Goal: Task Accomplishment & Management: Manage account settings

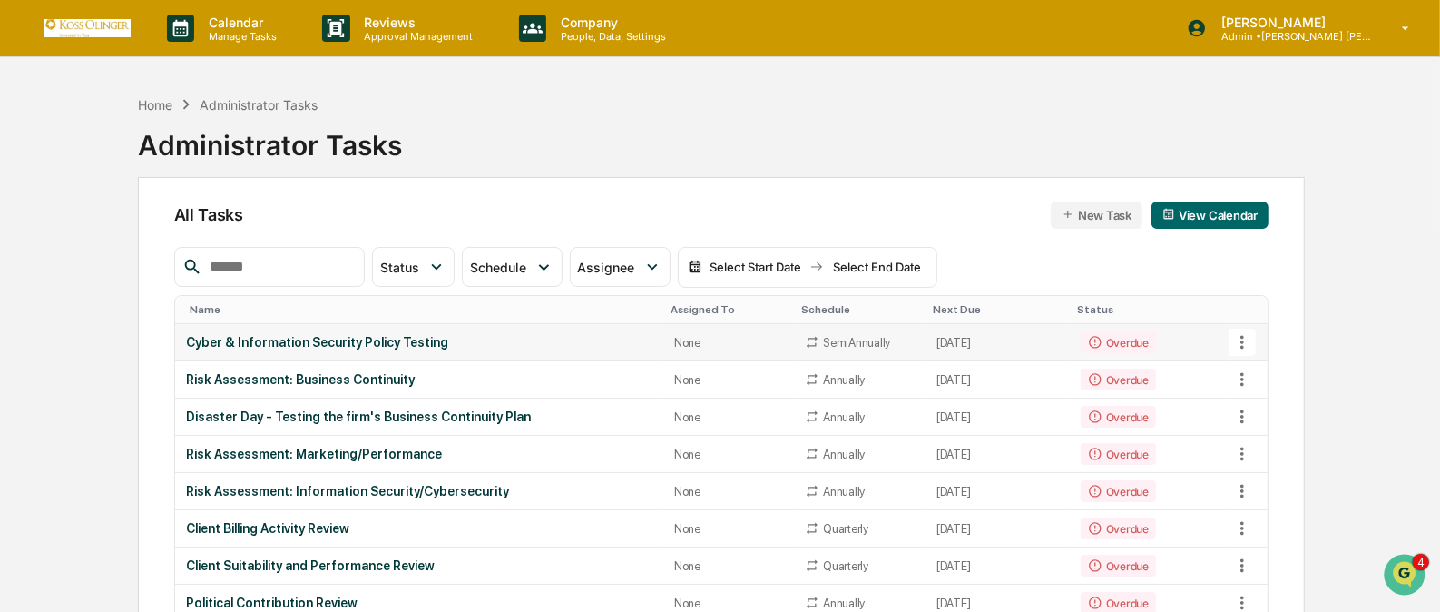
click at [1244, 335] on icon at bounding box center [1243, 342] width 20 height 20
click at [1261, 371] on li "View Task" at bounding box center [1309, 374] width 145 height 34
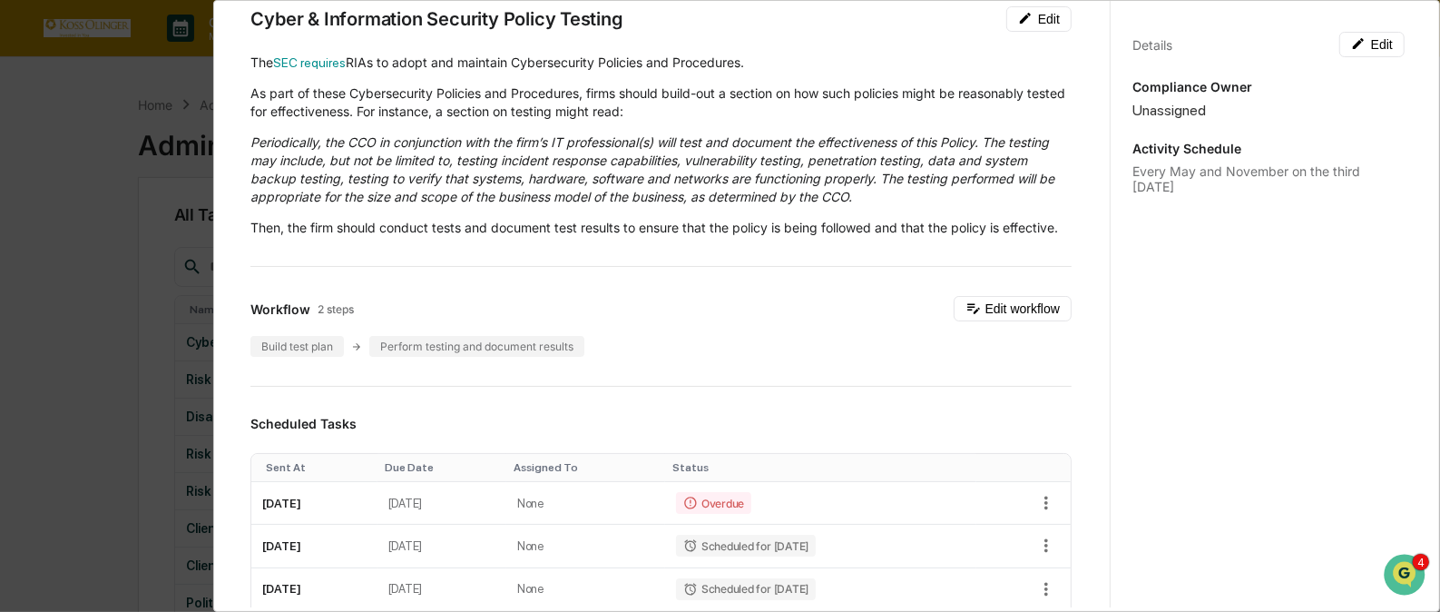
scroll to position [82, 0]
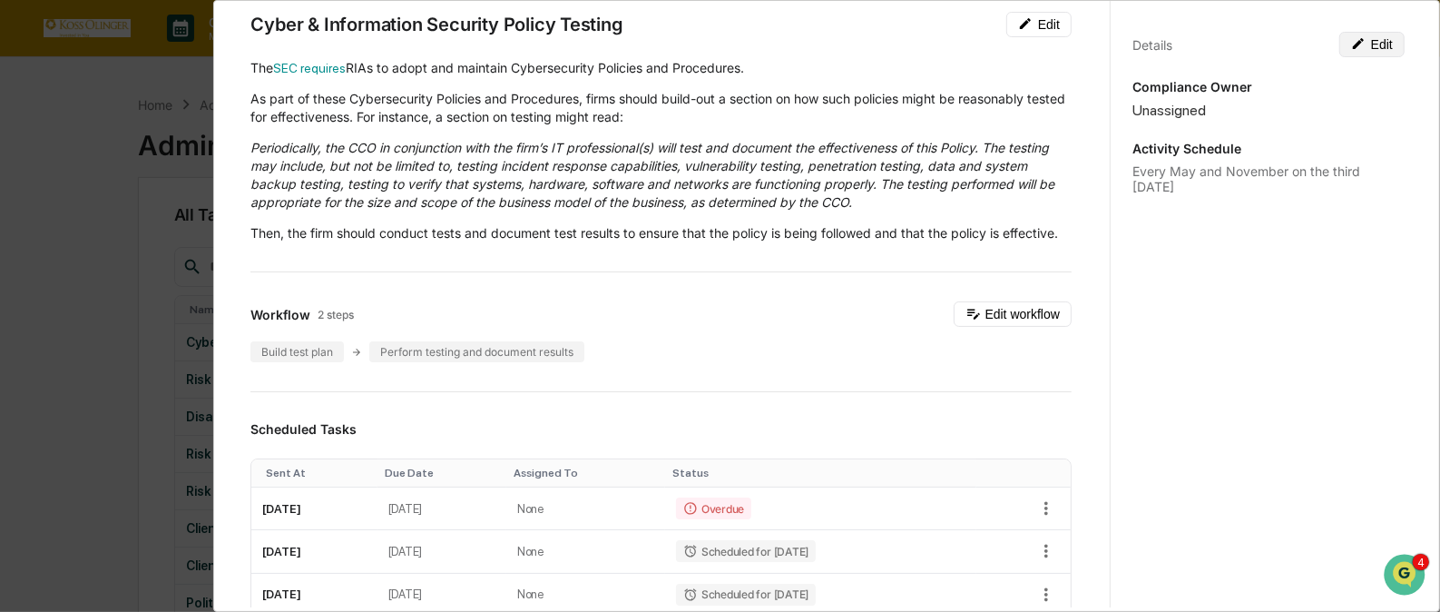
click at [1365, 42] on button "Edit" at bounding box center [1372, 44] width 65 height 25
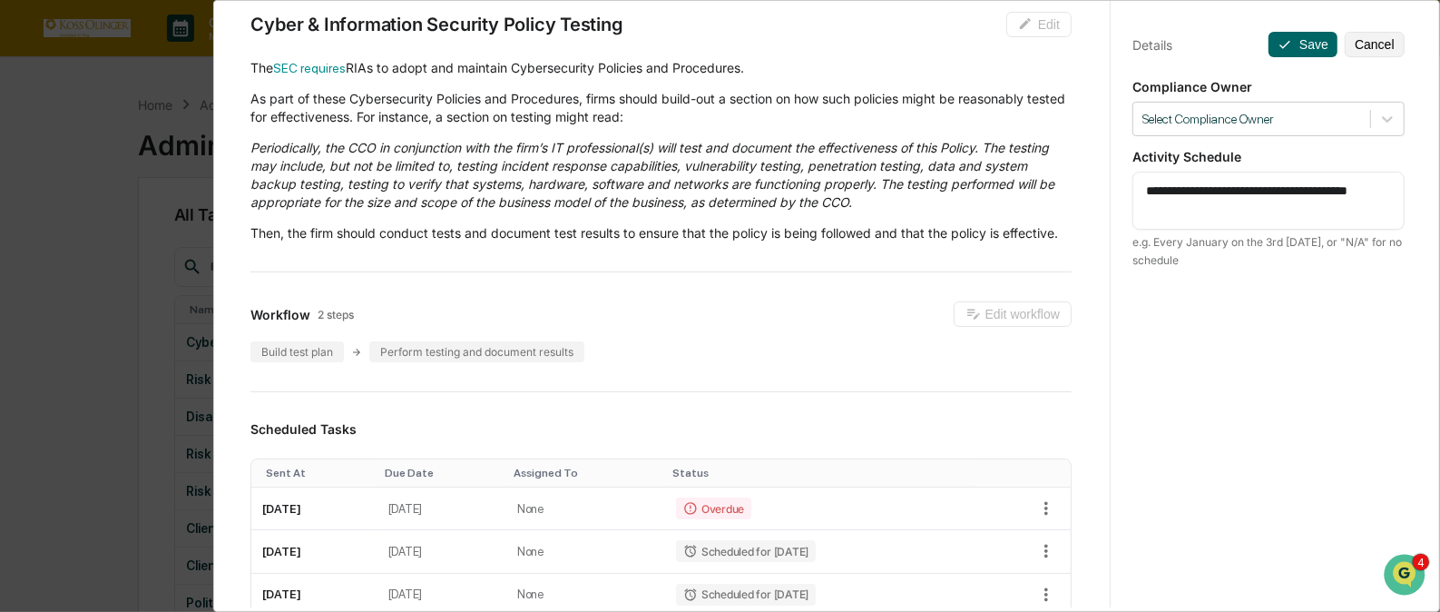
drag, startPoint x: 1137, startPoint y: 190, endPoint x: 1198, endPoint y: 208, distance: 63.5
click at [1198, 208] on textarea "**********" at bounding box center [1268, 201] width 245 height 38
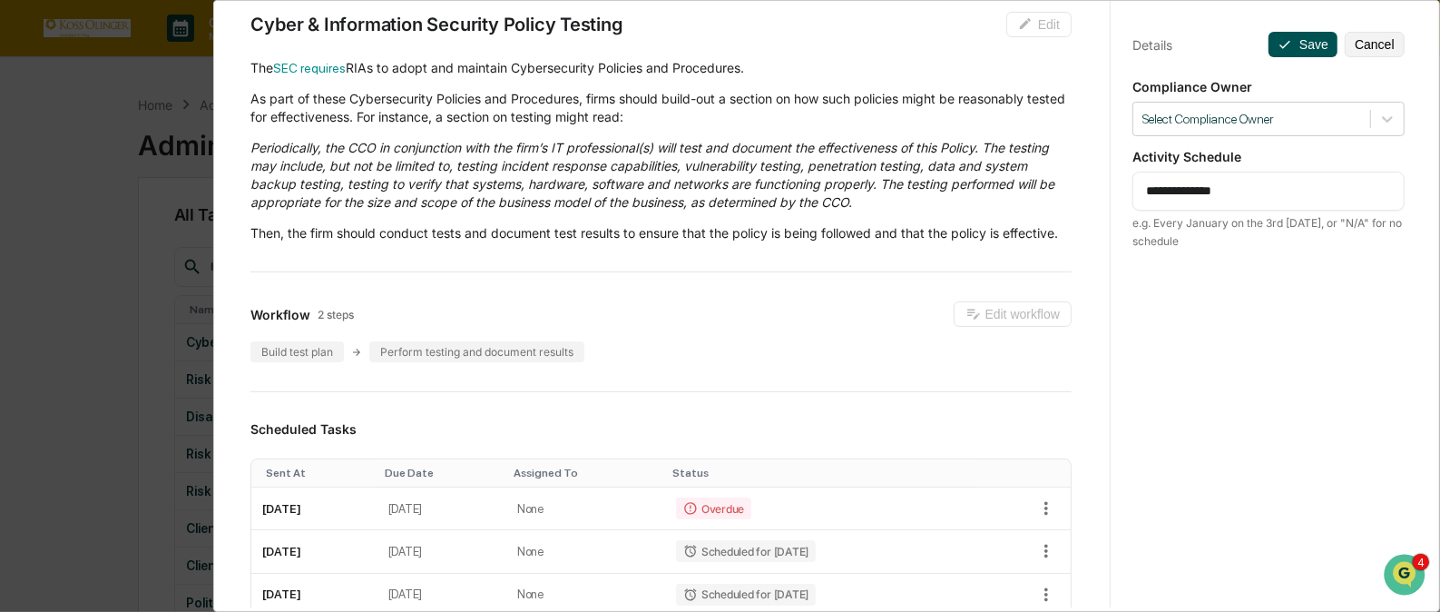
type textarea "**********"
click at [1299, 40] on button "Save" at bounding box center [1303, 44] width 69 height 25
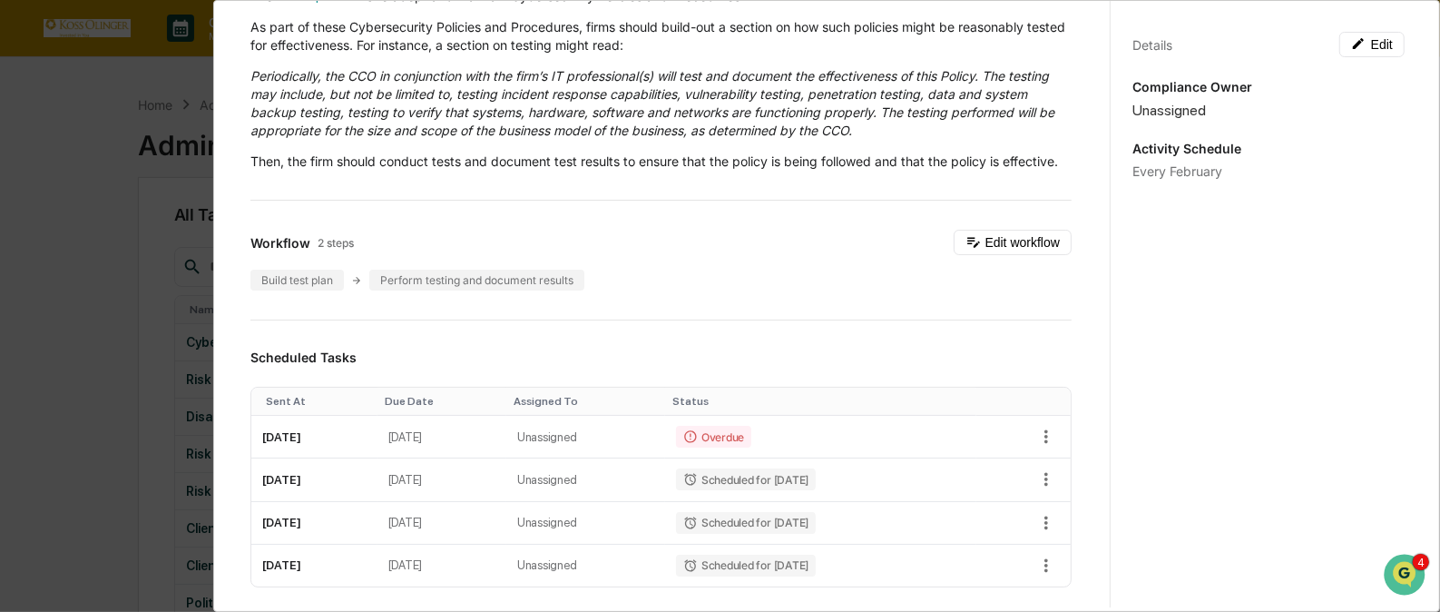
scroll to position [180, 0]
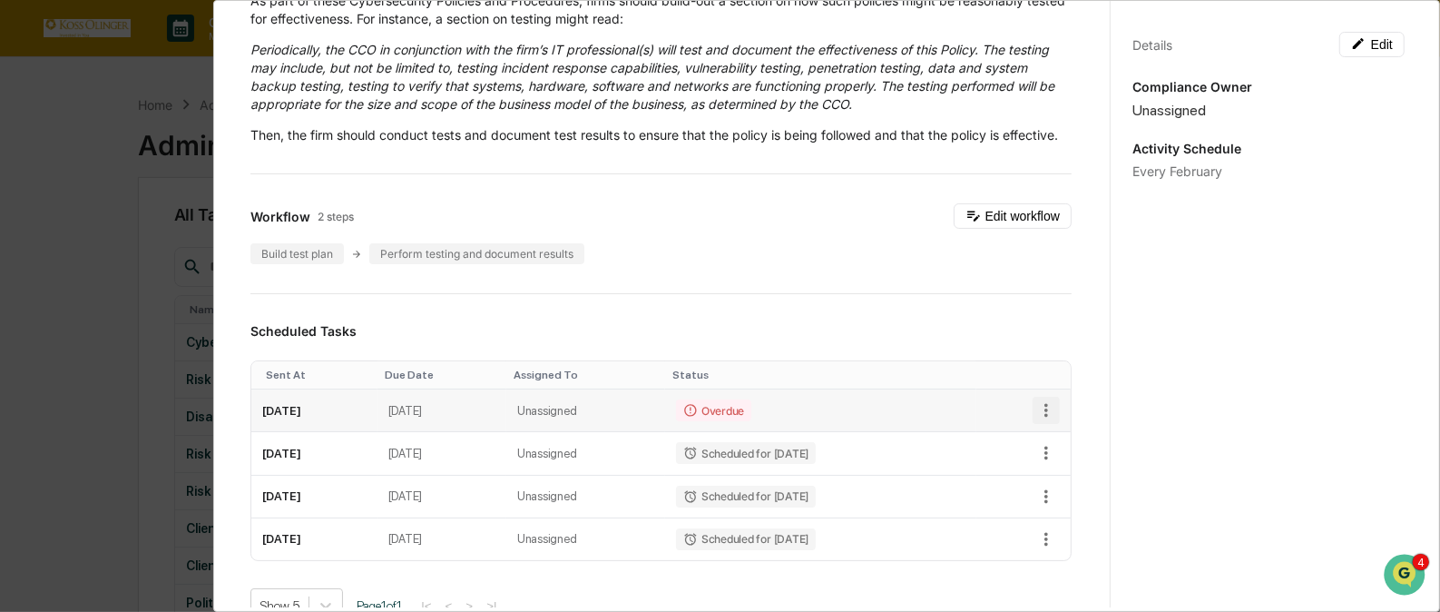
click at [1036, 420] on icon "button" at bounding box center [1046, 410] width 20 height 20
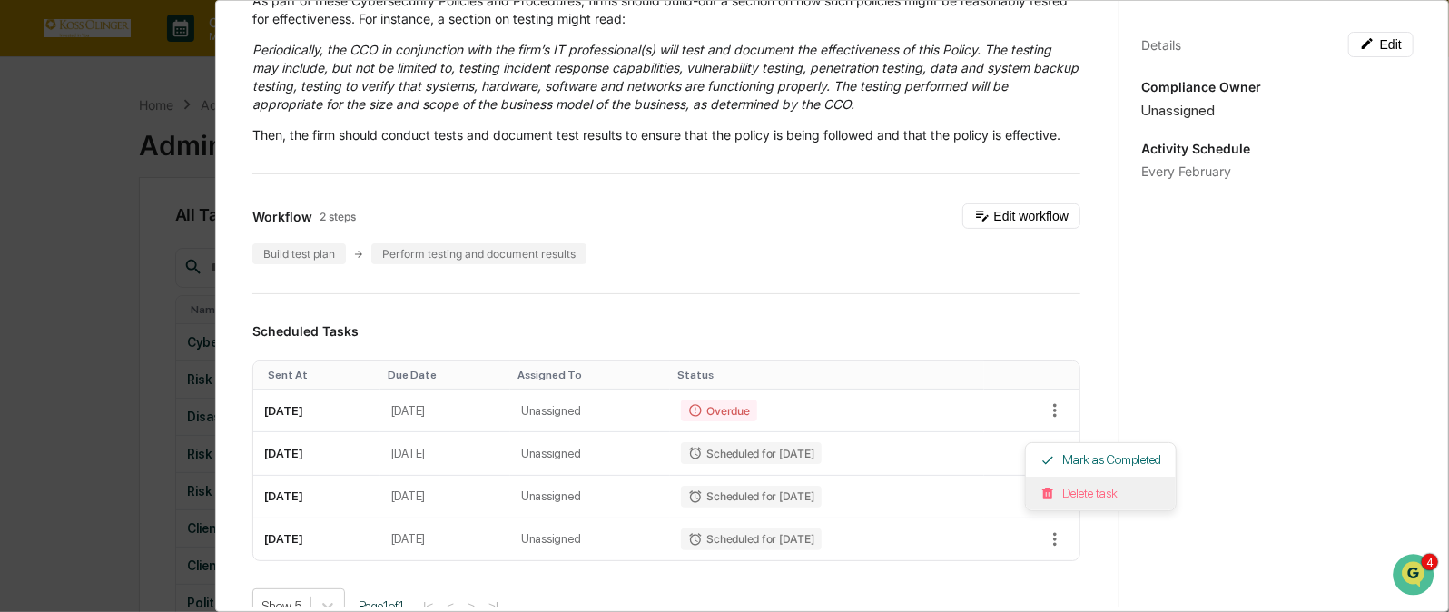
click at [1076, 496] on li "Delete task" at bounding box center [1101, 493] width 150 height 34
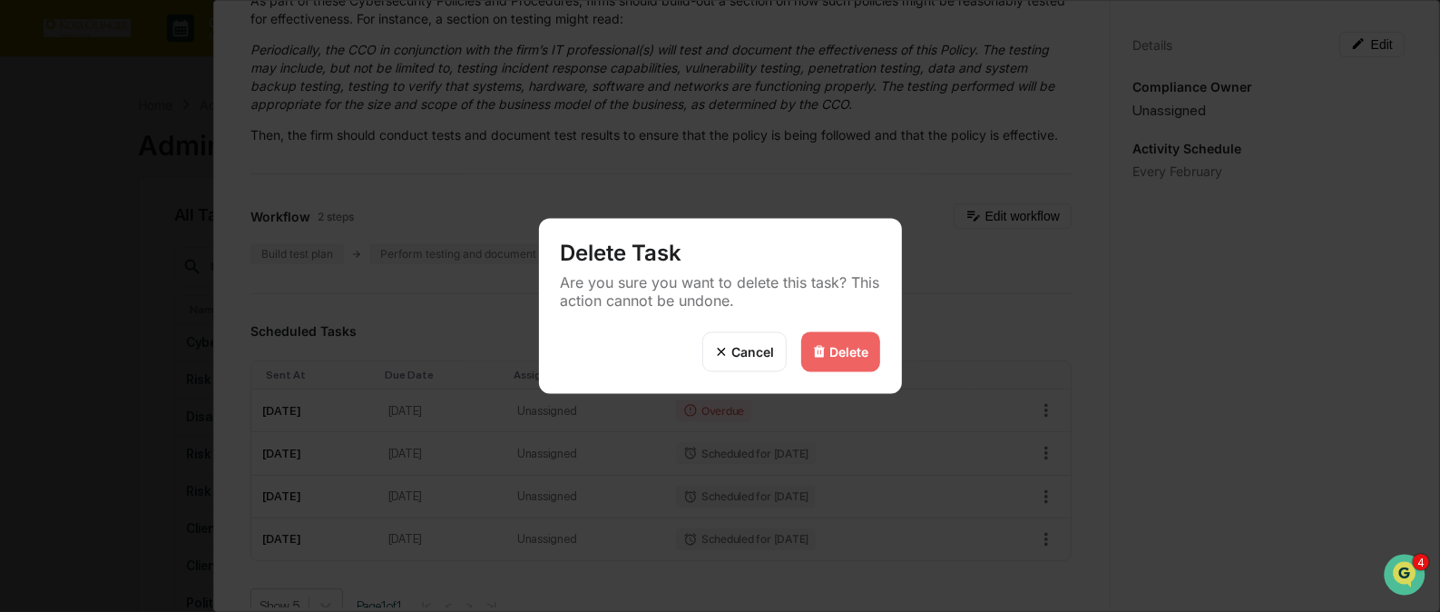
click at [838, 347] on div "Delete" at bounding box center [849, 351] width 39 height 15
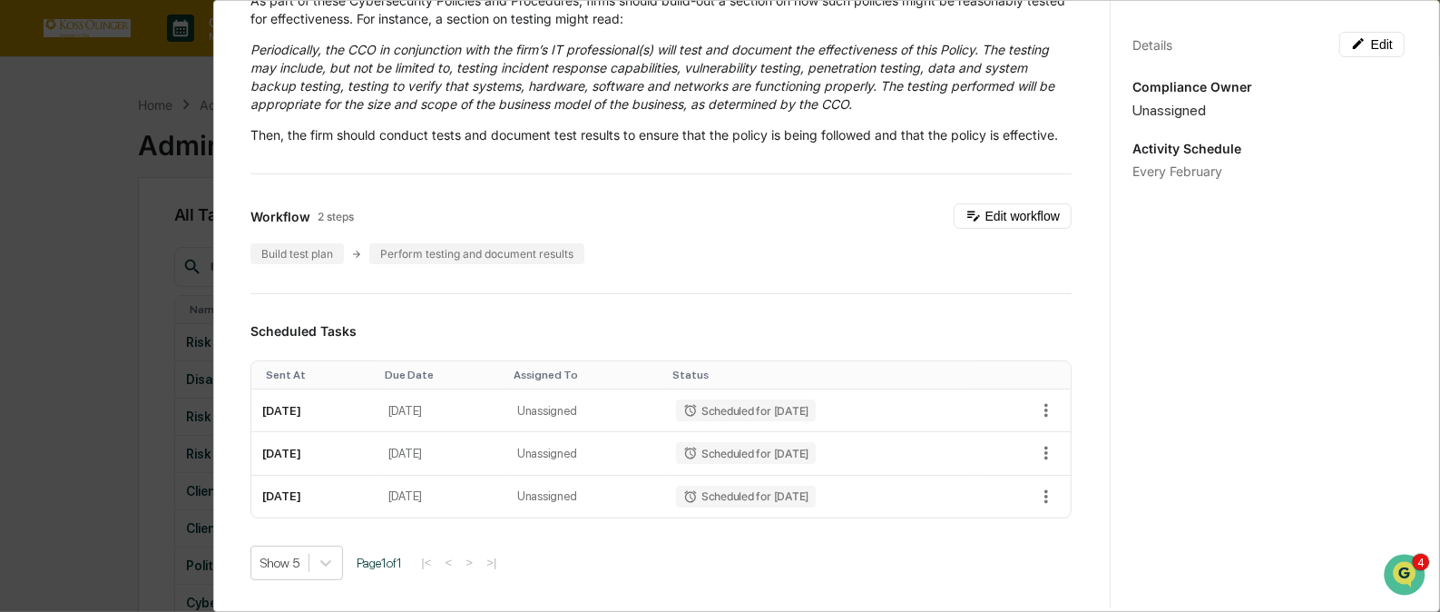
scroll to position [0, 0]
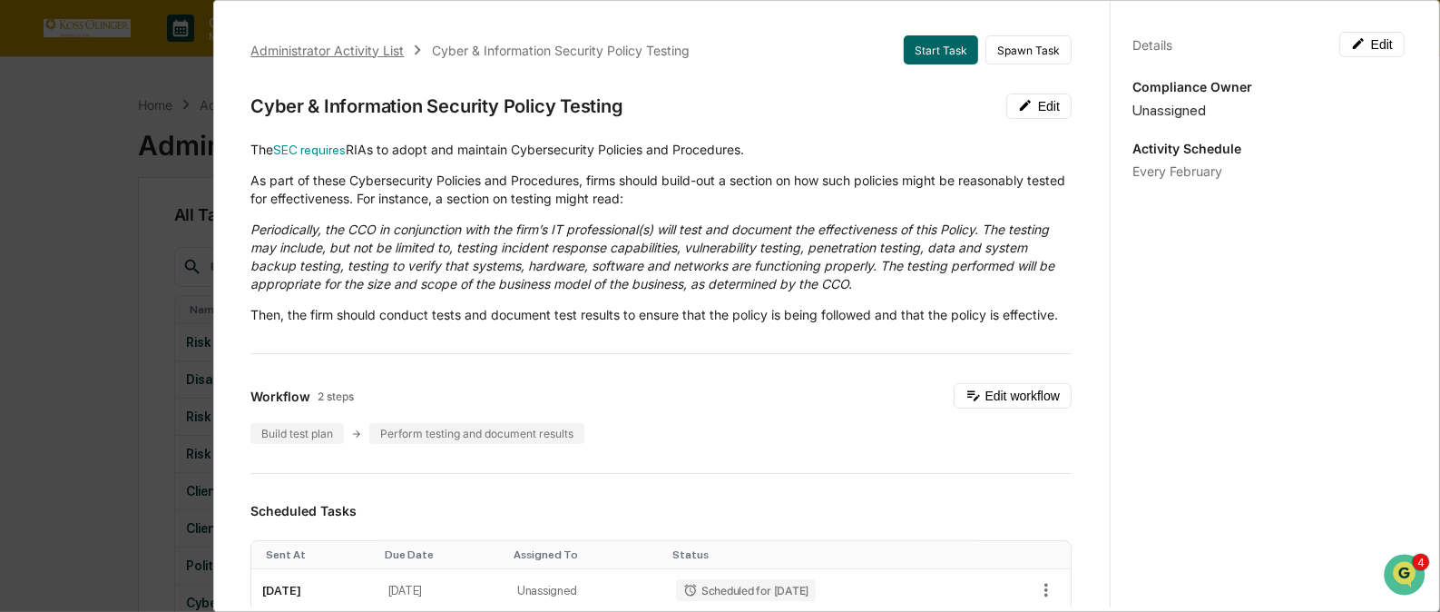
click at [374, 48] on div "Administrator Activity List" at bounding box center [326, 50] width 153 height 15
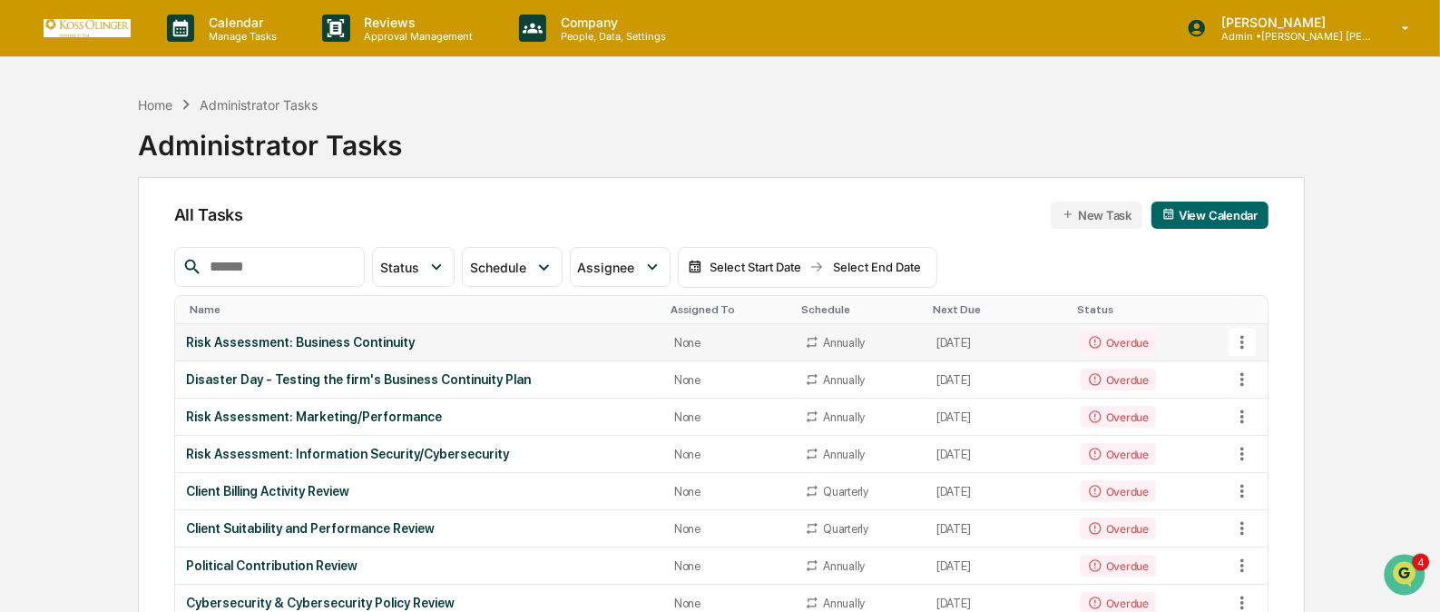
click at [1240, 340] on icon at bounding box center [1243, 342] width 20 height 20
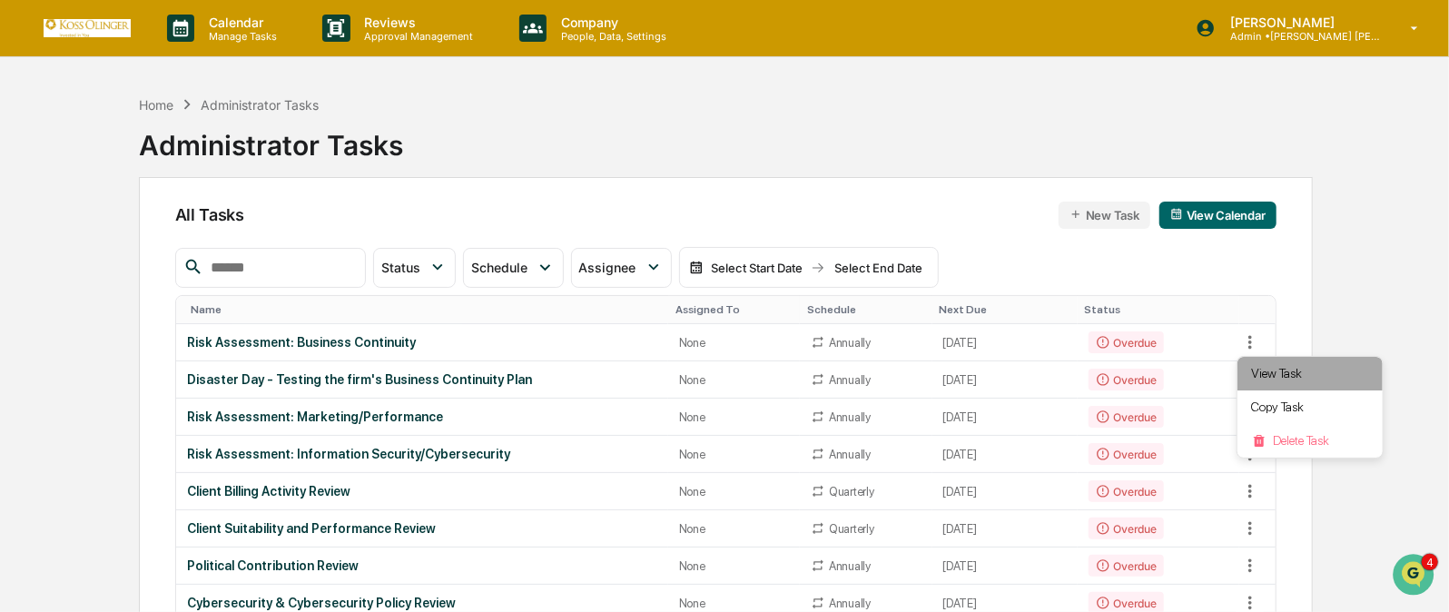
click at [1272, 378] on li "View Task" at bounding box center [1309, 374] width 145 height 34
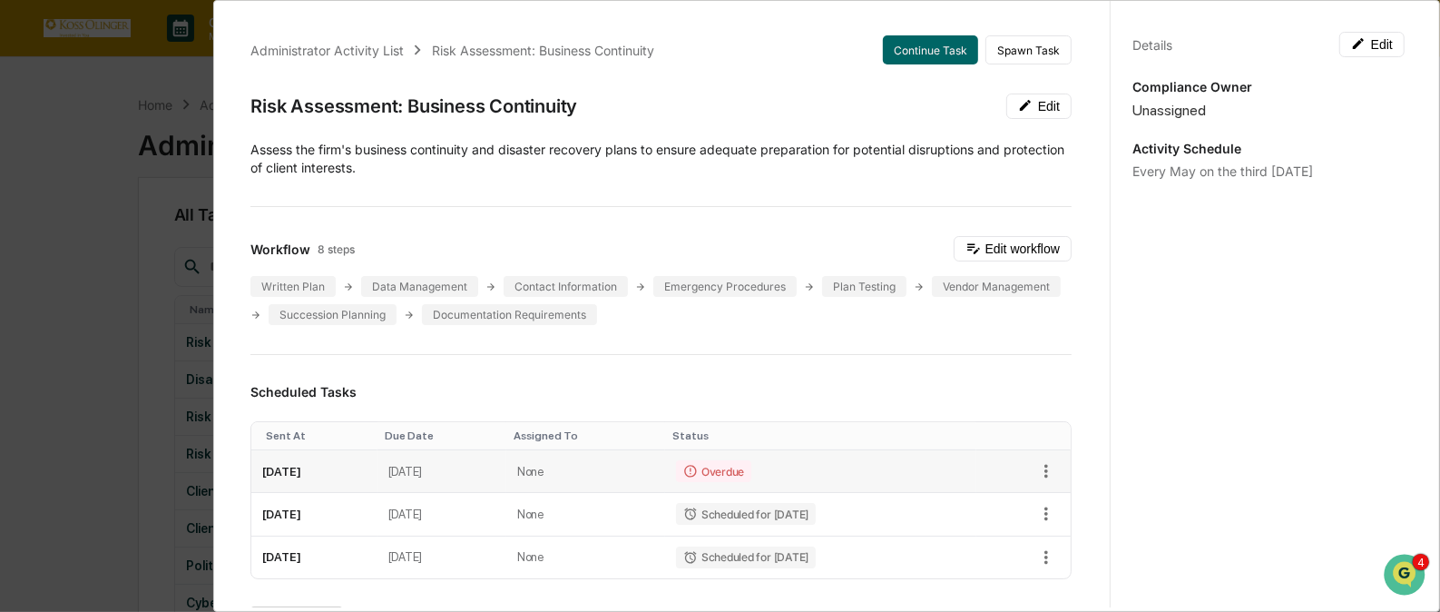
click at [842, 464] on td "Overdue" at bounding box center [820, 471] width 311 height 43
click at [1363, 44] on button "Edit" at bounding box center [1372, 44] width 65 height 25
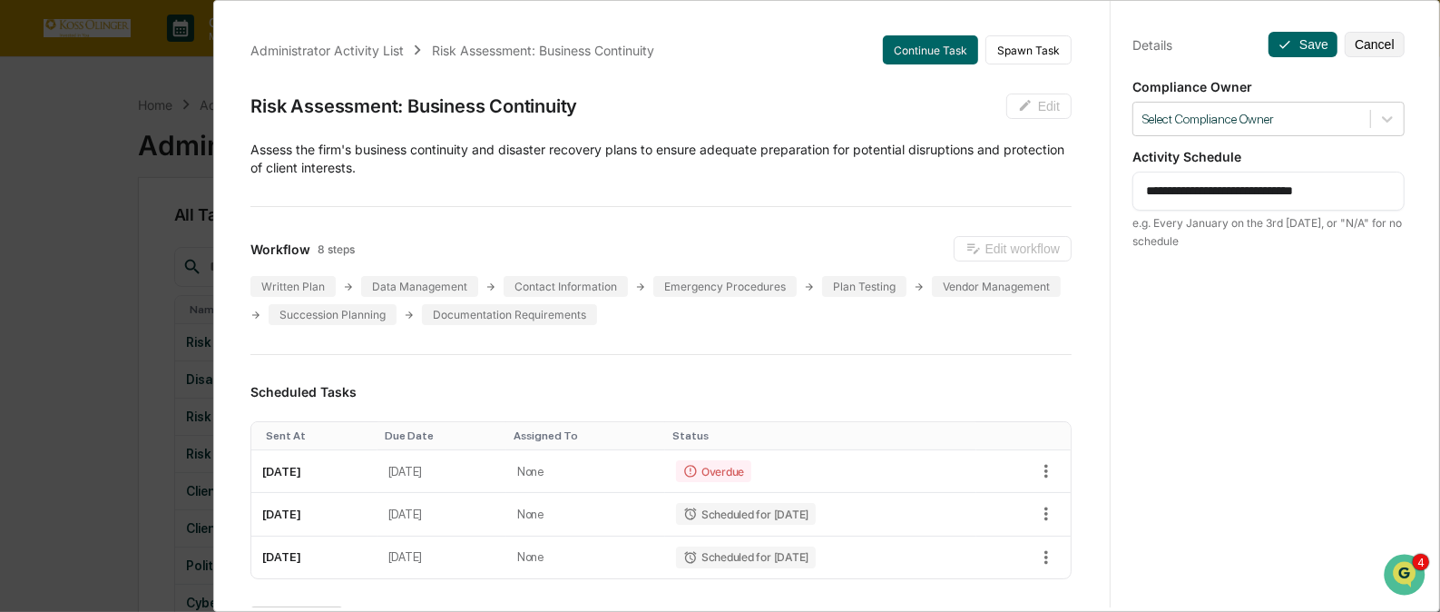
drag, startPoint x: 1174, startPoint y: 192, endPoint x: 1360, endPoint y: 175, distance: 186.0
click at [1360, 175] on div "**********" at bounding box center [1269, 191] width 272 height 39
type textarea "**********"
click at [1292, 46] on button "Save" at bounding box center [1303, 44] width 69 height 25
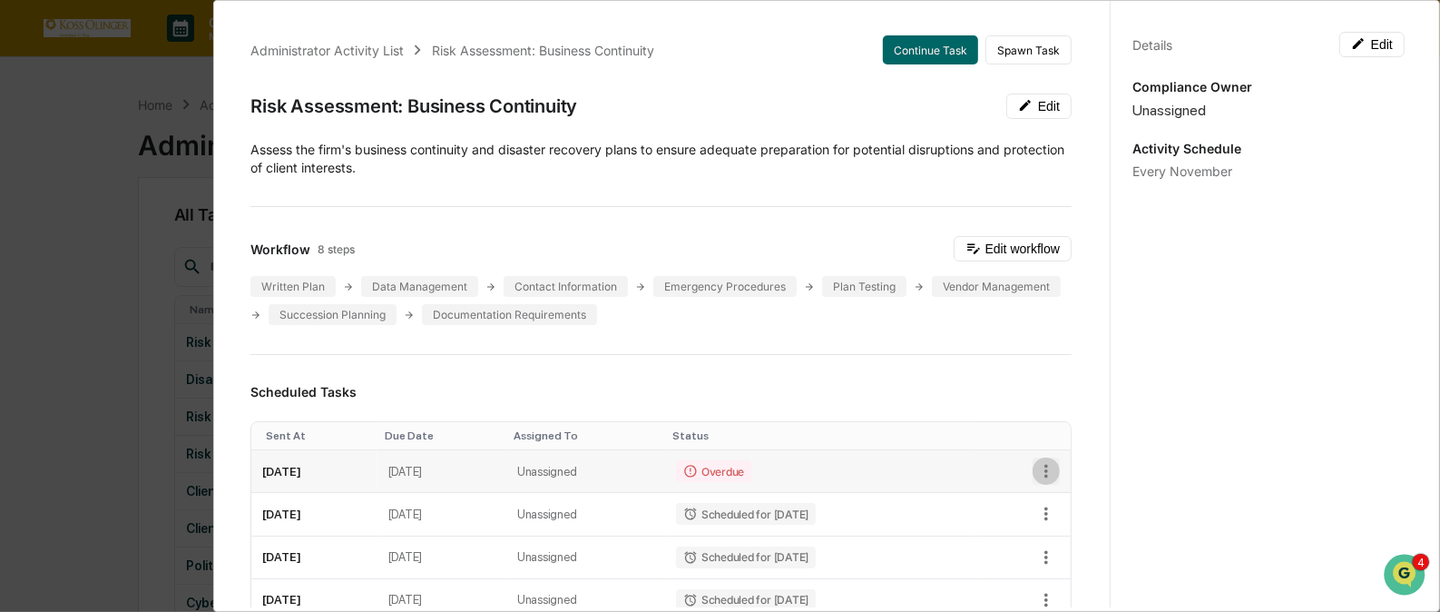
click at [1036, 470] on icon "button" at bounding box center [1046, 471] width 20 height 20
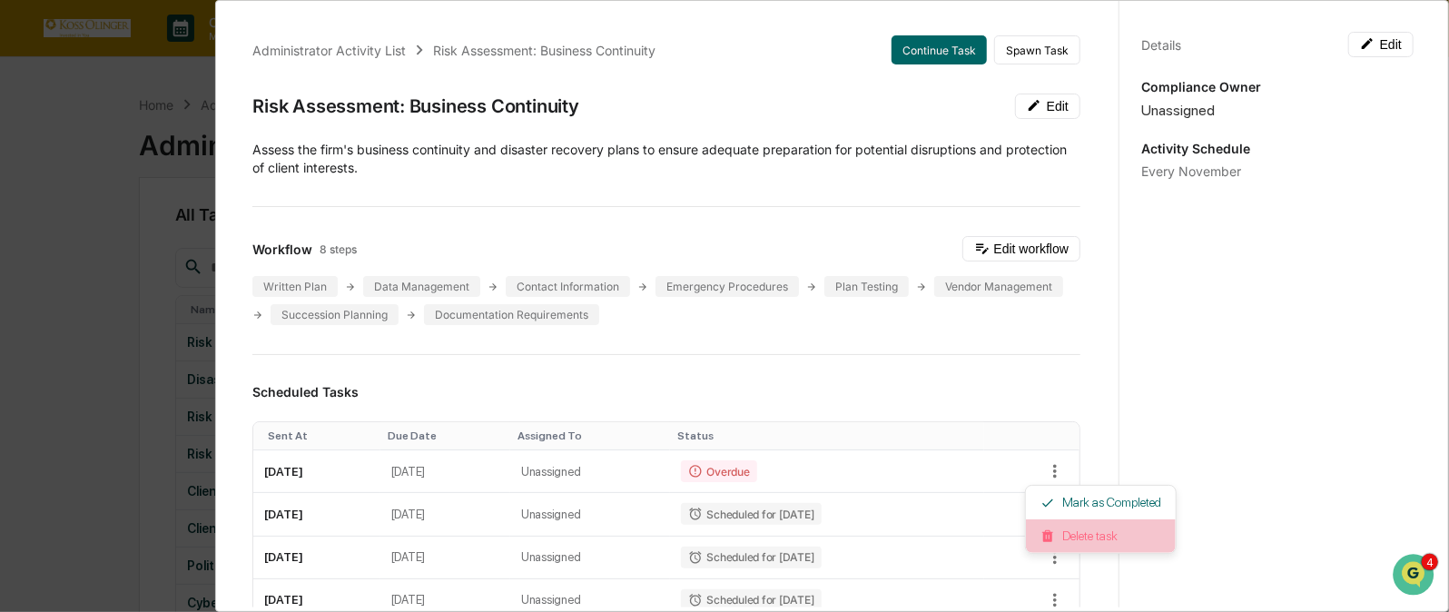
click at [1078, 534] on li "Delete task" at bounding box center [1101, 536] width 150 height 34
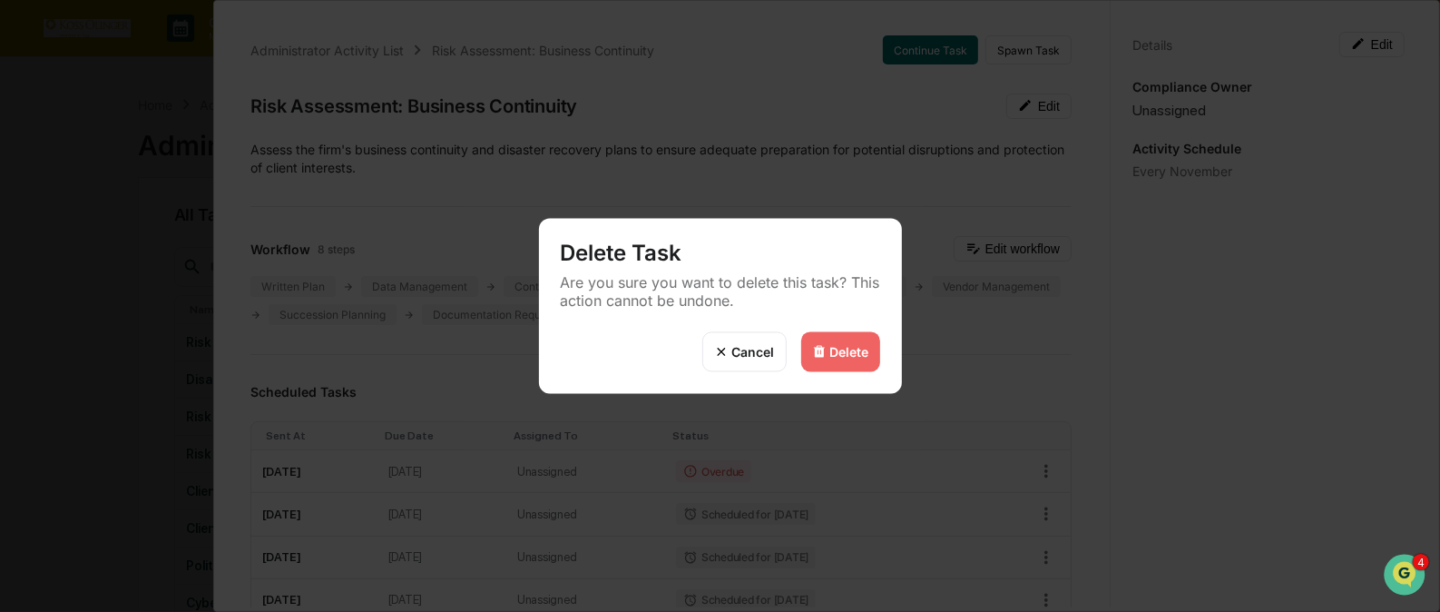
click at [825, 345] on img at bounding box center [819, 352] width 15 height 15
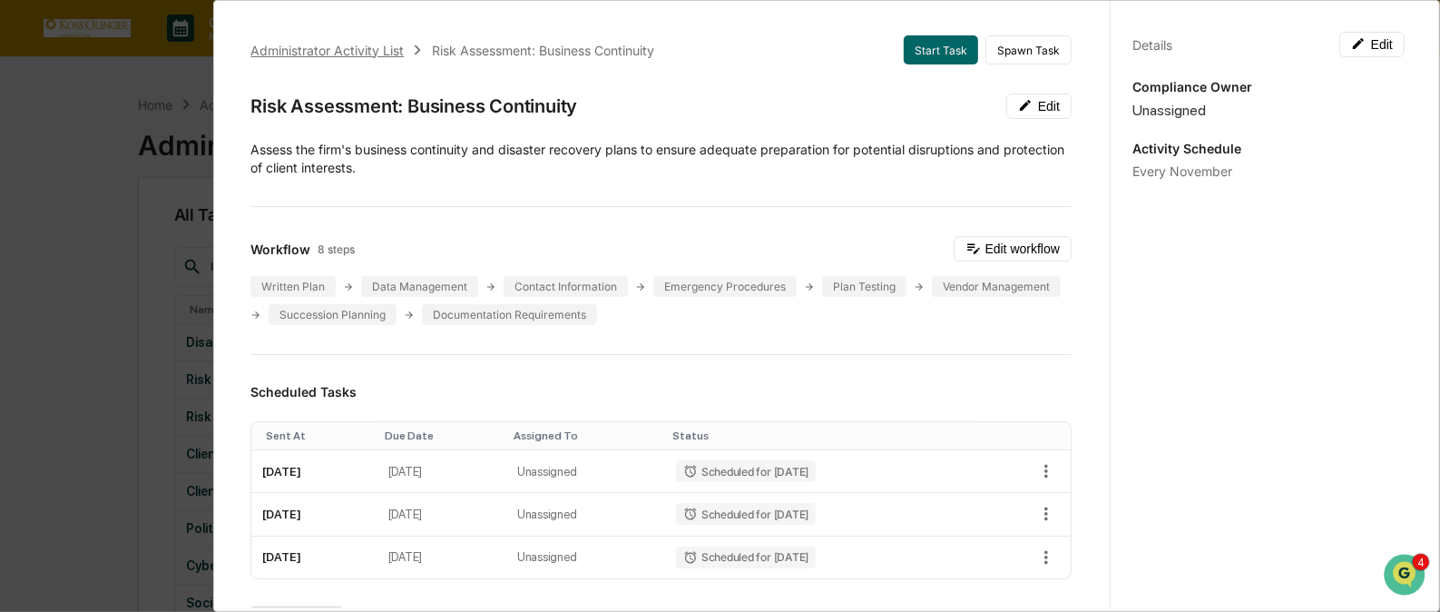
click at [368, 46] on div "Administrator Activity List" at bounding box center [326, 50] width 153 height 15
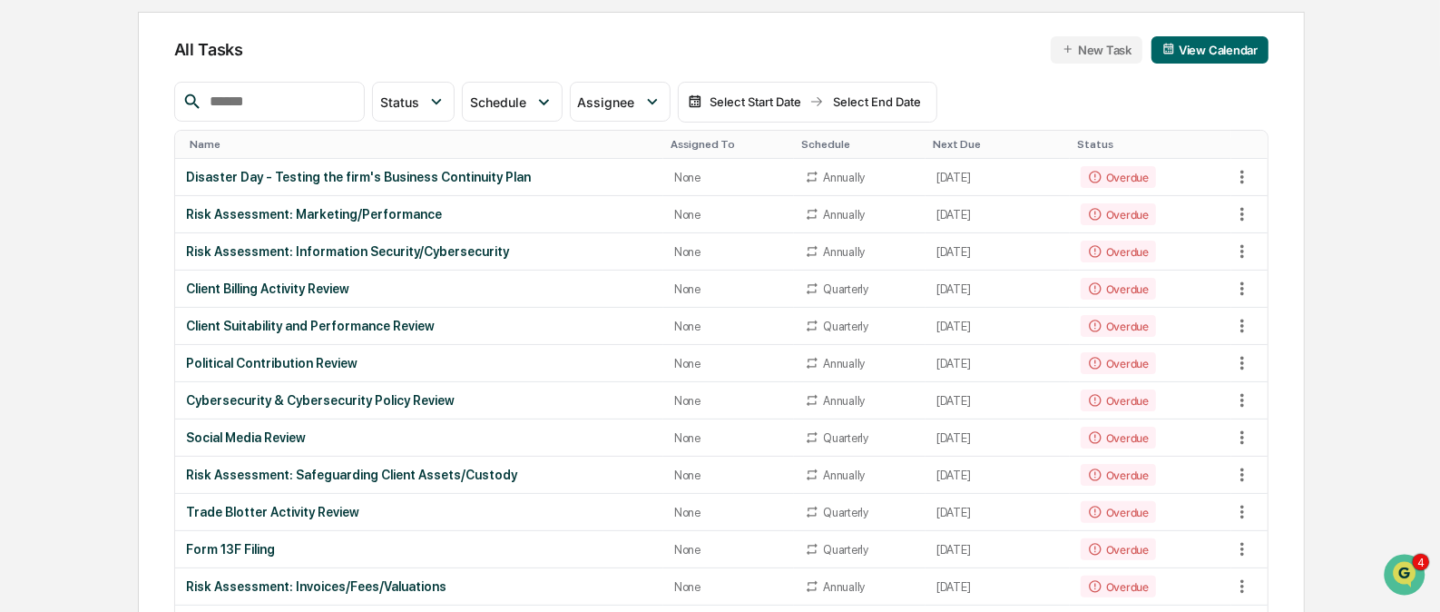
scroll to position [185, 0]
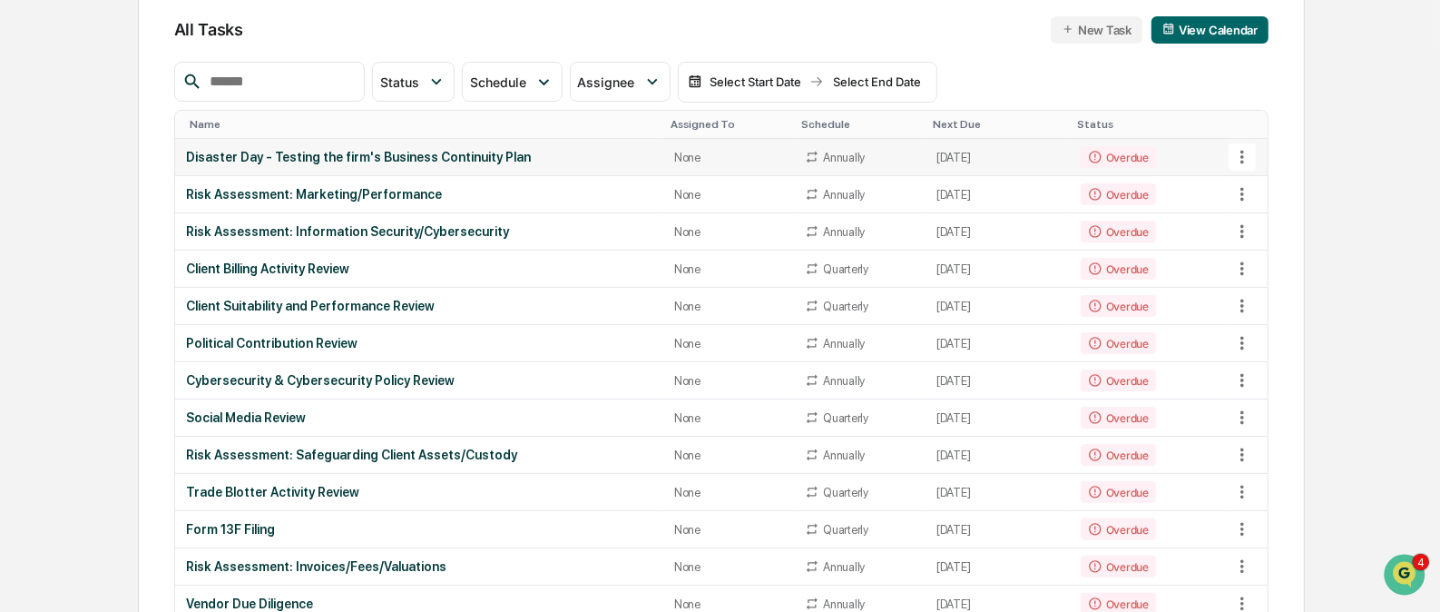
click at [1247, 153] on icon at bounding box center [1243, 157] width 20 height 20
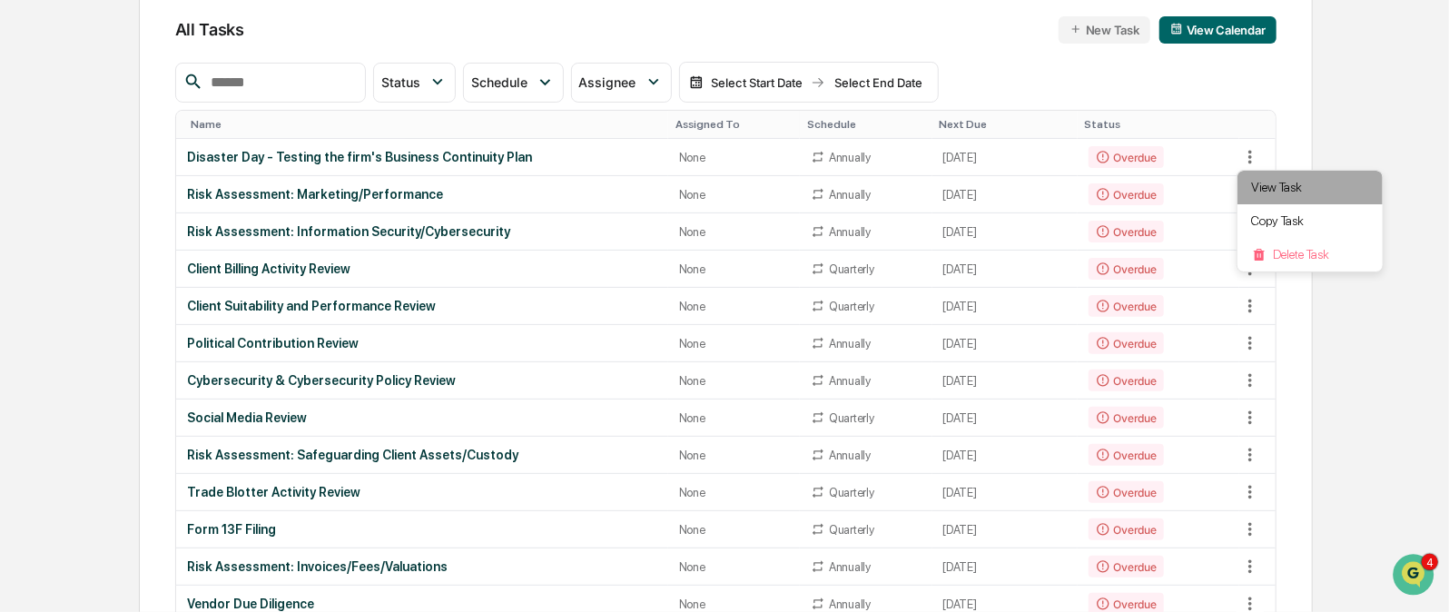
click at [1272, 185] on li "View Task" at bounding box center [1309, 188] width 145 height 34
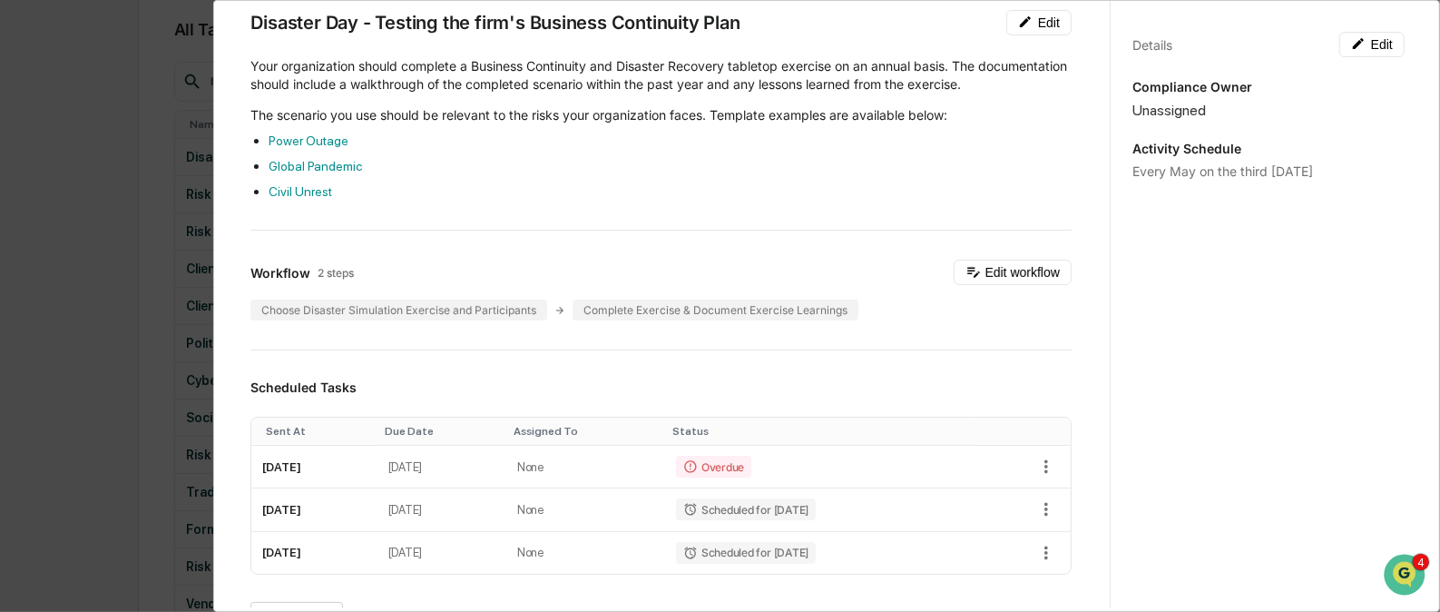
scroll to position [75, 0]
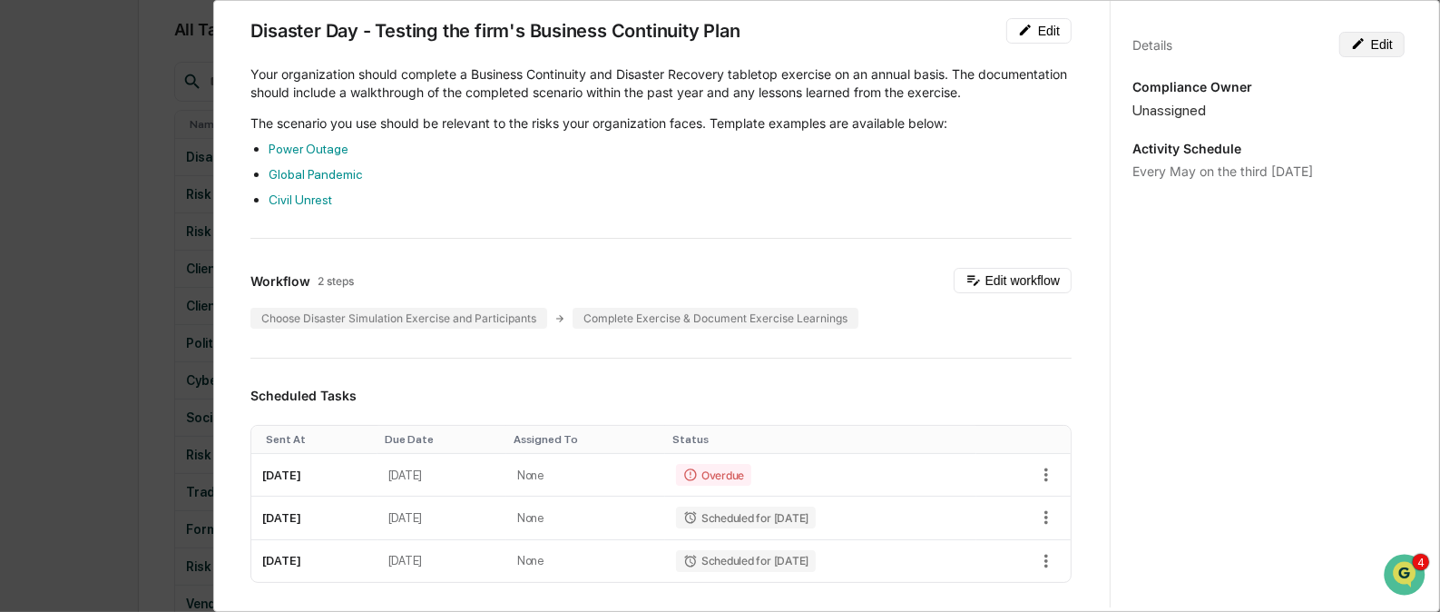
click at [1368, 38] on button "Edit" at bounding box center [1372, 44] width 65 height 25
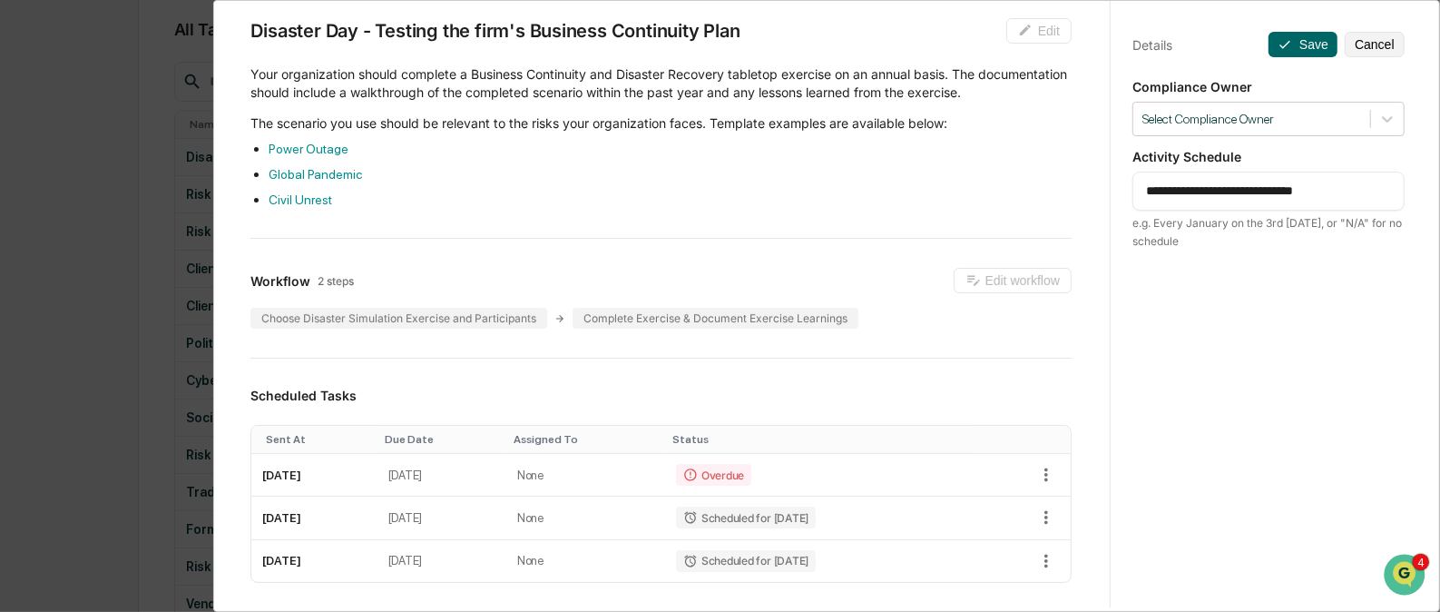
drag, startPoint x: 1177, startPoint y: 191, endPoint x: 1198, endPoint y: 189, distance: 21.0
click at [1198, 189] on textarea "**********" at bounding box center [1268, 191] width 245 height 19
type textarea "**********"
click at [1297, 40] on button "Save" at bounding box center [1303, 44] width 69 height 25
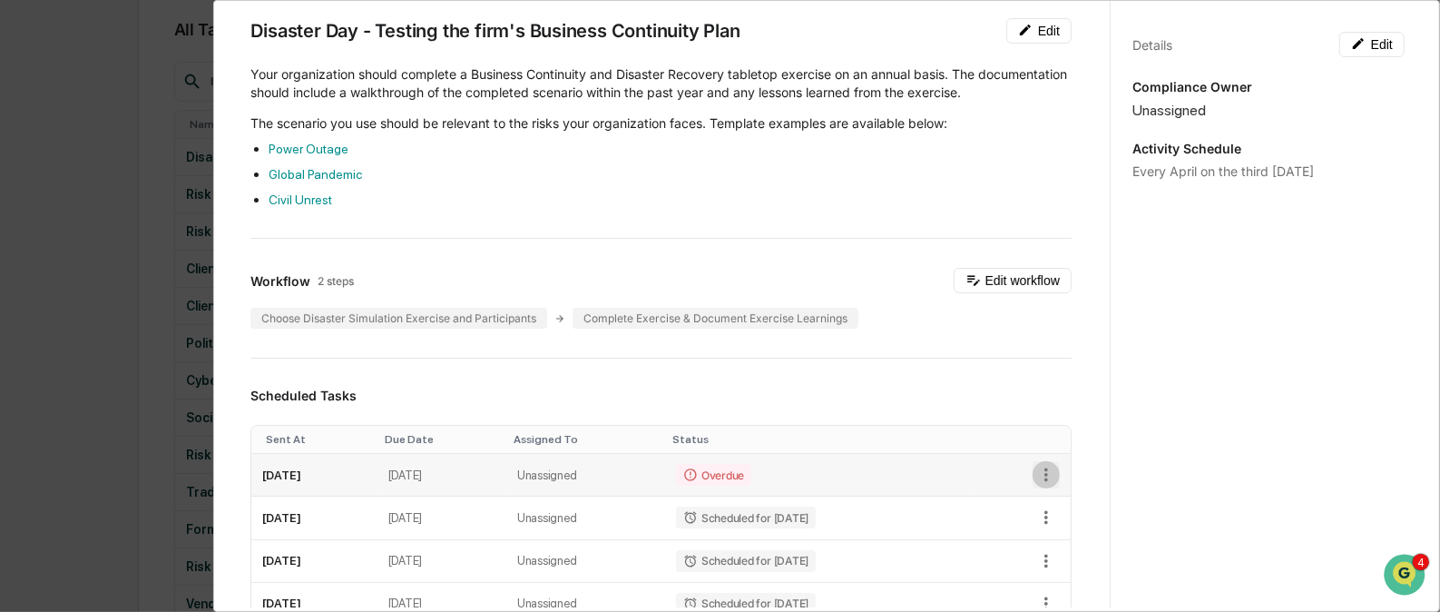
click at [1036, 485] on icon "button" at bounding box center [1046, 475] width 20 height 20
click at [1056, 547] on li "Delete task" at bounding box center [1101, 557] width 150 height 34
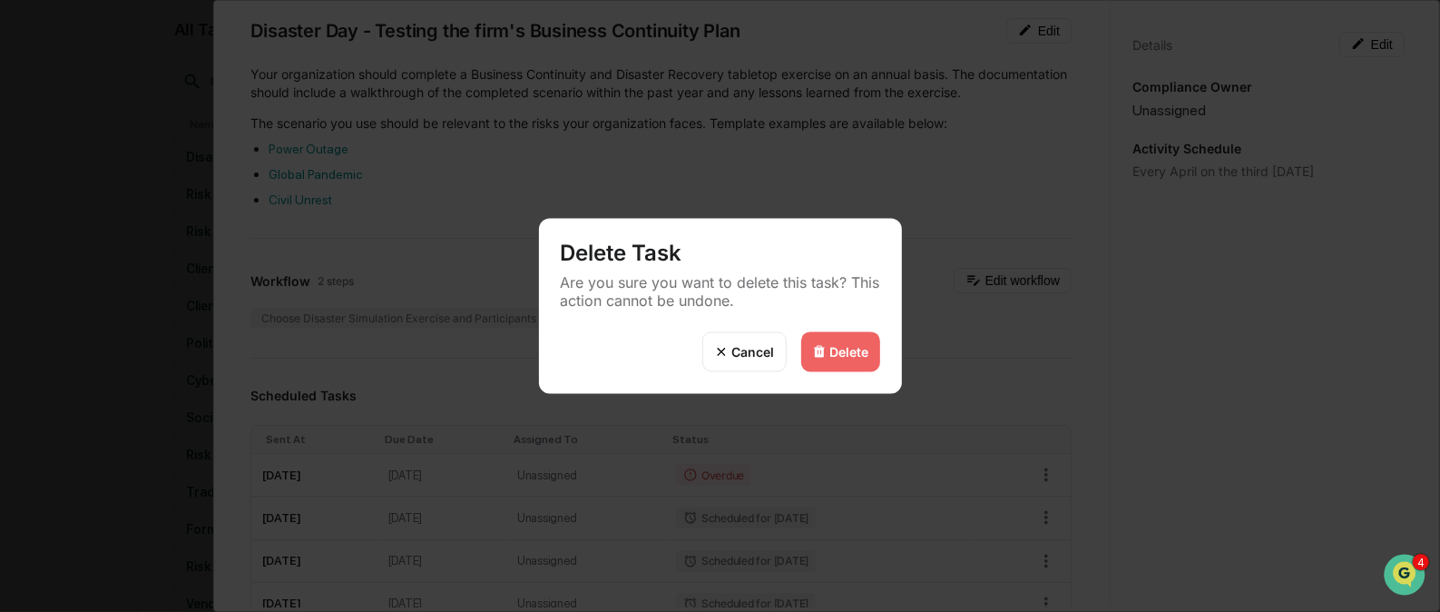
click at [837, 350] on div "Delete" at bounding box center [849, 351] width 39 height 15
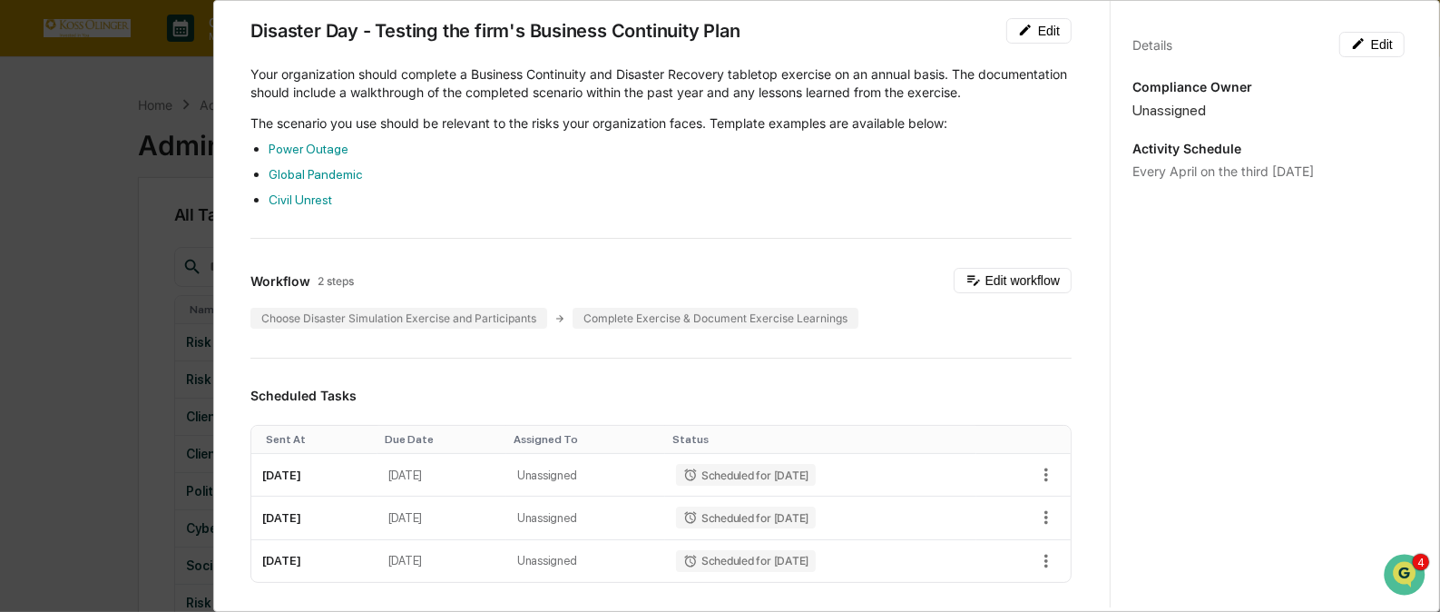
scroll to position [0, 0]
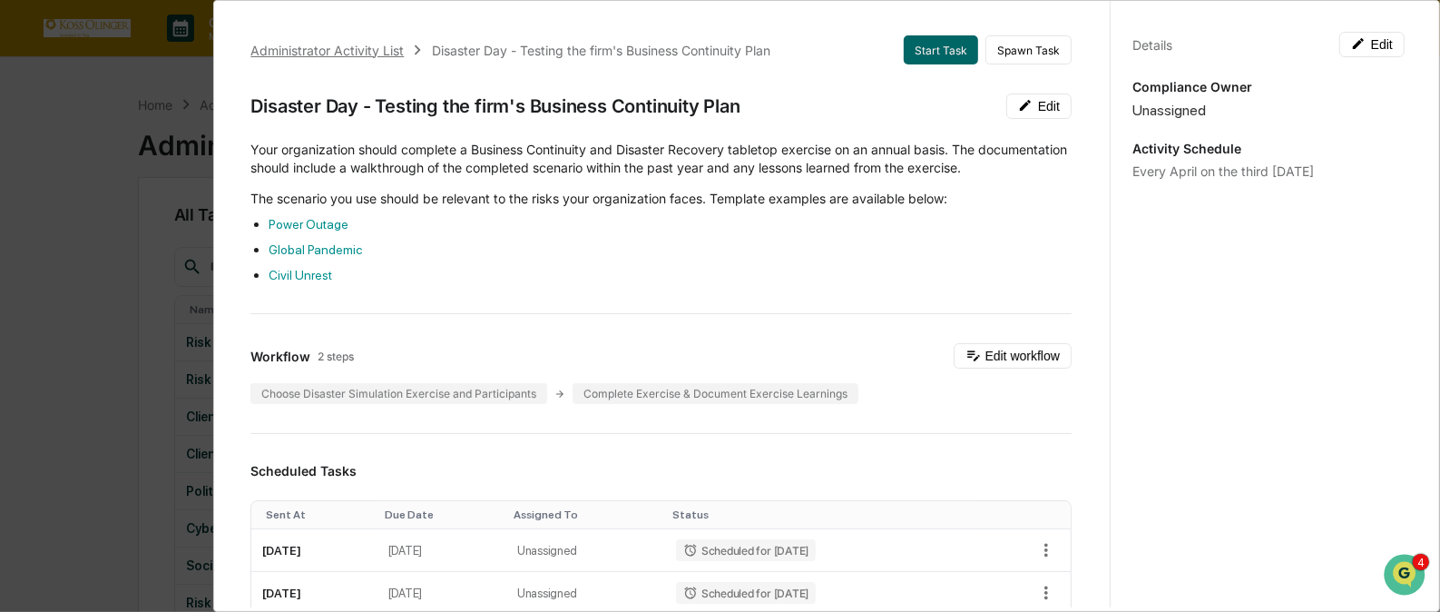
click at [321, 45] on div "Administrator Activity List" at bounding box center [326, 50] width 153 height 15
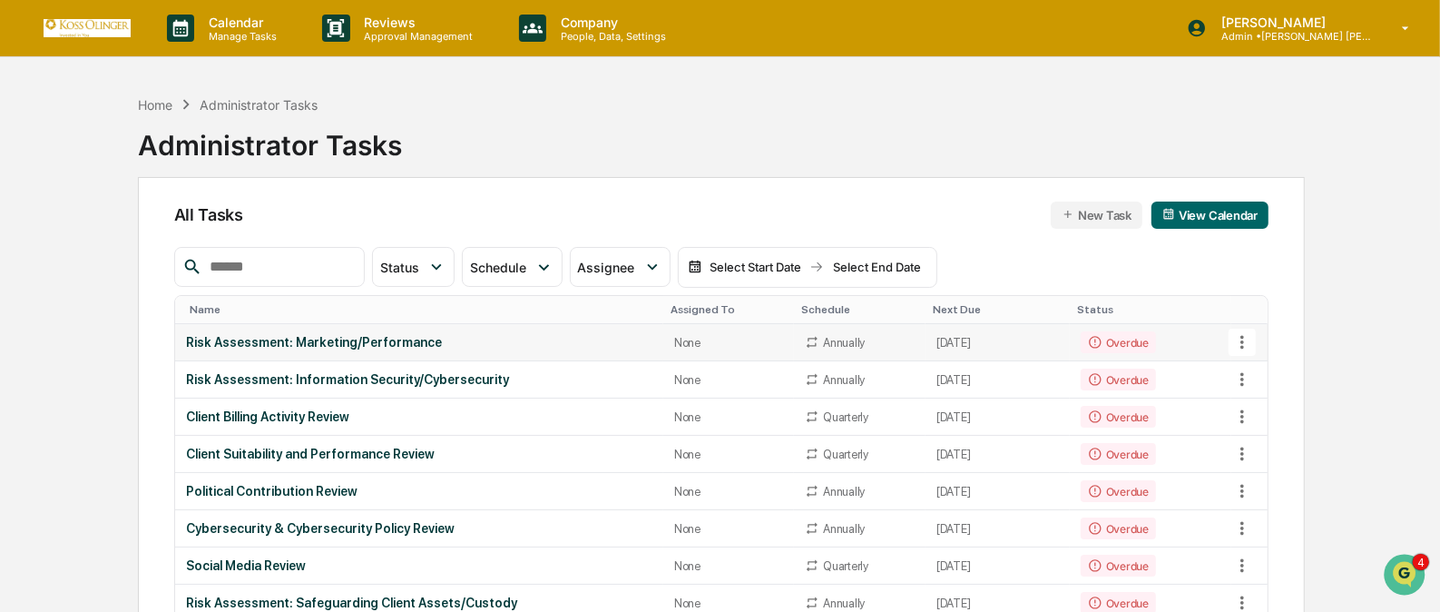
click at [1241, 341] on icon at bounding box center [1243, 342] width 20 height 20
click at [1261, 368] on li "View Task" at bounding box center [1309, 374] width 145 height 34
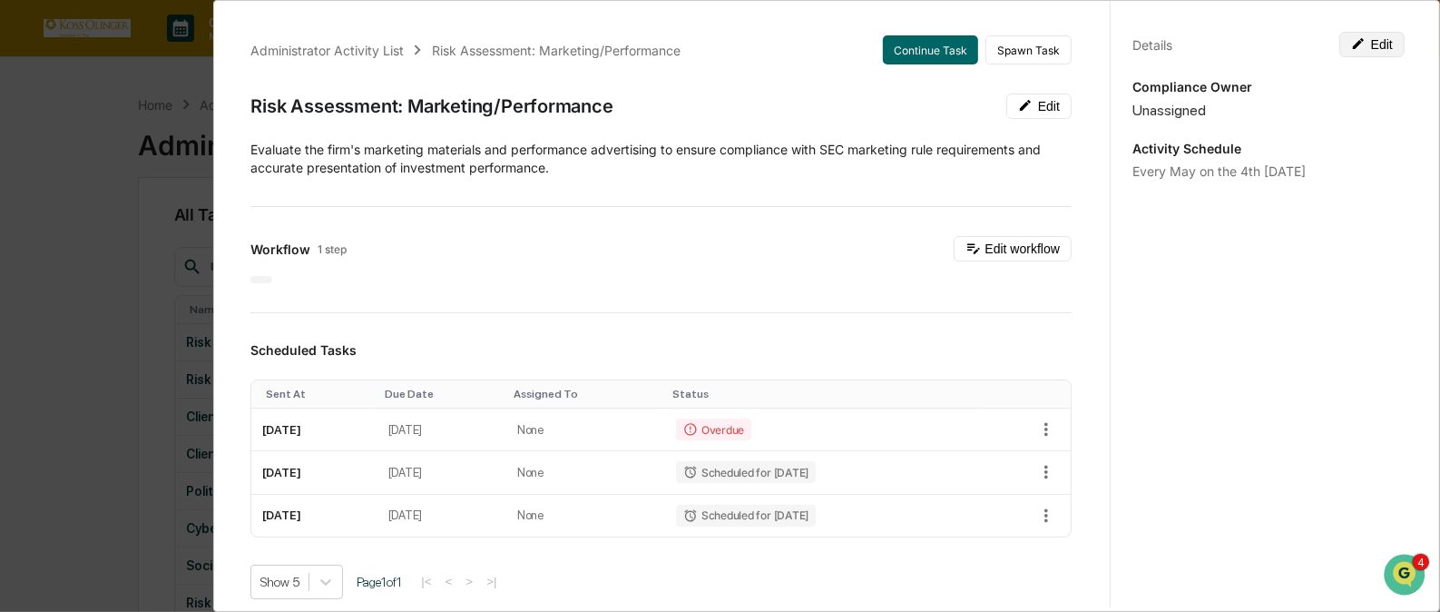
click at [1353, 45] on icon at bounding box center [1358, 43] width 11 height 11
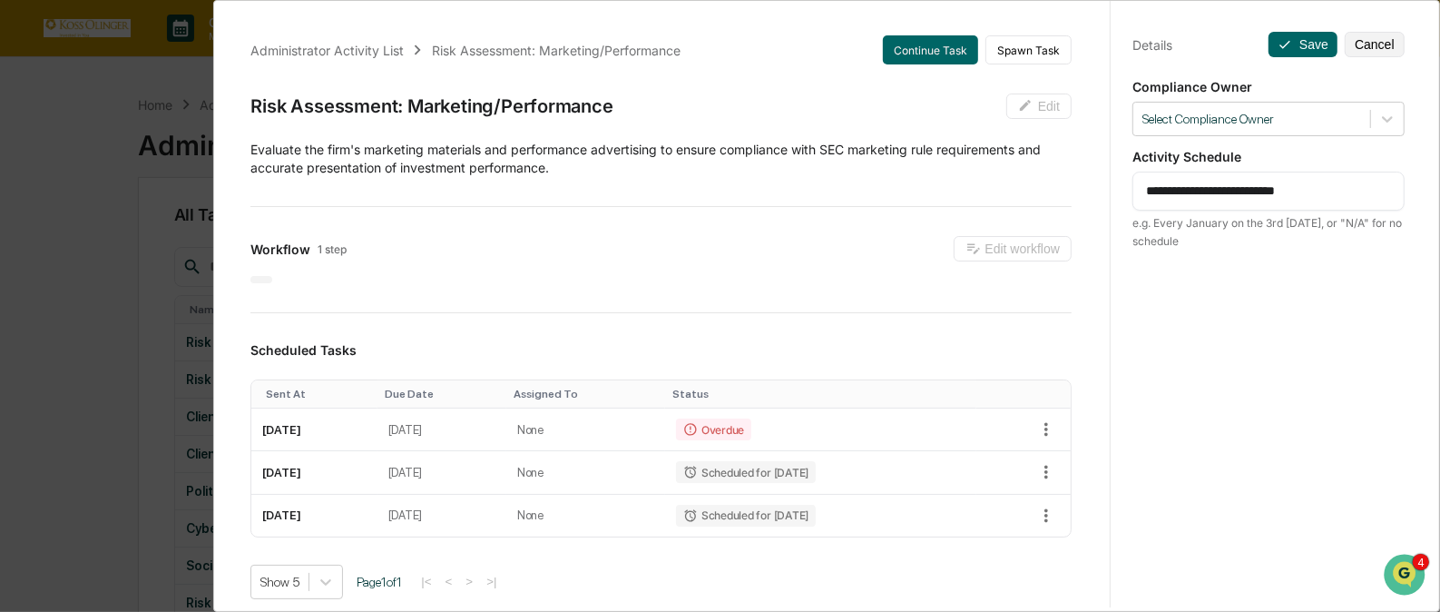
drag, startPoint x: 1331, startPoint y: 194, endPoint x: 1113, endPoint y: 182, distance: 219.1
click at [1113, 182] on div "**********" at bounding box center [1268, 322] width 317 height 655
click at [1149, 182] on textarea "**********" at bounding box center [1268, 191] width 245 height 19
drag, startPoint x: 1135, startPoint y: 186, endPoint x: 1323, endPoint y: 193, distance: 188.9
click at [1323, 193] on div "**********" at bounding box center [1269, 191] width 272 height 39
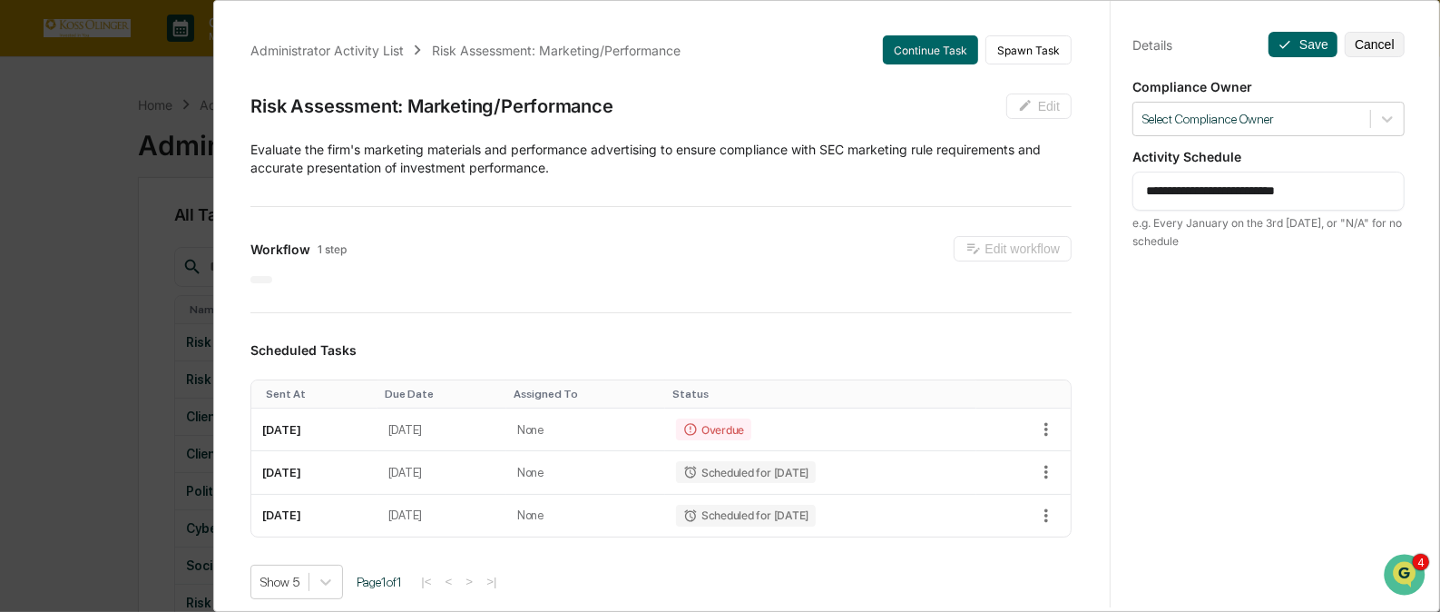
drag, startPoint x: 1323, startPoint y: 193, endPoint x: 1136, endPoint y: 193, distance: 187.0
click at [1136, 193] on div "**********" at bounding box center [1269, 191] width 272 height 39
click at [1171, 195] on textarea "**********" at bounding box center [1268, 191] width 245 height 19
paste textarea "**********"
type textarea "**********"
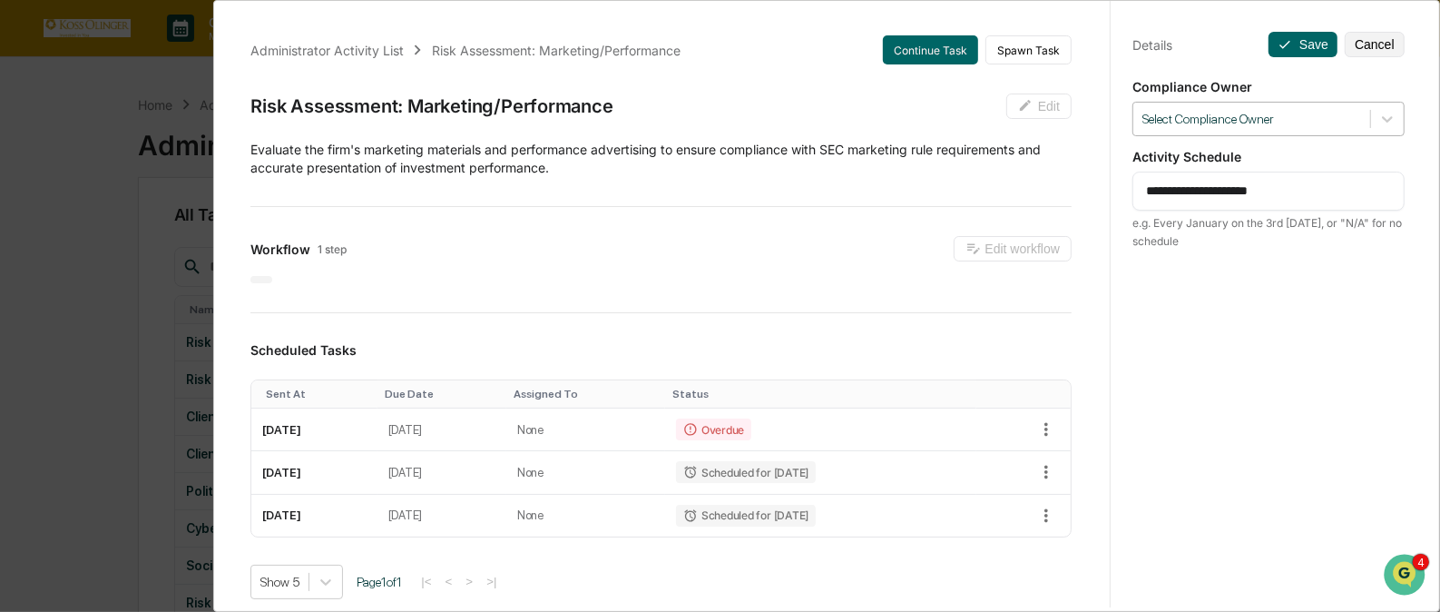
click at [1267, 116] on div at bounding box center [1252, 119] width 219 height 17
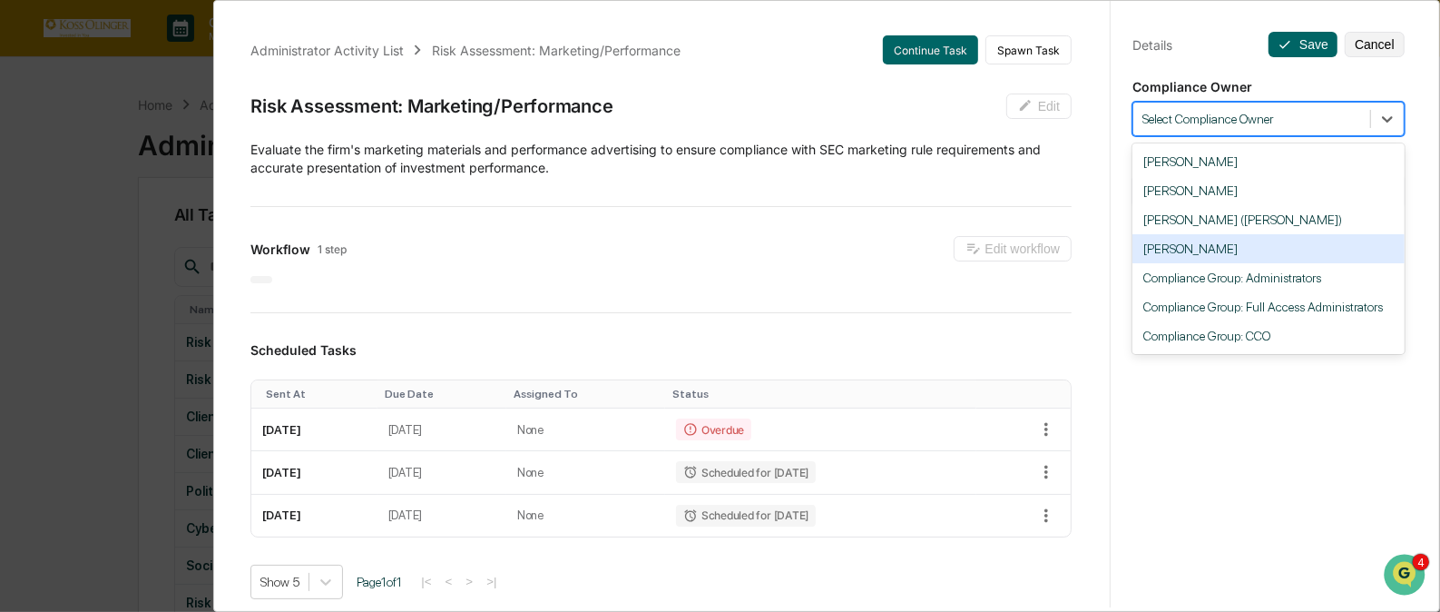
click at [1217, 260] on div "[PERSON_NAME]" at bounding box center [1269, 248] width 272 height 29
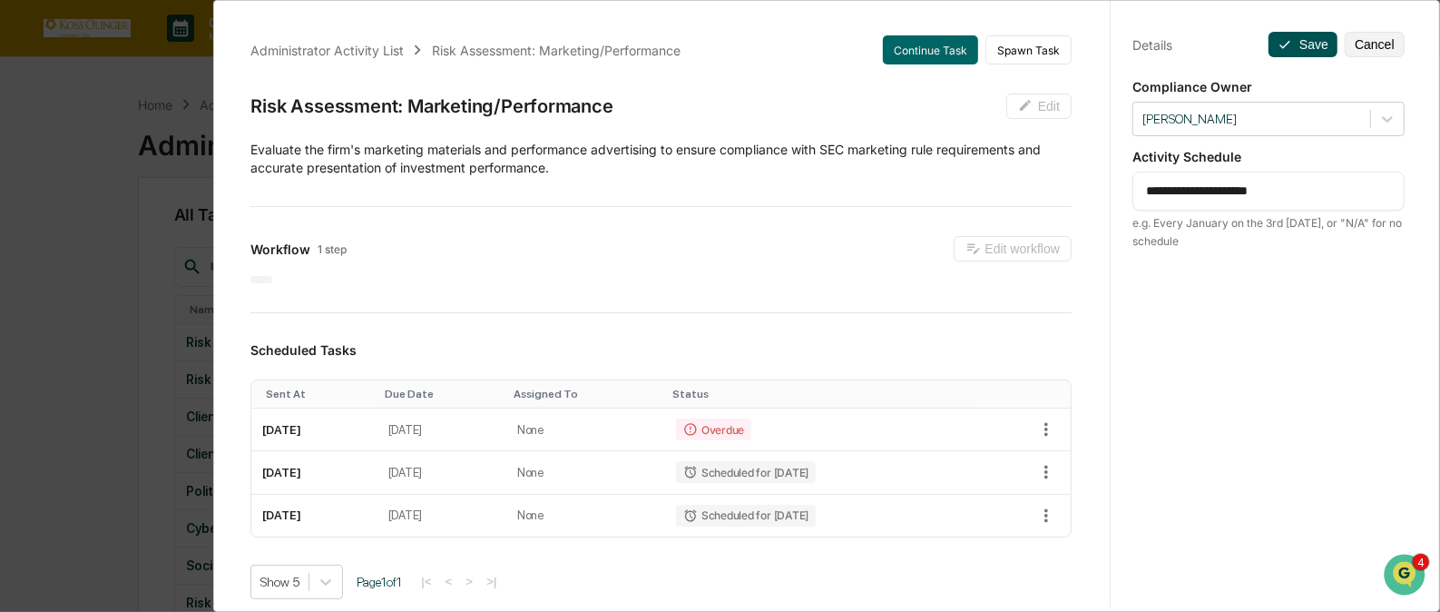
click at [1288, 49] on button "Save" at bounding box center [1303, 44] width 69 height 25
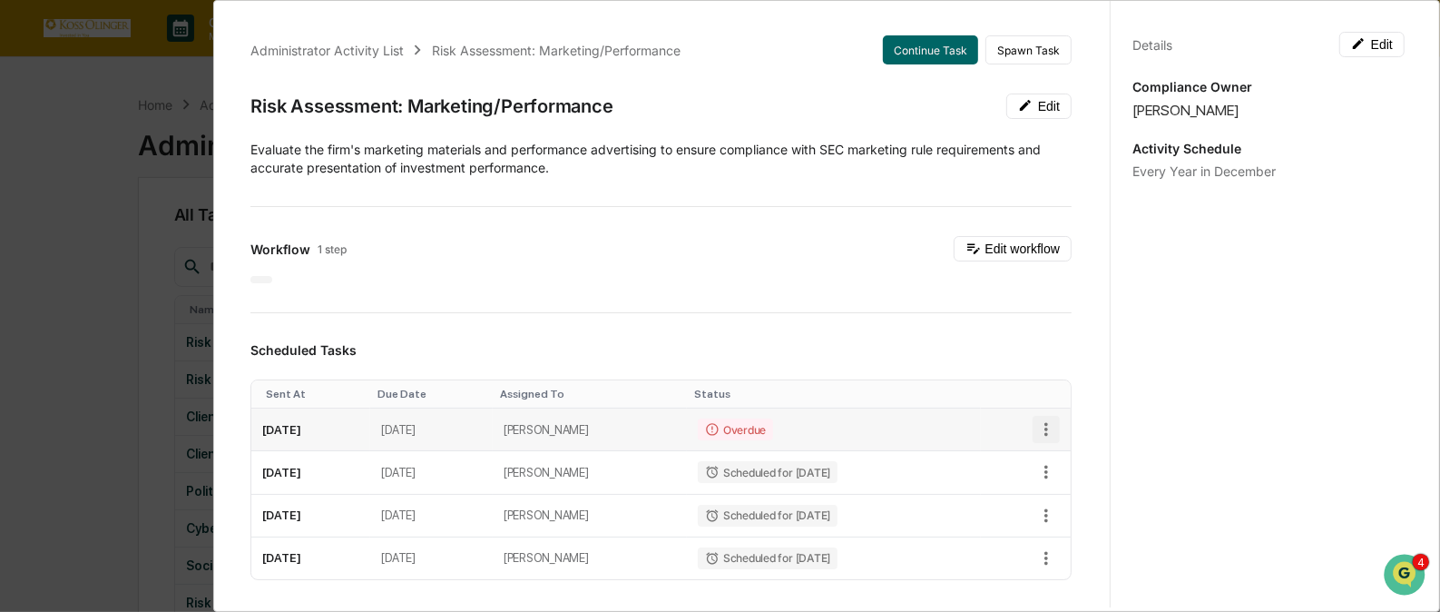
click at [1036, 427] on icon "button" at bounding box center [1046, 429] width 20 height 20
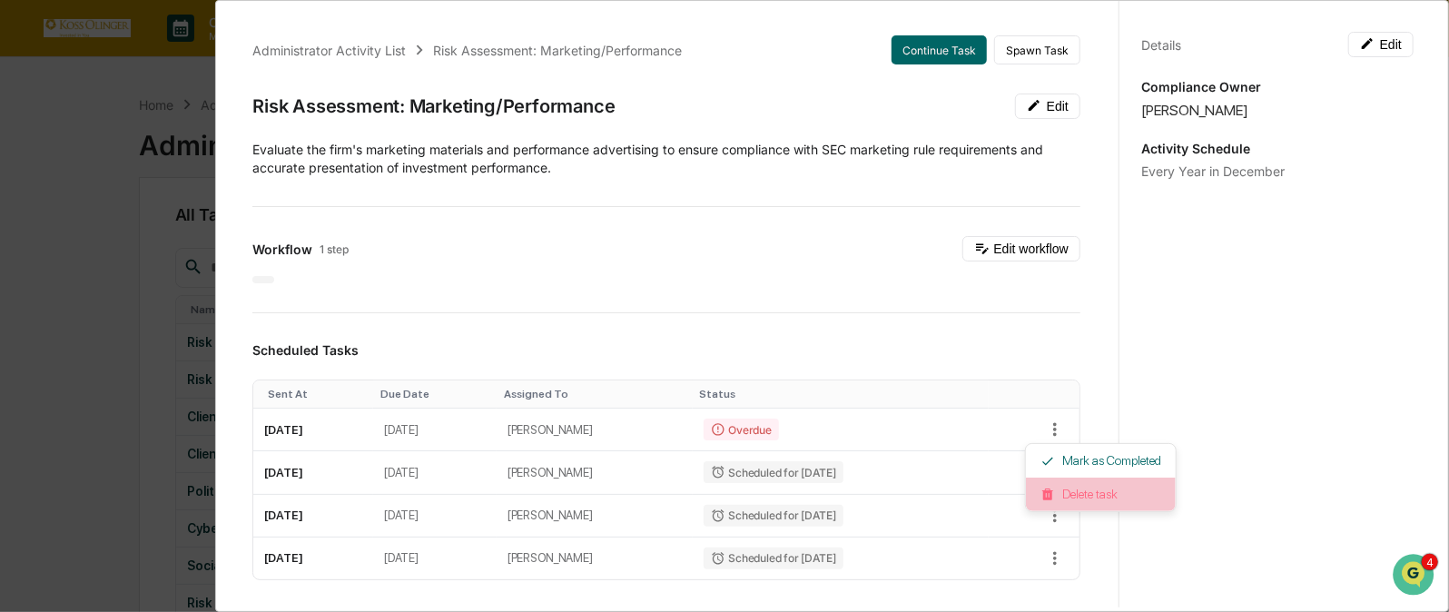
click at [1061, 493] on li "Delete task" at bounding box center [1101, 494] width 150 height 34
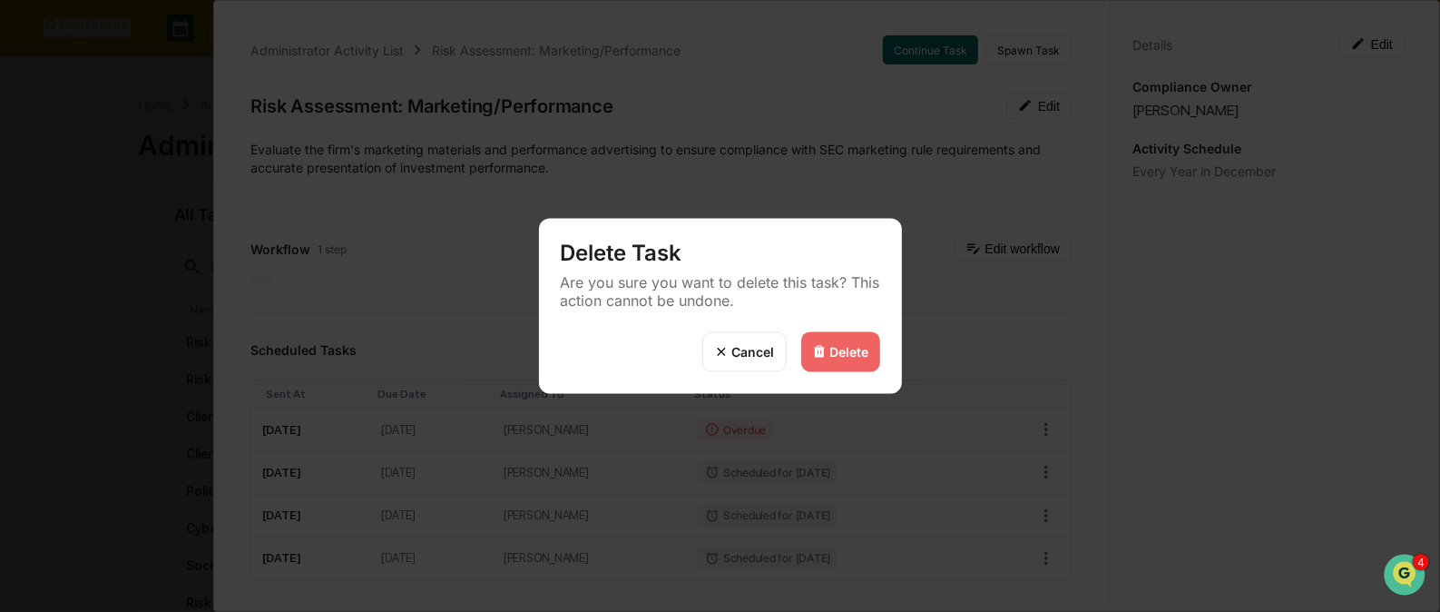
click at [870, 359] on div "Delete" at bounding box center [840, 352] width 79 height 40
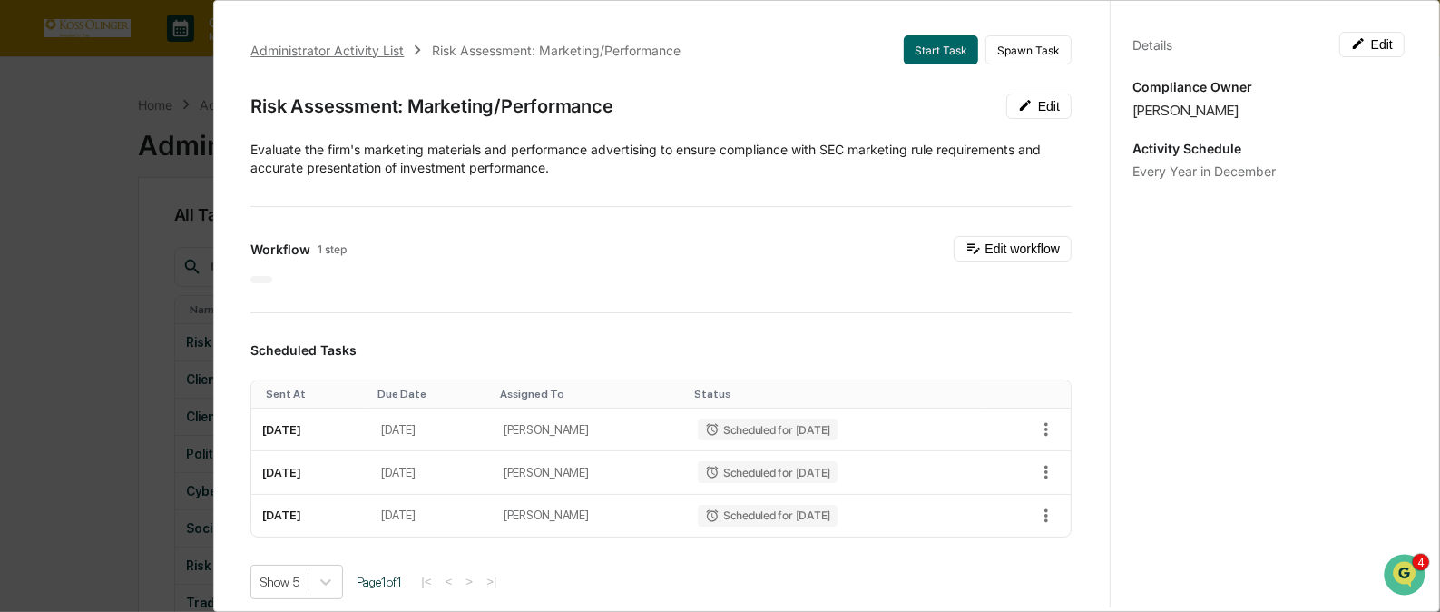
click at [364, 45] on div "Administrator Activity List" at bounding box center [326, 50] width 153 height 15
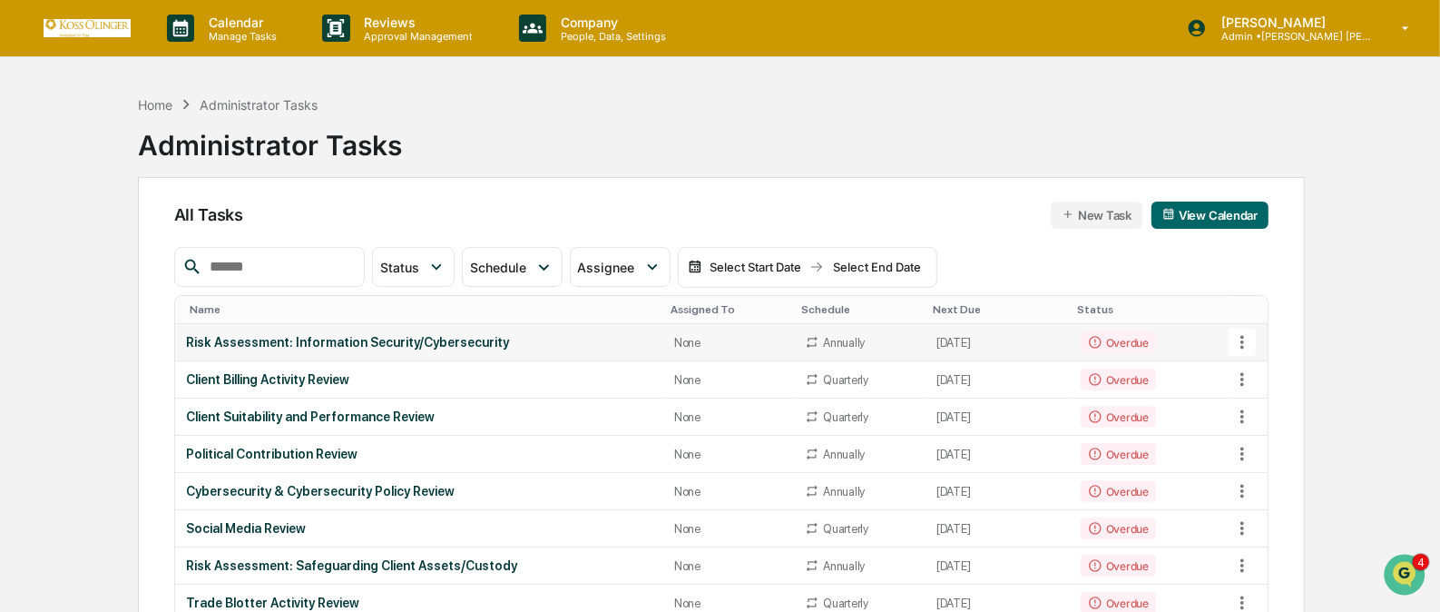
click at [1243, 340] on icon at bounding box center [1243, 343] width 4 height 14
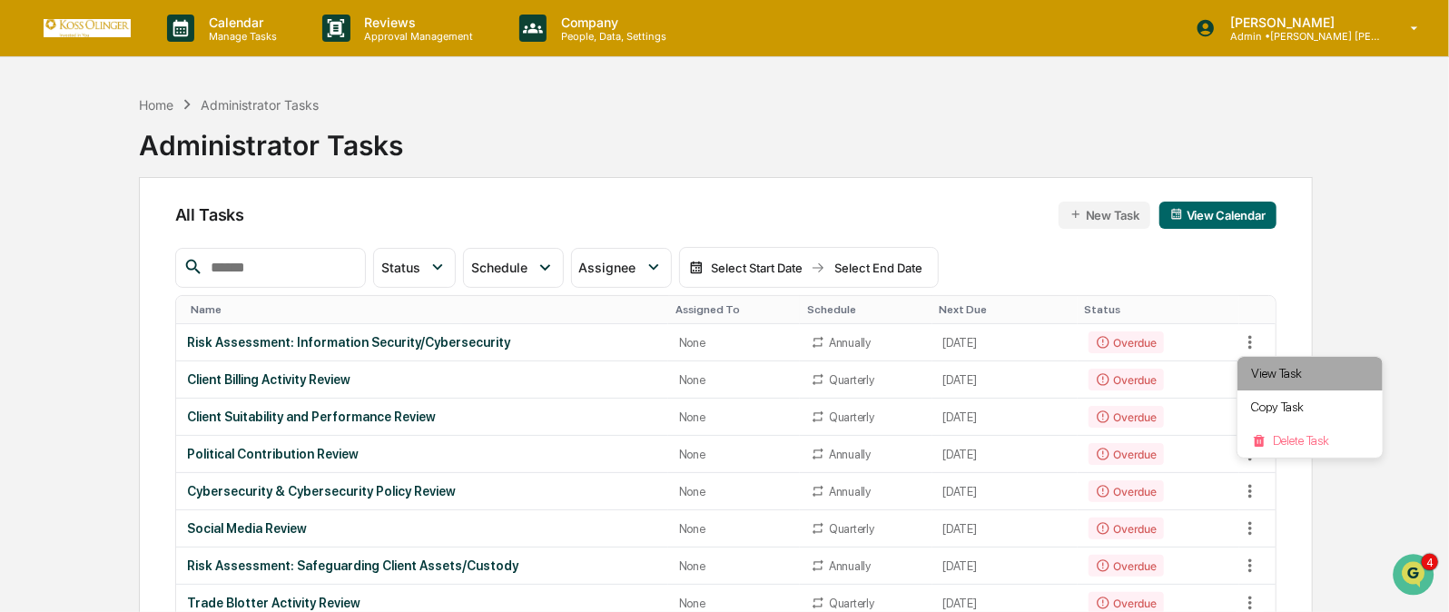
click at [1262, 376] on li "View Task" at bounding box center [1309, 374] width 145 height 34
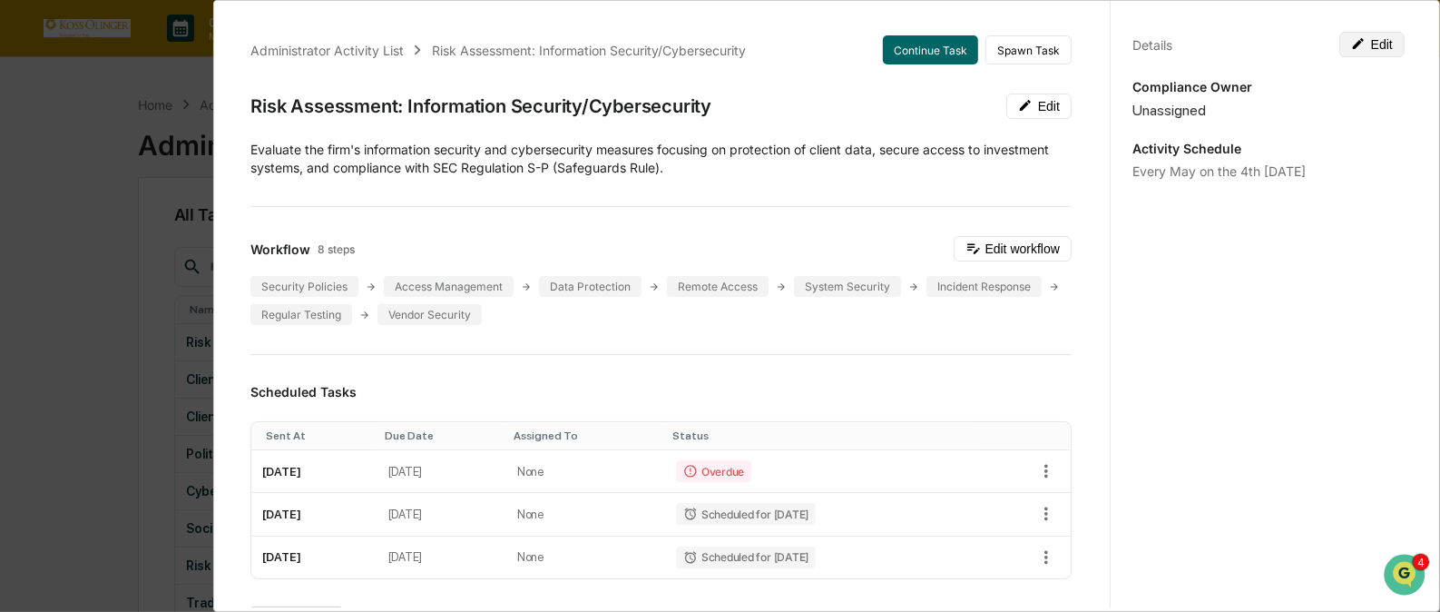
click at [1376, 40] on button "Edit" at bounding box center [1372, 44] width 65 height 25
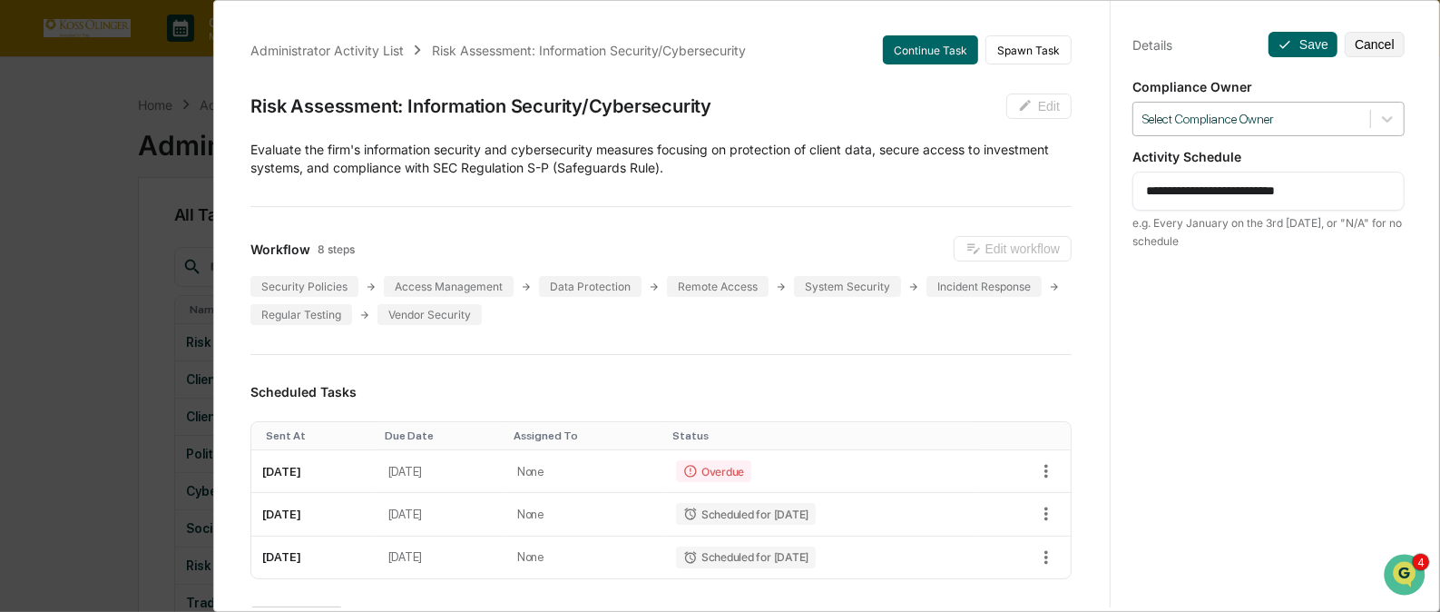
click at [1316, 118] on div at bounding box center [1252, 119] width 219 height 17
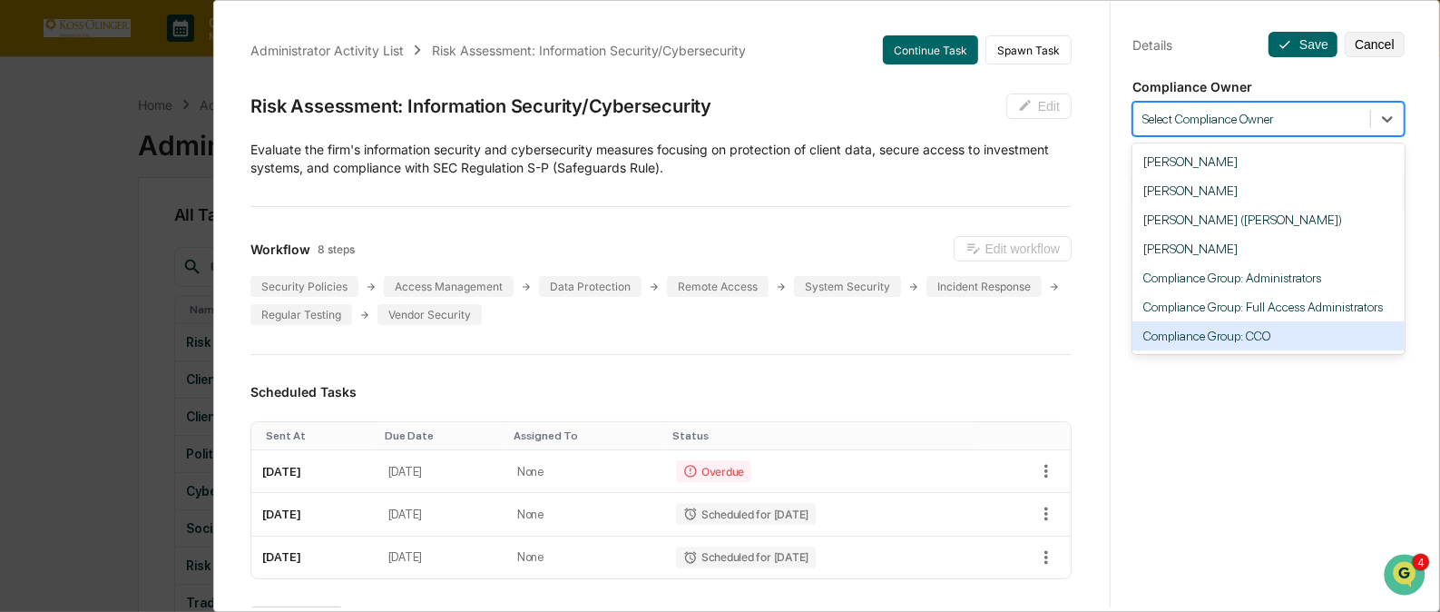
click at [1258, 432] on div "**********" at bounding box center [1268, 322] width 317 height 655
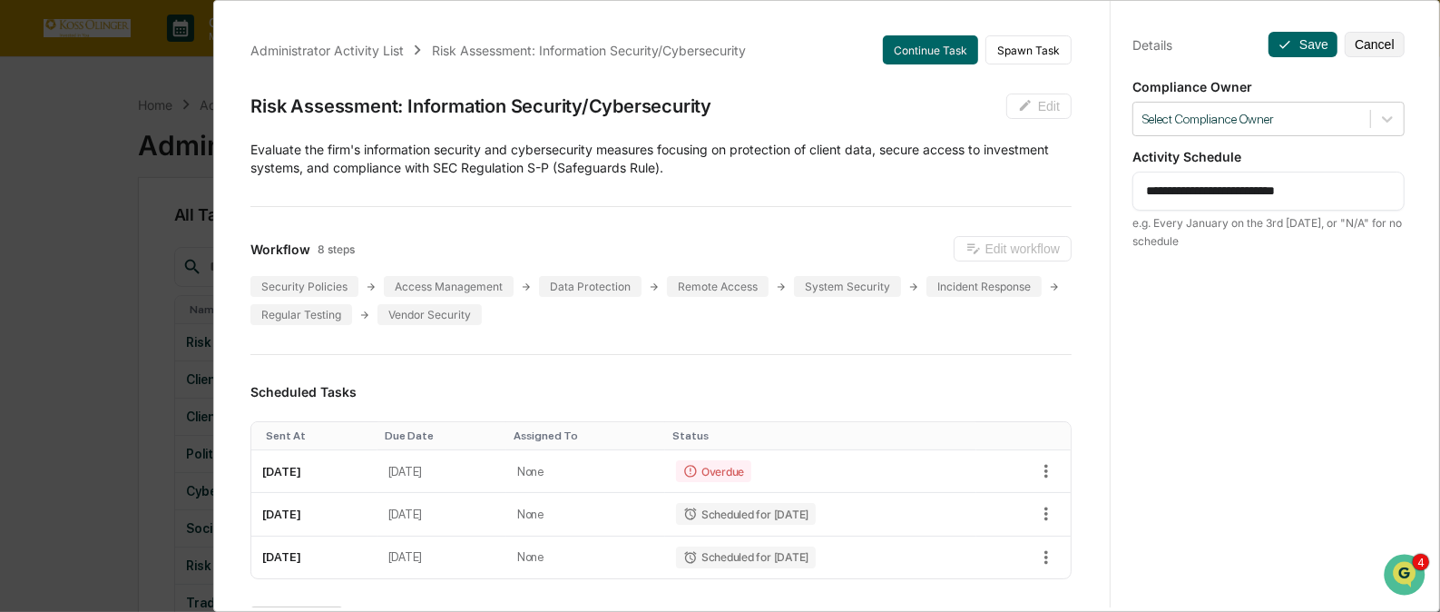
drag, startPoint x: 1325, startPoint y: 190, endPoint x: 1124, endPoint y: 209, distance: 202.4
click at [1124, 209] on div "**********" at bounding box center [1268, 322] width 317 height 655
type textarea "*"
click at [1298, 46] on button "Save" at bounding box center [1303, 44] width 69 height 25
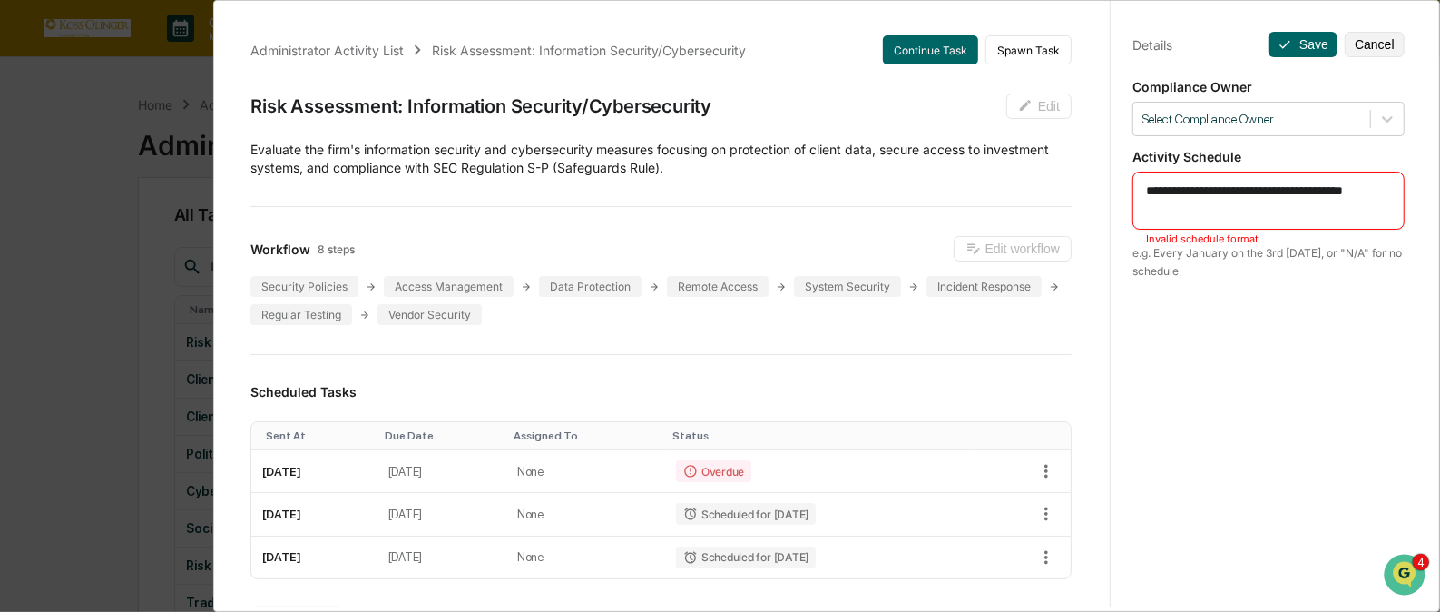
click at [1213, 202] on textarea "**********" at bounding box center [1268, 201] width 245 height 38
drag, startPoint x: 1213, startPoint y: 203, endPoint x: 1119, endPoint y: 216, distance: 94.3
click at [1119, 216] on div "**********" at bounding box center [1268, 322] width 317 height 655
drag, startPoint x: 1206, startPoint y: 189, endPoint x: 1126, endPoint y: 192, distance: 79.9
click at [1133, 192] on div "**********" at bounding box center [1269, 201] width 272 height 58
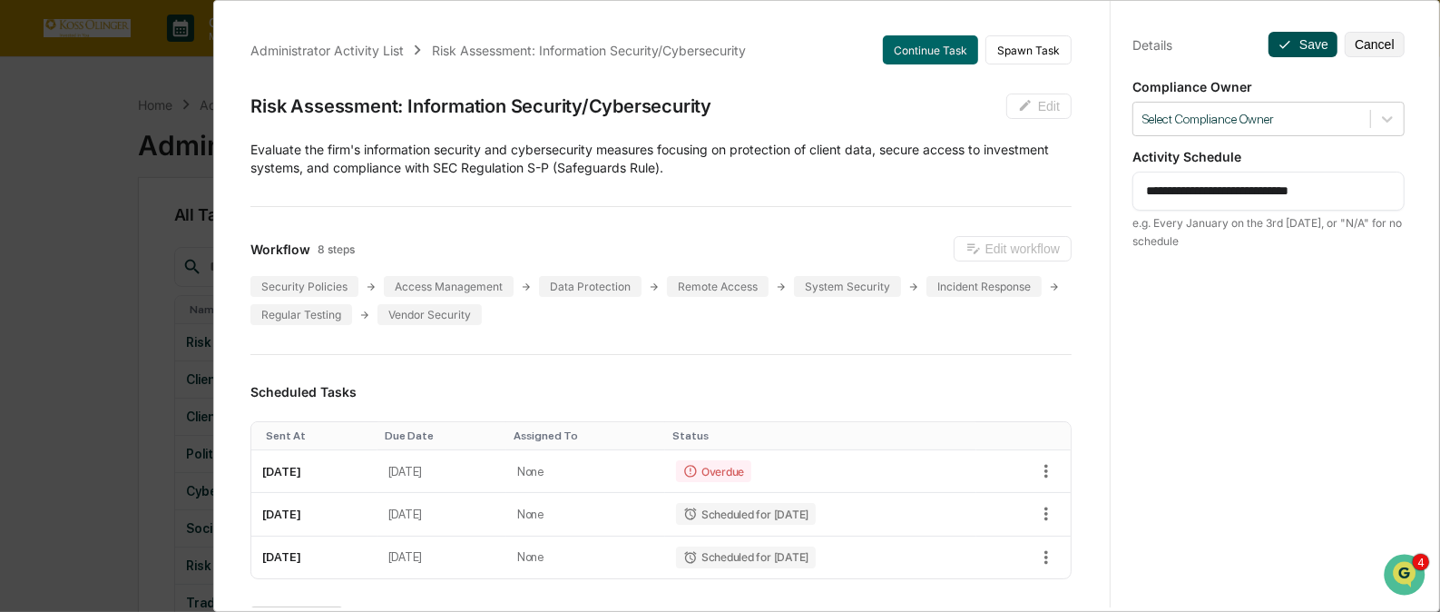
click at [1290, 45] on button "Save" at bounding box center [1303, 44] width 69 height 25
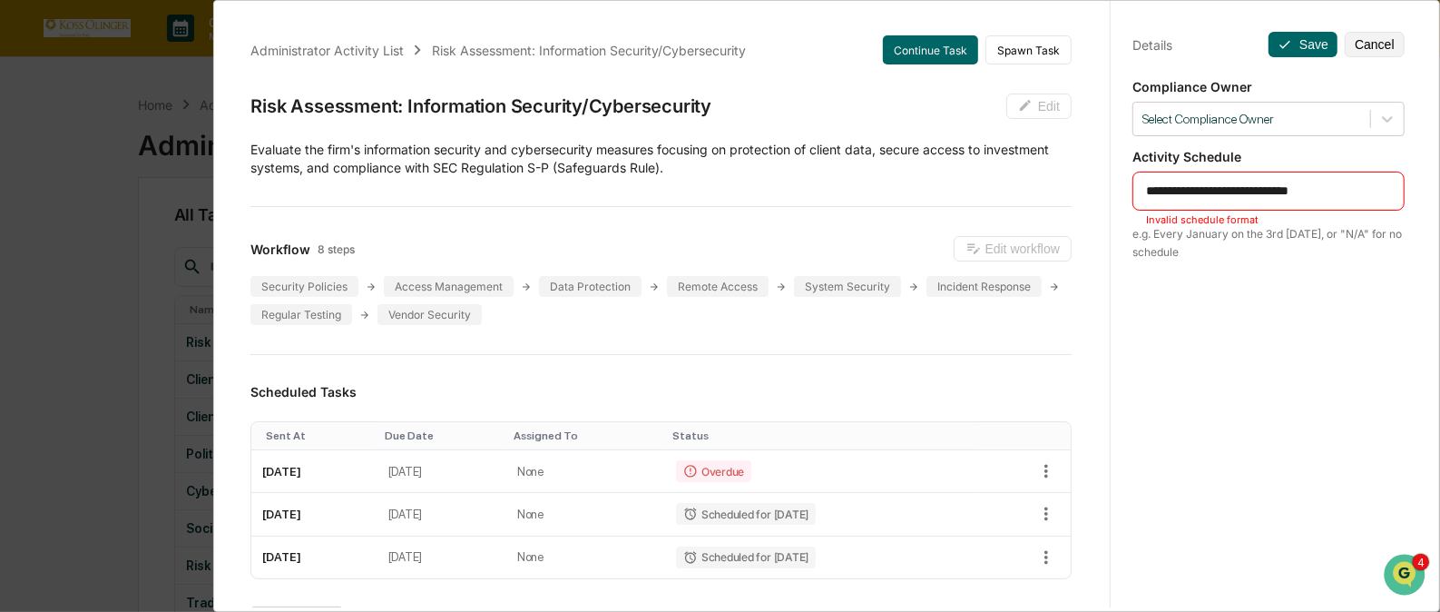
click at [1324, 193] on textarea "**********" at bounding box center [1268, 191] width 245 height 19
click at [1238, 189] on textarea "**********" at bounding box center [1268, 191] width 245 height 19
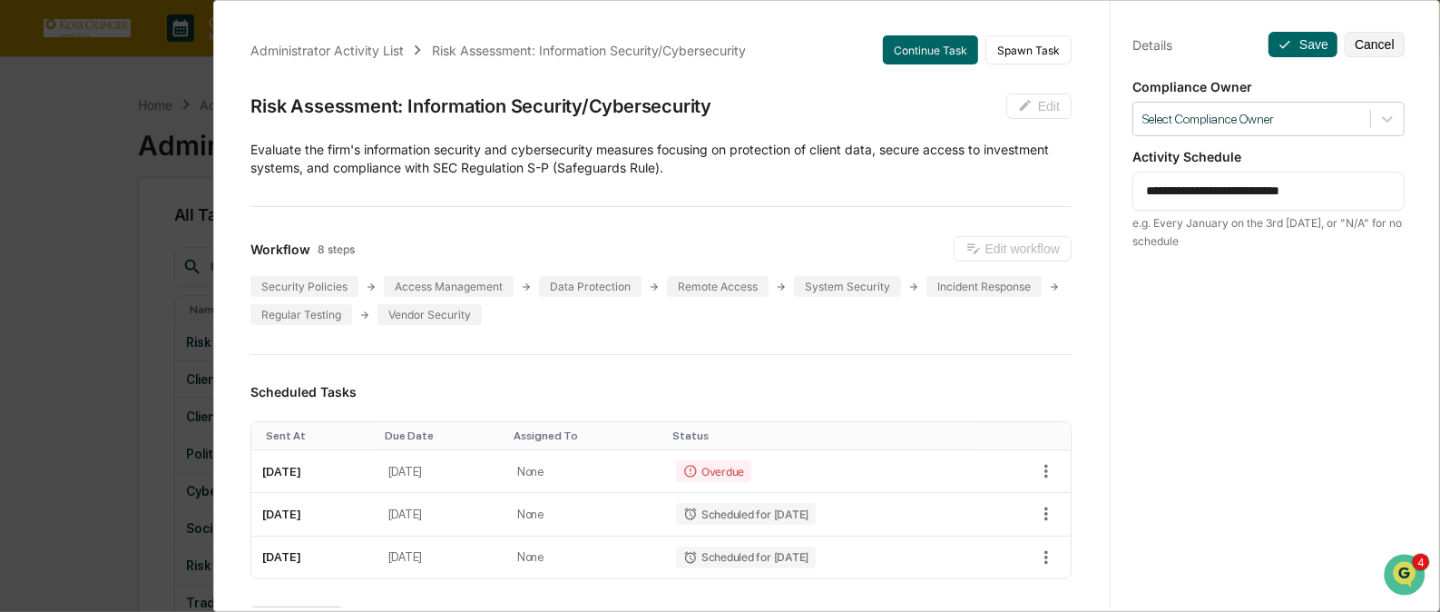
click at [1294, 29] on div "**********" at bounding box center [1268, 322] width 317 height 655
click at [1290, 49] on button "Save" at bounding box center [1303, 44] width 69 height 25
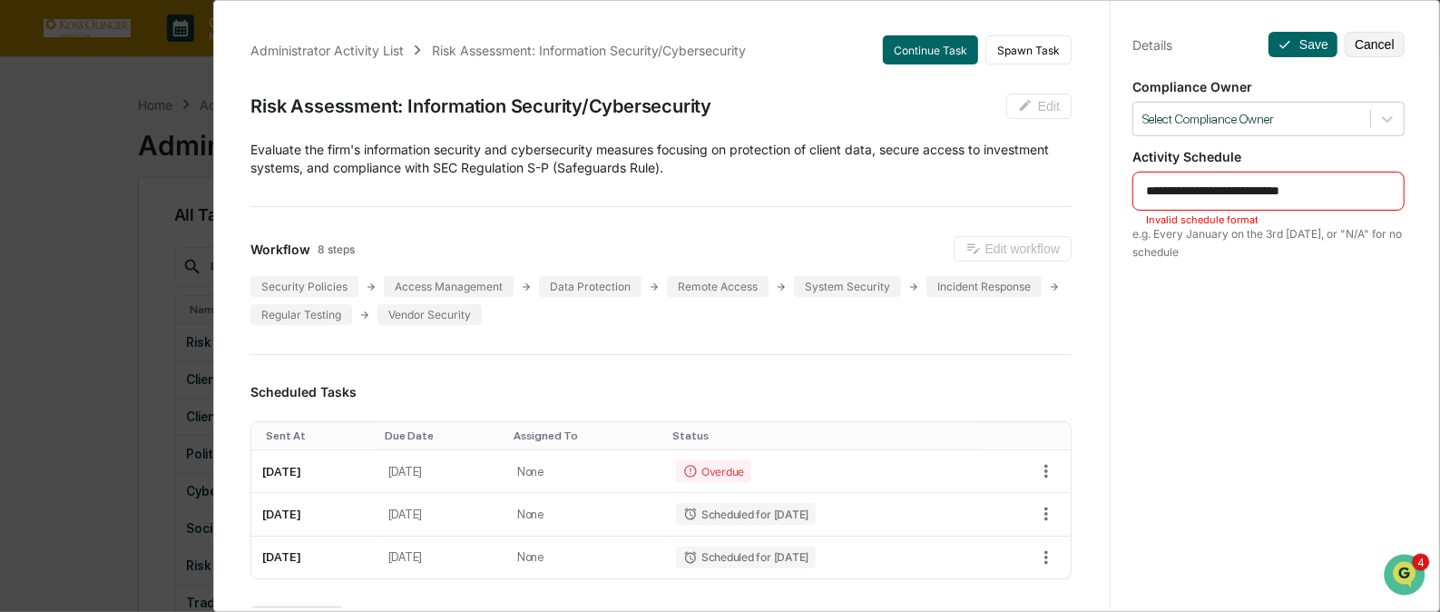
click at [1270, 189] on textarea "**********" at bounding box center [1268, 191] width 245 height 19
click at [1134, 186] on div "**********" at bounding box center [1269, 191] width 272 height 39
click at [1135, 195] on div "**********" at bounding box center [1269, 191] width 272 height 39
click at [1146, 191] on textarea "**********" at bounding box center [1268, 191] width 245 height 19
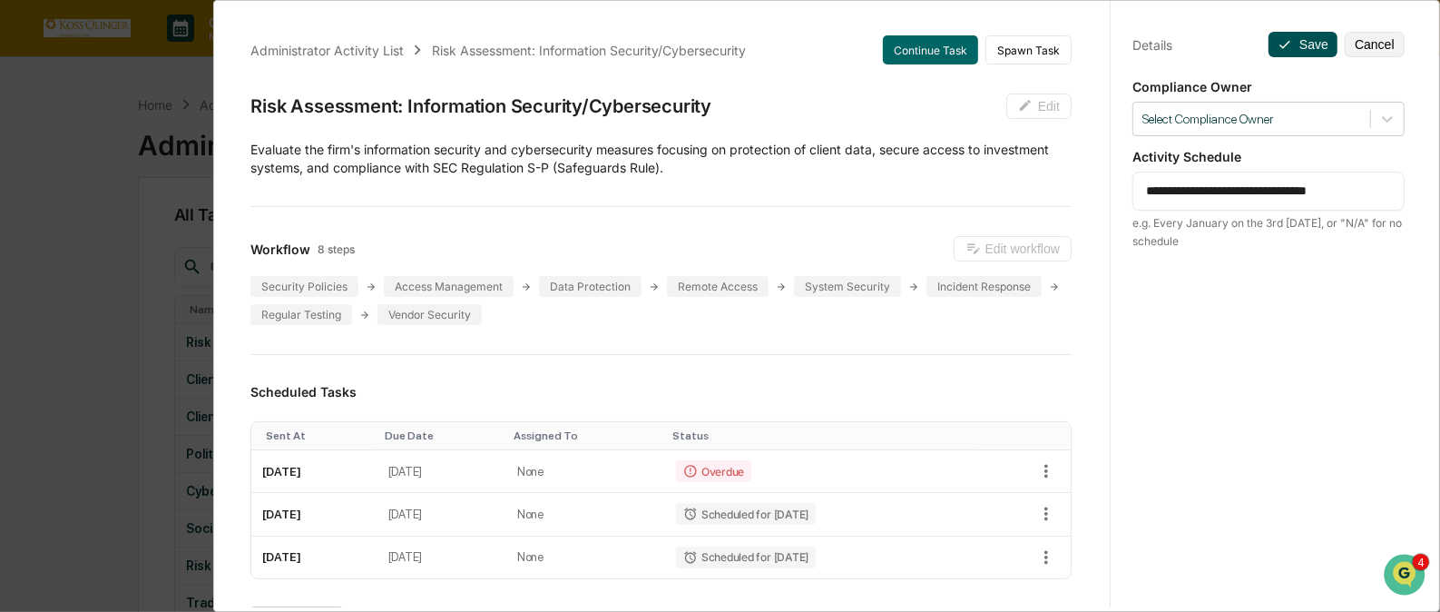
type textarea "**********"
click at [1291, 44] on button "Save" at bounding box center [1303, 44] width 69 height 25
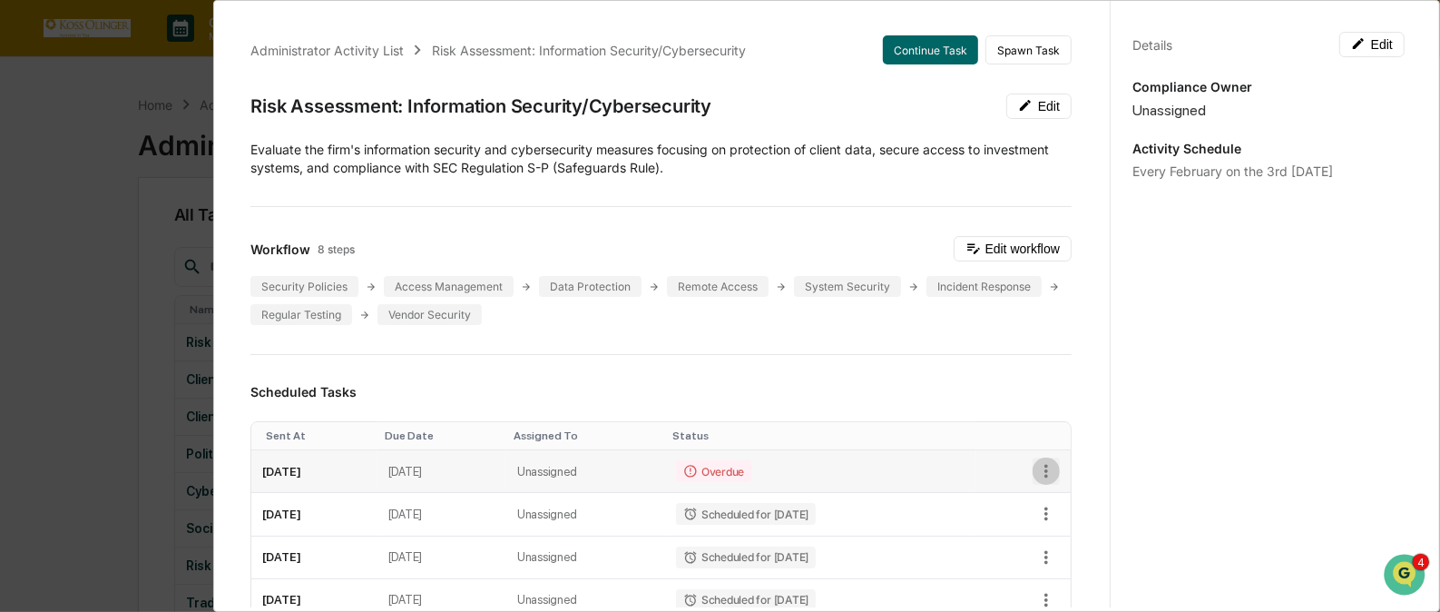
click at [1036, 469] on icon "button" at bounding box center [1046, 471] width 20 height 20
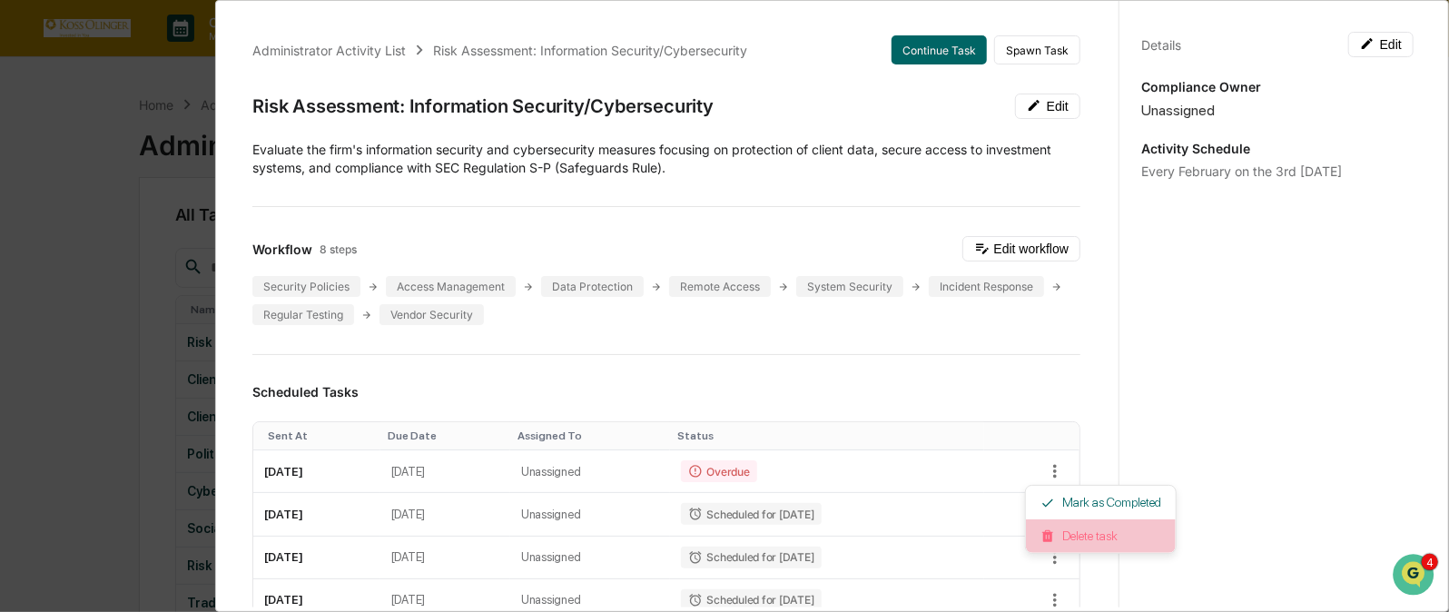
click at [1058, 534] on li "Delete task" at bounding box center [1101, 536] width 150 height 34
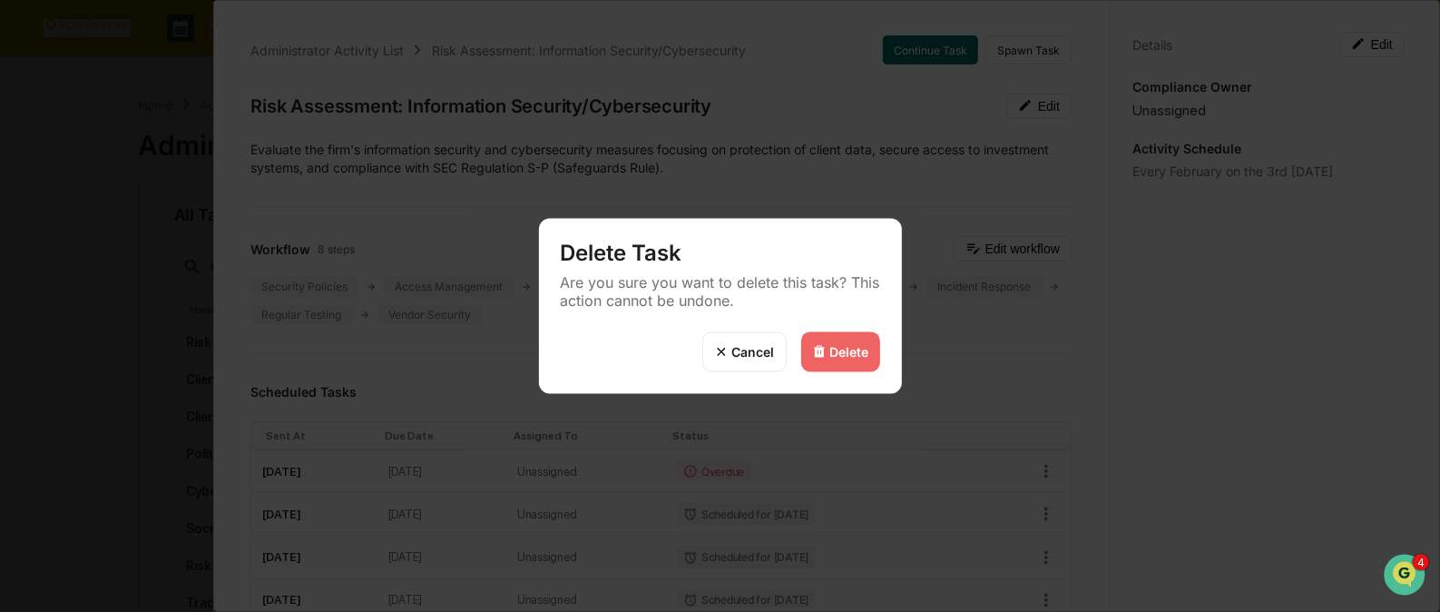
click at [859, 362] on div "Delete" at bounding box center [840, 352] width 79 height 40
click at [838, 348] on div "Delete" at bounding box center [849, 351] width 39 height 15
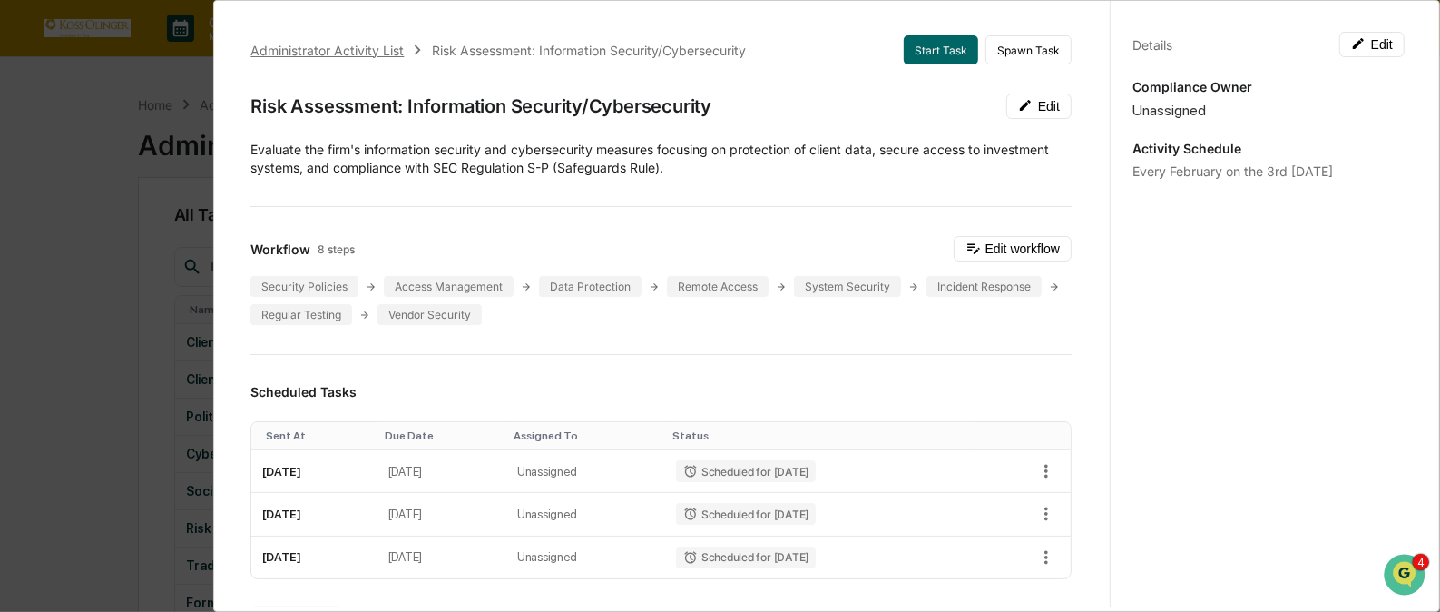
click at [368, 47] on div "Administrator Activity List" at bounding box center [326, 50] width 153 height 15
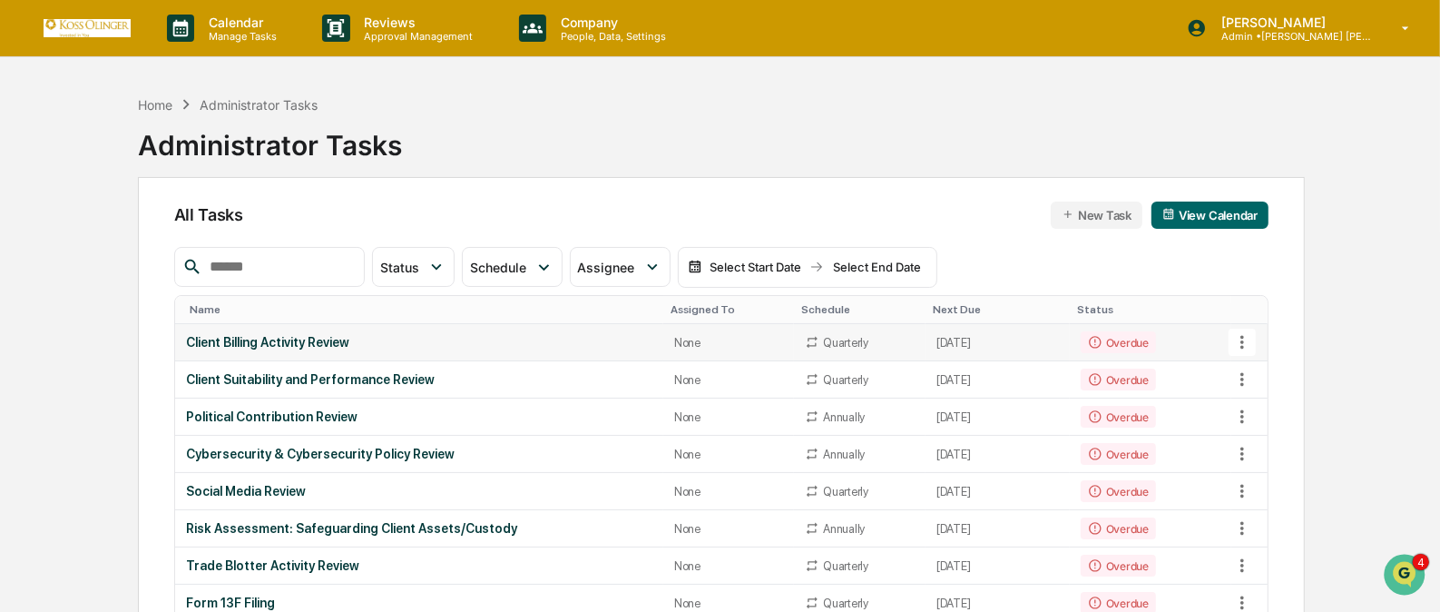
click at [1242, 342] on icon at bounding box center [1243, 343] width 4 height 14
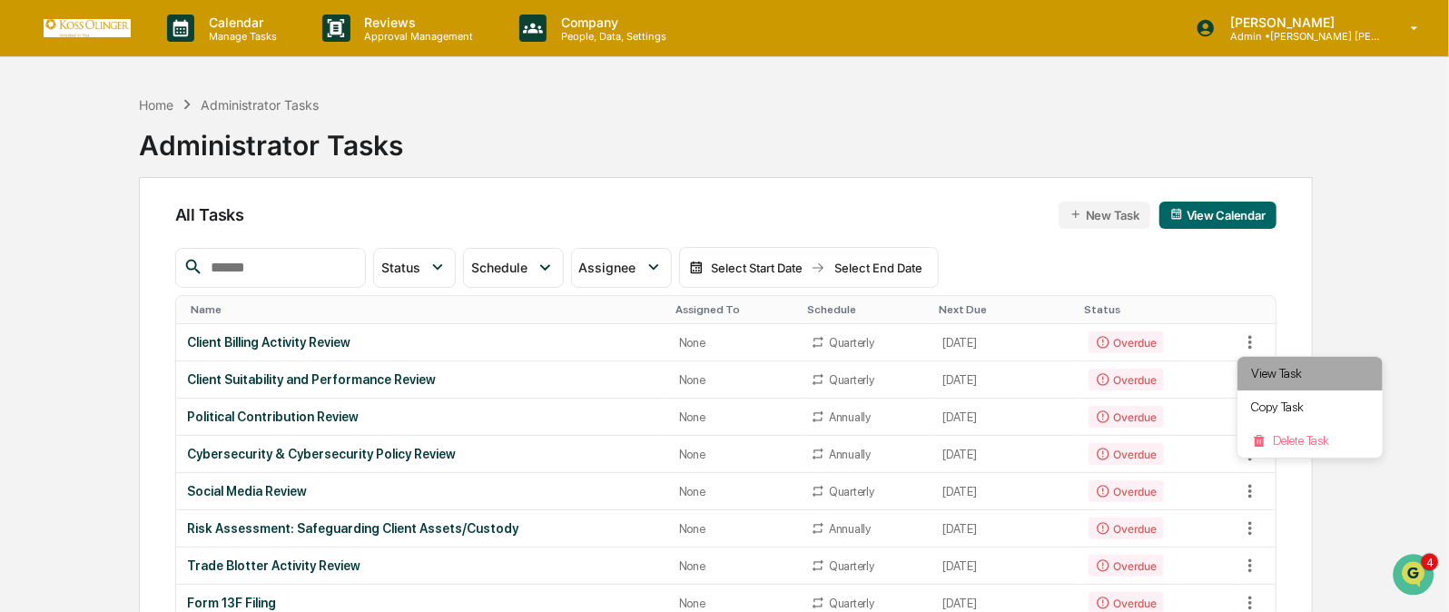
click at [1269, 371] on li "View Task" at bounding box center [1309, 374] width 145 height 34
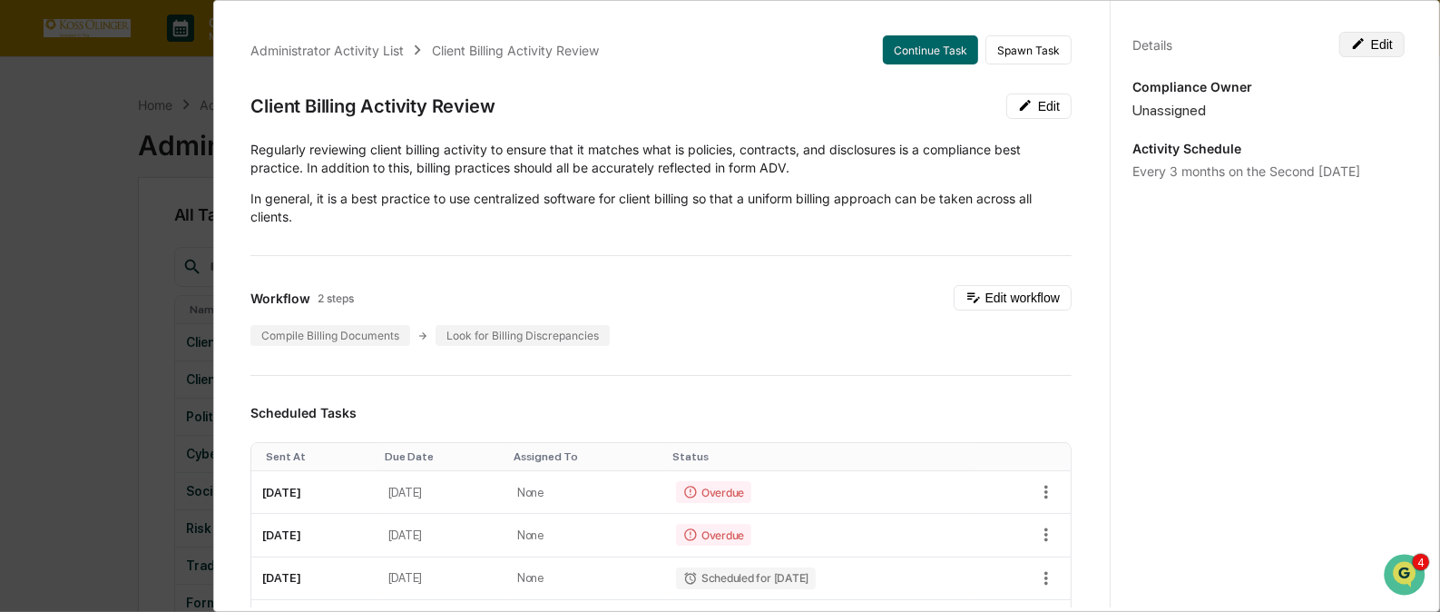
click at [1360, 37] on button "Edit" at bounding box center [1372, 44] width 65 height 25
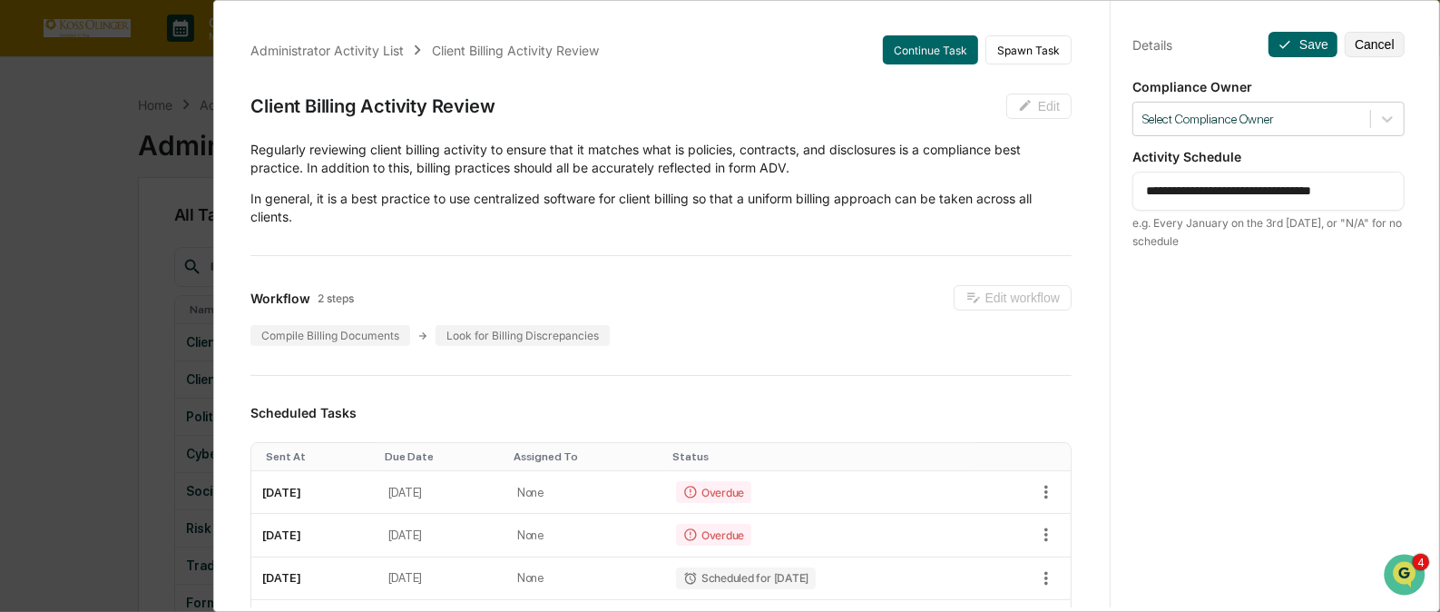
drag, startPoint x: 1139, startPoint y: 190, endPoint x: 1403, endPoint y: 168, distance: 265.0
click at [1403, 168] on div "**********" at bounding box center [1268, 322] width 317 height 655
paste textarea
type textarea "**********"
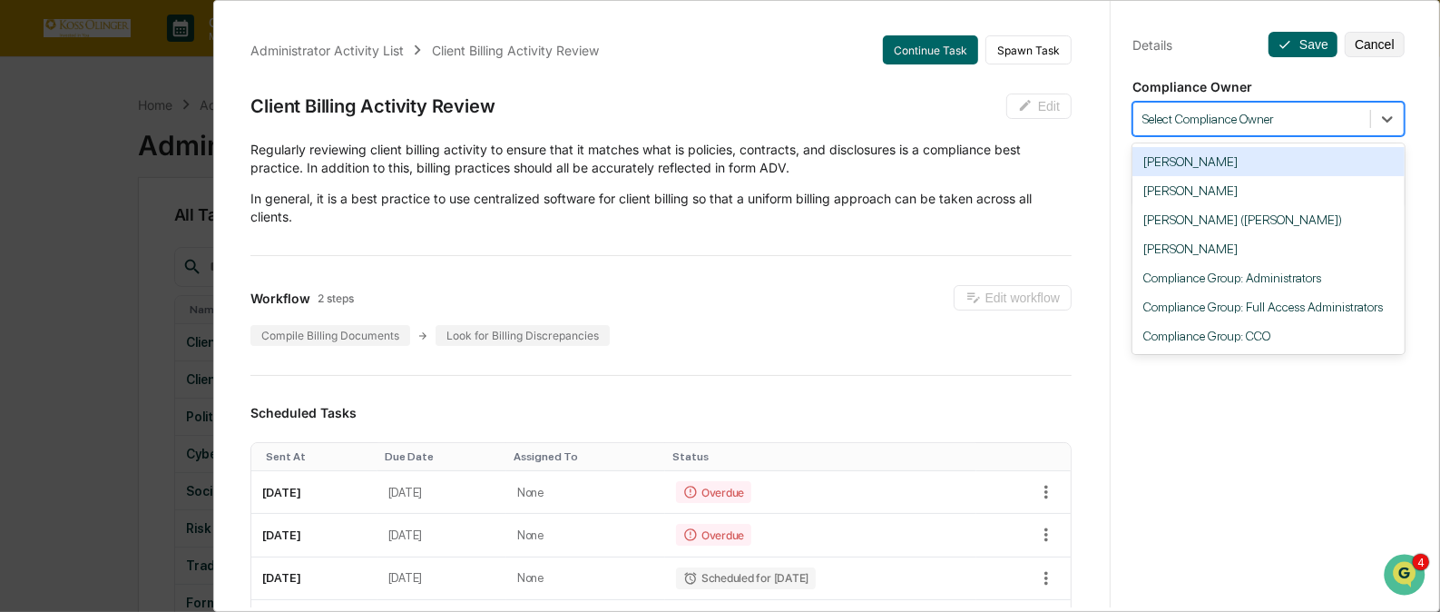
click at [1278, 125] on div at bounding box center [1252, 119] width 219 height 17
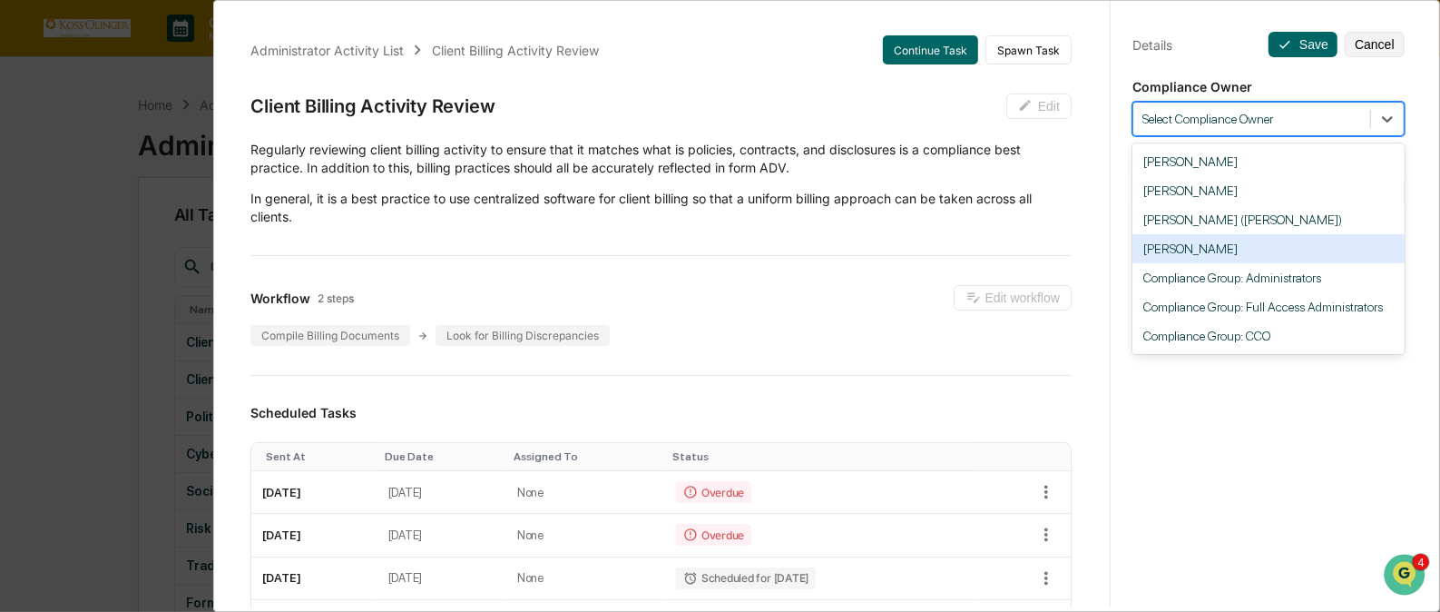
click at [1212, 263] on div "[PERSON_NAME]" at bounding box center [1269, 248] width 272 height 29
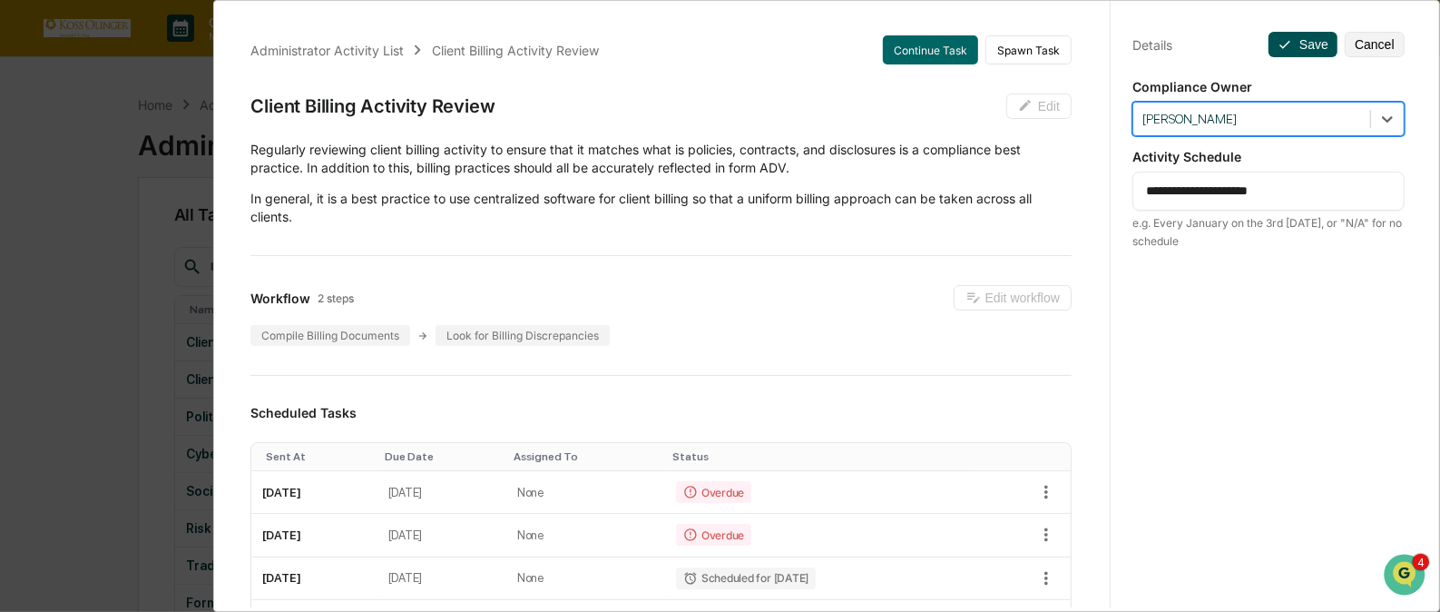
click at [1289, 38] on button "Save" at bounding box center [1303, 44] width 69 height 25
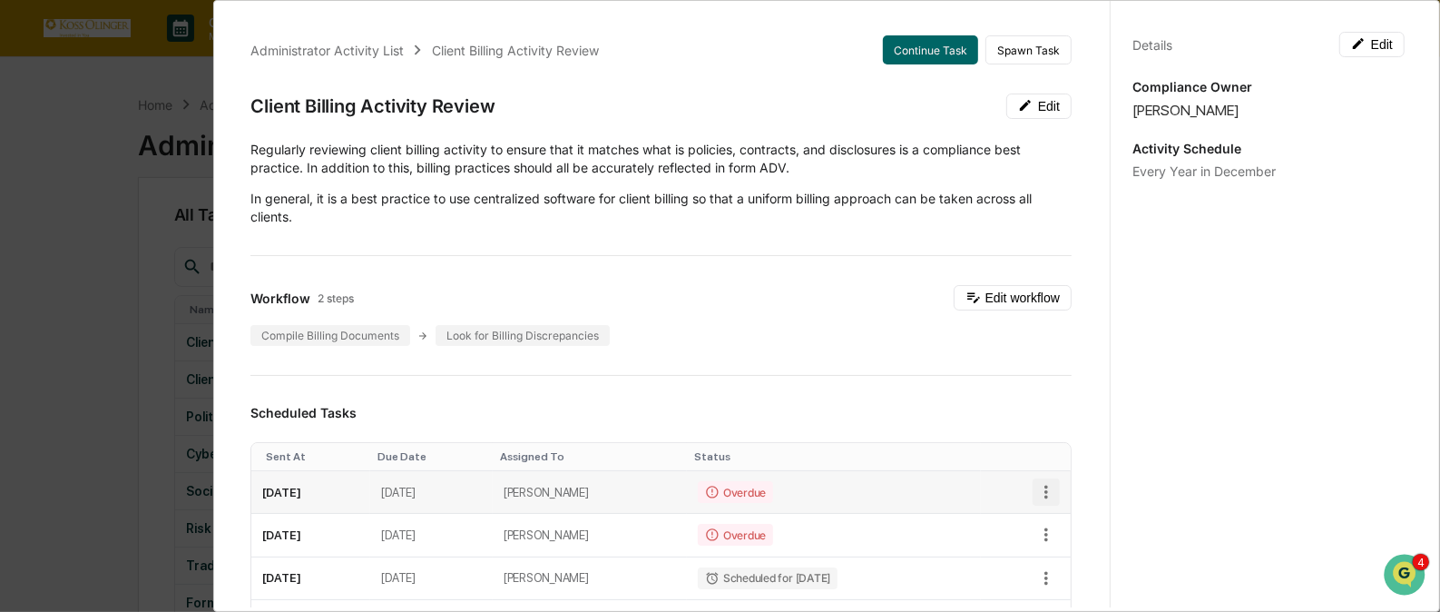
click at [1036, 487] on icon "button" at bounding box center [1046, 492] width 20 height 20
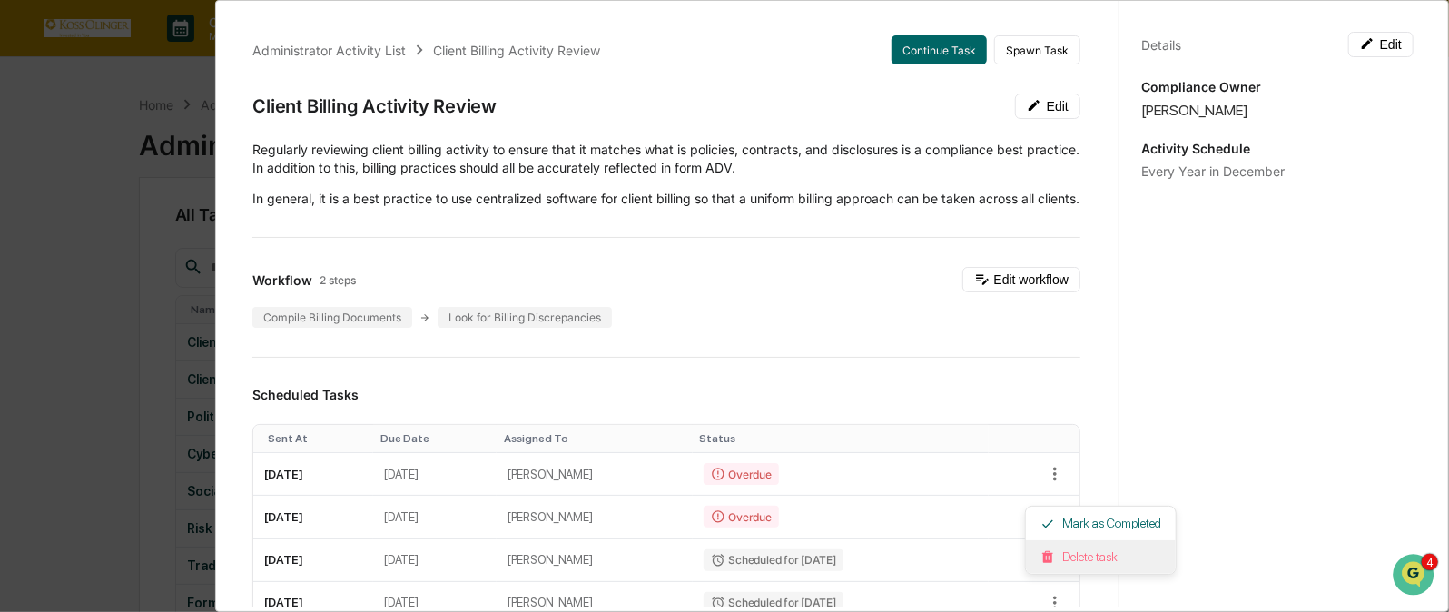
click at [1052, 550] on img at bounding box center [1047, 557] width 15 height 15
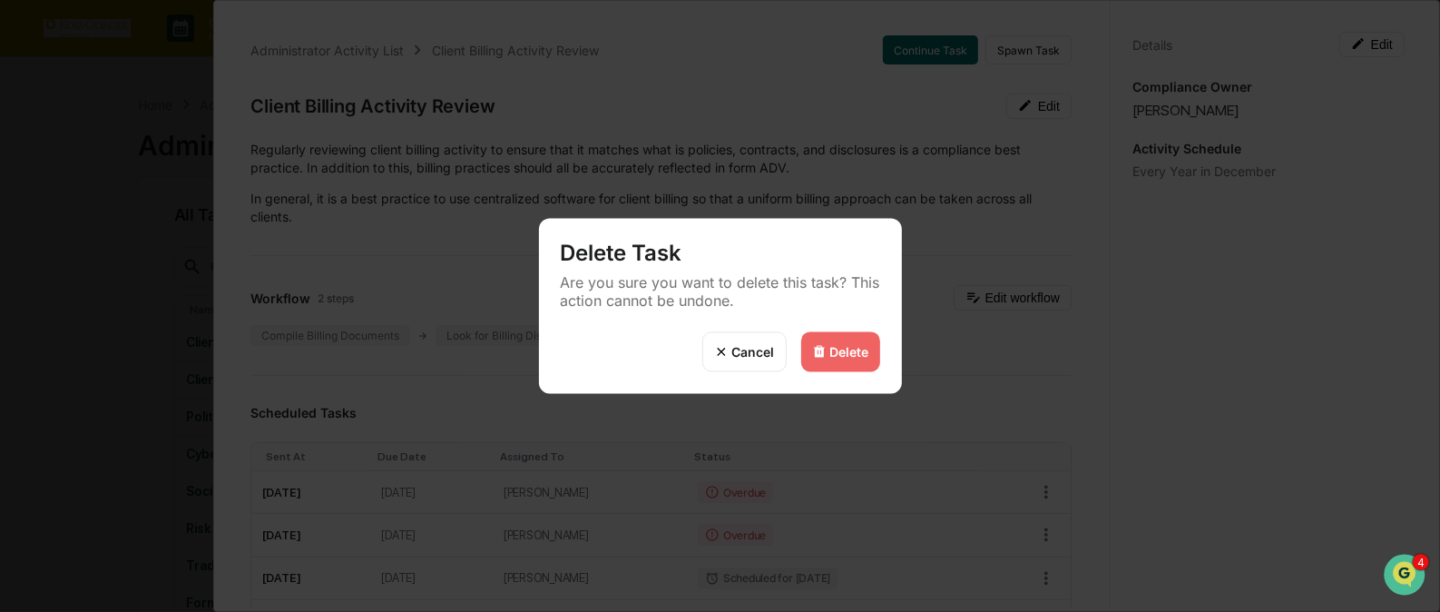
click at [845, 349] on div "Delete" at bounding box center [849, 351] width 39 height 15
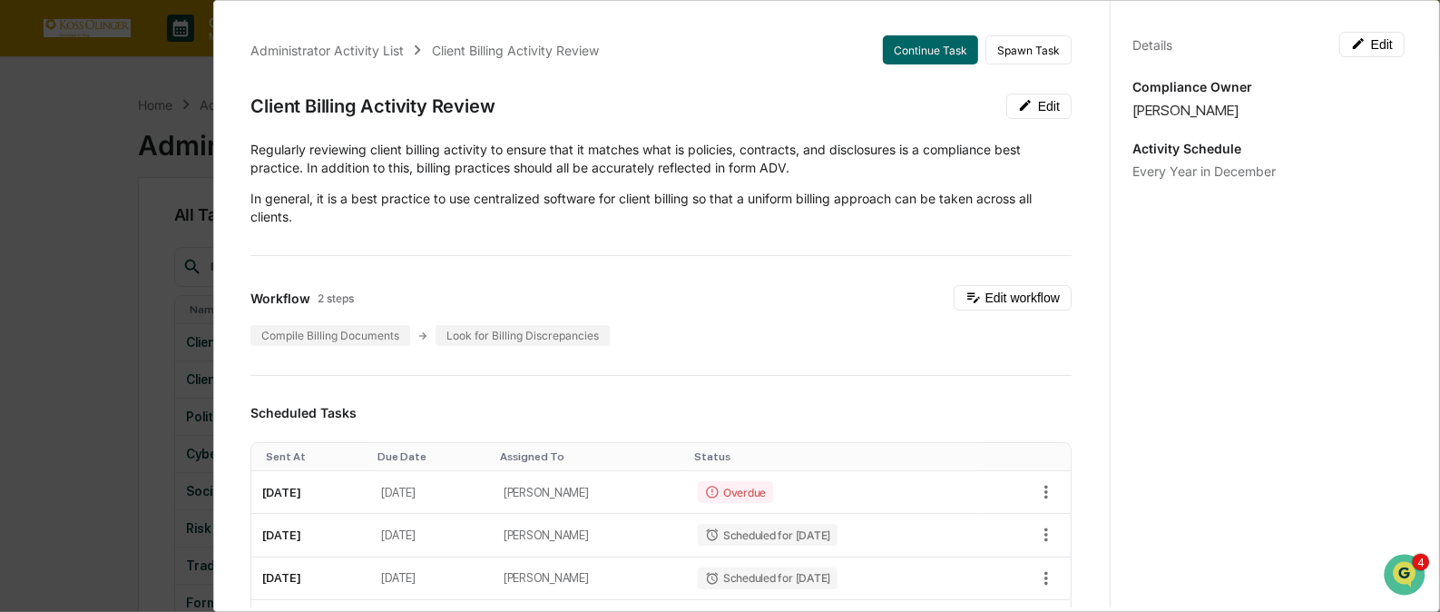
click at [851, 345] on div "Delete" at bounding box center [849, 351] width 39 height 15
click at [1036, 488] on icon "button" at bounding box center [1046, 492] width 20 height 20
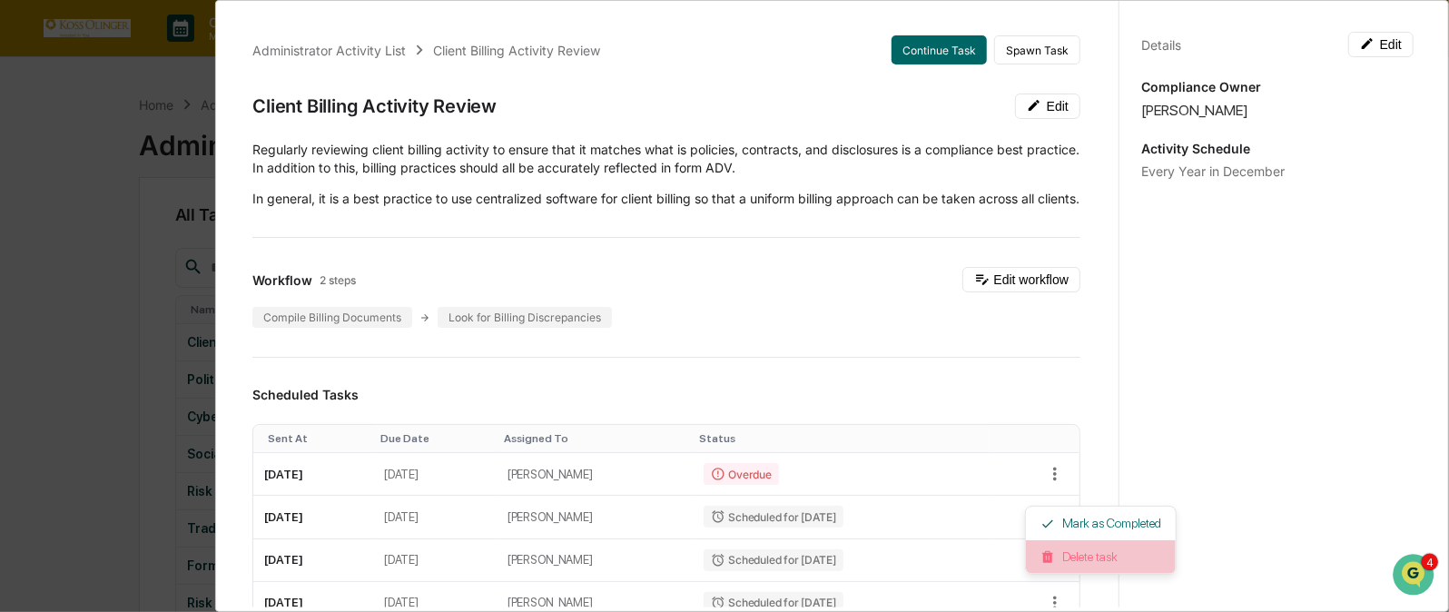
click at [1053, 546] on li "Delete task" at bounding box center [1101, 557] width 150 height 34
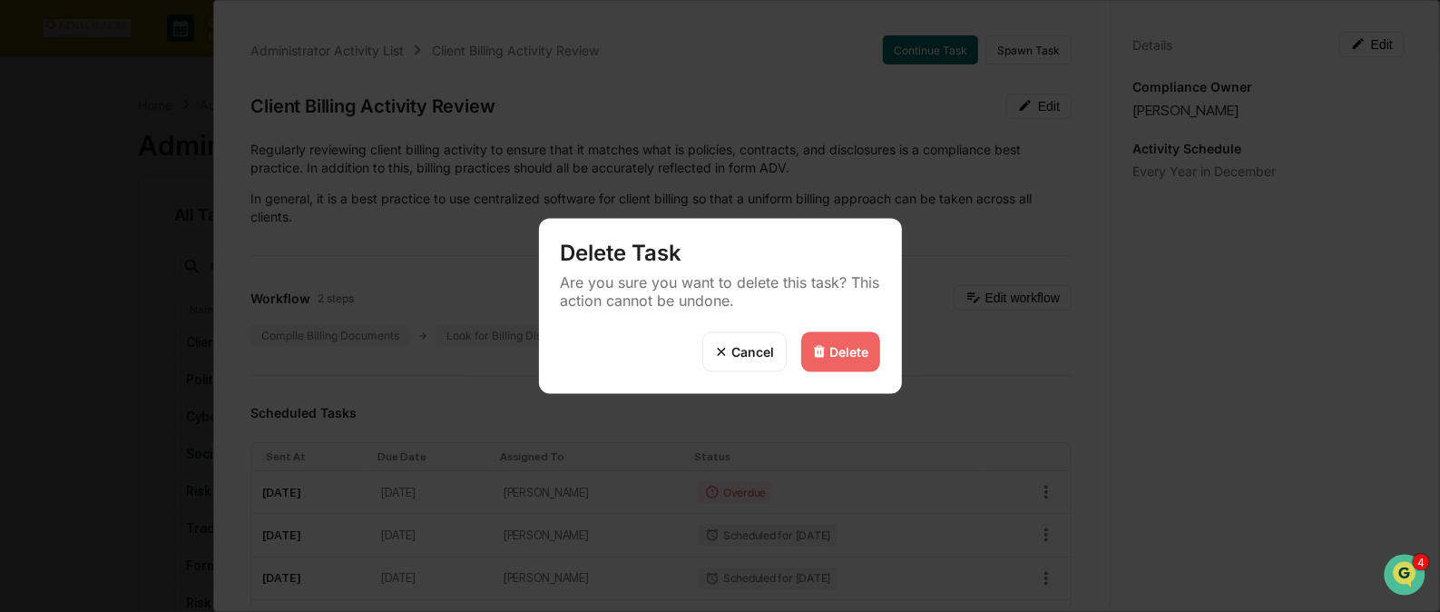
click at [834, 334] on div "Delete" at bounding box center [840, 352] width 79 height 40
click at [834, 347] on div "Delete" at bounding box center [849, 351] width 39 height 15
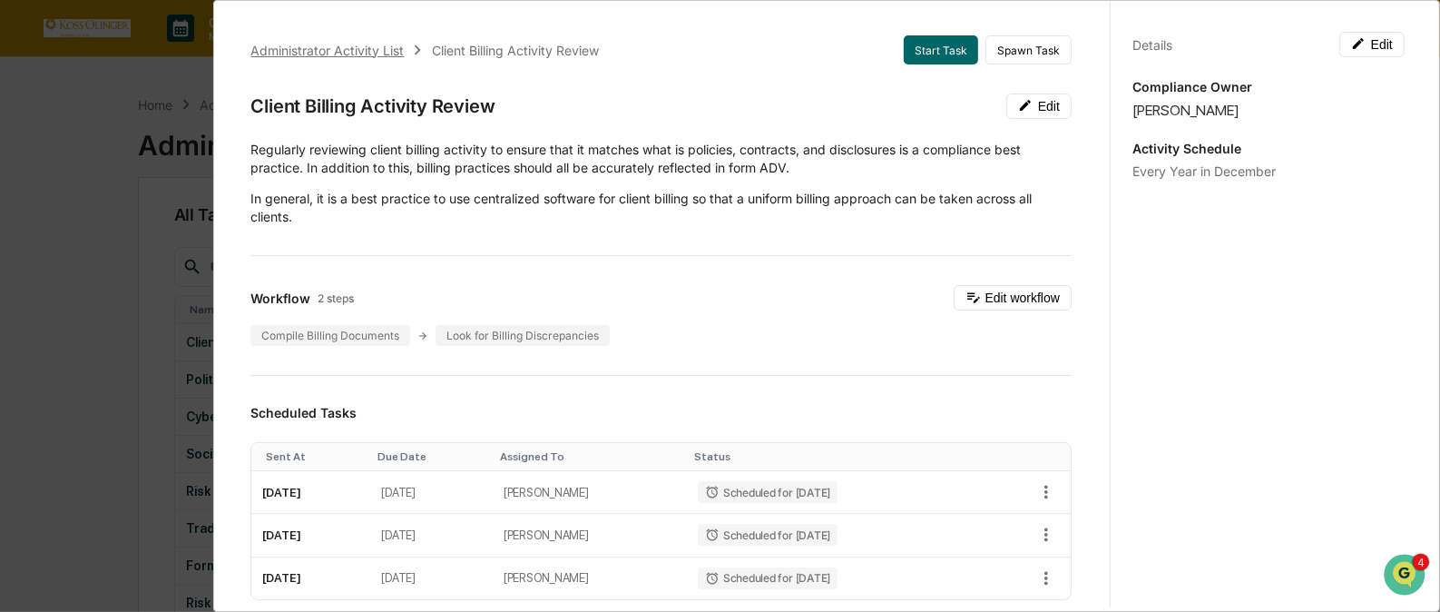
click at [376, 43] on div "Administrator Activity List" at bounding box center [326, 50] width 153 height 15
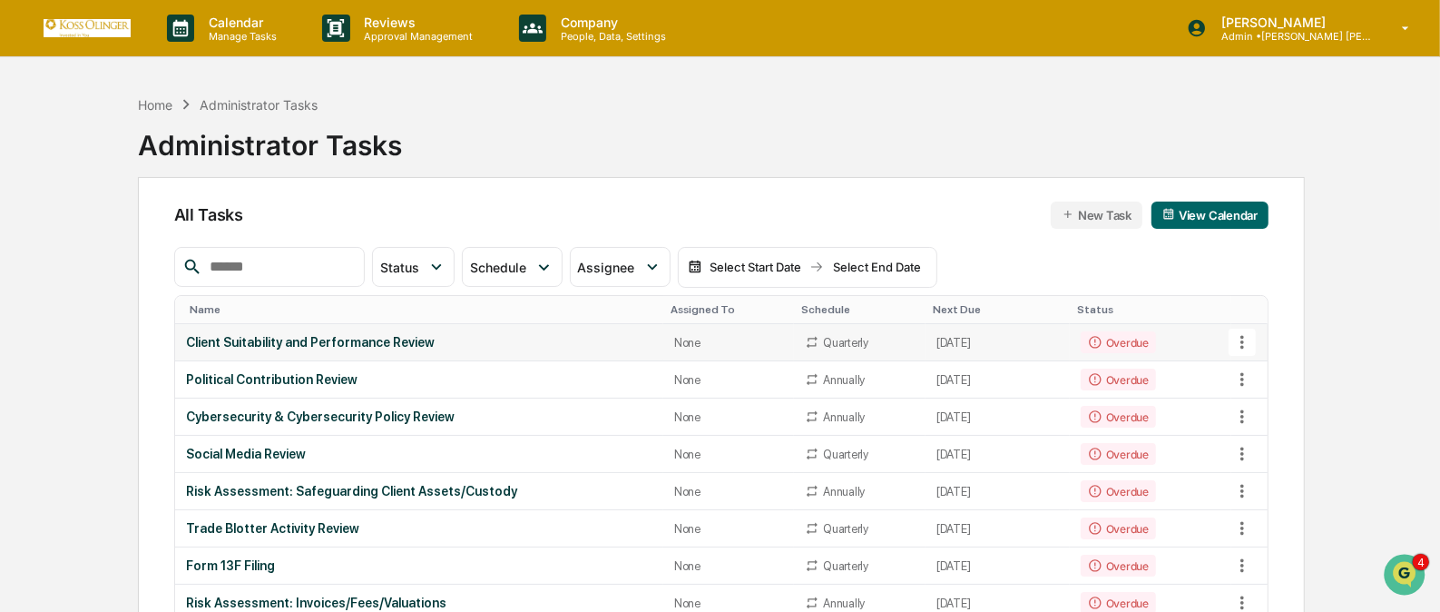
click at [1242, 341] on icon at bounding box center [1243, 343] width 4 height 14
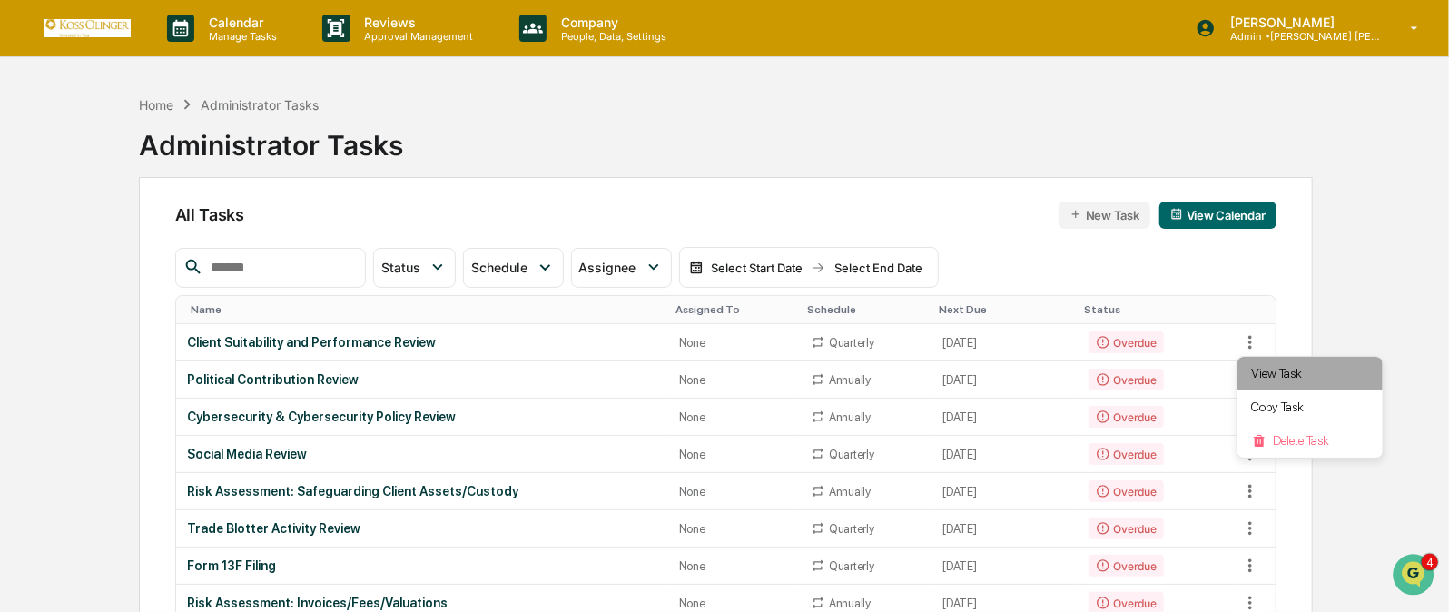
click at [1262, 378] on li "View Task" at bounding box center [1309, 374] width 145 height 34
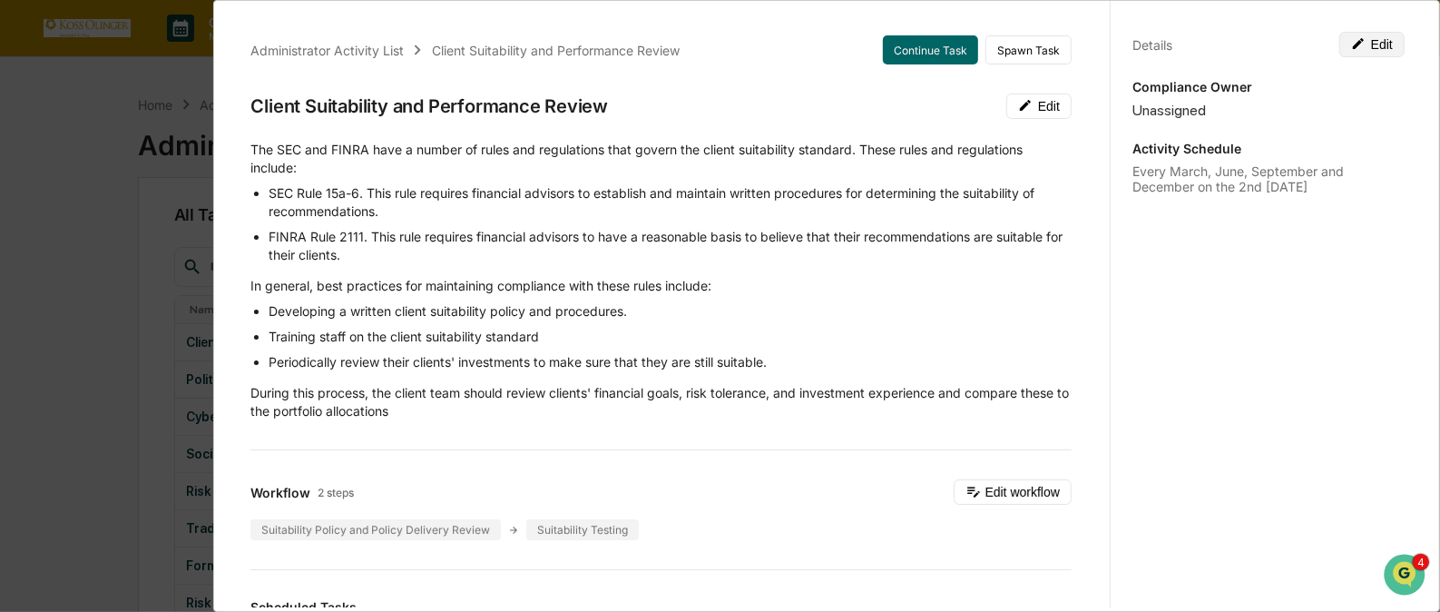
click at [1373, 34] on button "Edit" at bounding box center [1372, 44] width 65 height 25
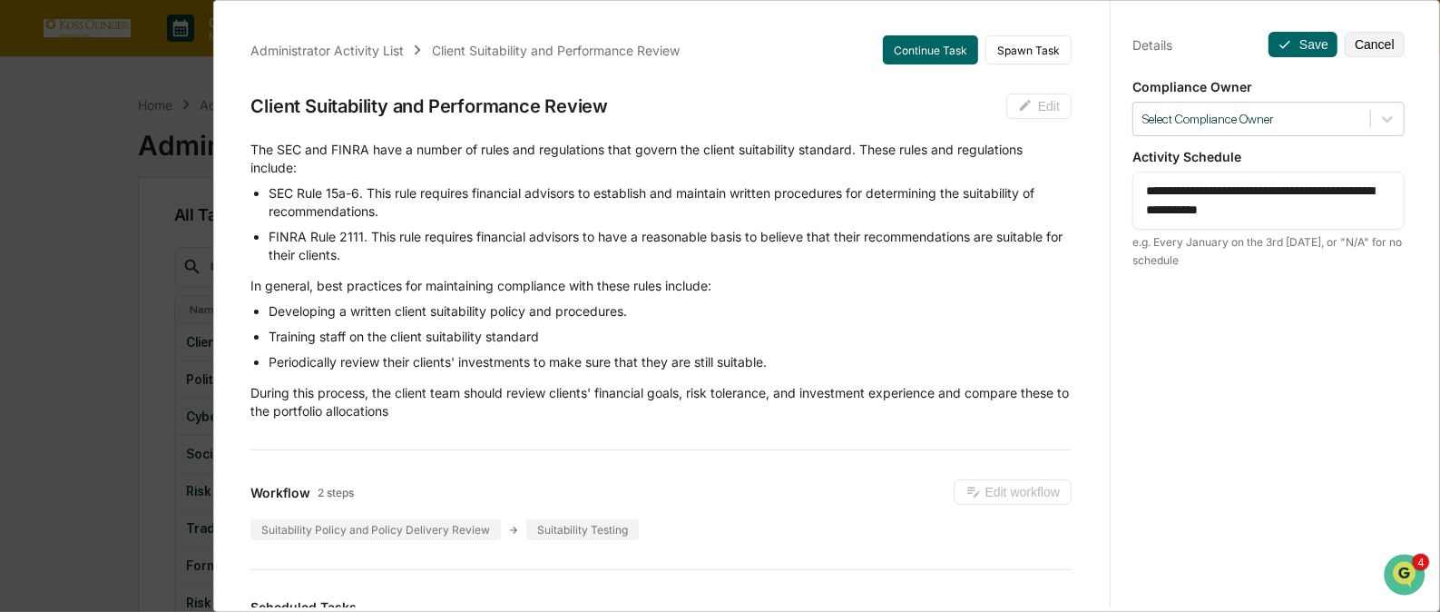
drag, startPoint x: 1352, startPoint y: 211, endPoint x: 1124, endPoint y: 180, distance: 230.8
click at [1124, 180] on div "**********" at bounding box center [1268, 322] width 317 height 655
paste textarea
type textarea "**********"
click at [1307, 120] on div at bounding box center [1252, 119] width 219 height 17
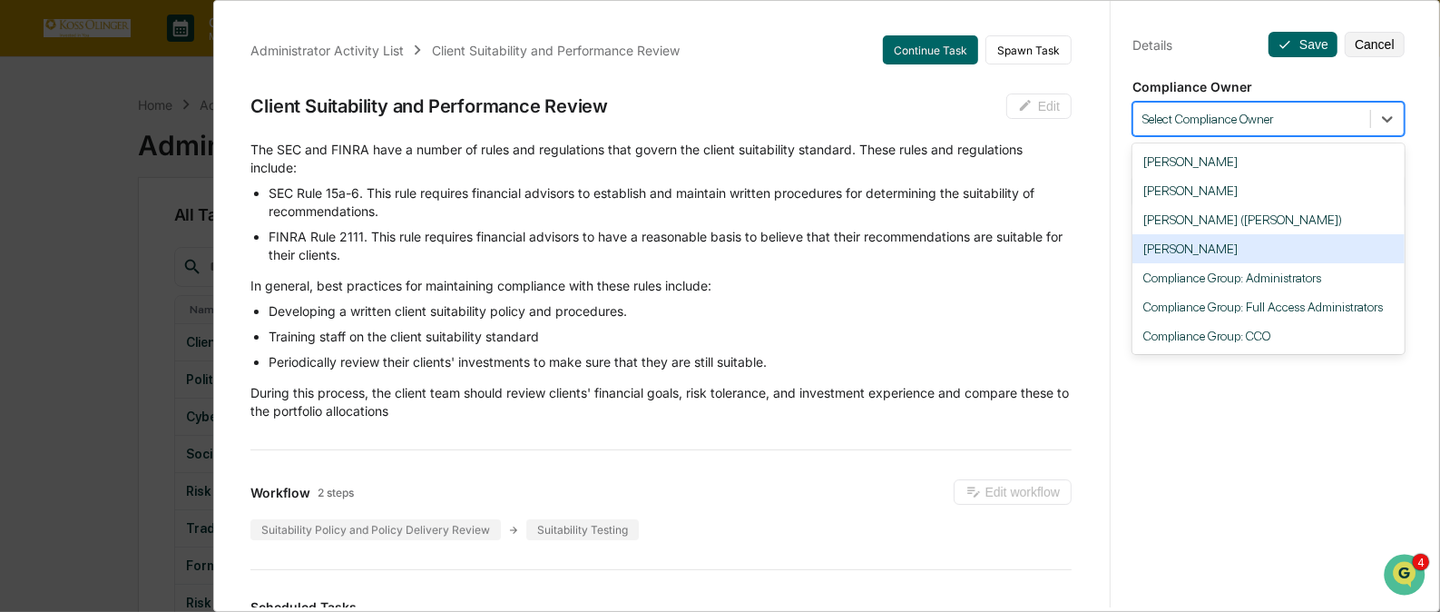
click at [1223, 244] on div "[PERSON_NAME]" at bounding box center [1269, 248] width 272 height 29
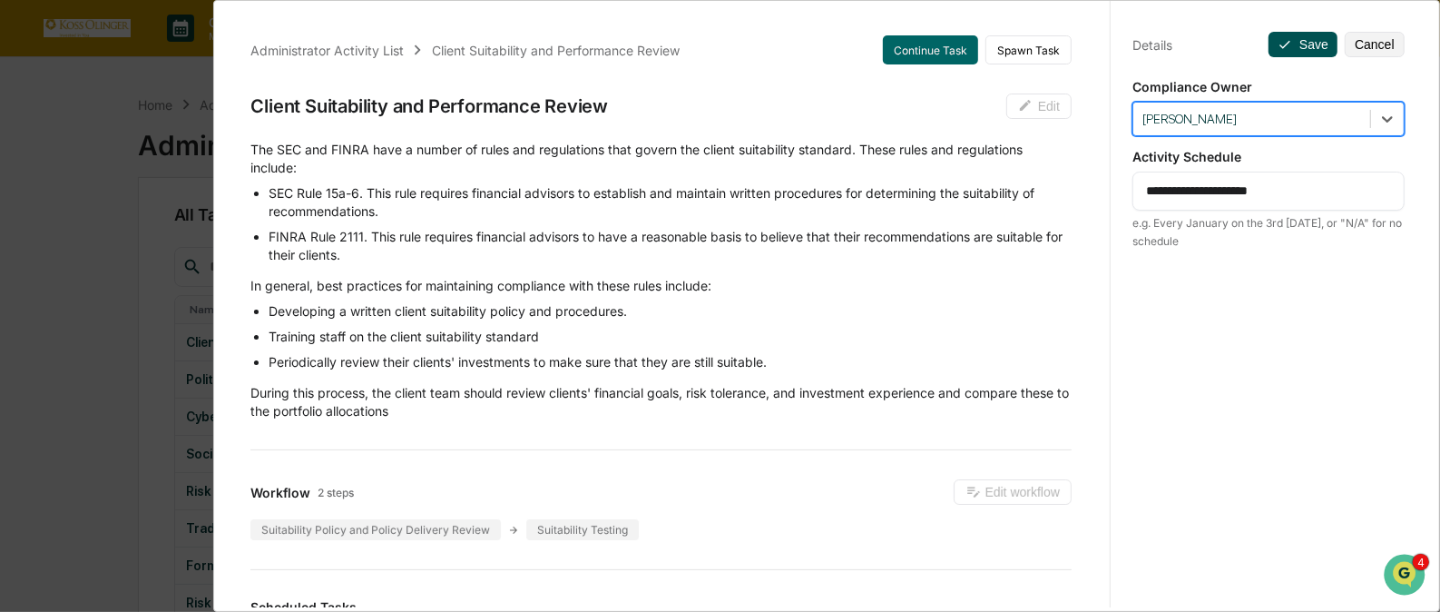
click at [1298, 40] on button "Save" at bounding box center [1303, 44] width 69 height 25
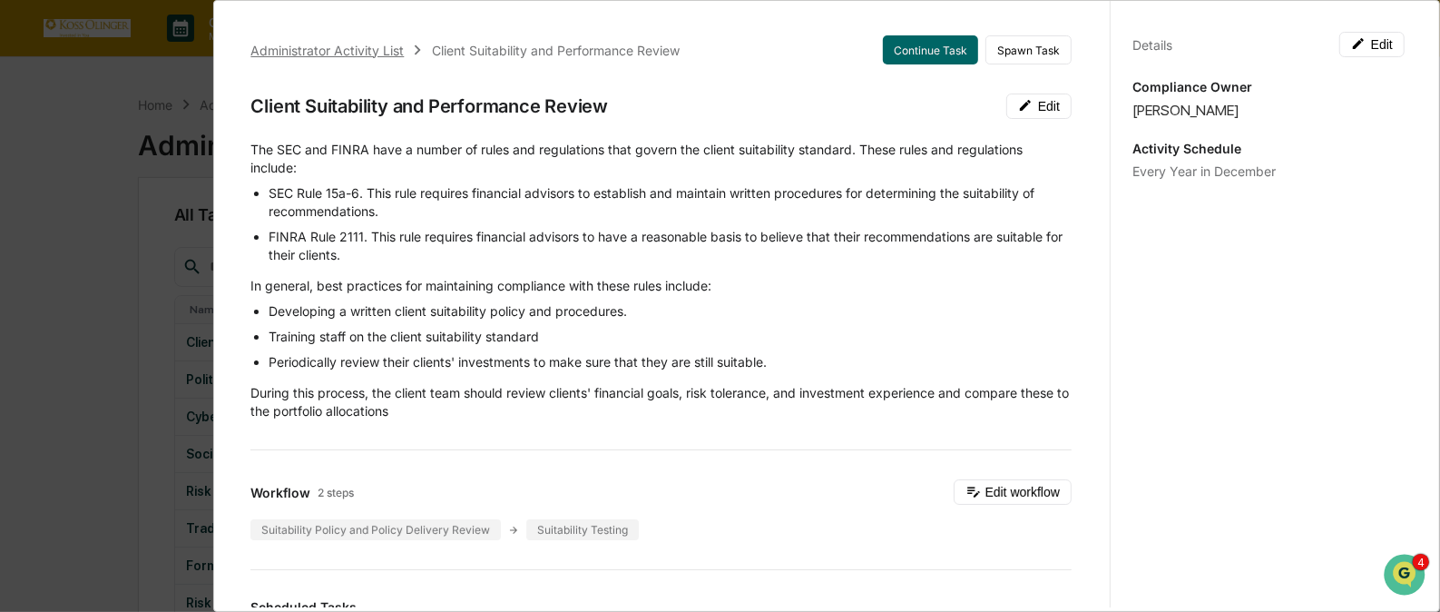
click at [350, 43] on div "Administrator Activity List" at bounding box center [326, 50] width 153 height 15
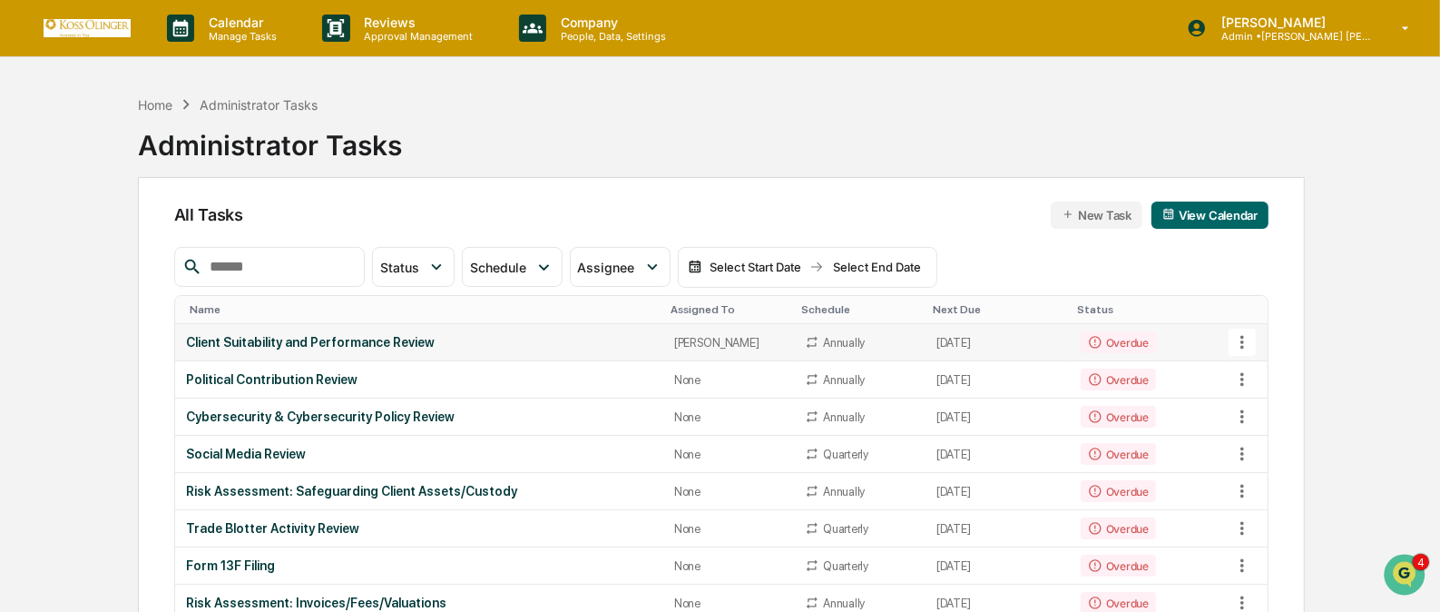
click at [1241, 340] on icon at bounding box center [1243, 342] width 20 height 20
click at [1268, 434] on li "Delete Task" at bounding box center [1309, 441] width 145 height 34
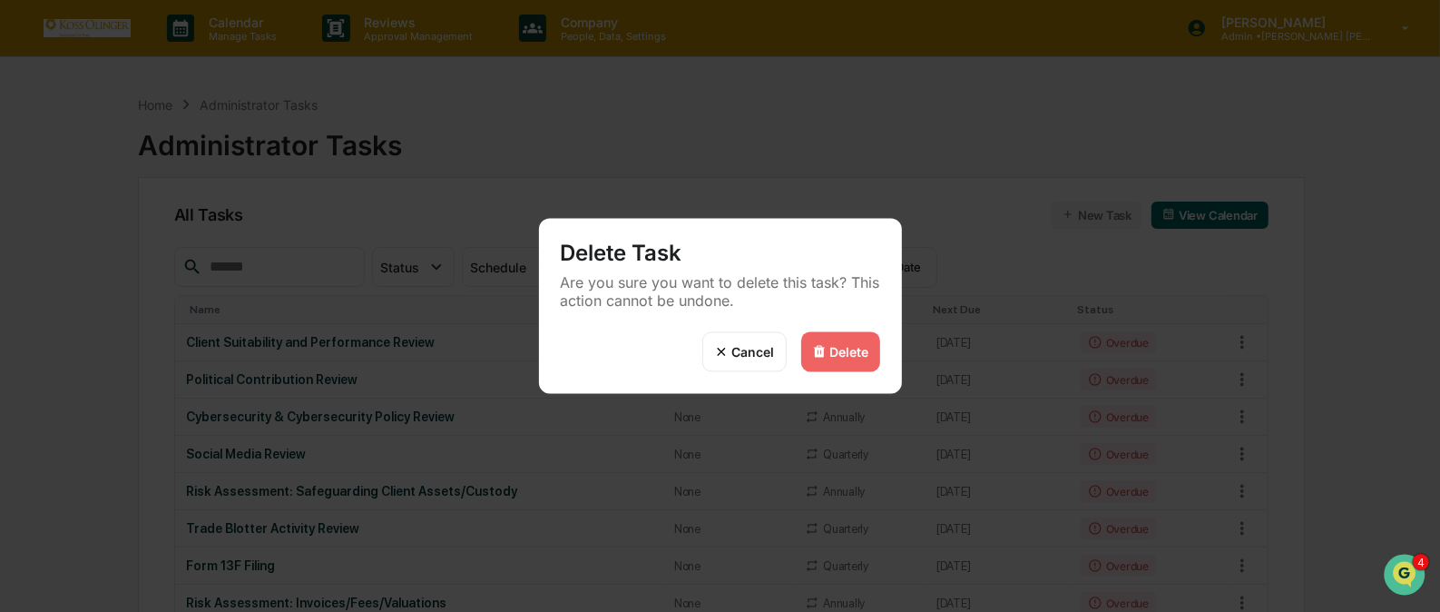
click at [850, 344] on div "Delete" at bounding box center [849, 351] width 39 height 15
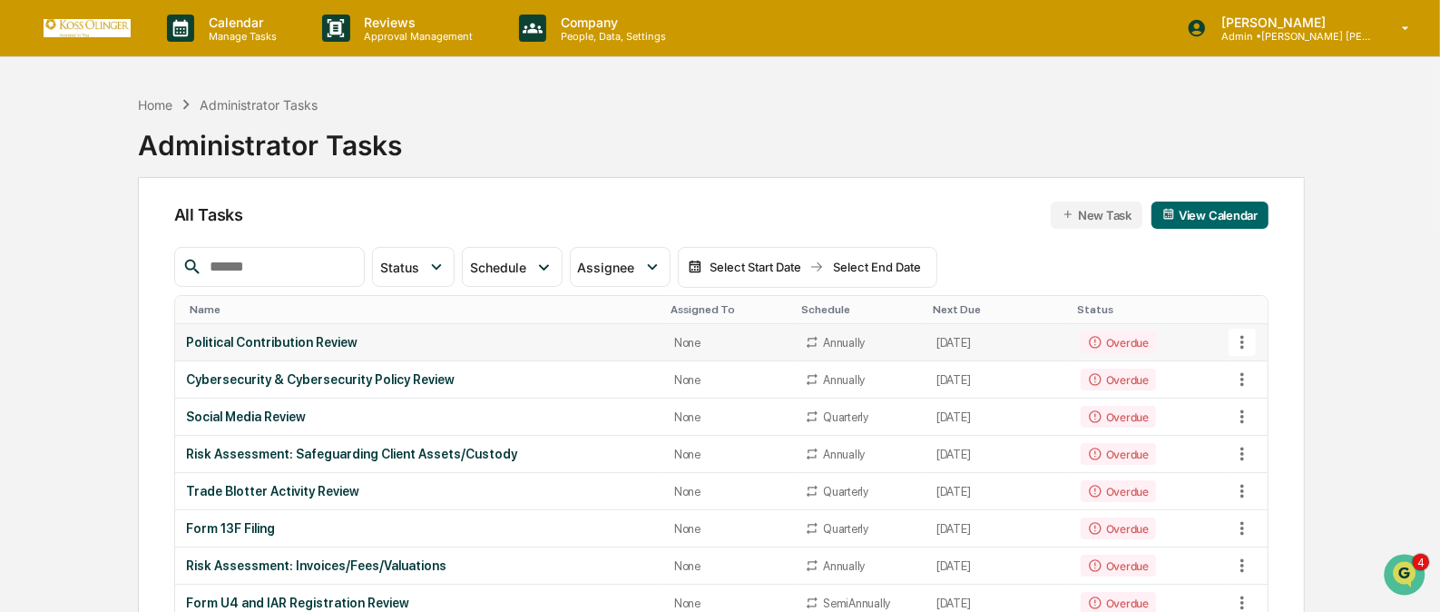
click at [1244, 338] on icon at bounding box center [1243, 342] width 20 height 20
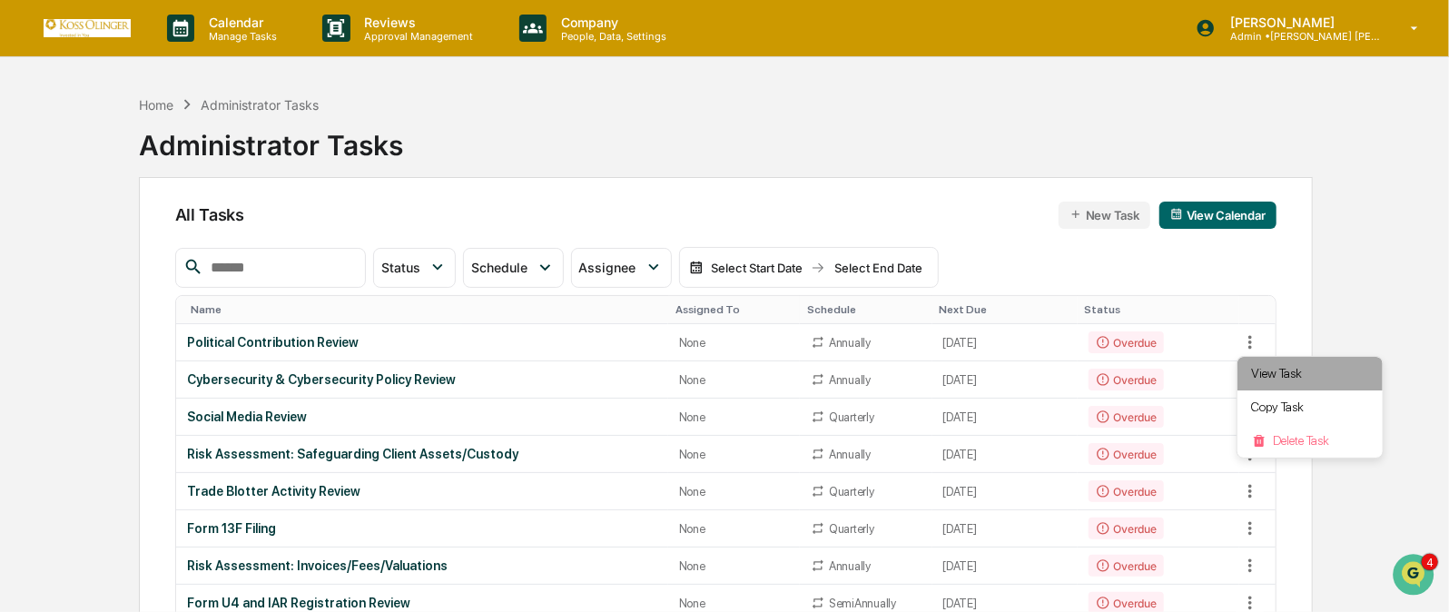
click at [1272, 368] on li "View Task" at bounding box center [1309, 374] width 145 height 34
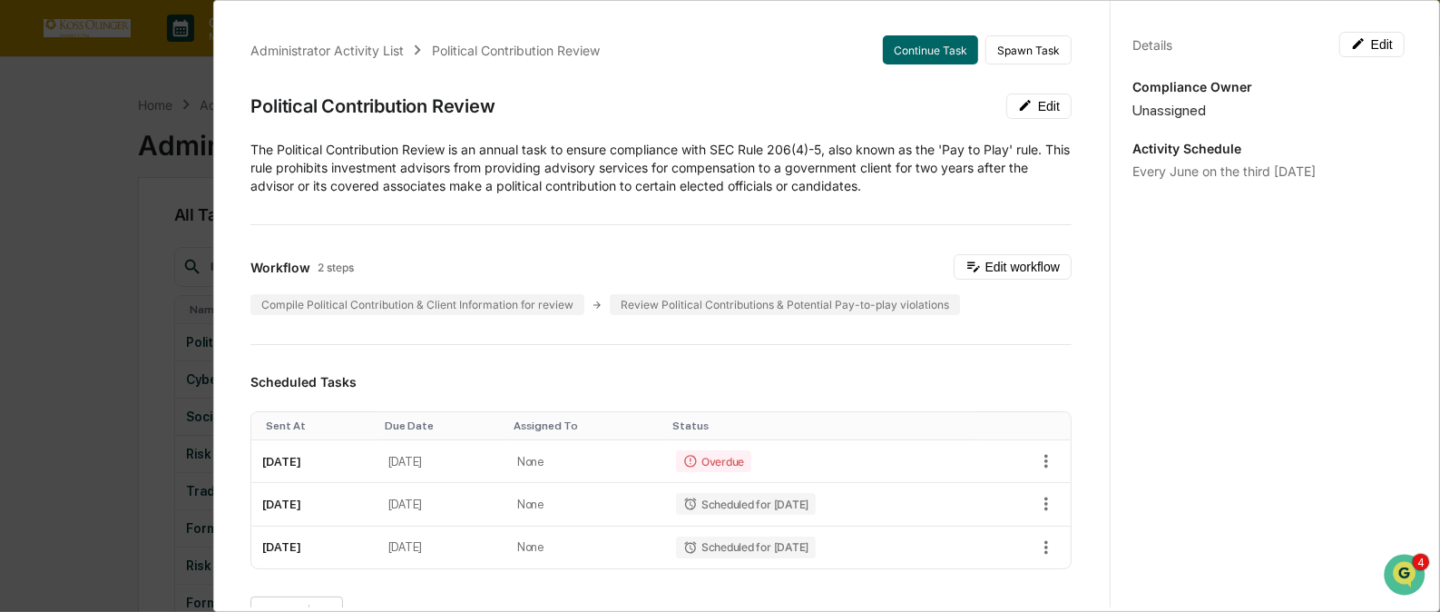
click at [1222, 171] on div "Every June on the third Tuesday" at bounding box center [1269, 170] width 272 height 15
click at [1364, 50] on button "Edit" at bounding box center [1372, 44] width 65 height 25
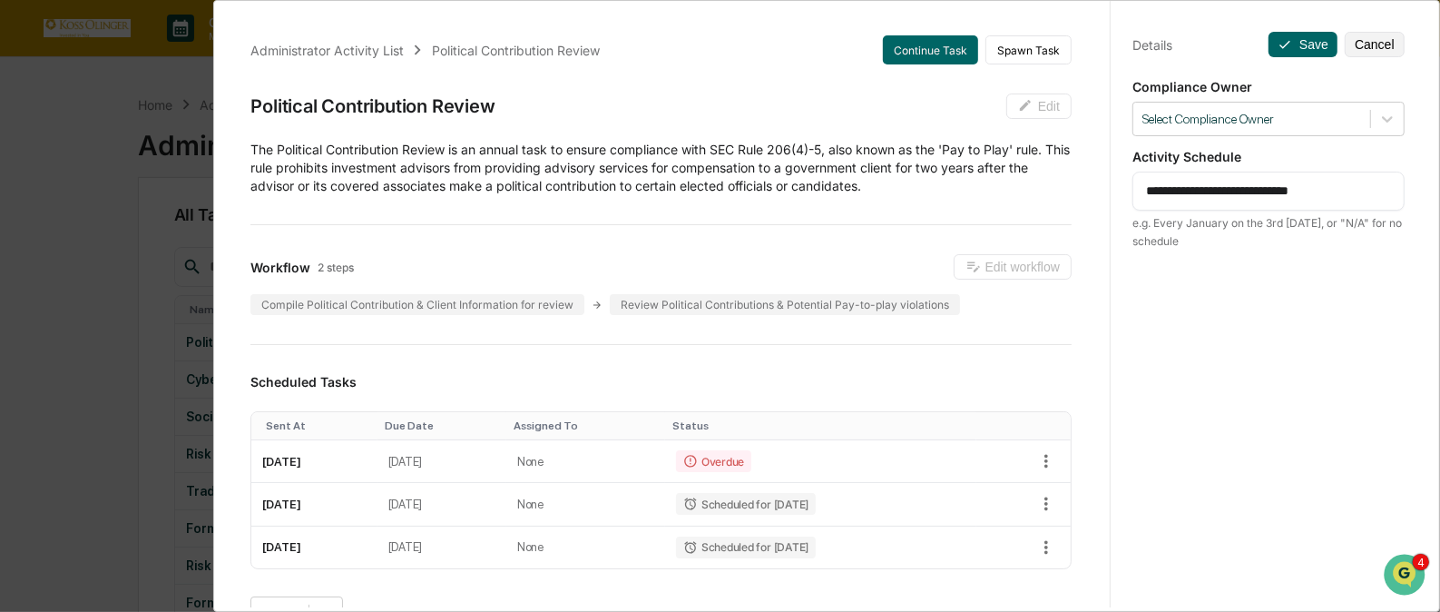
drag, startPoint x: 1352, startPoint y: 187, endPoint x: 1137, endPoint y: 197, distance: 215.3
click at [1146, 197] on textarea "**********" at bounding box center [1268, 191] width 245 height 19
paste textarea
type textarea "**********"
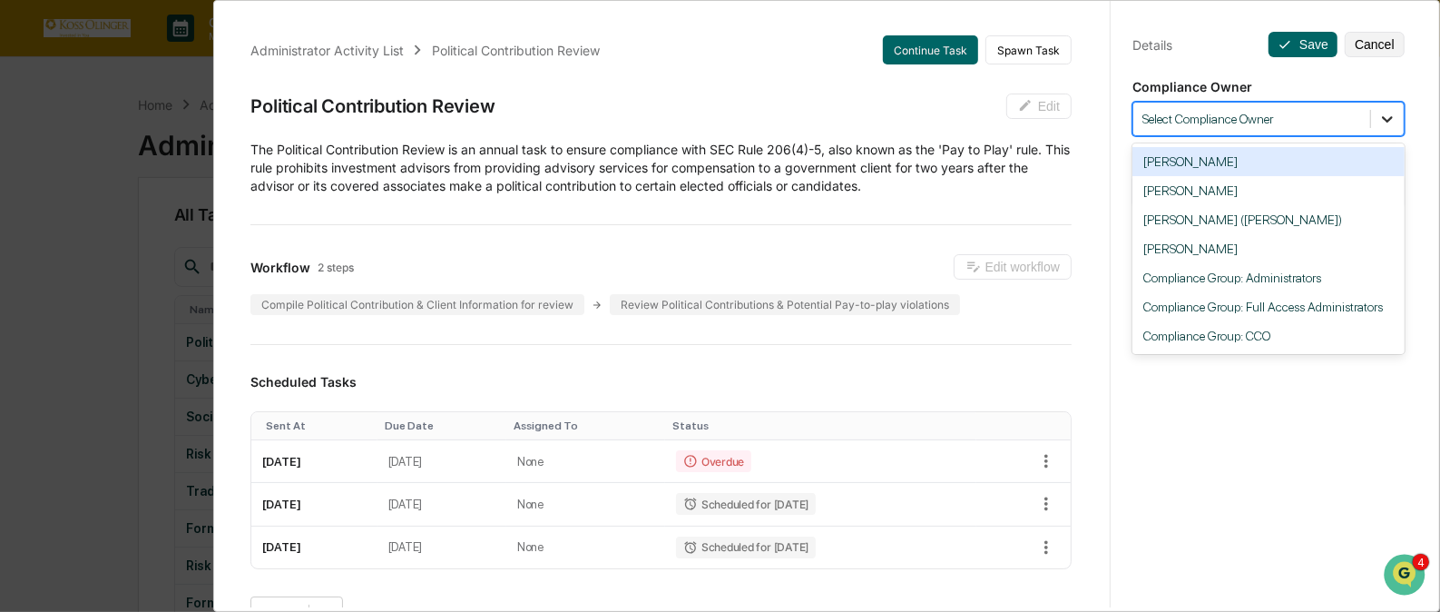
click at [1382, 117] on icon at bounding box center [1387, 119] width 11 height 6
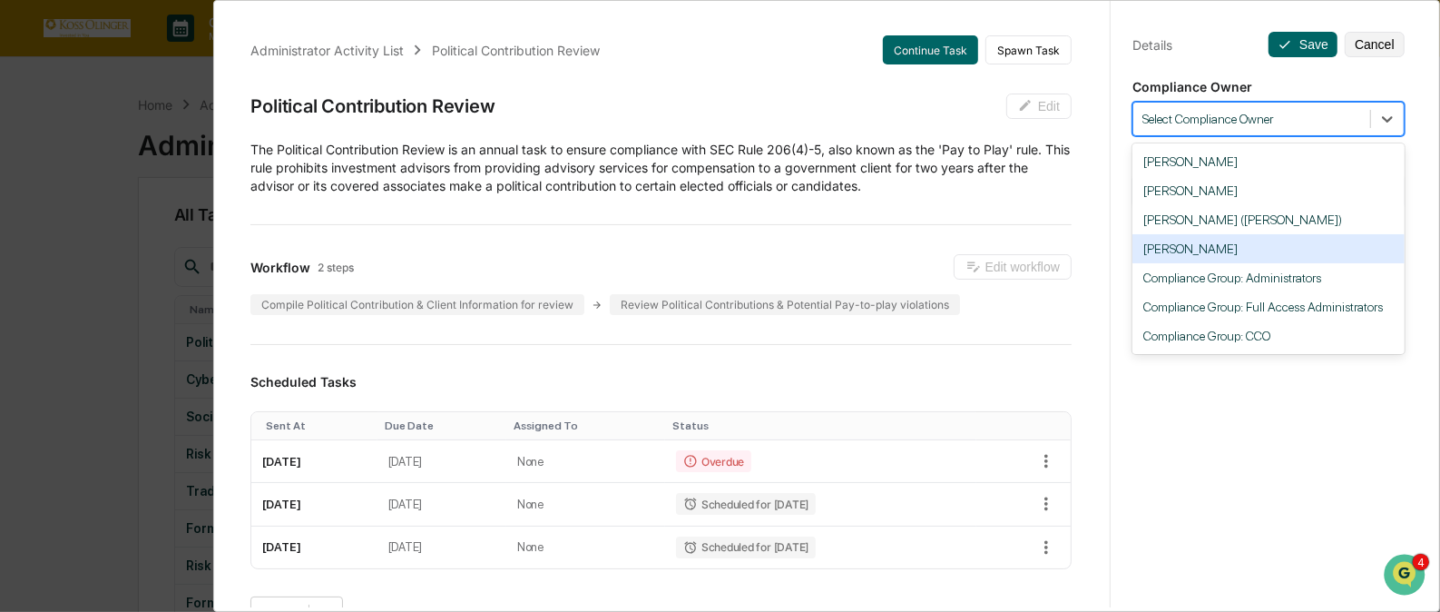
click at [1246, 251] on div "[PERSON_NAME]" at bounding box center [1269, 248] width 272 height 29
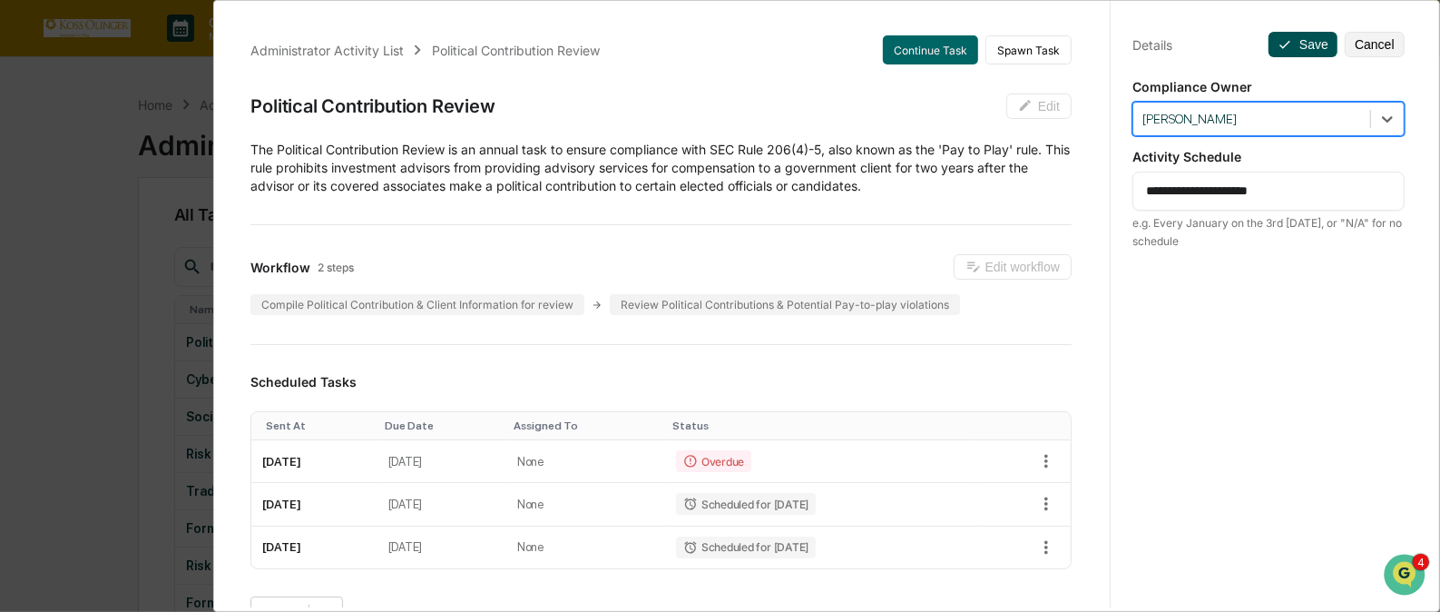
click at [1301, 34] on button "Save" at bounding box center [1303, 44] width 69 height 25
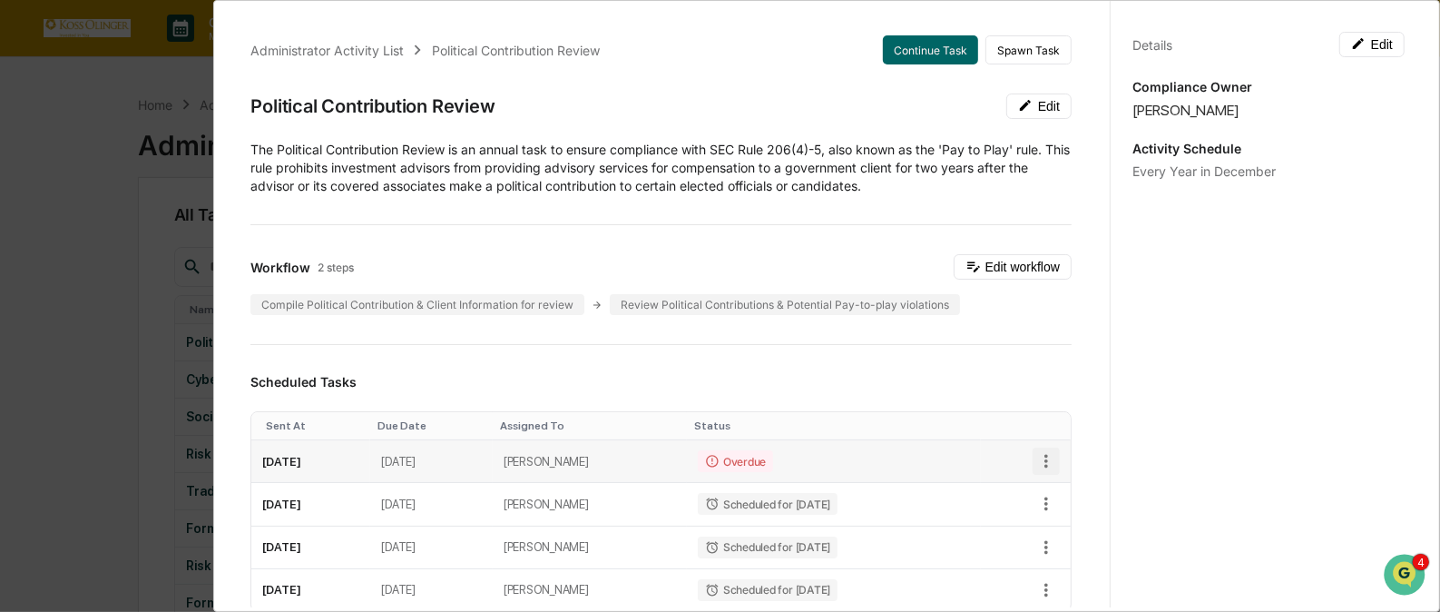
click at [1036, 462] on icon "button" at bounding box center [1046, 461] width 20 height 20
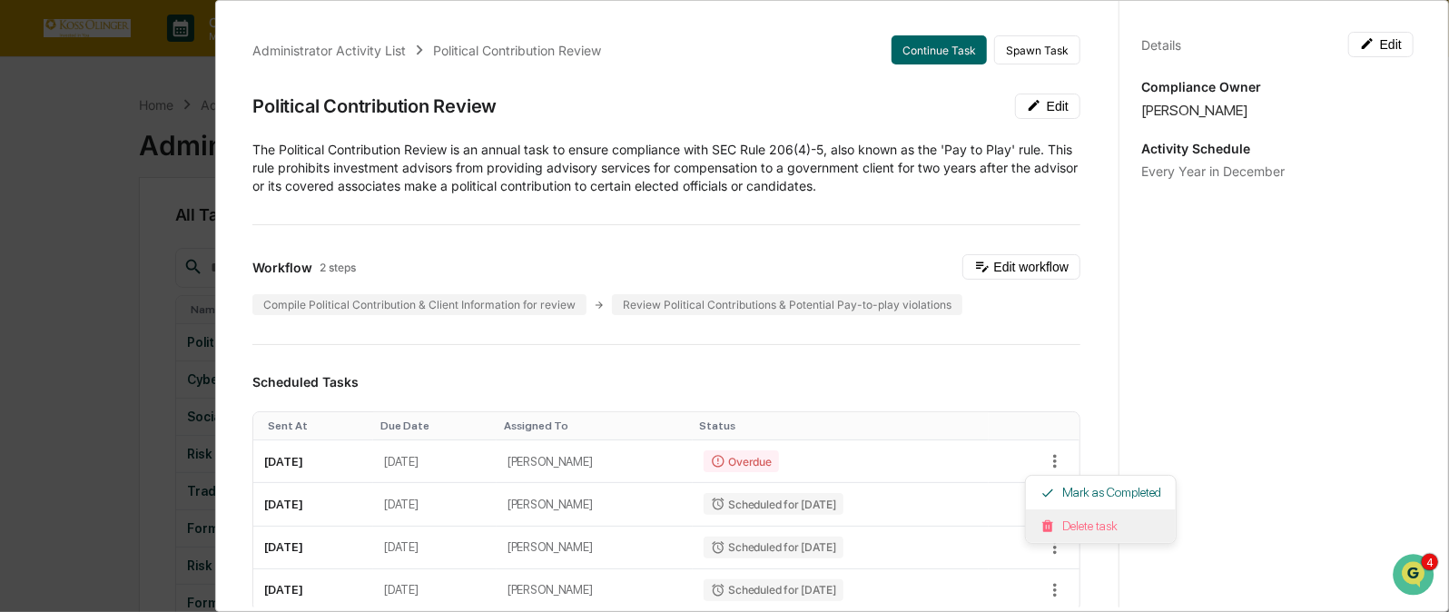
click at [1062, 526] on li "Delete task" at bounding box center [1101, 526] width 150 height 34
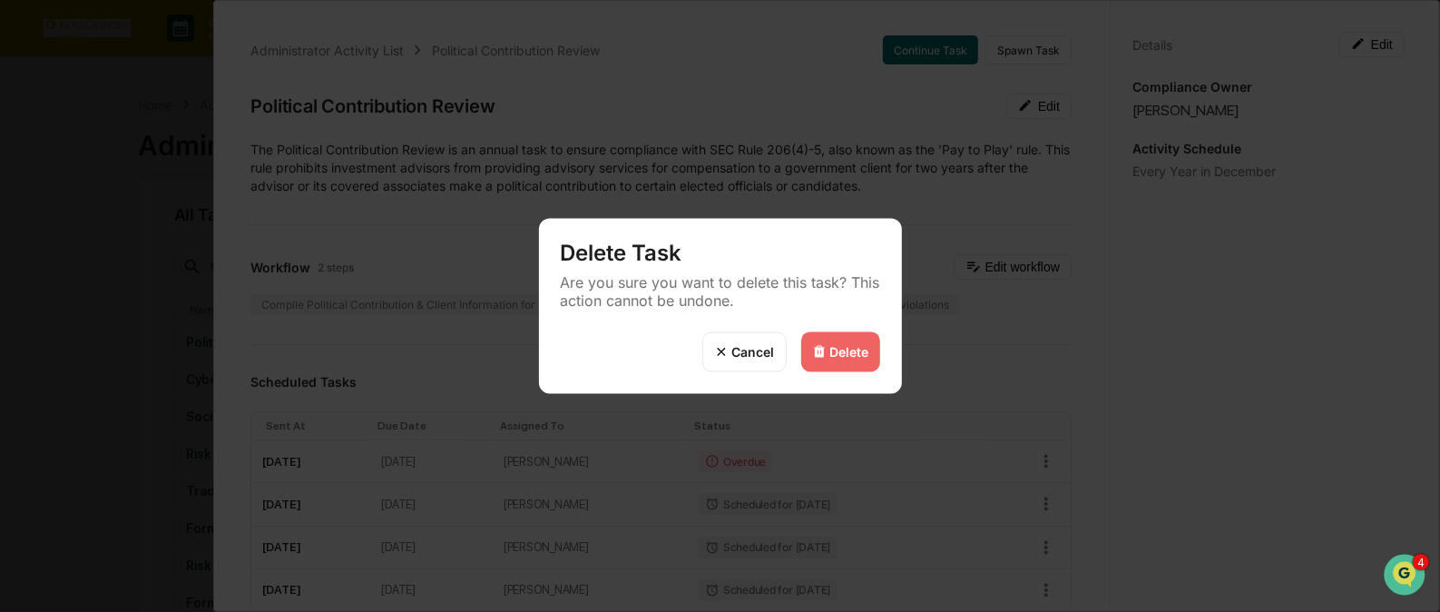
click at [840, 339] on div "Delete" at bounding box center [840, 352] width 79 height 40
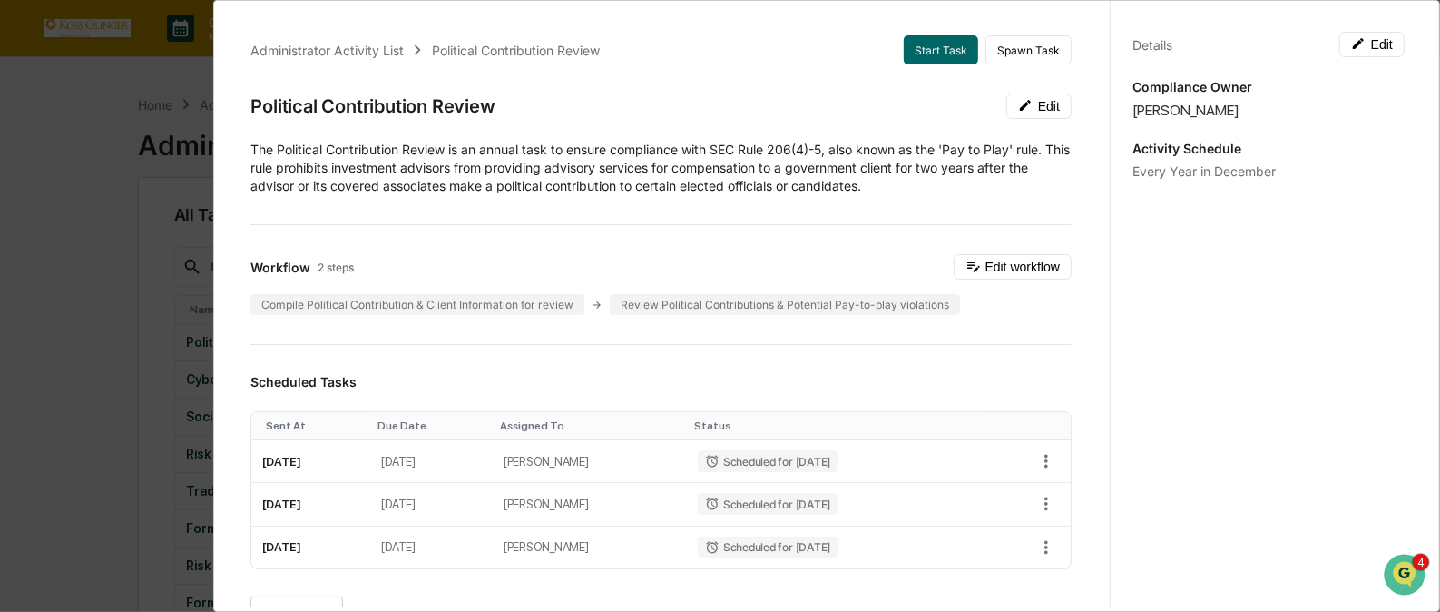
click at [838, 350] on div "Delete" at bounding box center [849, 351] width 39 height 15
click at [366, 51] on div "Administrator Activity List" at bounding box center [326, 50] width 153 height 15
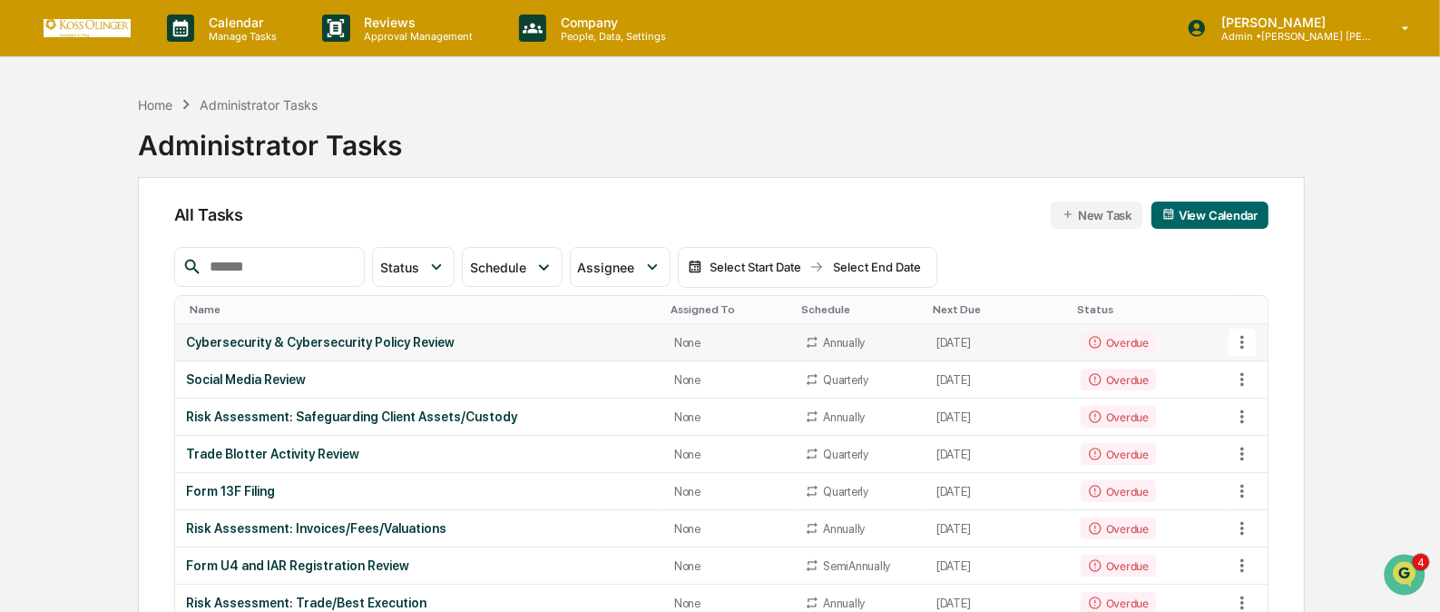
click at [1241, 337] on icon at bounding box center [1243, 342] width 20 height 20
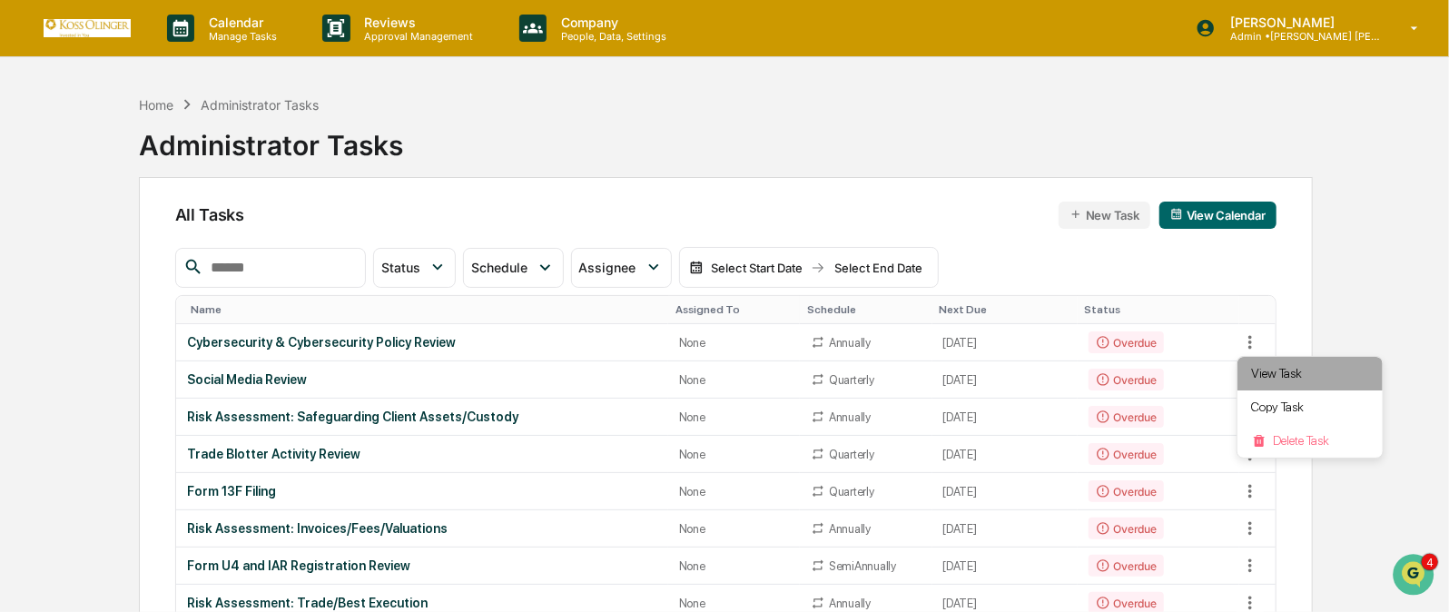
click at [1275, 368] on li "View Task" at bounding box center [1309, 374] width 145 height 34
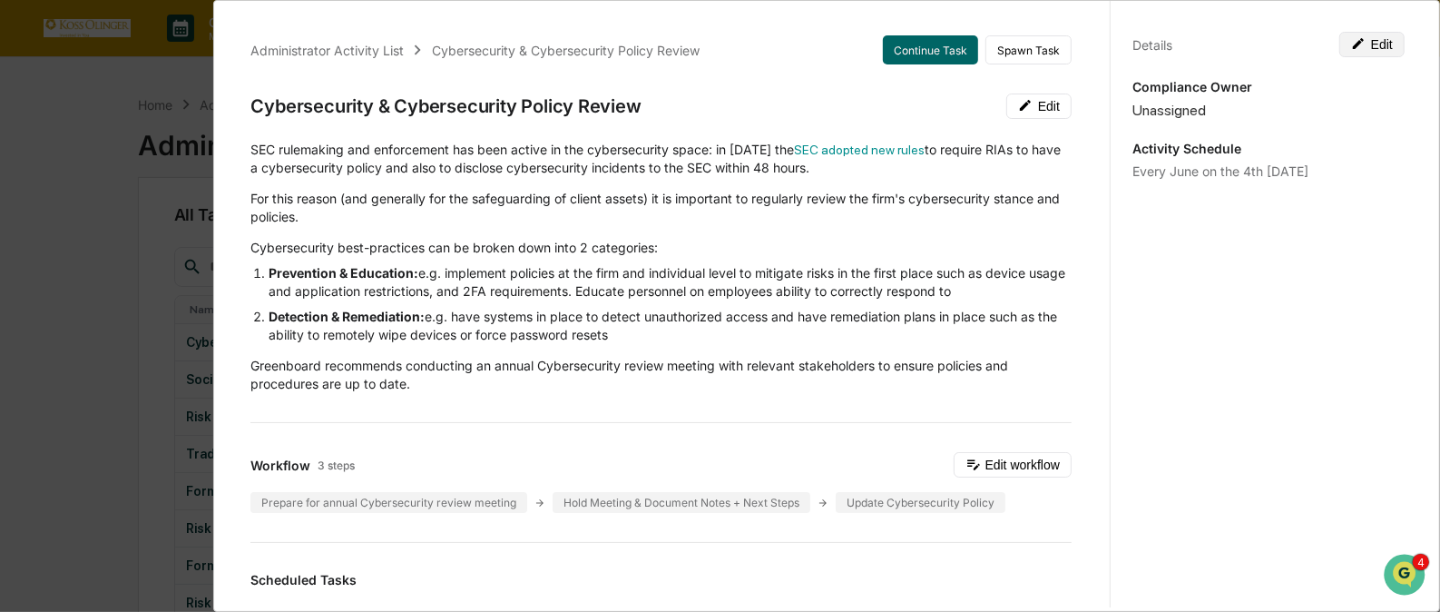
click at [1370, 39] on button "Edit" at bounding box center [1372, 44] width 65 height 25
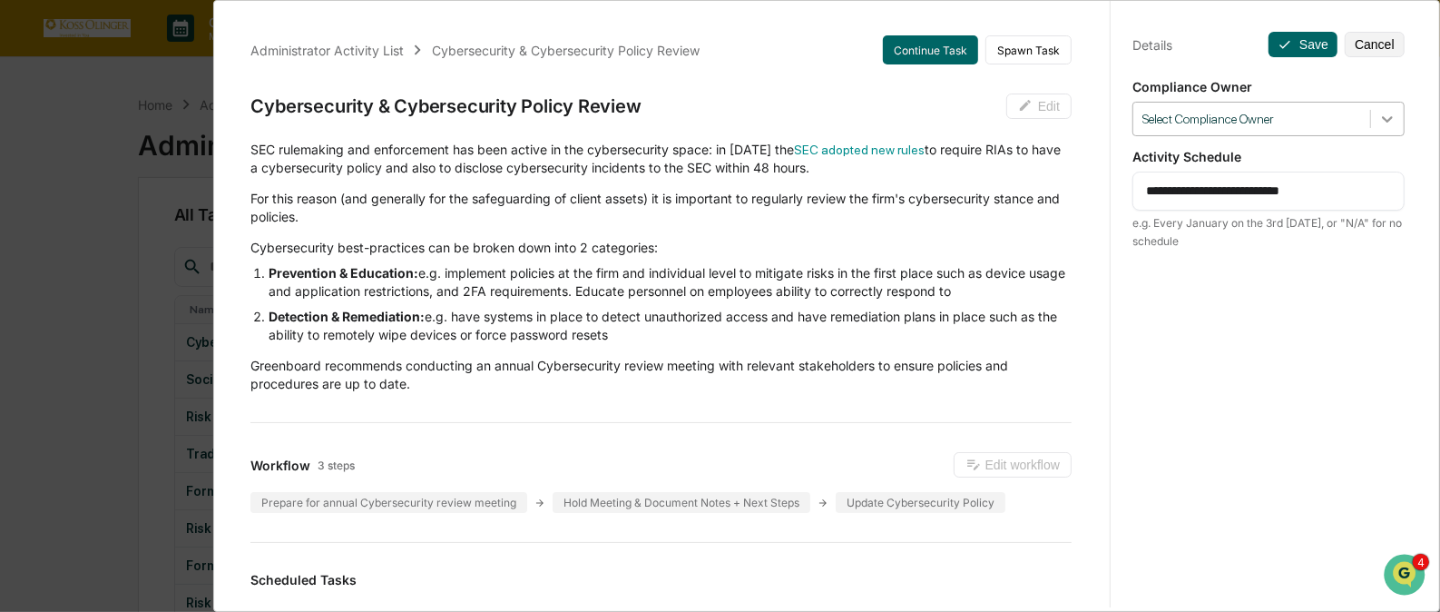
click at [1371, 108] on div at bounding box center [1387, 119] width 33 height 33
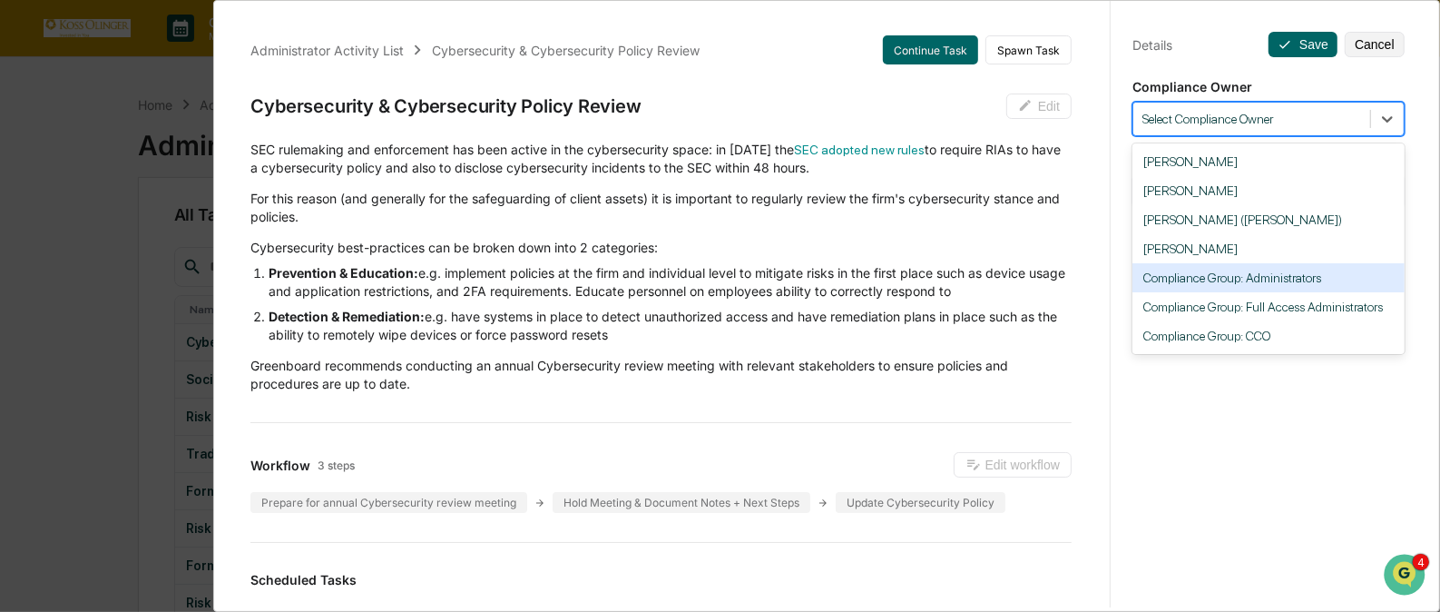
click at [1285, 280] on div "Compliance Group: Administrators" at bounding box center [1269, 277] width 272 height 29
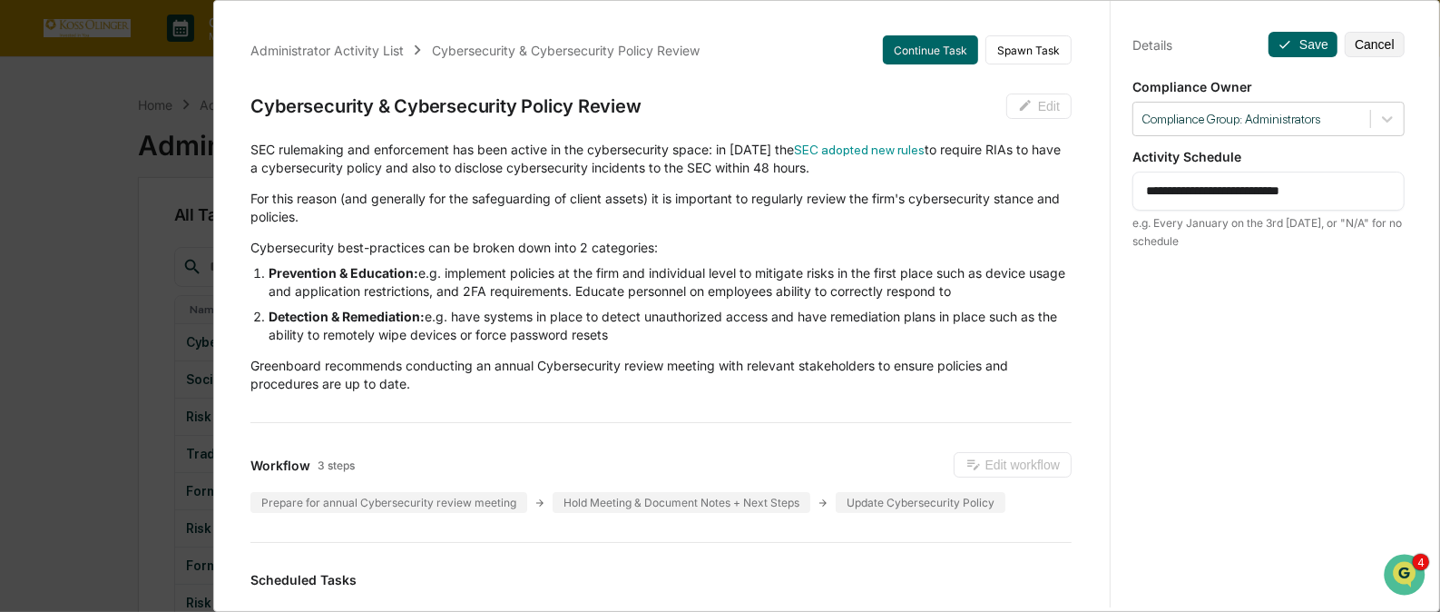
drag, startPoint x: 1346, startPoint y: 187, endPoint x: 1135, endPoint y: 179, distance: 210.7
click at [1135, 179] on div "**********" at bounding box center [1269, 191] width 272 height 39
click at [1177, 188] on textarea "**********" at bounding box center [1268, 191] width 245 height 19
type textarea "**********"
click at [1300, 41] on button "Save" at bounding box center [1303, 44] width 69 height 25
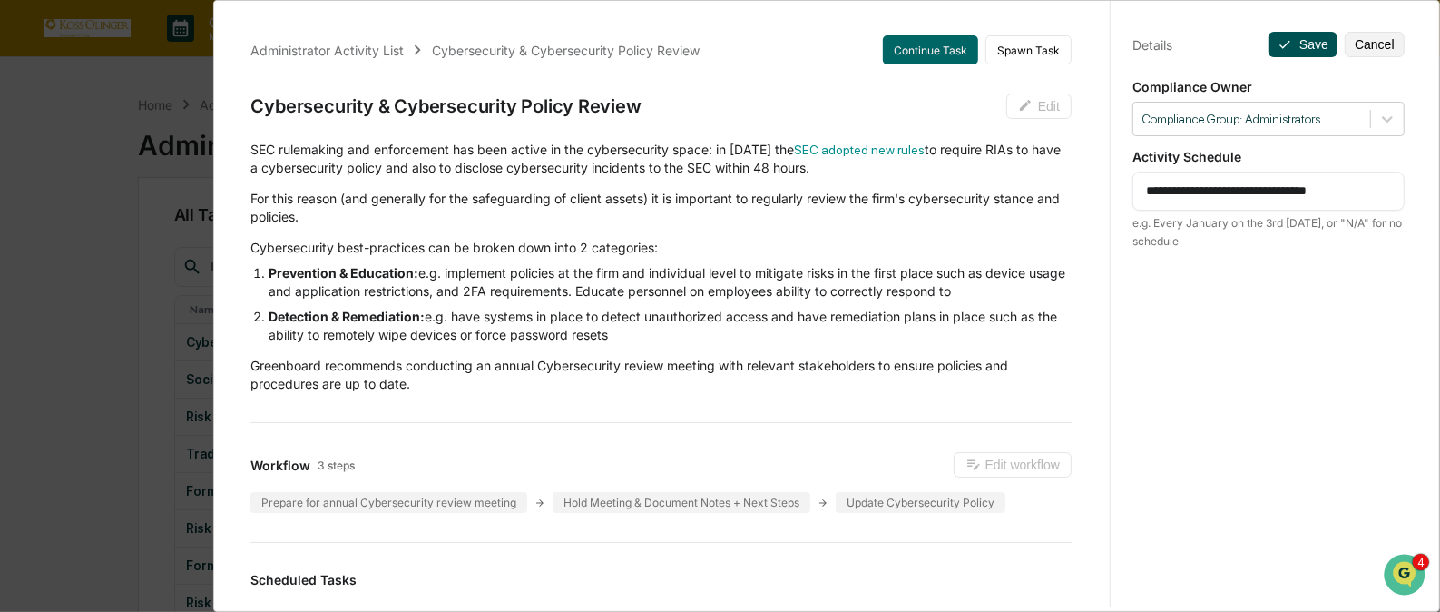
click at [1300, 41] on button "Save" at bounding box center [1303, 44] width 69 height 25
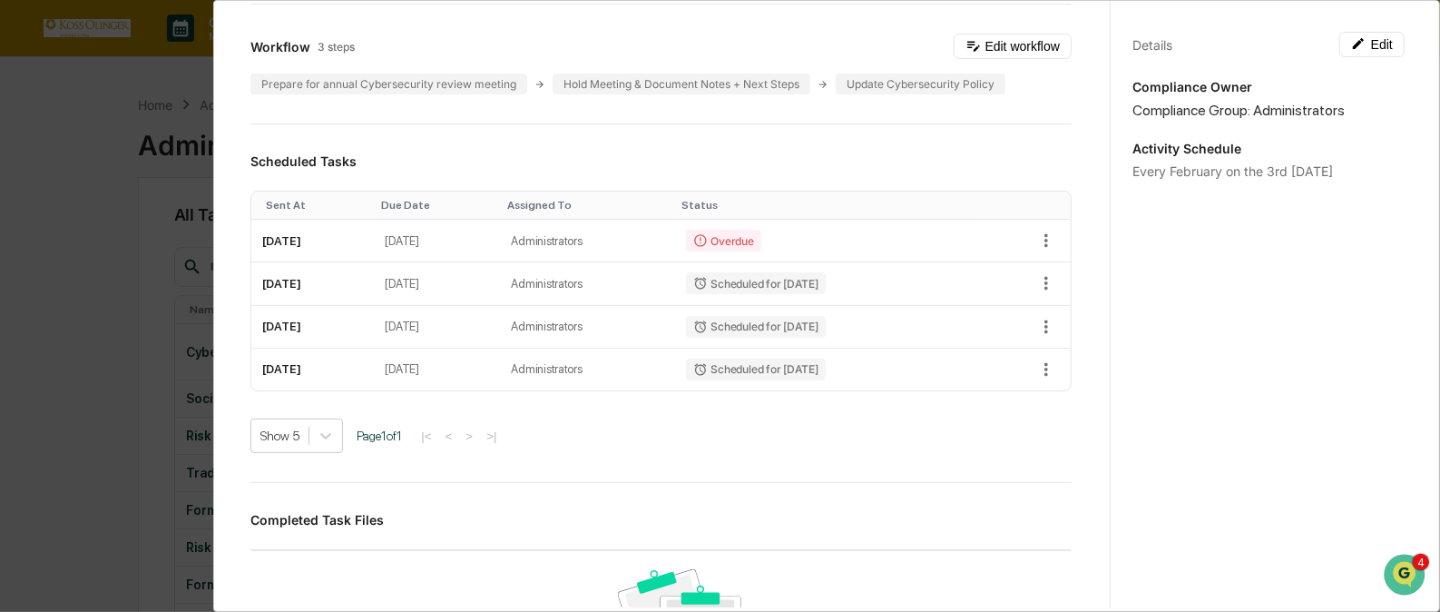
scroll to position [429, 0]
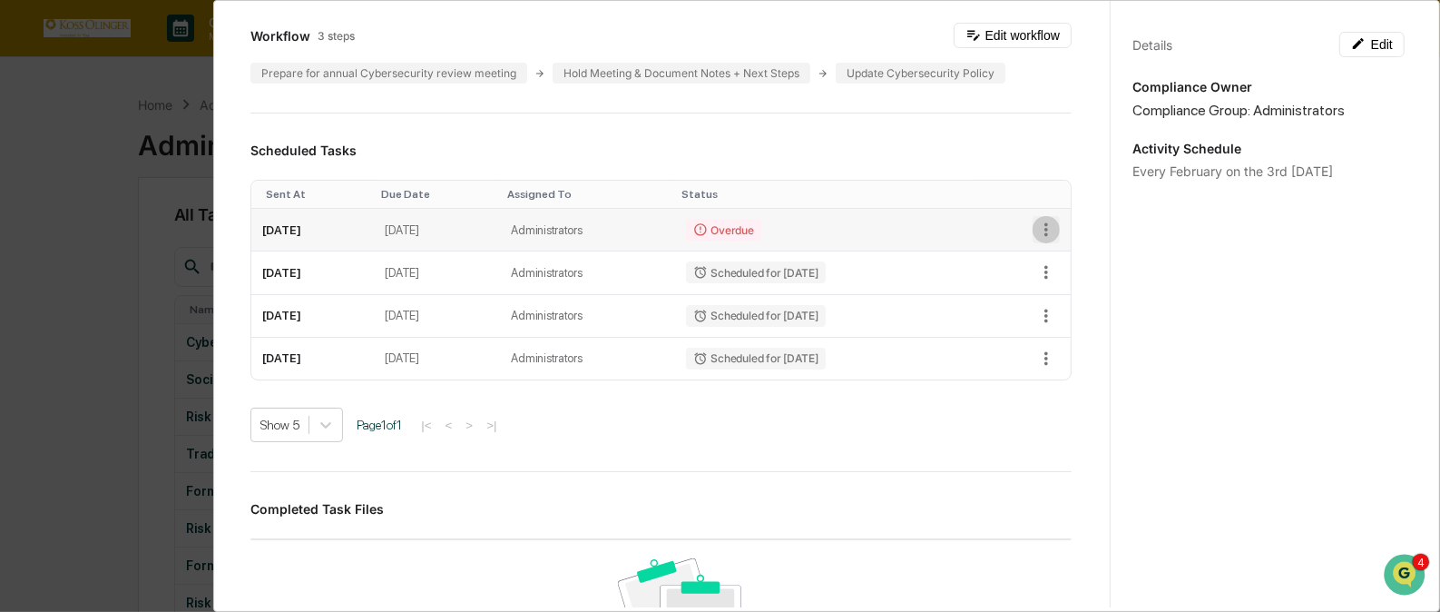
click at [1036, 228] on icon "button" at bounding box center [1046, 230] width 20 height 20
click at [1051, 293] on img at bounding box center [1047, 294] width 15 height 15
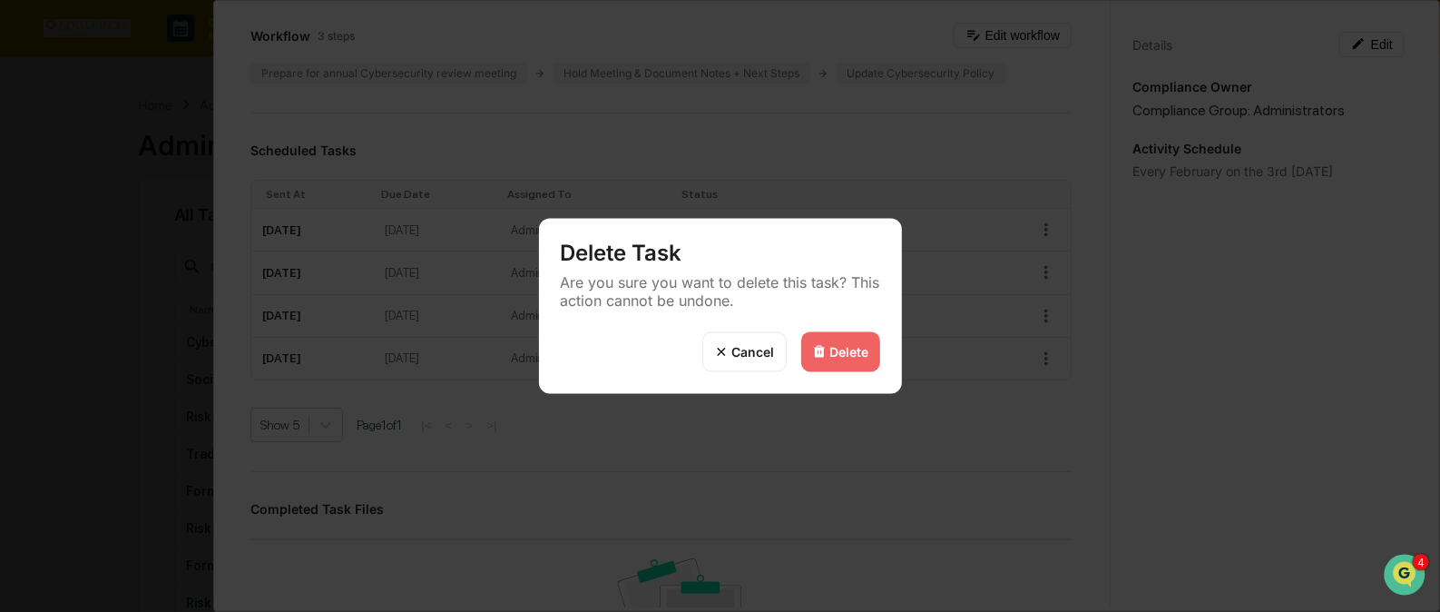
click at [833, 355] on div "Delete" at bounding box center [849, 351] width 39 height 15
click at [834, 349] on div "Delete" at bounding box center [849, 351] width 39 height 15
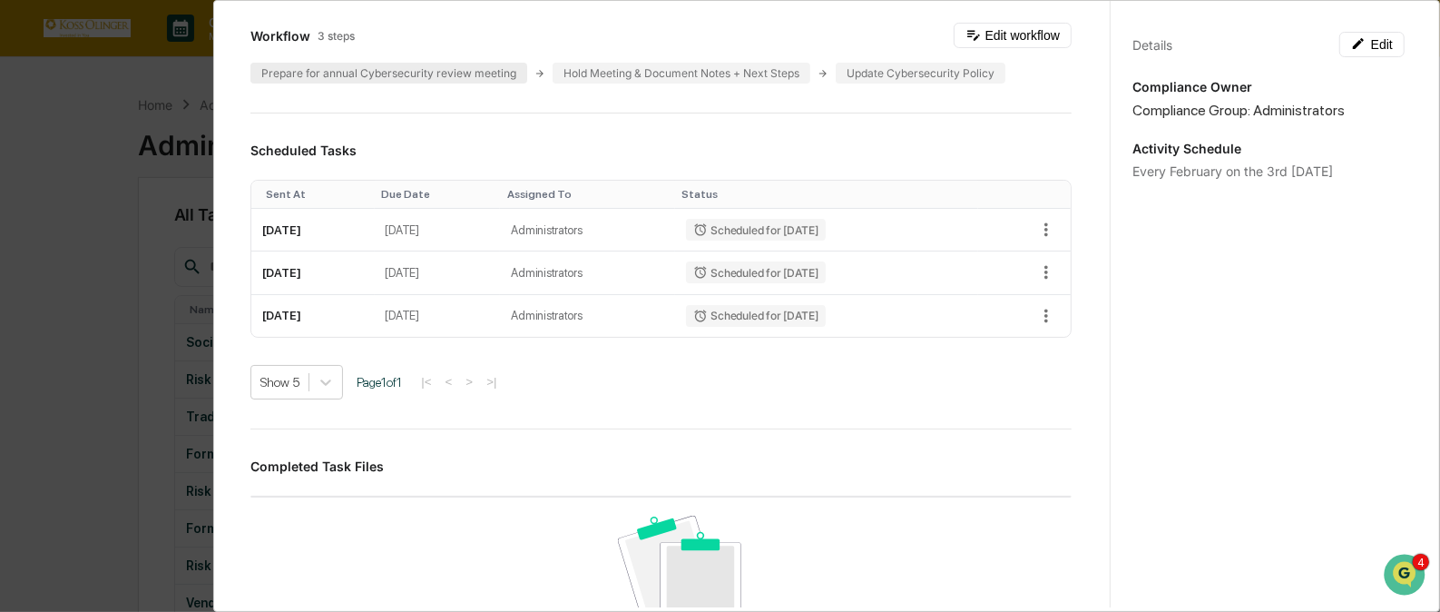
click at [408, 73] on div "Prepare for annual Cybersecurity review meeting" at bounding box center [388, 73] width 277 height 21
click at [435, 68] on div "Prepare for annual Cybersecurity review meeting" at bounding box center [388, 73] width 277 height 21
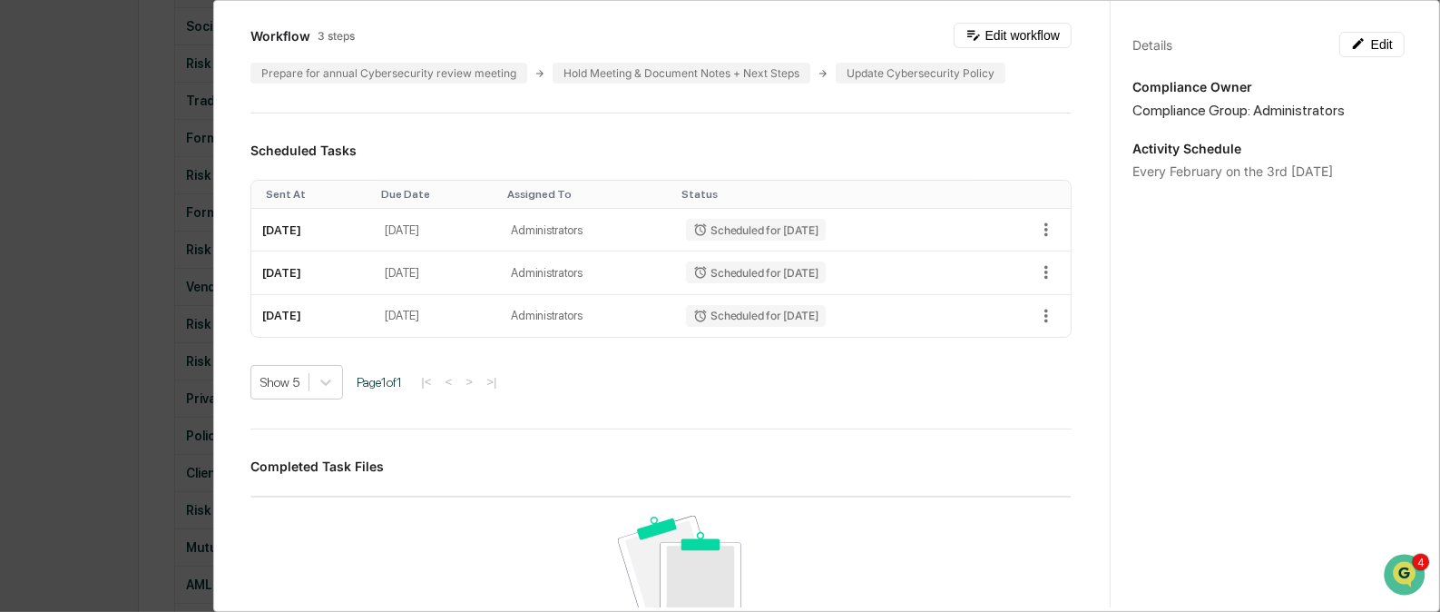
scroll to position [0, 0]
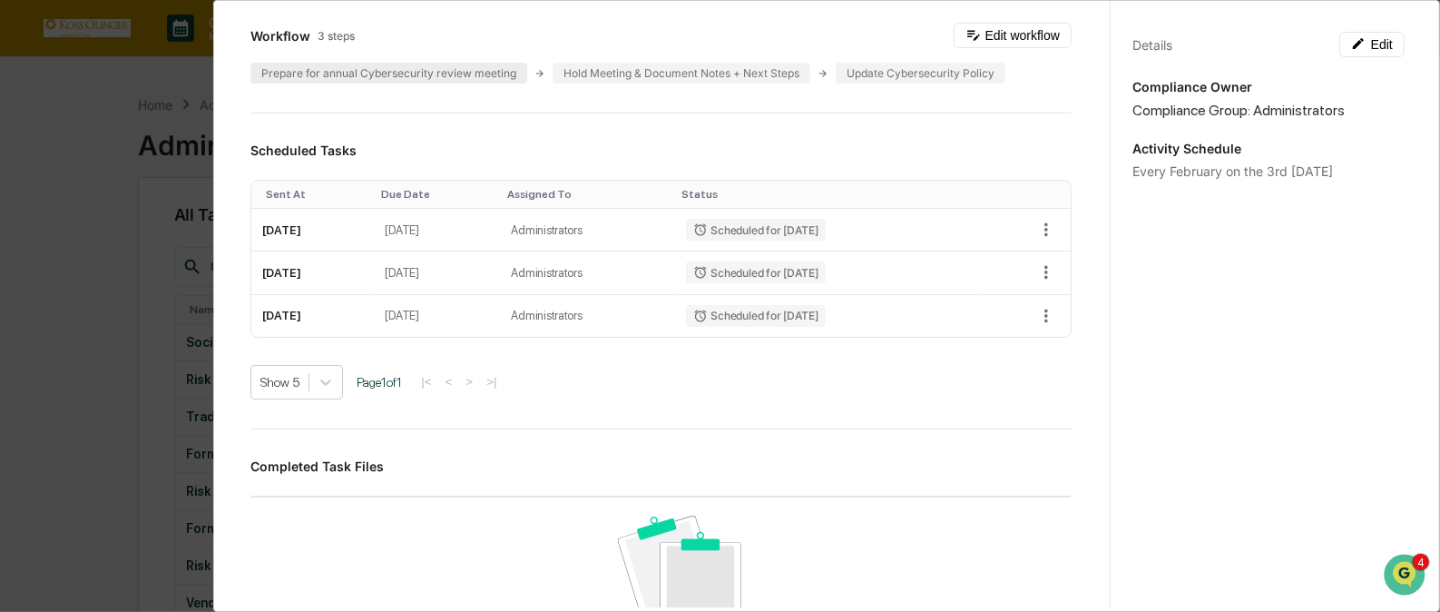
click at [438, 63] on div "Prepare for annual Cybersecurity review meeting" at bounding box center [388, 73] width 277 height 21
click at [167, 278] on div "Administrator Activity List Cybersecurity & Cybersecurity Policy Review Start T…" at bounding box center [720, 306] width 1440 height 612
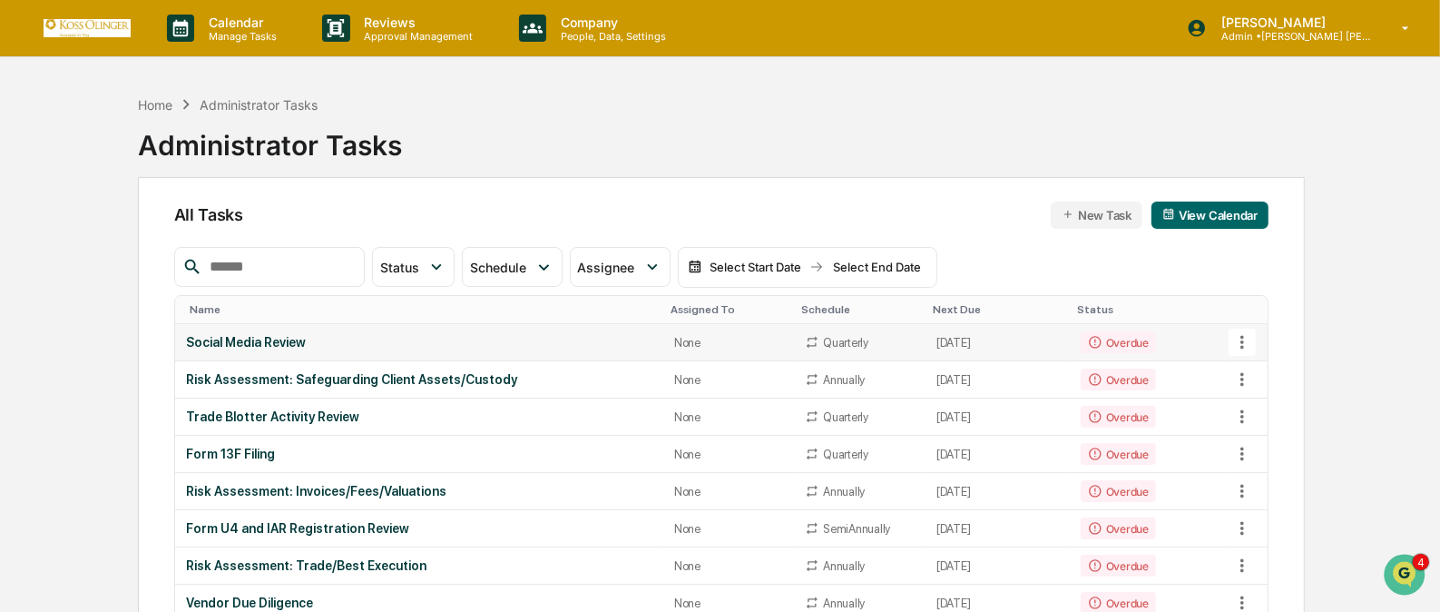
click at [1248, 336] on icon at bounding box center [1243, 342] width 20 height 20
click at [1269, 371] on li "View Task" at bounding box center [1309, 374] width 145 height 34
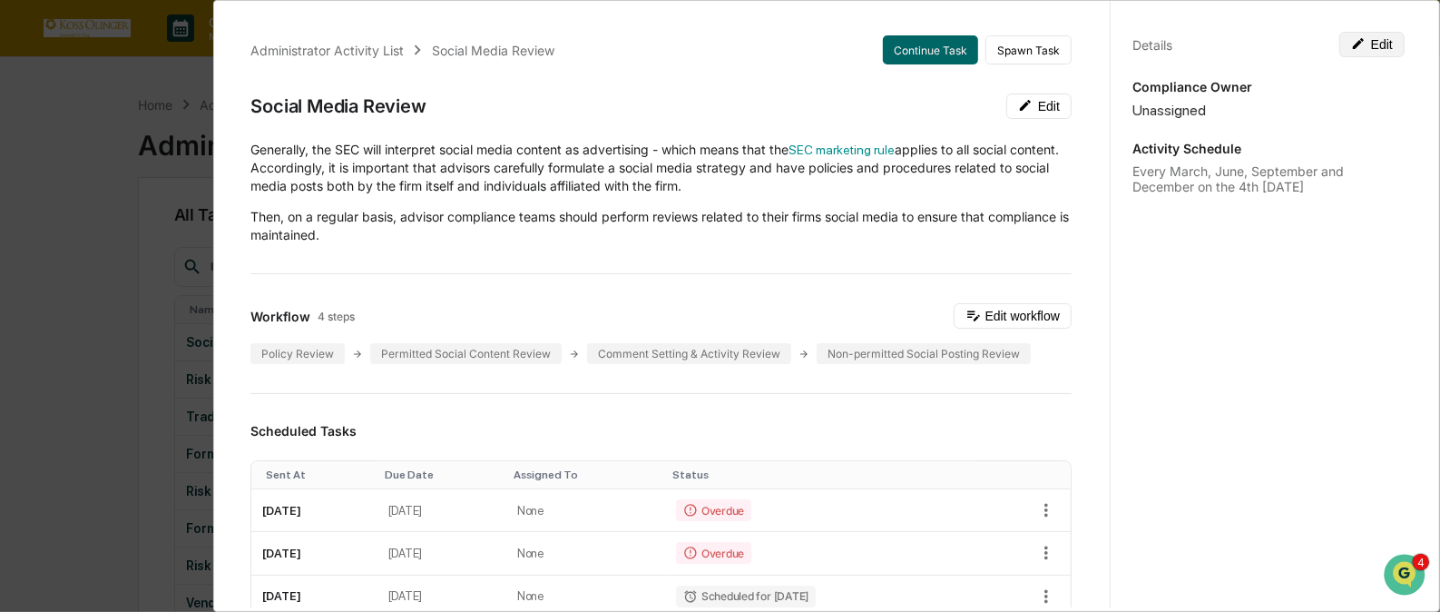
click at [1382, 44] on button "Edit" at bounding box center [1372, 44] width 65 height 25
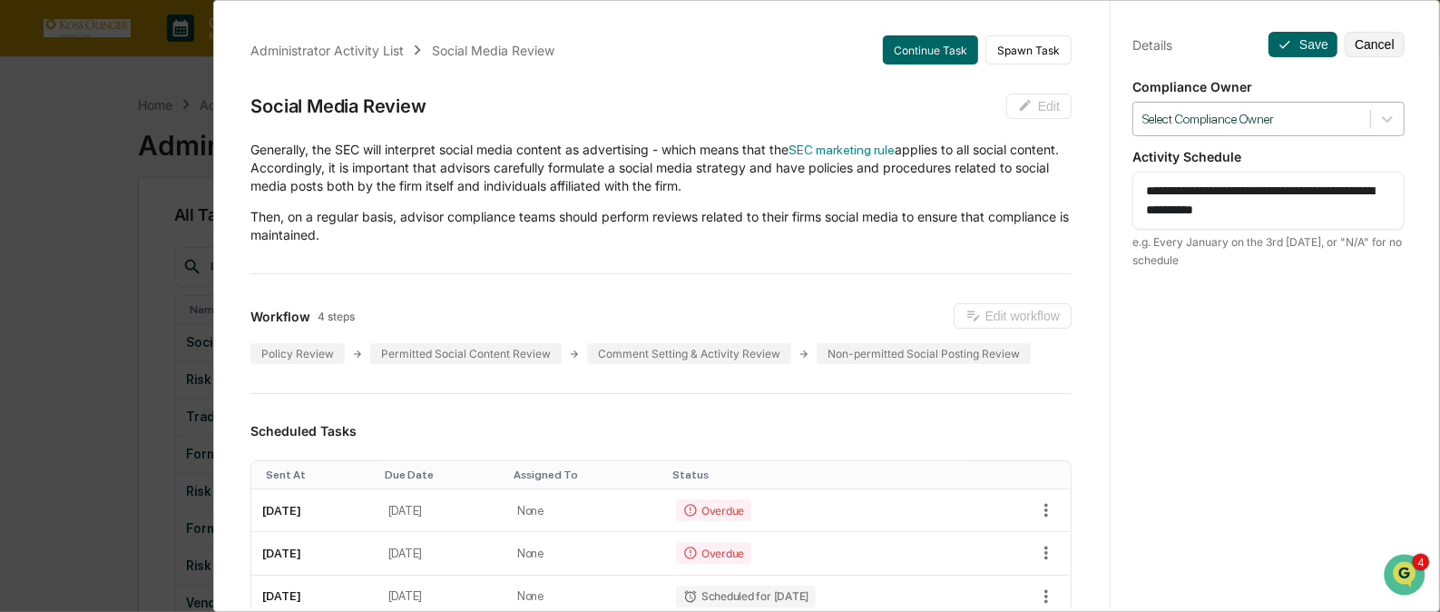
click at [1289, 124] on div at bounding box center [1252, 119] width 219 height 17
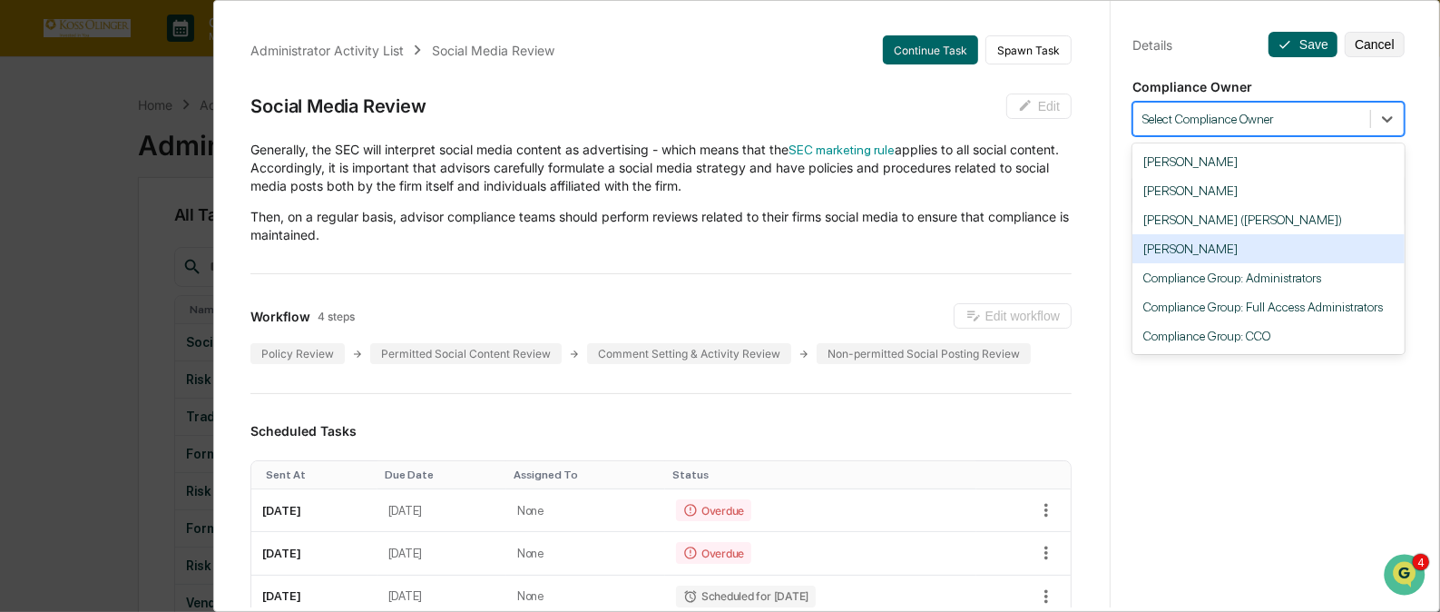
click at [1242, 254] on div "[PERSON_NAME]" at bounding box center [1269, 248] width 272 height 29
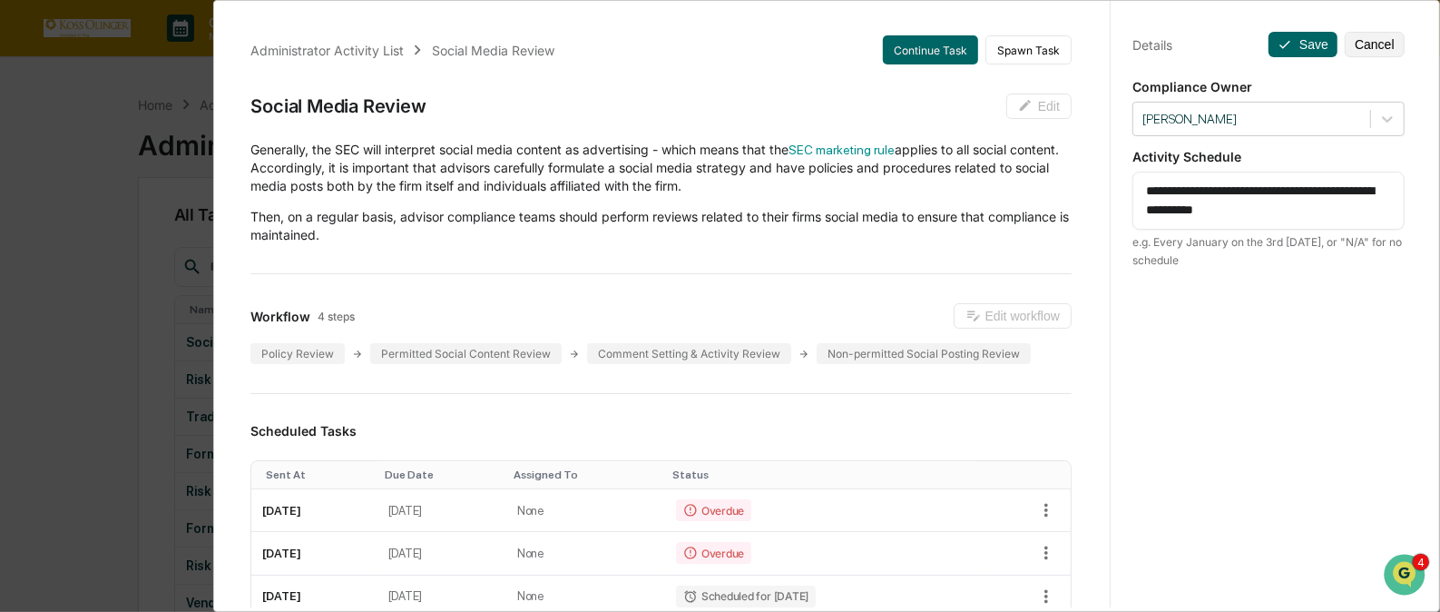
drag, startPoint x: 1137, startPoint y: 193, endPoint x: 1316, endPoint y: 218, distance: 180.5
click at [1316, 218] on textarea "**********" at bounding box center [1268, 201] width 245 height 38
paste textarea
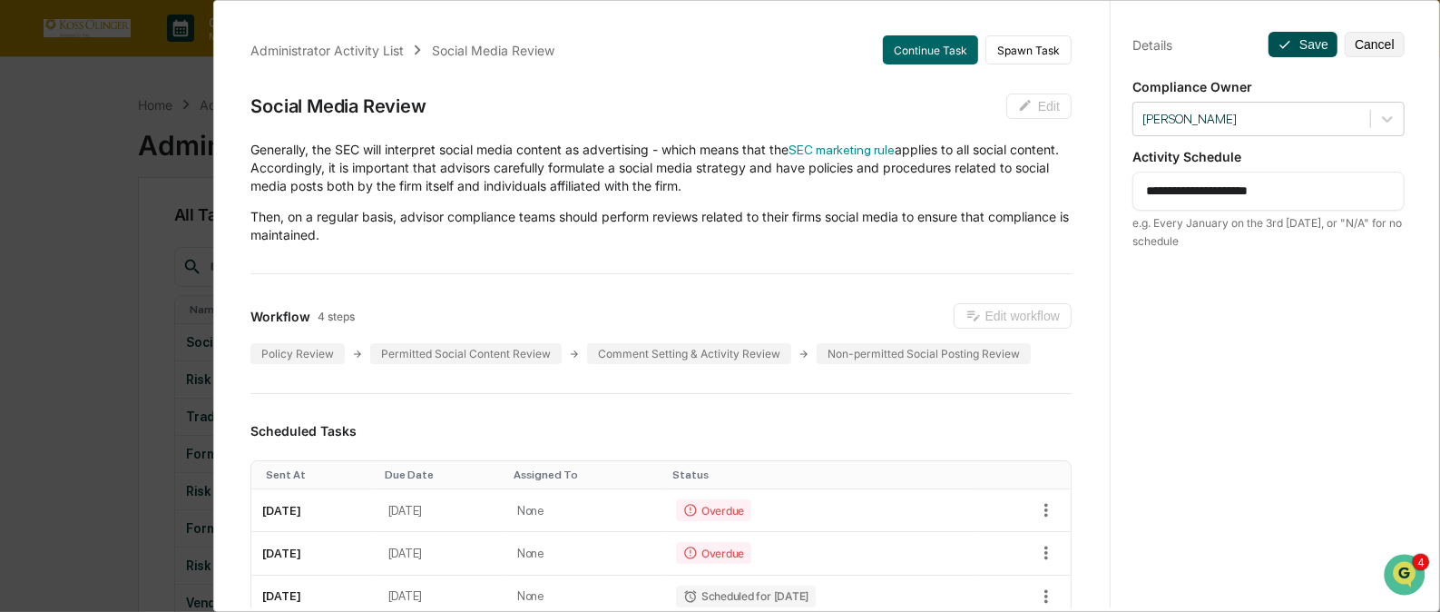
type textarea "**********"
click at [1284, 42] on button "Save" at bounding box center [1303, 44] width 69 height 25
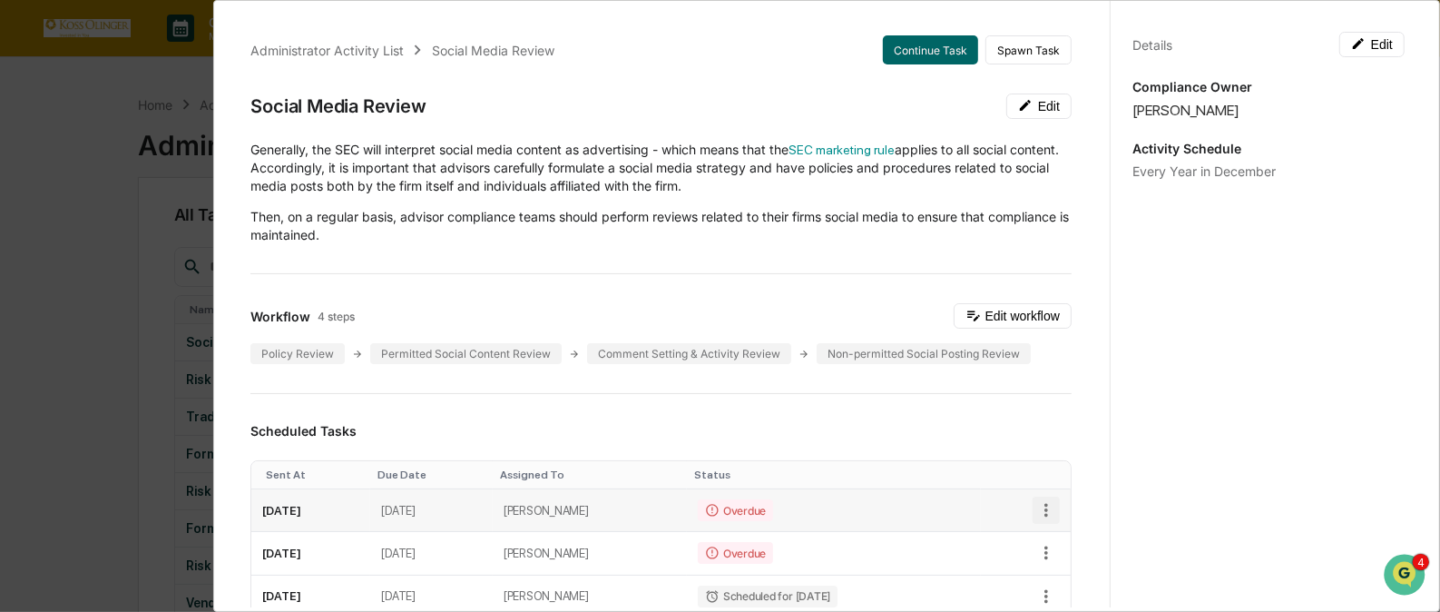
click at [1036, 508] on icon "button" at bounding box center [1046, 510] width 20 height 20
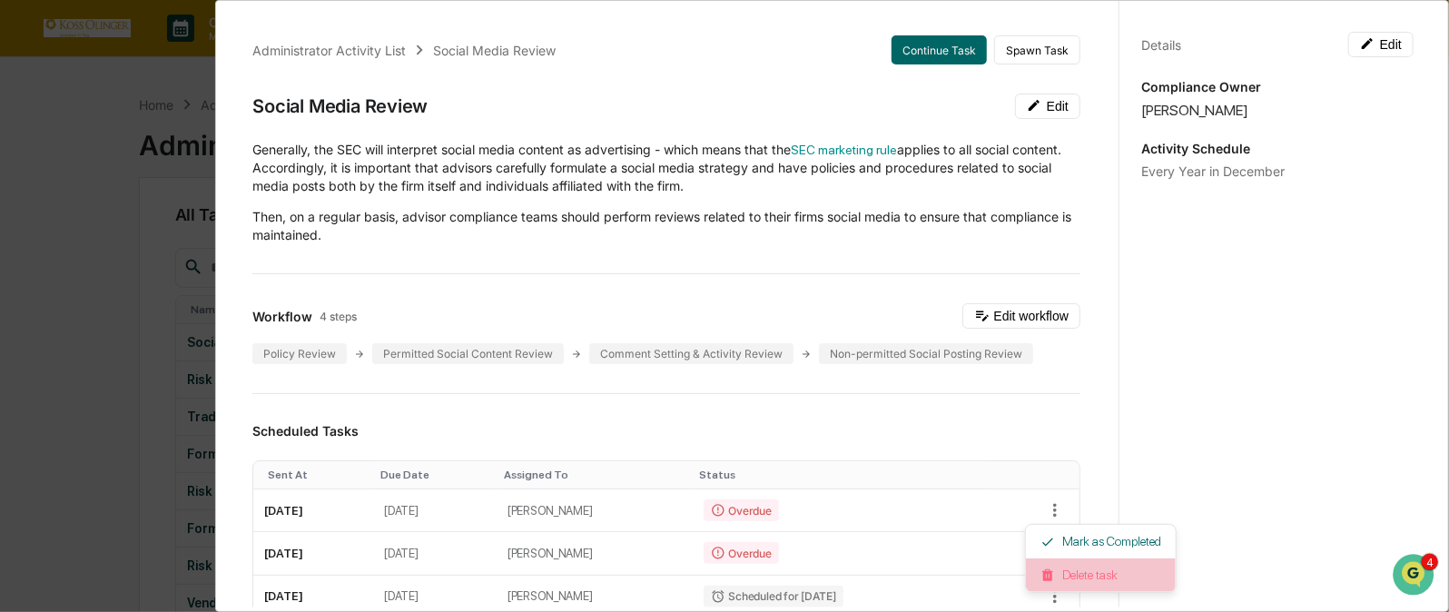
click at [1053, 573] on img at bounding box center [1047, 575] width 15 height 15
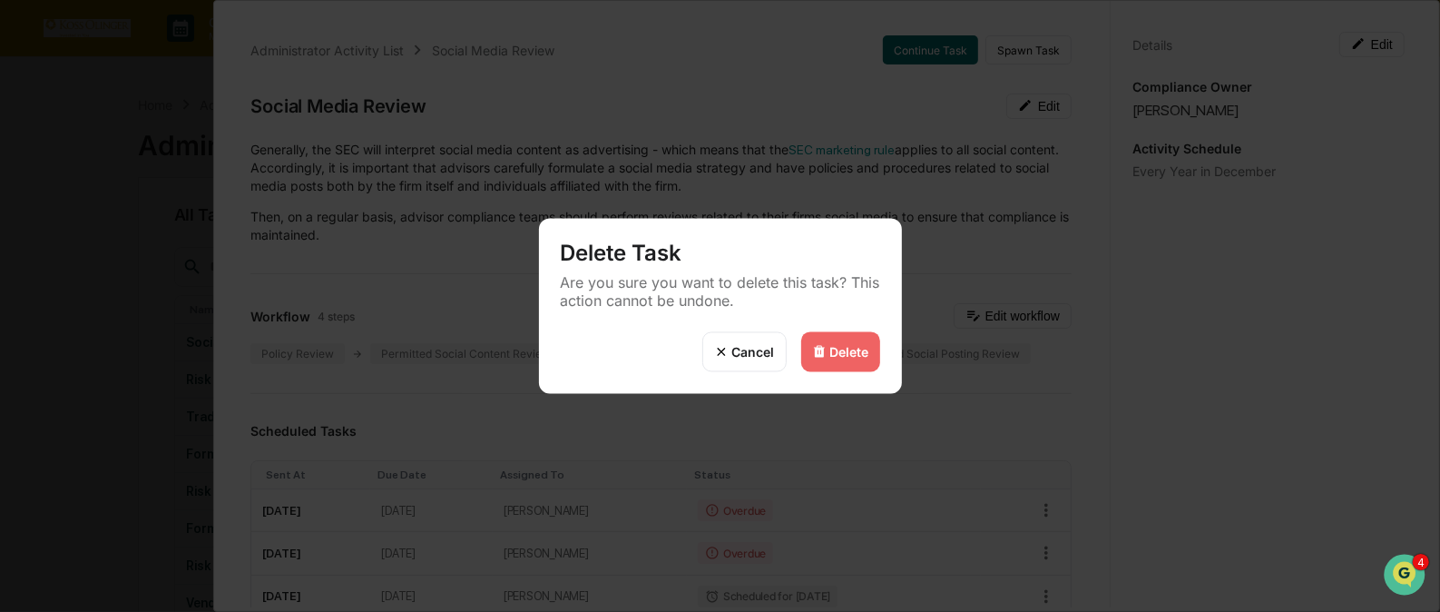
click at [852, 339] on div "Delete" at bounding box center [840, 352] width 79 height 40
click at [846, 345] on div "Delete" at bounding box center [849, 351] width 39 height 15
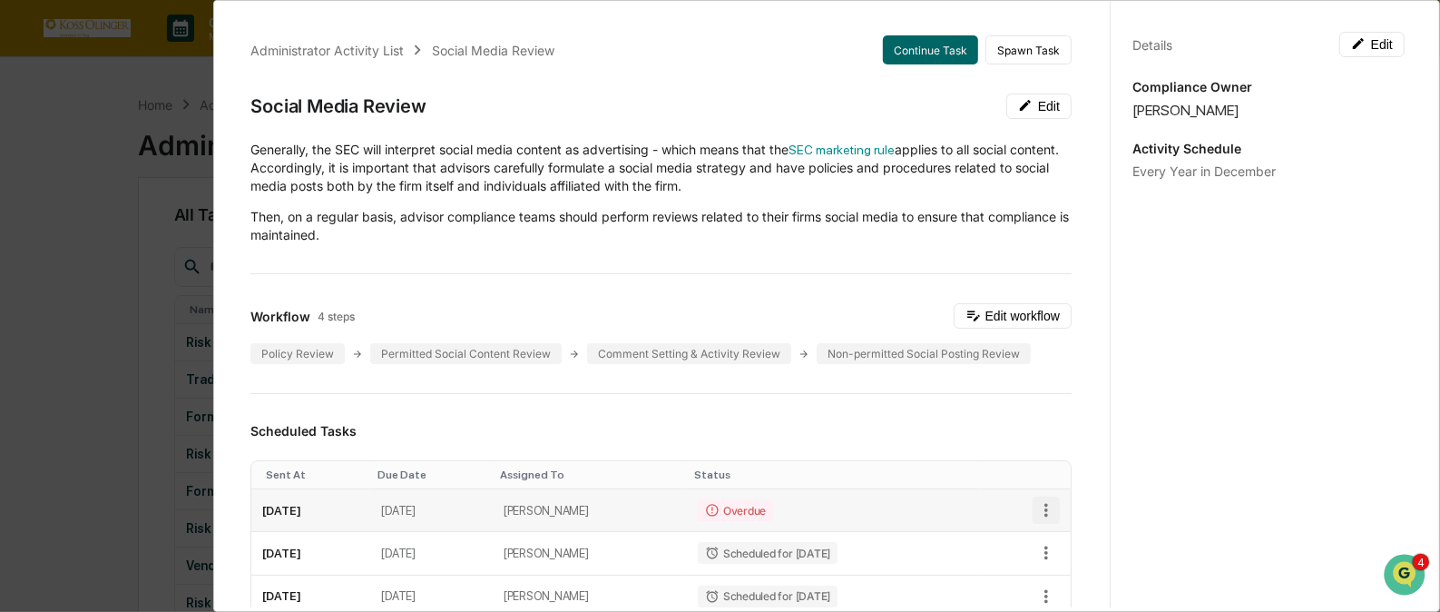
click at [1038, 500] on icon "button" at bounding box center [1046, 510] width 20 height 20
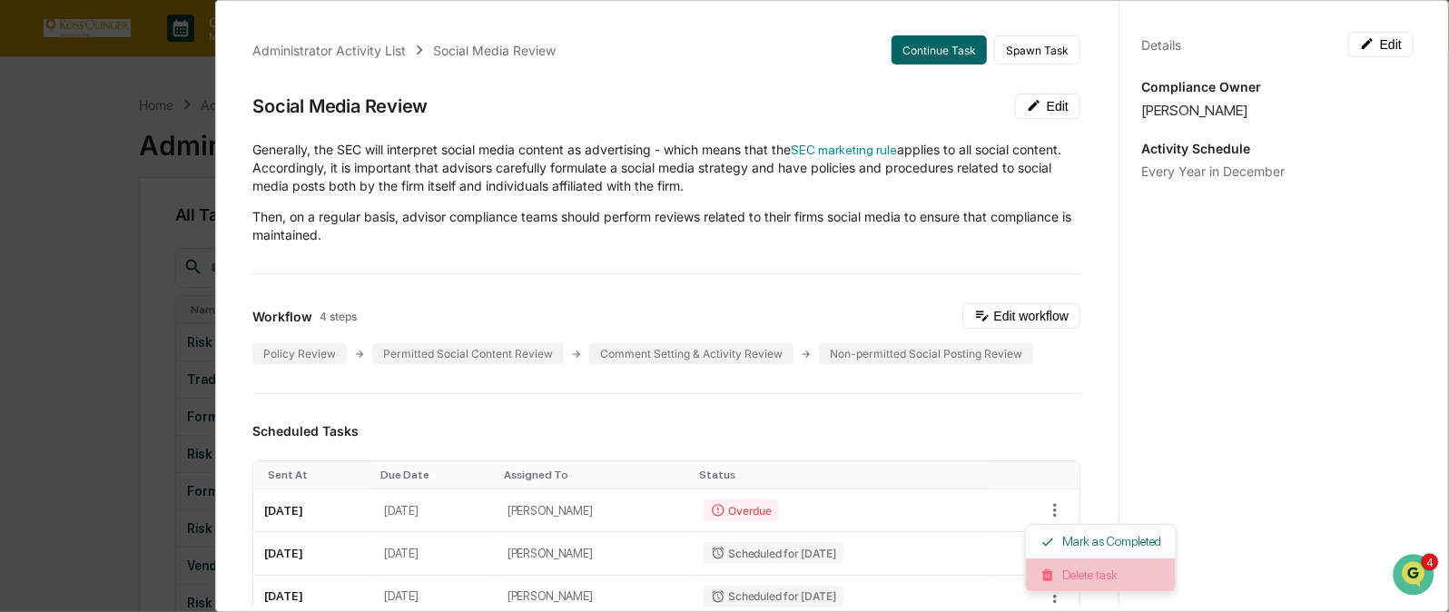
click at [1065, 572] on li "Delete task" at bounding box center [1101, 575] width 150 height 34
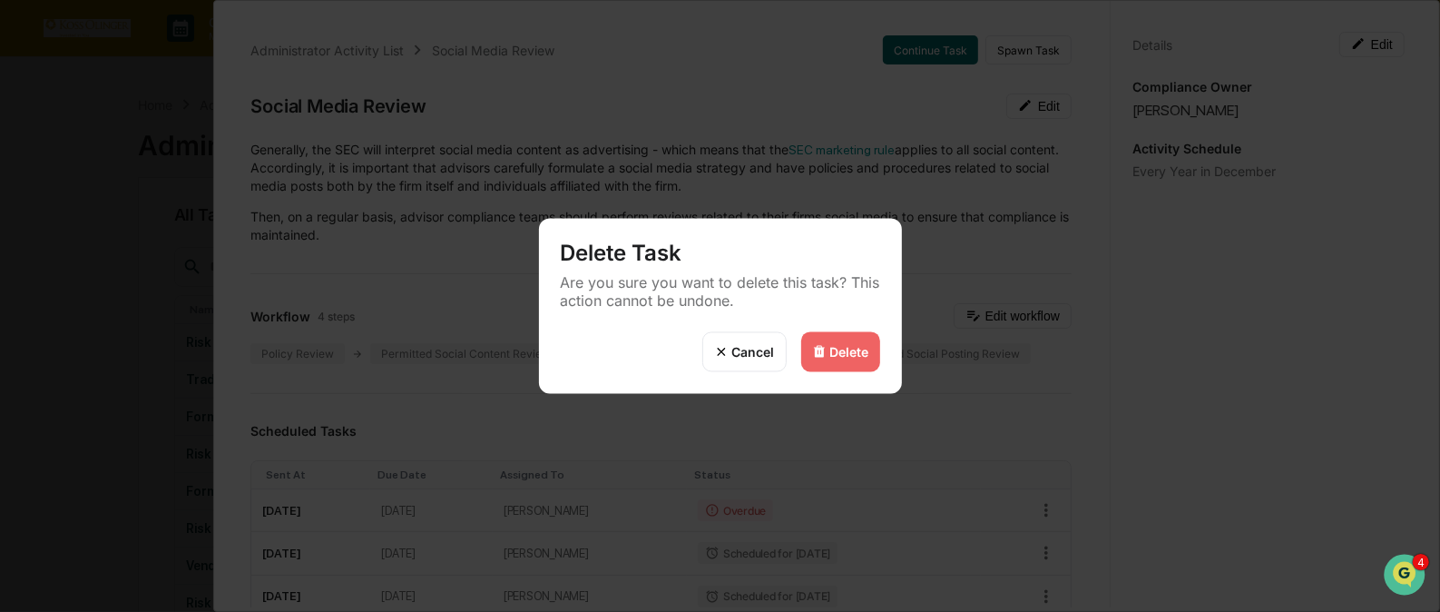
click at [843, 354] on div "Delete" at bounding box center [849, 351] width 39 height 15
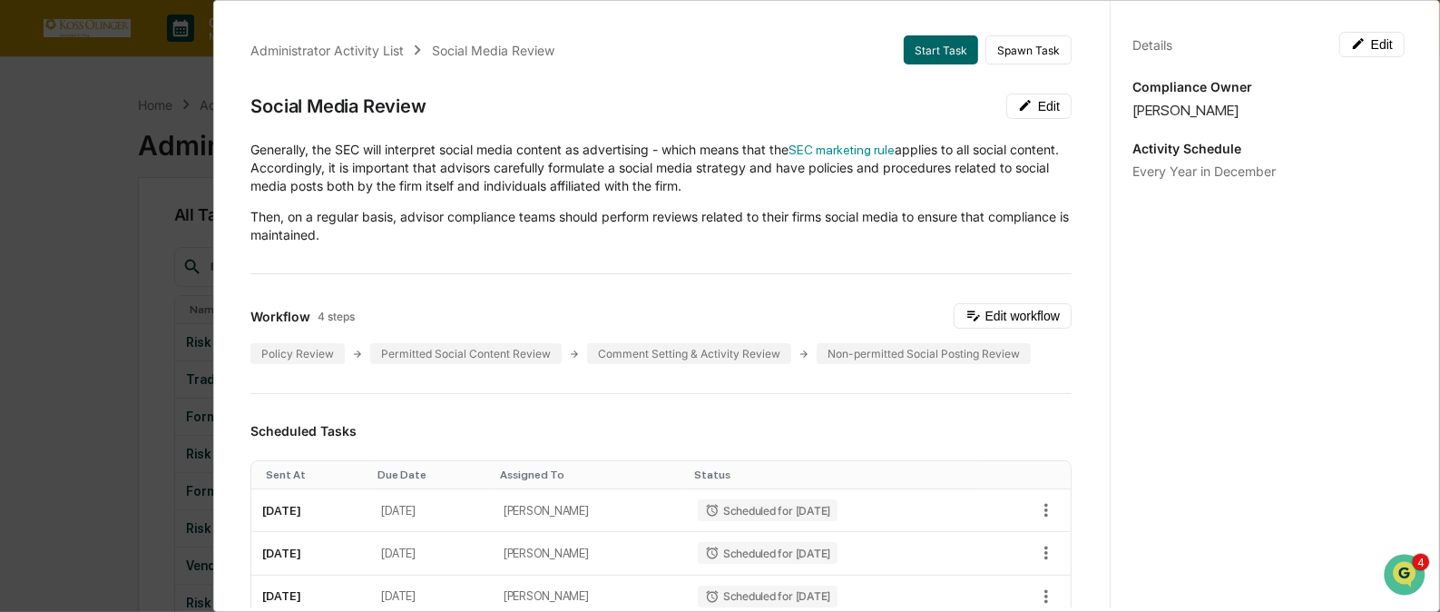
click at [834, 349] on div "Delete" at bounding box center [849, 351] width 39 height 15
click at [375, 45] on div "Administrator Activity List" at bounding box center [326, 50] width 153 height 15
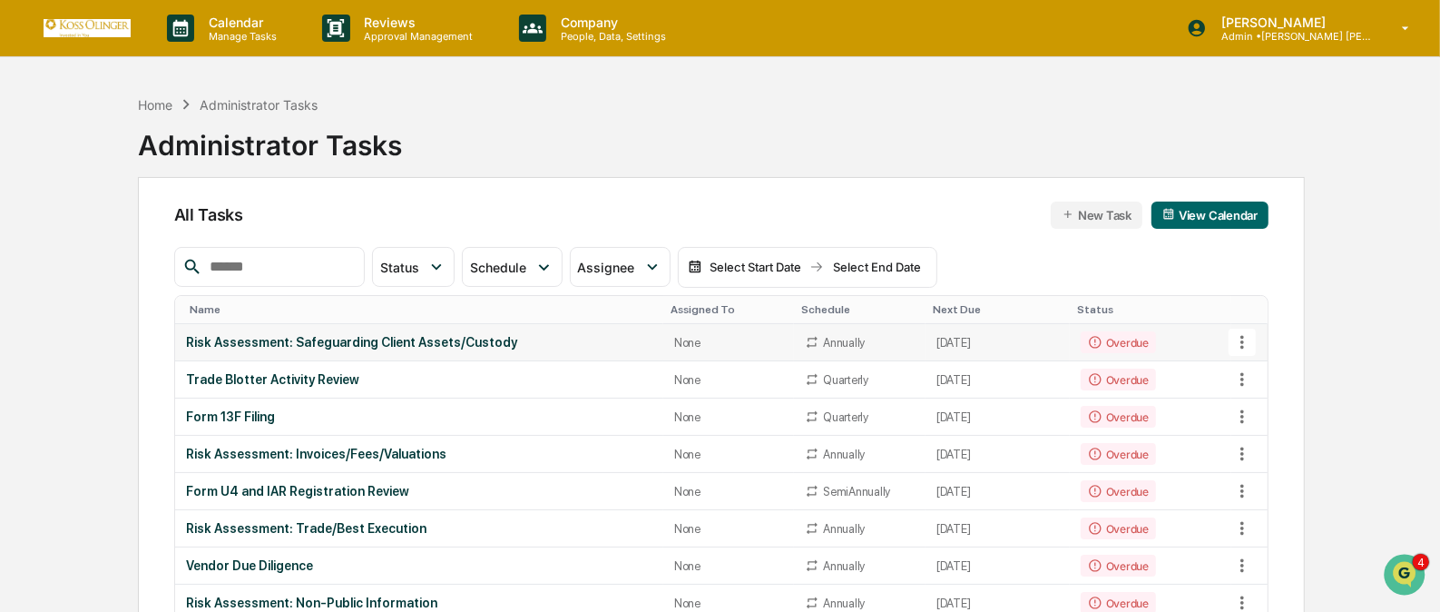
click at [1249, 337] on icon at bounding box center [1243, 342] width 20 height 20
click at [1263, 368] on li "View Task" at bounding box center [1309, 374] width 145 height 34
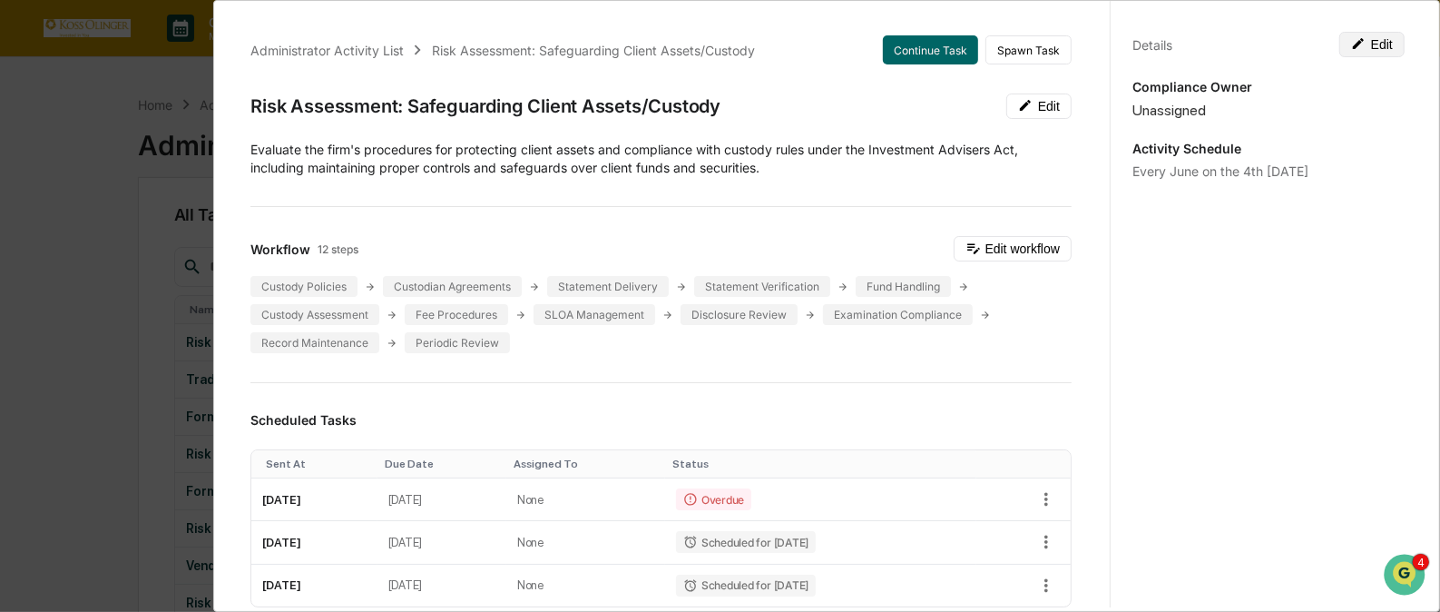
click at [1362, 45] on button "Edit" at bounding box center [1372, 44] width 65 height 25
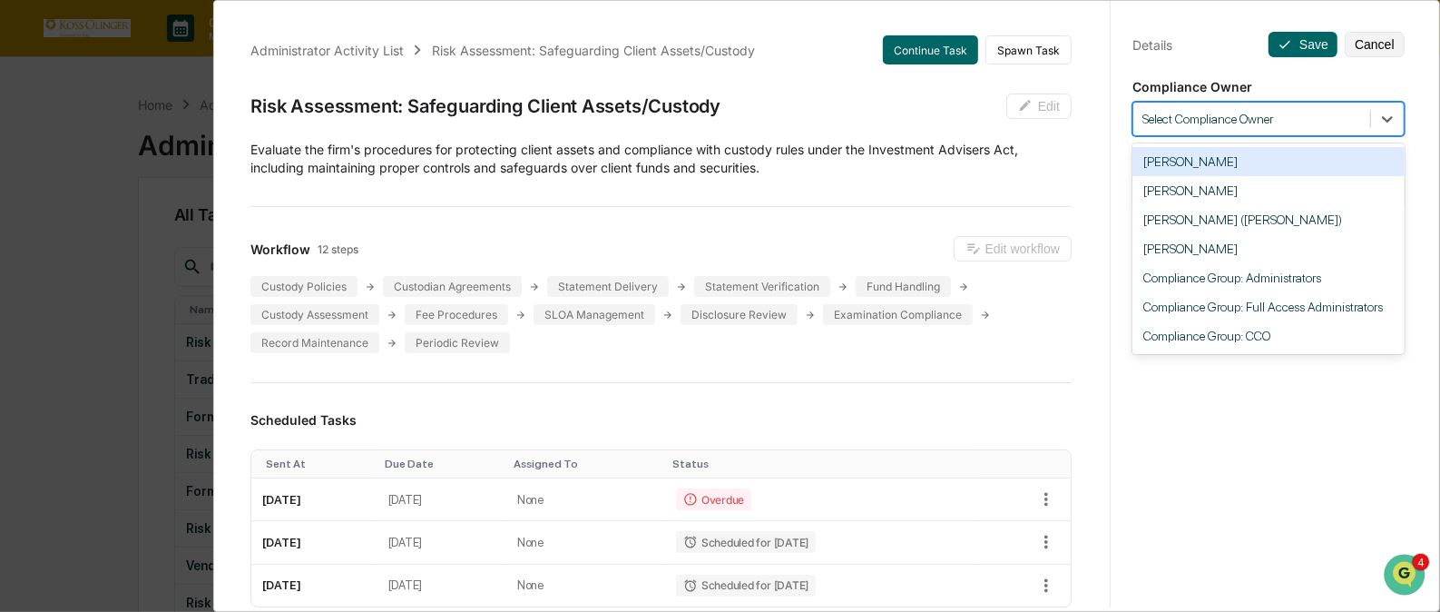
click at [1321, 121] on div at bounding box center [1252, 119] width 219 height 17
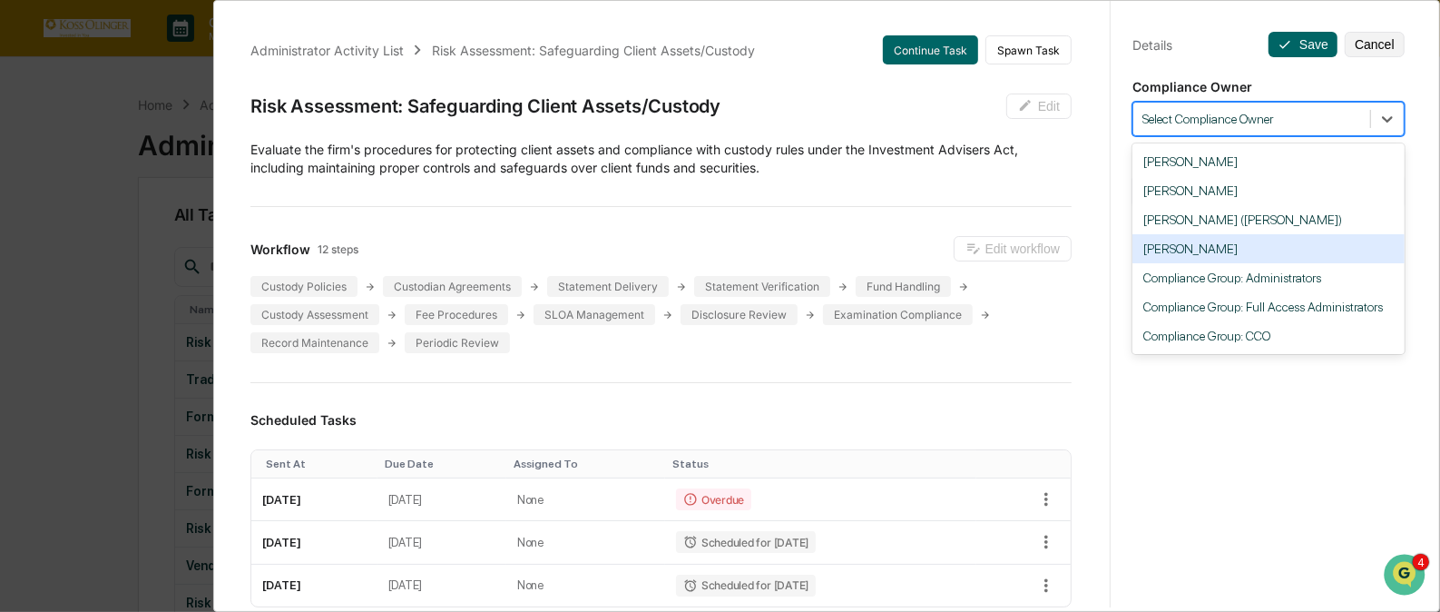
click at [1239, 257] on div "[PERSON_NAME]" at bounding box center [1269, 248] width 272 height 29
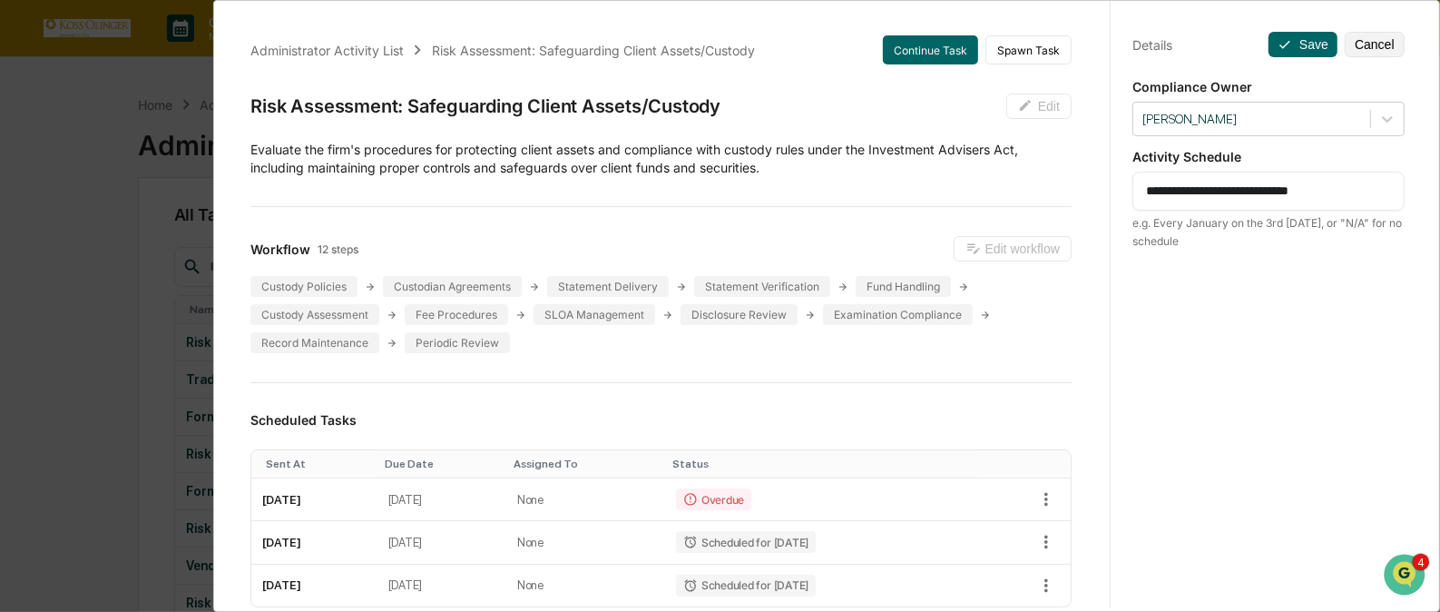
drag, startPoint x: 1302, startPoint y: 191, endPoint x: 1115, endPoint y: 197, distance: 187.1
click at [1115, 197] on div "**********" at bounding box center [1268, 322] width 317 height 655
paste textarea
type textarea "**********"
click at [1291, 36] on button "Save" at bounding box center [1303, 44] width 69 height 25
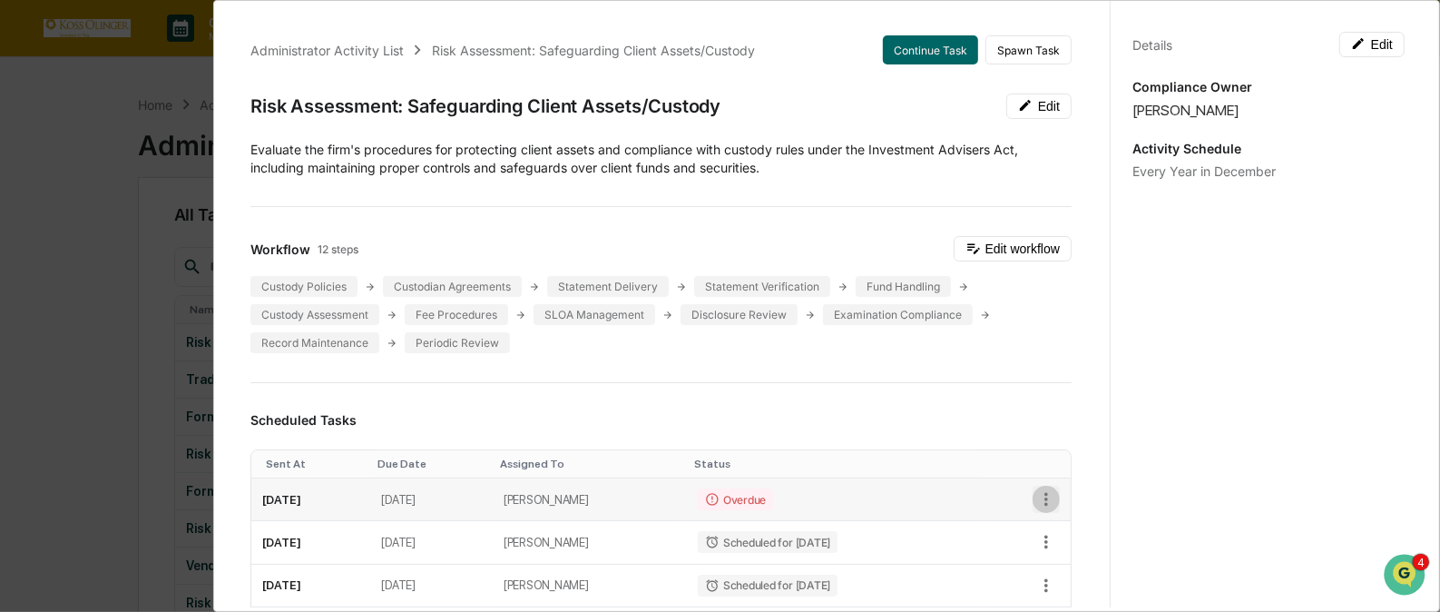
click at [1036, 496] on icon "button" at bounding box center [1046, 499] width 20 height 20
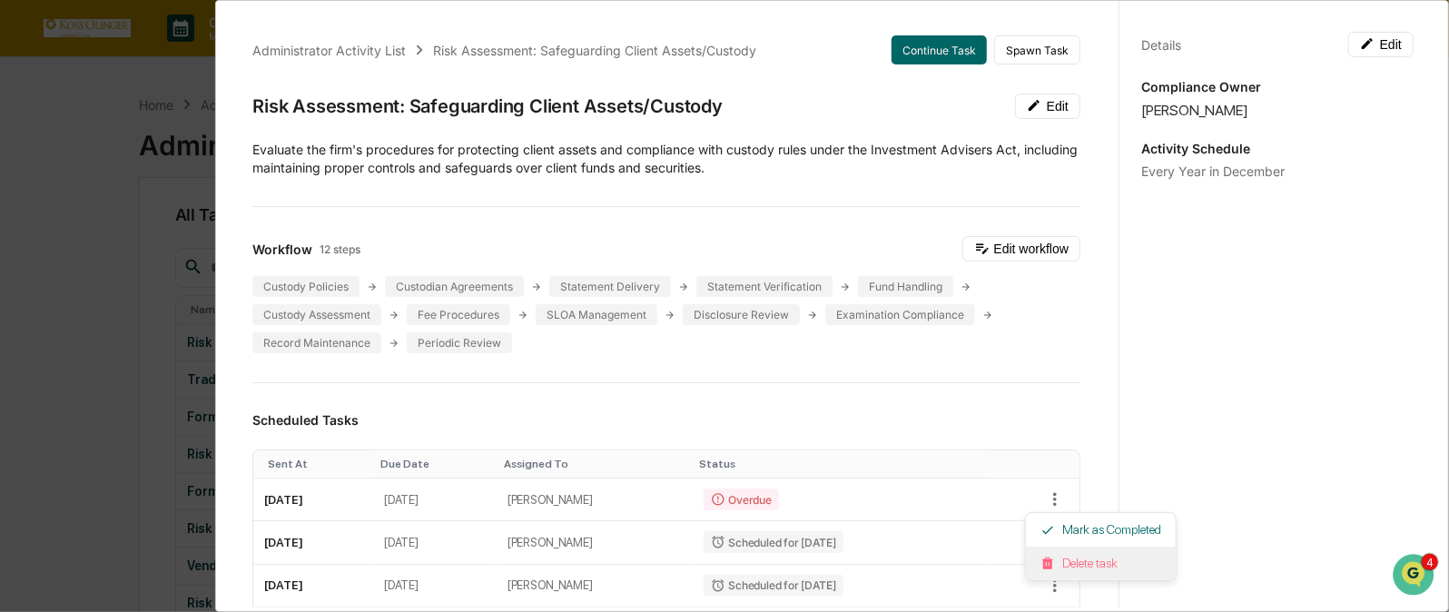
click at [1062, 560] on li "Delete task" at bounding box center [1101, 563] width 150 height 34
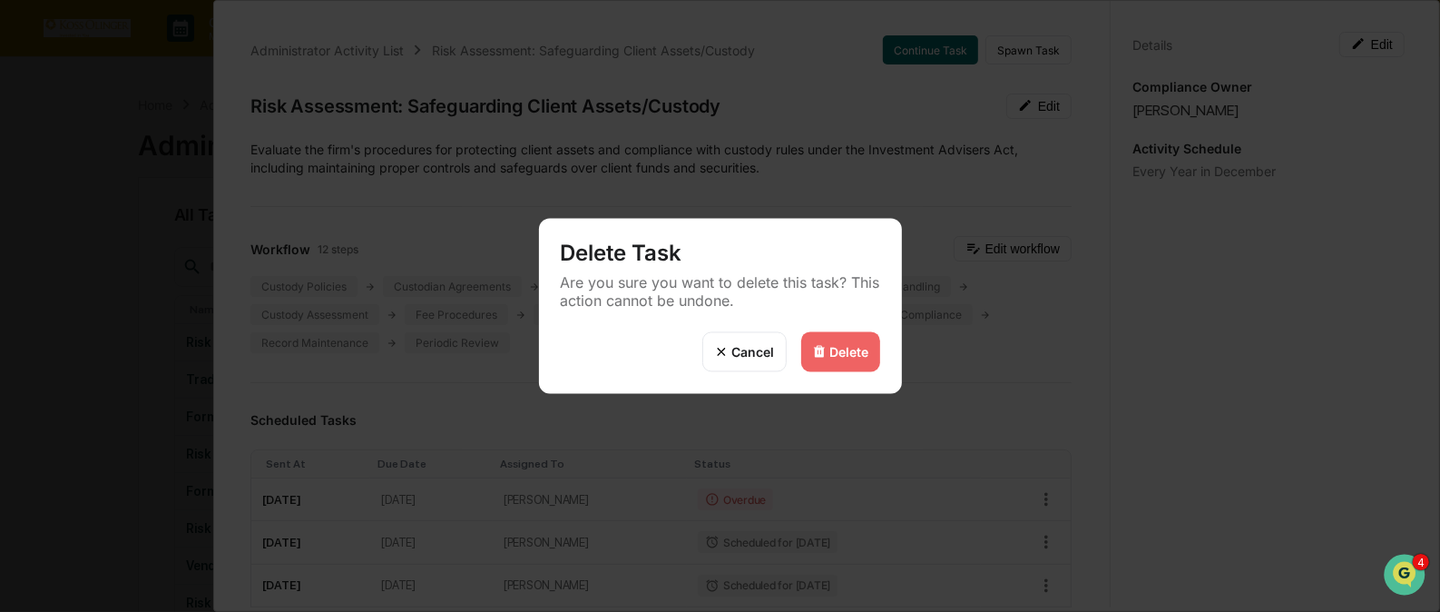
click at [855, 350] on div "Delete" at bounding box center [849, 351] width 39 height 15
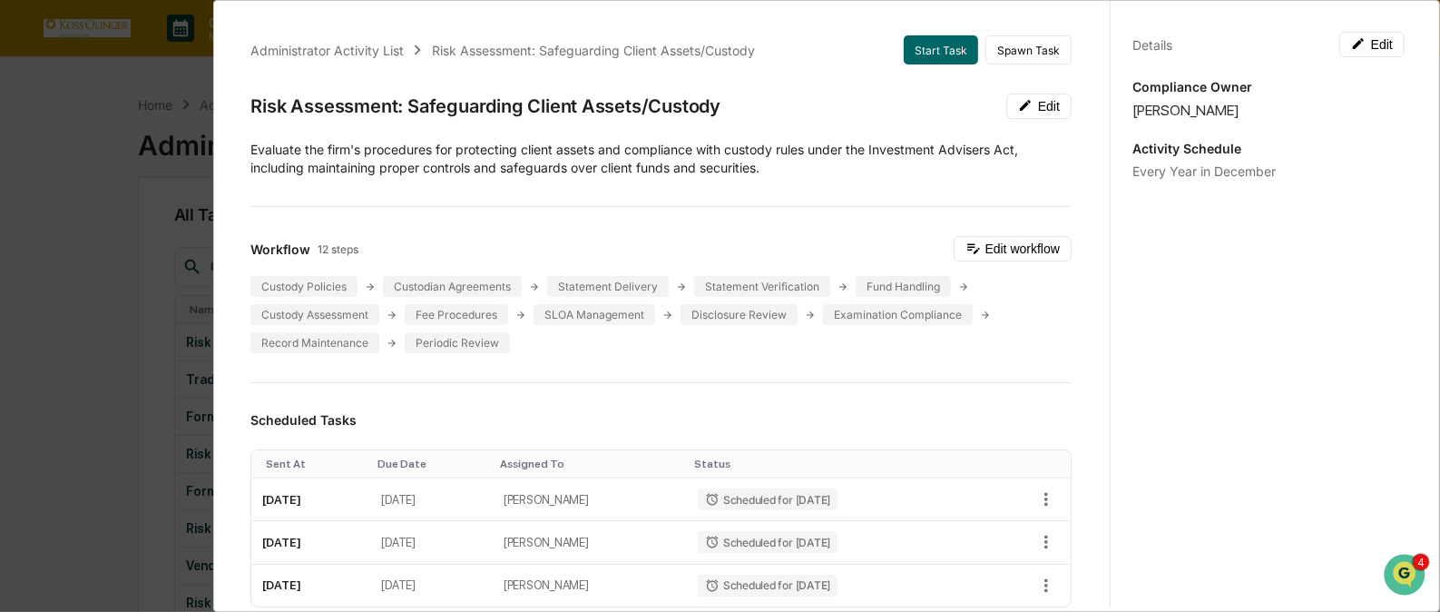
click at [838, 345] on div "Delete" at bounding box center [849, 351] width 39 height 15
click at [381, 43] on div "Administrator Activity List" at bounding box center [326, 50] width 153 height 15
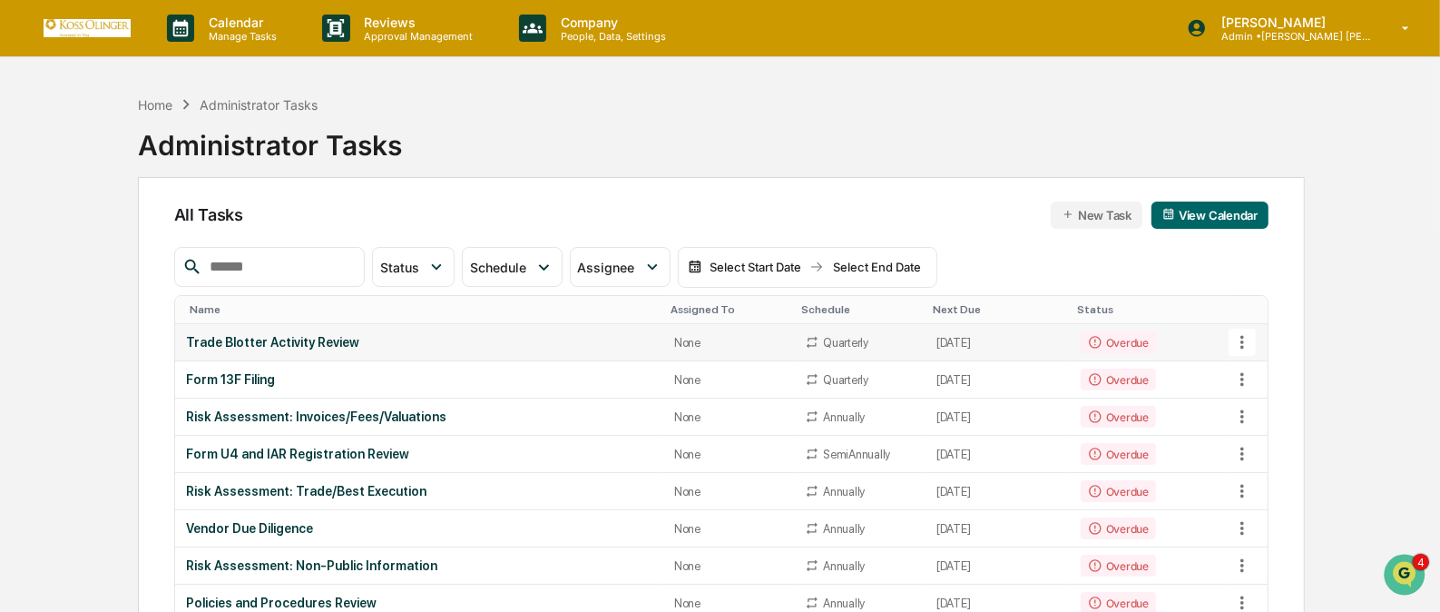
click at [290, 336] on div "Trade Blotter Activity Review" at bounding box center [419, 342] width 467 height 15
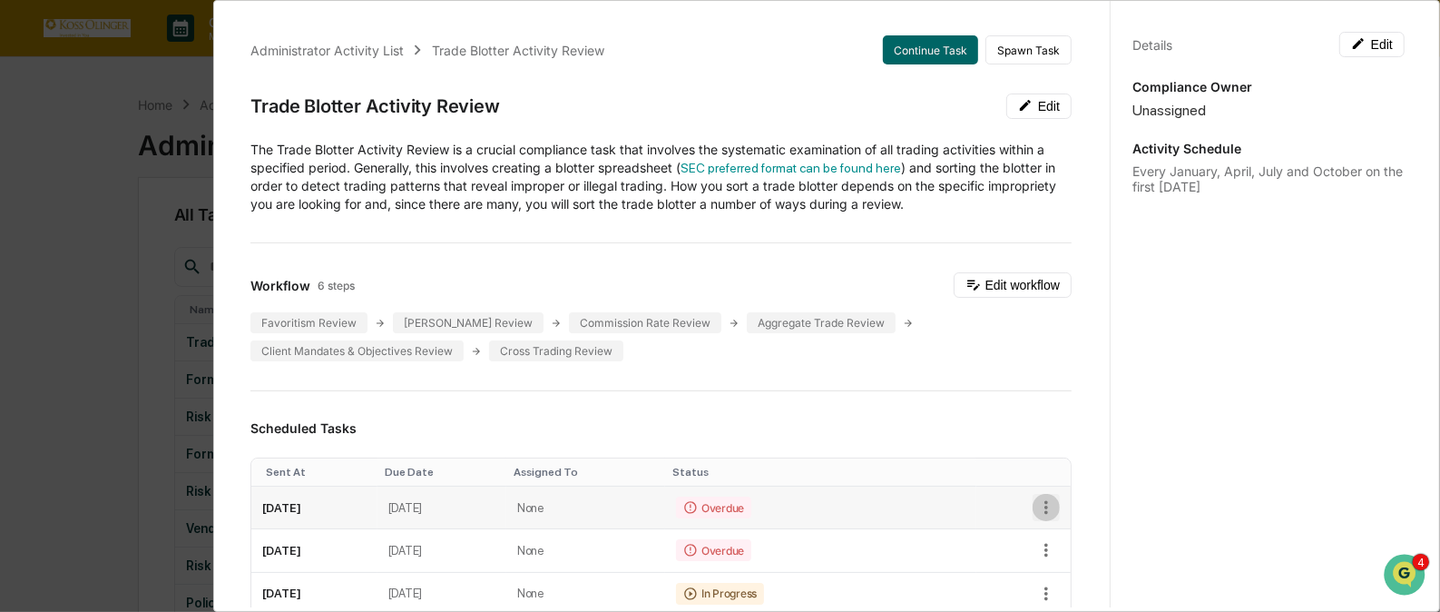
click at [1036, 508] on icon "button" at bounding box center [1046, 507] width 20 height 20
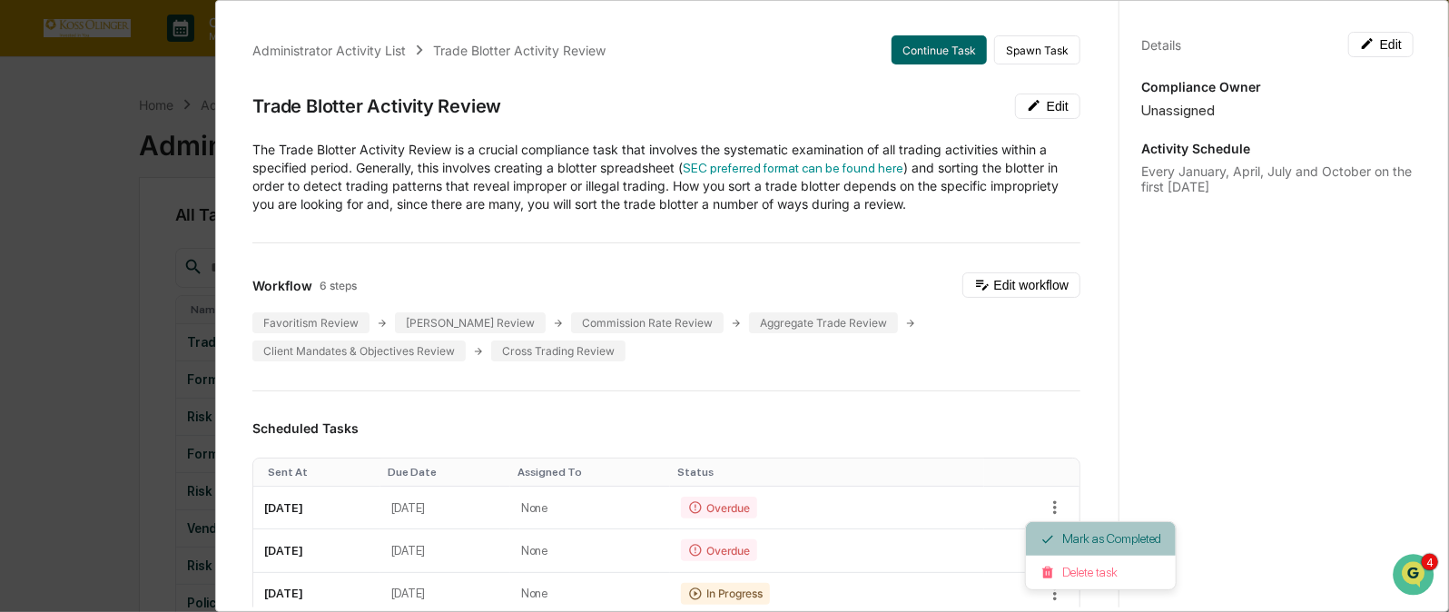
click at [1076, 535] on li "Mark as Completed" at bounding box center [1101, 539] width 150 height 34
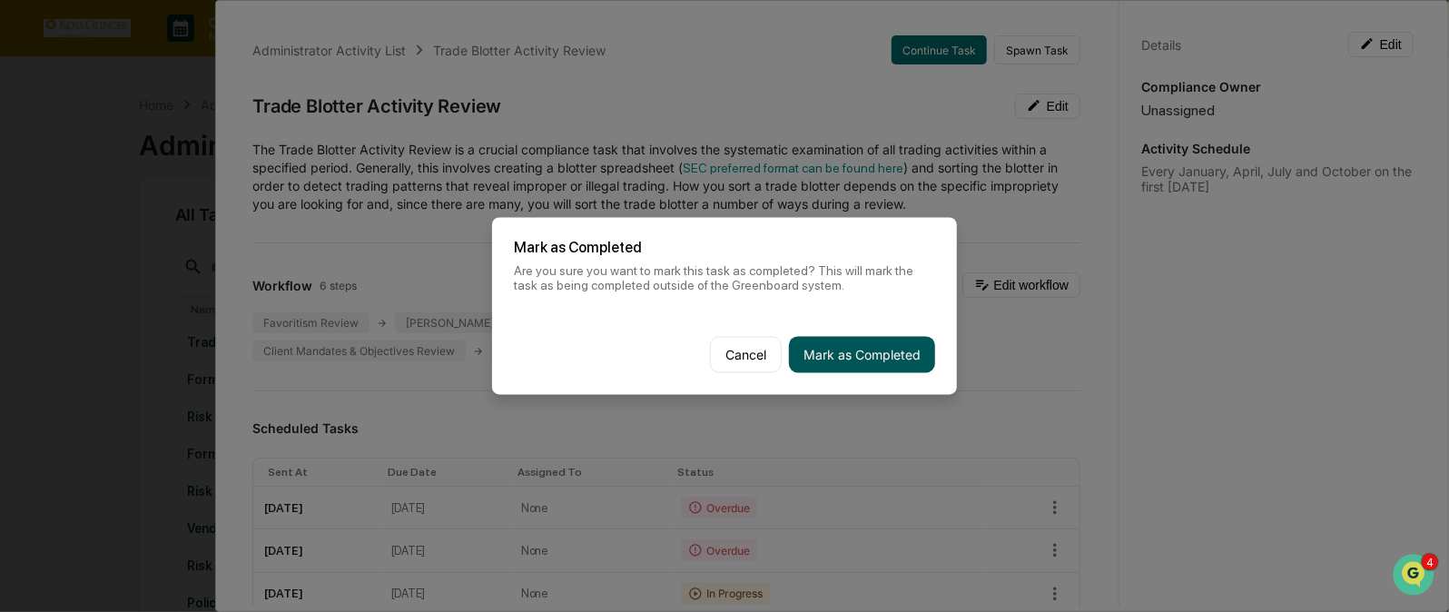
click at [843, 346] on button "Mark as Completed" at bounding box center [862, 355] width 146 height 36
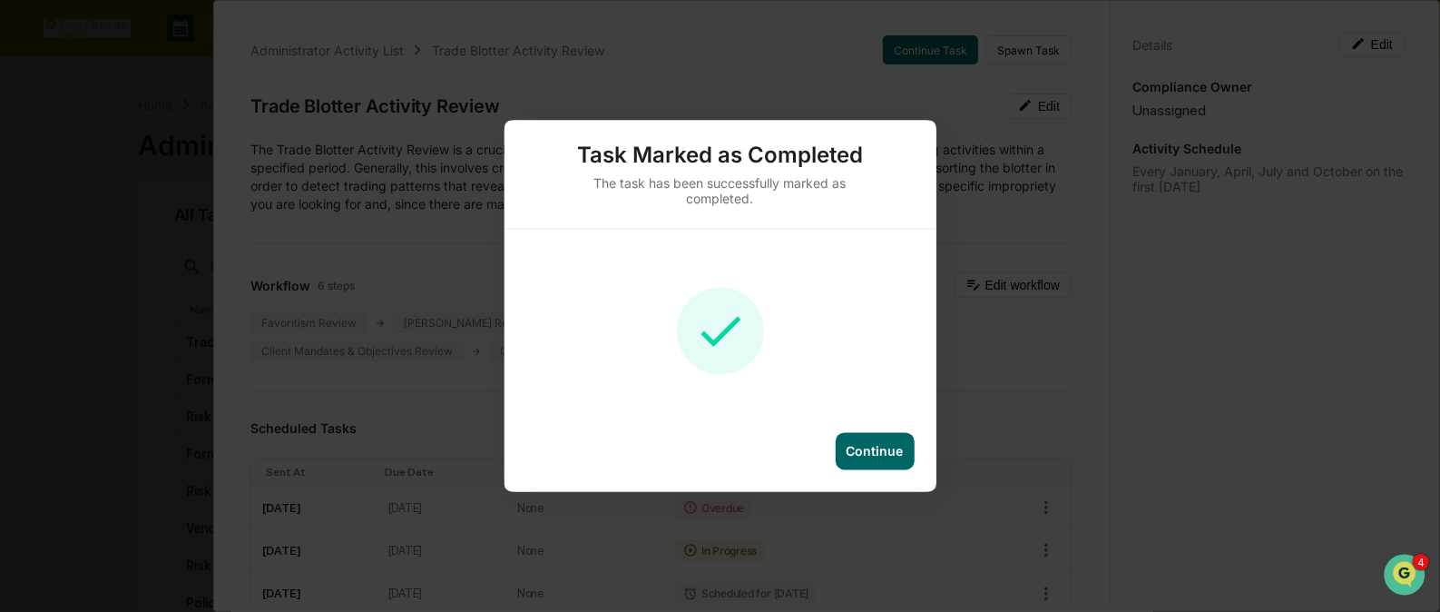
click at [879, 452] on div "Continue" at bounding box center [875, 451] width 57 height 15
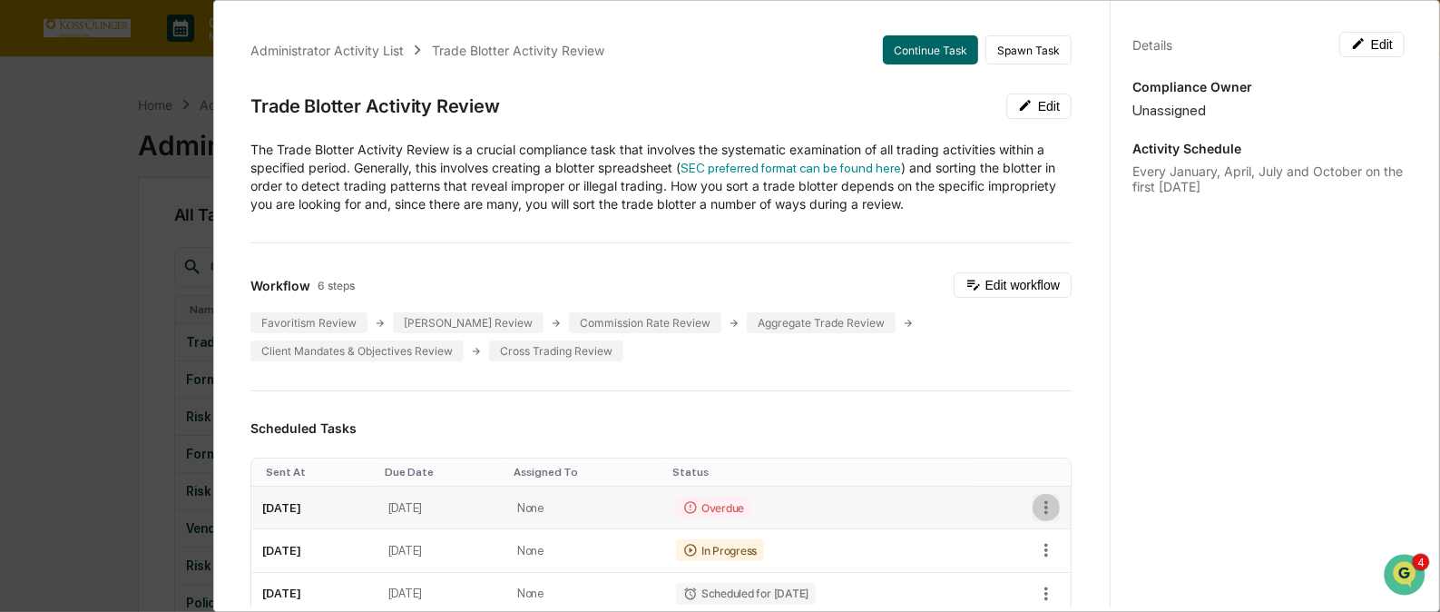
click at [1036, 506] on icon "button" at bounding box center [1046, 507] width 20 height 20
click at [1070, 545] on li "Mark as Completed" at bounding box center [1101, 539] width 150 height 34
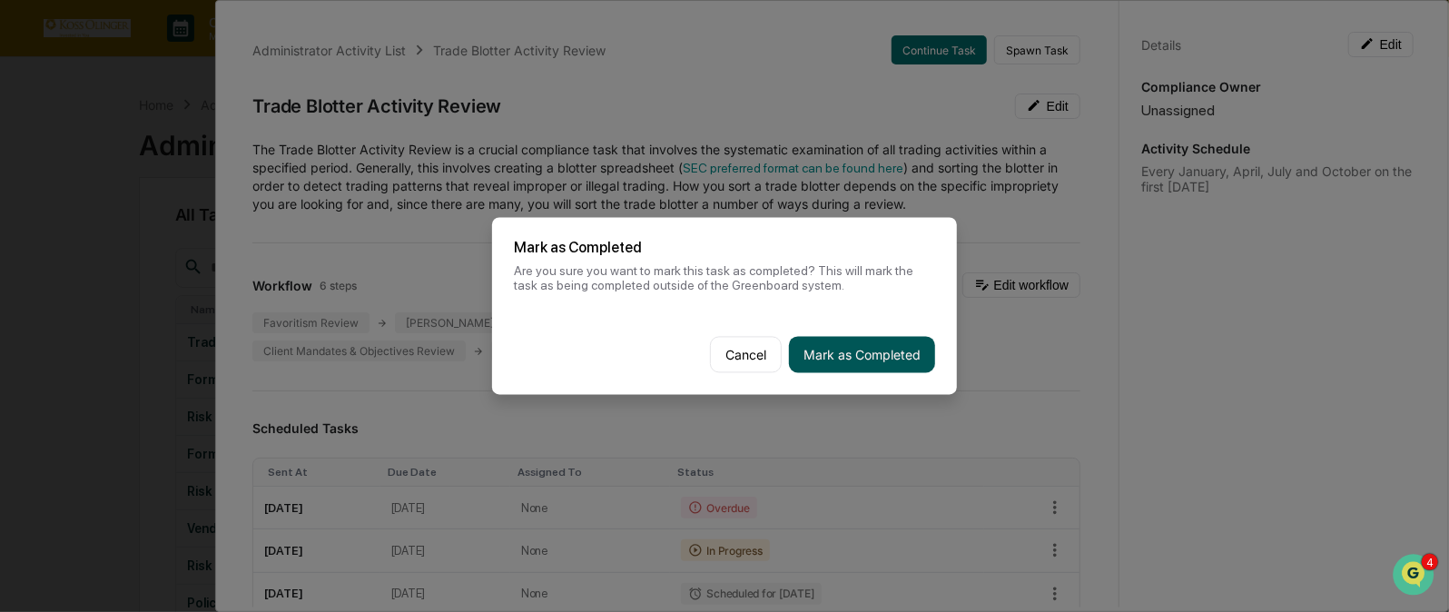
click at [859, 346] on button "Mark as Completed" at bounding box center [862, 355] width 146 height 36
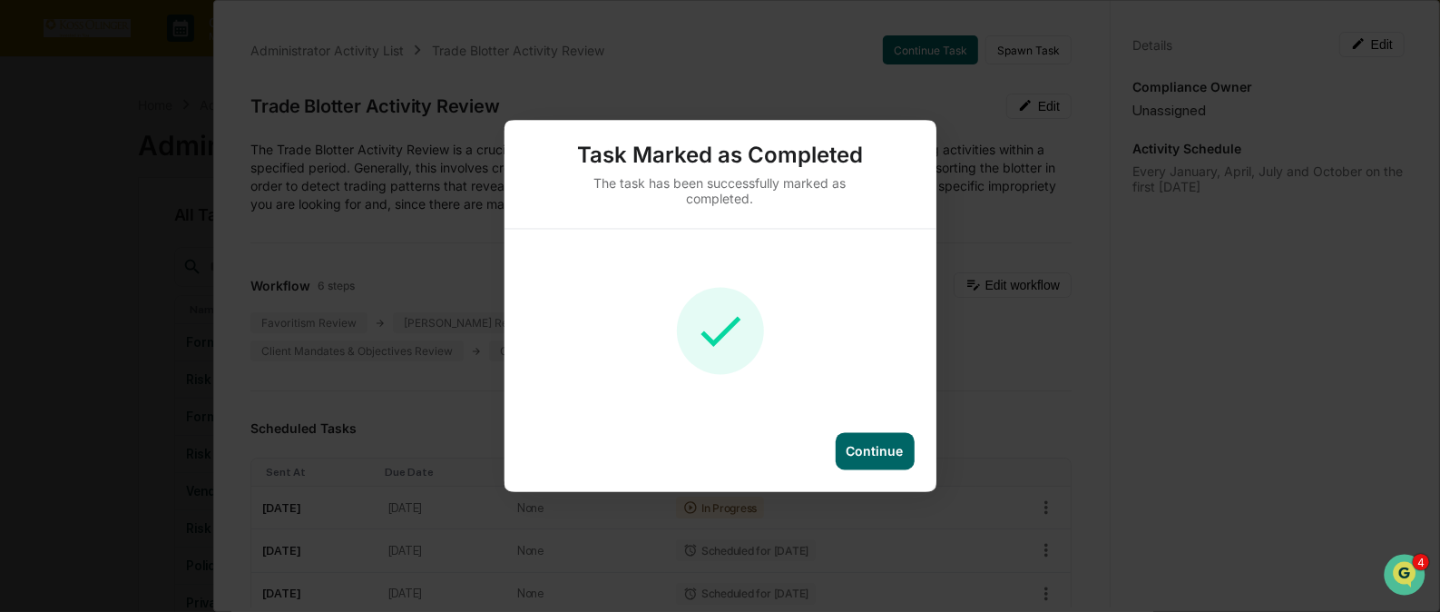
click at [875, 456] on div "Continue" at bounding box center [875, 451] width 57 height 15
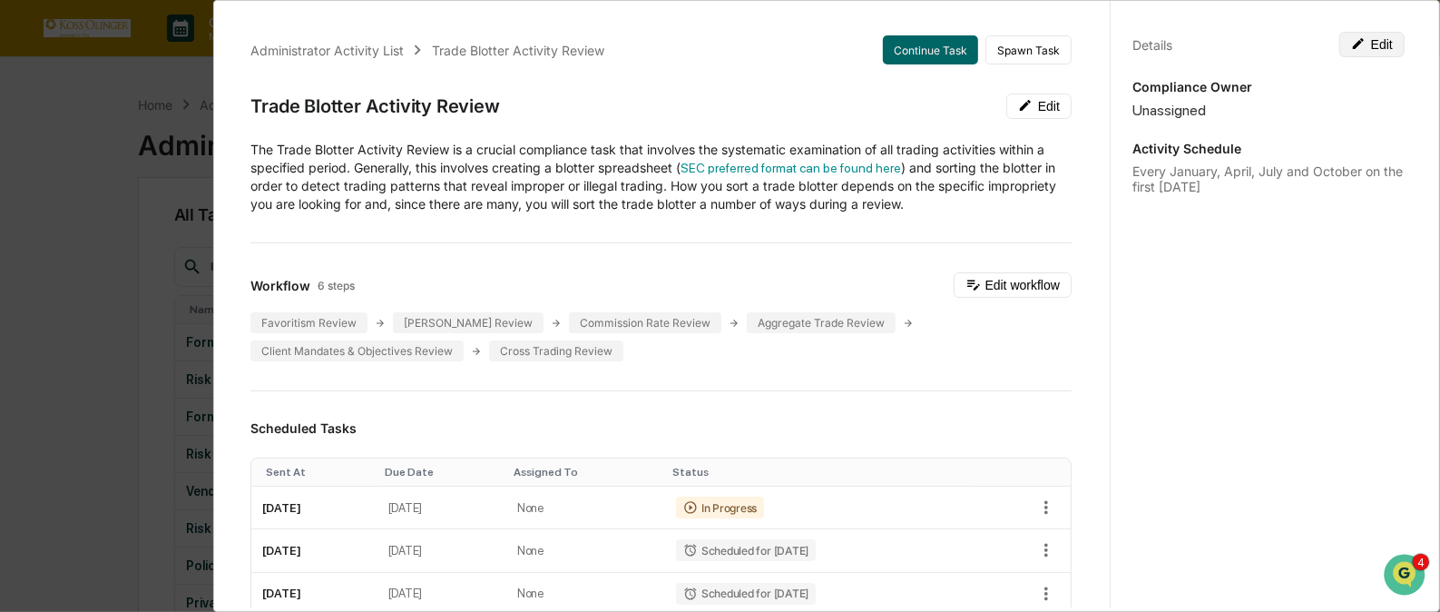
click at [1374, 44] on button "Edit" at bounding box center [1372, 44] width 65 height 25
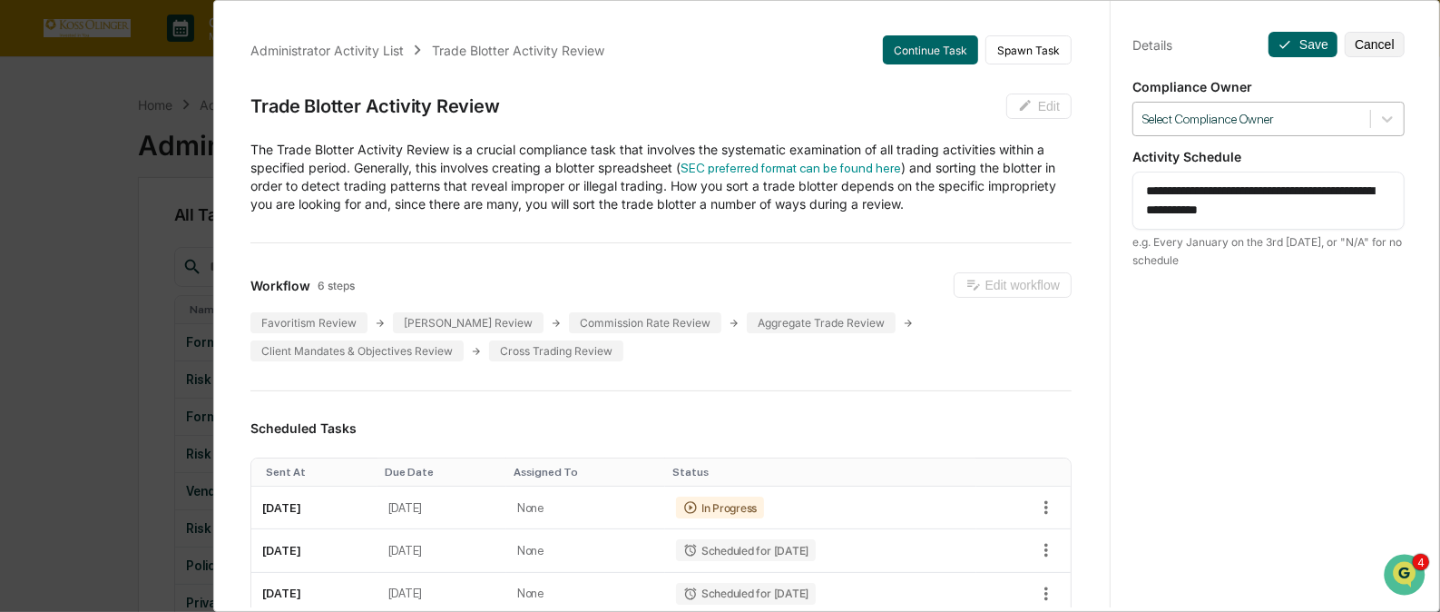
click at [1293, 123] on div at bounding box center [1252, 119] width 219 height 17
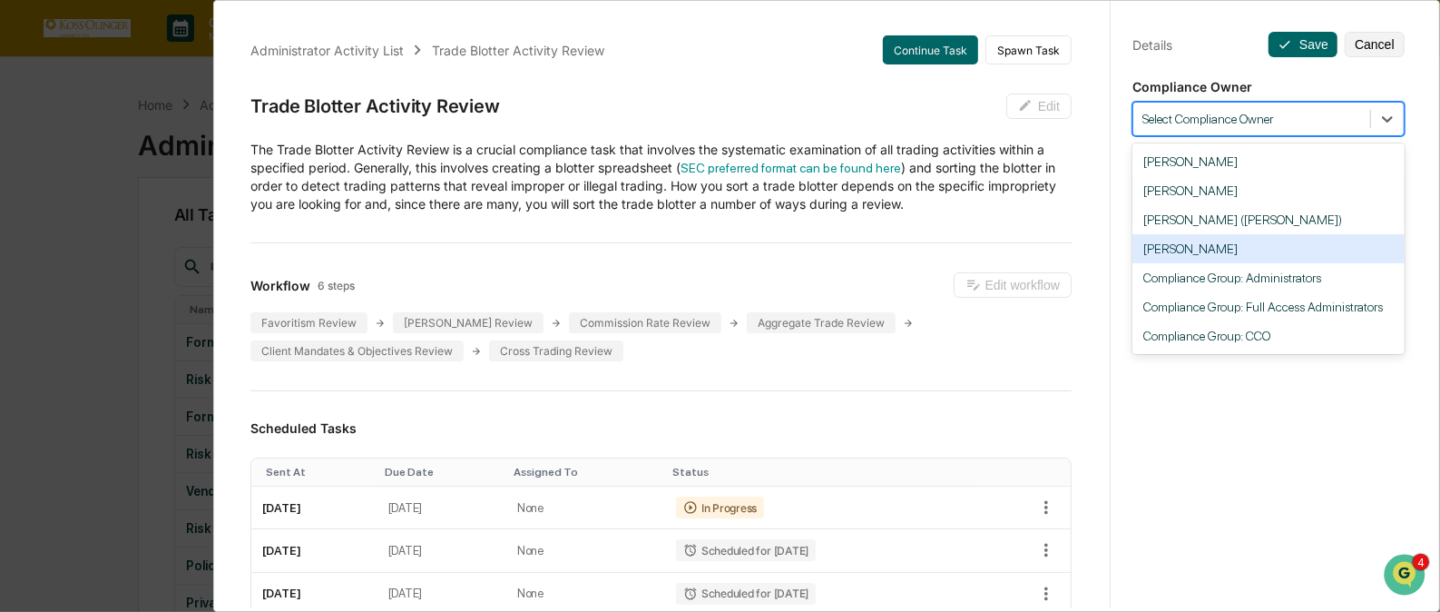
click at [1235, 258] on div "[PERSON_NAME]" at bounding box center [1269, 248] width 272 height 29
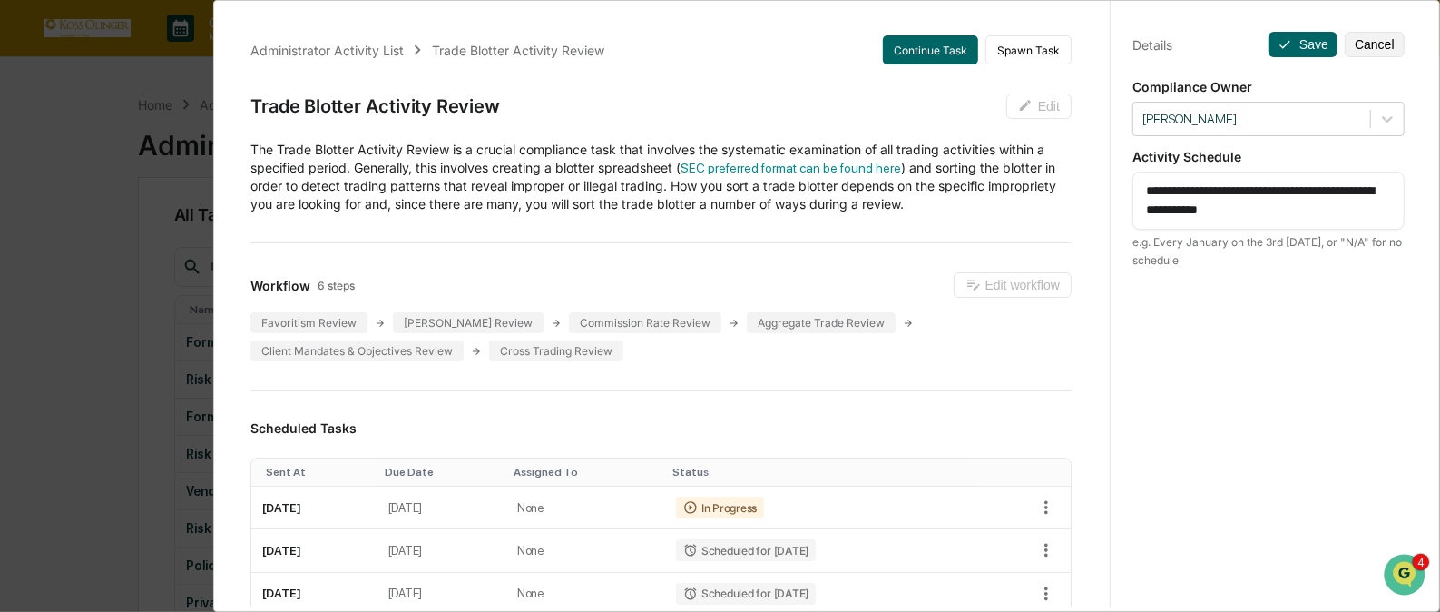
drag, startPoint x: 1184, startPoint y: 208, endPoint x: 1279, endPoint y: 208, distance: 95.3
click at [1279, 208] on textarea "**********" at bounding box center [1268, 201] width 245 height 38
type textarea "**********"
click at [1286, 47] on button "Save" at bounding box center [1303, 44] width 69 height 25
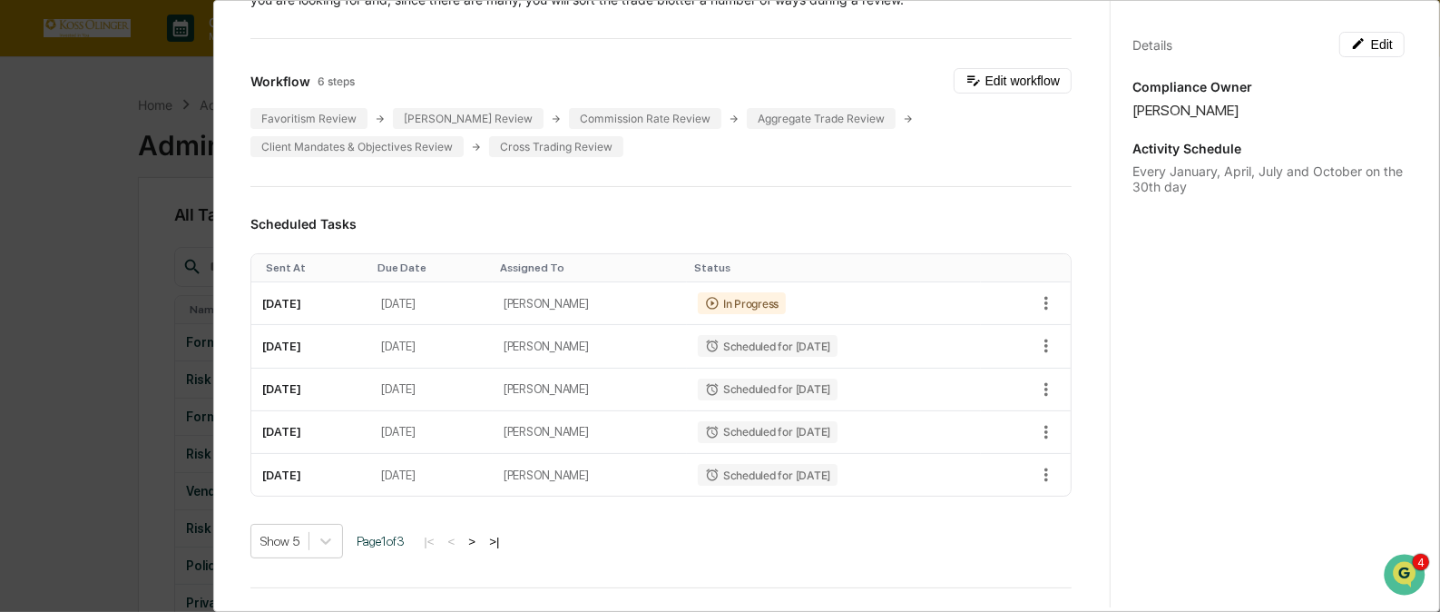
scroll to position [202, 0]
click at [1036, 300] on icon "button" at bounding box center [1046, 305] width 20 height 20
click at [1062, 368] on li "Delete task" at bounding box center [1101, 369] width 150 height 34
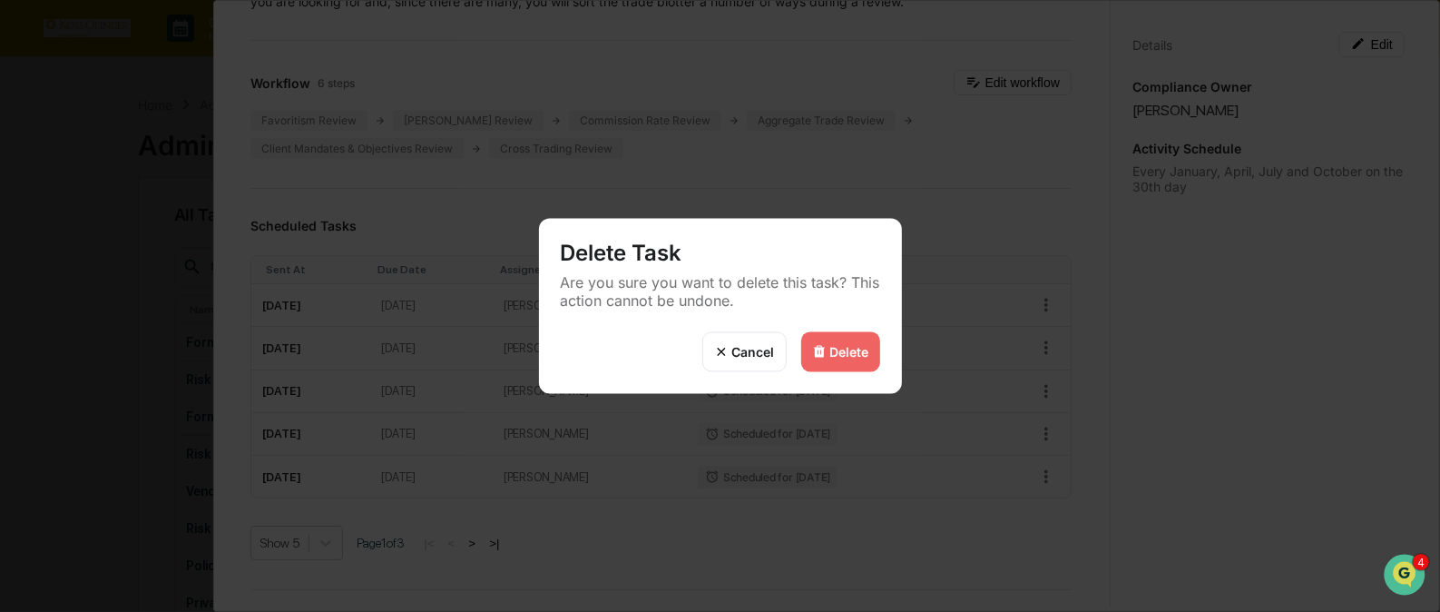
click at [830, 340] on div "Delete" at bounding box center [840, 352] width 79 height 40
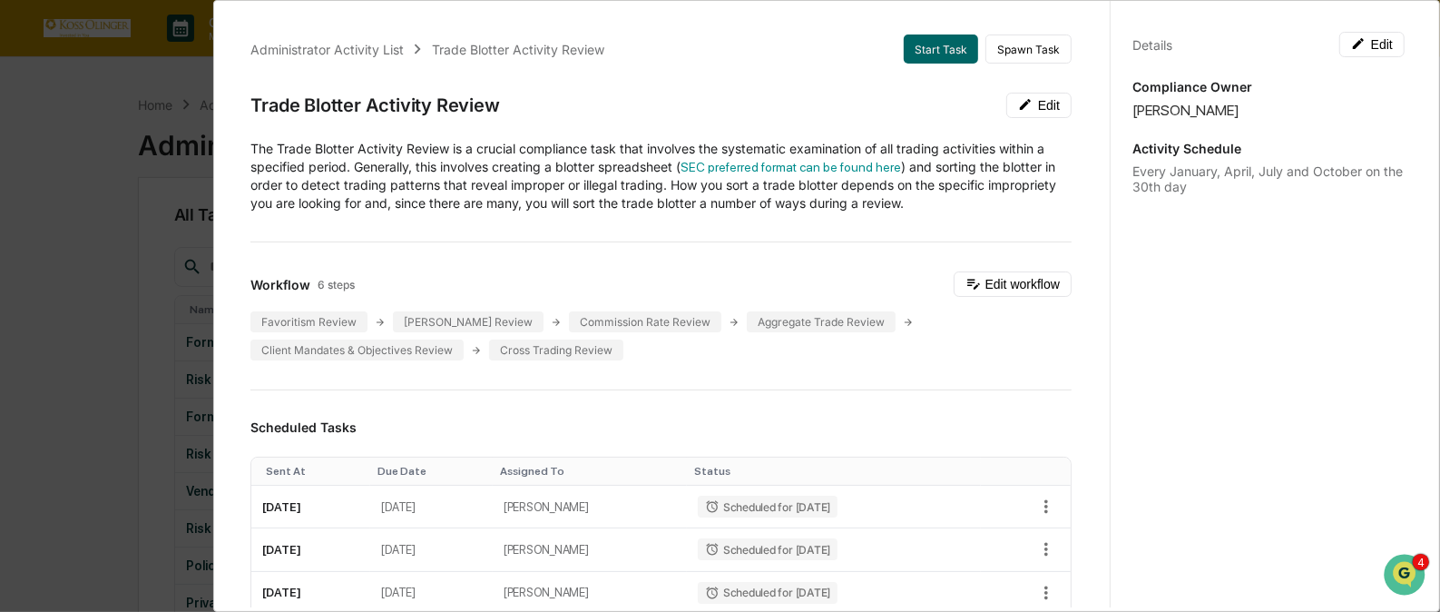
scroll to position [0, 0]
click at [315, 45] on div "Administrator Activity List" at bounding box center [326, 50] width 153 height 15
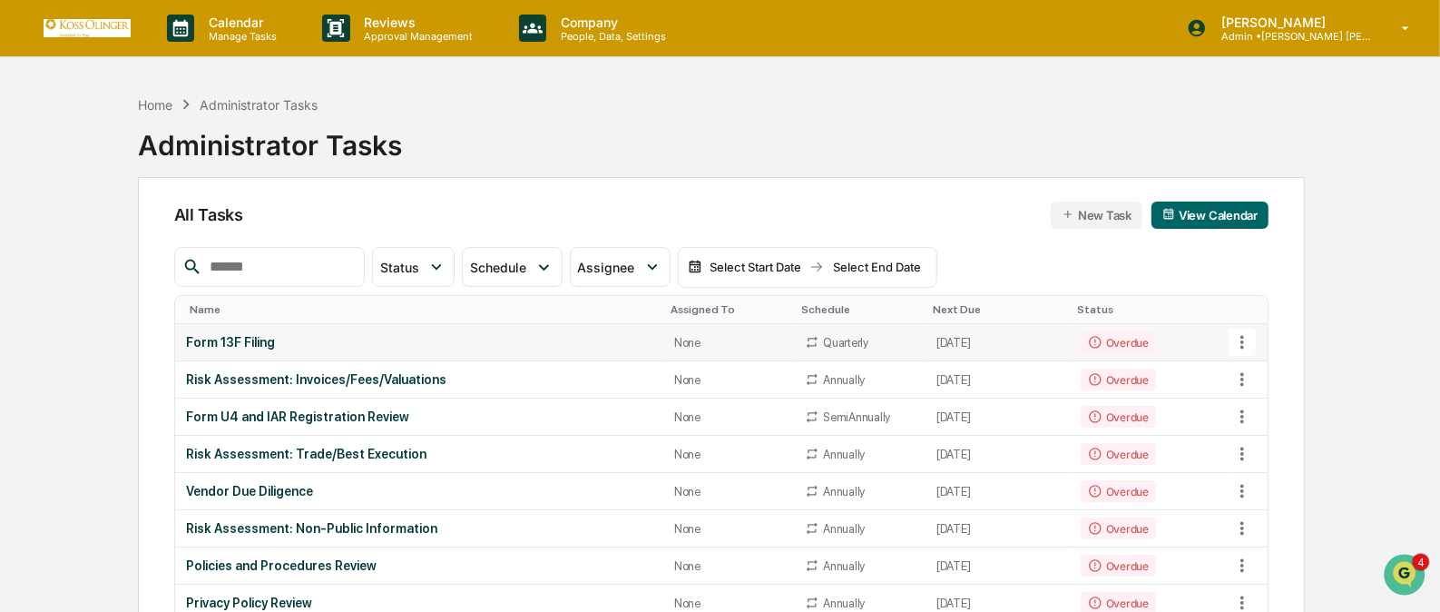
click at [1245, 338] on icon at bounding box center [1243, 342] width 20 height 20
click at [1263, 372] on li "View Task" at bounding box center [1309, 374] width 145 height 34
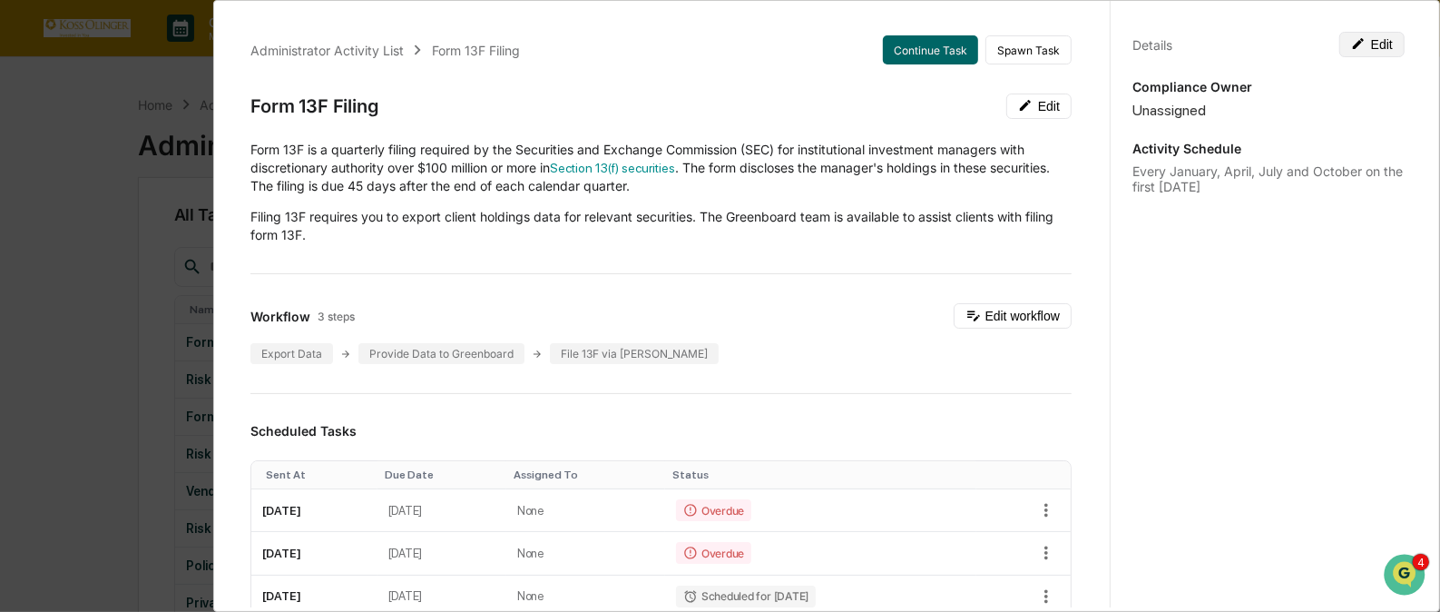
click at [1369, 33] on button "Edit" at bounding box center [1372, 44] width 65 height 25
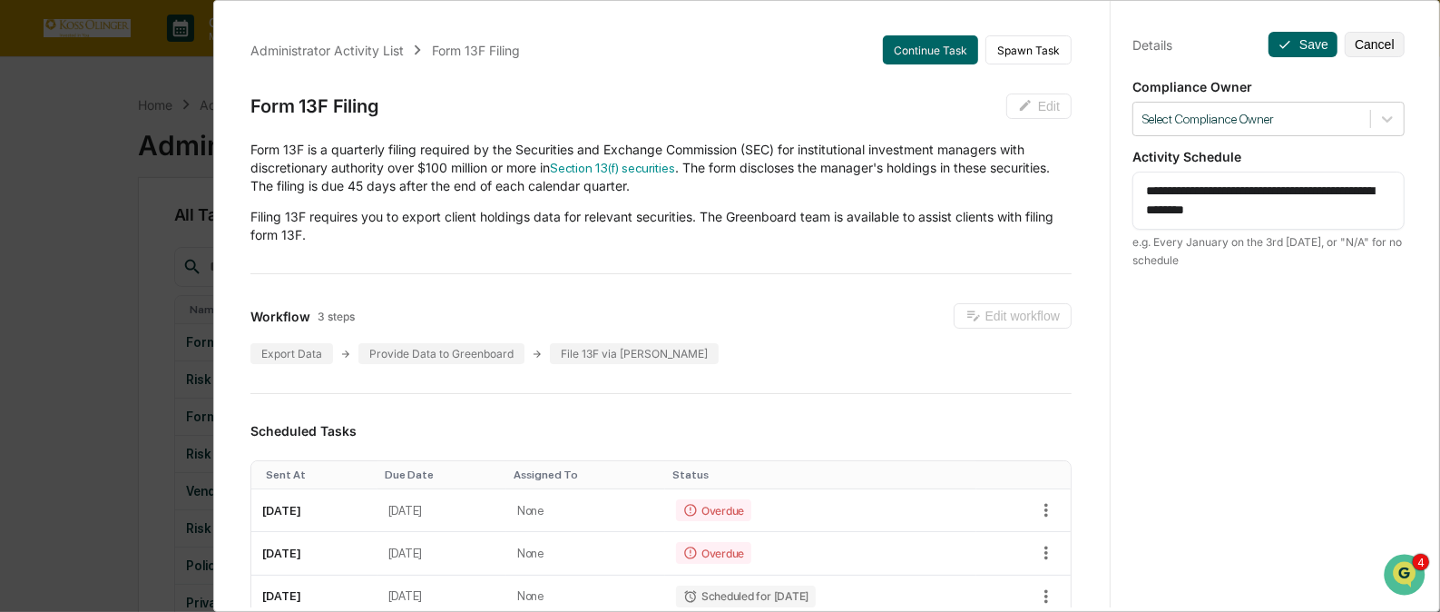
click at [1211, 341] on div "**********" at bounding box center [1268, 322] width 317 height 655
click at [1036, 503] on icon "button" at bounding box center [1046, 510] width 20 height 20
click at [1055, 534] on li "Mark as Completed" at bounding box center [1101, 542] width 150 height 34
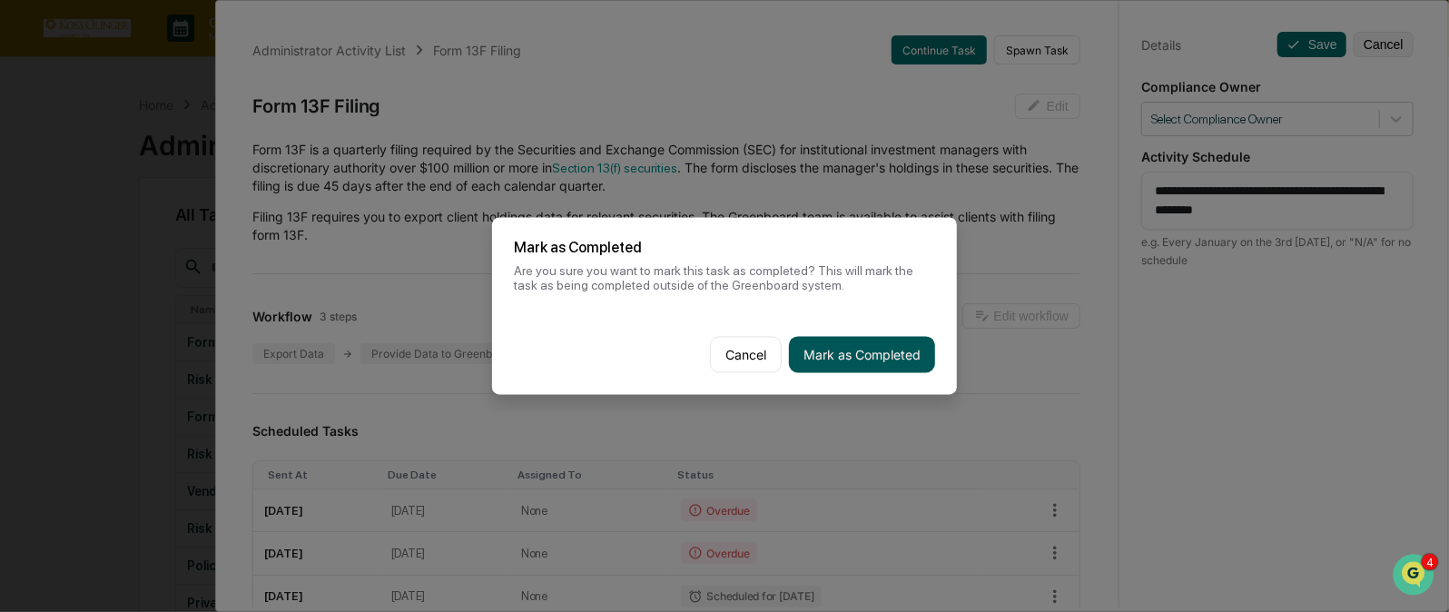
click at [837, 337] on button "Mark as Completed" at bounding box center [862, 355] width 146 height 36
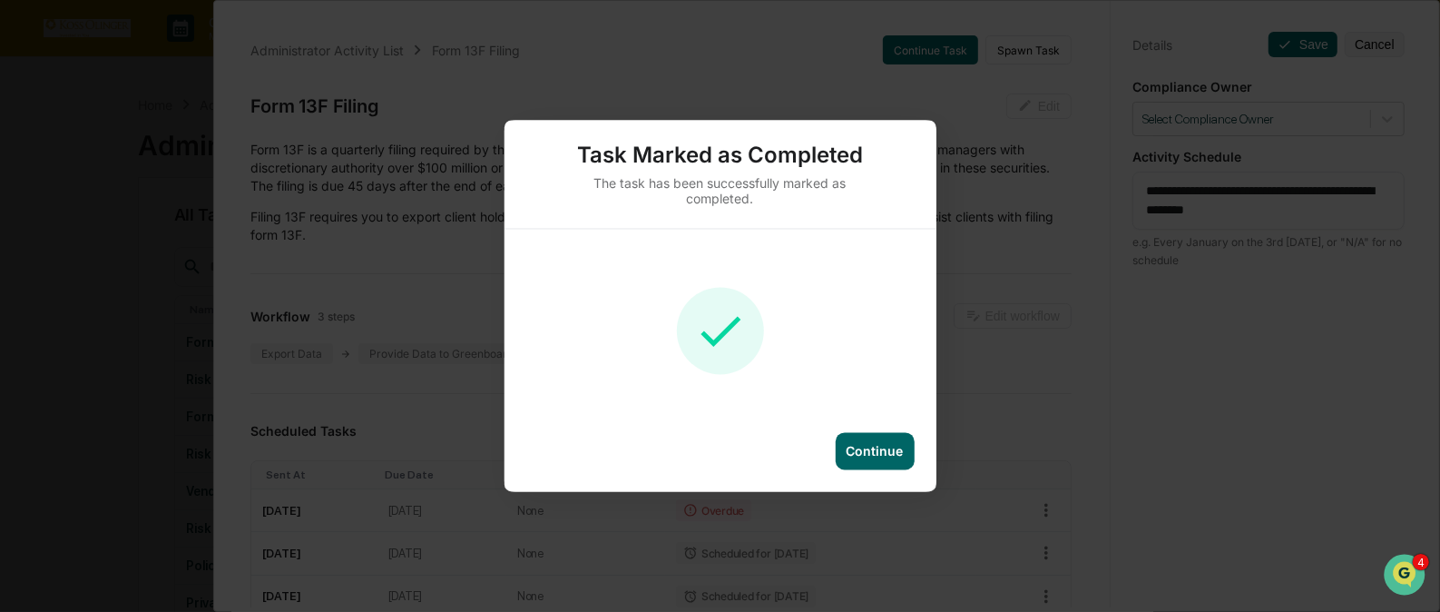
click at [857, 444] on div "Continue" at bounding box center [875, 451] width 57 height 15
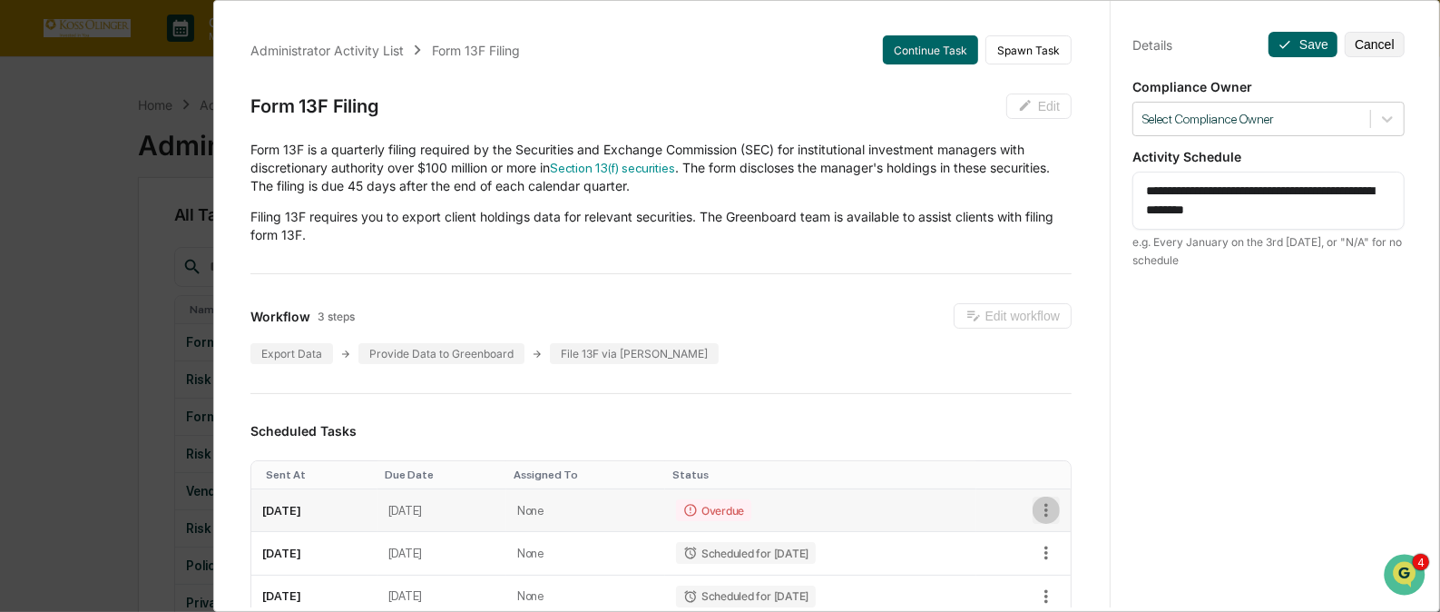
click at [1036, 508] on icon "button" at bounding box center [1046, 510] width 20 height 20
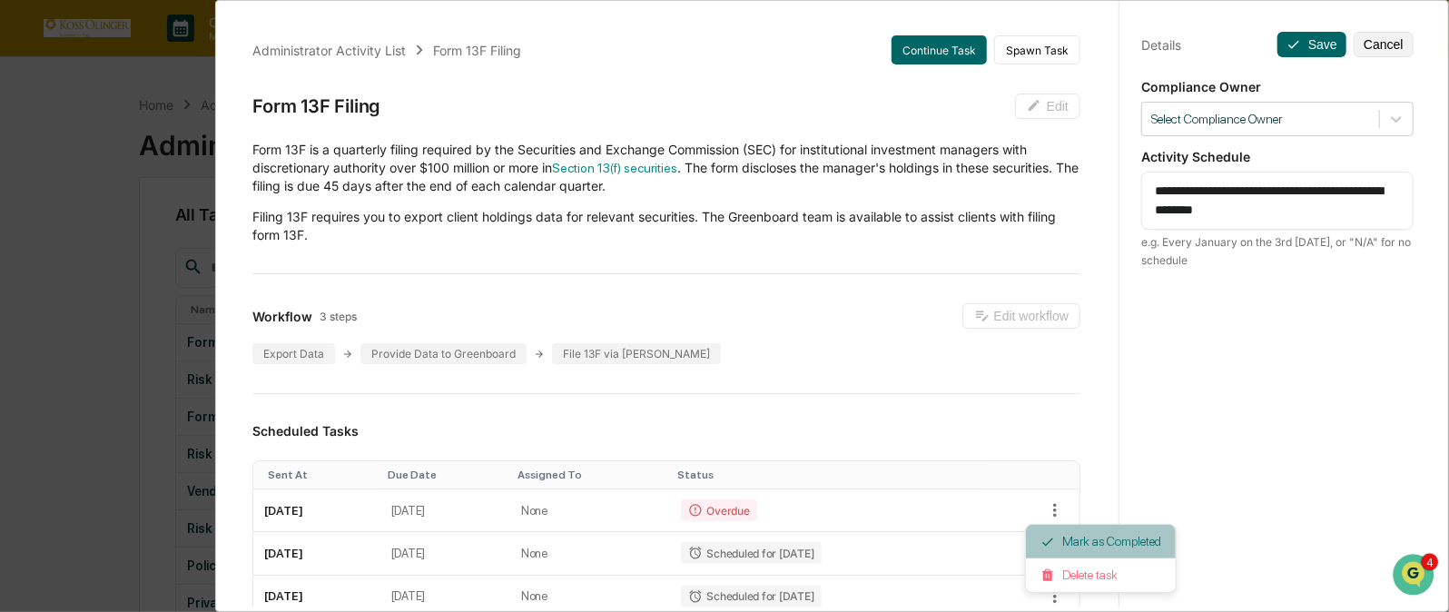
click at [1066, 539] on li "Mark as Completed" at bounding box center [1101, 542] width 150 height 34
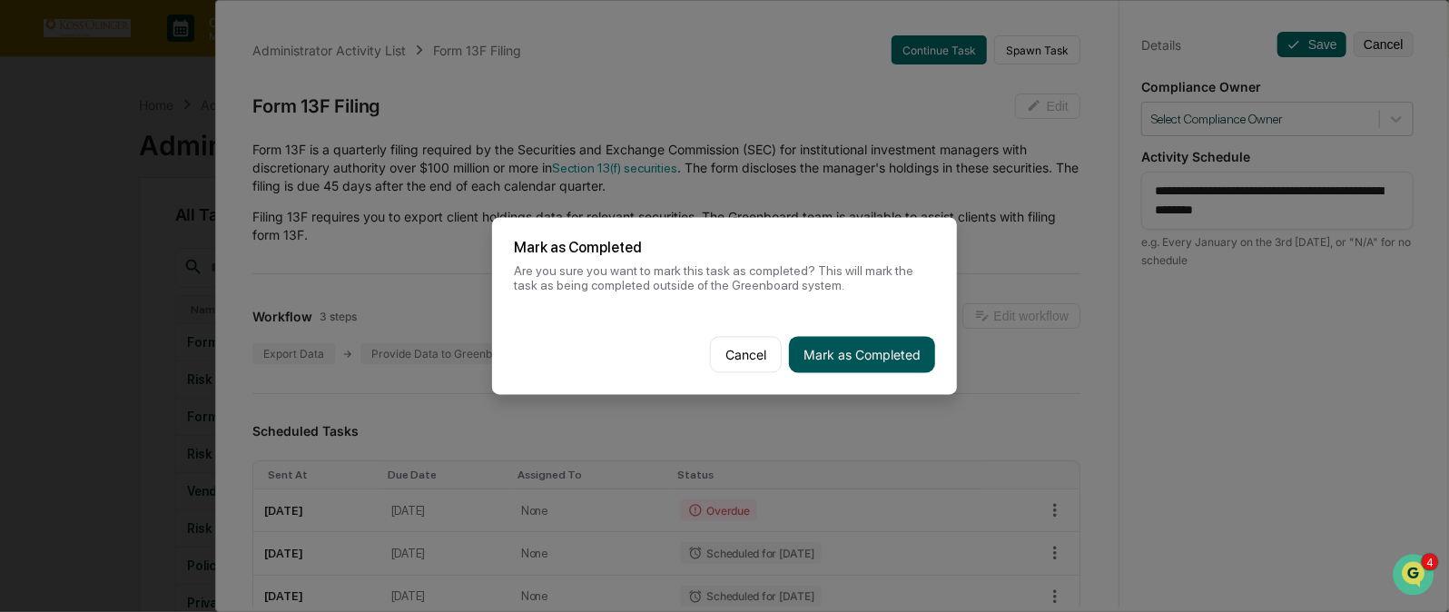
click at [880, 357] on button "Mark as Completed" at bounding box center [862, 355] width 146 height 36
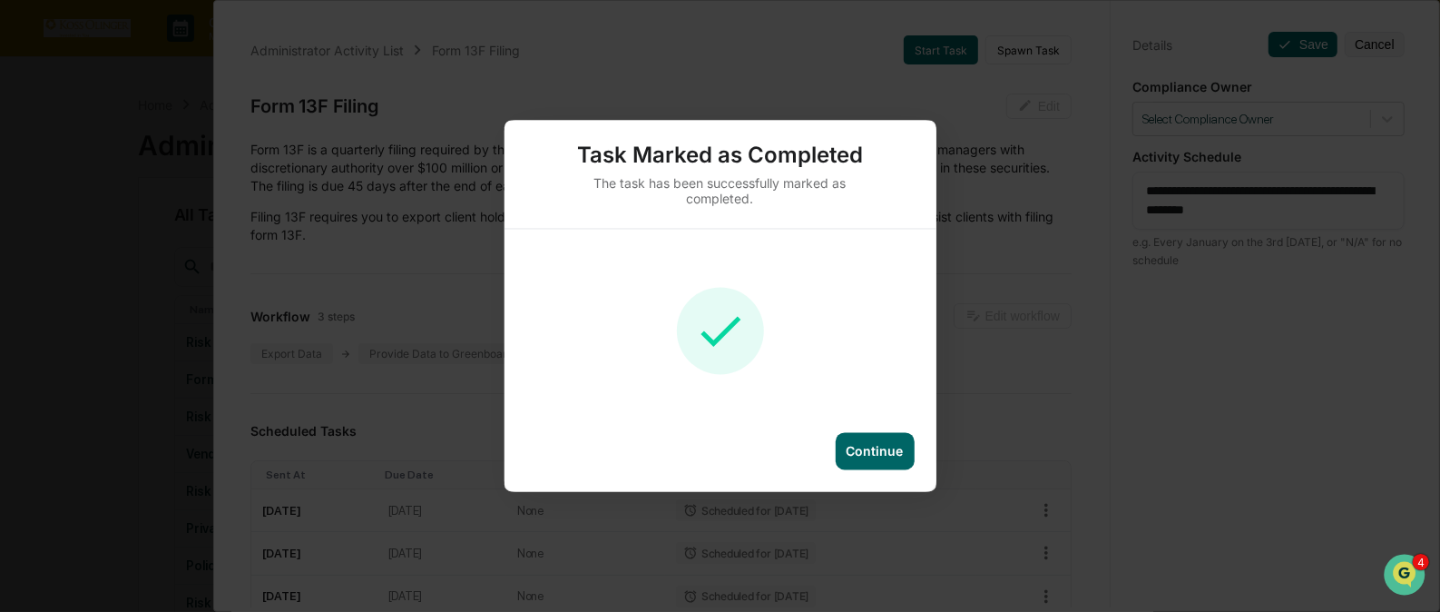
click at [1048, 201] on div "Task Marked as Completed The task has been successfully marked as completed. Co…" at bounding box center [720, 306] width 1440 height 612
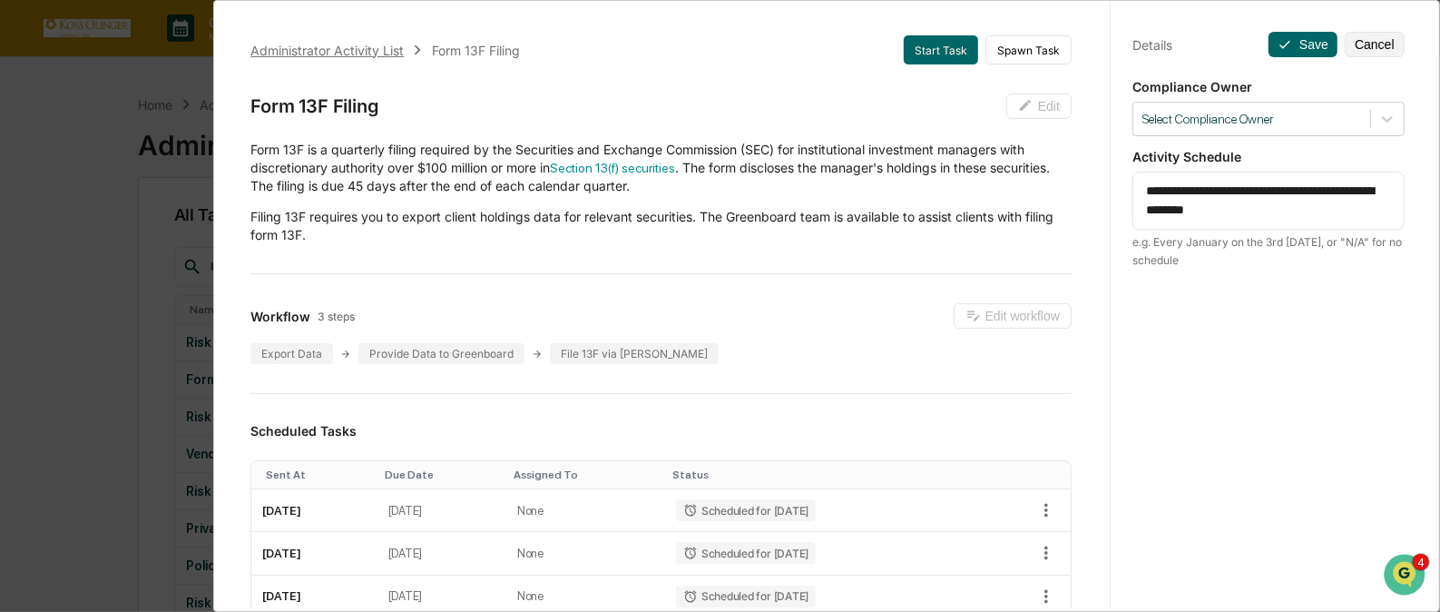
click at [349, 45] on div "Administrator Activity List" at bounding box center [326, 50] width 153 height 15
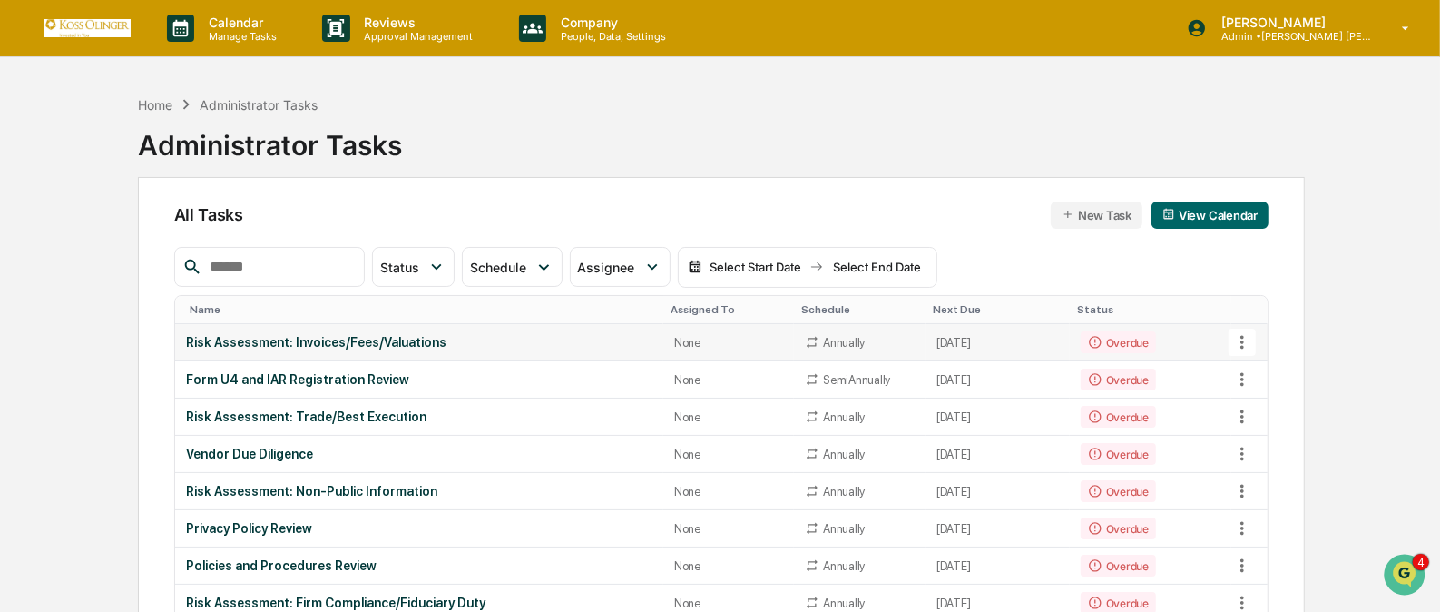
click at [1243, 341] on icon at bounding box center [1243, 343] width 4 height 14
click at [1260, 367] on li "View Task" at bounding box center [1309, 374] width 145 height 34
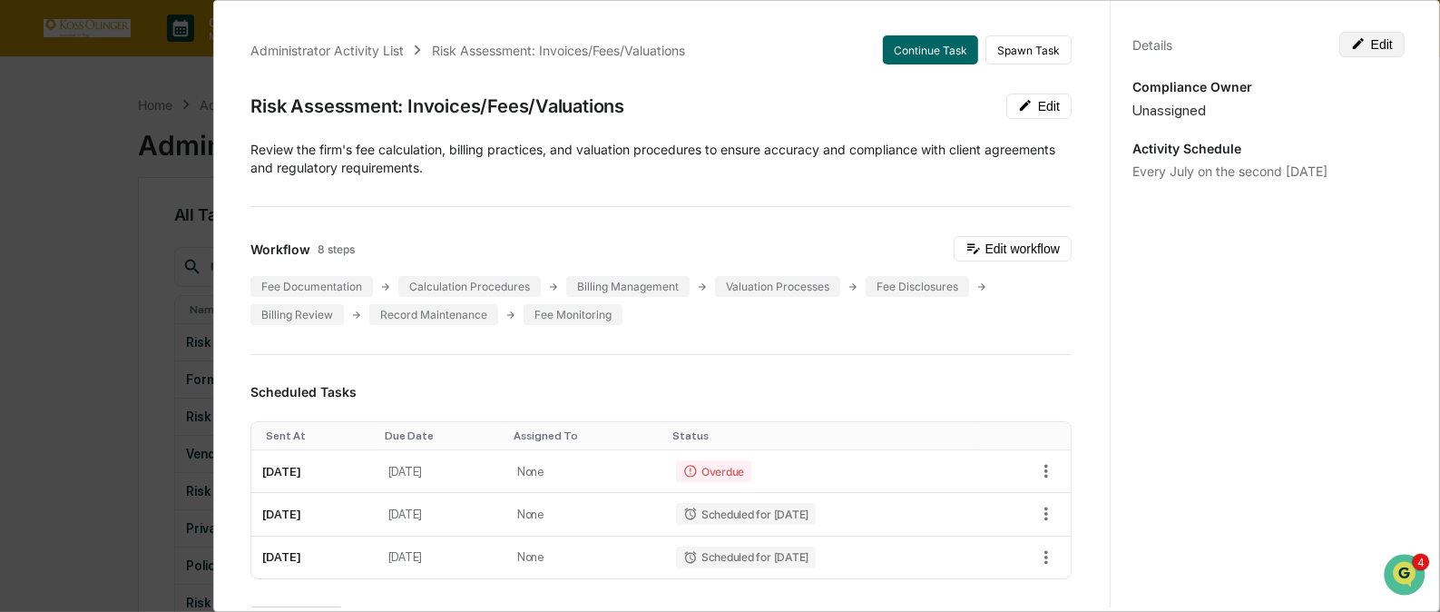
click at [1372, 34] on button "Edit" at bounding box center [1372, 44] width 65 height 25
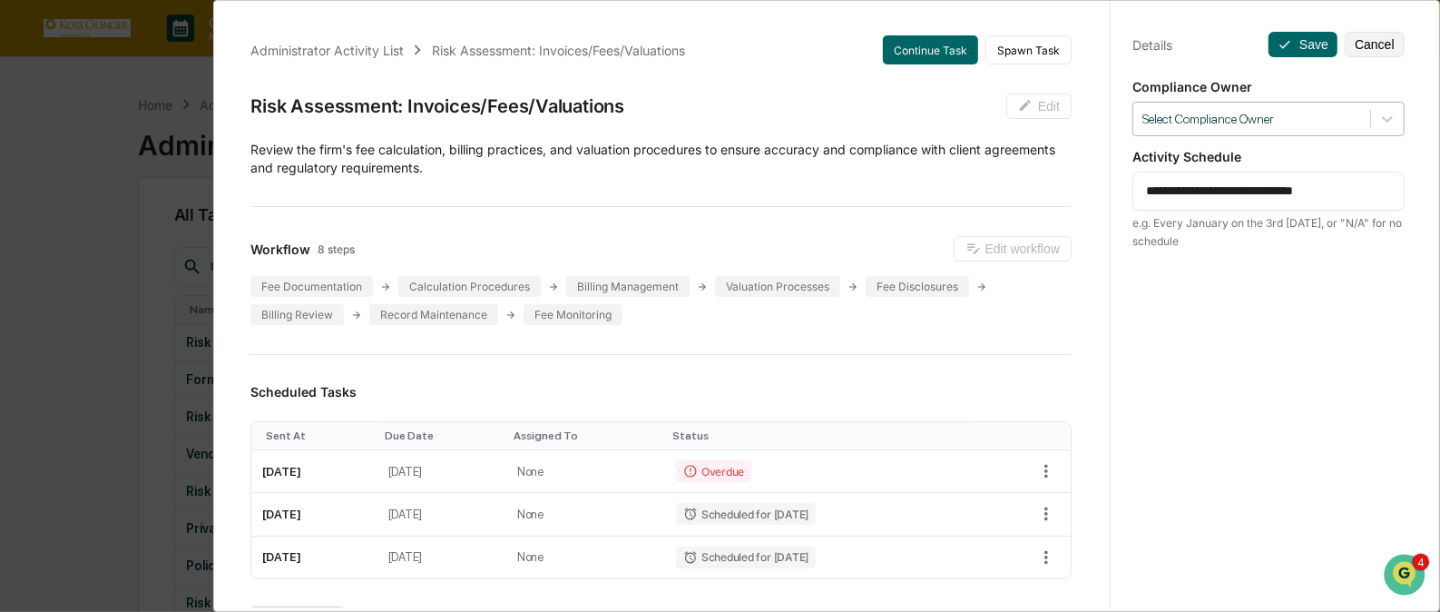
click at [1325, 120] on div at bounding box center [1252, 119] width 219 height 17
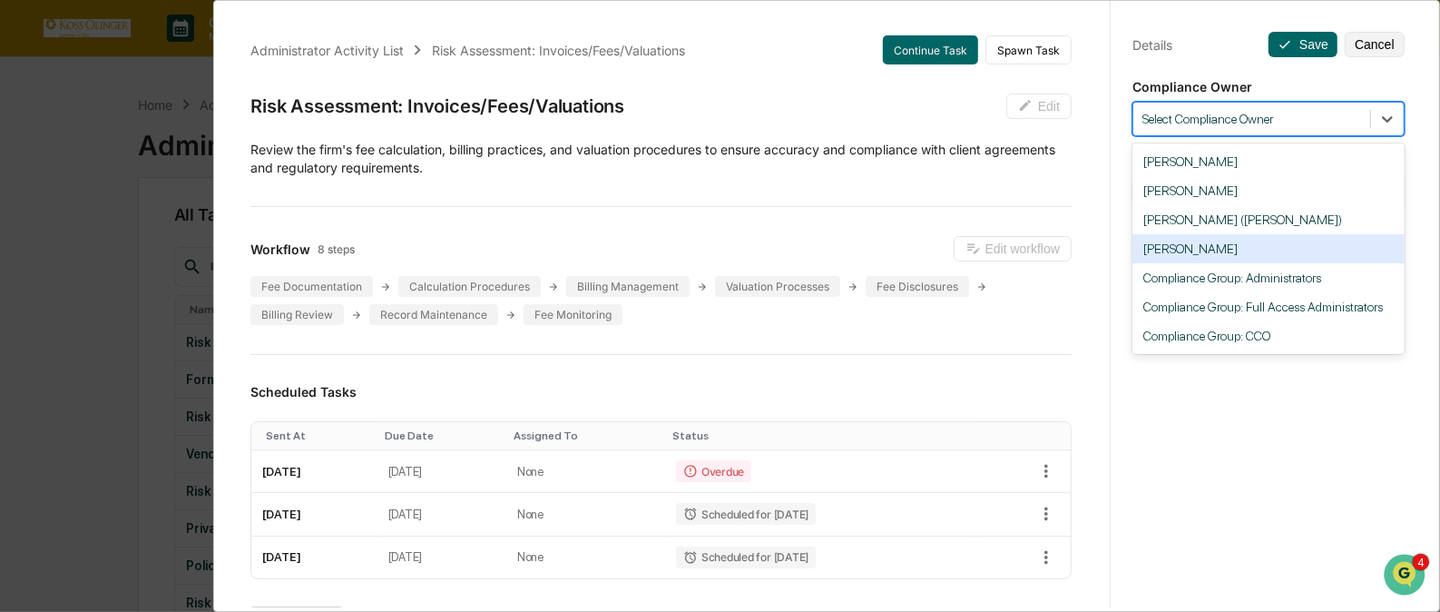
click at [1252, 247] on div "[PERSON_NAME]" at bounding box center [1269, 248] width 272 height 29
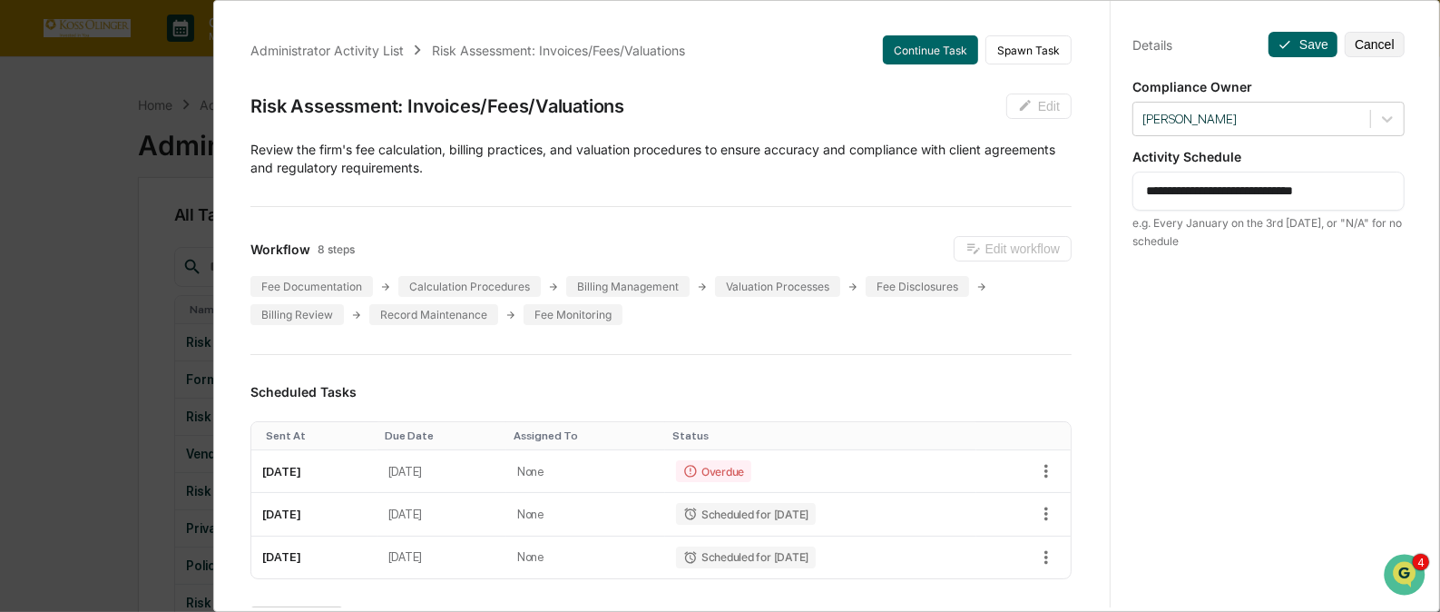
drag, startPoint x: 1351, startPoint y: 192, endPoint x: 1124, endPoint y: 191, distance: 226.9
click at [1124, 191] on div "**********" at bounding box center [1268, 322] width 317 height 655
paste textarea
type textarea "**********"
click at [1281, 45] on icon at bounding box center [1285, 44] width 15 height 15
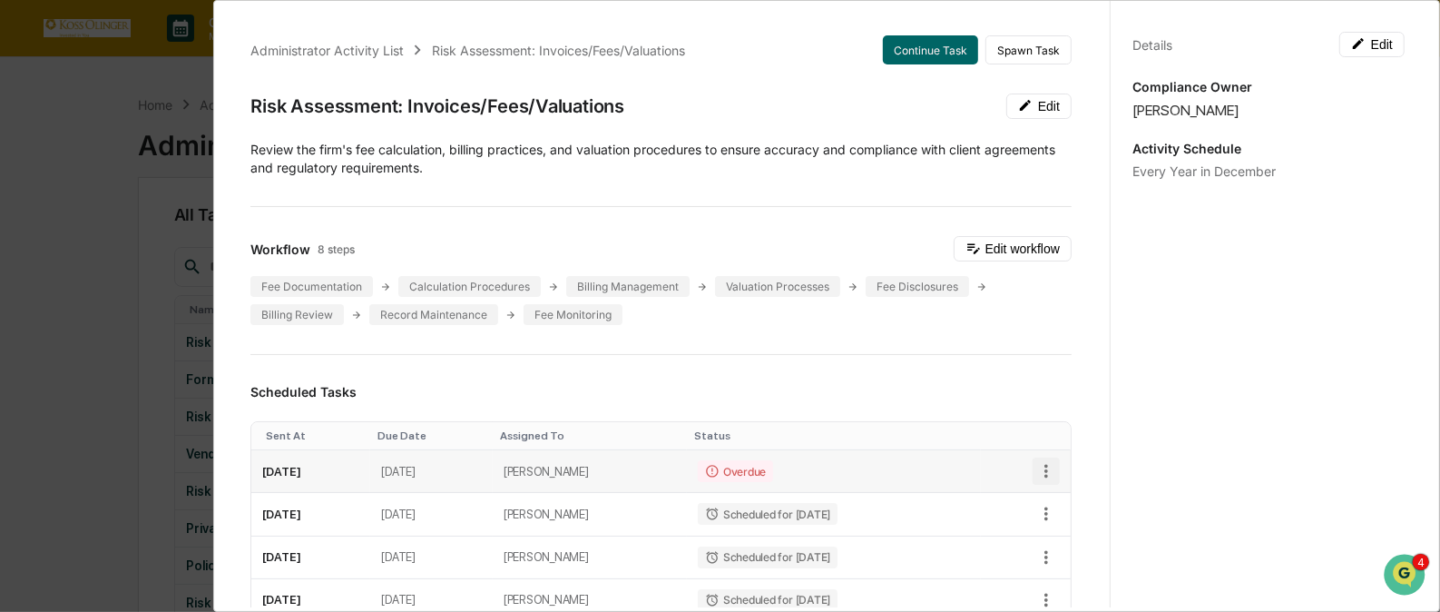
click at [1045, 470] on icon "button" at bounding box center [1047, 472] width 4 height 14
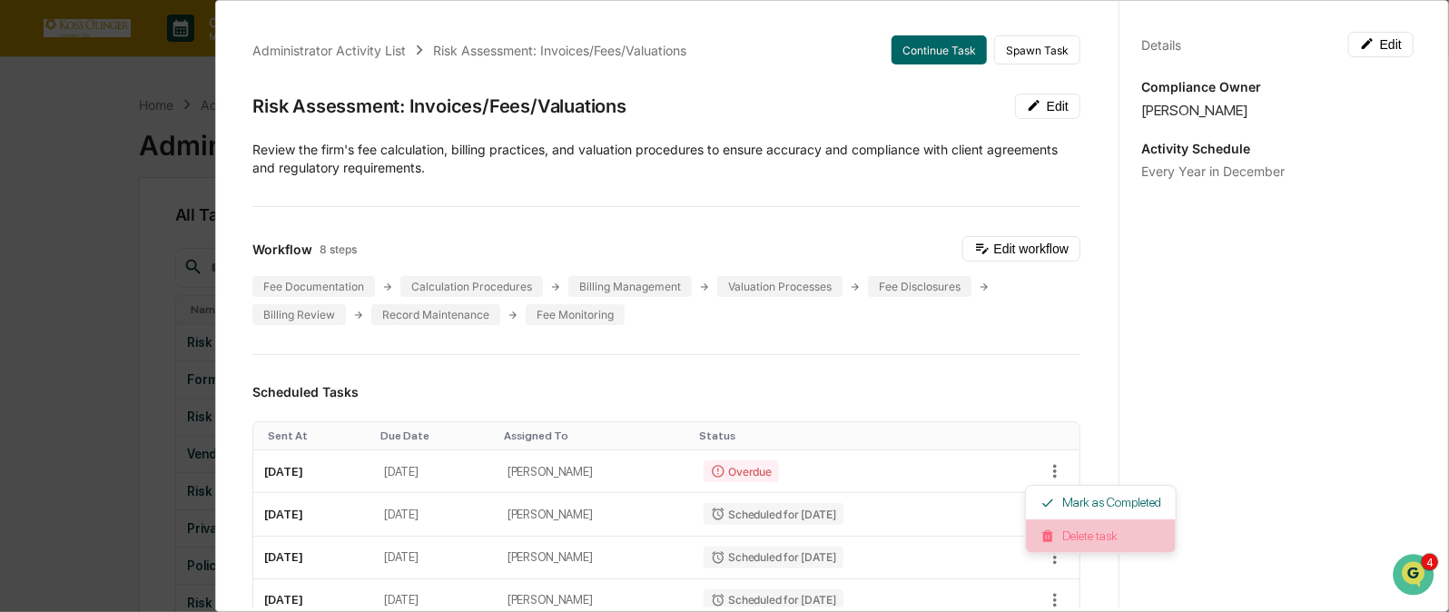
click at [1052, 544] on li "Delete task" at bounding box center [1101, 536] width 150 height 34
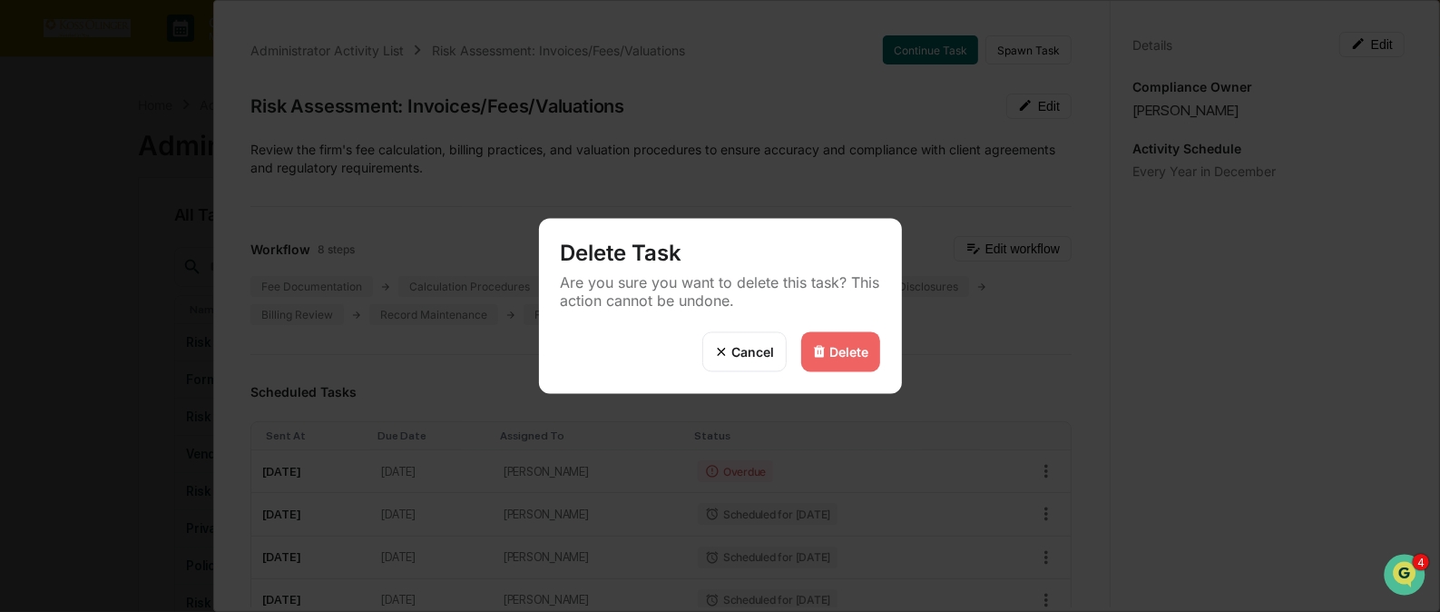
click at [861, 345] on div "Delete" at bounding box center [849, 351] width 39 height 15
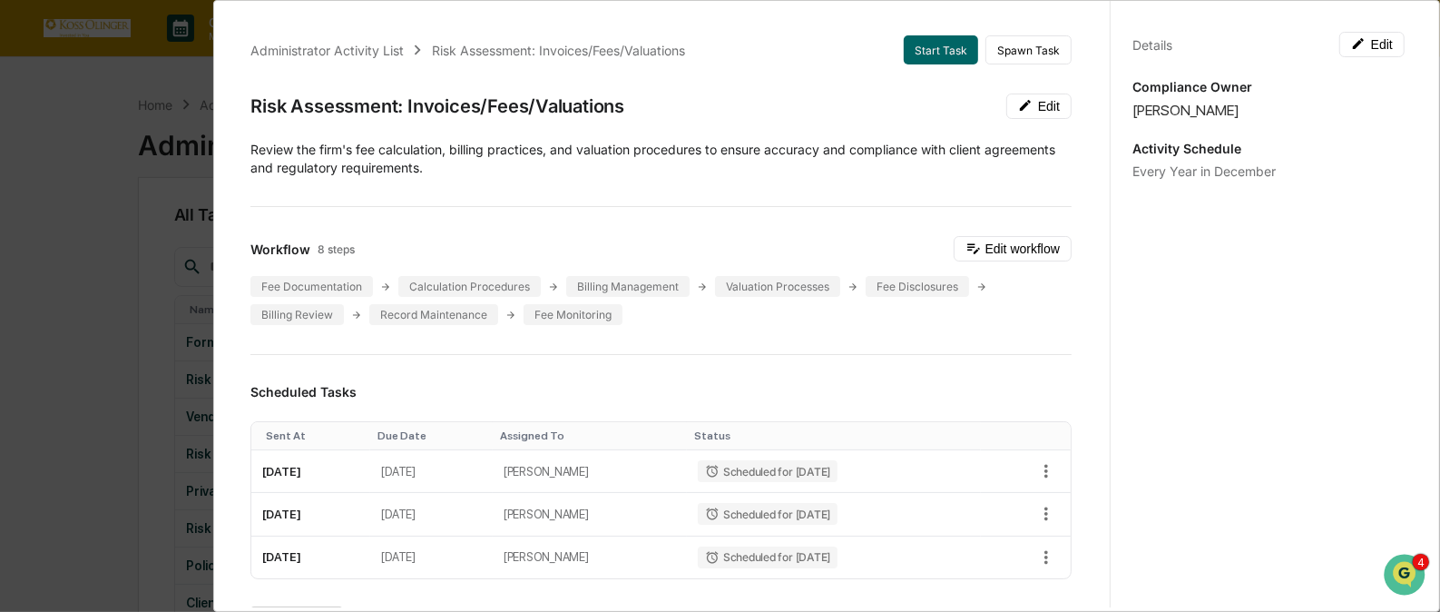
click at [377, 40] on div "Administrator Activity List Risk Assessment: Invoices/Fees/Valuations" at bounding box center [467, 50] width 434 height 20
click at [373, 48] on div "Administrator Activity List" at bounding box center [326, 50] width 153 height 15
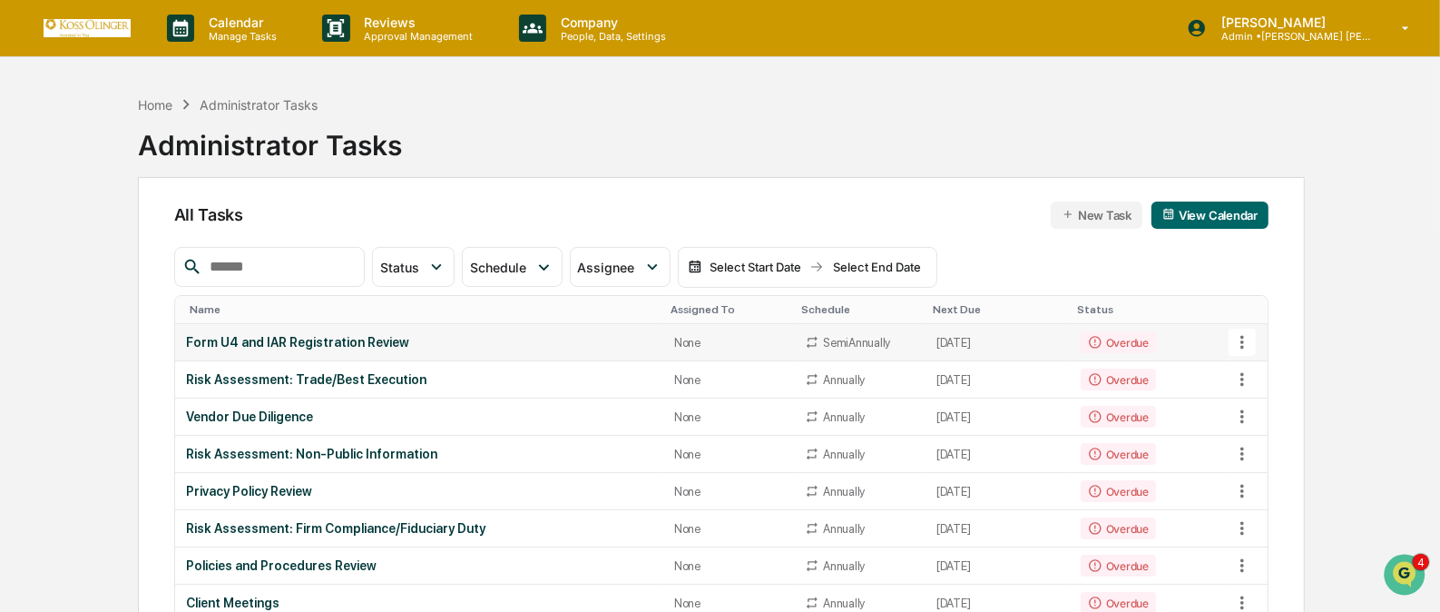
click at [1243, 341] on icon at bounding box center [1243, 343] width 4 height 14
click at [1265, 371] on li "View Task" at bounding box center [1309, 374] width 145 height 34
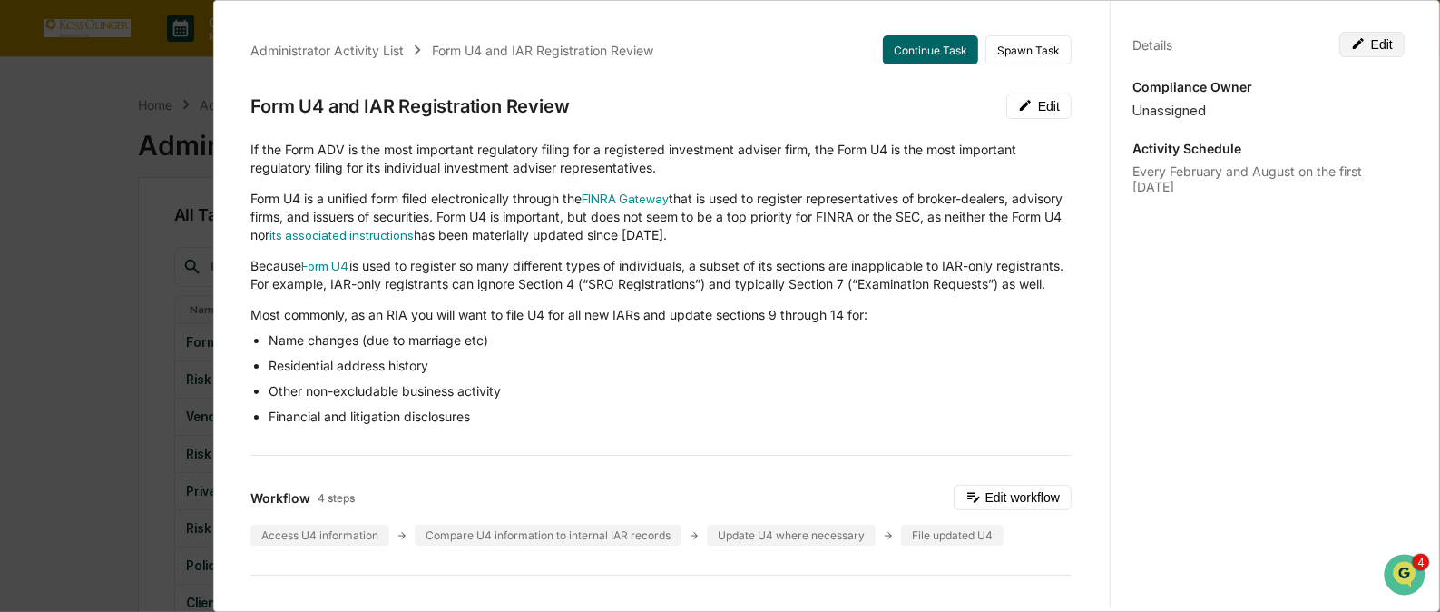
click at [1371, 40] on button "Edit" at bounding box center [1372, 44] width 65 height 25
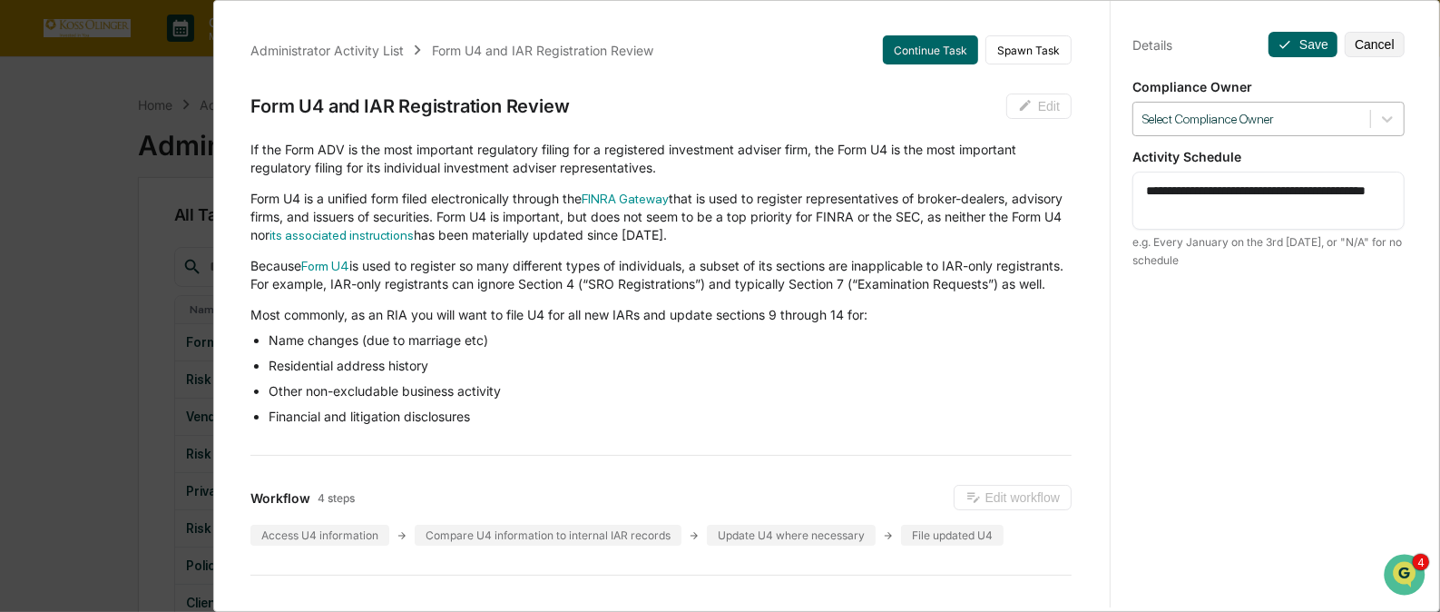
click at [1346, 119] on div at bounding box center [1252, 119] width 219 height 17
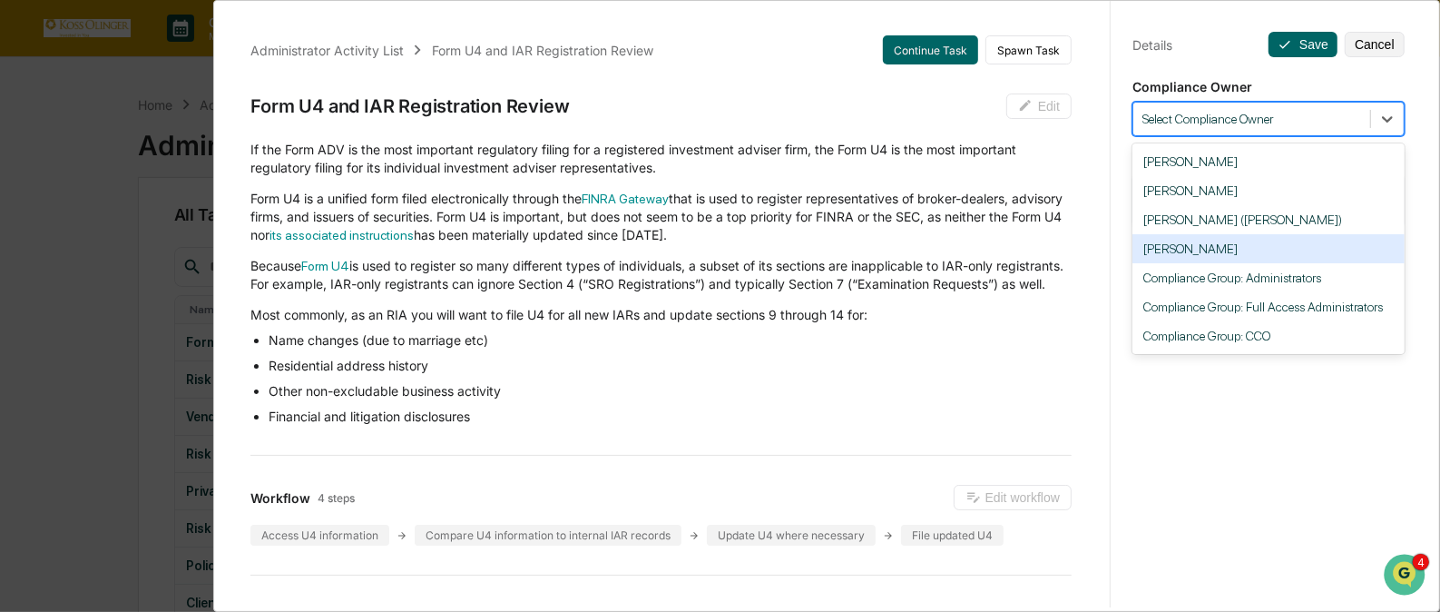
click at [1268, 251] on div "[PERSON_NAME]" at bounding box center [1269, 248] width 272 height 29
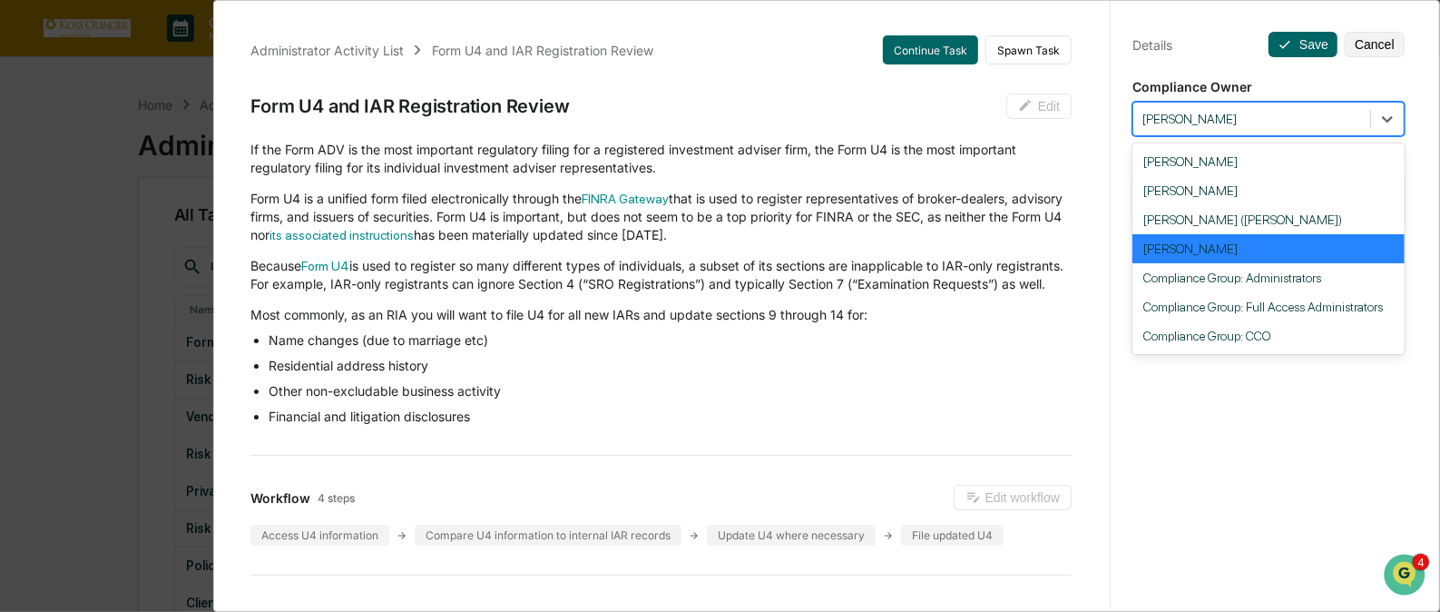
click at [1312, 118] on div at bounding box center [1252, 119] width 219 height 17
click at [1251, 284] on div "Compliance Group: Administrators" at bounding box center [1269, 277] width 272 height 29
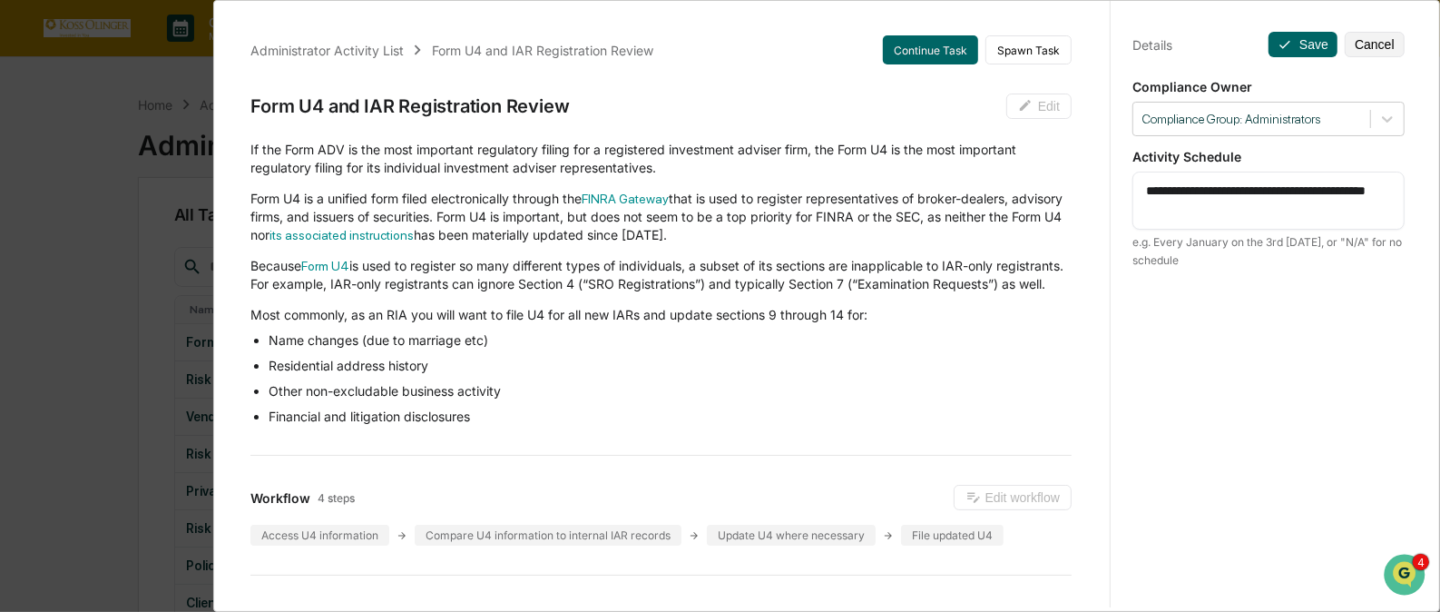
drag, startPoint x: 1210, startPoint y: 211, endPoint x: 1116, endPoint y: 171, distance: 102.0
click at [1116, 171] on div "**********" at bounding box center [1268, 322] width 317 height 655
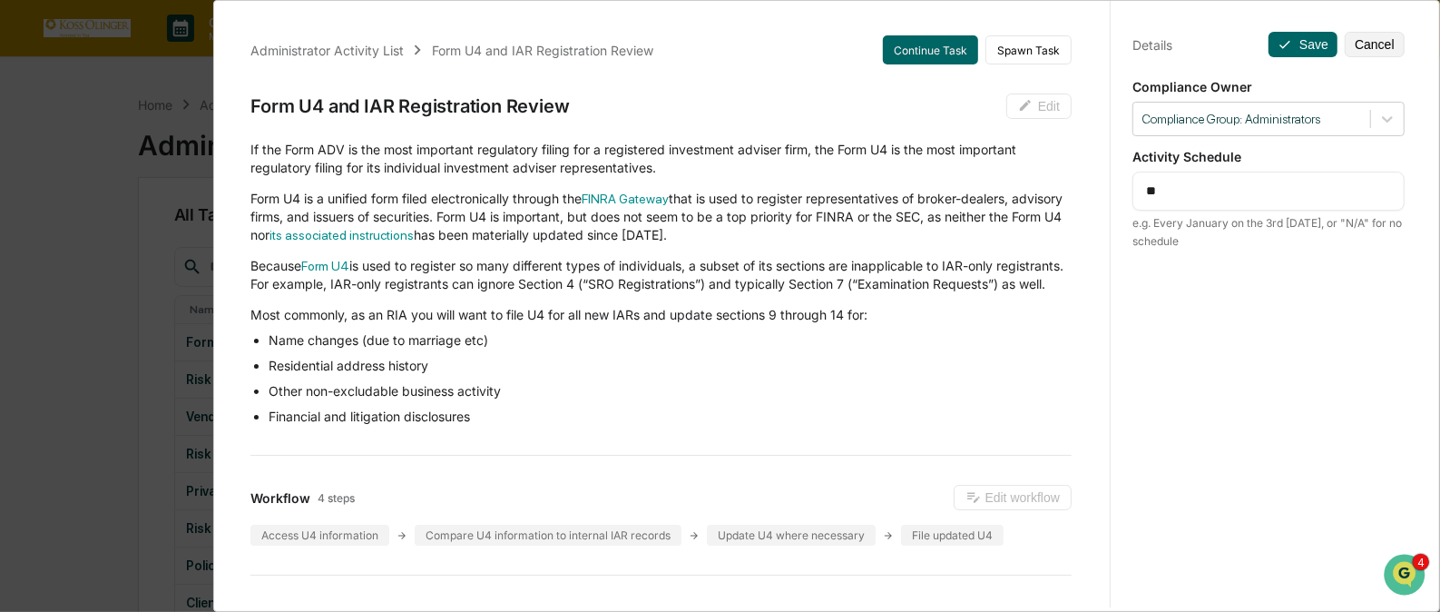
type textarea "*"
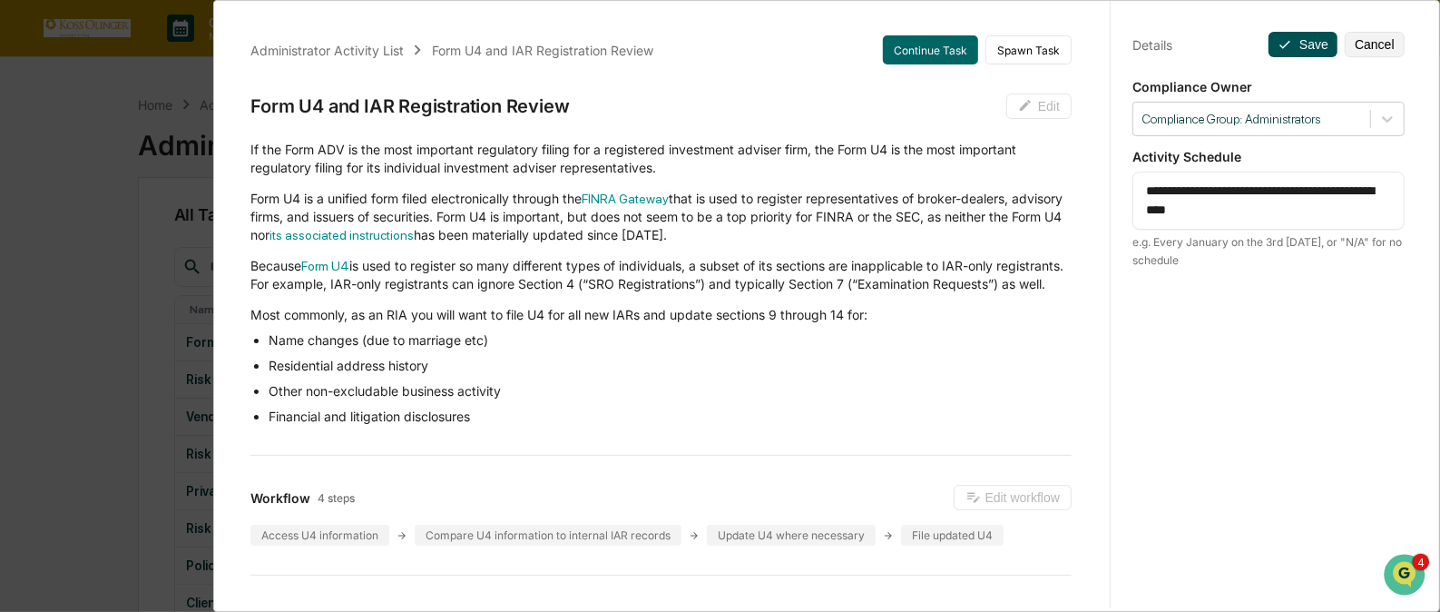
type textarea "**********"
click at [1283, 42] on icon at bounding box center [1285, 44] width 15 height 15
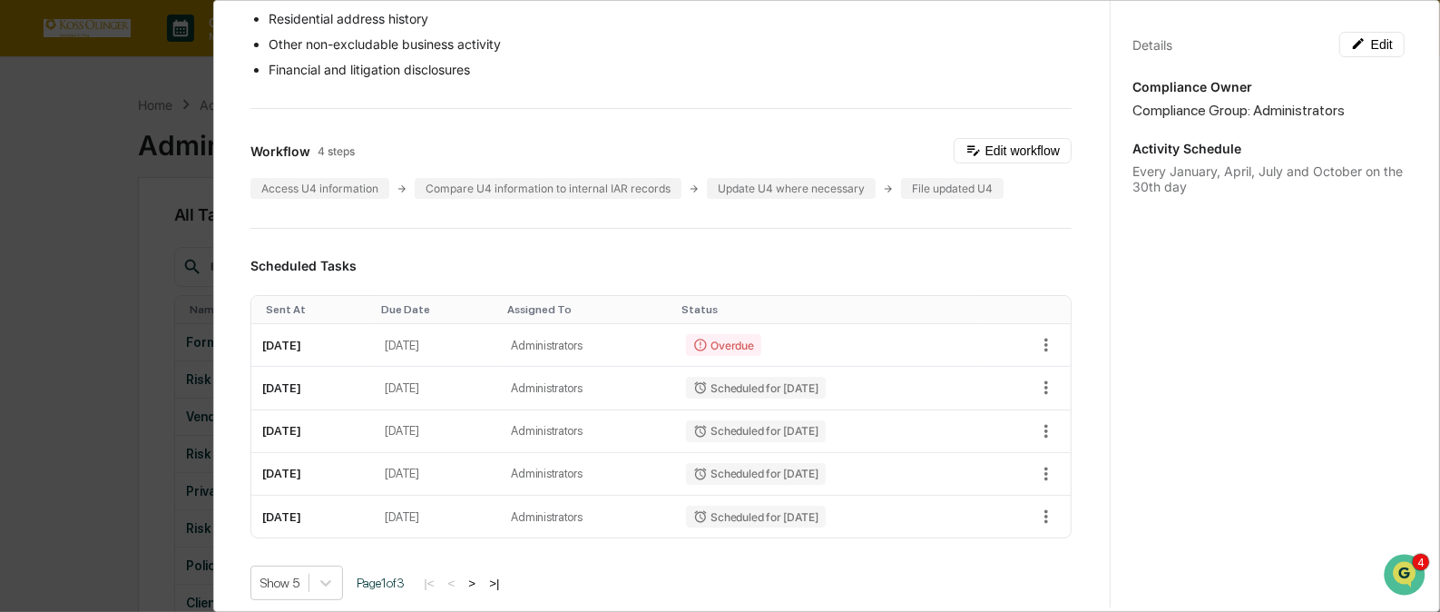
scroll to position [388, 0]
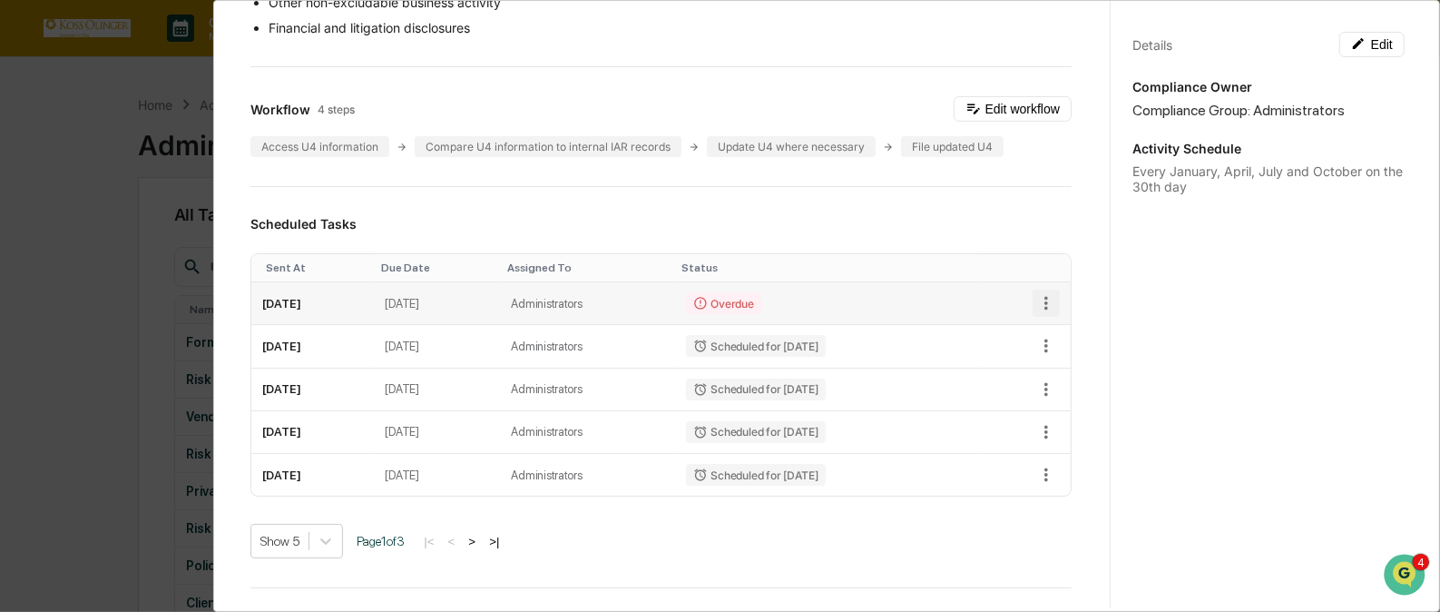
click at [1036, 313] on icon "button" at bounding box center [1046, 303] width 20 height 20
click at [1056, 388] on li "Delete task" at bounding box center [1101, 386] width 150 height 34
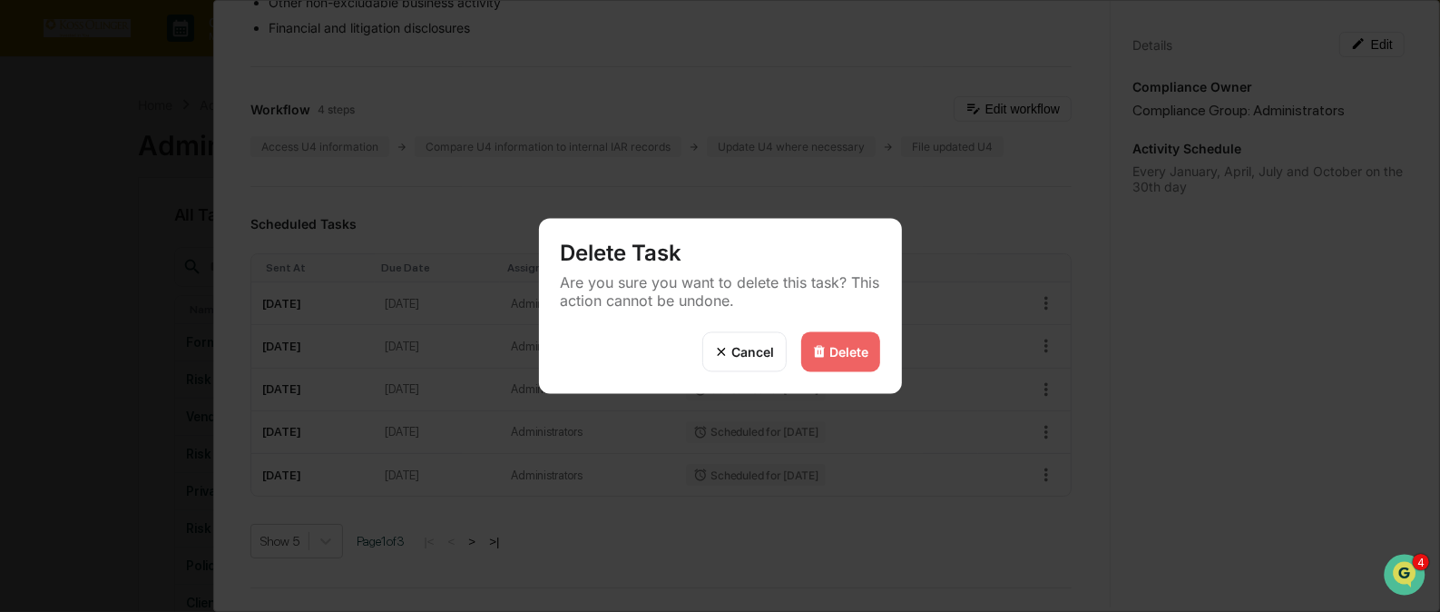
click at [840, 349] on div "Delete" at bounding box center [849, 351] width 39 height 15
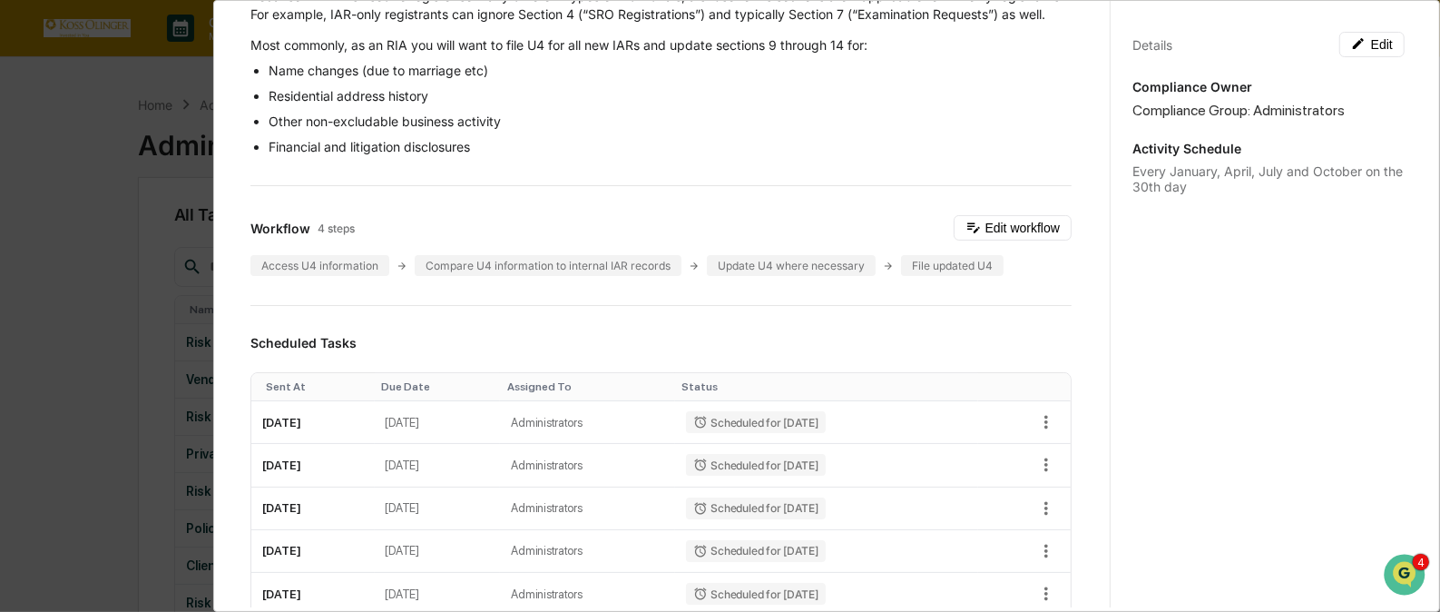
scroll to position [0, 0]
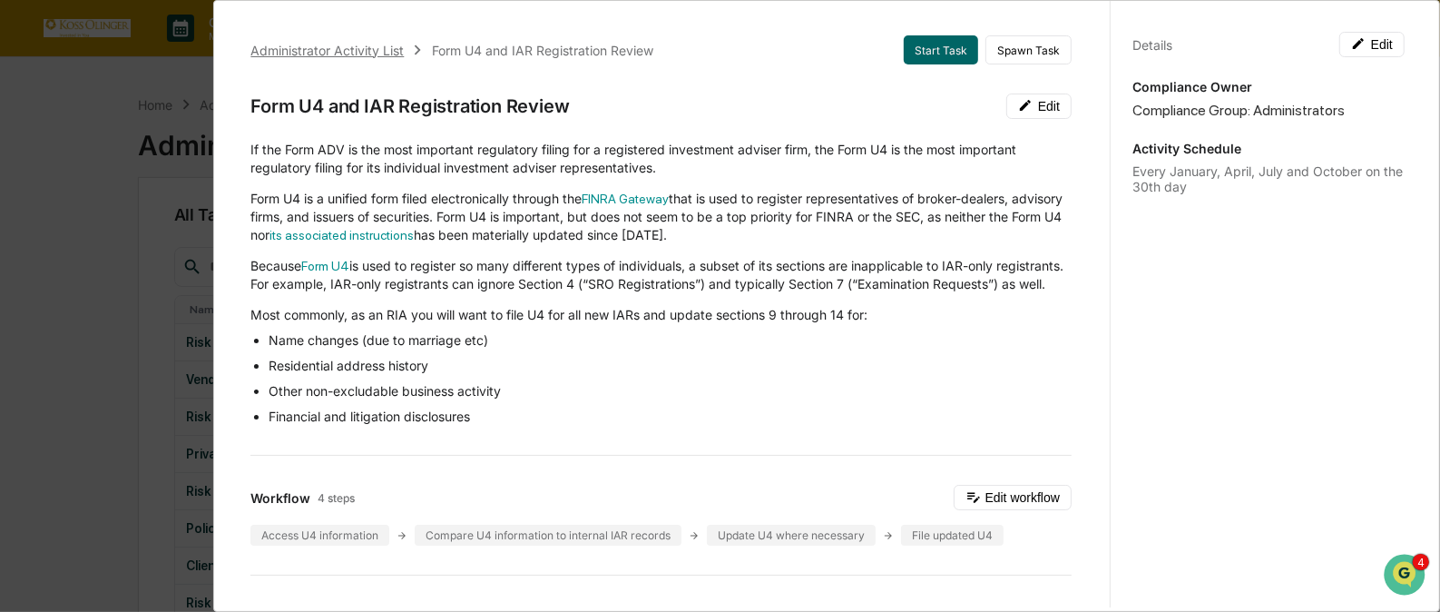
click at [375, 45] on div "Administrator Activity List" at bounding box center [326, 50] width 153 height 15
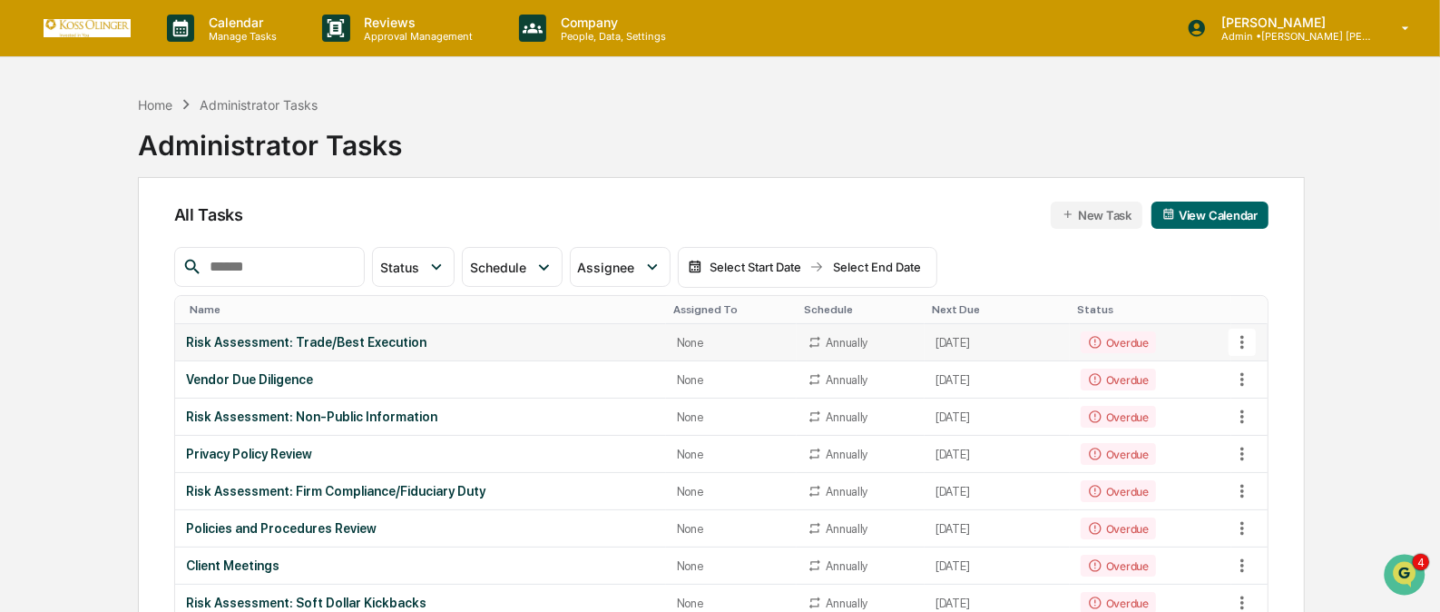
click at [1243, 339] on icon at bounding box center [1243, 342] width 20 height 20
click at [1257, 367] on li "View Task" at bounding box center [1309, 374] width 145 height 34
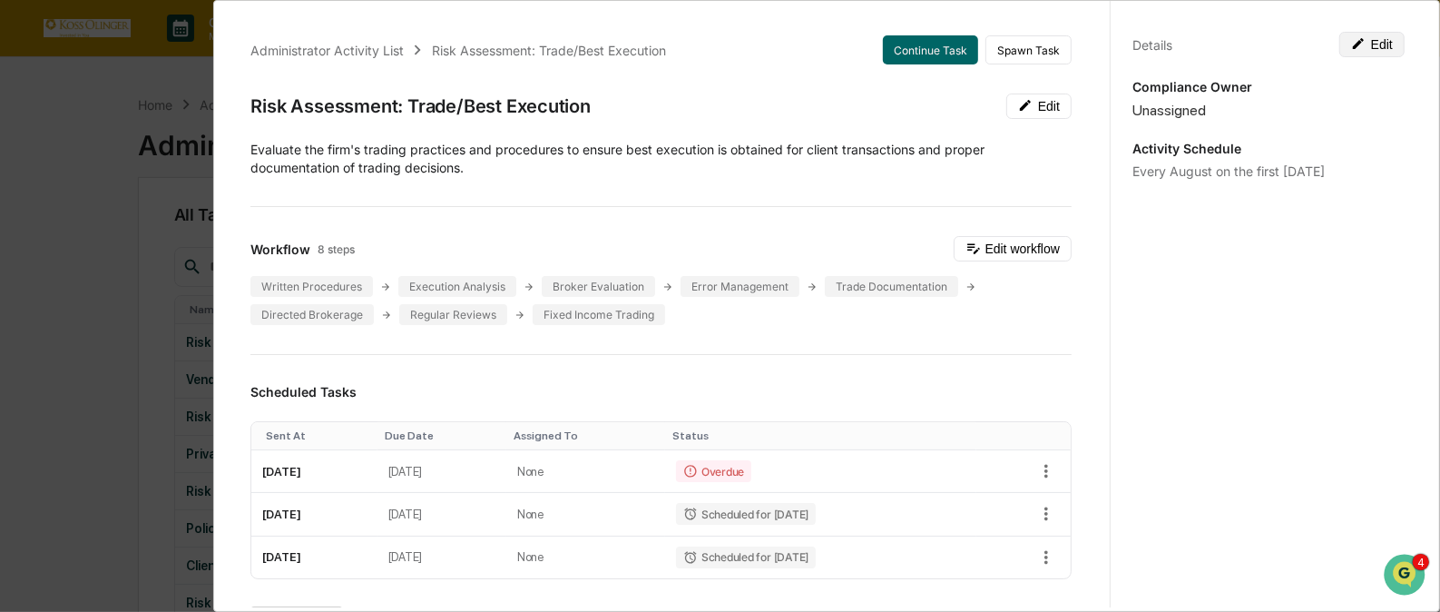
click at [1353, 41] on icon at bounding box center [1358, 43] width 11 height 11
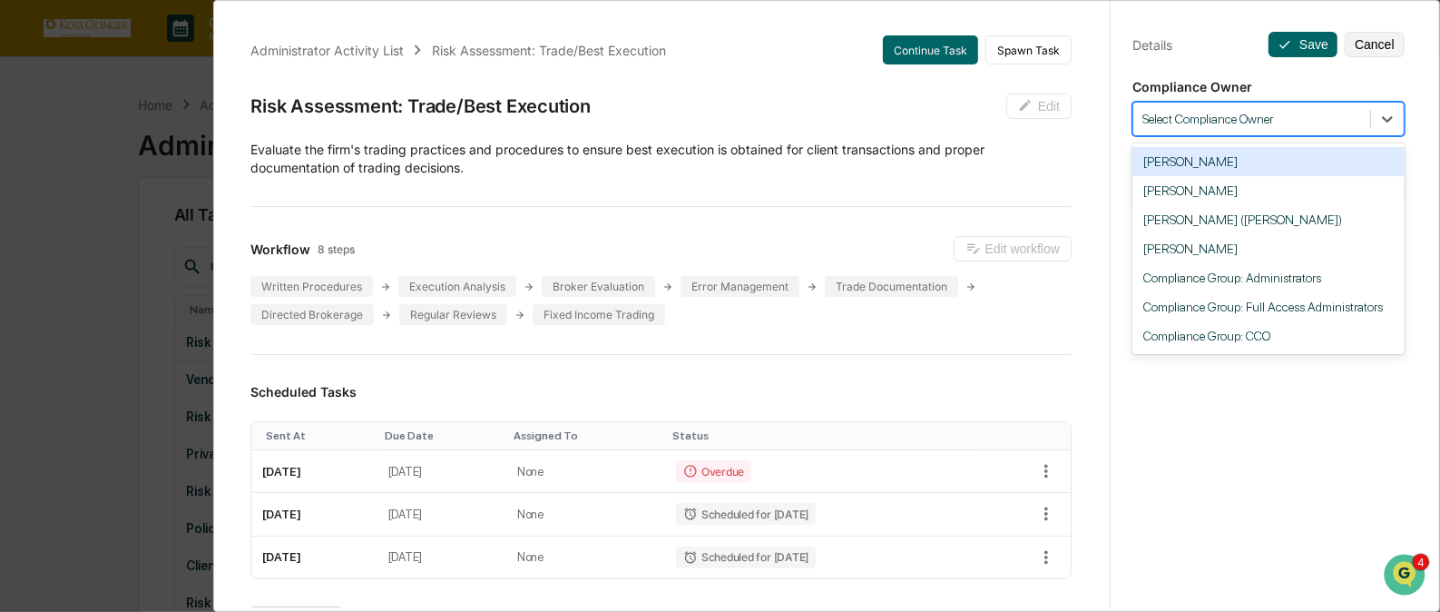
click at [1294, 127] on div "Select Compliance Owner" at bounding box center [1252, 119] width 237 height 25
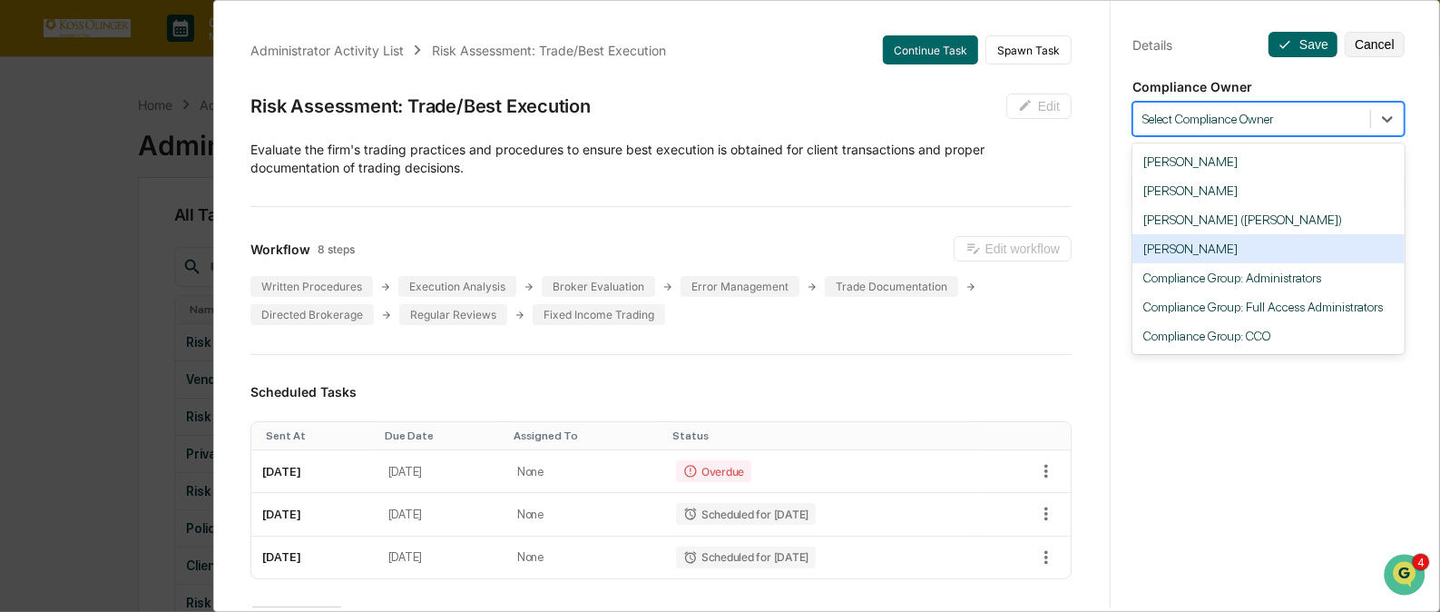
click at [1259, 242] on div "[PERSON_NAME]" at bounding box center [1269, 248] width 272 height 29
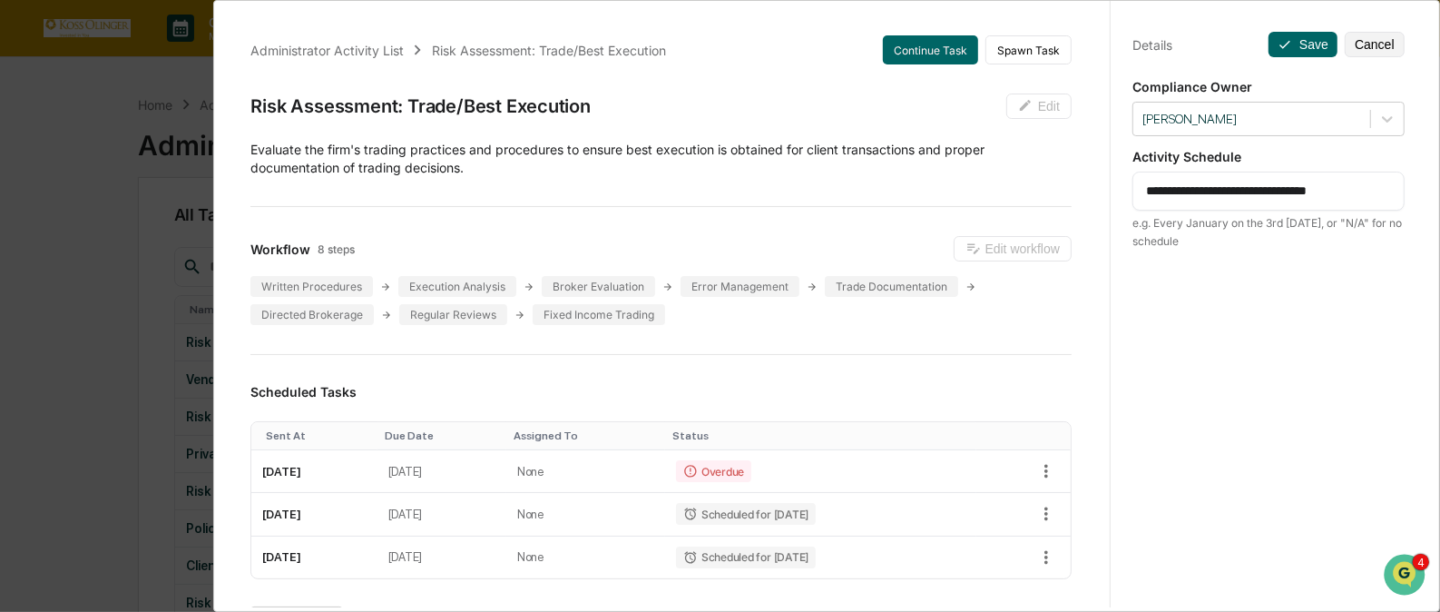
drag, startPoint x: 1361, startPoint y: 189, endPoint x: 1125, endPoint y: 182, distance: 237.0
click at [1133, 182] on div "**********" at bounding box center [1269, 191] width 272 height 39
paste textarea
type textarea "**********"
click at [1290, 45] on button "Save" at bounding box center [1303, 44] width 69 height 25
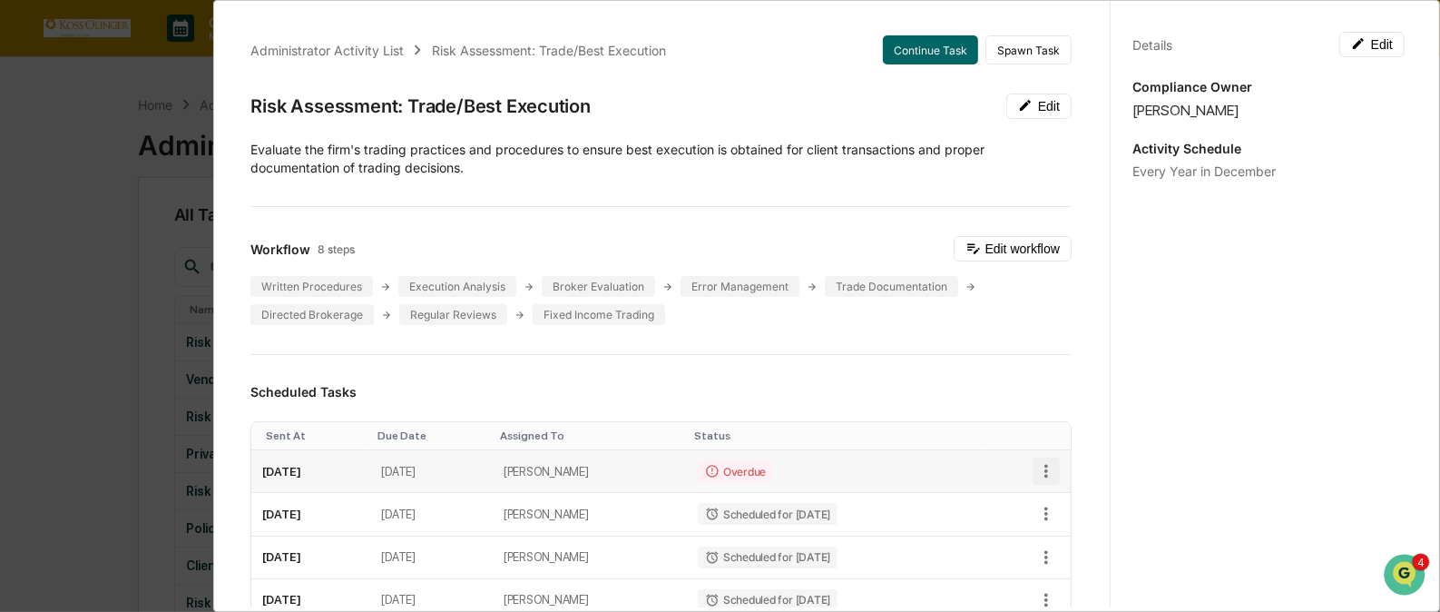
click at [1045, 471] on icon "button" at bounding box center [1047, 472] width 4 height 14
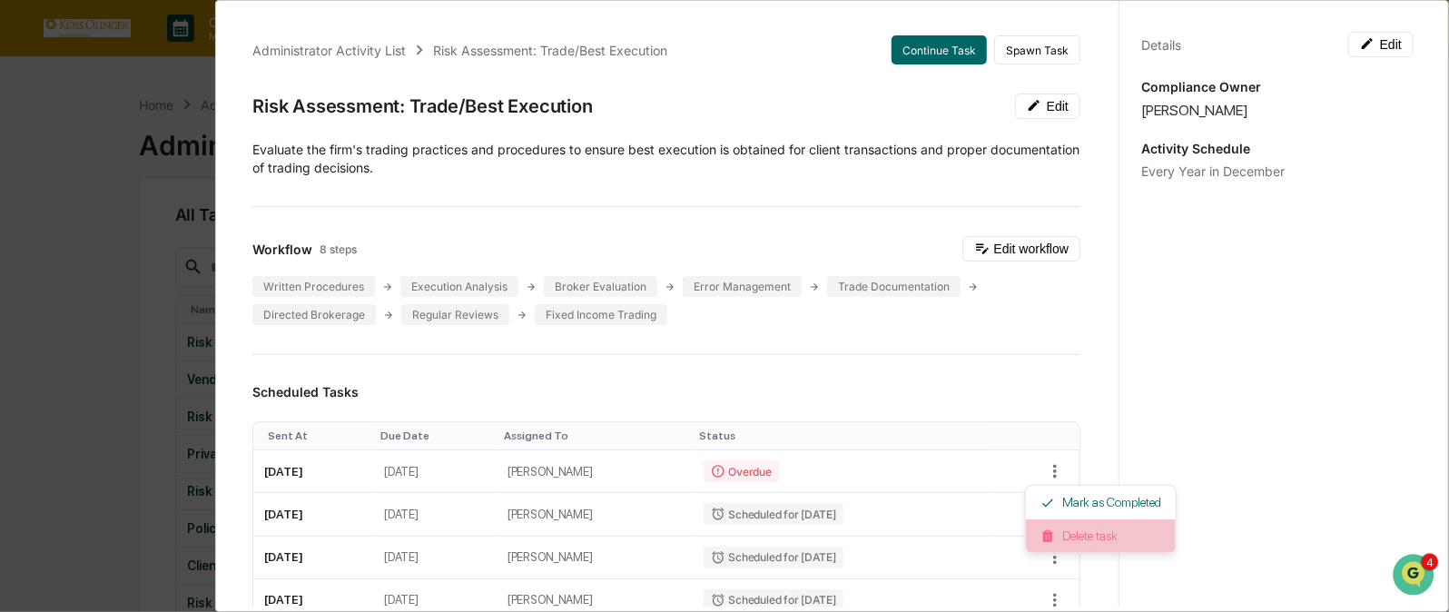
click at [1057, 535] on li "Delete task" at bounding box center [1101, 536] width 150 height 34
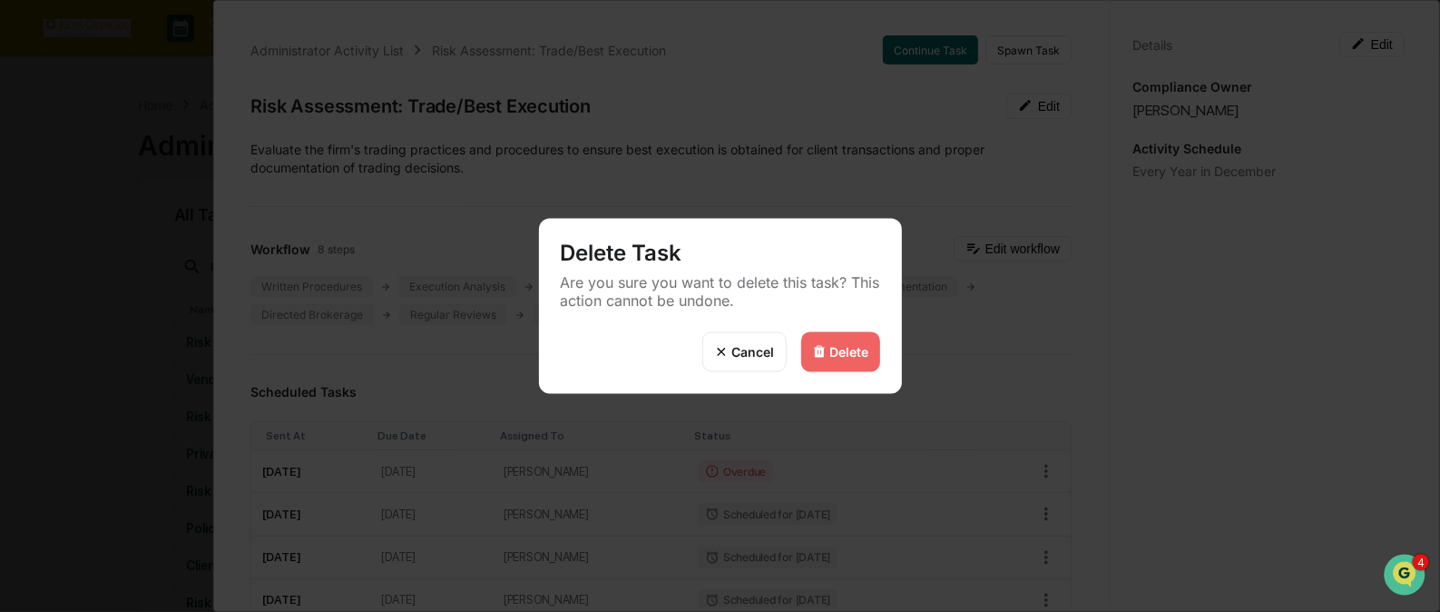
click at [848, 339] on div "Delete" at bounding box center [840, 352] width 79 height 40
click at [834, 346] on div "Delete" at bounding box center [849, 351] width 39 height 15
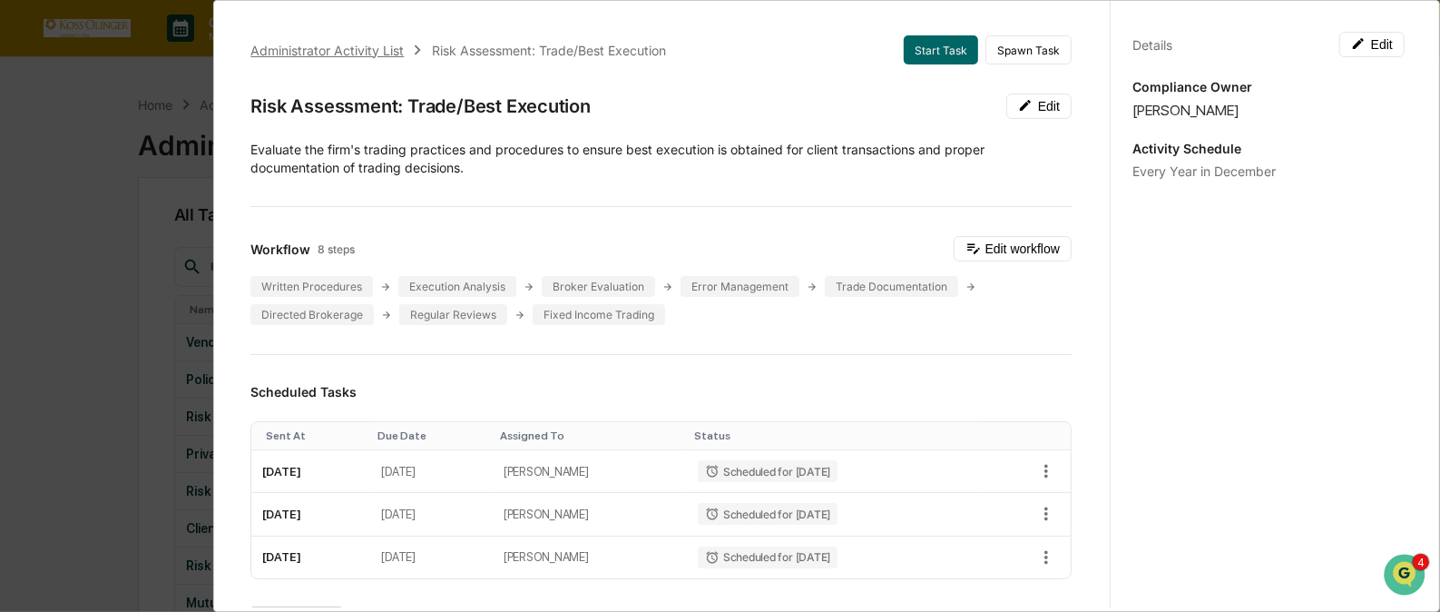
click at [348, 48] on div "Administrator Activity List" at bounding box center [326, 50] width 153 height 15
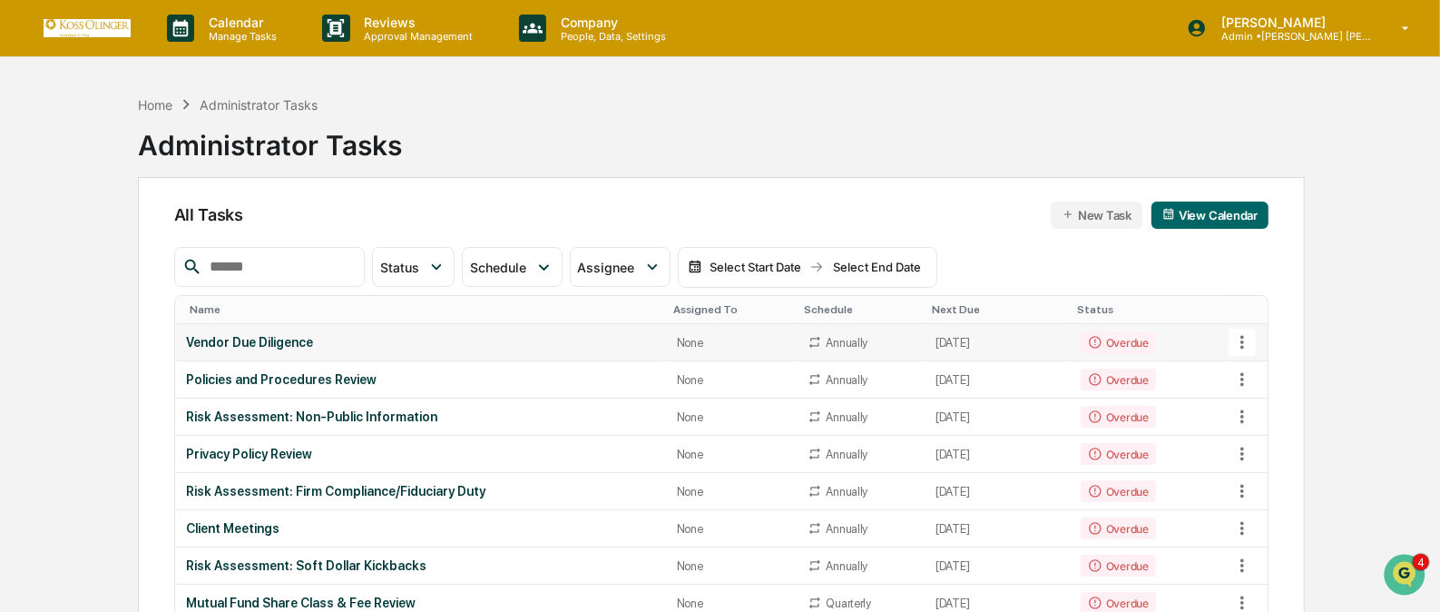
click at [1240, 341] on icon at bounding box center [1243, 342] width 20 height 20
click at [1259, 368] on li "View Task" at bounding box center [1309, 374] width 145 height 34
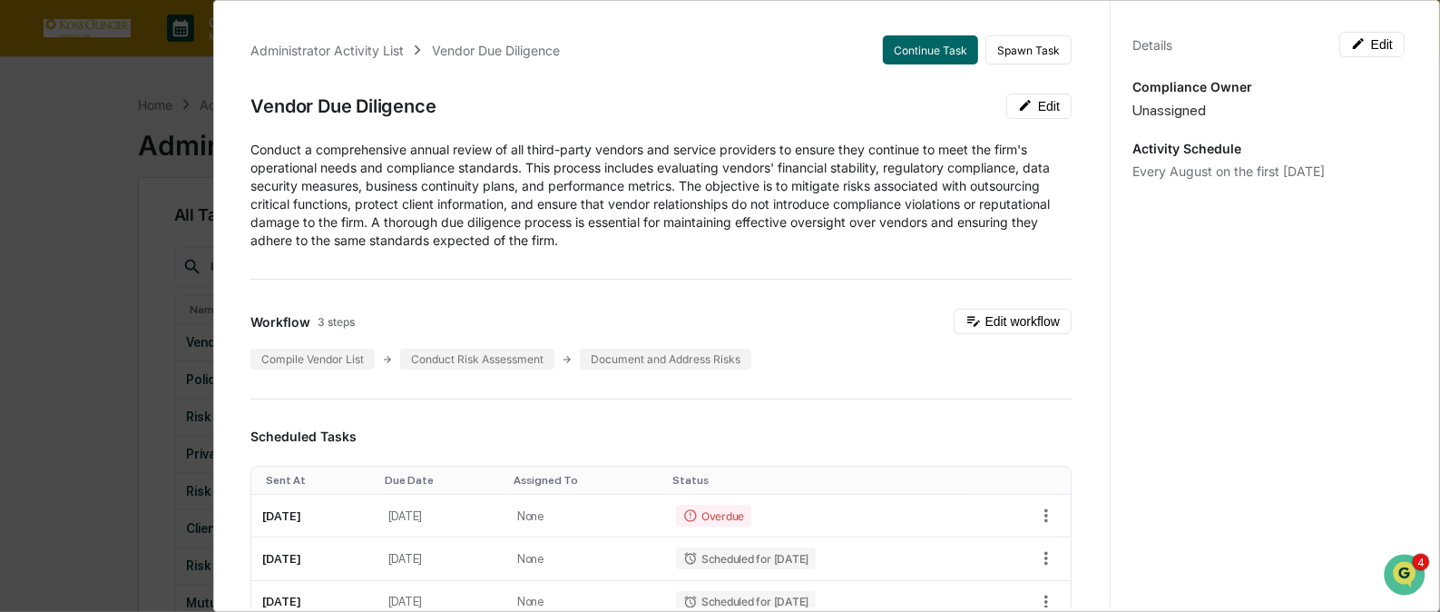
click at [1380, 27] on div "Details Edit Compliance Owner Unassigned Activity Schedule Every August on the …" at bounding box center [1268, 322] width 317 height 655
click at [1364, 48] on button "Edit" at bounding box center [1372, 44] width 65 height 25
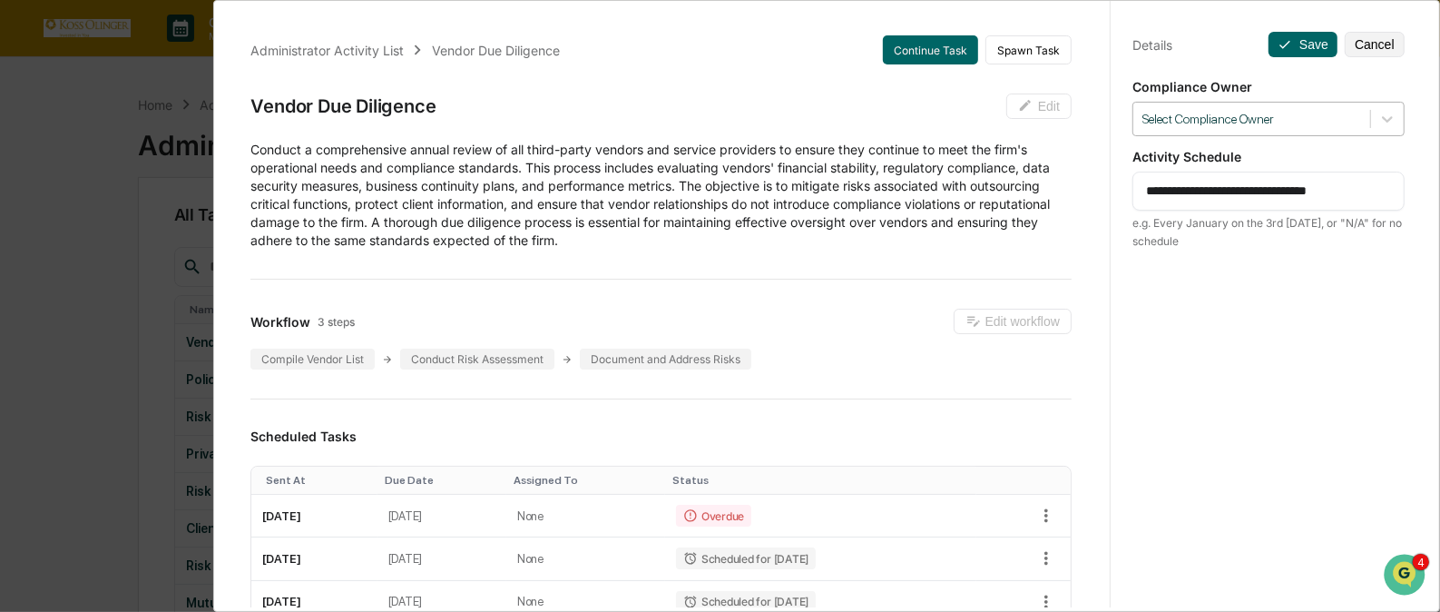
click at [1317, 112] on div at bounding box center [1252, 119] width 219 height 17
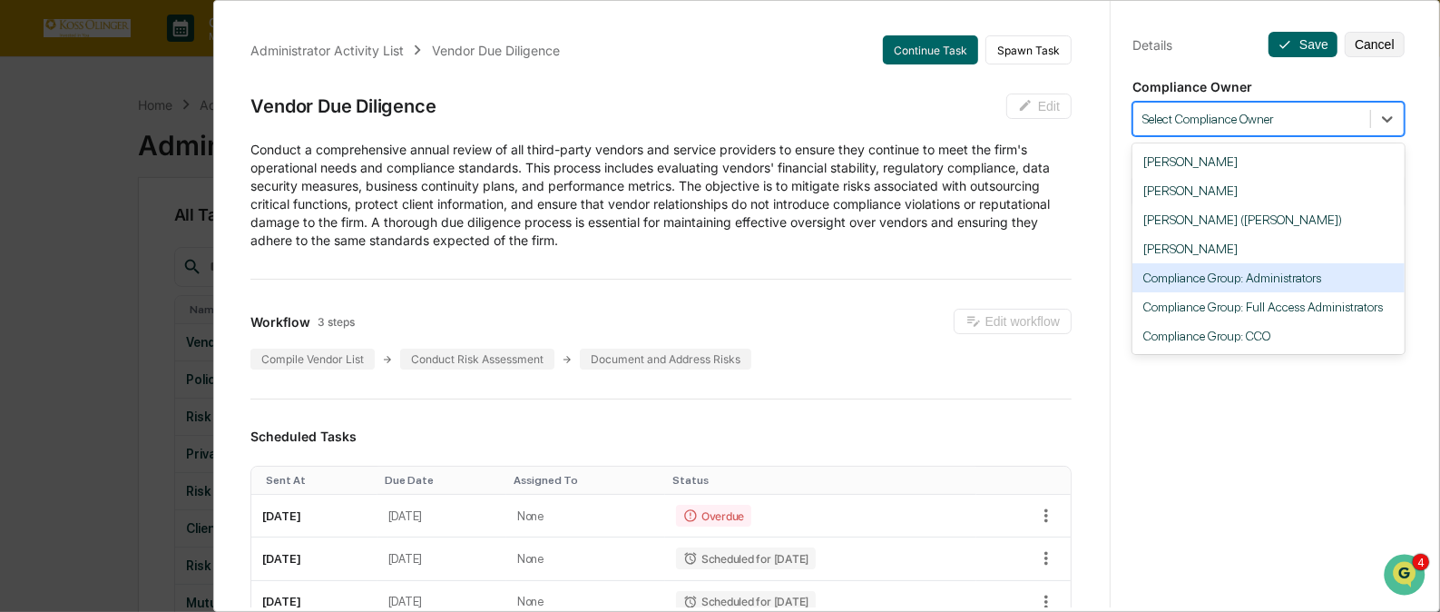
click at [1261, 273] on div "Compliance Group: Administrators" at bounding box center [1269, 277] width 272 height 29
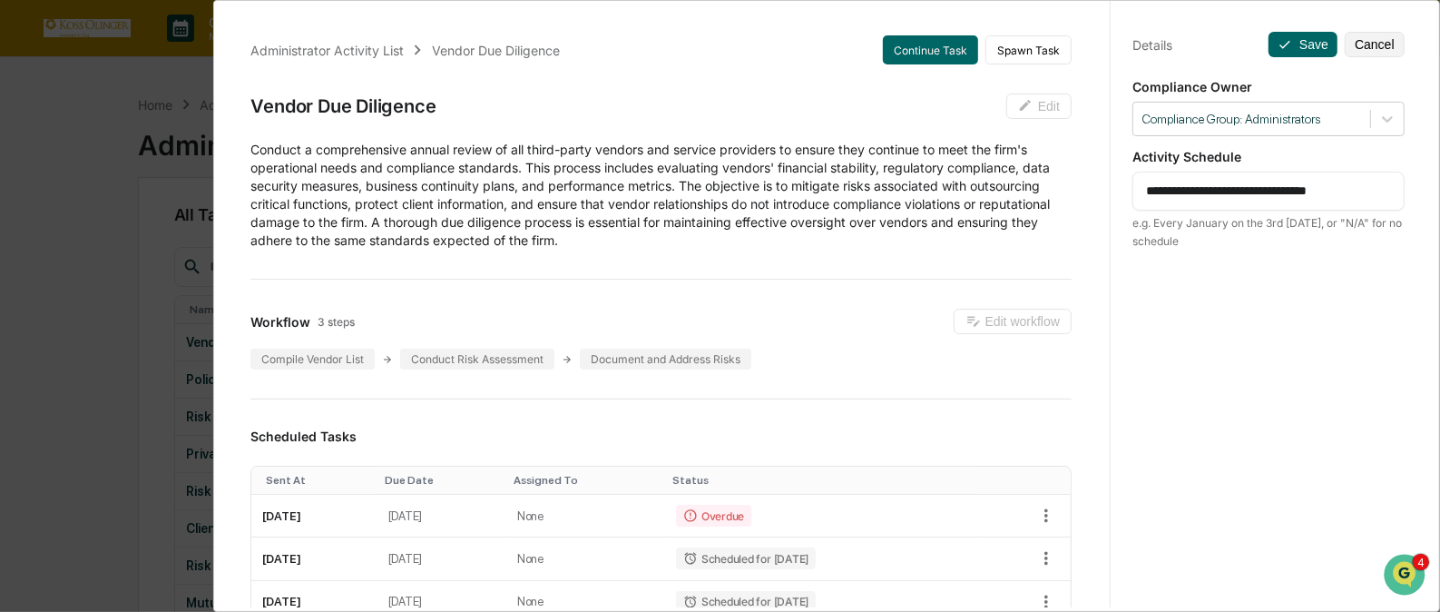
drag, startPoint x: 1341, startPoint y: 197, endPoint x: 1137, endPoint y: 182, distance: 204.8
click at [1146, 182] on textarea "**********" at bounding box center [1268, 191] width 245 height 19
type textarea "**********"
click at [1289, 36] on button "Save" at bounding box center [1303, 44] width 69 height 25
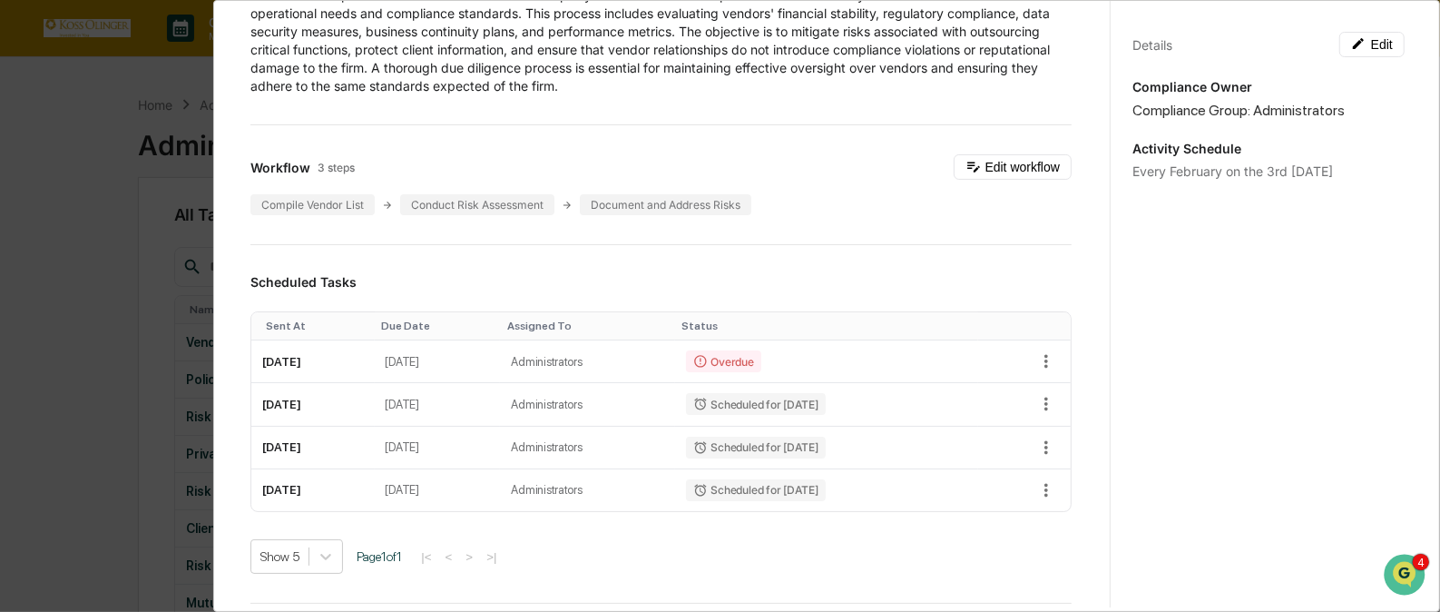
scroll to position [158, 0]
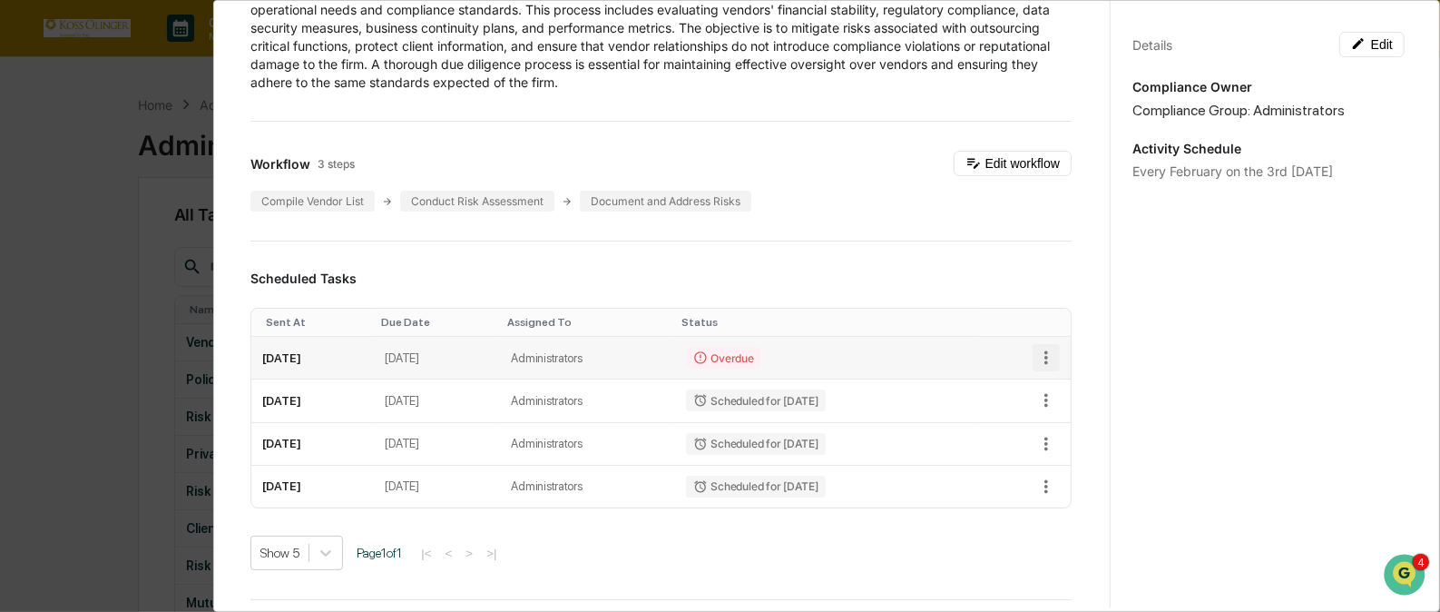
click at [1036, 349] on icon "button" at bounding box center [1046, 358] width 20 height 20
click at [1060, 417] on li "Delete task" at bounding box center [1101, 422] width 150 height 34
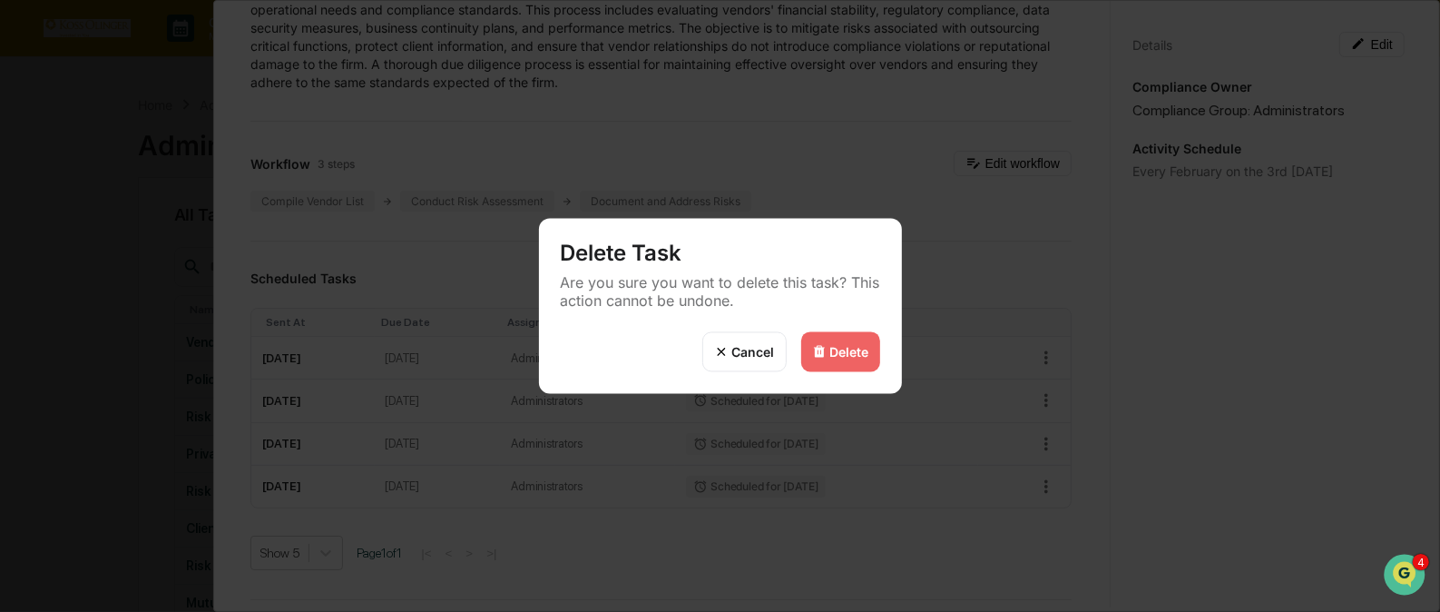
click at [843, 346] on div "Delete" at bounding box center [849, 351] width 39 height 15
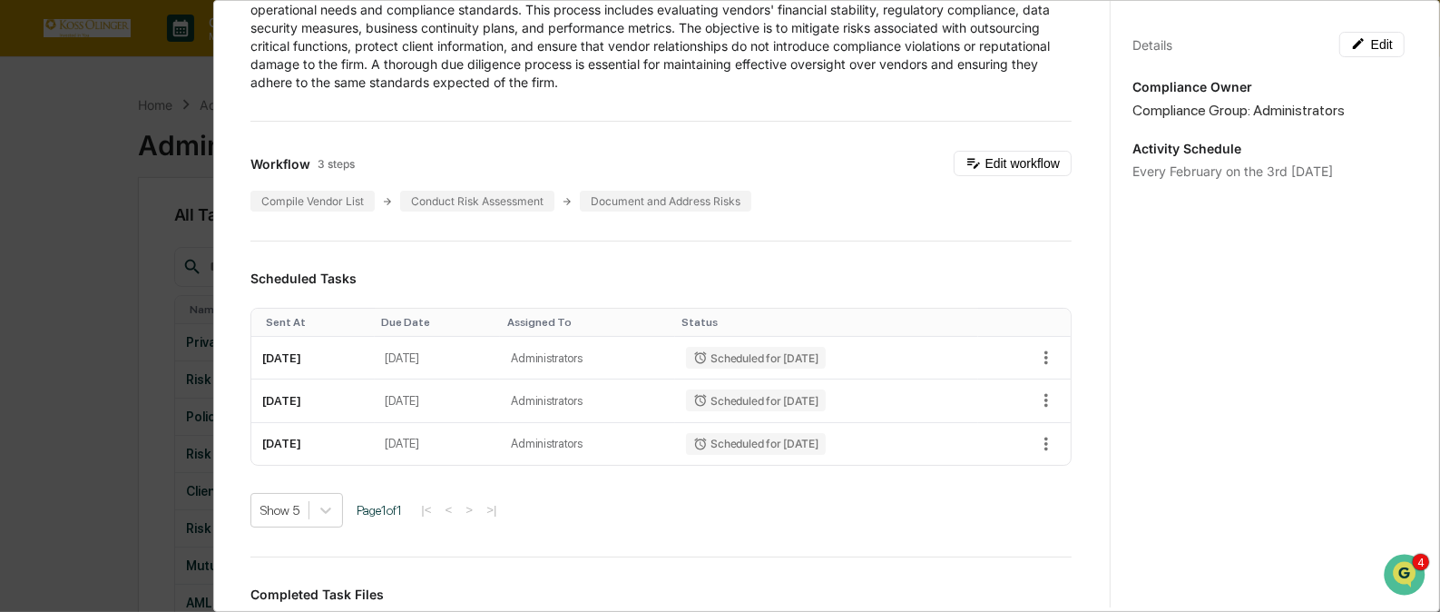
scroll to position [0, 0]
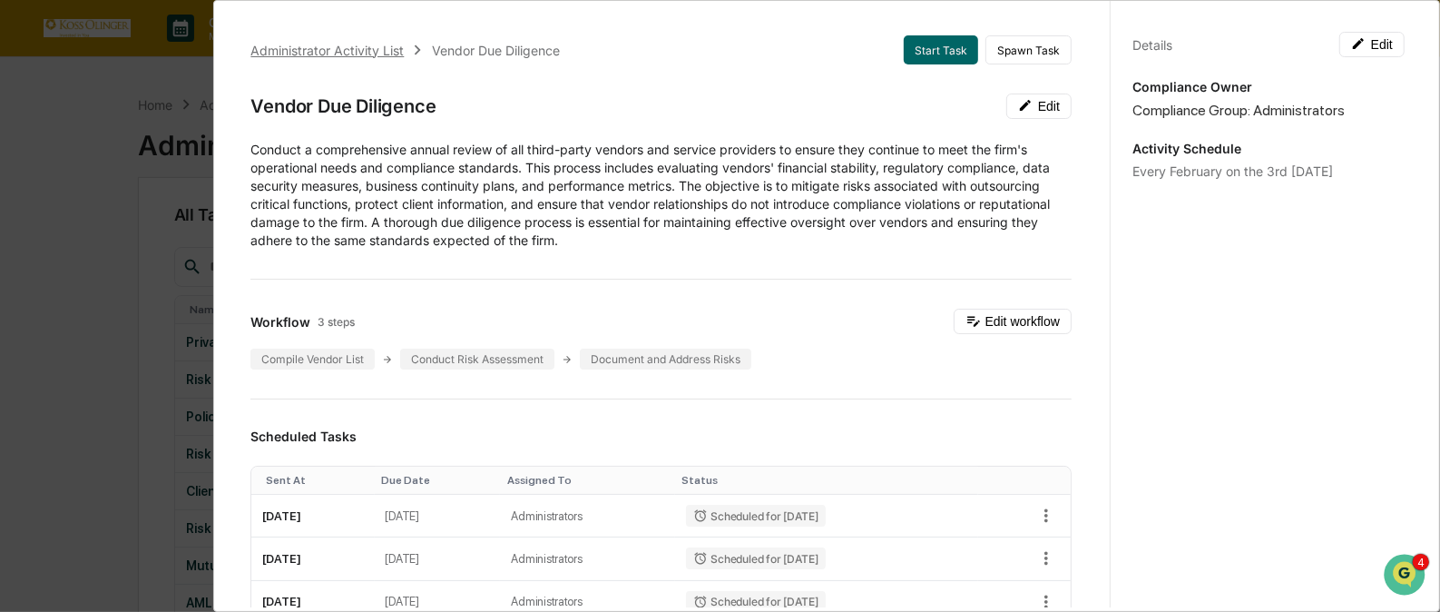
click at [352, 44] on div "Administrator Activity List" at bounding box center [326, 50] width 153 height 15
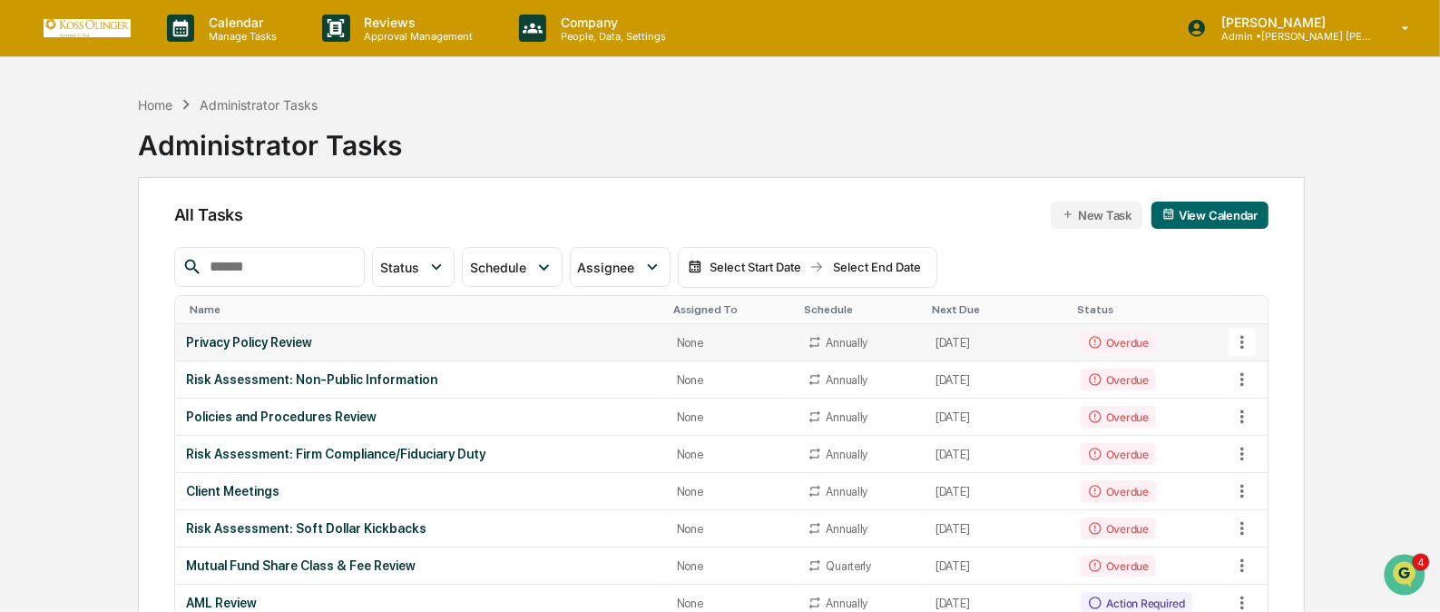
click at [1243, 336] on icon at bounding box center [1243, 343] width 4 height 14
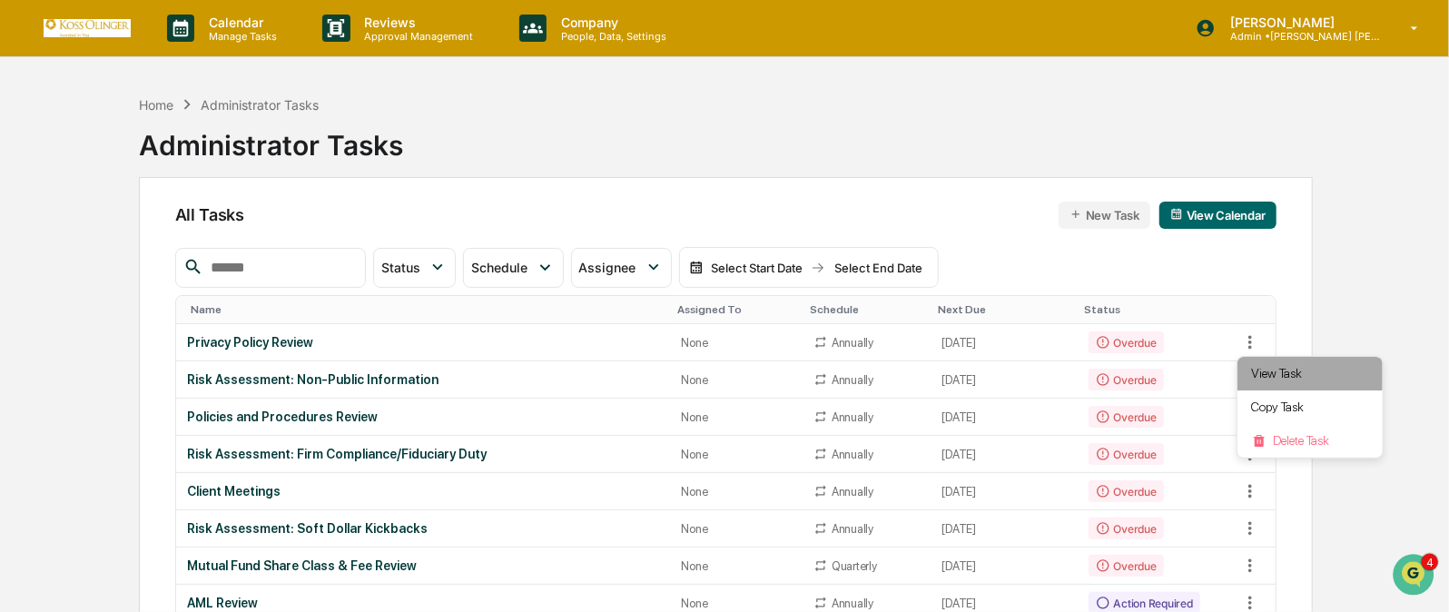
click at [1257, 366] on li "View Task" at bounding box center [1309, 374] width 145 height 34
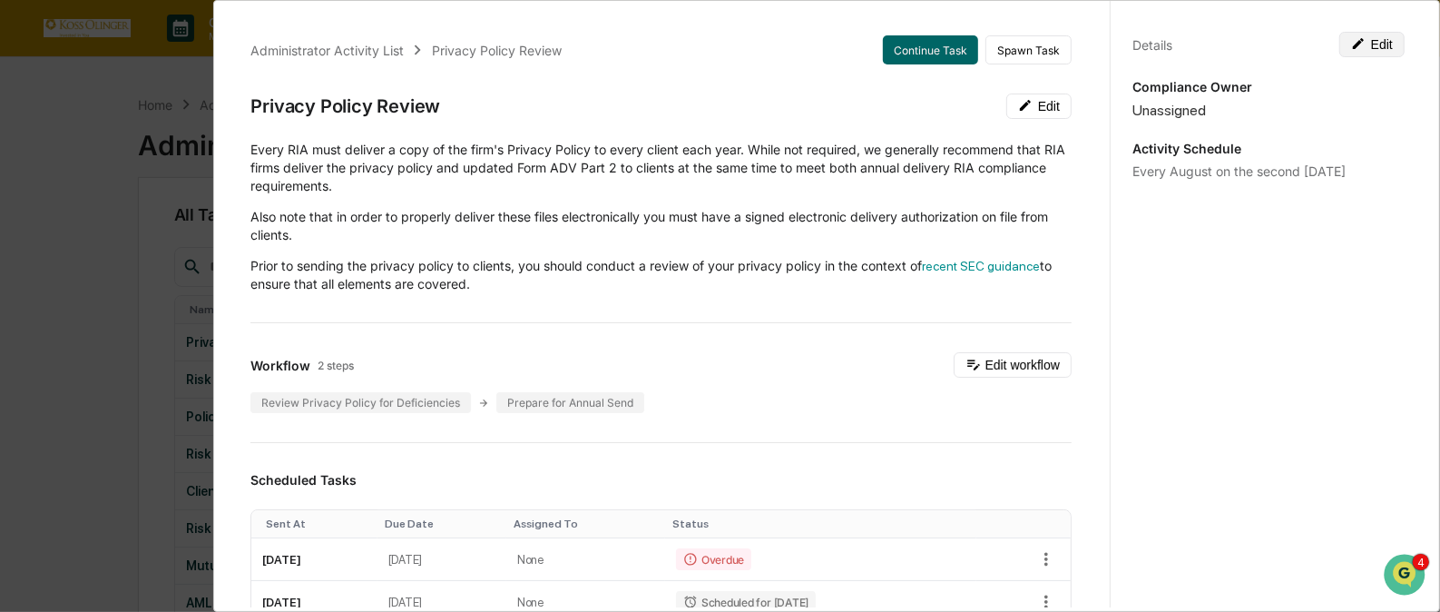
click at [1368, 32] on button "Edit" at bounding box center [1372, 44] width 65 height 25
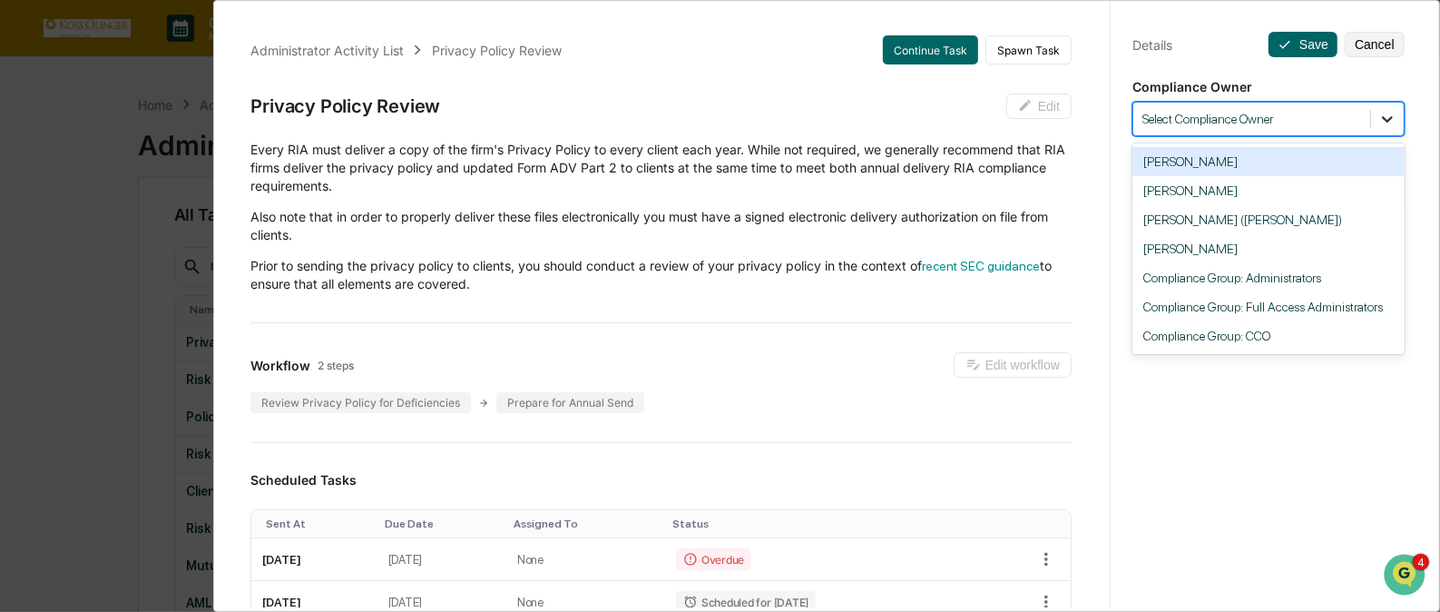
click at [1371, 110] on div at bounding box center [1387, 119] width 33 height 33
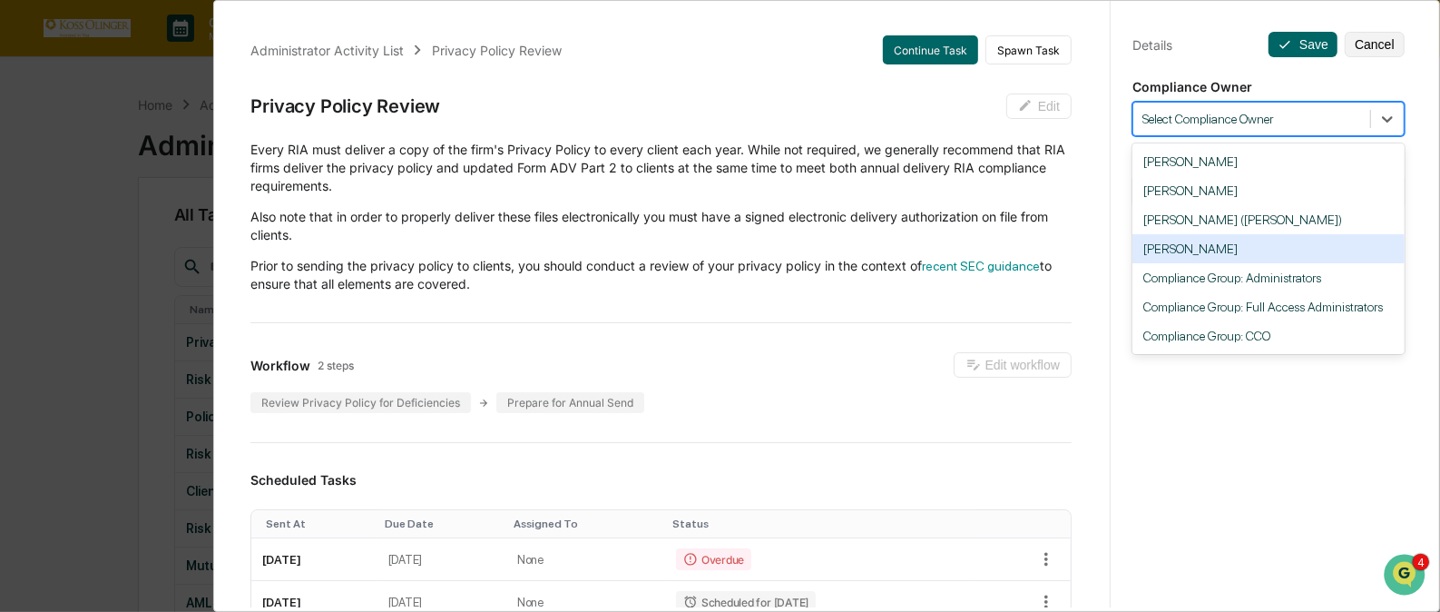
click at [1304, 247] on div "[PERSON_NAME]" at bounding box center [1269, 248] width 272 height 29
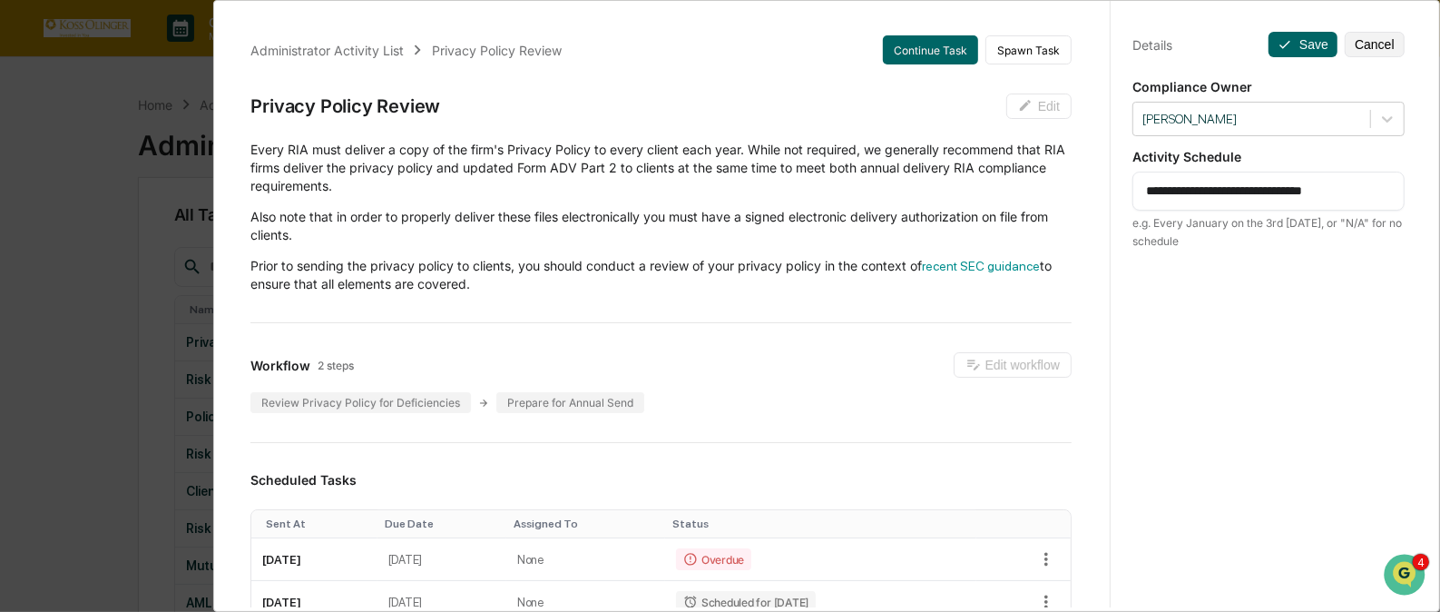
drag, startPoint x: 1370, startPoint y: 183, endPoint x: 1140, endPoint y: 196, distance: 230.0
click at [1146, 196] on textarea "**********" at bounding box center [1268, 191] width 245 height 19
paste textarea
drag, startPoint x: 1178, startPoint y: 189, endPoint x: 1221, endPoint y: 188, distance: 42.7
click at [1221, 188] on textarea "**********" at bounding box center [1268, 191] width 245 height 19
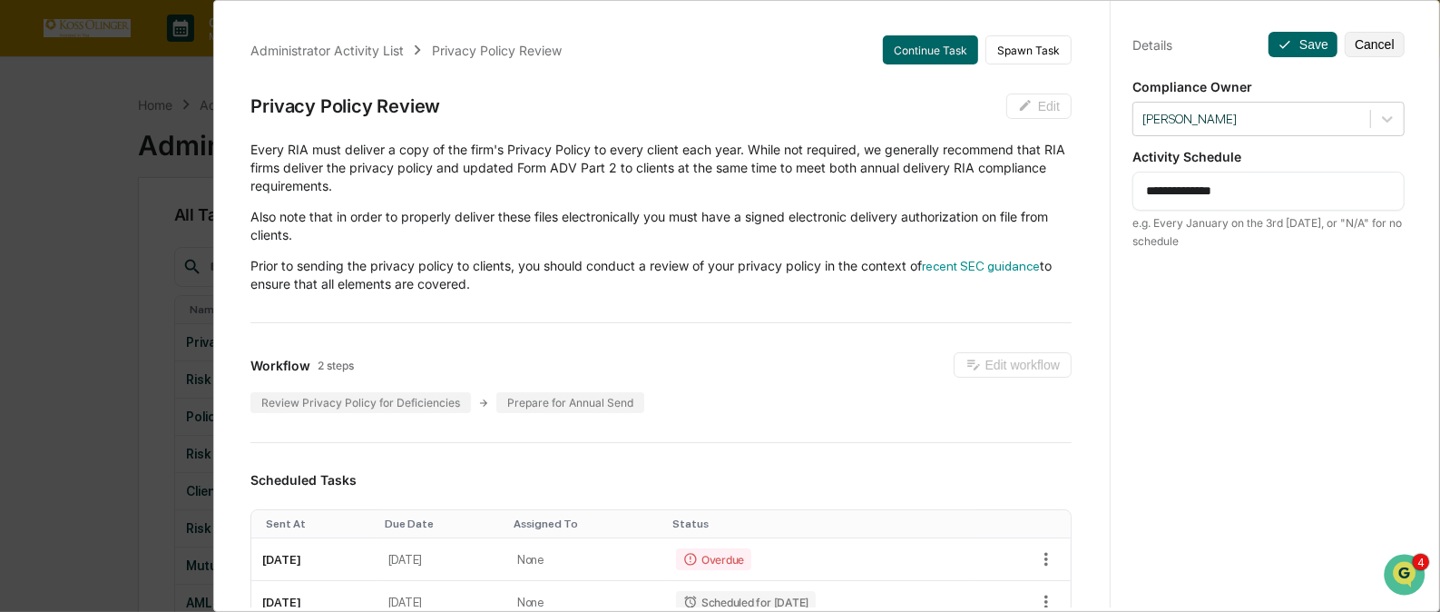
click at [1246, 190] on textarea "**********" at bounding box center [1268, 191] width 245 height 19
type textarea "**********"
click at [1291, 40] on button "Save" at bounding box center [1303, 44] width 69 height 25
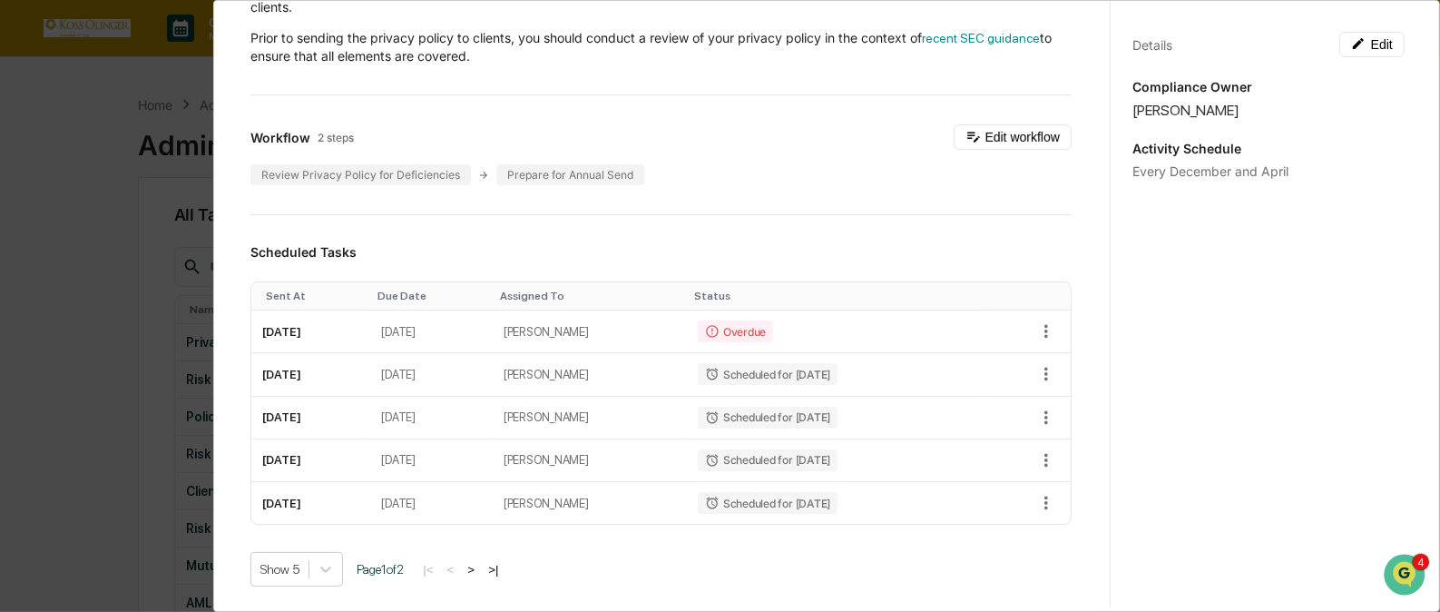
scroll to position [232, 0]
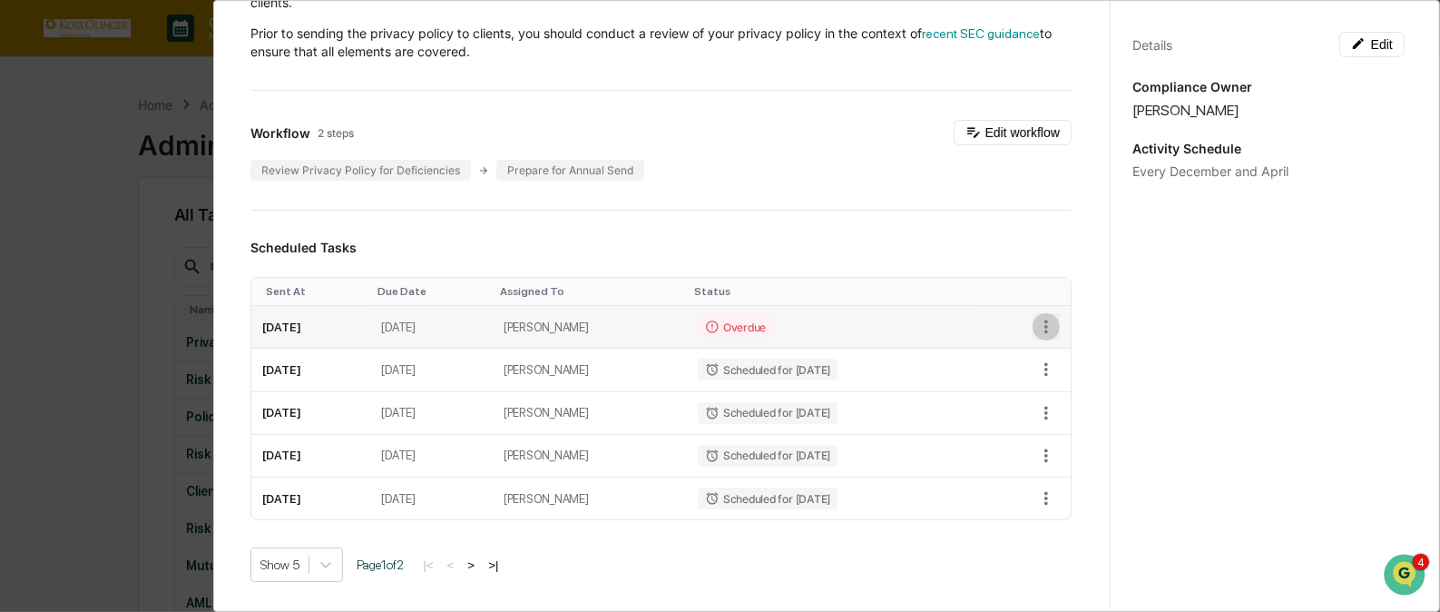
click at [1045, 326] on icon "button" at bounding box center [1047, 327] width 4 height 14
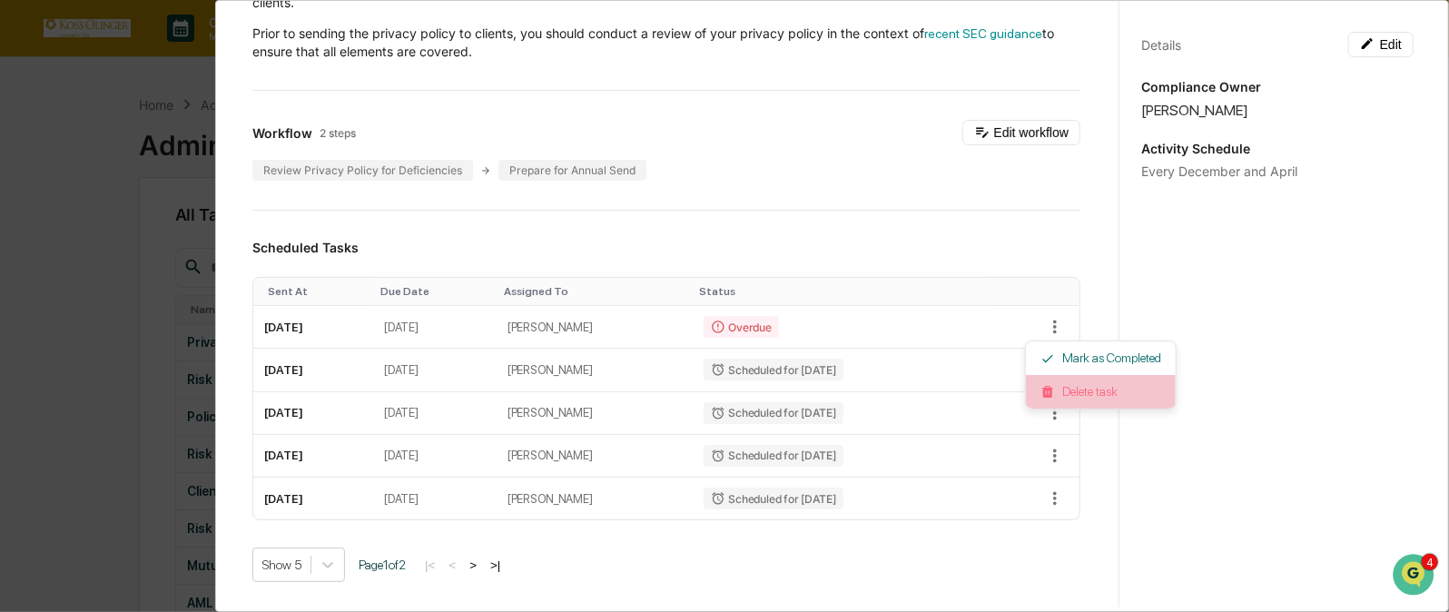
click at [1048, 385] on img at bounding box center [1047, 392] width 15 height 15
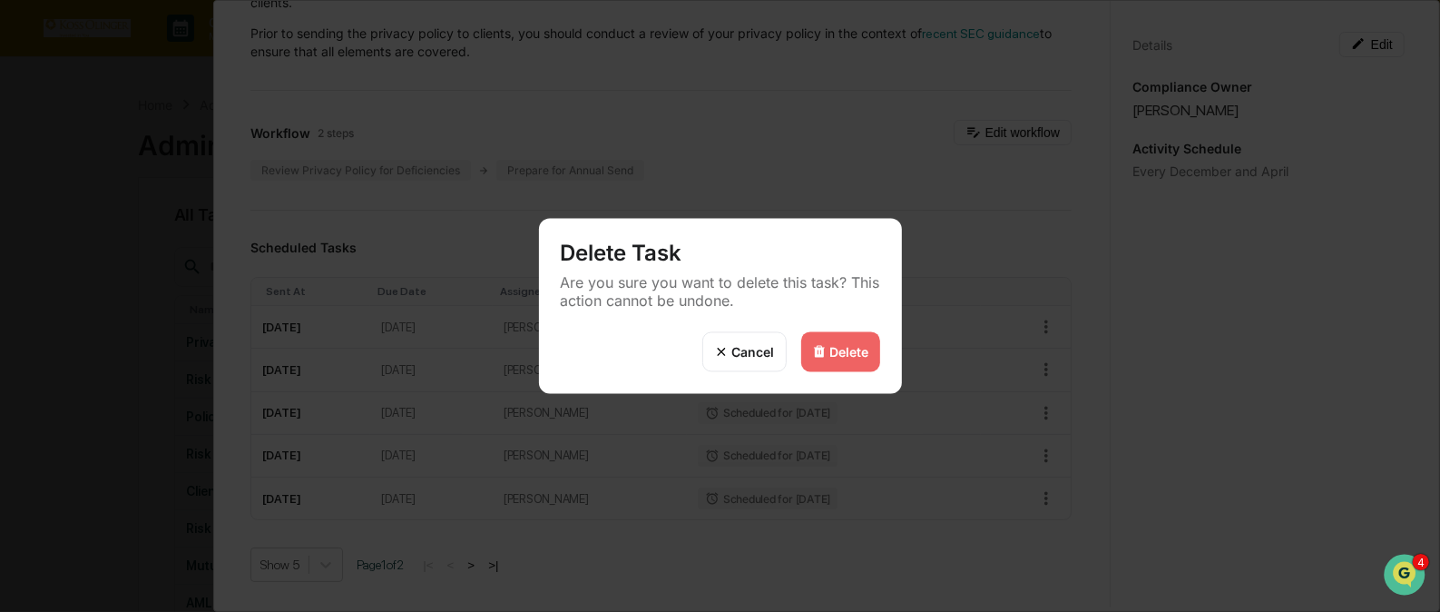
click at [847, 346] on div "Delete" at bounding box center [849, 351] width 39 height 15
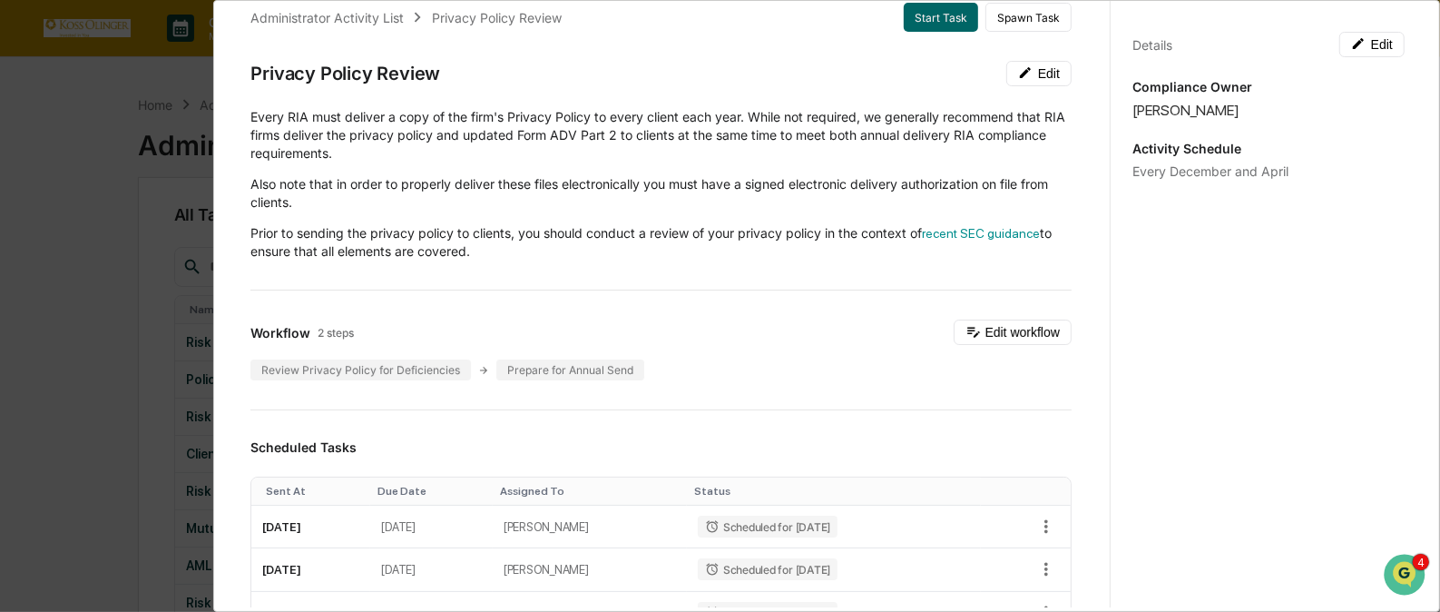
scroll to position [0, 0]
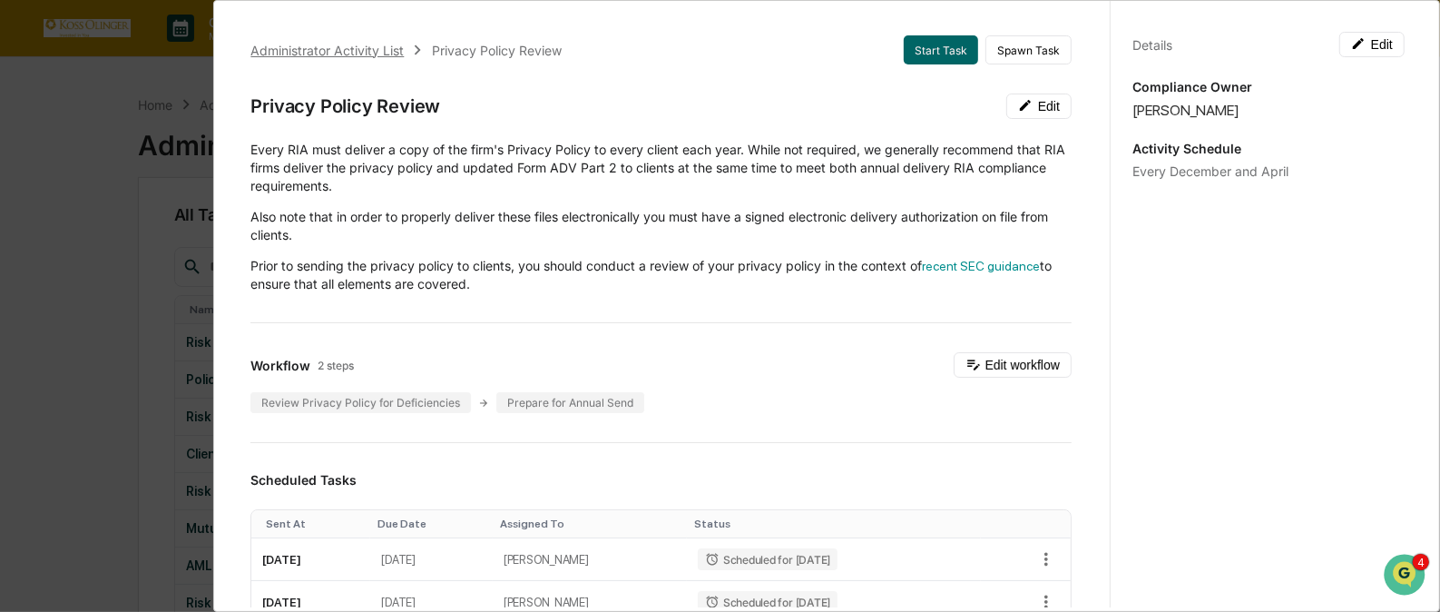
click at [372, 44] on div "Administrator Activity List" at bounding box center [326, 50] width 153 height 15
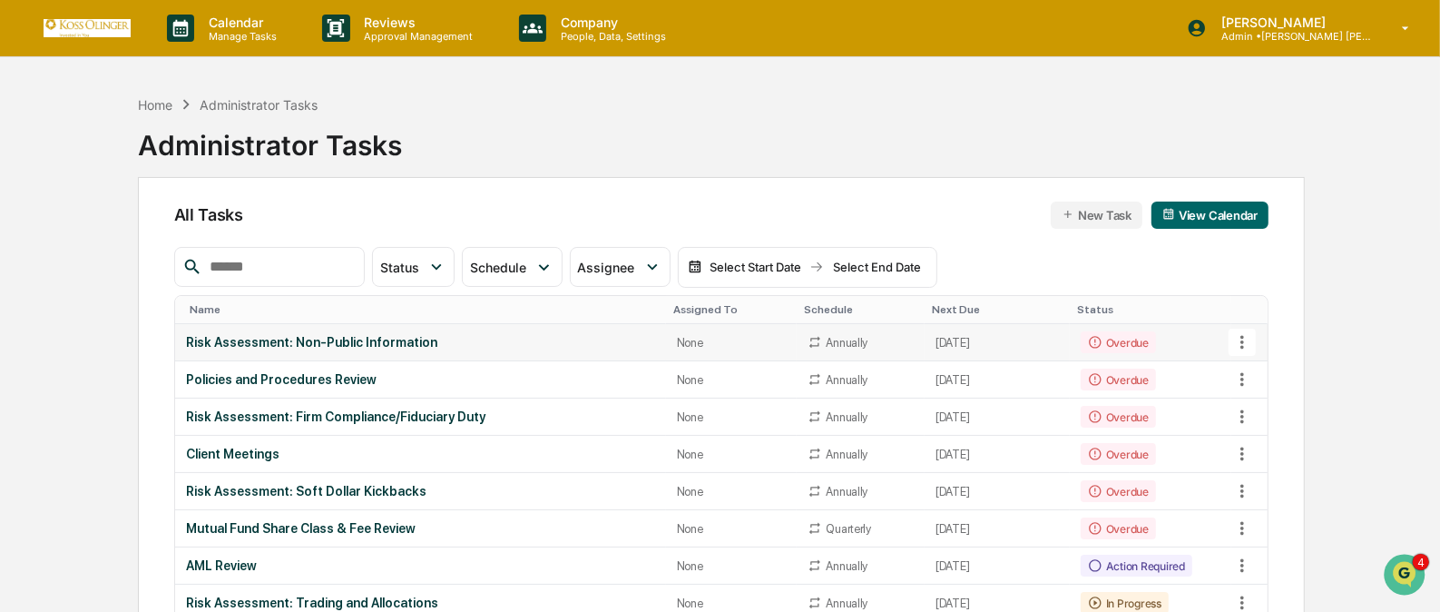
click at [1241, 334] on icon at bounding box center [1243, 342] width 20 height 20
click at [1279, 366] on li "View Task" at bounding box center [1309, 374] width 145 height 34
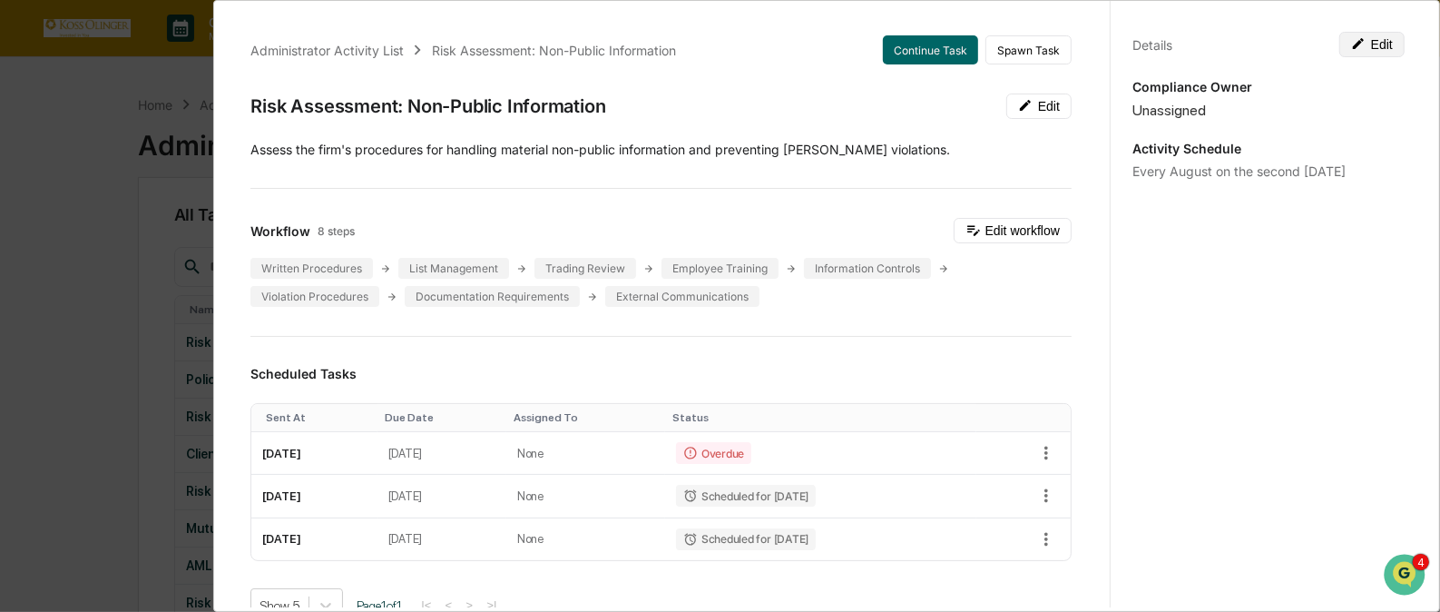
click at [1367, 41] on button "Edit" at bounding box center [1372, 44] width 65 height 25
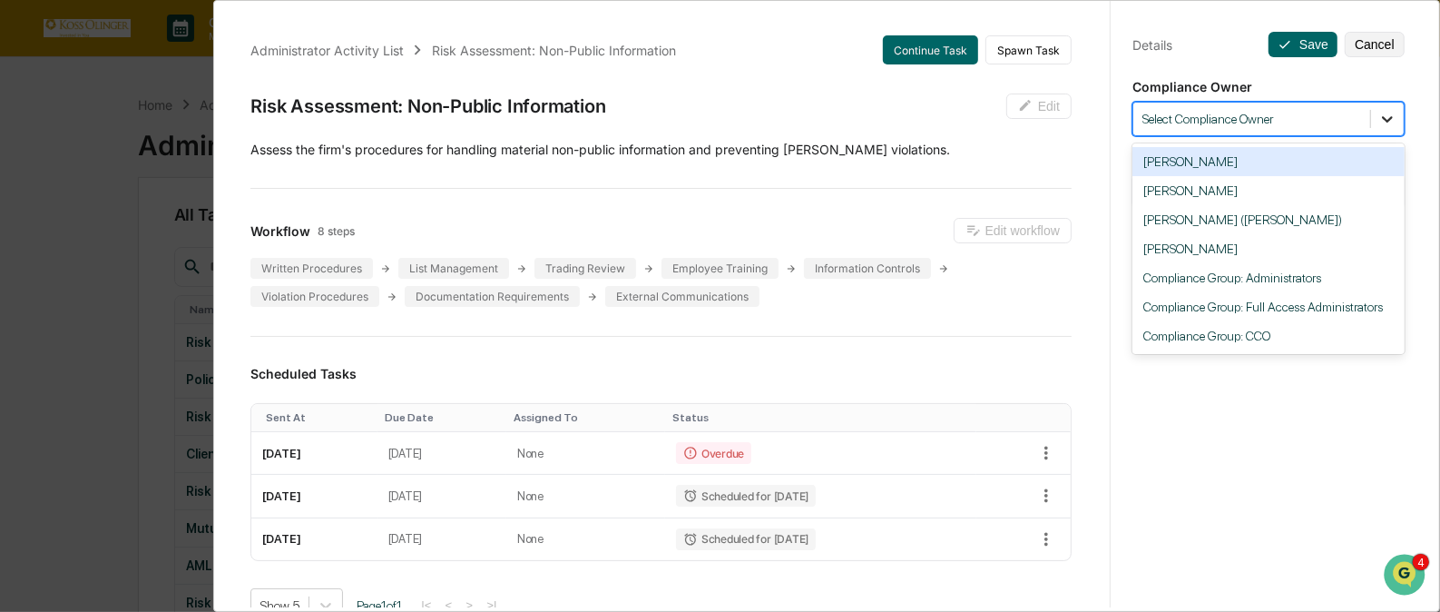
click at [1381, 115] on icon at bounding box center [1388, 119] width 18 height 18
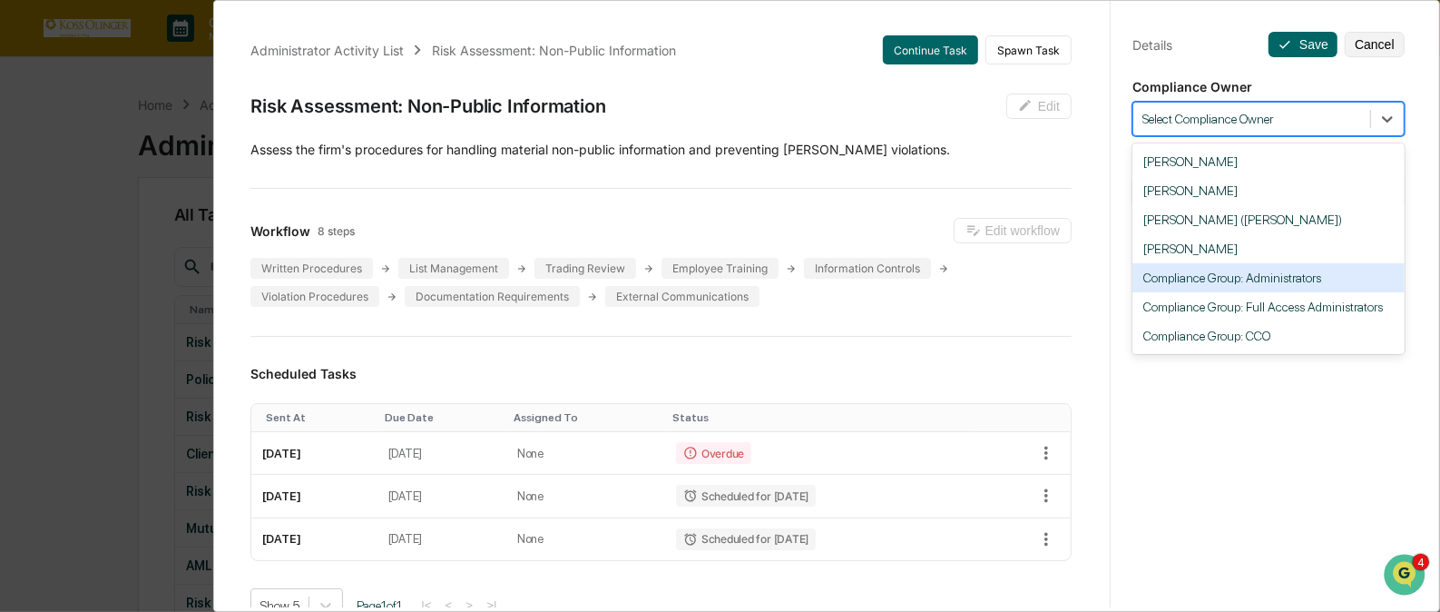
click at [1271, 284] on div "Compliance Group: Administrators" at bounding box center [1269, 277] width 272 height 29
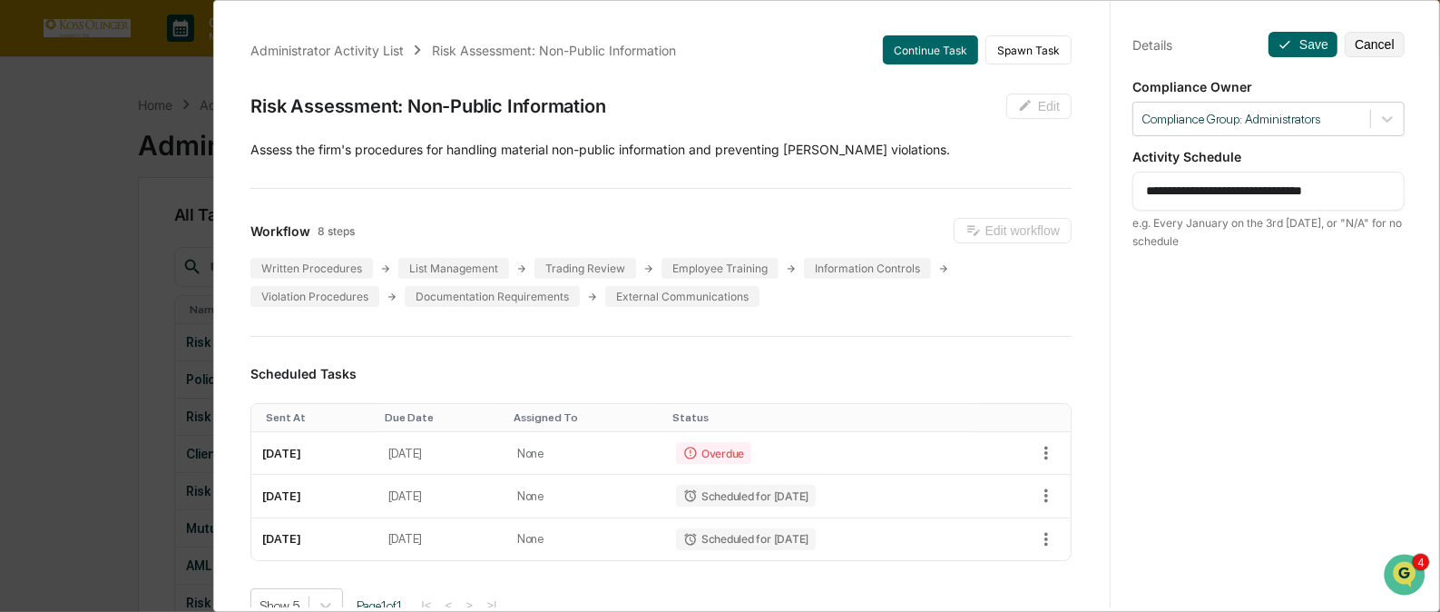
click at [1380, 182] on textarea "**********" at bounding box center [1268, 191] width 245 height 19
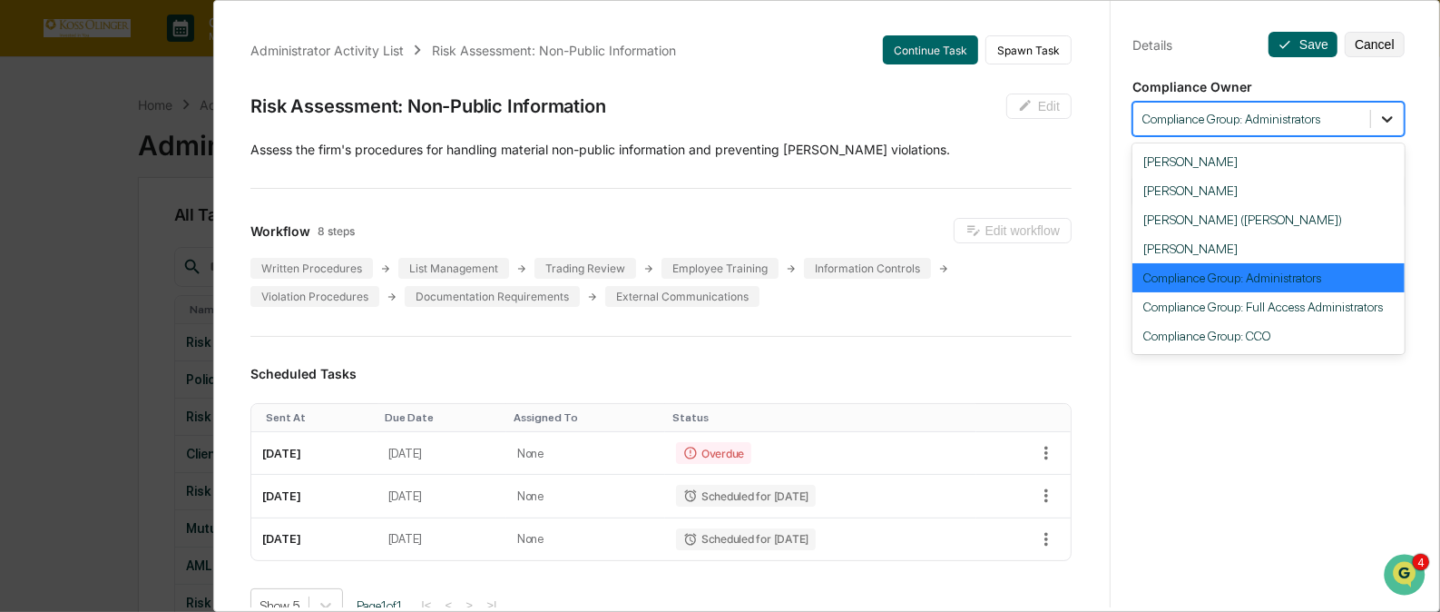
click at [1380, 119] on icon at bounding box center [1388, 119] width 18 height 18
click at [1267, 255] on div "[PERSON_NAME]" at bounding box center [1269, 248] width 272 height 29
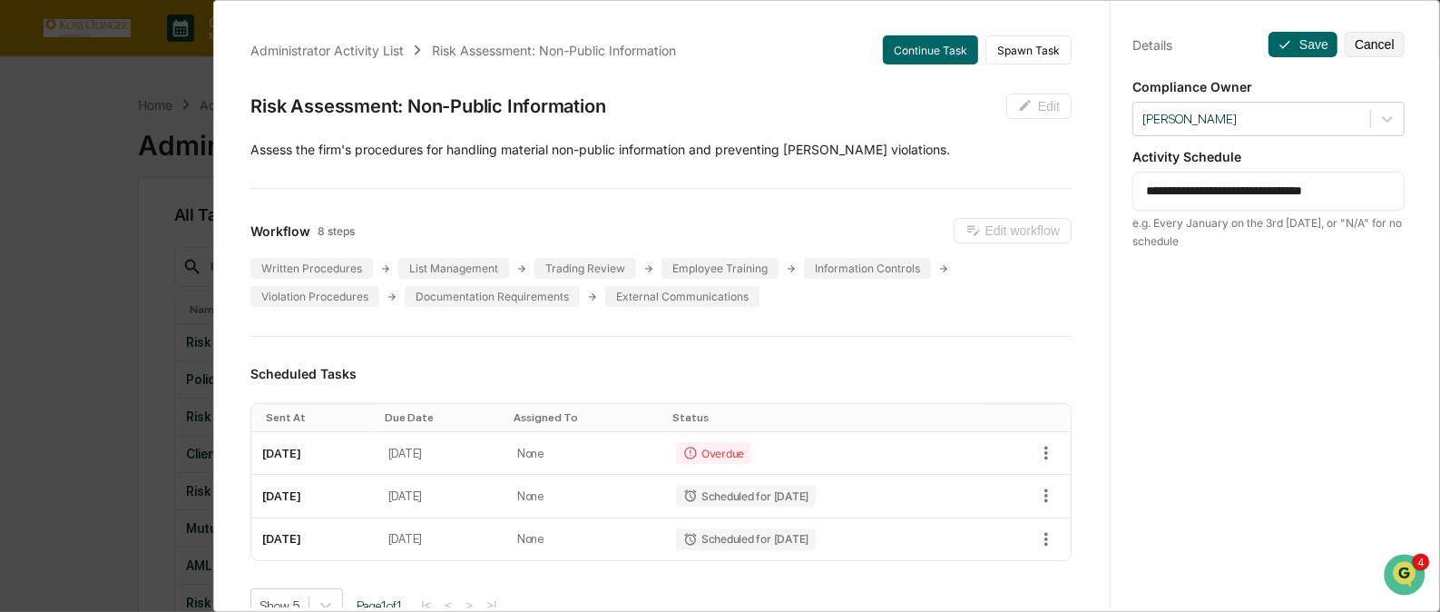
drag, startPoint x: 1363, startPoint y: 191, endPoint x: 1128, endPoint y: 205, distance: 235.5
click at [1133, 205] on div "**********" at bounding box center [1269, 191] width 272 height 39
paste textarea
type textarea "**********"
click at [1288, 47] on button "Save" at bounding box center [1303, 44] width 69 height 25
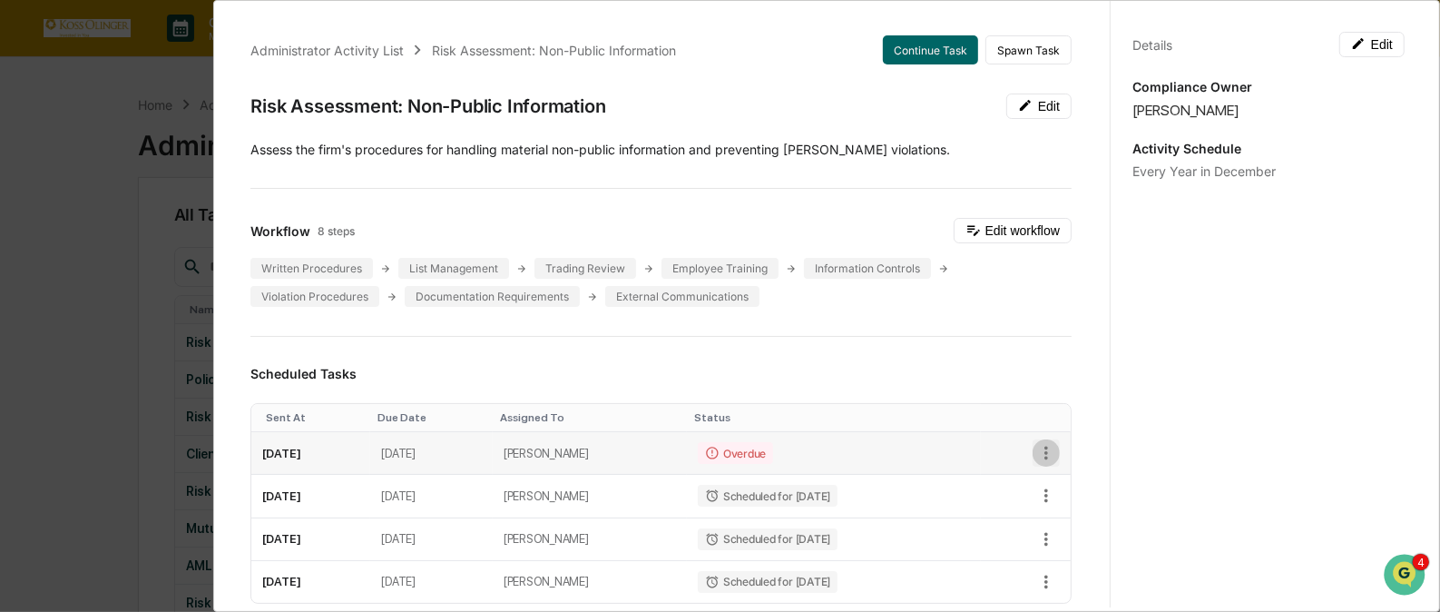
click at [1036, 454] on icon "button" at bounding box center [1046, 453] width 20 height 20
click at [1056, 521] on li "Delete task" at bounding box center [1101, 518] width 150 height 34
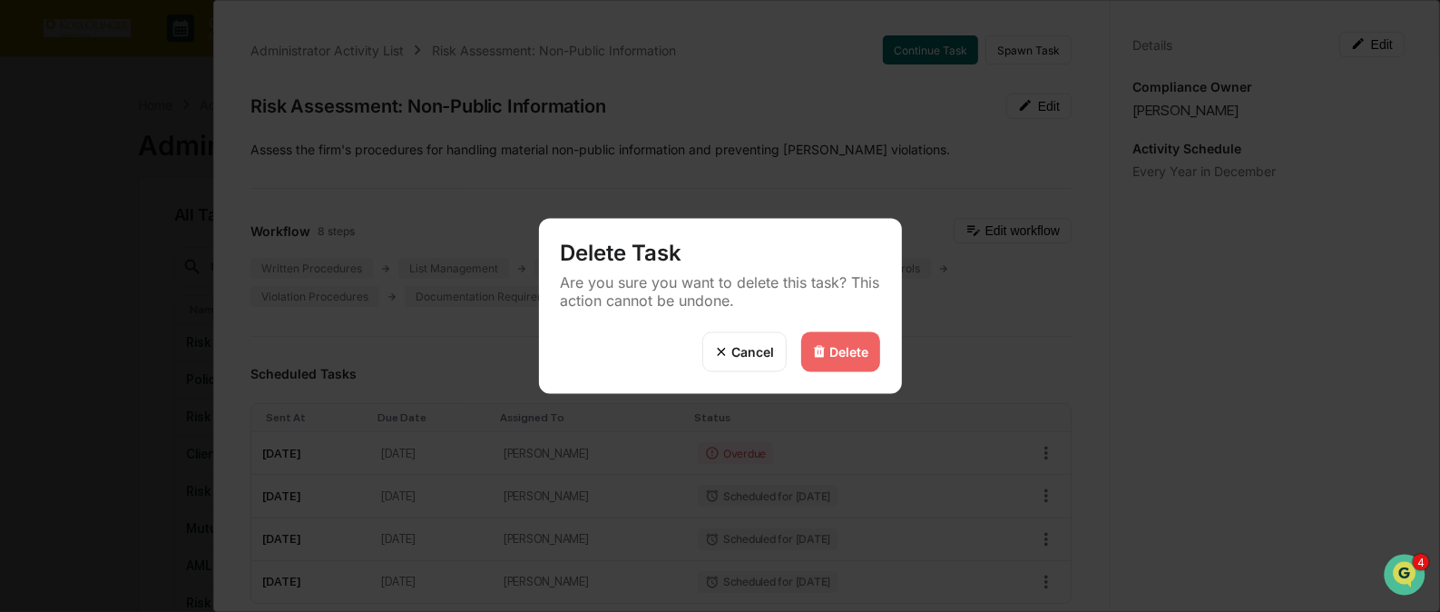
click at [849, 359] on div "Delete" at bounding box center [840, 352] width 79 height 40
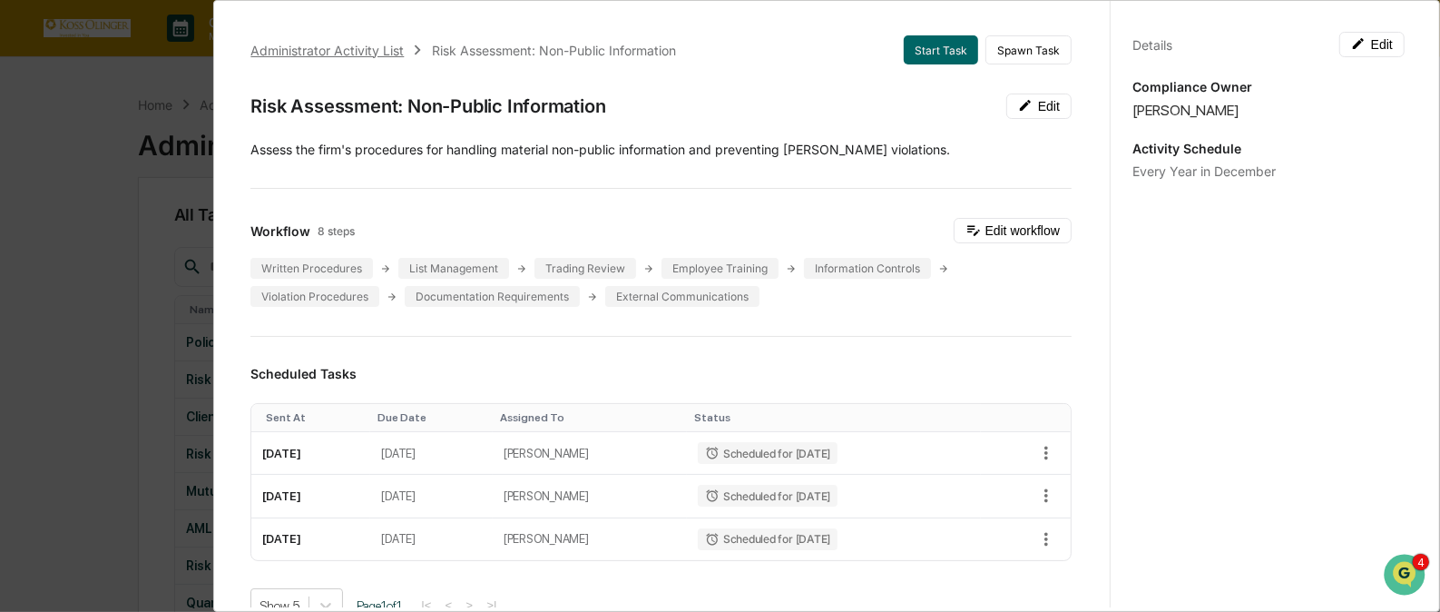
click at [368, 48] on div "Administrator Activity List" at bounding box center [326, 50] width 153 height 15
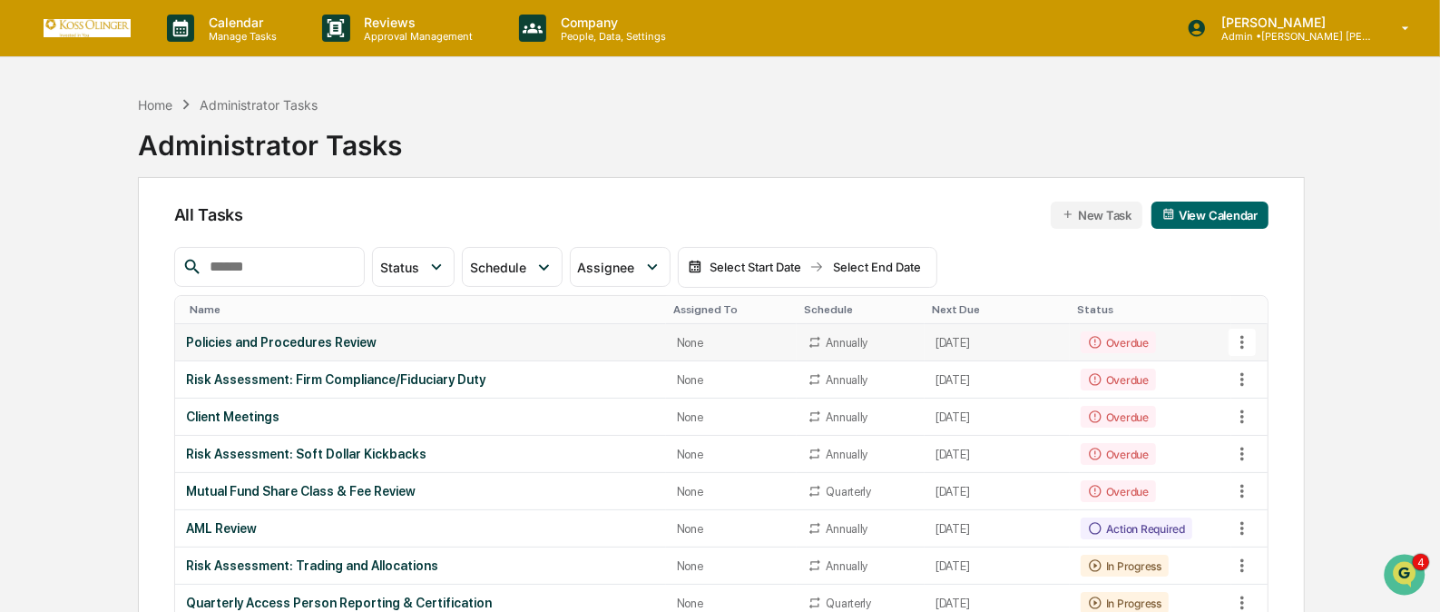
click at [1243, 340] on icon at bounding box center [1243, 343] width 4 height 14
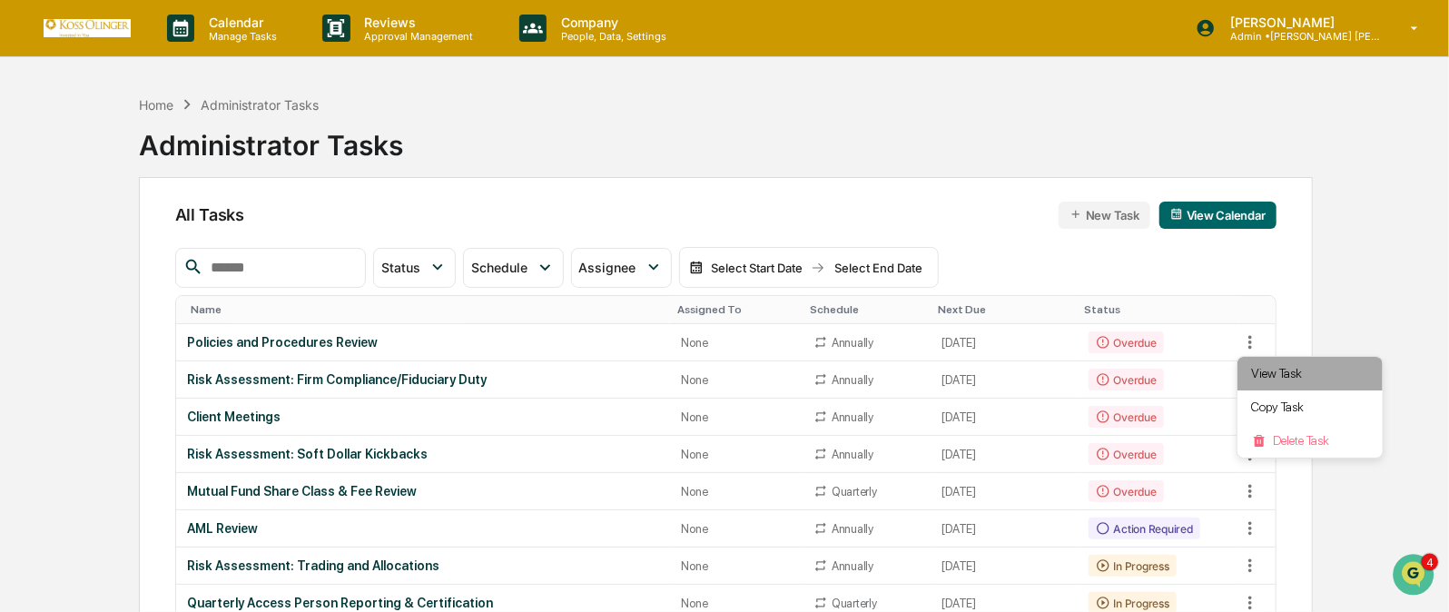
click at [1264, 369] on li "View Task" at bounding box center [1309, 374] width 145 height 34
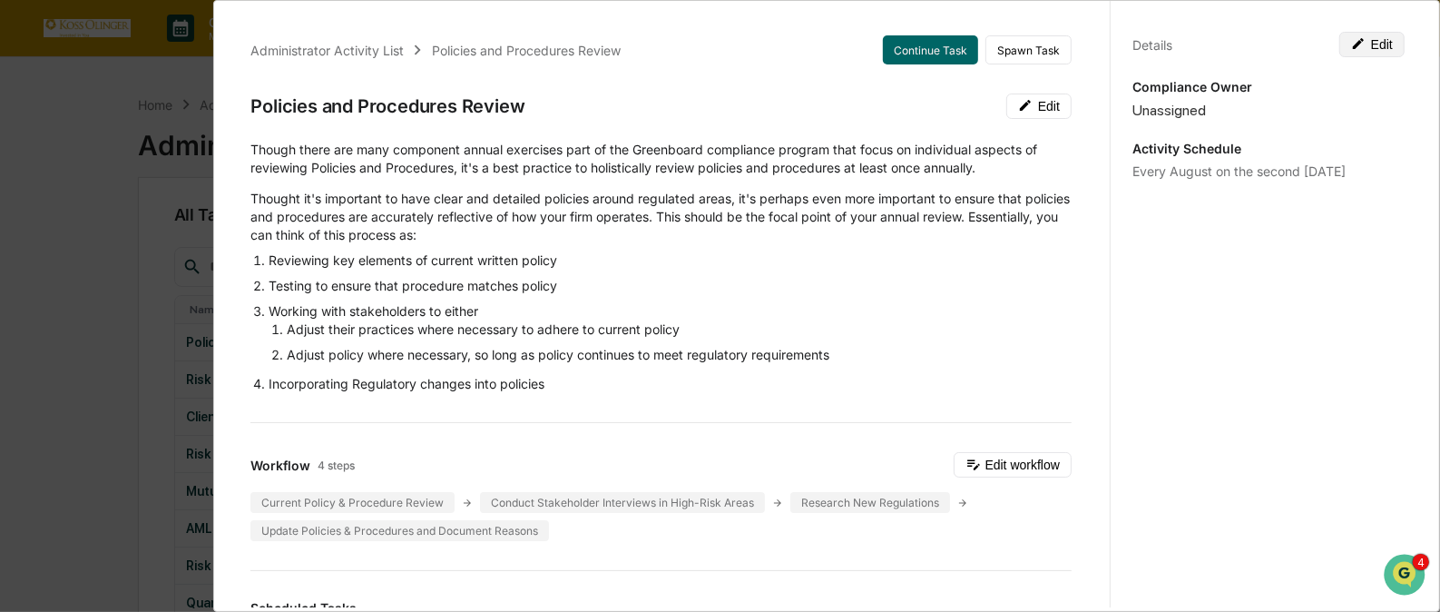
click at [1368, 48] on button "Edit" at bounding box center [1372, 44] width 65 height 25
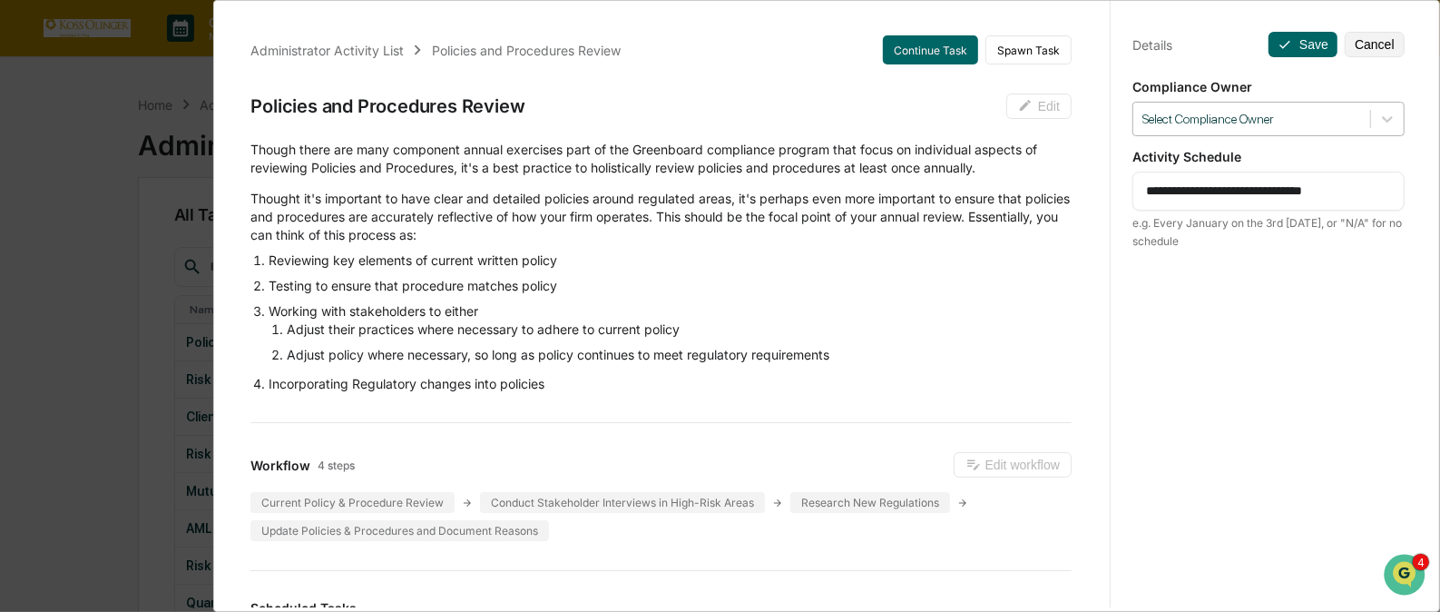
click at [1338, 119] on div at bounding box center [1252, 119] width 219 height 17
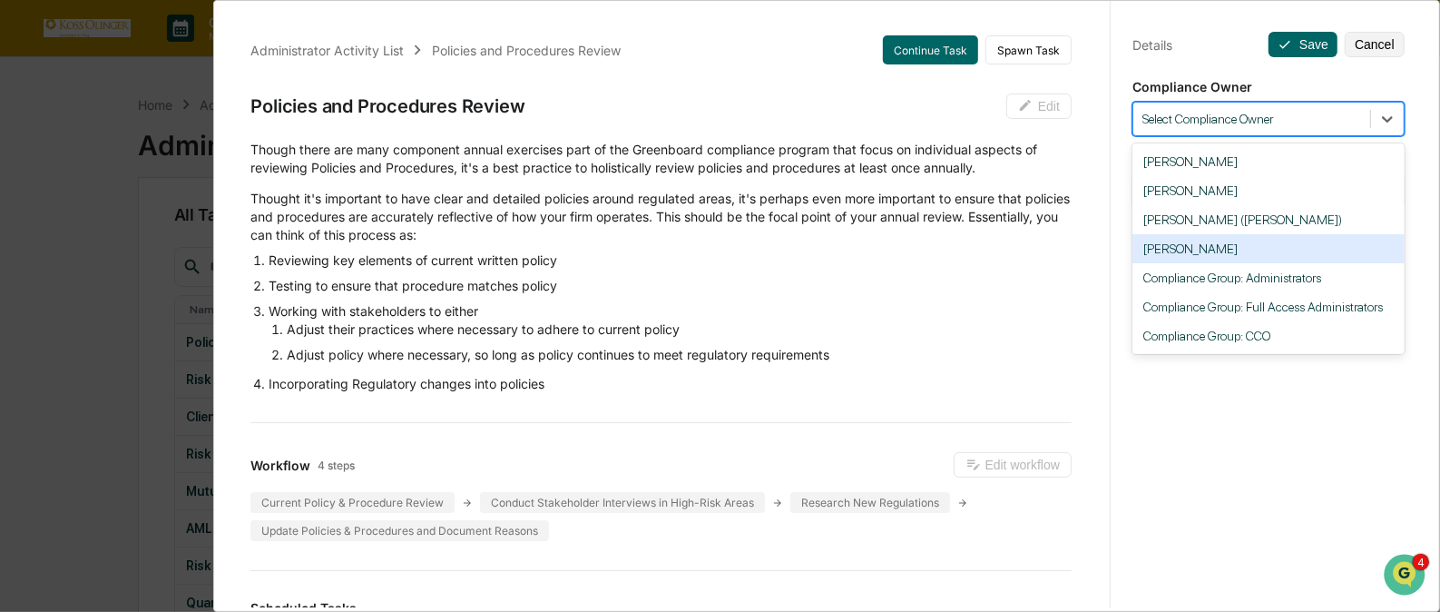
click at [1265, 245] on div "[PERSON_NAME]" at bounding box center [1269, 248] width 272 height 29
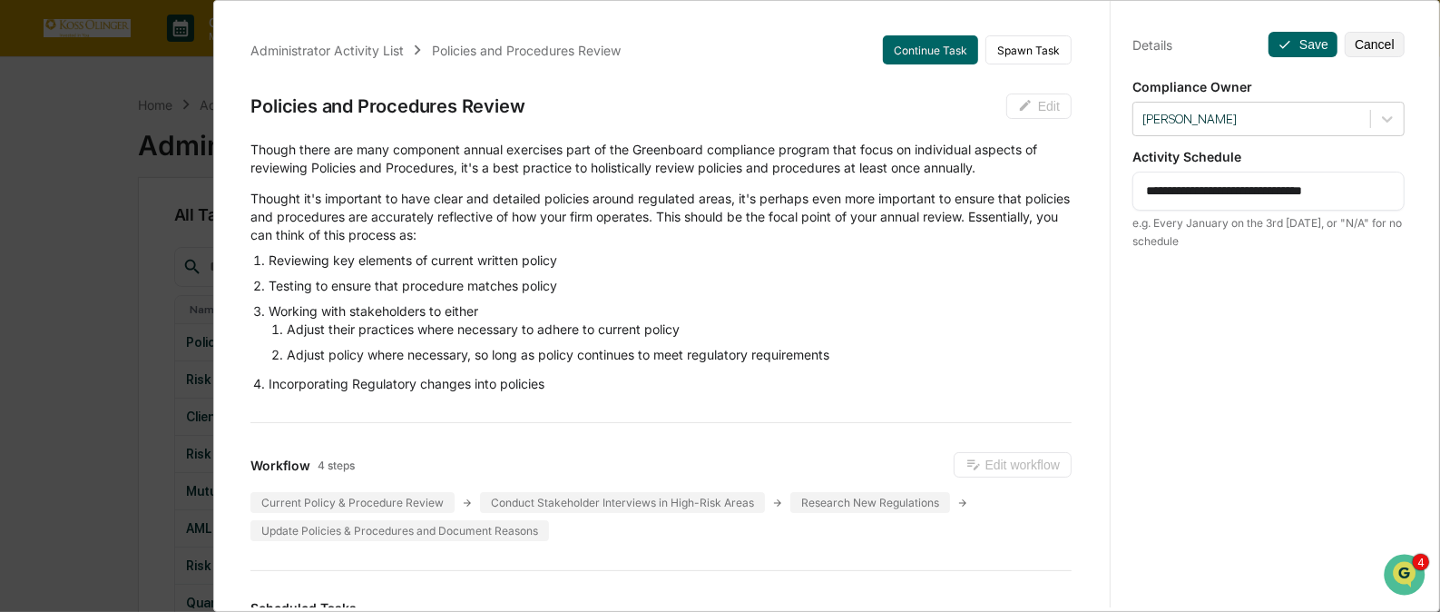
click at [1378, 191] on textarea "**********" at bounding box center [1268, 191] width 245 height 19
drag, startPoint x: 1224, startPoint y: 191, endPoint x: 1366, endPoint y: 194, distance: 141.6
click at [1366, 194] on textarea "**********" at bounding box center [1268, 191] width 245 height 19
type textarea "**********"
click at [1283, 40] on icon at bounding box center [1285, 44] width 15 height 15
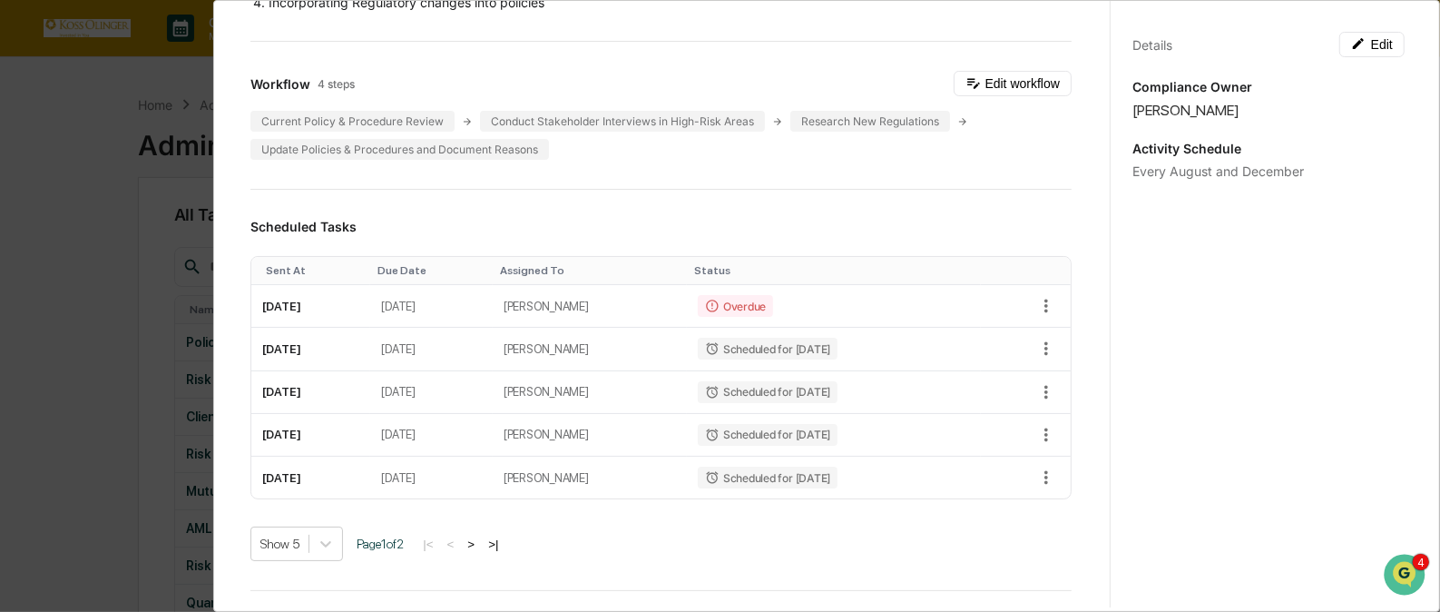
scroll to position [398, 0]
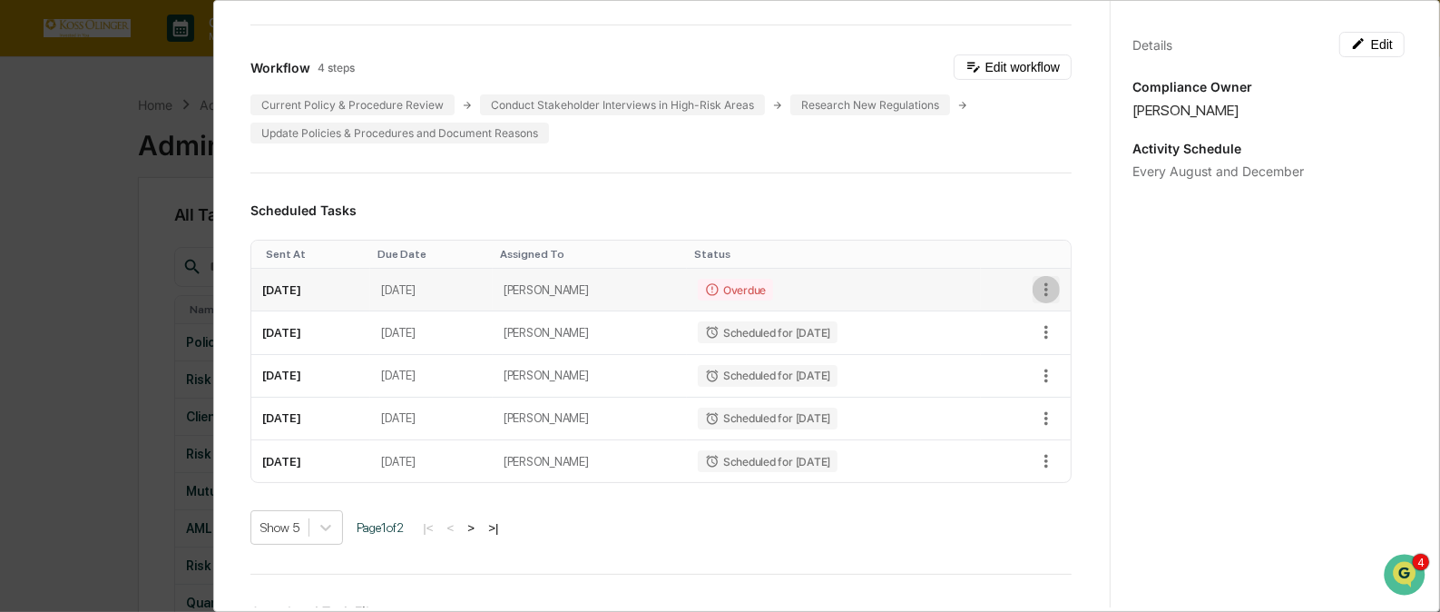
click at [1045, 292] on icon "button" at bounding box center [1047, 290] width 4 height 14
click at [1057, 323] on li "Mark as Completed" at bounding box center [1101, 320] width 150 height 34
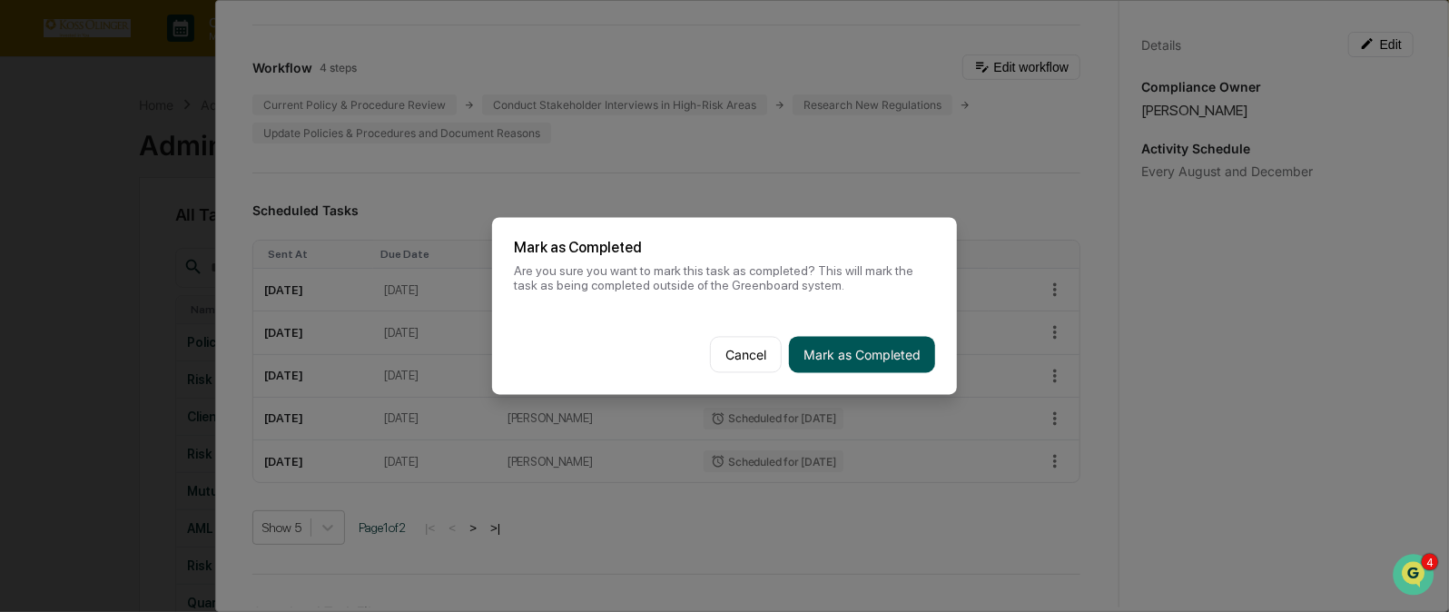
click at [847, 350] on button "Mark as Completed" at bounding box center [862, 355] width 146 height 36
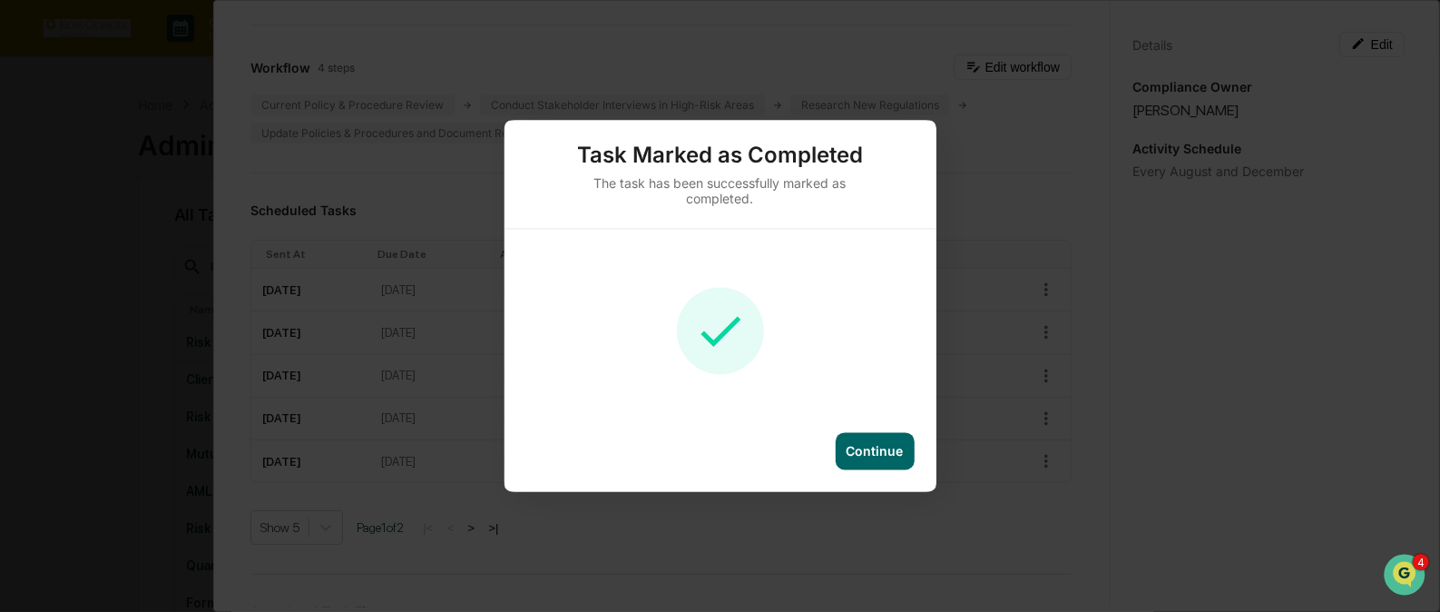
click at [871, 455] on div "Continue" at bounding box center [875, 451] width 57 height 15
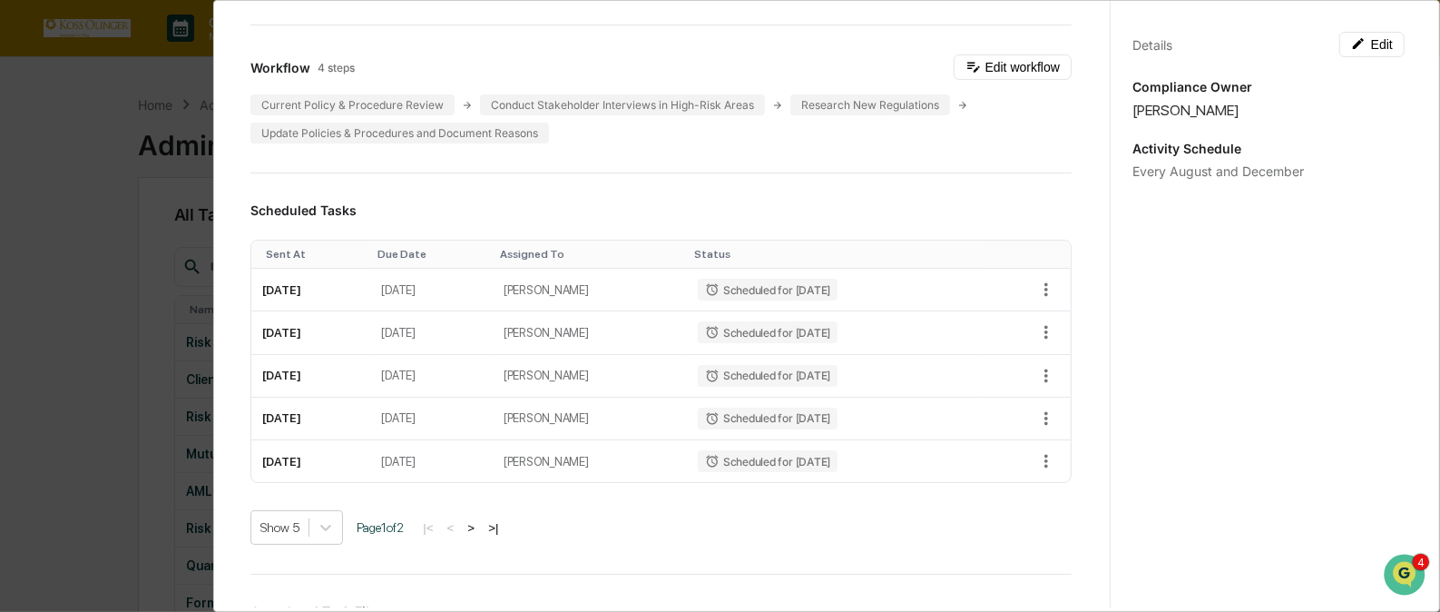
scroll to position [0, 0]
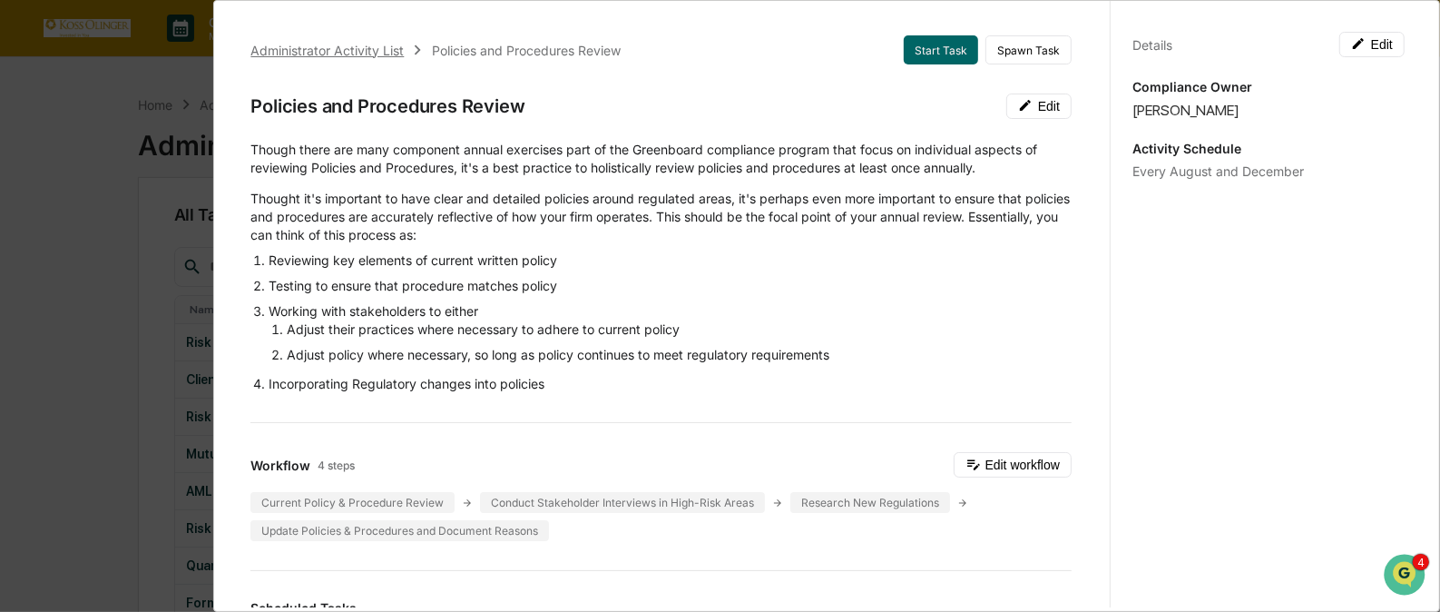
click at [380, 49] on div "Administrator Activity List" at bounding box center [326, 50] width 153 height 15
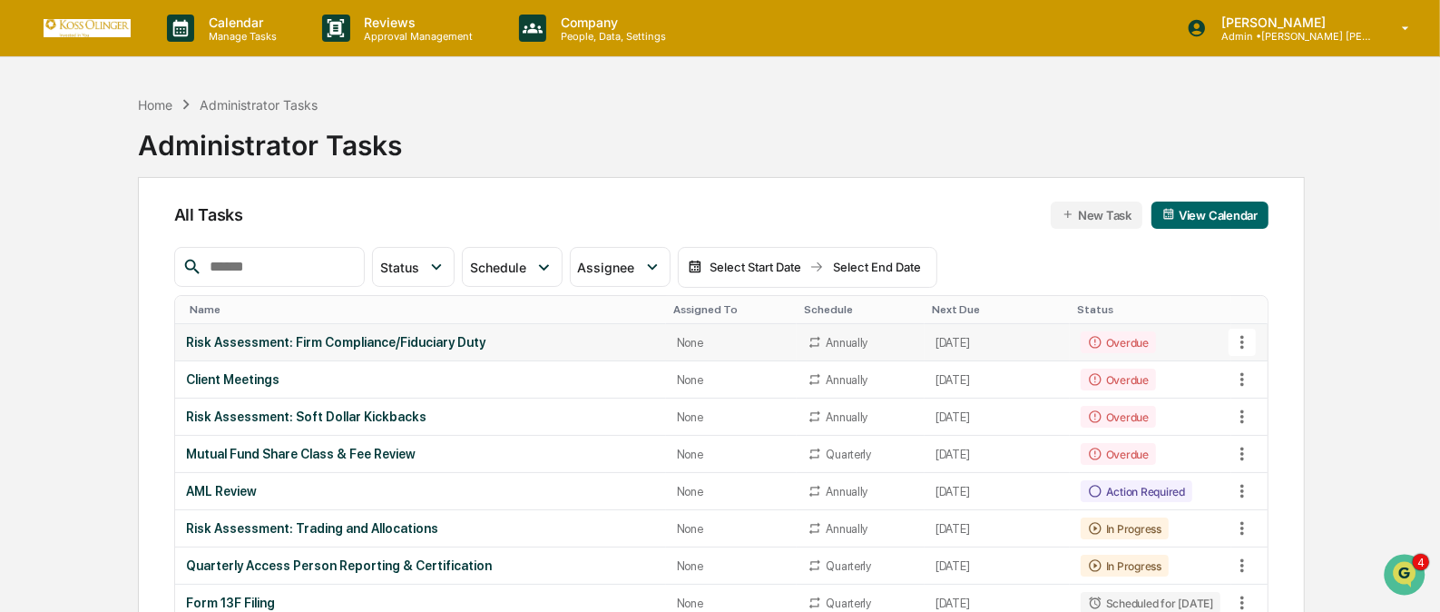
click at [1246, 339] on icon at bounding box center [1243, 342] width 20 height 20
click at [1266, 377] on li "View Task" at bounding box center [1309, 374] width 145 height 34
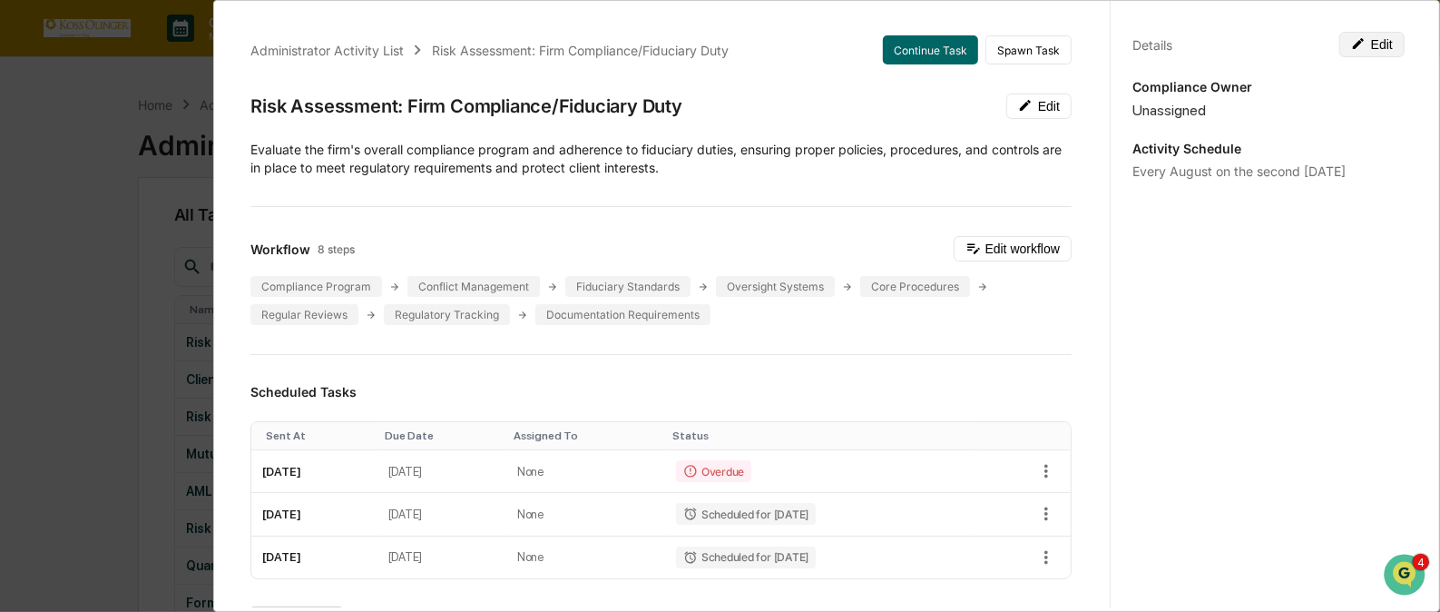
click at [1382, 34] on button "Edit" at bounding box center [1372, 44] width 65 height 25
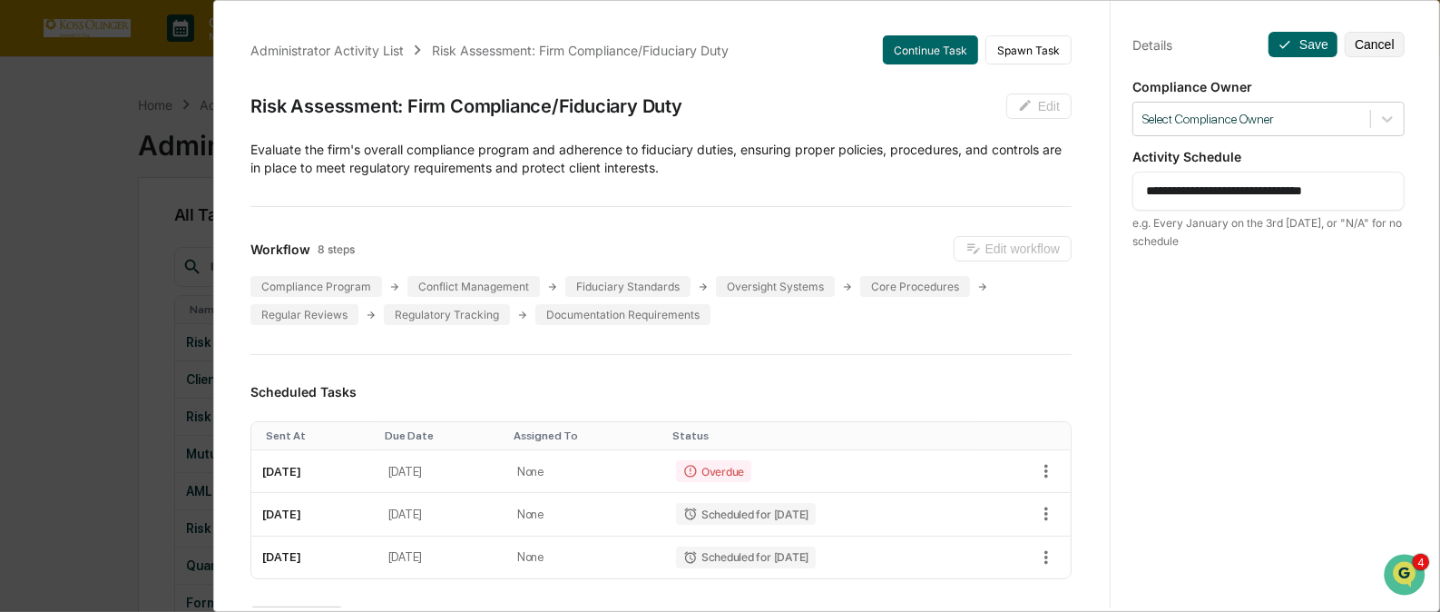
drag, startPoint x: 1368, startPoint y: 192, endPoint x: 1100, endPoint y: 194, distance: 267.7
click at [1100, 194] on div "Administrator Activity List Risk Assessment: Firm Compliance/Fiduciary Duty Con…" at bounding box center [827, 301] width 1200 height 612
paste textarea
type textarea "**********"
click at [1371, 117] on div at bounding box center [1387, 119] width 33 height 33
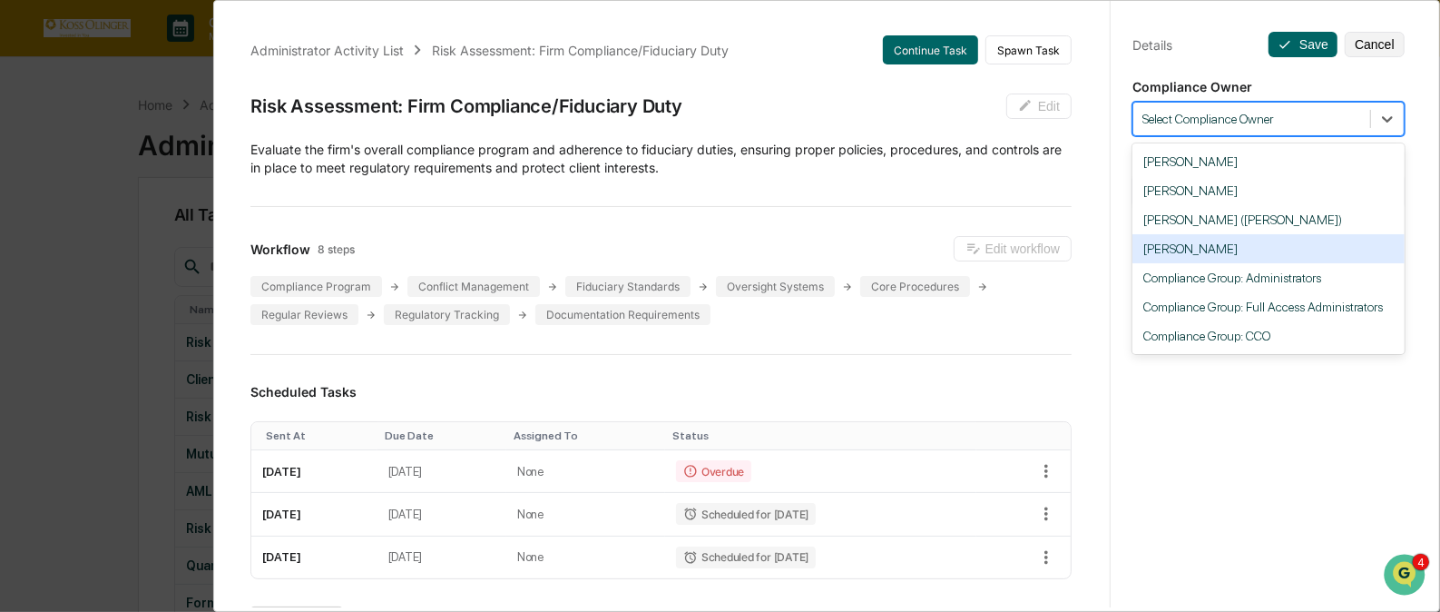
click at [1190, 242] on div "[PERSON_NAME]" at bounding box center [1269, 248] width 272 height 29
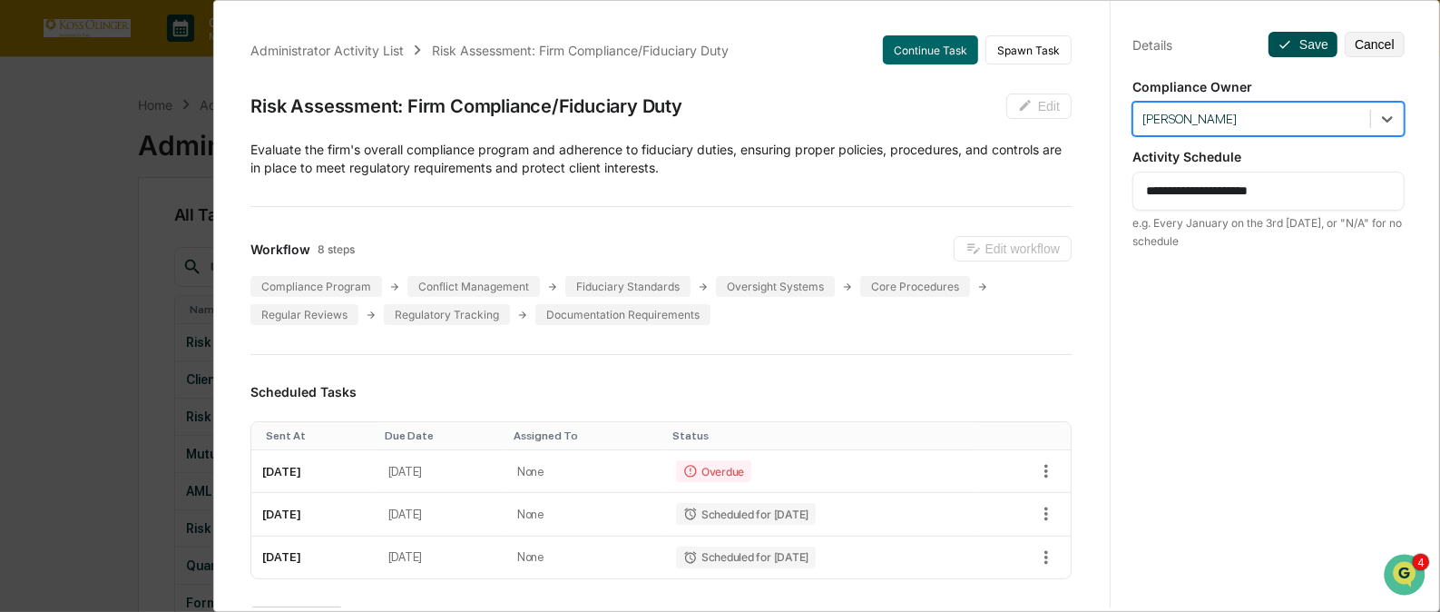
click at [1289, 39] on button "Save" at bounding box center [1303, 44] width 69 height 25
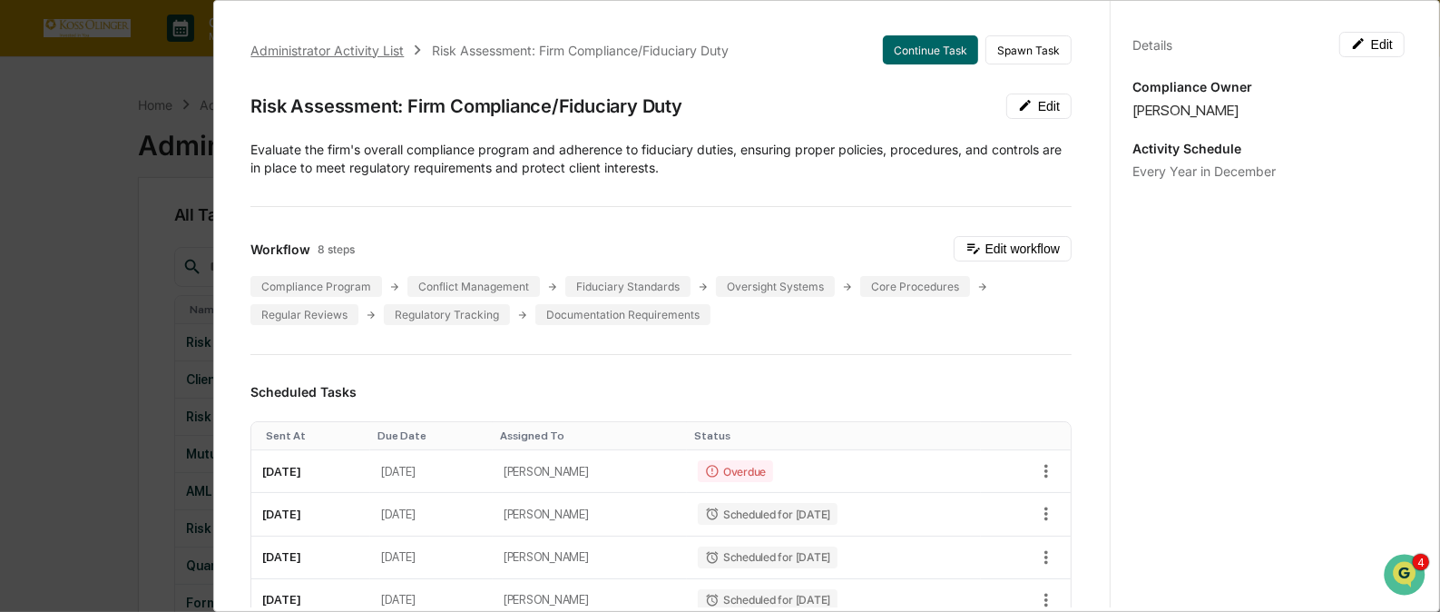
click at [373, 49] on div "Administrator Activity List" at bounding box center [326, 50] width 153 height 15
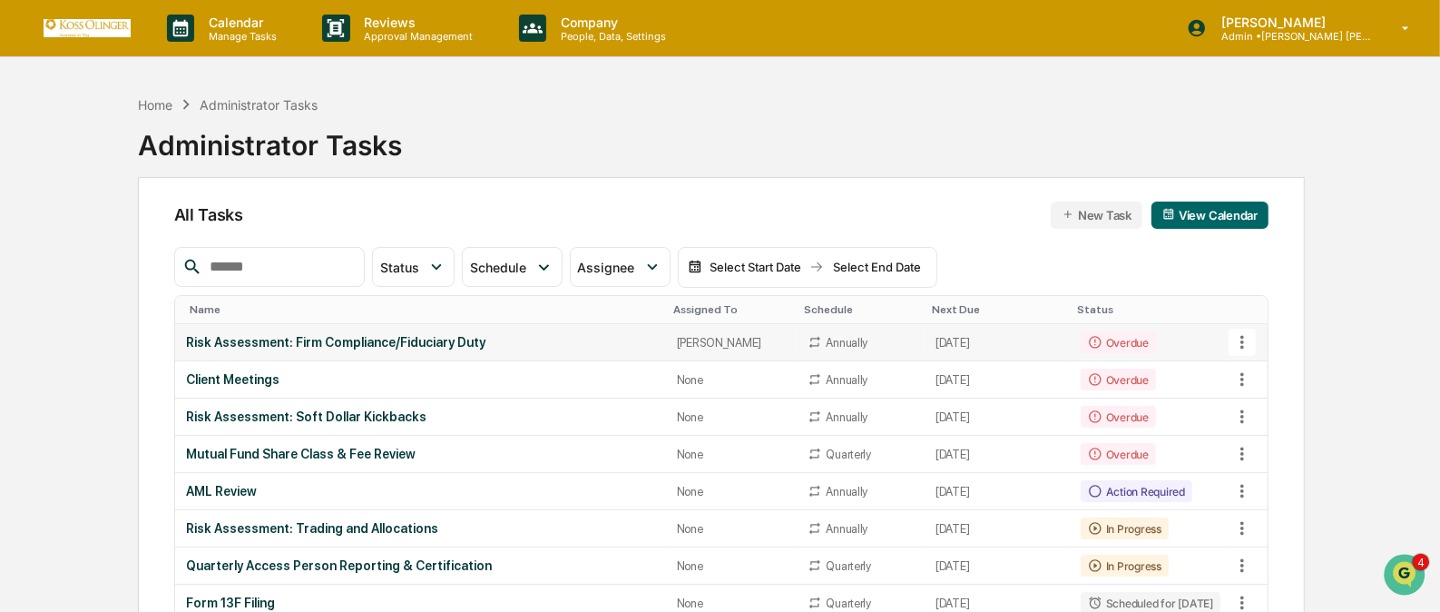
click at [1242, 337] on icon at bounding box center [1243, 343] width 4 height 14
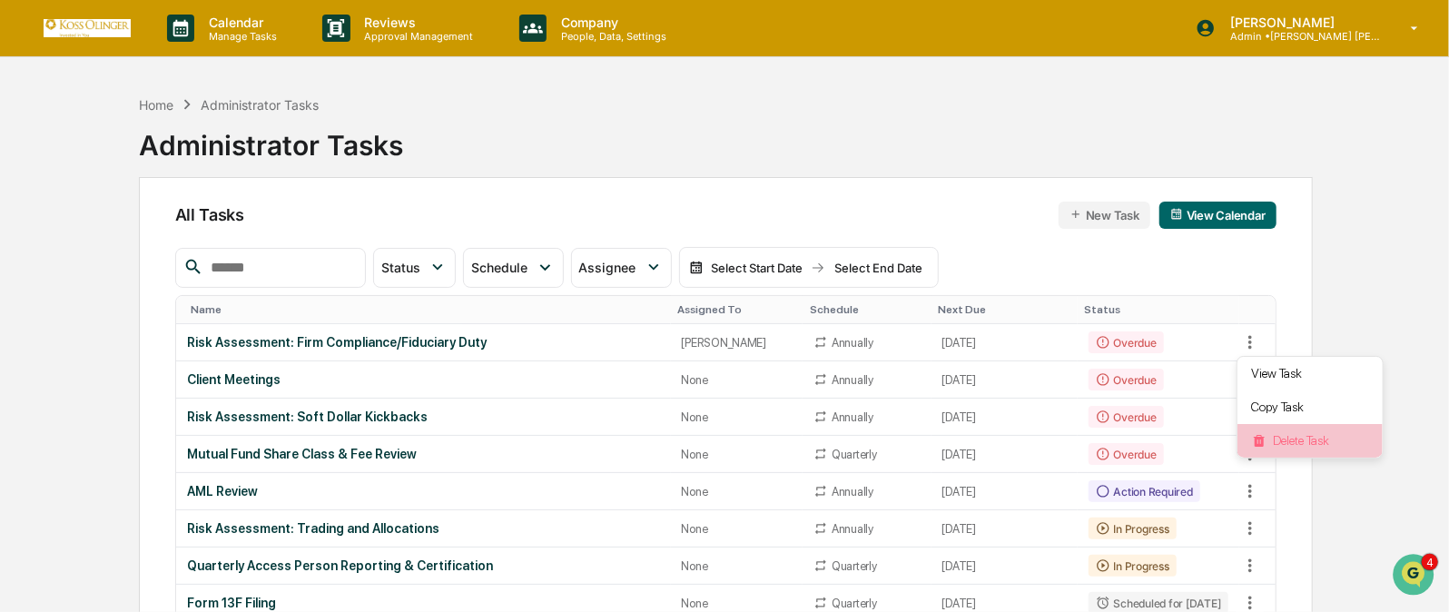
click at [1274, 434] on li "Delete Task" at bounding box center [1309, 441] width 145 height 34
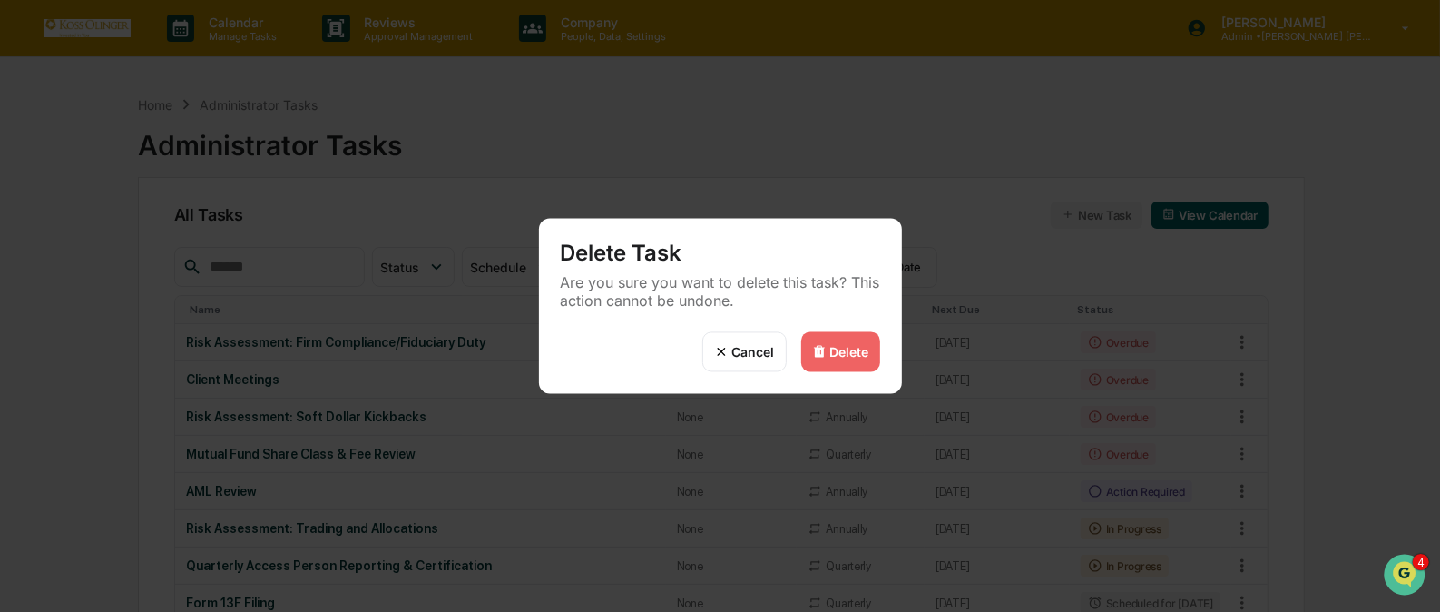
click at [852, 345] on div "Delete" at bounding box center [849, 351] width 39 height 15
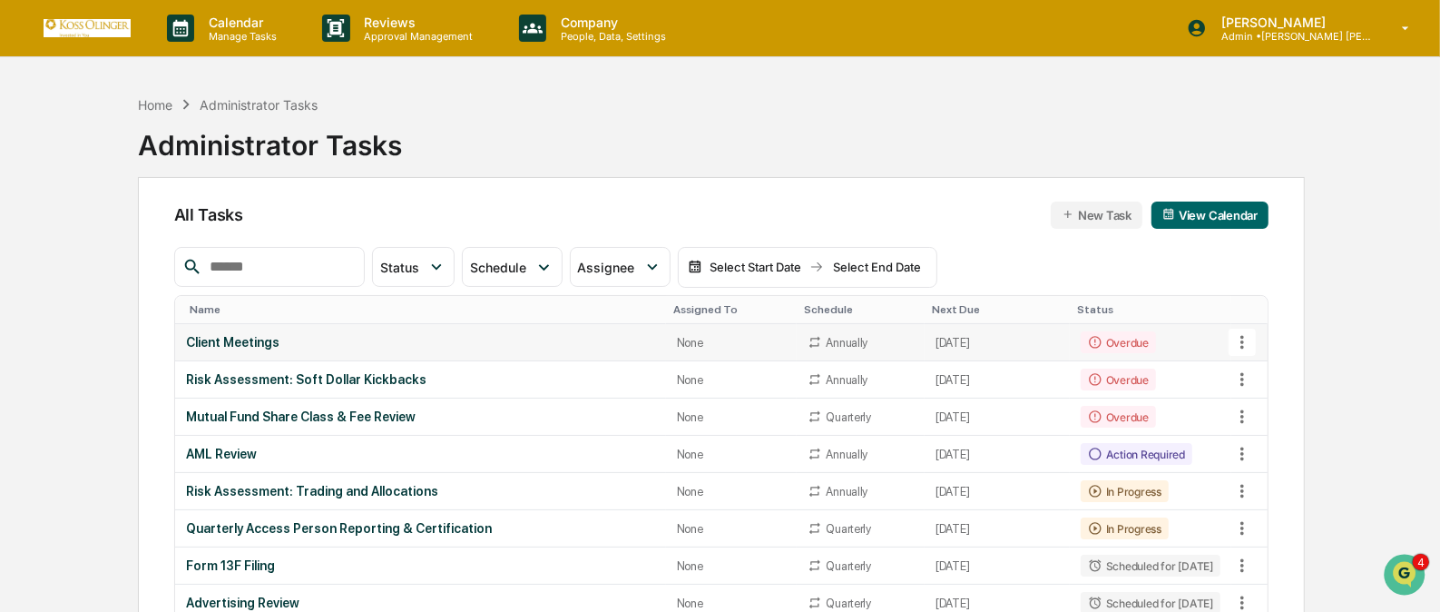
click at [1241, 342] on icon at bounding box center [1243, 342] width 20 height 20
click at [1273, 372] on li "View Task" at bounding box center [1309, 374] width 145 height 34
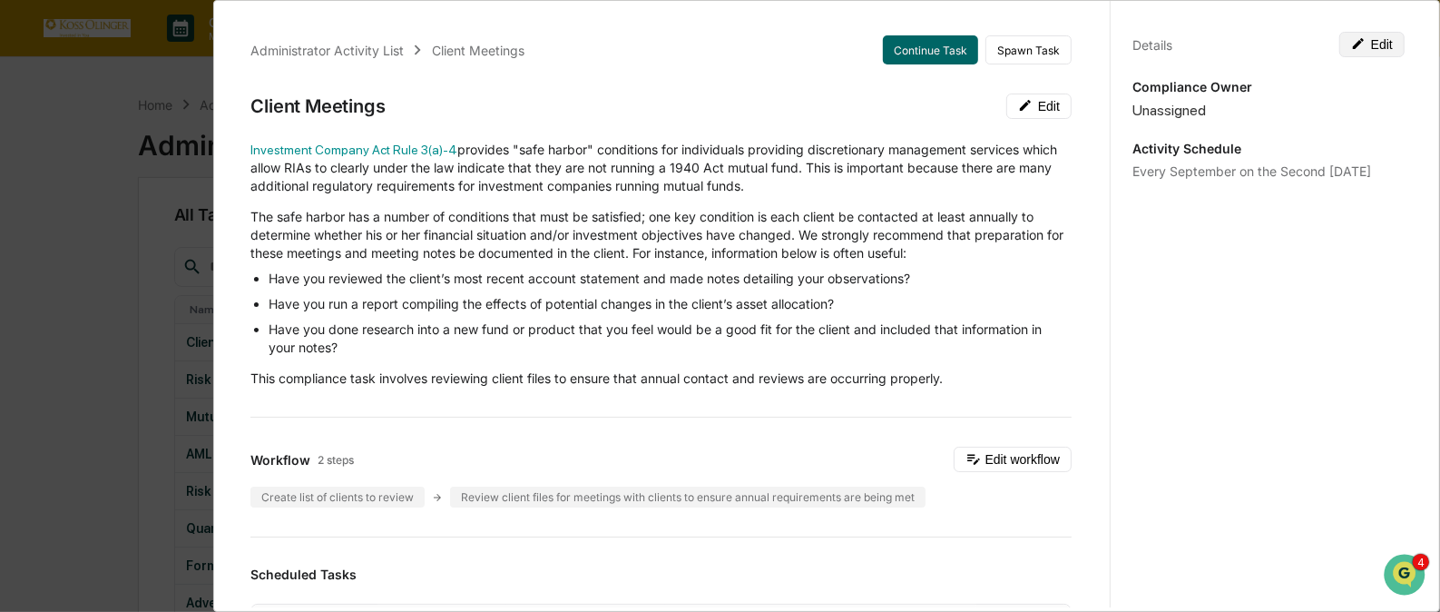
click at [1352, 45] on icon at bounding box center [1358, 43] width 15 height 15
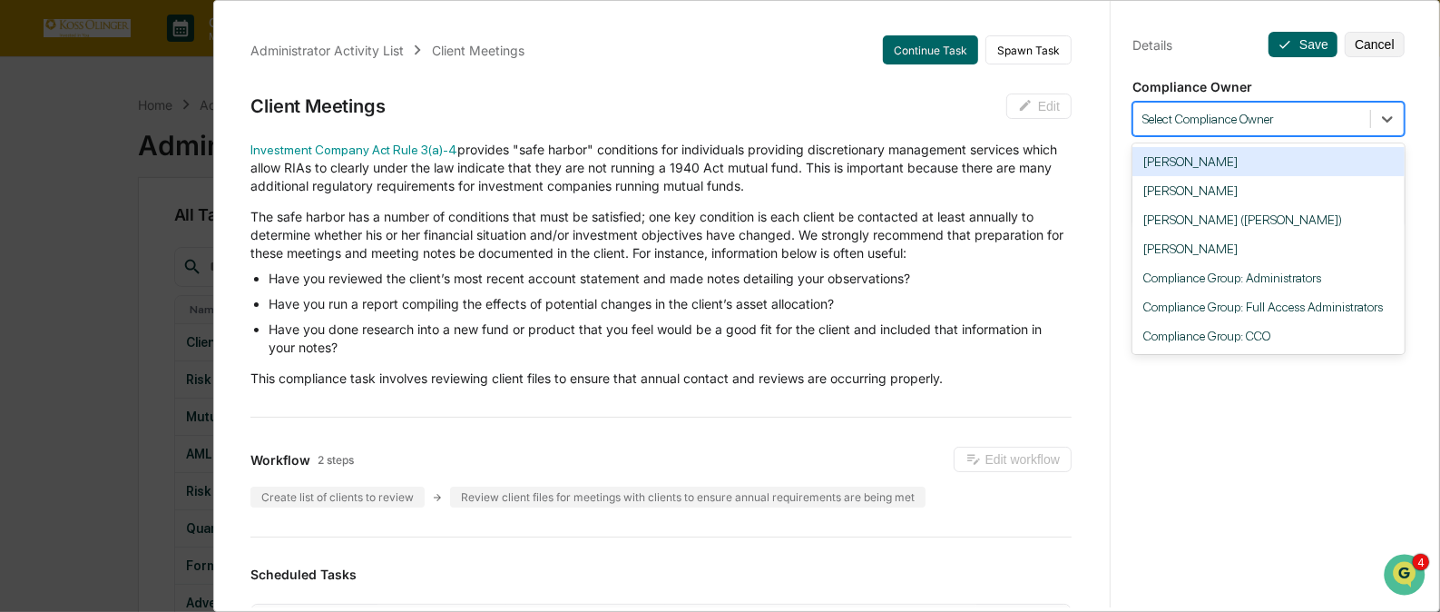
click at [1358, 113] on div "Select Compliance Owner" at bounding box center [1252, 119] width 237 height 25
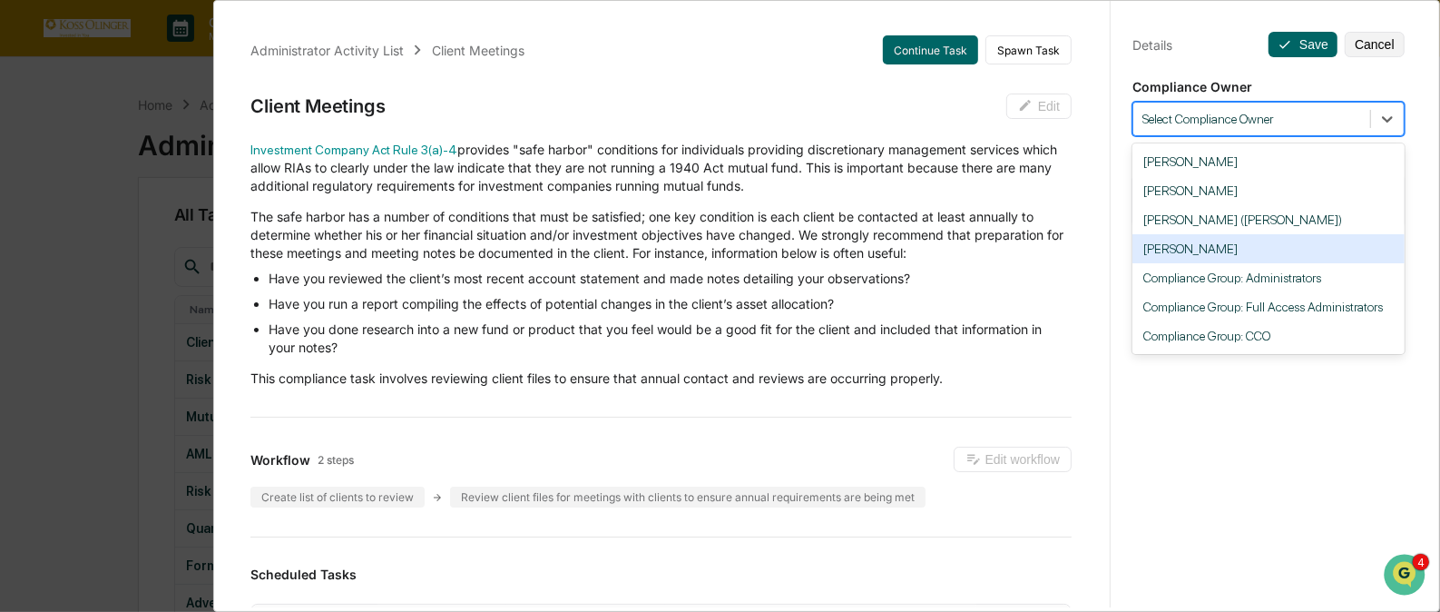
click at [1286, 260] on div "[PERSON_NAME]" at bounding box center [1269, 248] width 272 height 29
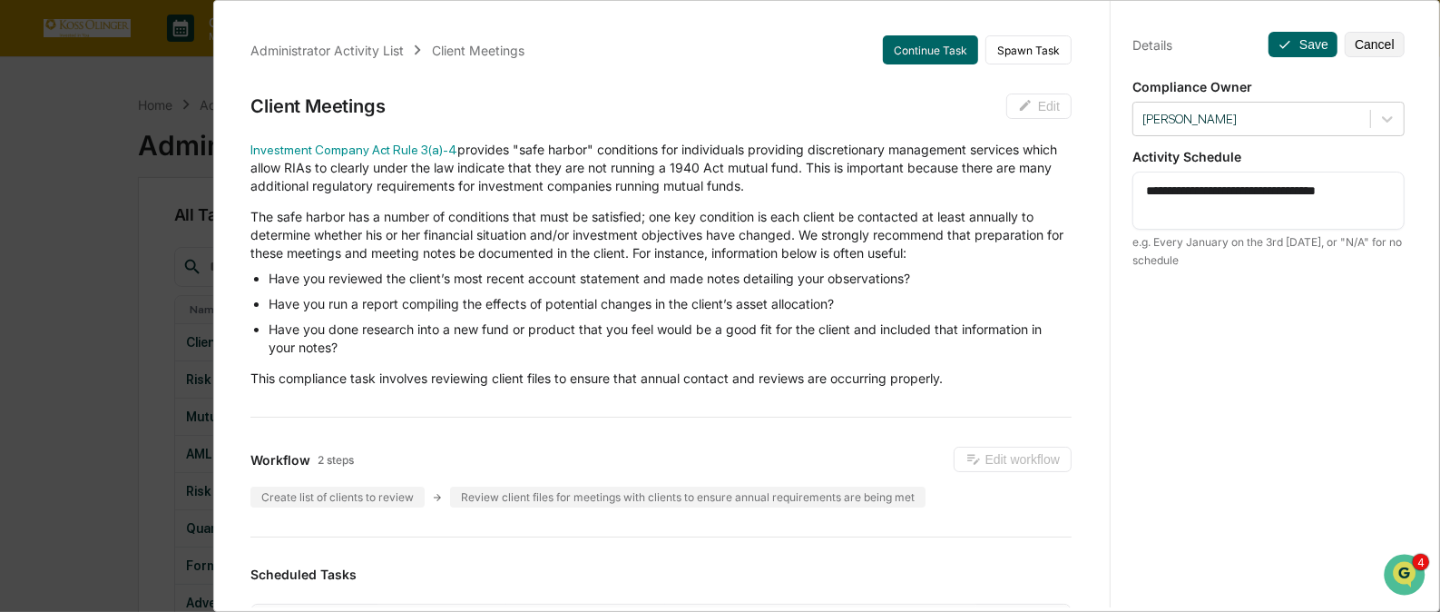
drag, startPoint x: 1221, startPoint y: 214, endPoint x: 1142, endPoint y: 193, distance: 81.7
click at [1146, 193] on textarea "**********" at bounding box center [1268, 201] width 245 height 38
paste textarea
type textarea "**********"
click at [1295, 36] on button "Save" at bounding box center [1303, 44] width 69 height 25
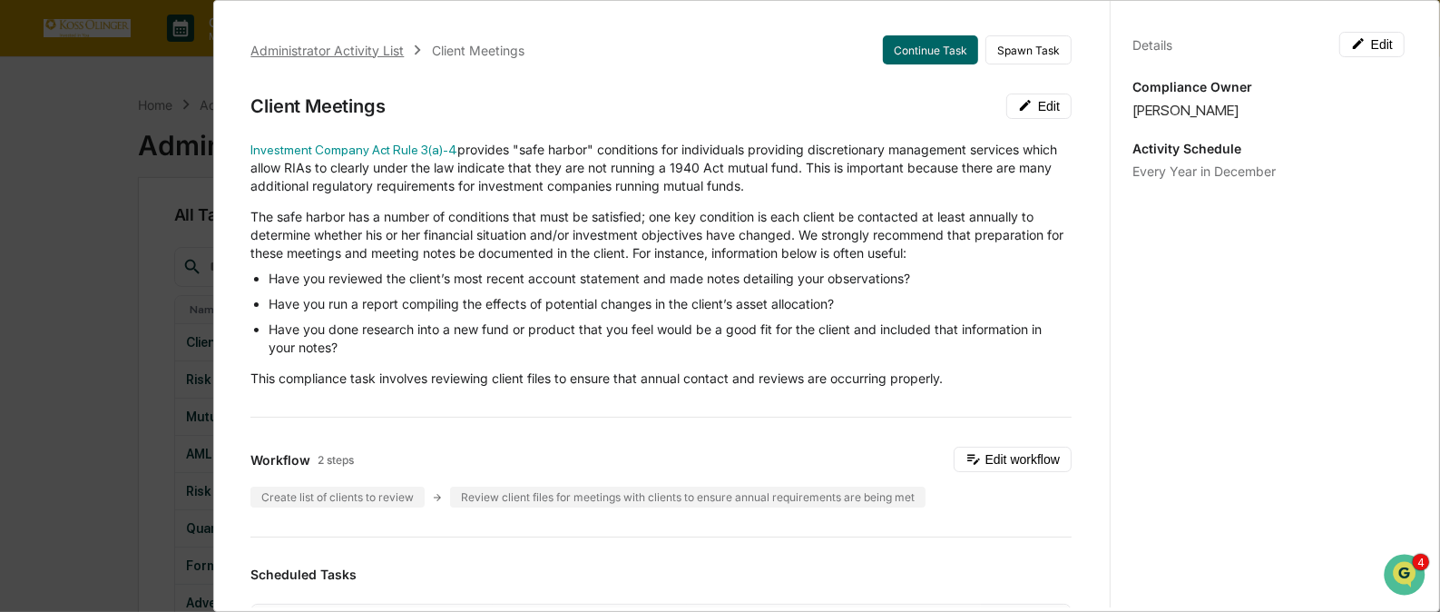
click at [363, 50] on div "Administrator Activity List" at bounding box center [326, 50] width 153 height 15
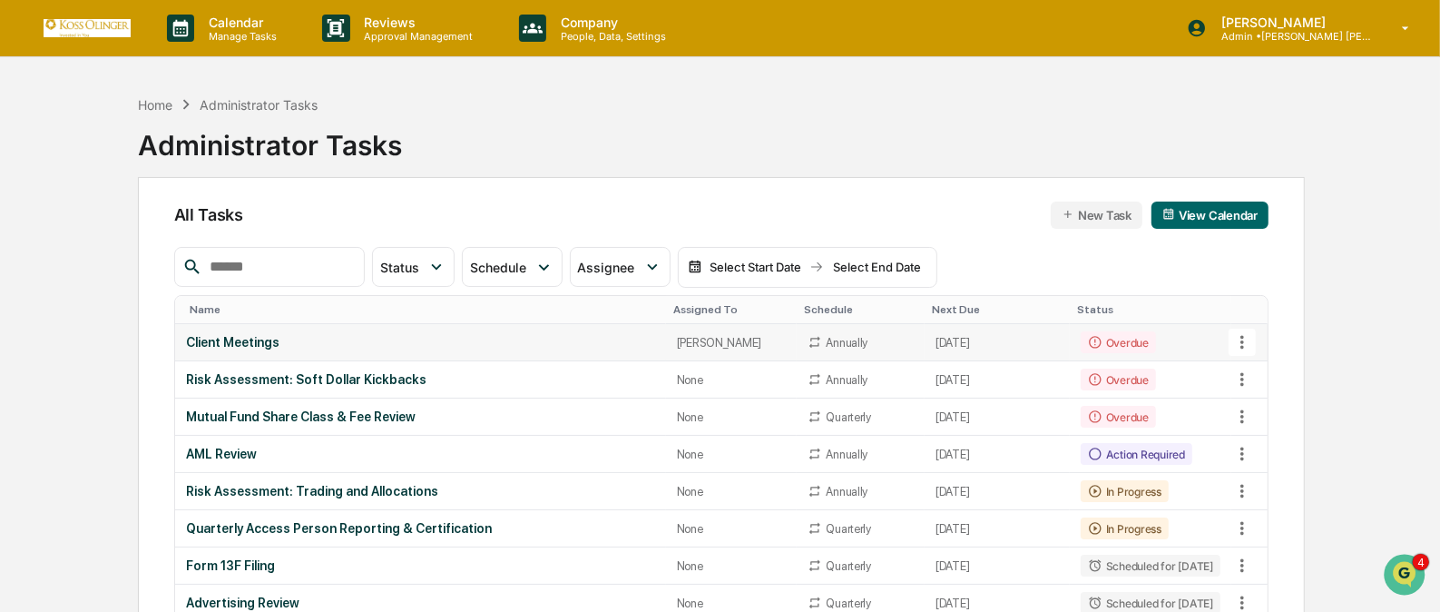
click at [1243, 339] on icon at bounding box center [1243, 342] width 20 height 20
click at [1282, 440] on li "Delete Task" at bounding box center [1309, 441] width 145 height 34
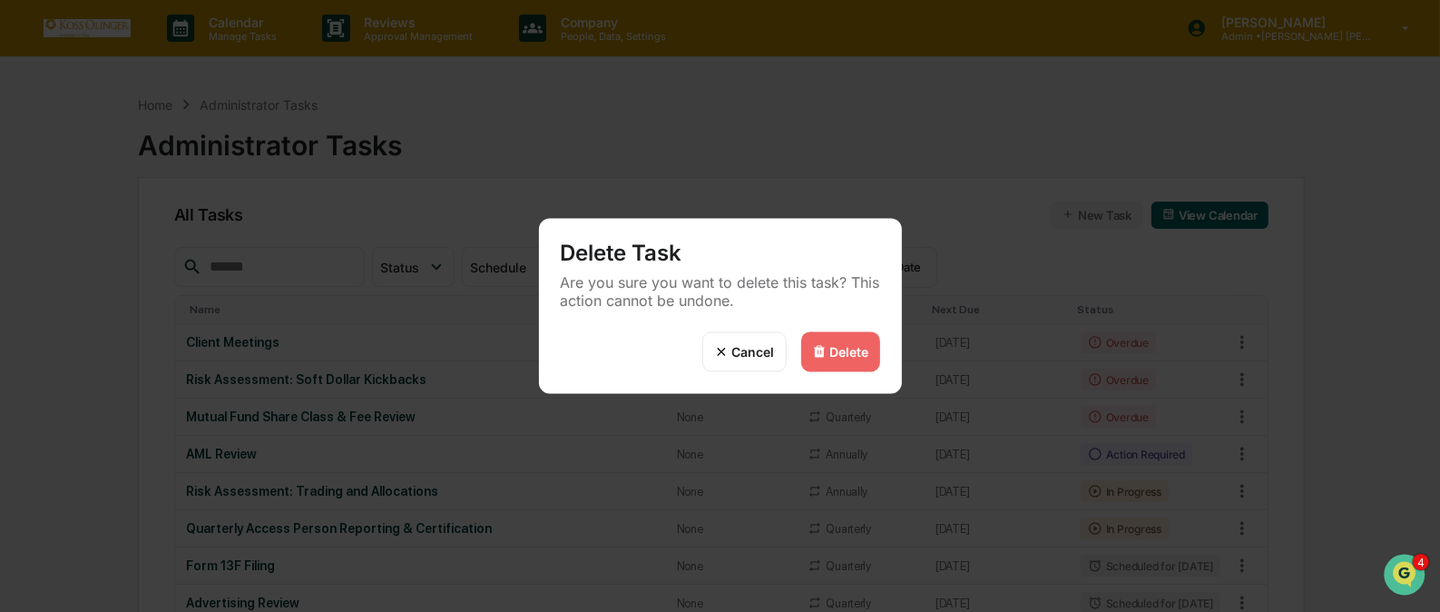
click at [865, 356] on div "Delete" at bounding box center [849, 351] width 39 height 15
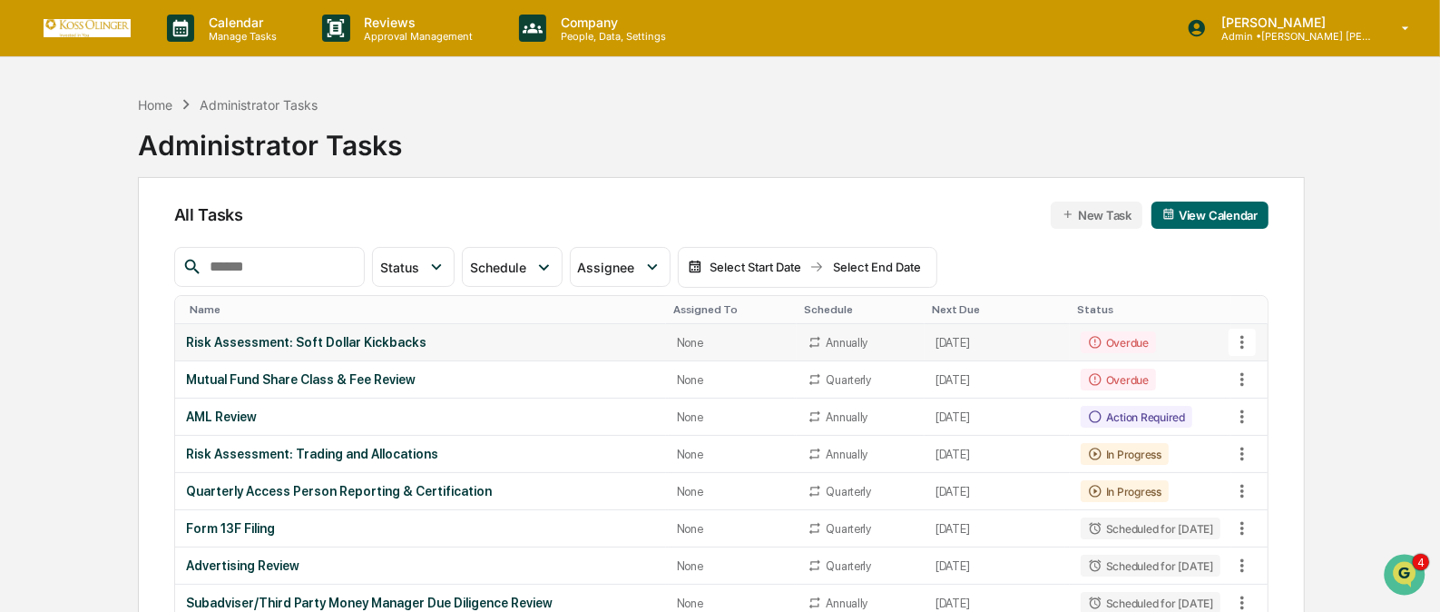
click at [1245, 338] on icon at bounding box center [1243, 342] width 20 height 20
click at [1274, 370] on li "View Task" at bounding box center [1309, 374] width 145 height 34
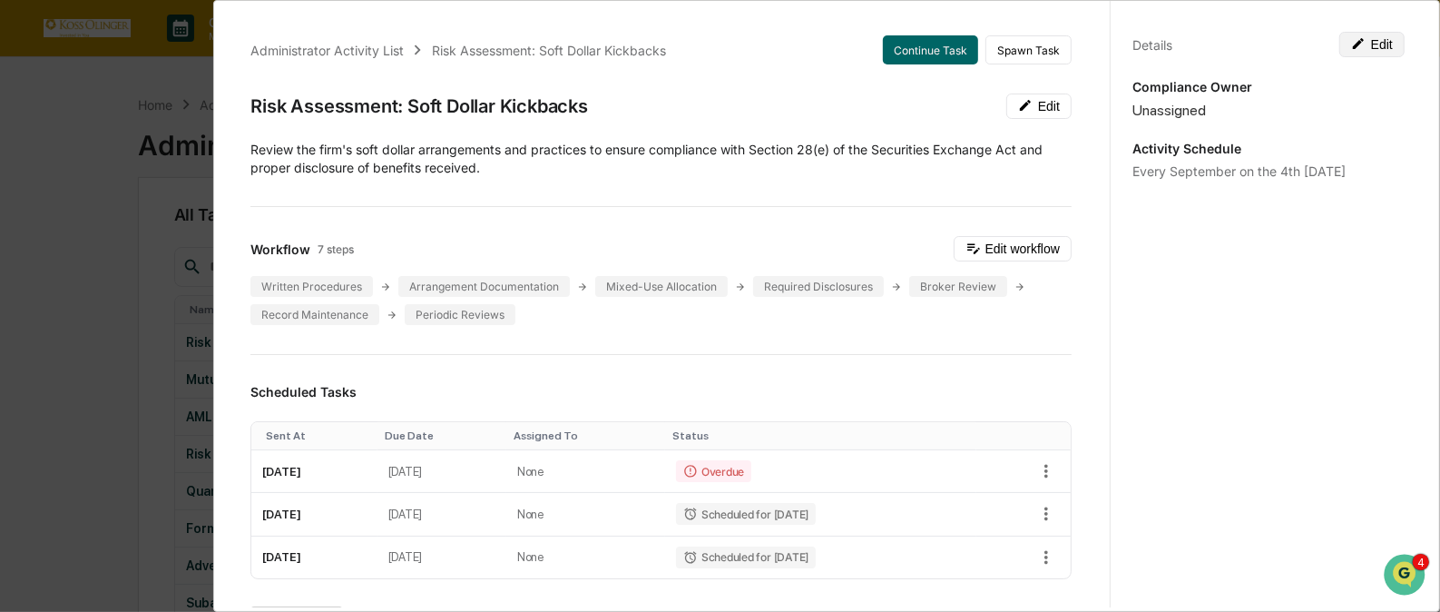
click at [1356, 37] on icon at bounding box center [1358, 43] width 15 height 15
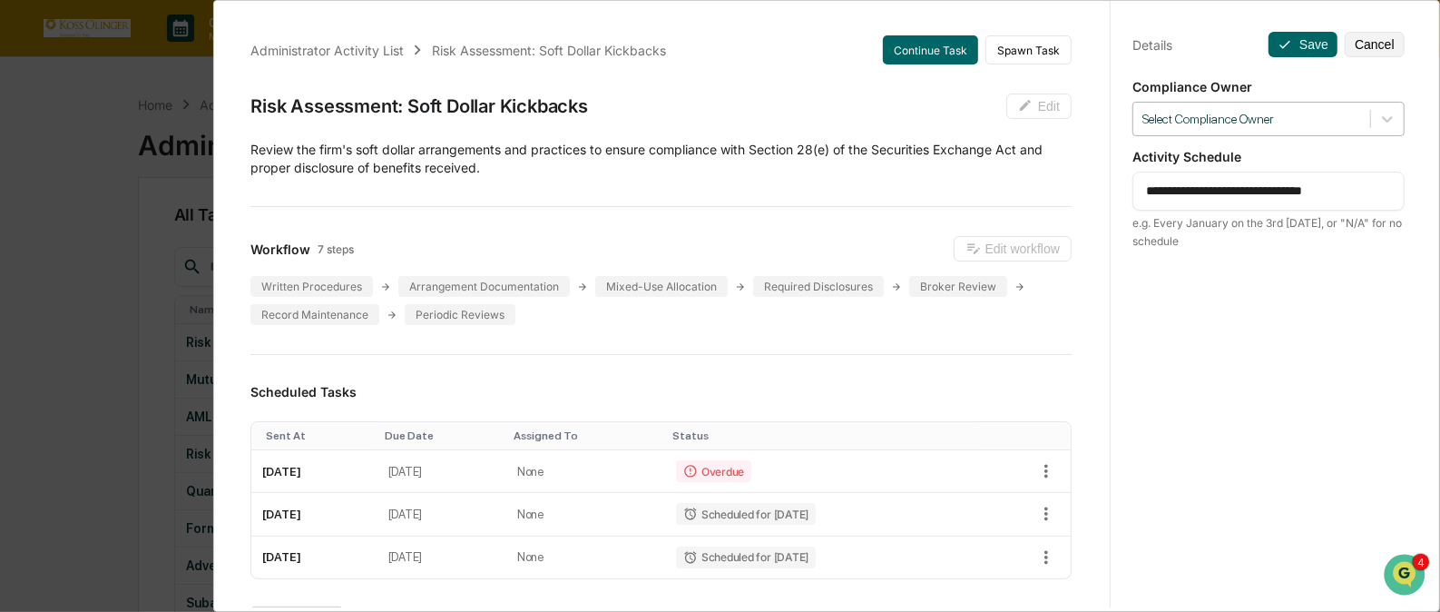
click at [1267, 114] on div at bounding box center [1252, 119] width 219 height 17
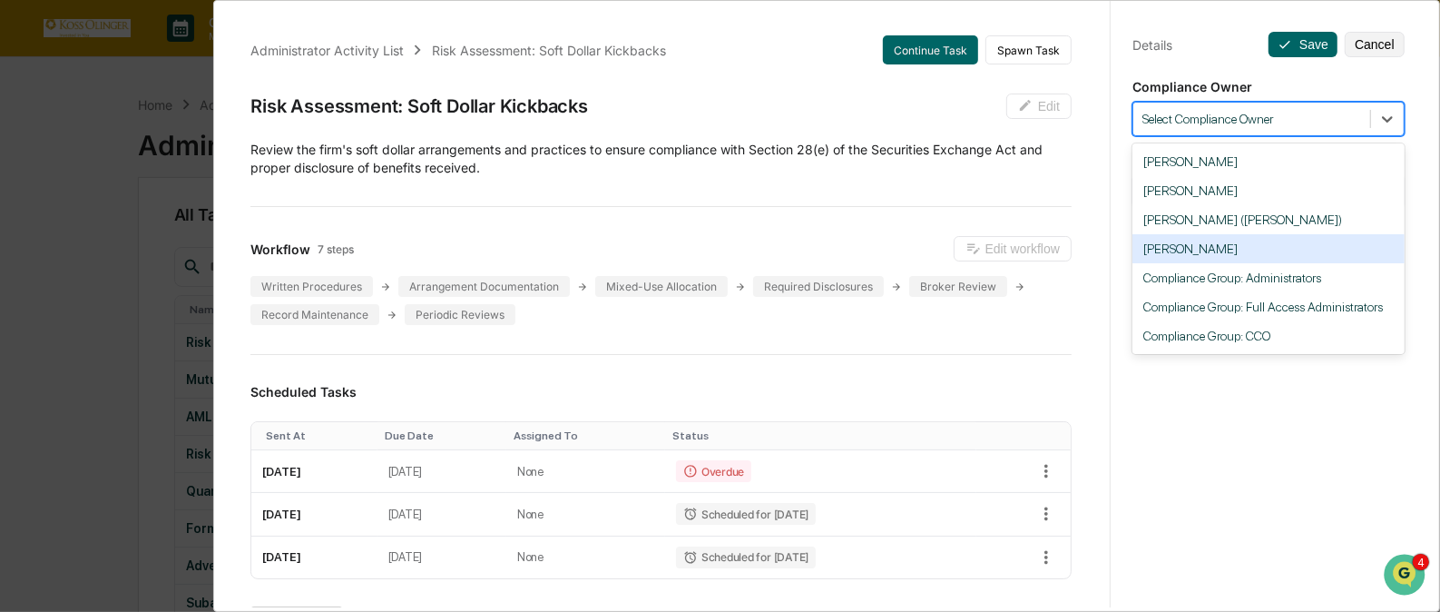
click at [1196, 254] on div "[PERSON_NAME]" at bounding box center [1269, 248] width 272 height 29
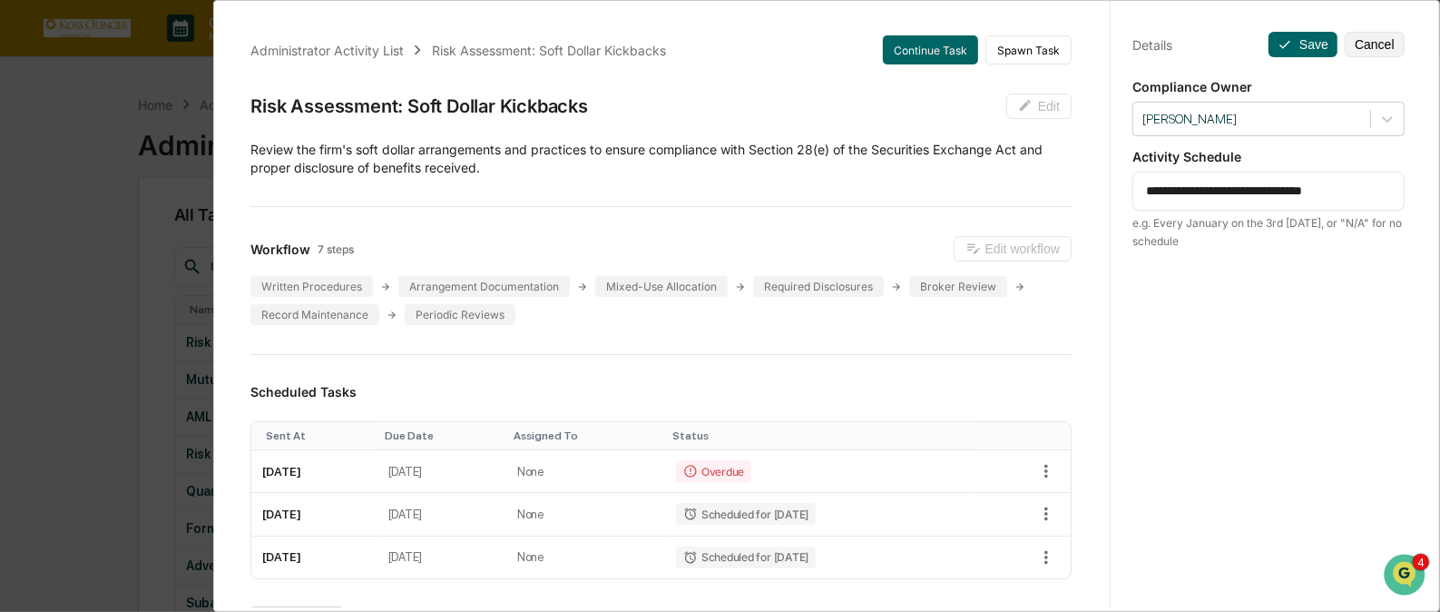
drag, startPoint x: 1353, startPoint y: 190, endPoint x: 1116, endPoint y: 191, distance: 236.9
click at [1116, 191] on div "**********" at bounding box center [1268, 322] width 317 height 655
paste textarea
drag, startPoint x: 1308, startPoint y: 188, endPoint x: 1129, endPoint y: 198, distance: 179.1
click at [1133, 198] on div "**********" at bounding box center [1269, 191] width 272 height 39
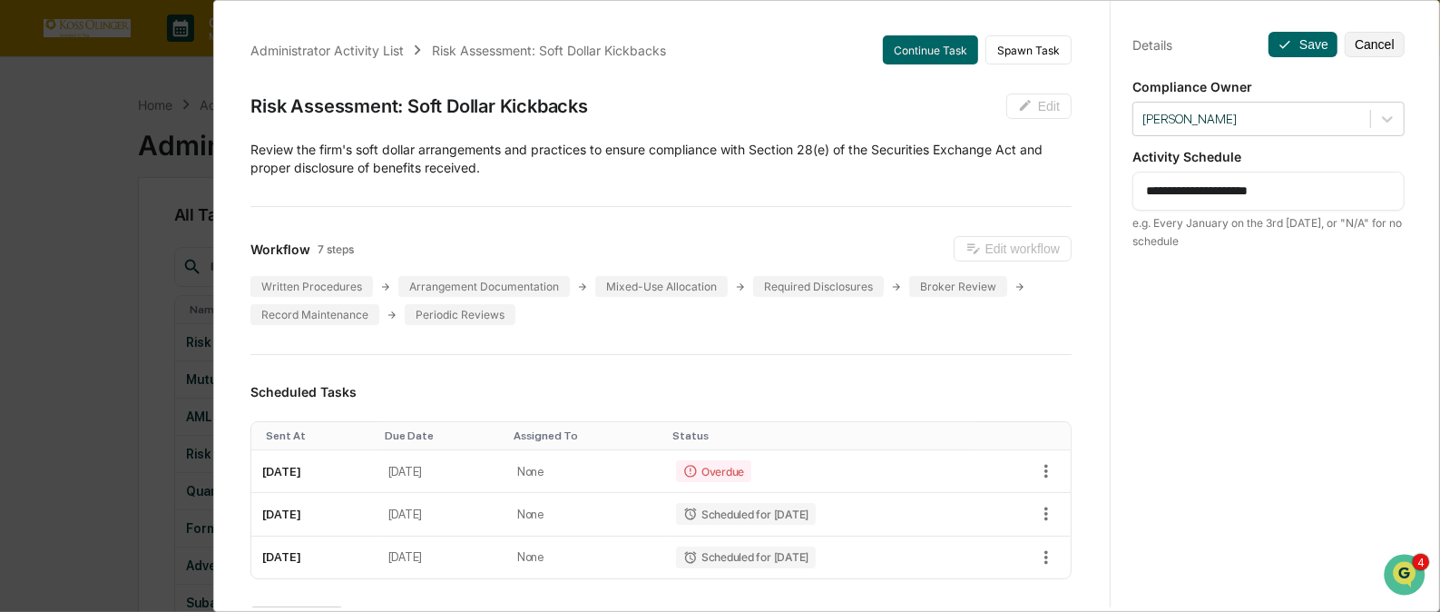
paste textarea
type textarea "**********"
click at [1290, 37] on button "Save" at bounding box center [1303, 44] width 69 height 25
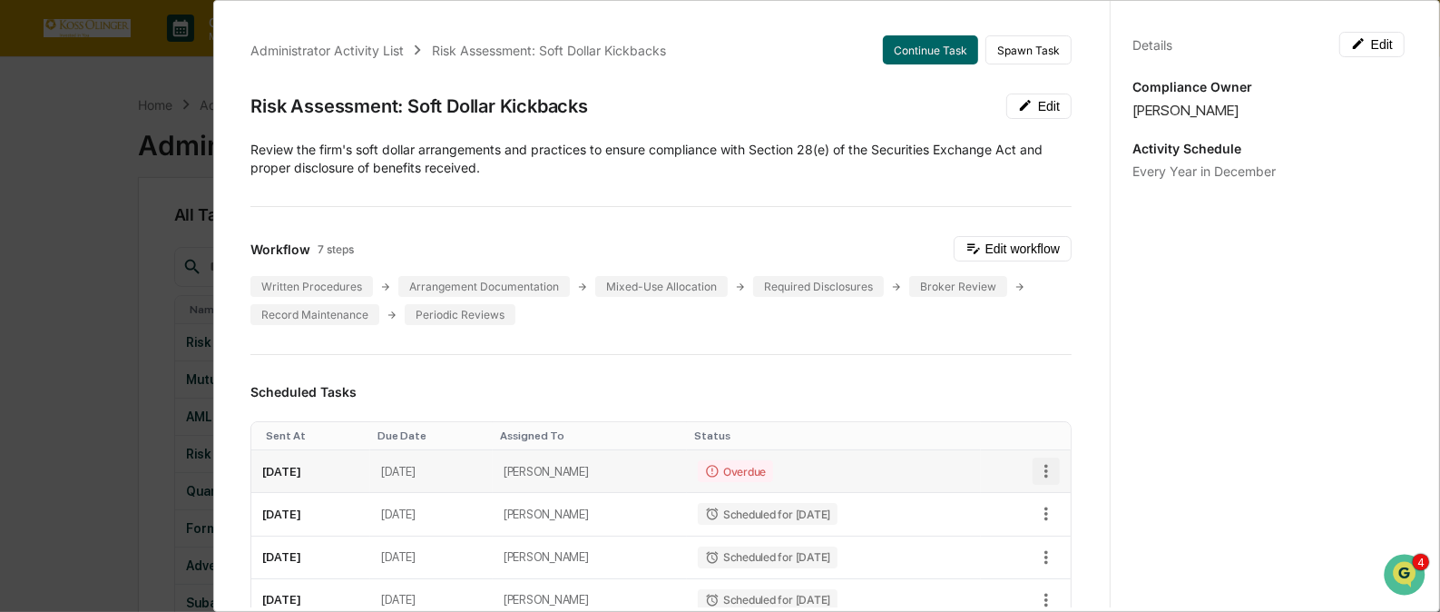
click at [1036, 474] on icon "button" at bounding box center [1046, 471] width 20 height 20
click at [1071, 541] on li "Delete task" at bounding box center [1101, 536] width 150 height 34
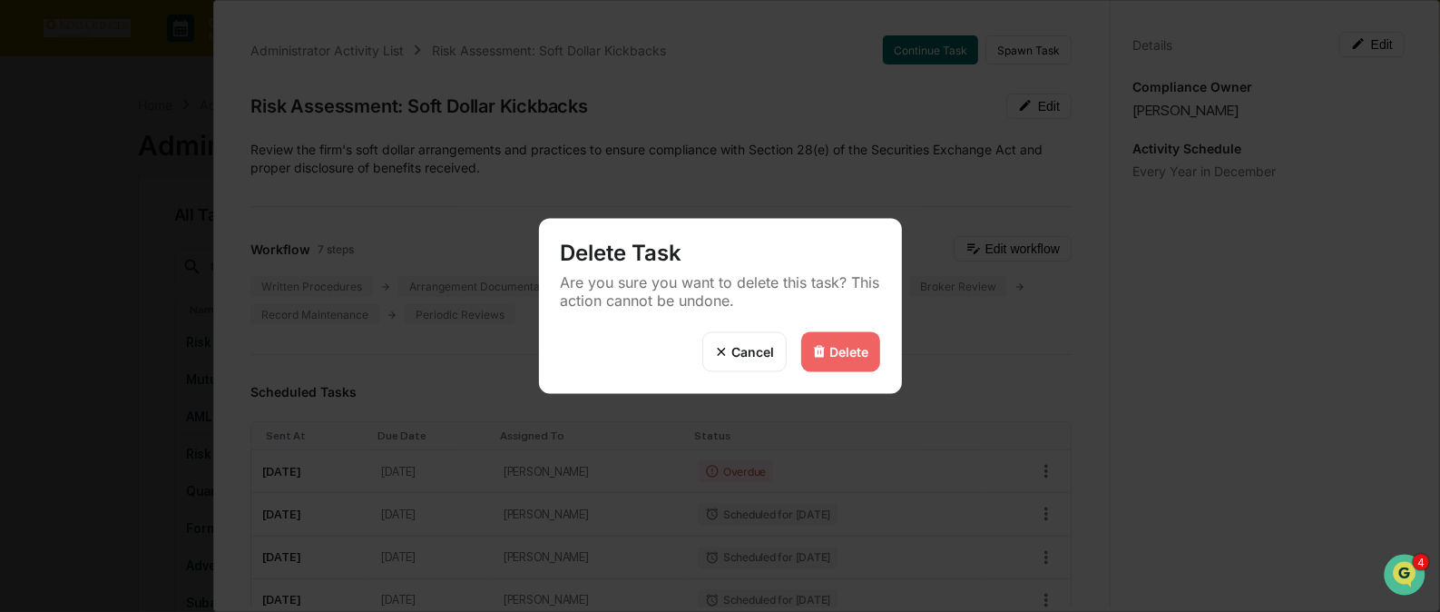
click at [836, 347] on div "Delete" at bounding box center [849, 351] width 39 height 15
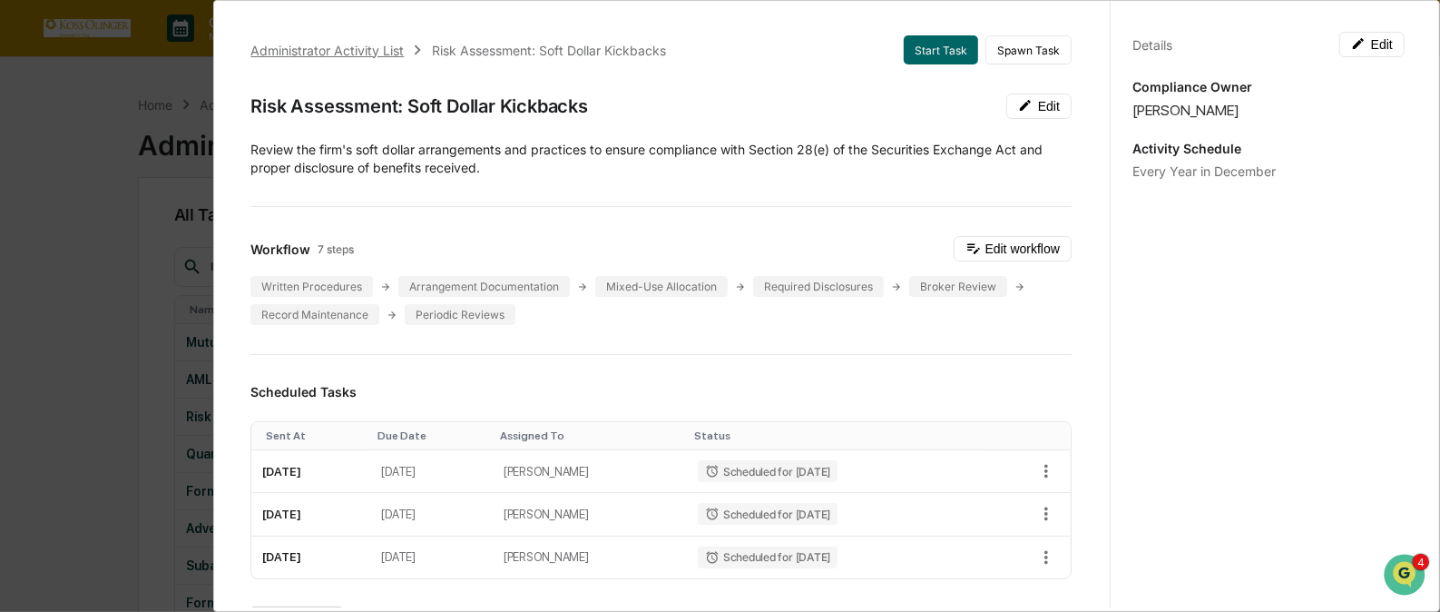
click at [358, 45] on div "Administrator Activity List" at bounding box center [326, 50] width 153 height 15
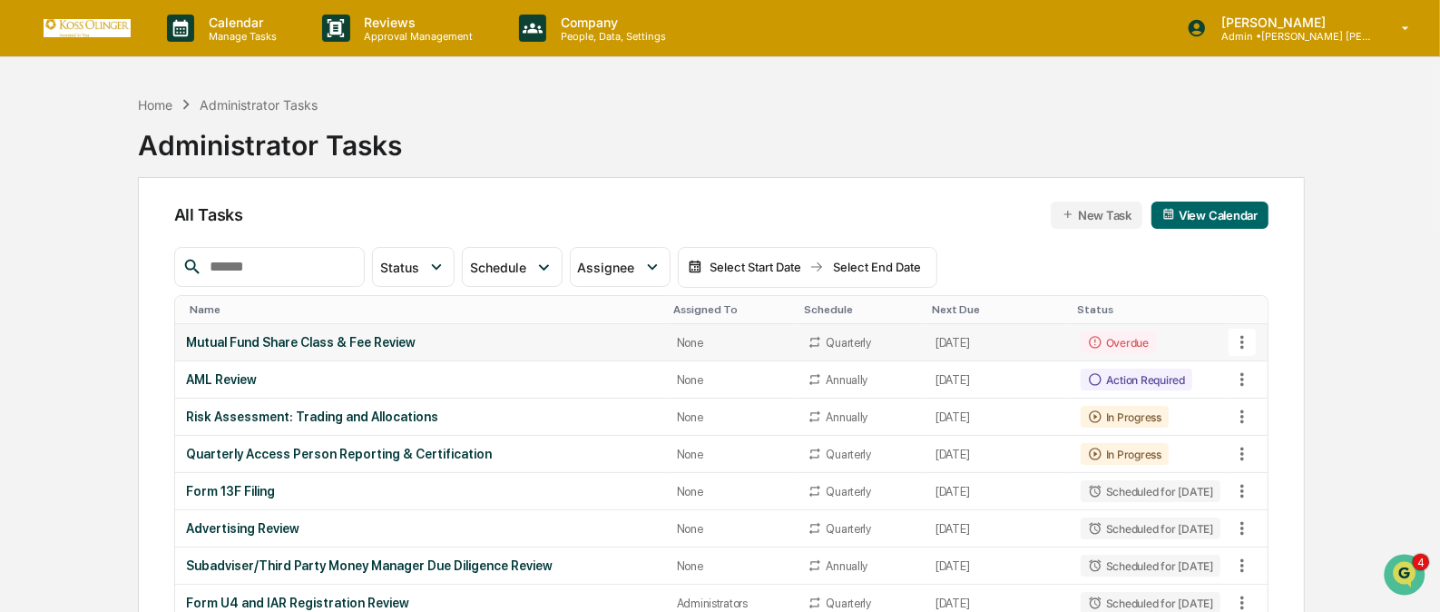
click at [1243, 343] on icon at bounding box center [1243, 343] width 4 height 14
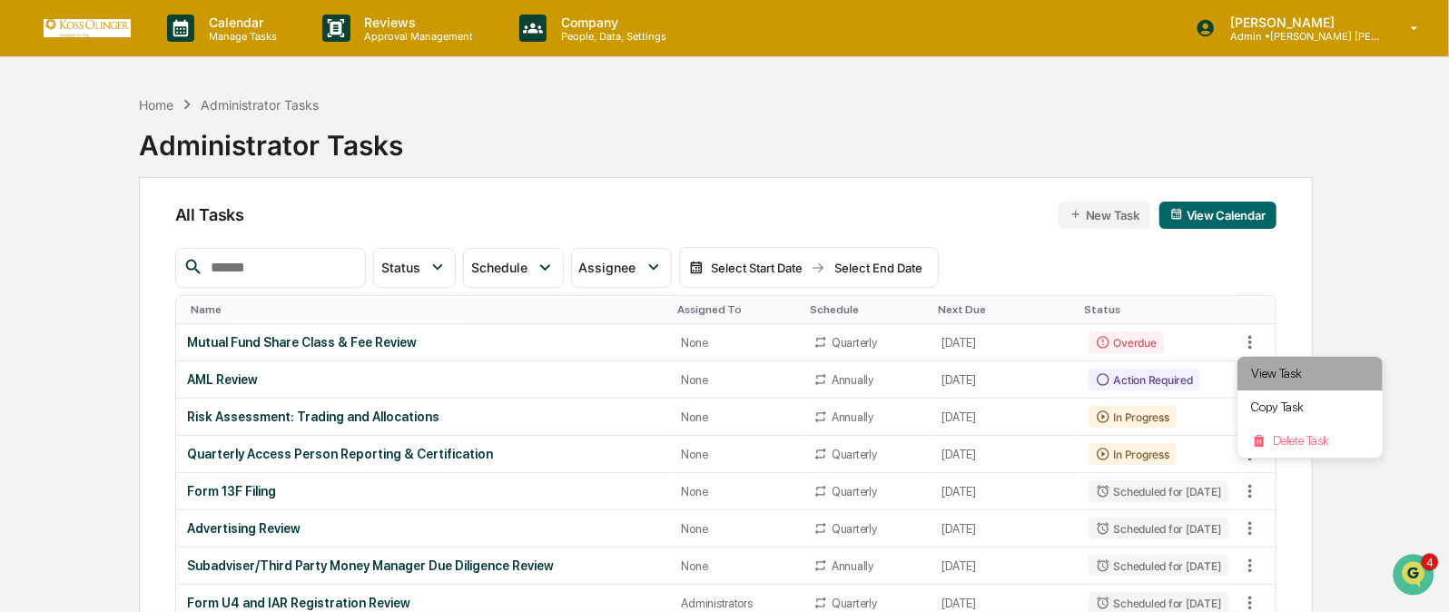
click at [1271, 372] on li "View Task" at bounding box center [1309, 374] width 145 height 34
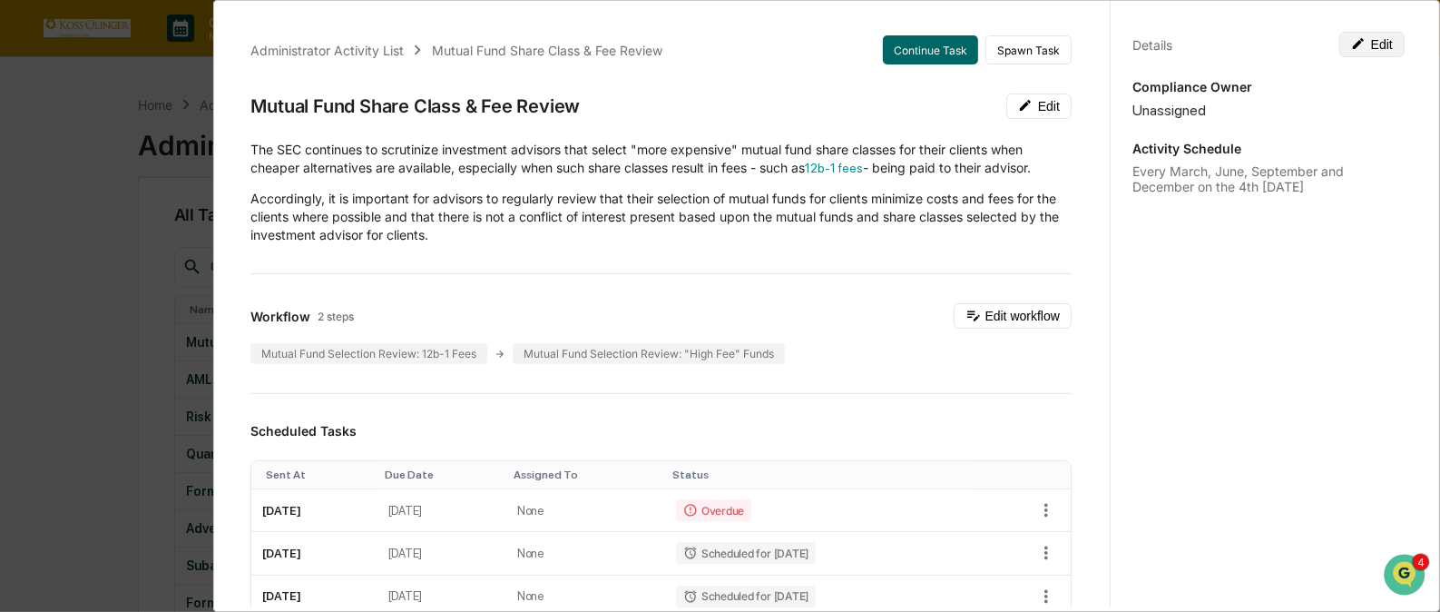
click at [1359, 46] on button "Edit" at bounding box center [1372, 44] width 65 height 25
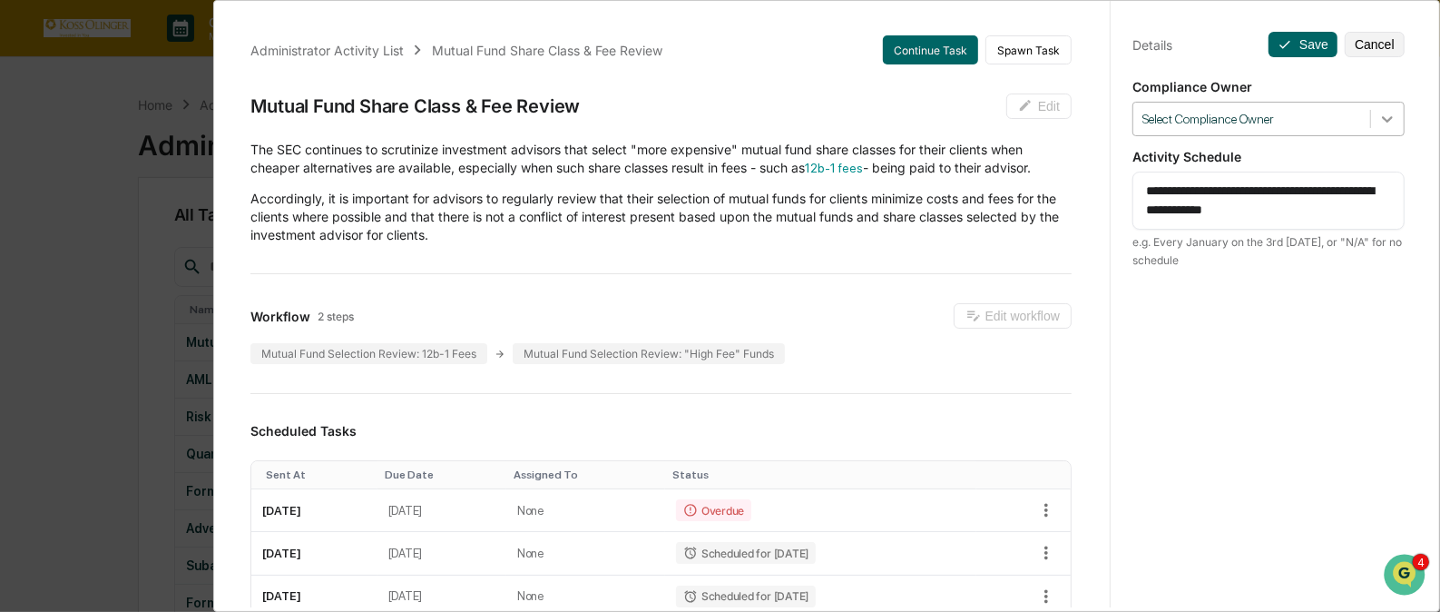
click at [1382, 118] on icon at bounding box center [1387, 119] width 11 height 6
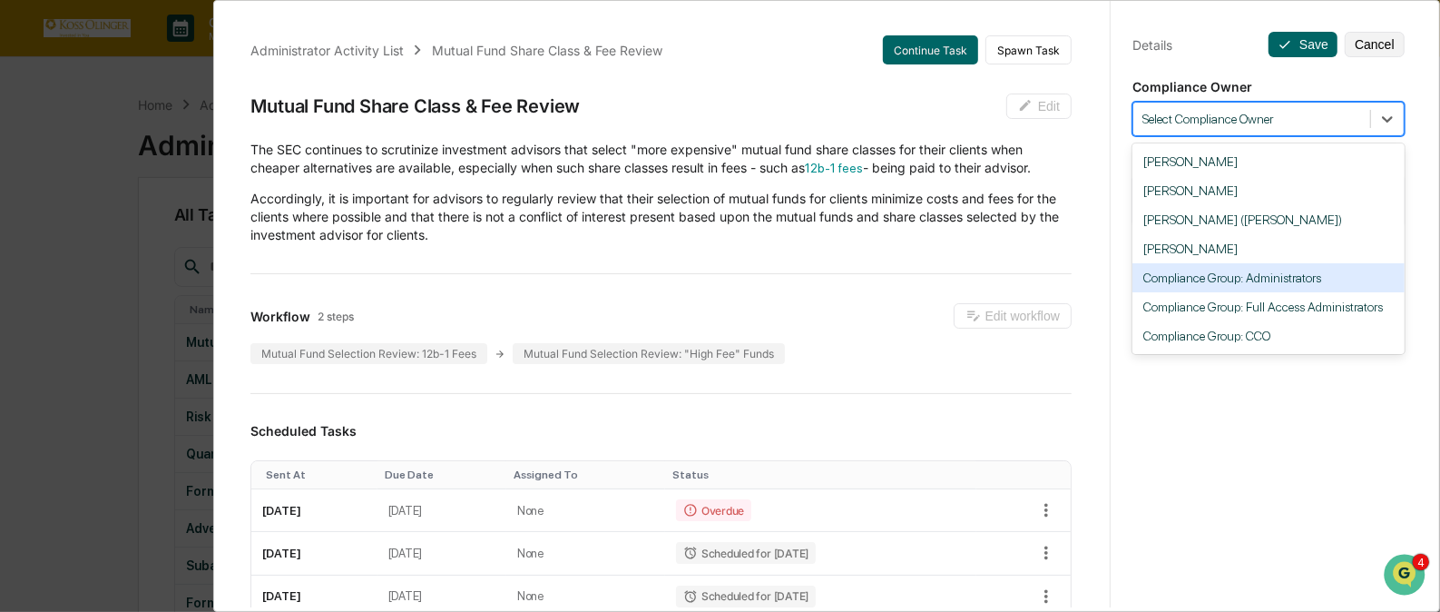
click at [1264, 284] on div "Compliance Group: Administrators" at bounding box center [1269, 277] width 272 height 29
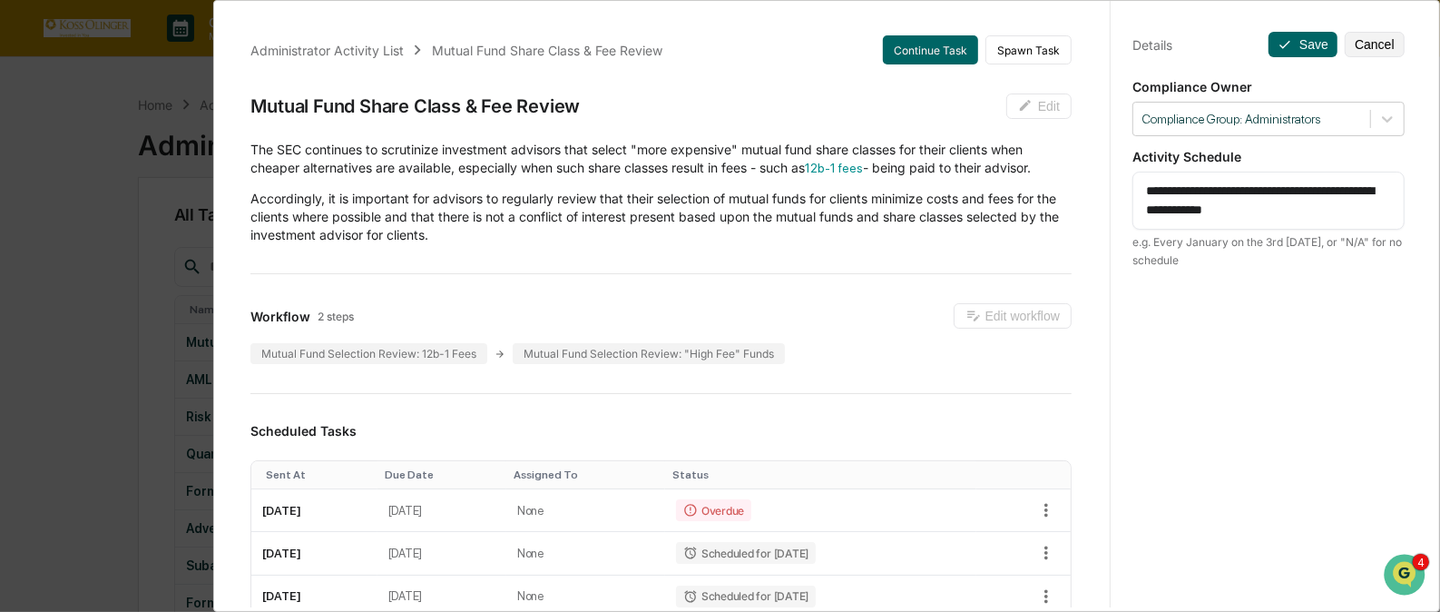
drag, startPoint x: 1351, startPoint y: 217, endPoint x: 1180, endPoint y: 199, distance: 171.6
click at [1180, 199] on textarea "**********" at bounding box center [1268, 201] width 245 height 38
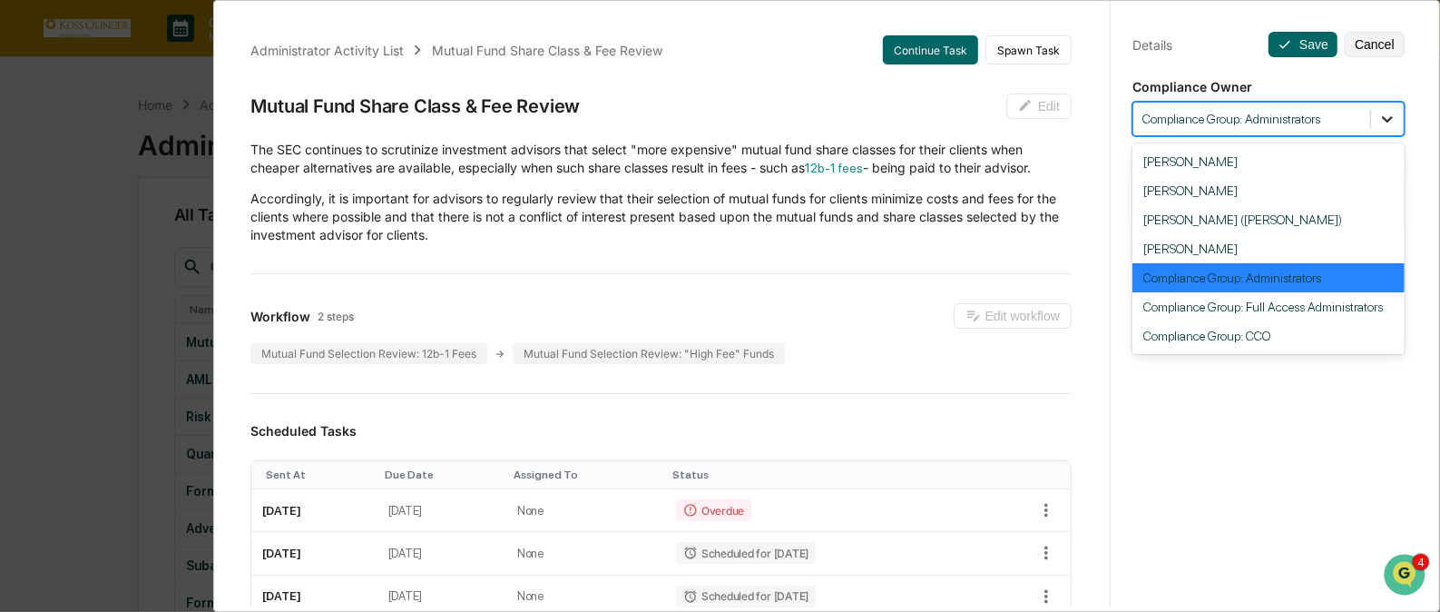
click at [1380, 118] on icon at bounding box center [1388, 119] width 18 height 18
click at [1250, 169] on div "[PERSON_NAME]" at bounding box center [1269, 161] width 272 height 29
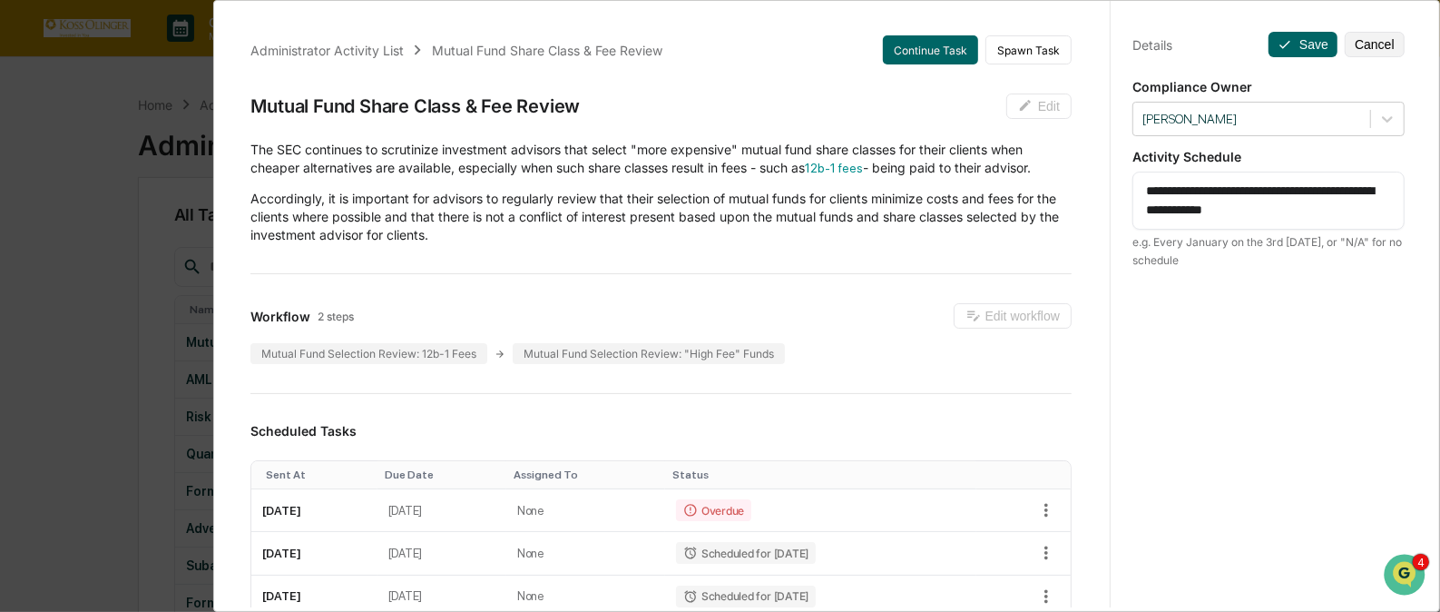
drag, startPoint x: 1344, startPoint y: 208, endPoint x: 1127, endPoint y: 182, distance: 218.5
click at [1133, 182] on div "**********" at bounding box center [1269, 201] width 272 height 58
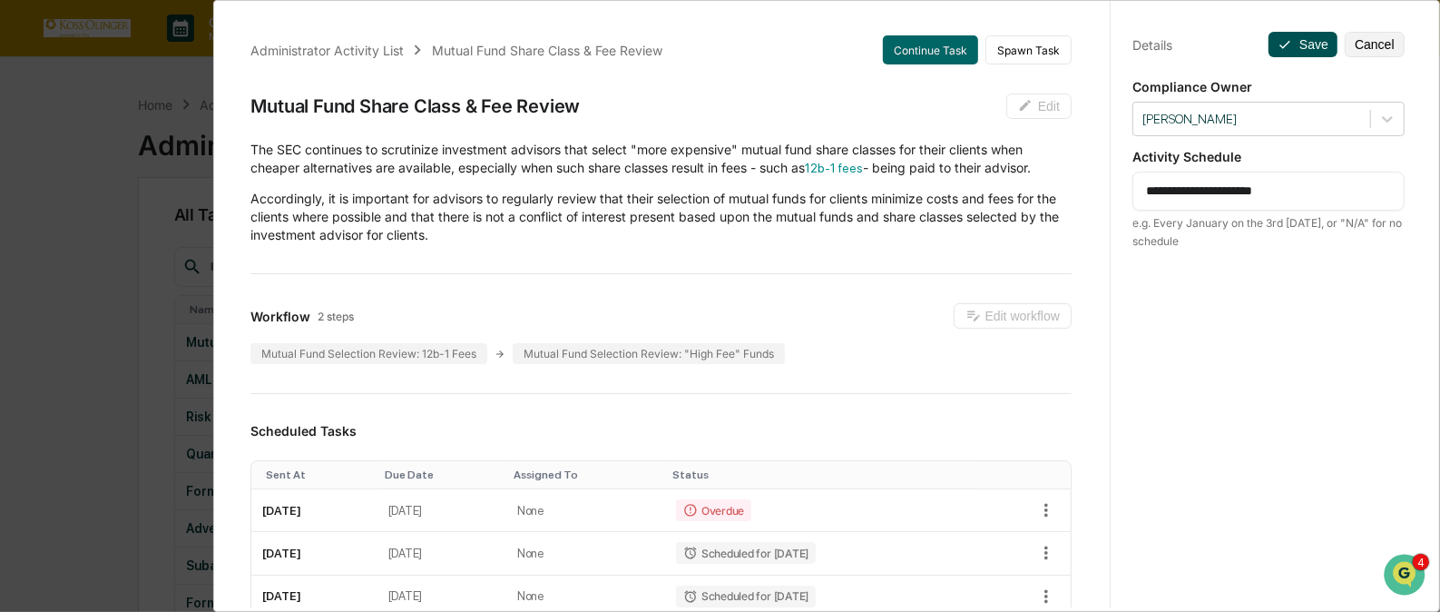
type textarea "**********"
click at [1295, 41] on button "Save" at bounding box center [1303, 44] width 69 height 25
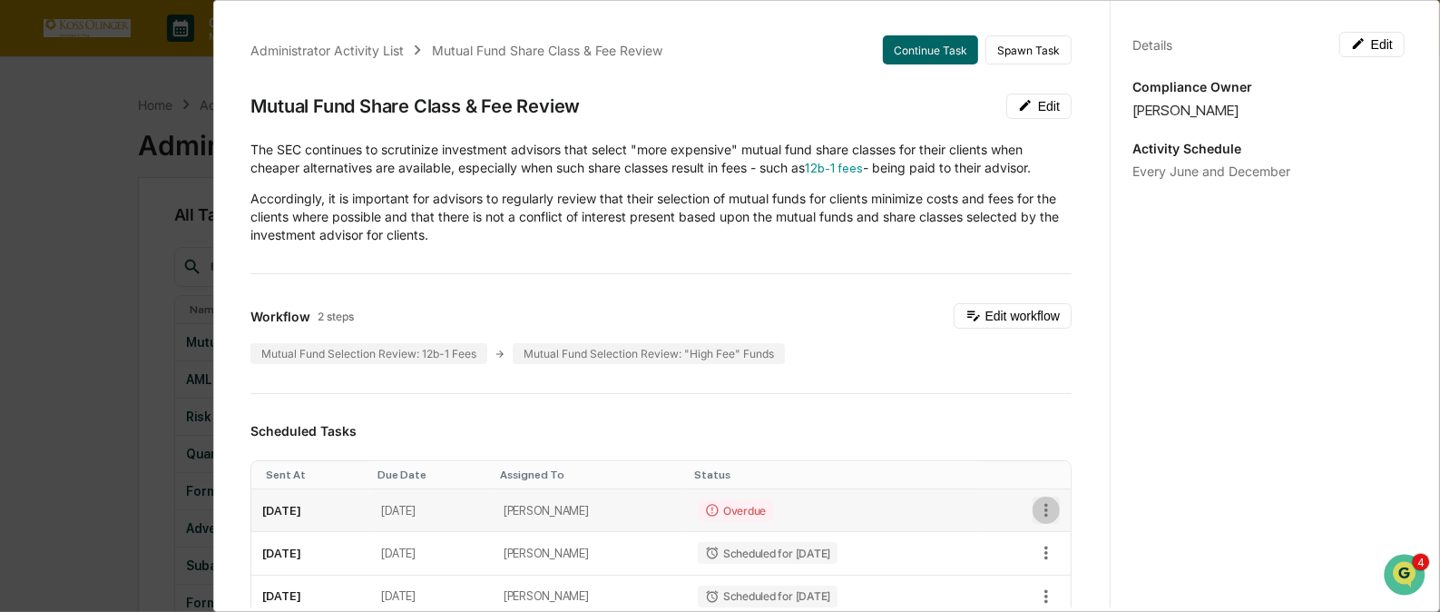
click at [1045, 505] on icon "button" at bounding box center [1047, 511] width 4 height 14
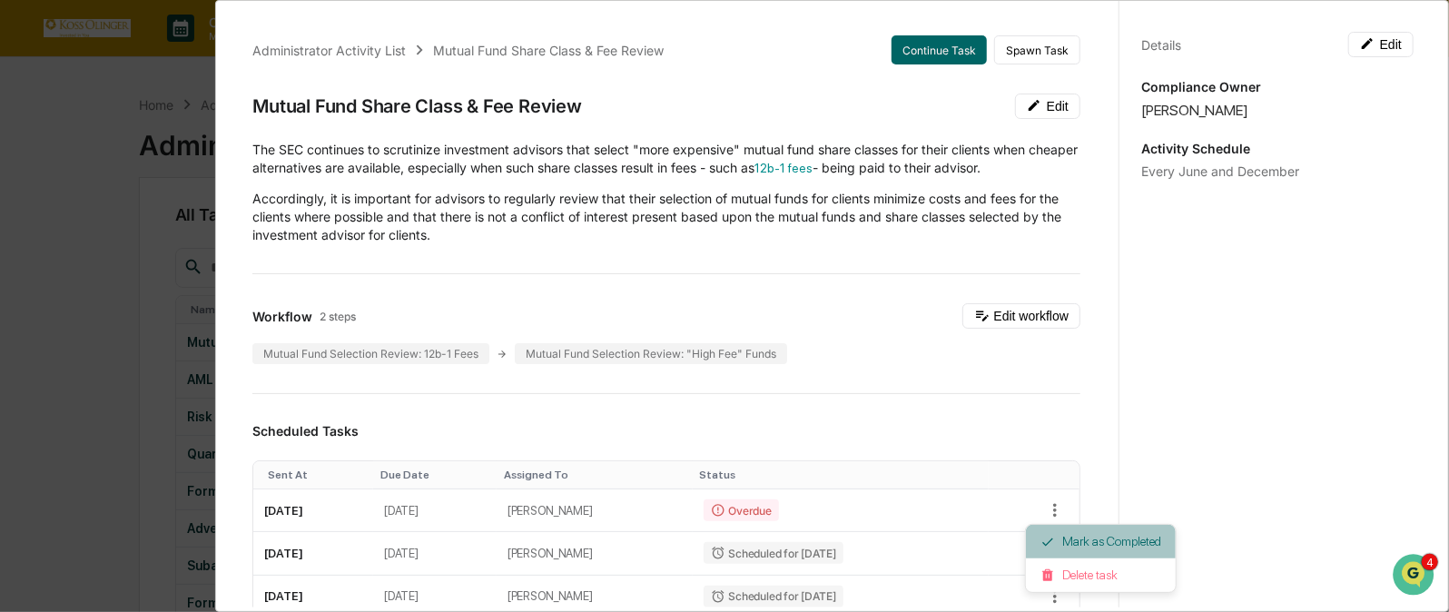
click at [1076, 528] on li "Mark as Completed" at bounding box center [1101, 542] width 150 height 34
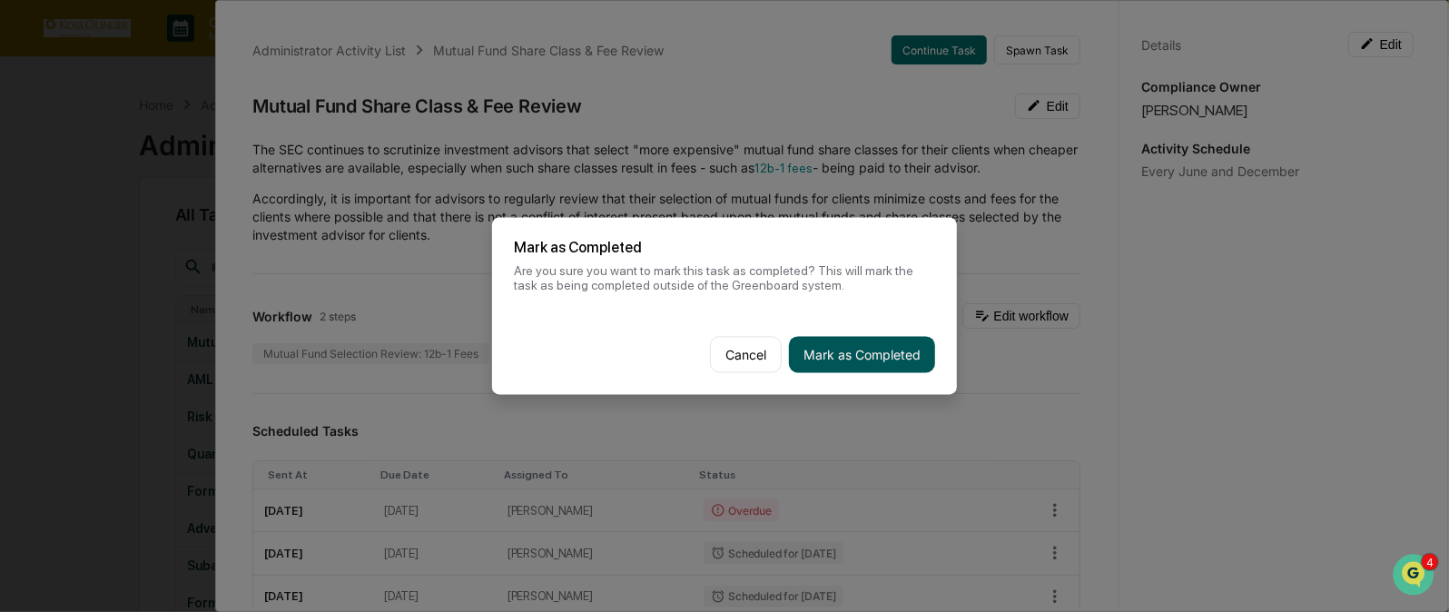
click at [866, 351] on button "Mark as Completed" at bounding box center [862, 355] width 146 height 36
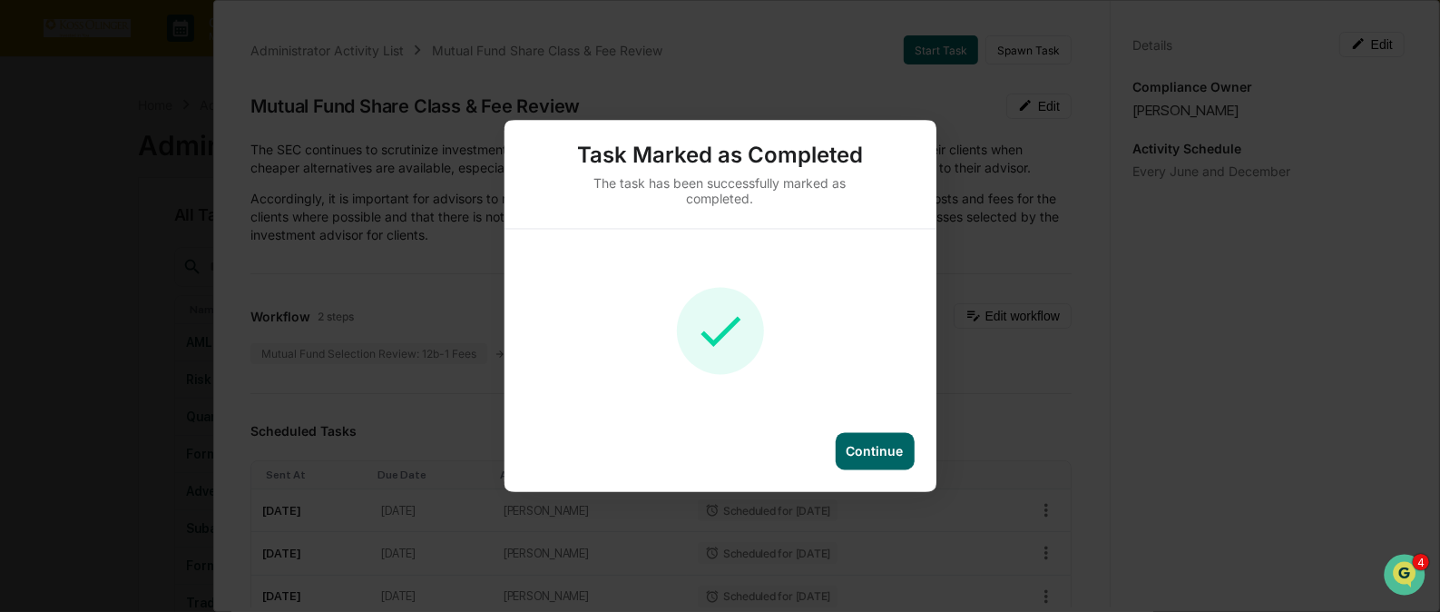
click at [879, 445] on div "Continue" at bounding box center [875, 451] width 57 height 15
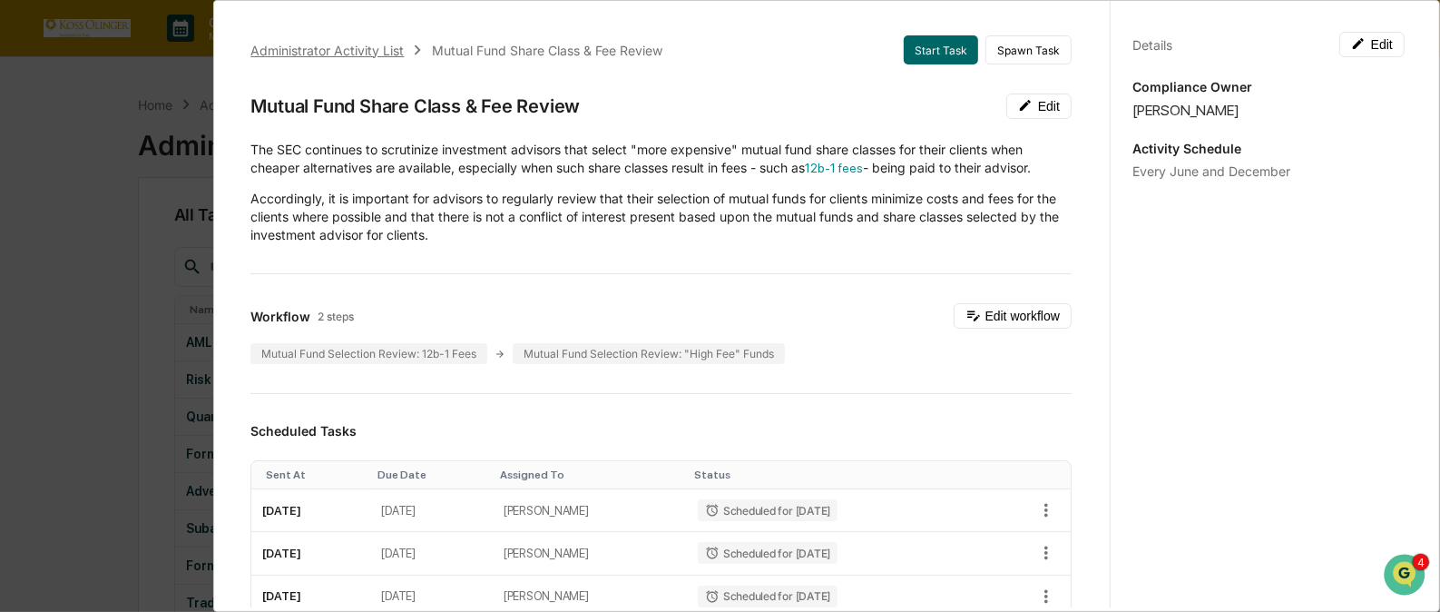
click at [362, 46] on div "Administrator Activity List" at bounding box center [326, 50] width 153 height 15
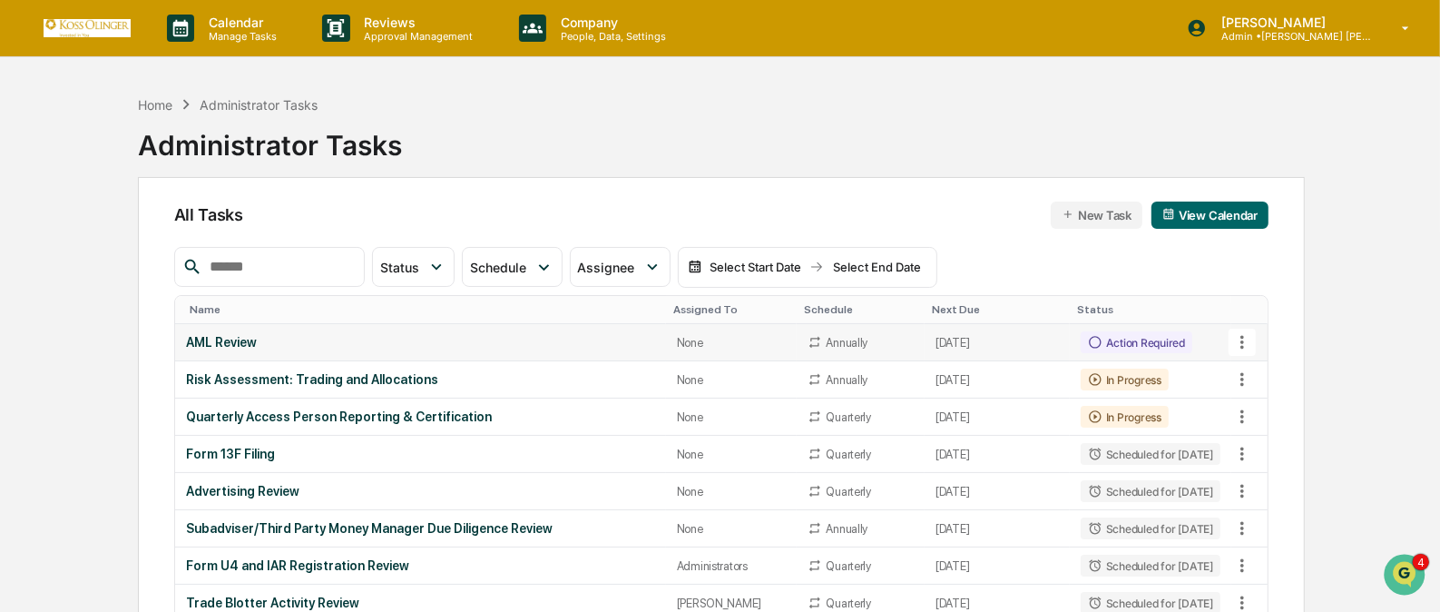
click at [1241, 340] on icon at bounding box center [1243, 342] width 20 height 20
click at [1262, 369] on li "View Task" at bounding box center [1309, 374] width 145 height 34
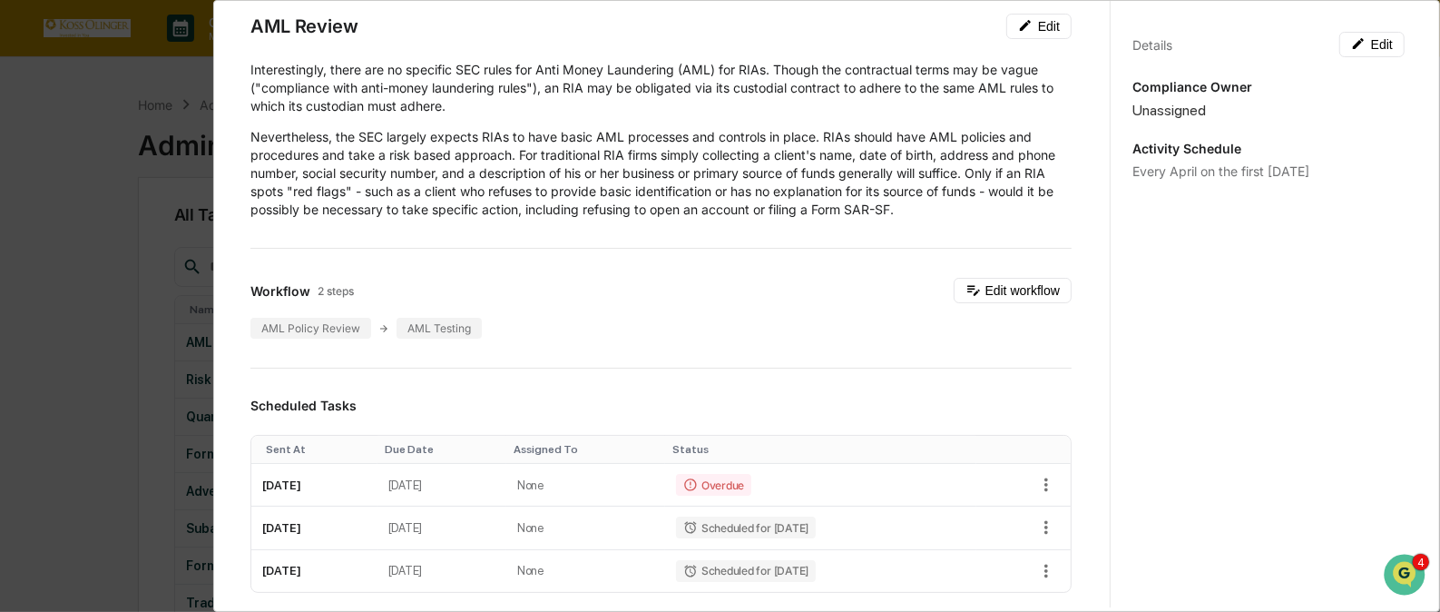
scroll to position [83, 0]
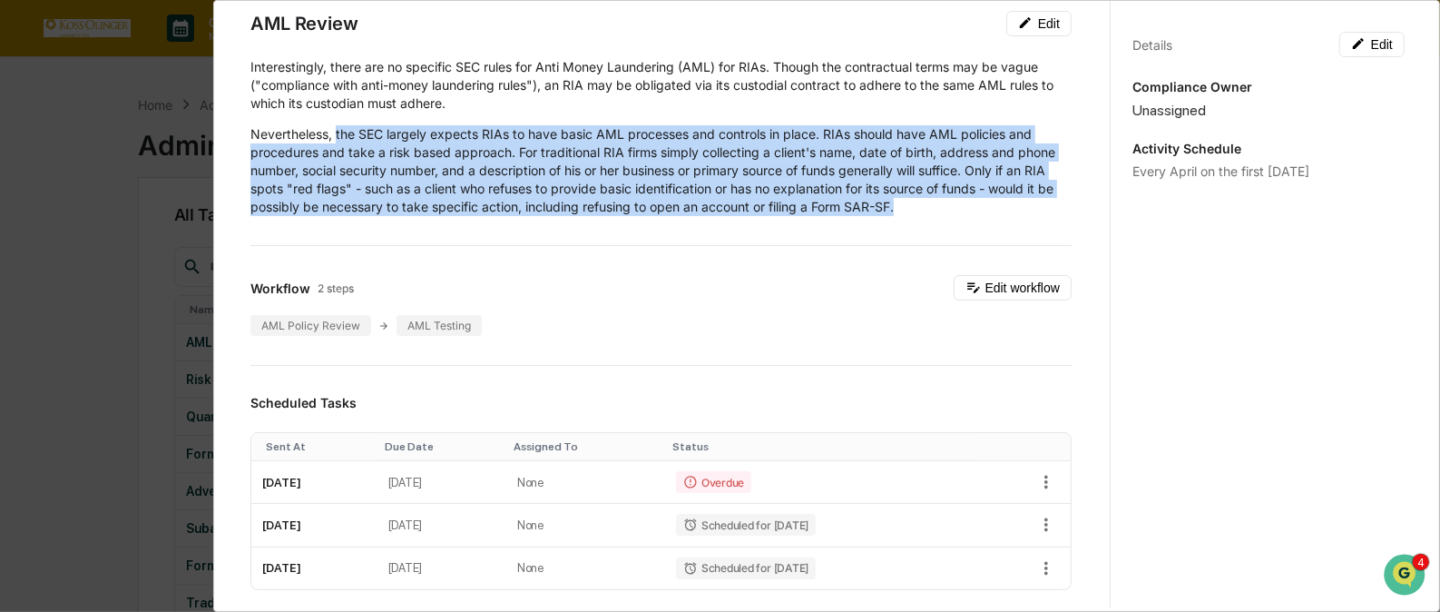
drag, startPoint x: 984, startPoint y: 201, endPoint x: 337, endPoint y: 136, distance: 650.4
click at [337, 136] on p "Nevertheless, the SEC largely expects RIAs to have basic AML processes and cont…" at bounding box center [660, 170] width 821 height 91
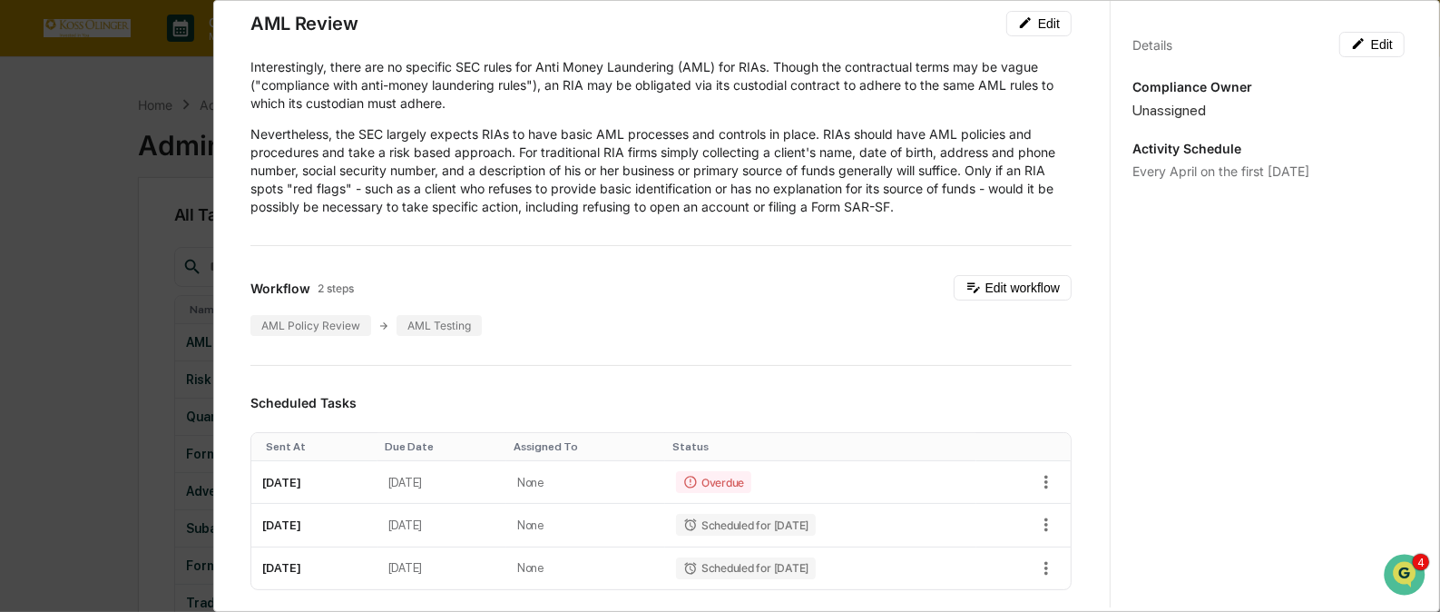
click at [245, 61] on div "Administrator Activity List AML Review Start Task Spawn Task AML Review Edit In…" at bounding box center [661, 584] width 865 height 1307
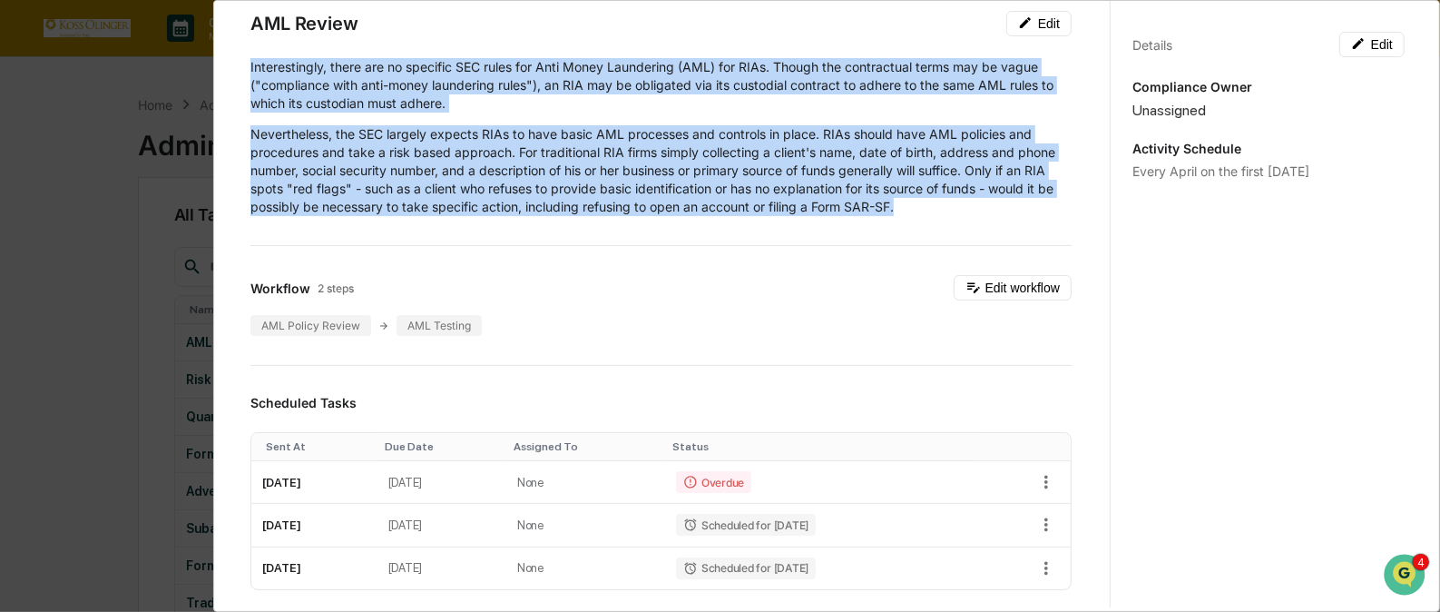
drag, startPoint x: 248, startPoint y: 64, endPoint x: 974, endPoint y: 209, distance: 740.5
click at [974, 209] on div "Administrator Activity List AML Review Start Task Spawn Task AML Review Edit In…" at bounding box center [661, 584] width 865 height 1307
copy div "Interestingly, there are no specific SEC rules for Anti Money Laundering (AML) …"
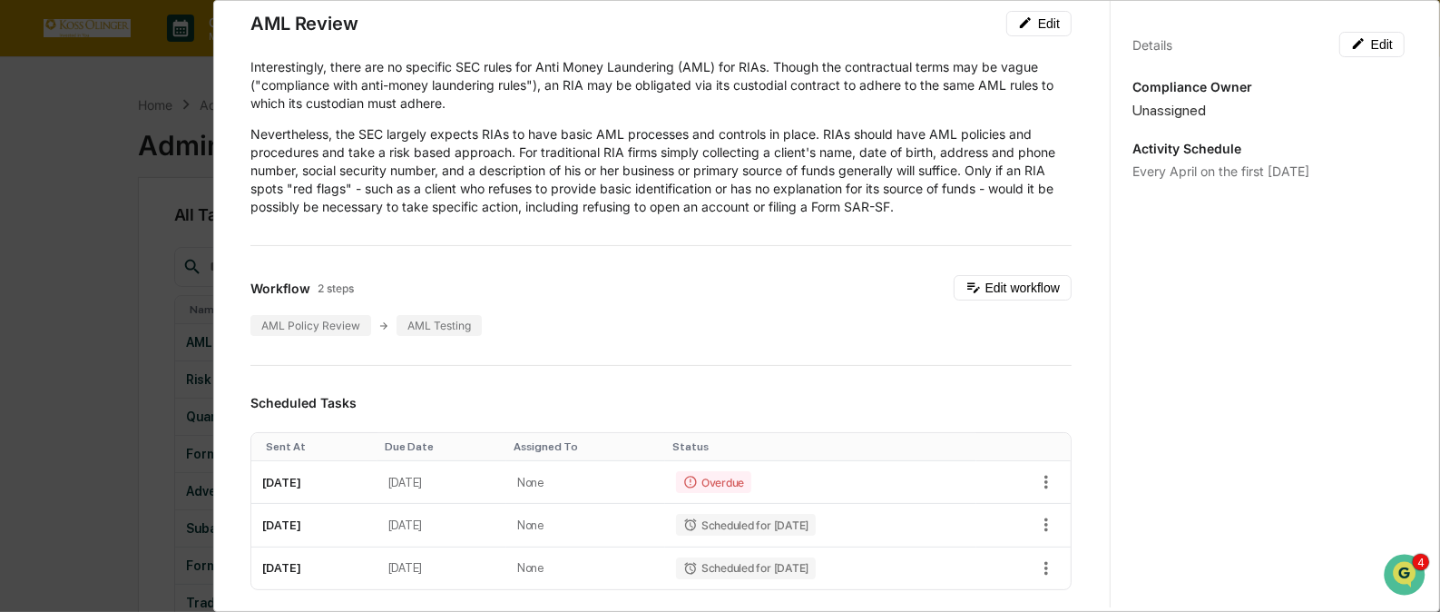
click at [708, 270] on div "Administrator Activity List AML Review Start Task Spawn Task AML Review Edit In…" at bounding box center [661, 584] width 865 height 1307
click at [1036, 486] on icon "button" at bounding box center [1046, 482] width 20 height 20
click at [1054, 547] on img at bounding box center [1047, 546] width 15 height 15
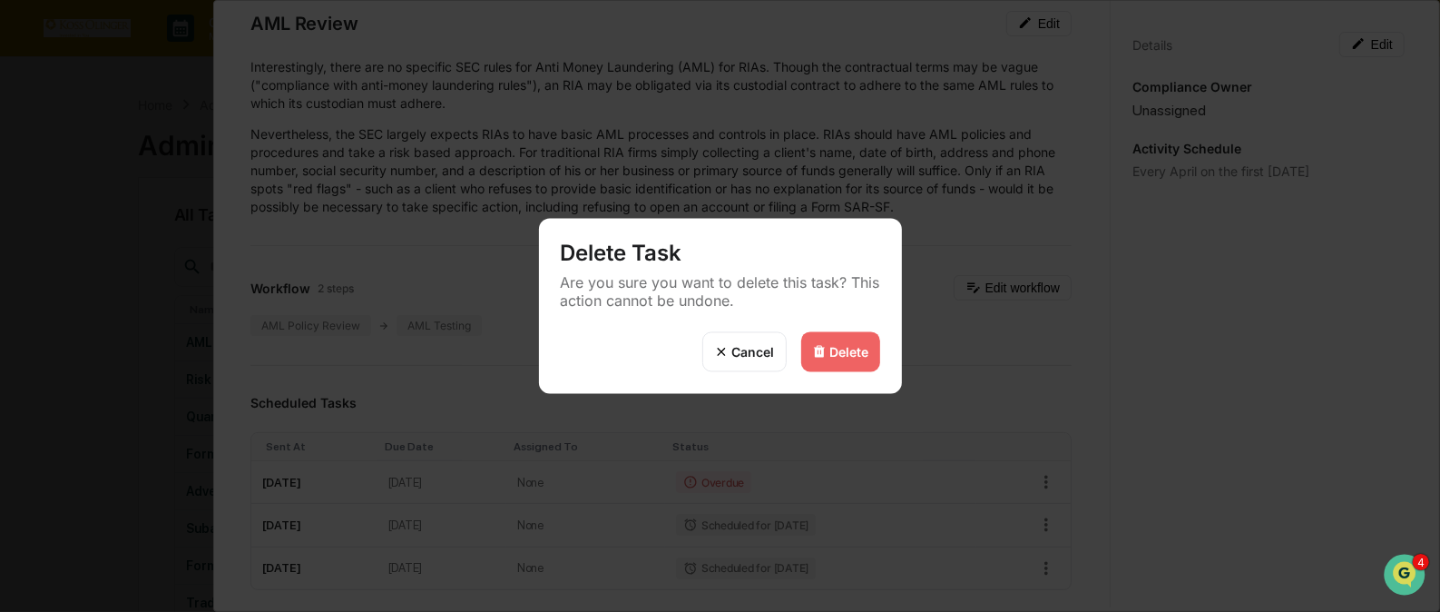
click at [847, 346] on div "Delete" at bounding box center [849, 351] width 39 height 15
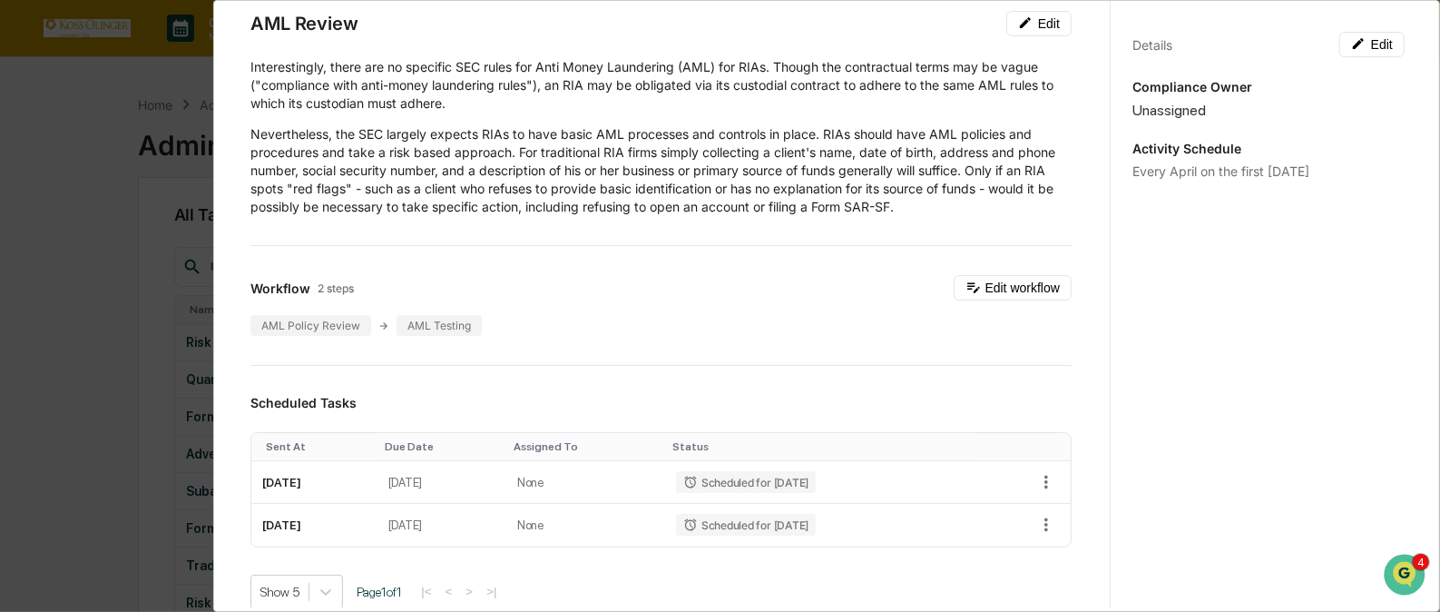
scroll to position [0, 0]
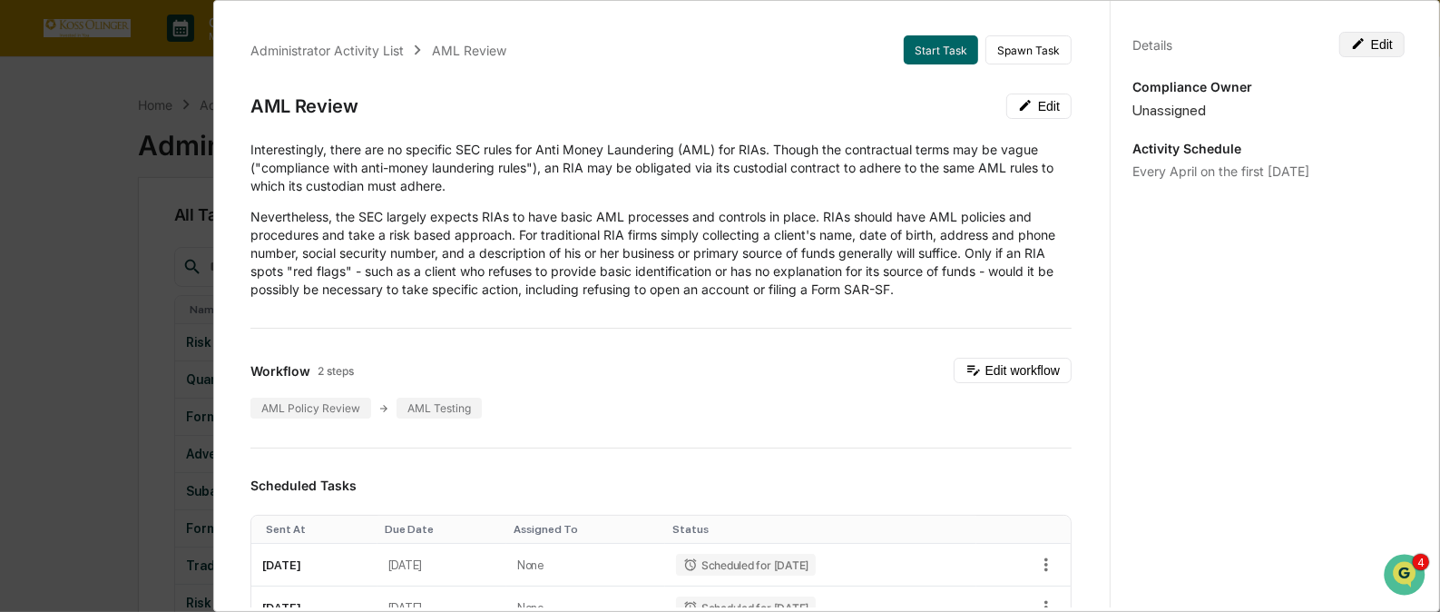
click at [1366, 44] on button "Edit" at bounding box center [1372, 44] width 65 height 25
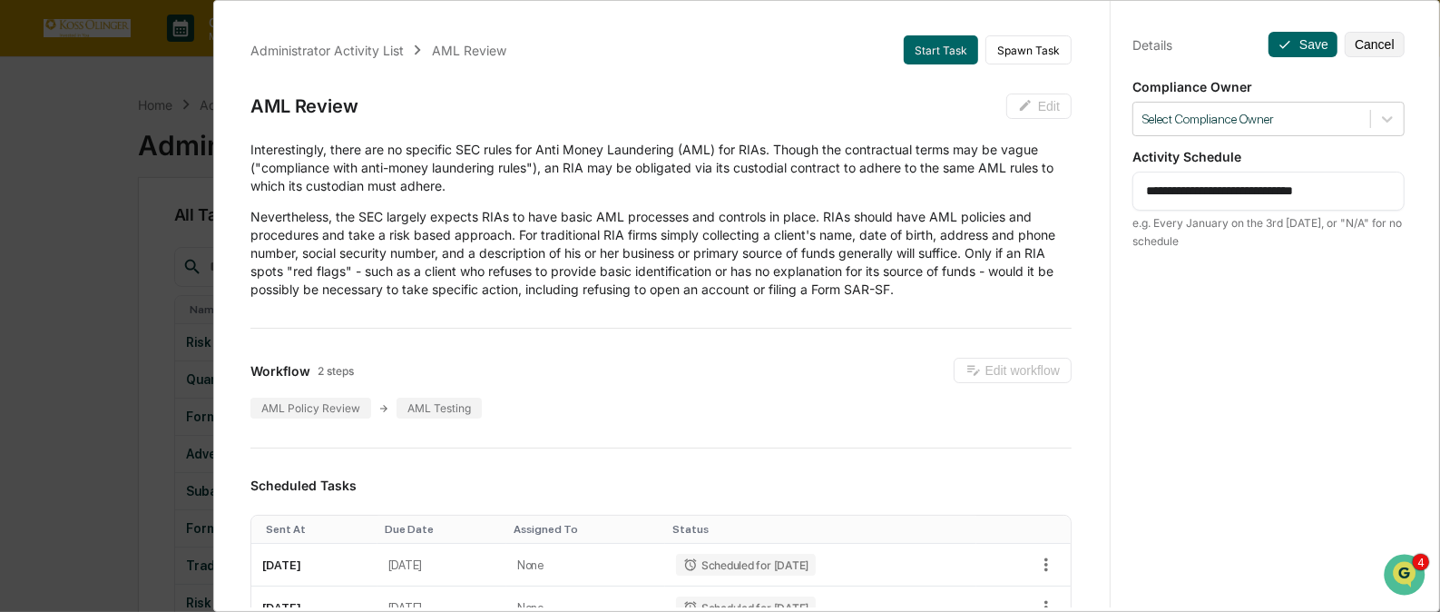
drag, startPoint x: 1176, startPoint y: 191, endPoint x: 1374, endPoint y: 186, distance: 197.9
click at [1374, 186] on textarea "**********" at bounding box center [1268, 191] width 245 height 19
type textarea "**********"
click at [1342, 125] on div at bounding box center [1252, 119] width 219 height 17
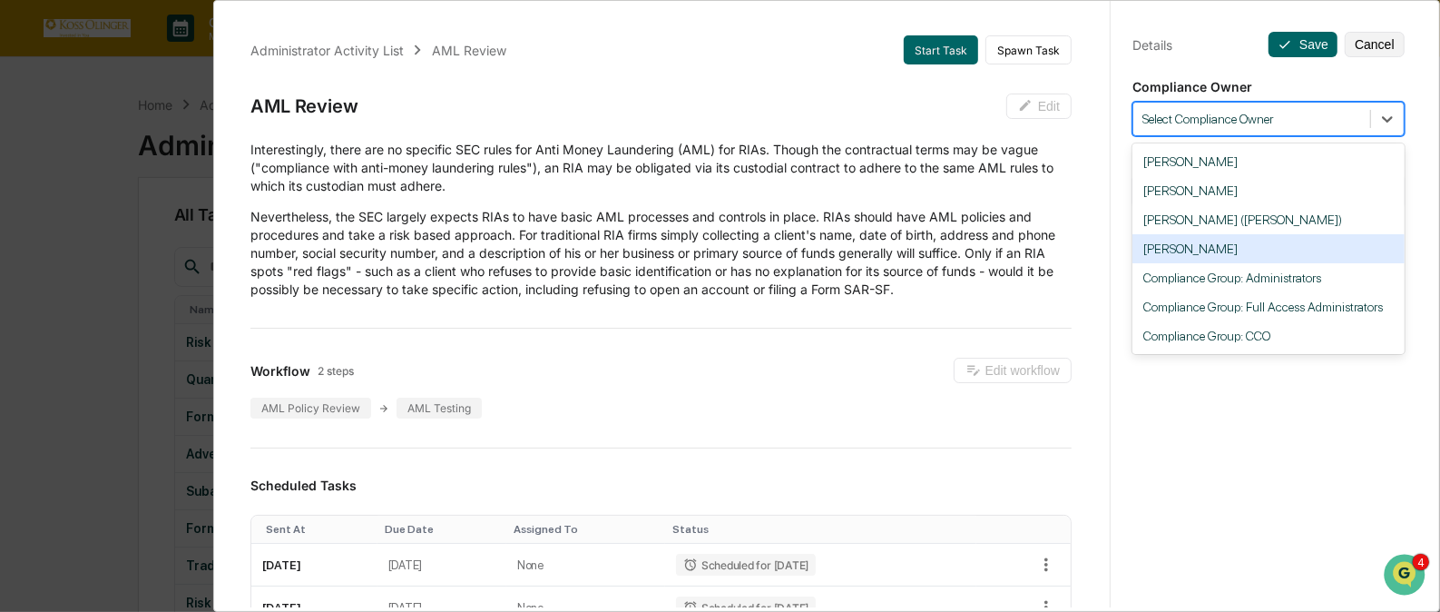
click at [1281, 251] on div "[PERSON_NAME]" at bounding box center [1269, 248] width 272 height 29
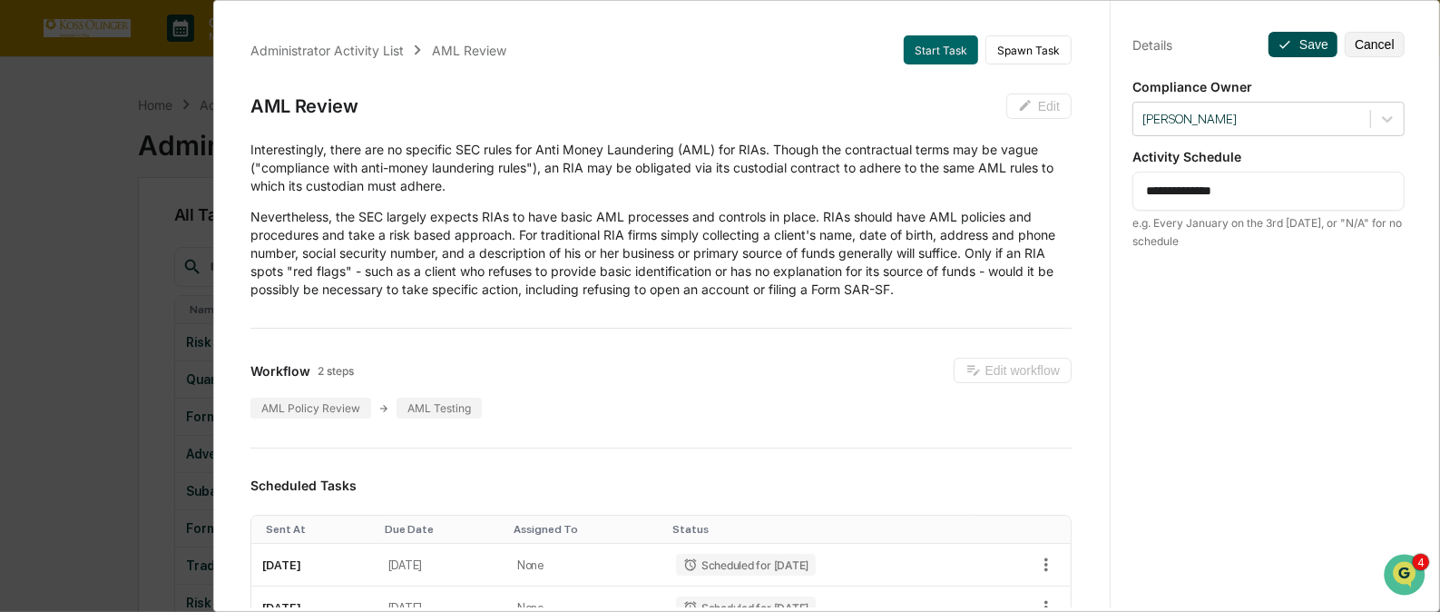
click at [1294, 44] on button "Save" at bounding box center [1303, 44] width 69 height 25
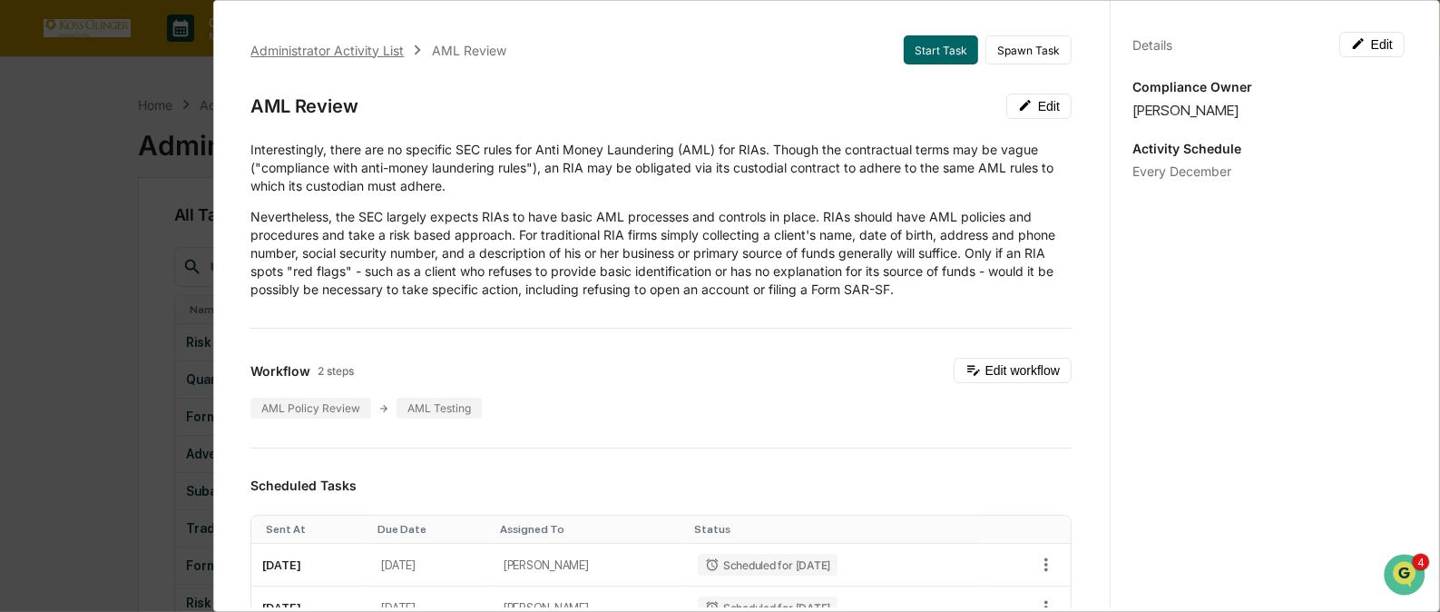
click at [349, 54] on div "Administrator Activity List" at bounding box center [326, 50] width 153 height 15
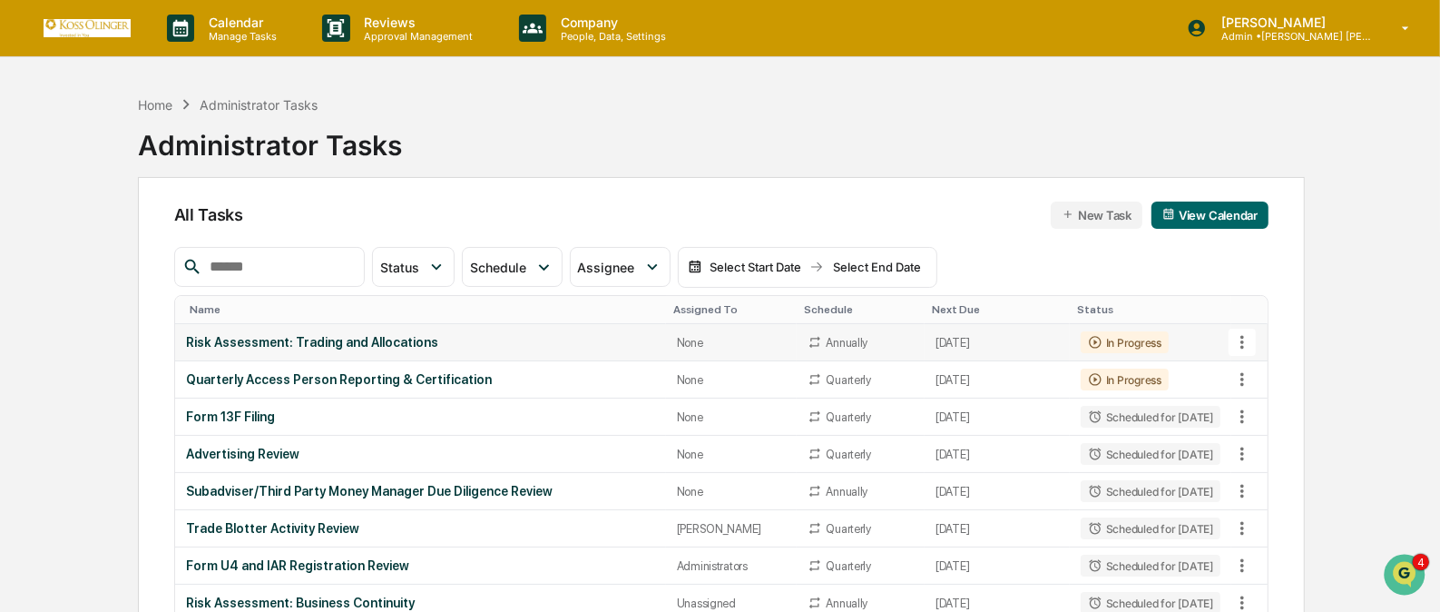
click at [1240, 338] on icon at bounding box center [1243, 342] width 20 height 20
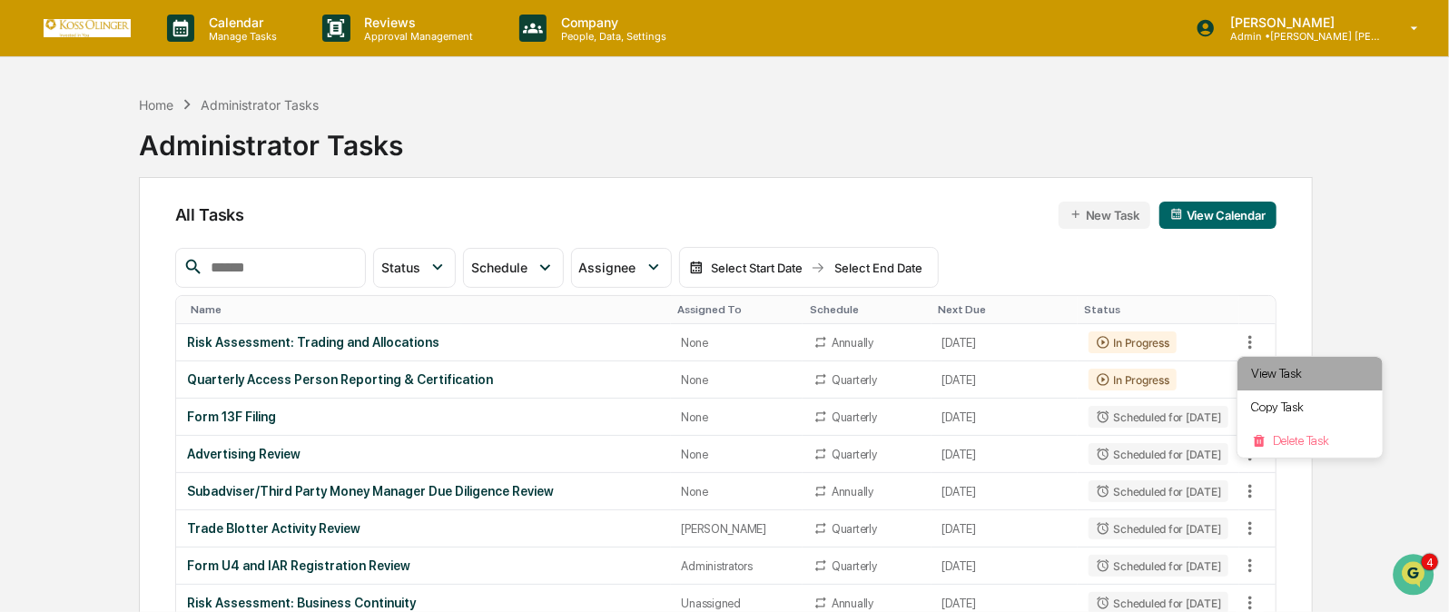
click at [1269, 378] on li "View Task" at bounding box center [1309, 374] width 145 height 34
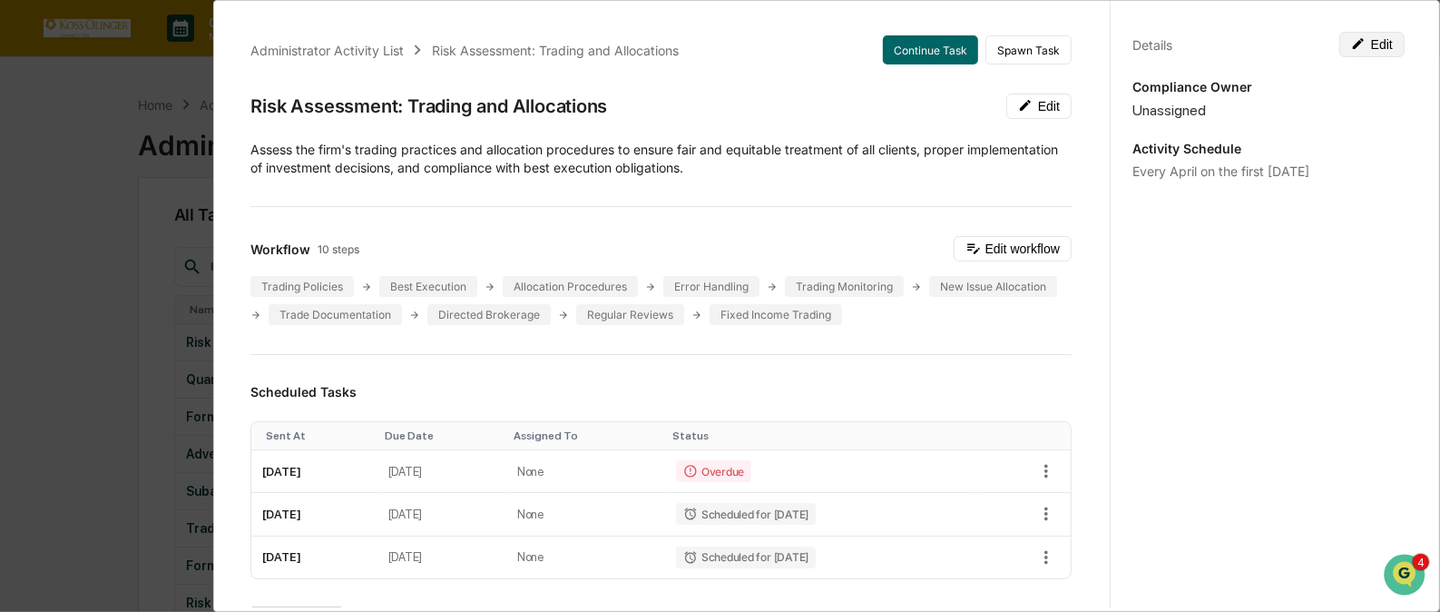
click at [1370, 40] on button "Edit" at bounding box center [1372, 44] width 65 height 25
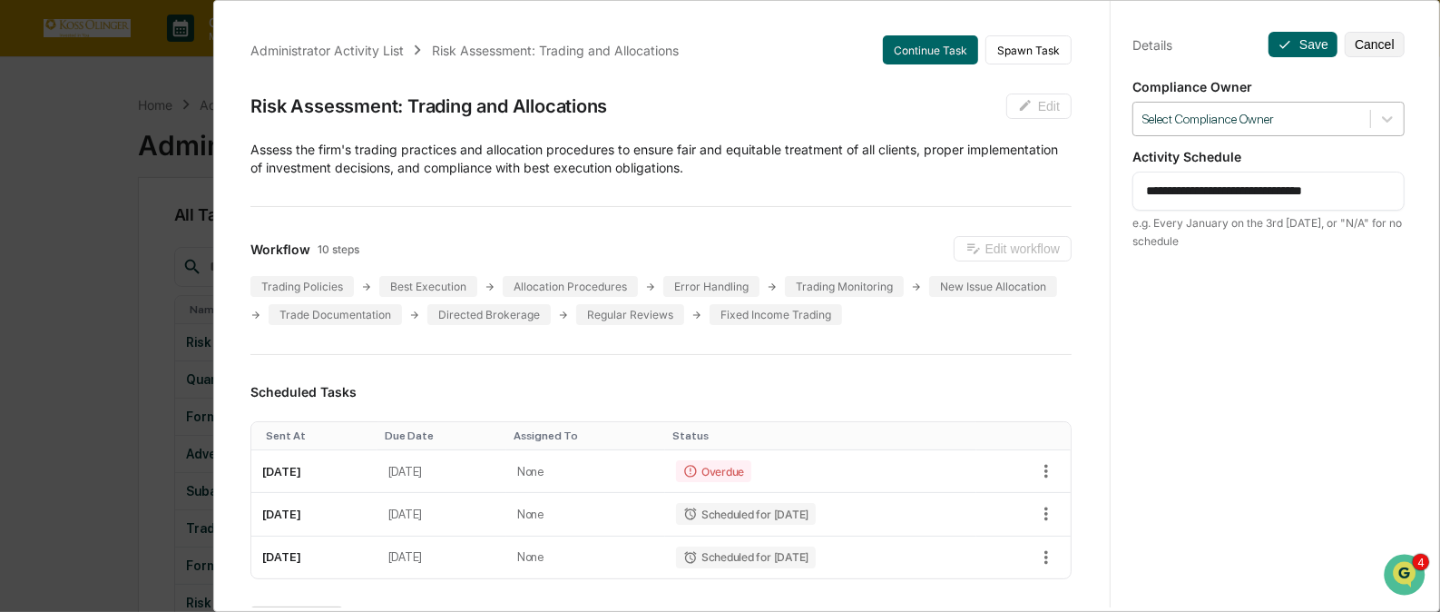
click at [1311, 118] on div at bounding box center [1252, 119] width 219 height 17
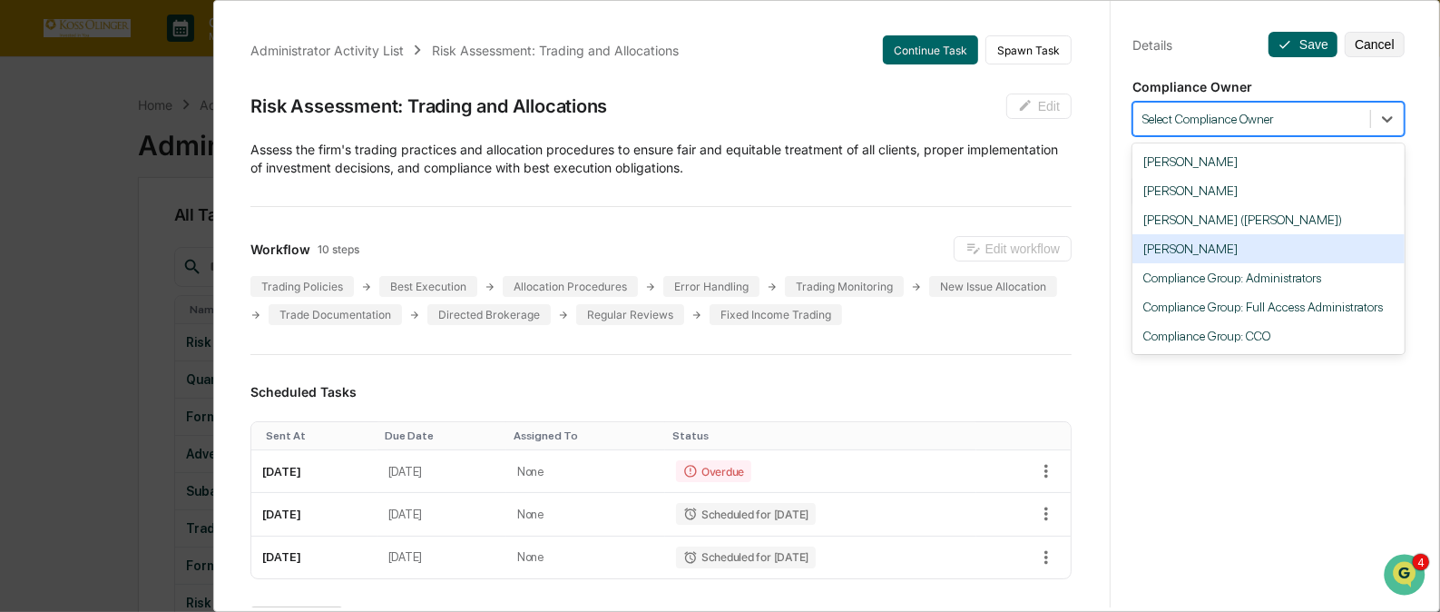
click at [1257, 247] on div "[PERSON_NAME]" at bounding box center [1269, 248] width 272 height 29
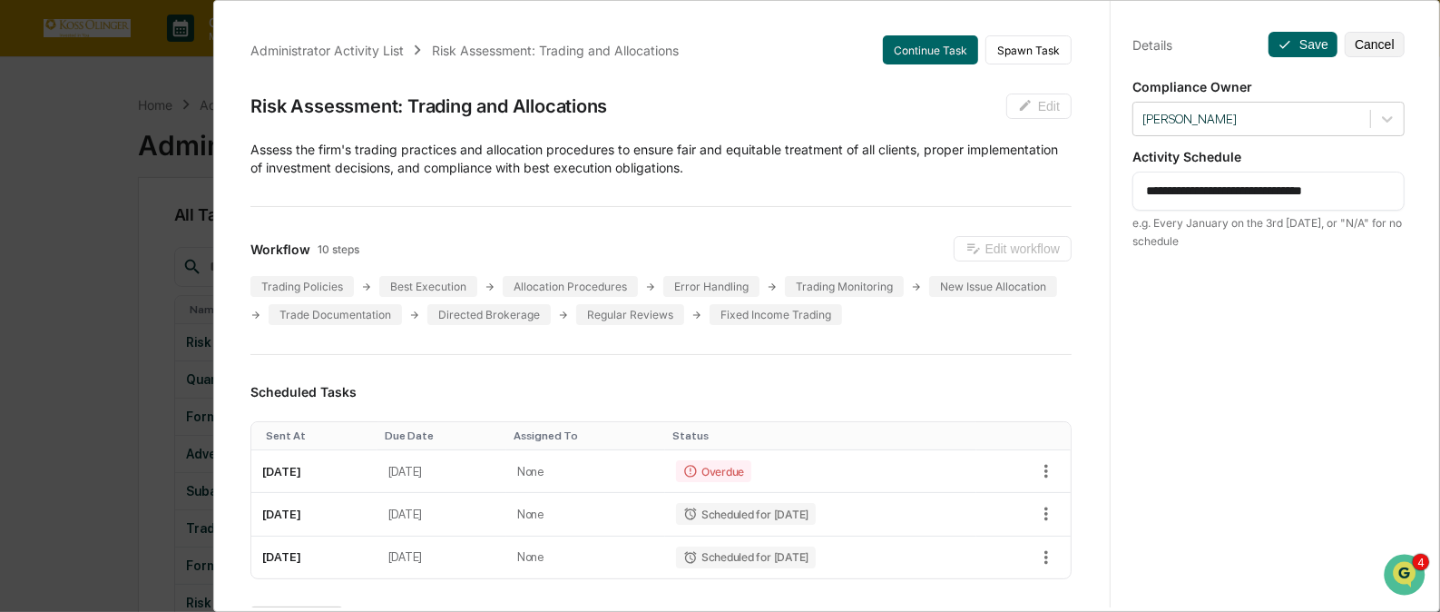
drag, startPoint x: 1138, startPoint y: 191, endPoint x: 1353, endPoint y: 191, distance: 215.1
click at [1353, 191] on textarea "**********" at bounding box center [1268, 191] width 245 height 19
paste textarea "**********"
type textarea "**********"
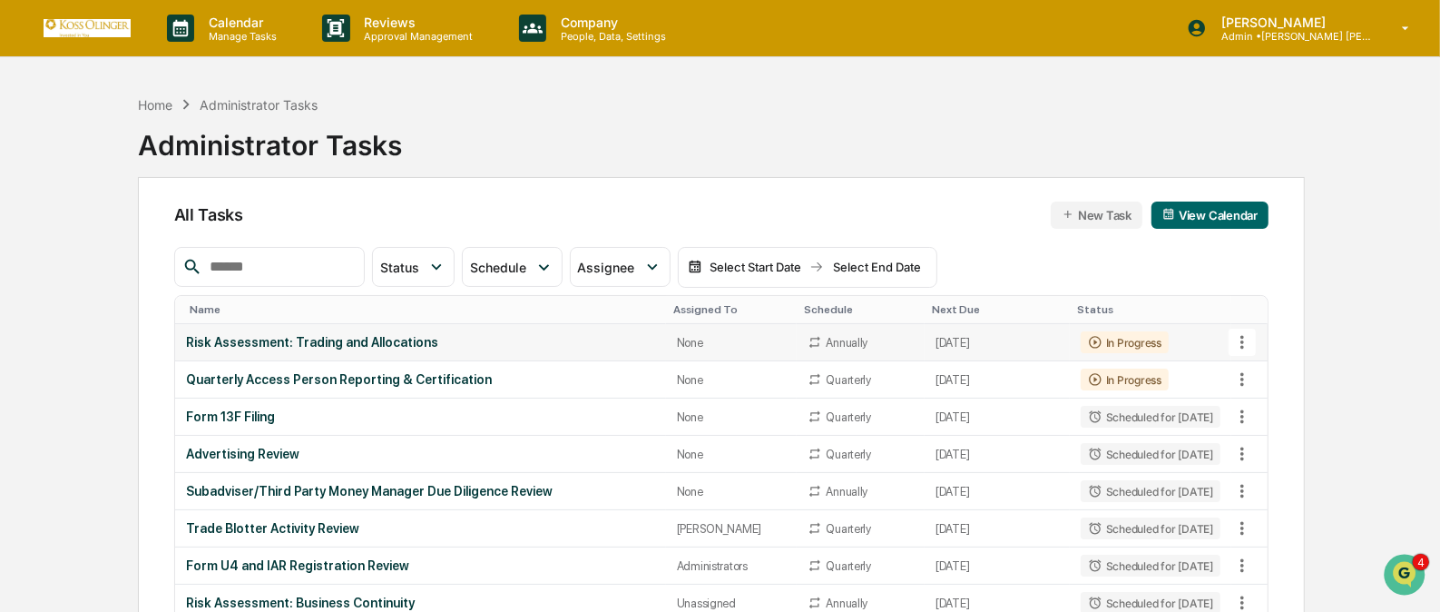
click at [1243, 336] on icon at bounding box center [1243, 343] width 4 height 14
click at [1272, 366] on li "View Task" at bounding box center [1309, 374] width 145 height 34
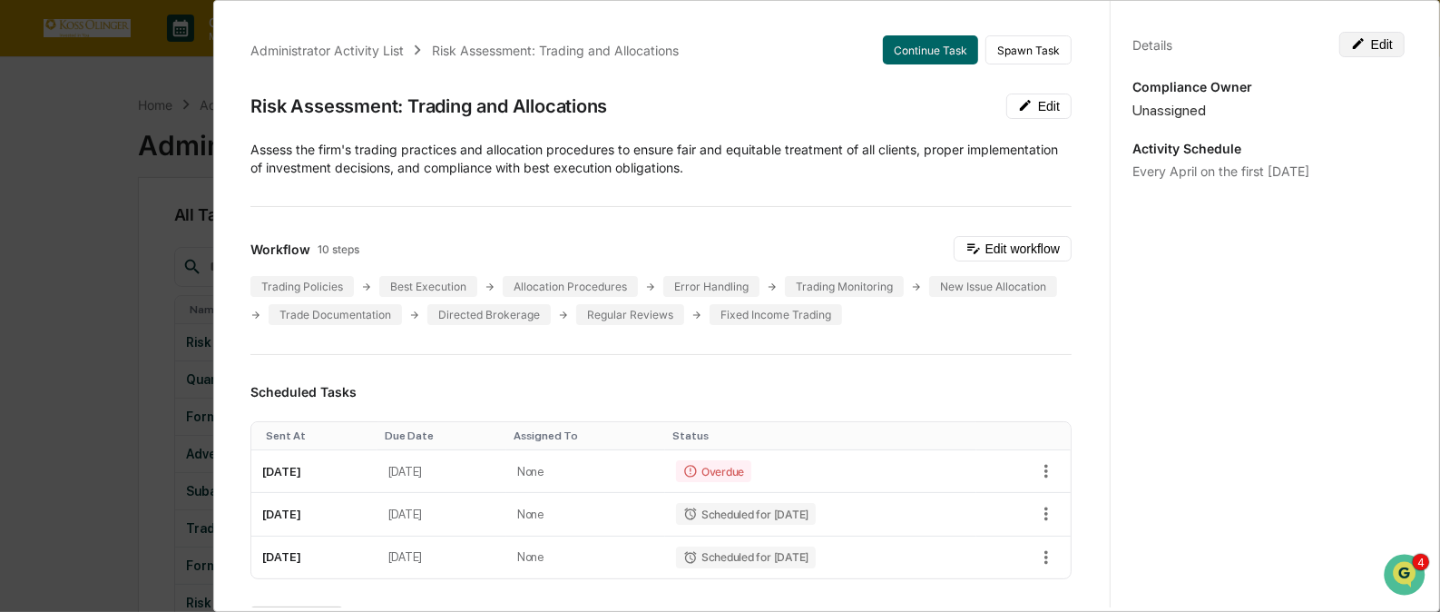
click at [1359, 46] on button "Edit" at bounding box center [1372, 44] width 65 height 25
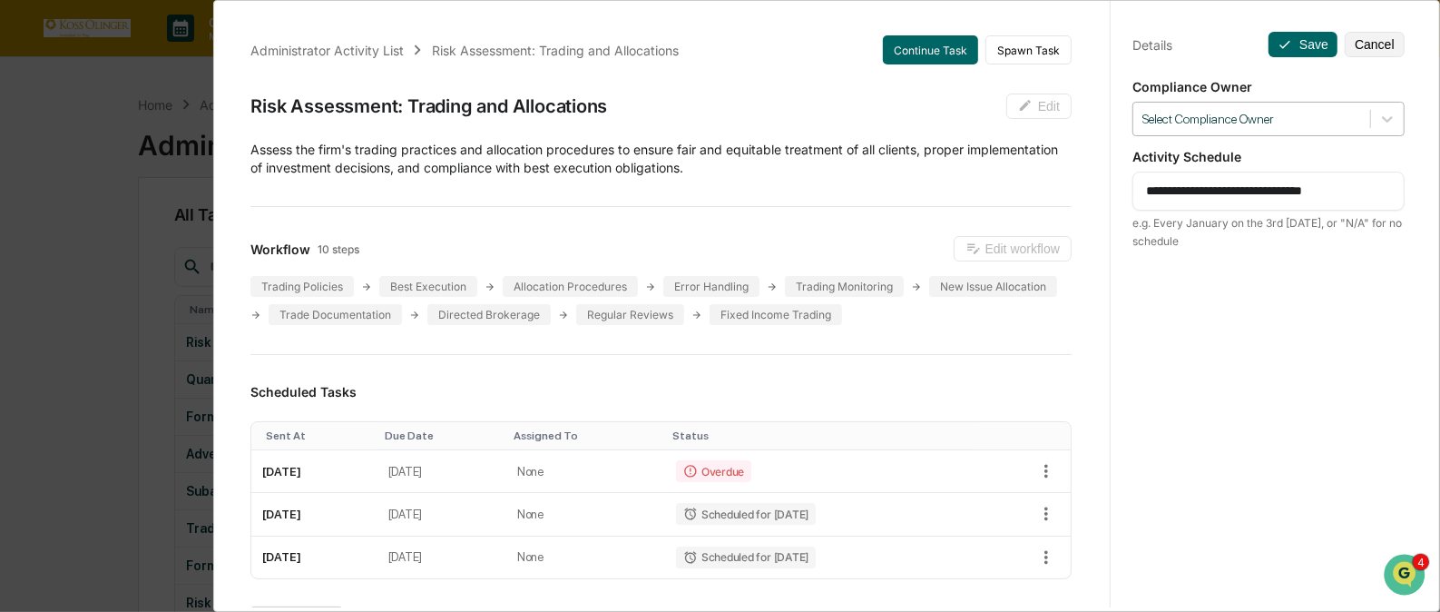
click at [1290, 117] on div at bounding box center [1252, 119] width 219 height 17
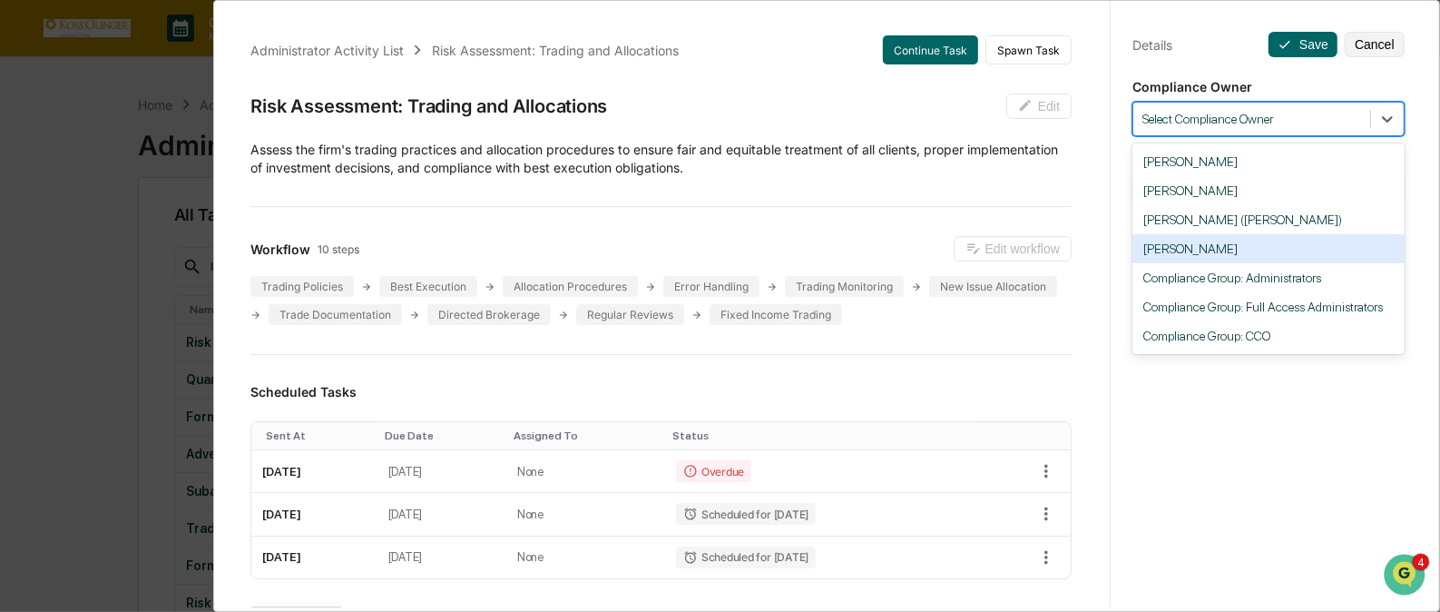
click at [1245, 254] on div "[PERSON_NAME]" at bounding box center [1269, 248] width 272 height 29
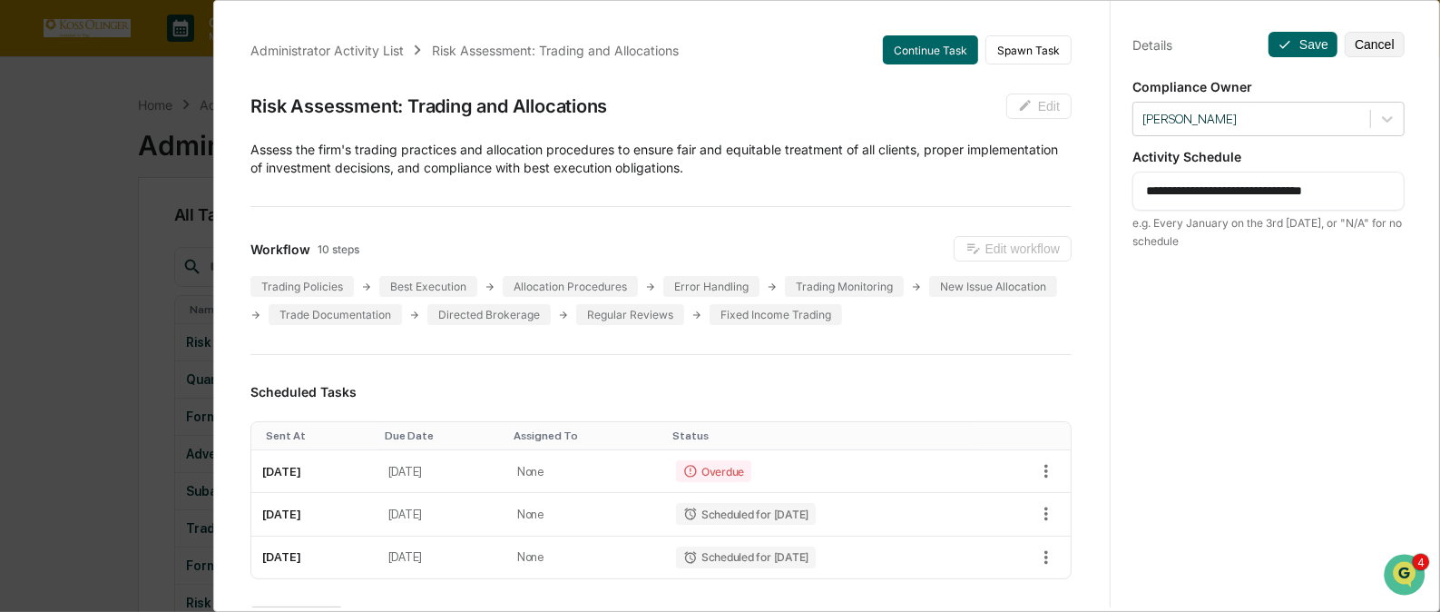
drag, startPoint x: 1140, startPoint y: 187, endPoint x: 1379, endPoint y: 161, distance: 240.1
click at [1379, 161] on div "**********" at bounding box center [1269, 200] width 272 height 102
click at [1297, 36] on button "Save" at bounding box center [1303, 44] width 69 height 25
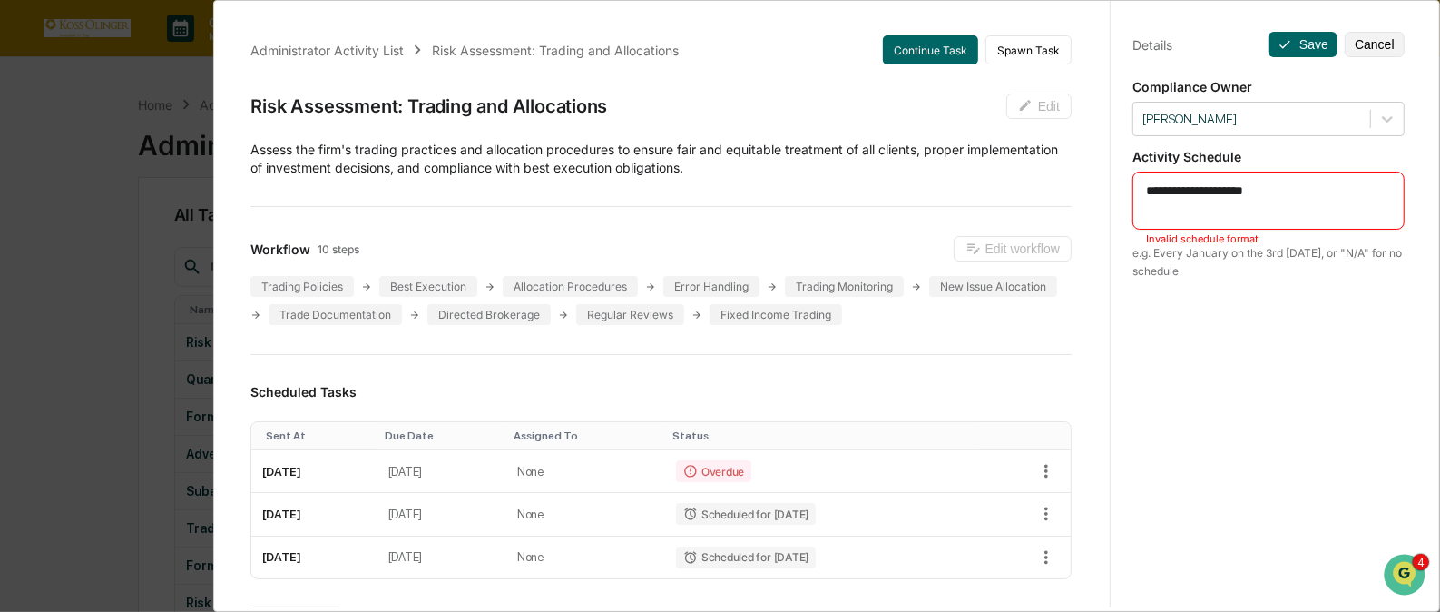
click at [1275, 184] on textarea "**********" at bounding box center [1268, 201] width 245 height 38
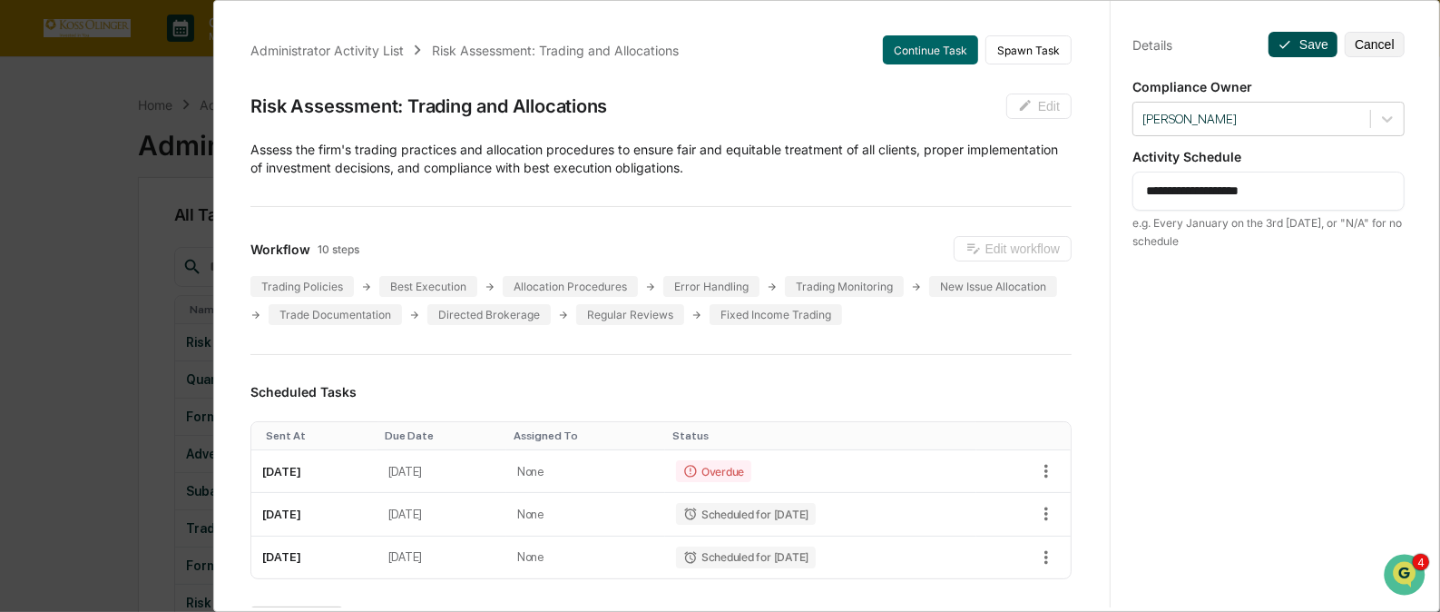
click at [1300, 41] on button "Save" at bounding box center [1303, 44] width 69 height 25
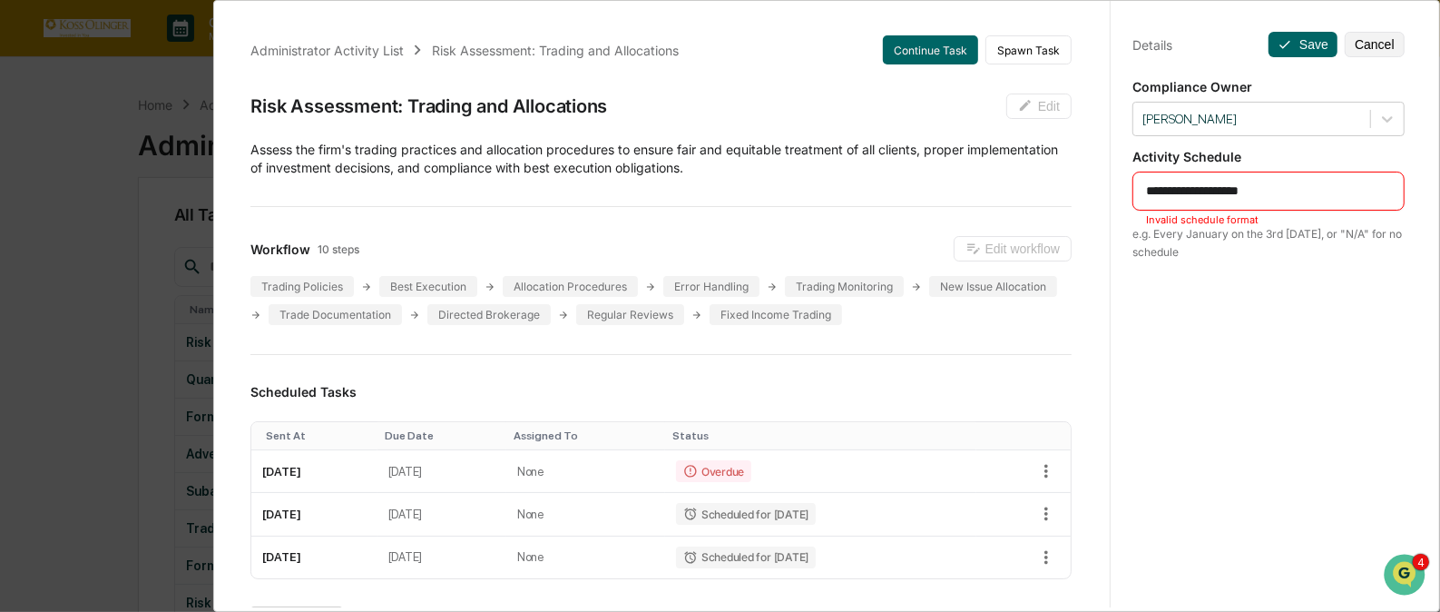
click at [1180, 192] on textarea "**********" at bounding box center [1268, 191] width 245 height 19
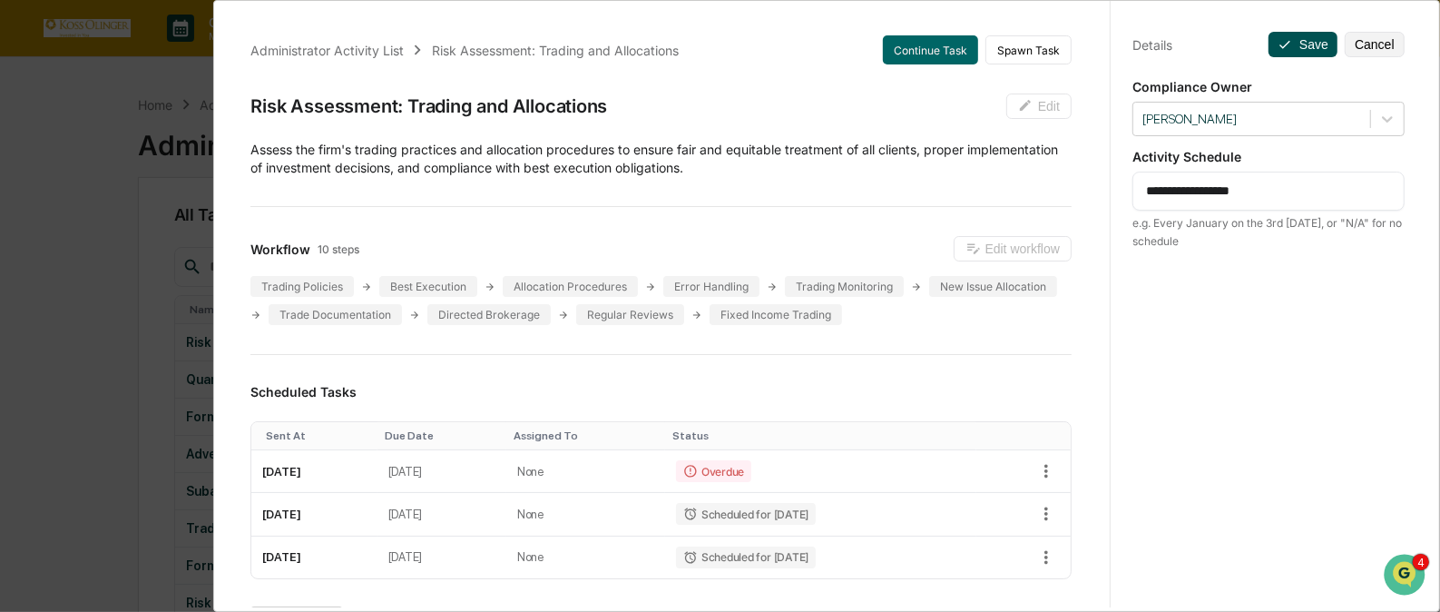
click at [1291, 48] on button "Save" at bounding box center [1303, 44] width 69 height 25
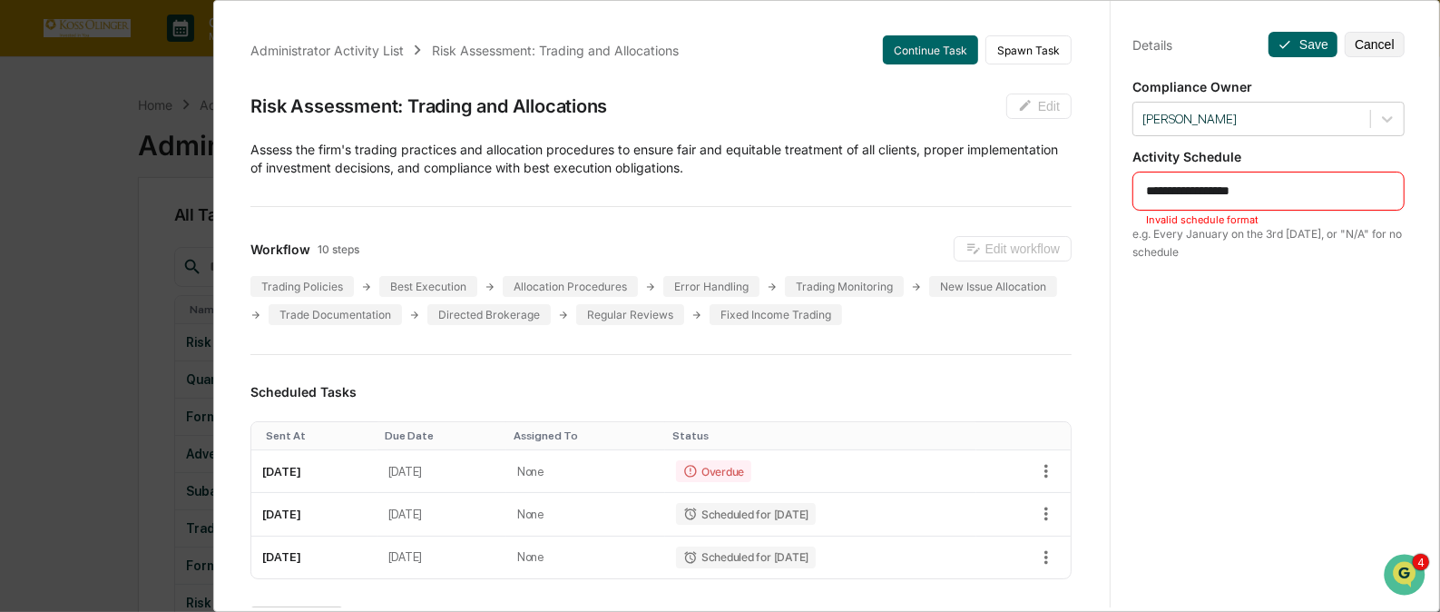
drag, startPoint x: 1197, startPoint y: 190, endPoint x: 1115, endPoint y: 194, distance: 81.8
click at [1115, 194] on div "**********" at bounding box center [1268, 322] width 317 height 655
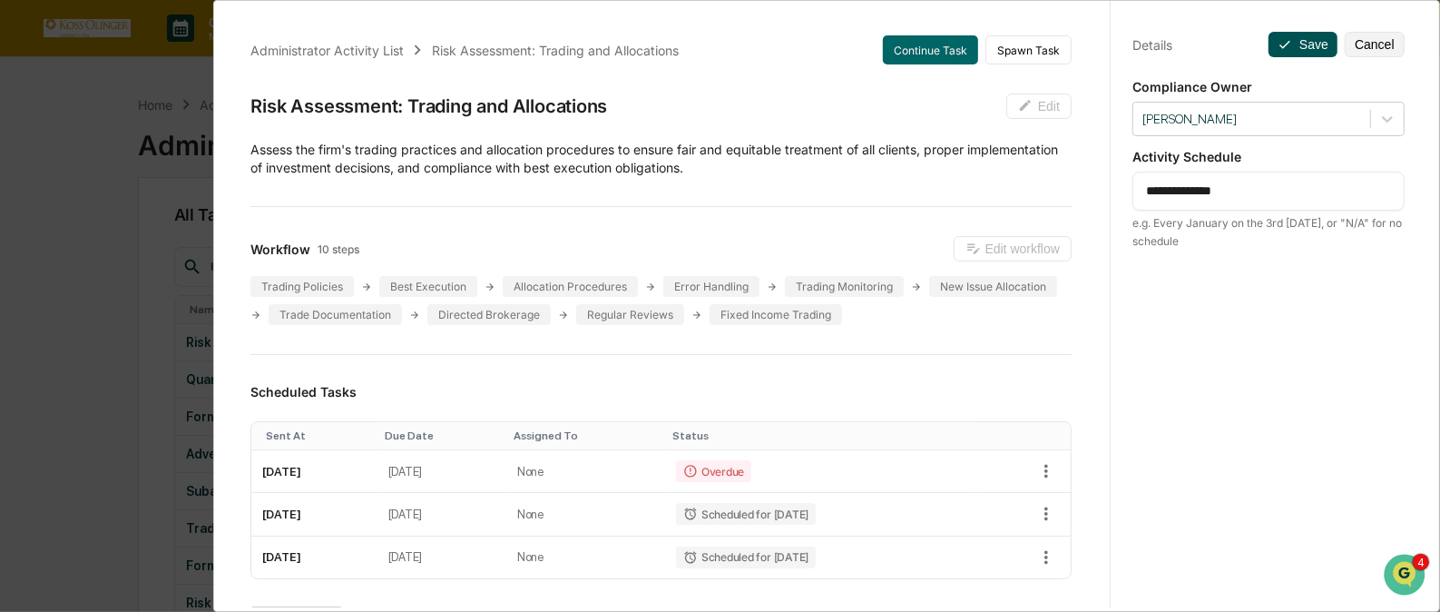
type textarea "**********"
click at [1292, 34] on button "Save" at bounding box center [1303, 44] width 69 height 25
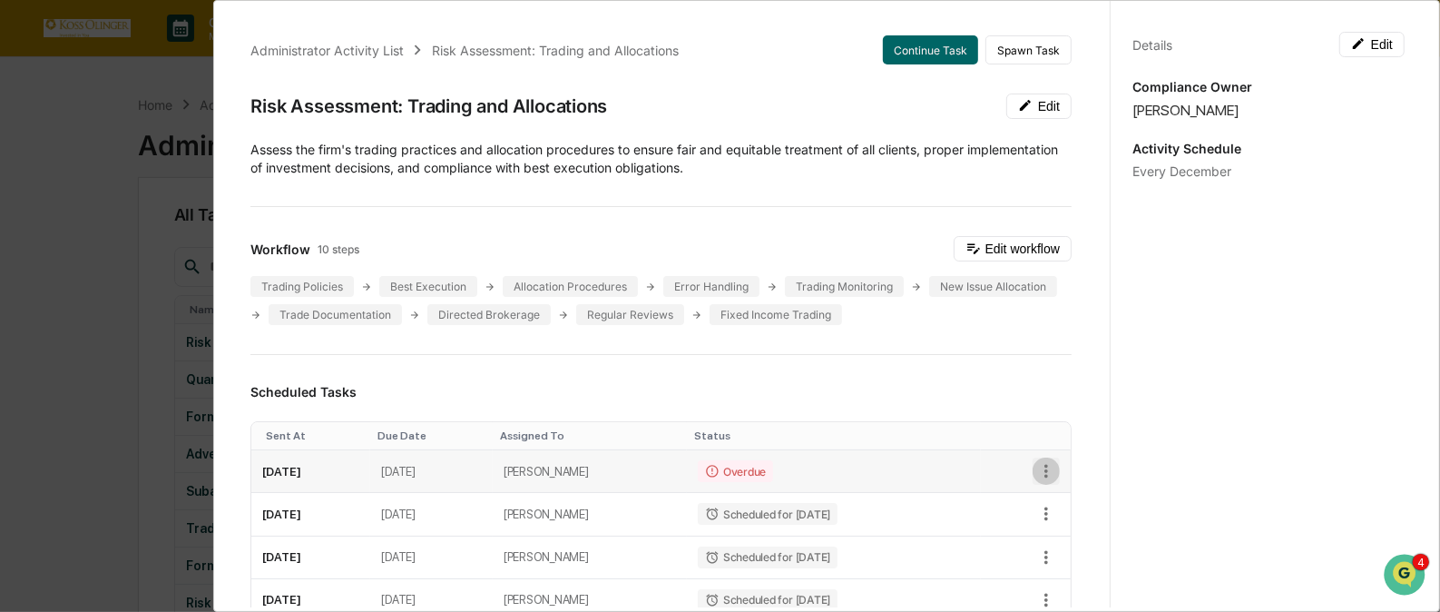
click at [1036, 469] on icon "button" at bounding box center [1046, 471] width 20 height 20
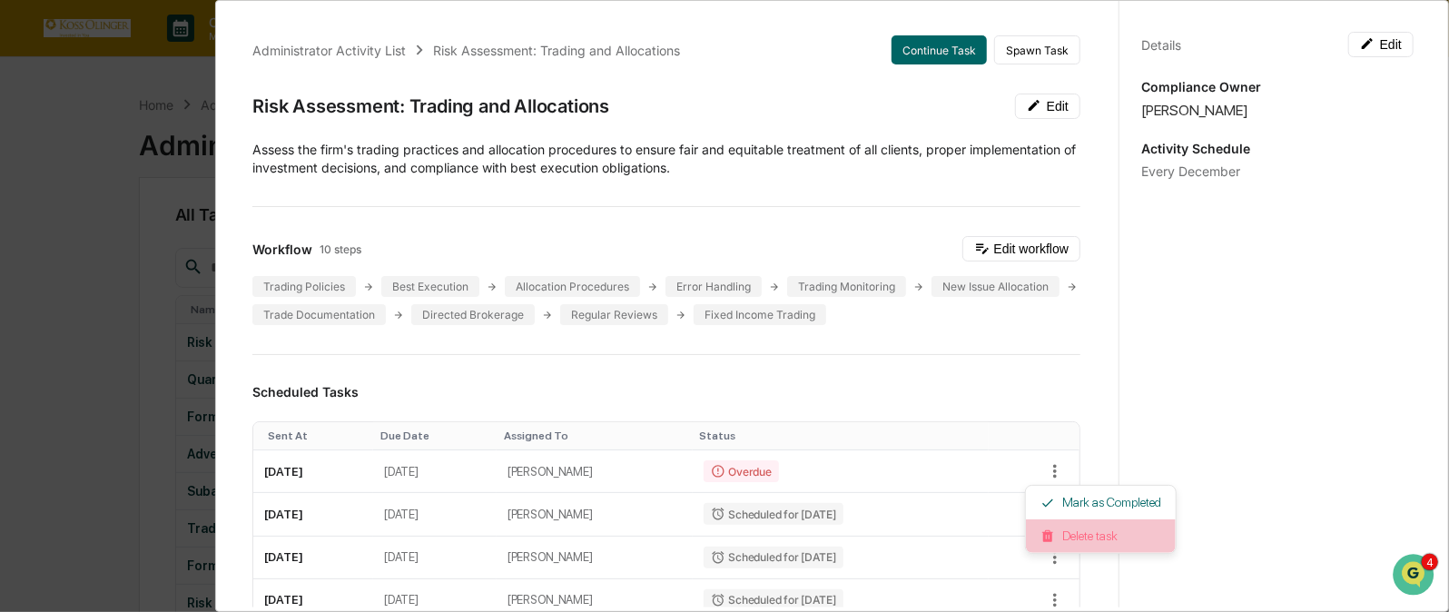
click at [1074, 531] on li "Delete task" at bounding box center [1101, 536] width 150 height 34
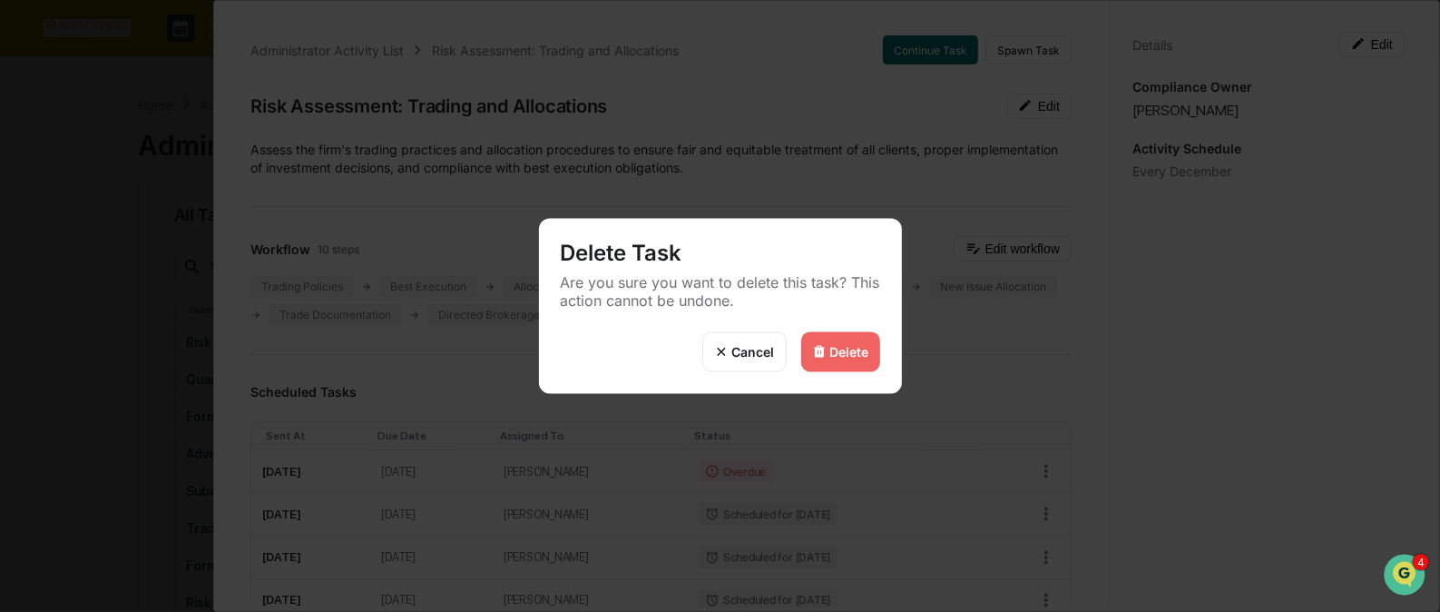
click at [836, 344] on div "Delete" at bounding box center [849, 351] width 39 height 15
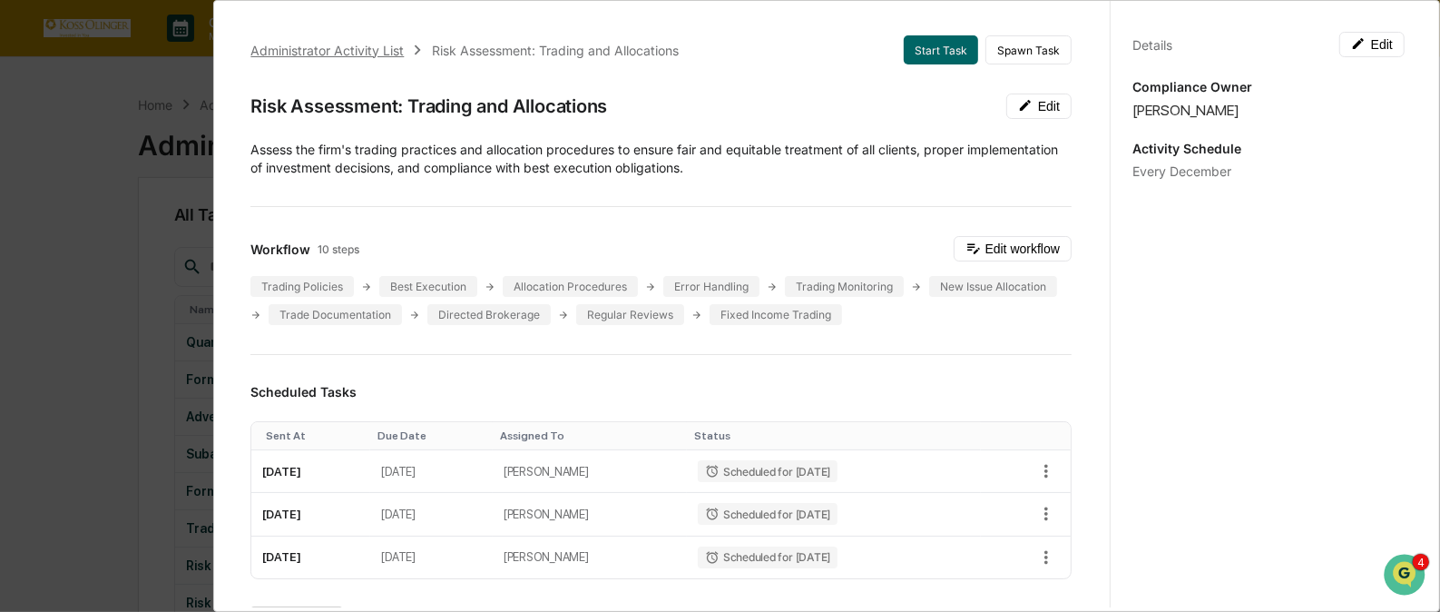
click at [369, 45] on div "Administrator Activity List" at bounding box center [326, 50] width 153 height 15
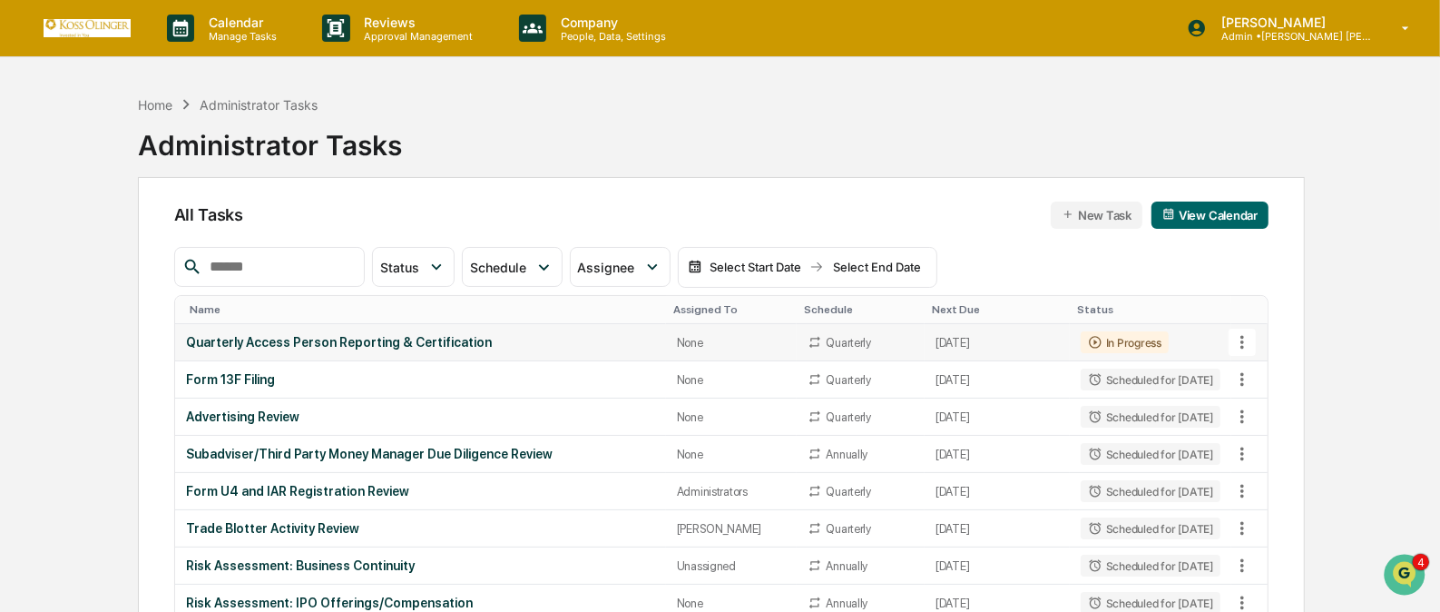
click at [1243, 342] on icon at bounding box center [1243, 343] width 4 height 14
click at [1266, 369] on li "View Task" at bounding box center [1309, 374] width 145 height 34
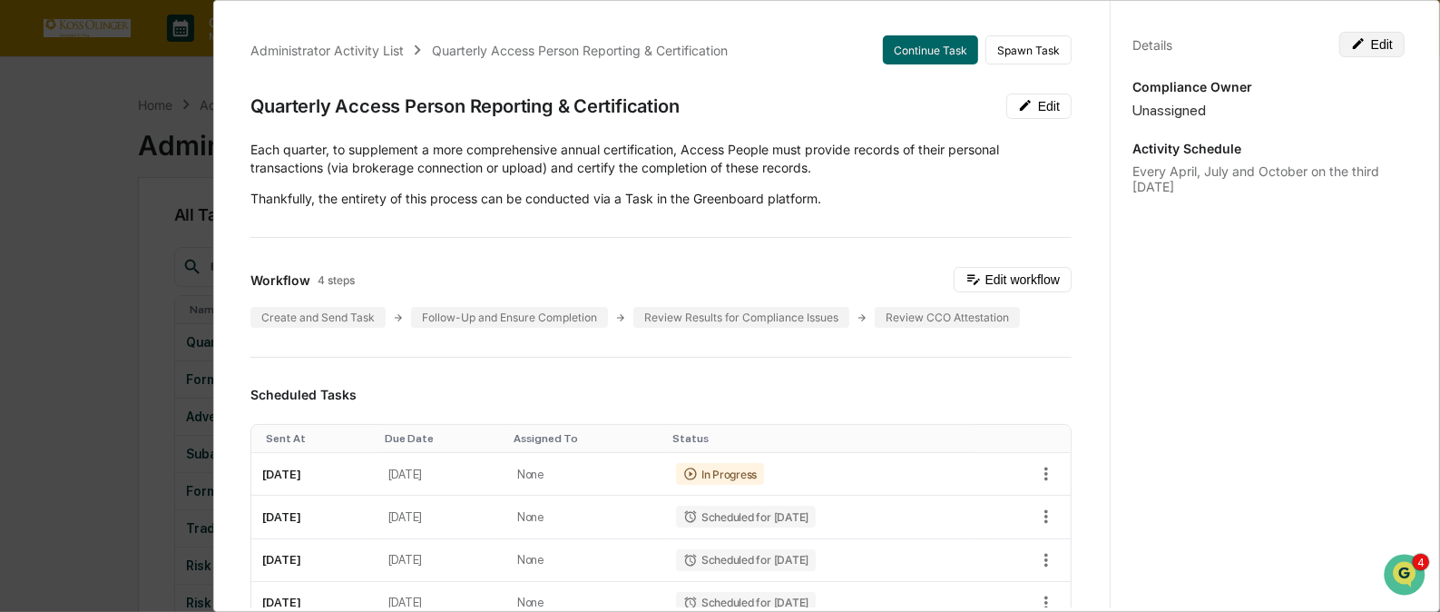
click at [1361, 40] on button "Edit" at bounding box center [1372, 44] width 65 height 25
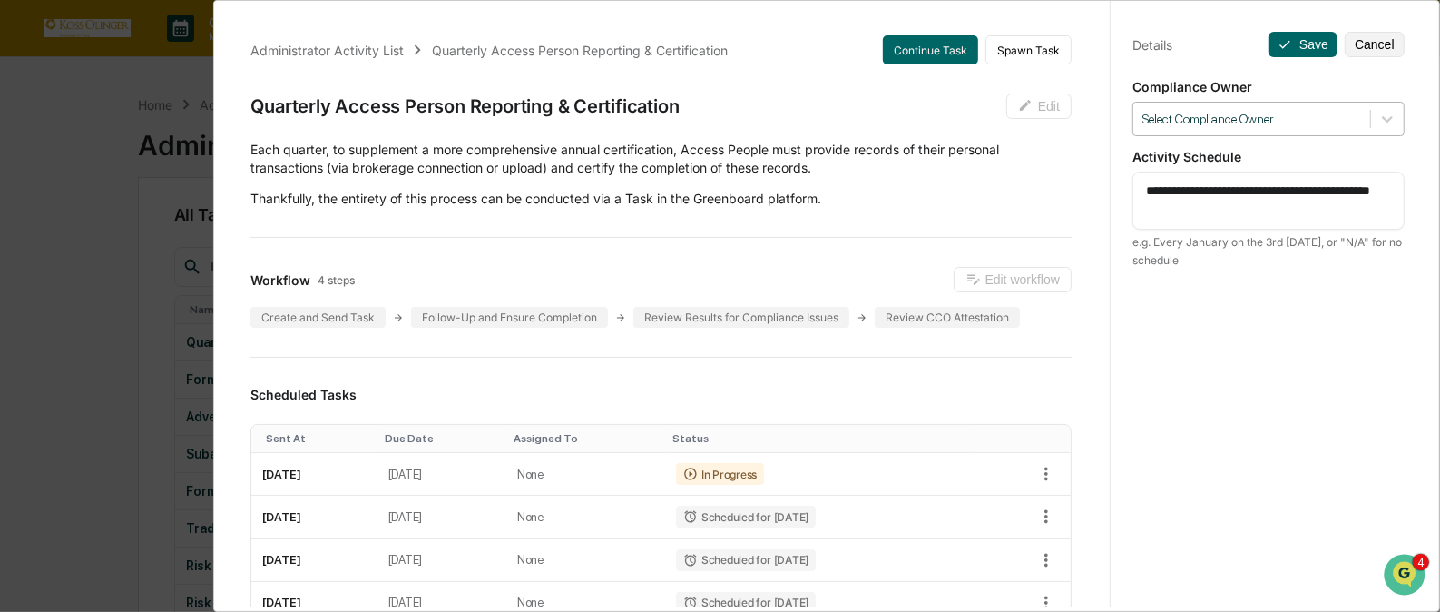
click at [1331, 111] on div at bounding box center [1252, 119] width 219 height 17
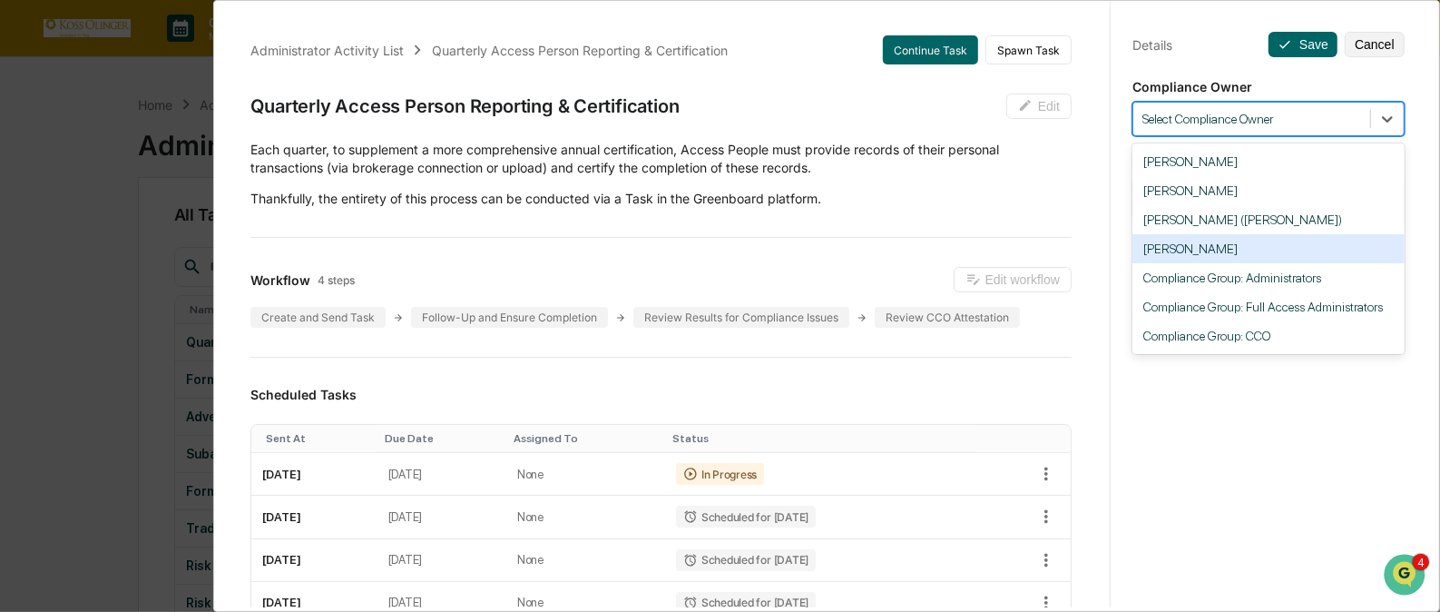
click at [1271, 255] on div "[PERSON_NAME]" at bounding box center [1269, 248] width 272 height 29
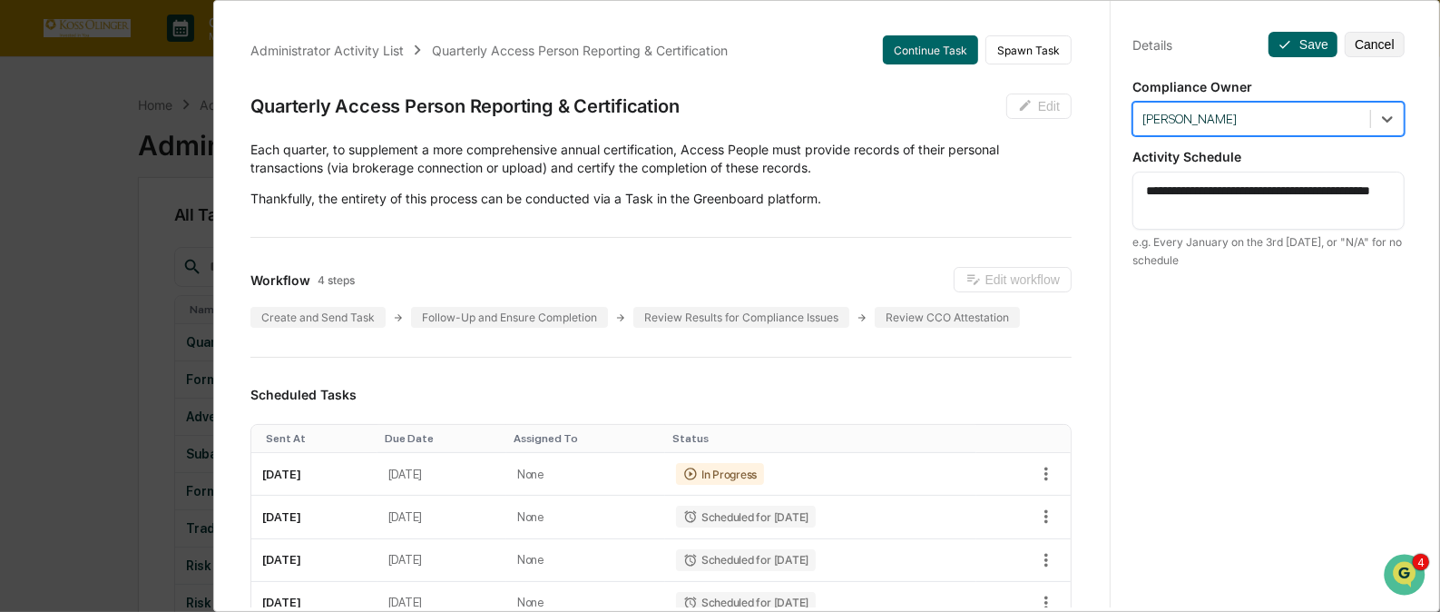
click at [1262, 209] on textarea "**********" at bounding box center [1268, 201] width 245 height 38
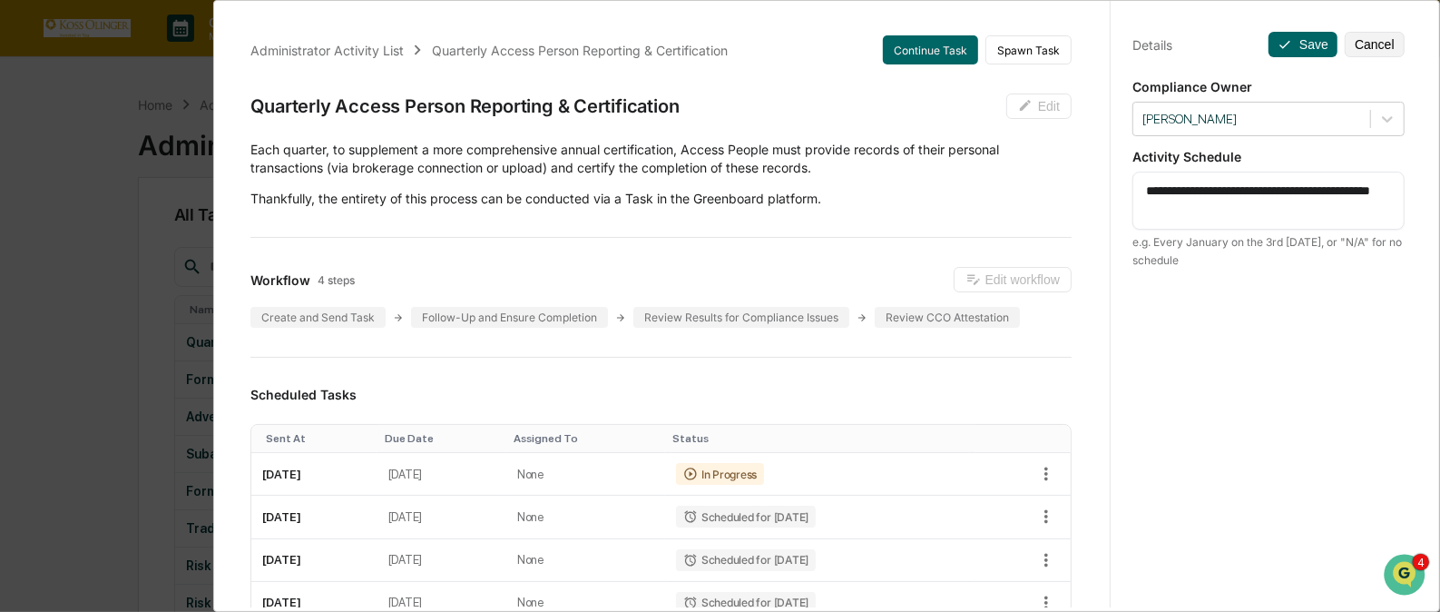
drag, startPoint x: 1139, startPoint y: 208, endPoint x: 1231, endPoint y: 206, distance: 91.7
click at [1231, 206] on textarea "**********" at bounding box center [1268, 201] width 245 height 38
type textarea "**********"
click at [1296, 34] on button "Save" at bounding box center [1303, 44] width 69 height 25
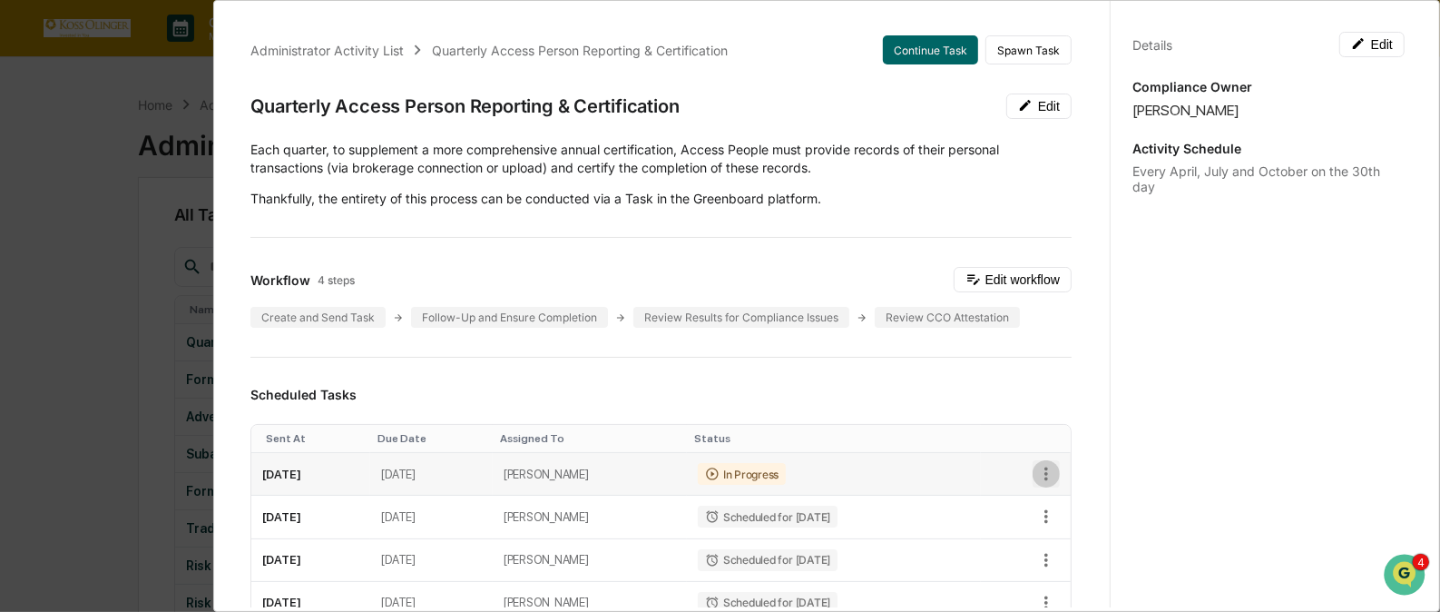
click at [1045, 473] on icon "button" at bounding box center [1047, 474] width 4 height 14
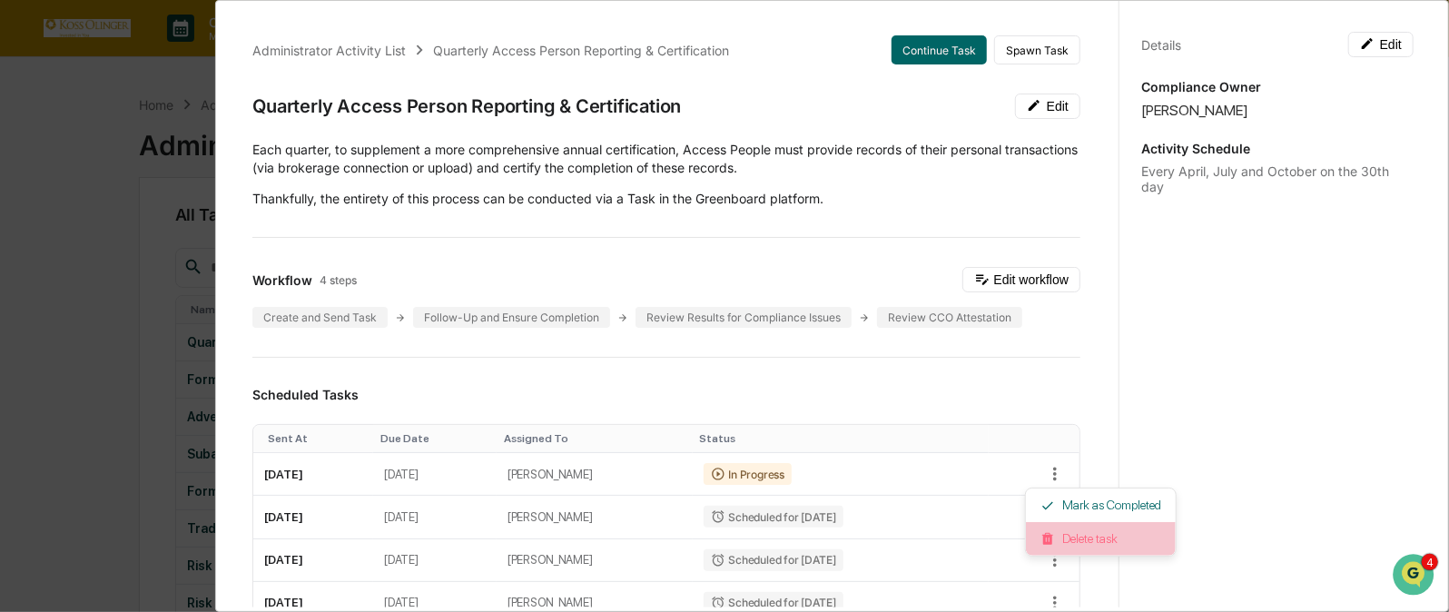
click at [1056, 535] on li "Delete task" at bounding box center [1101, 539] width 150 height 34
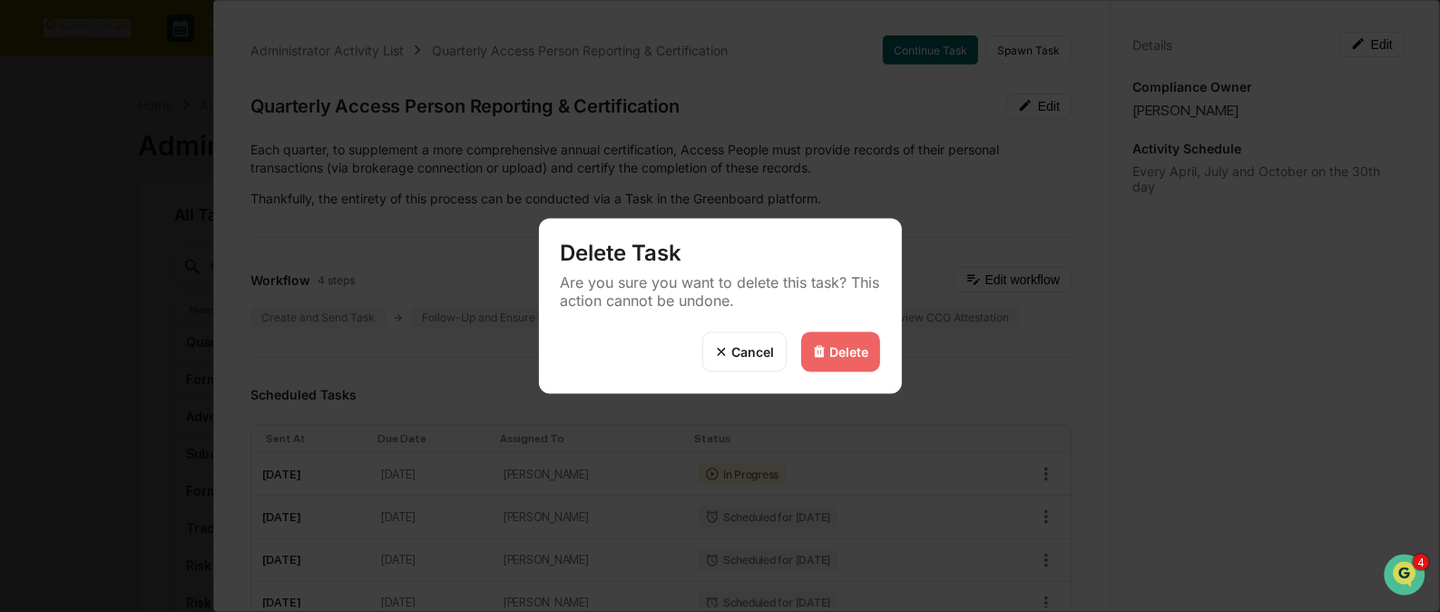
click at [835, 349] on div "Delete" at bounding box center [849, 351] width 39 height 15
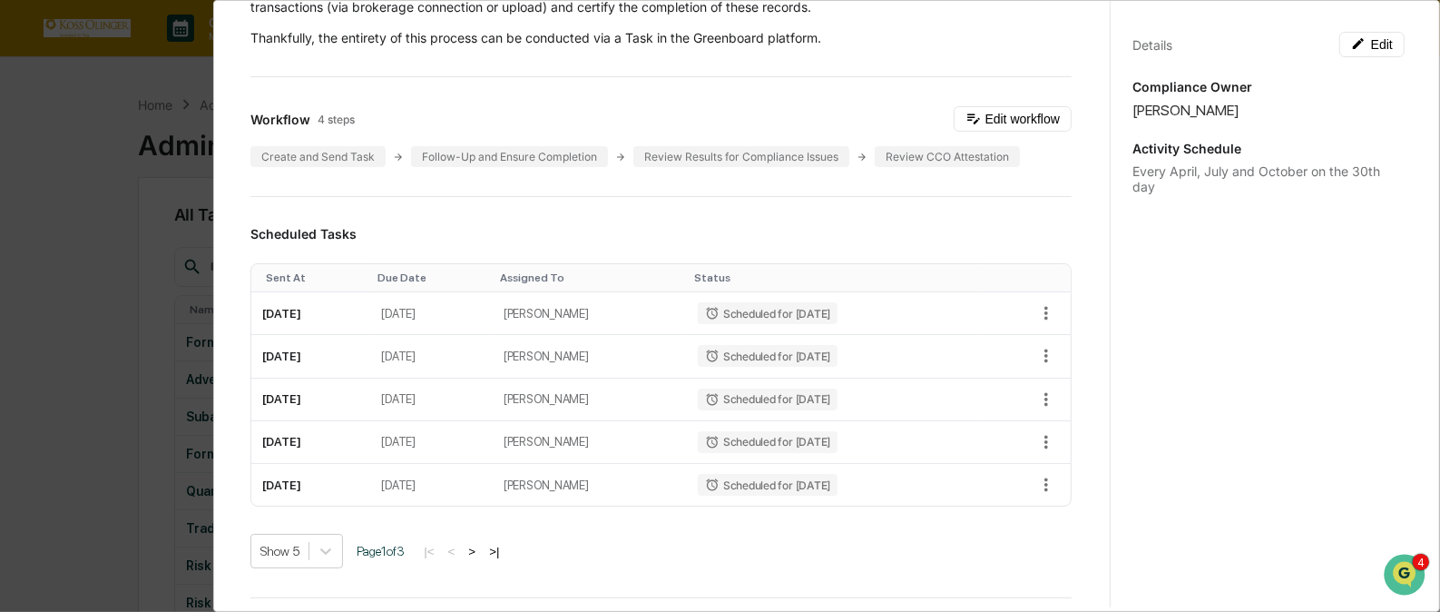
scroll to position [0, 0]
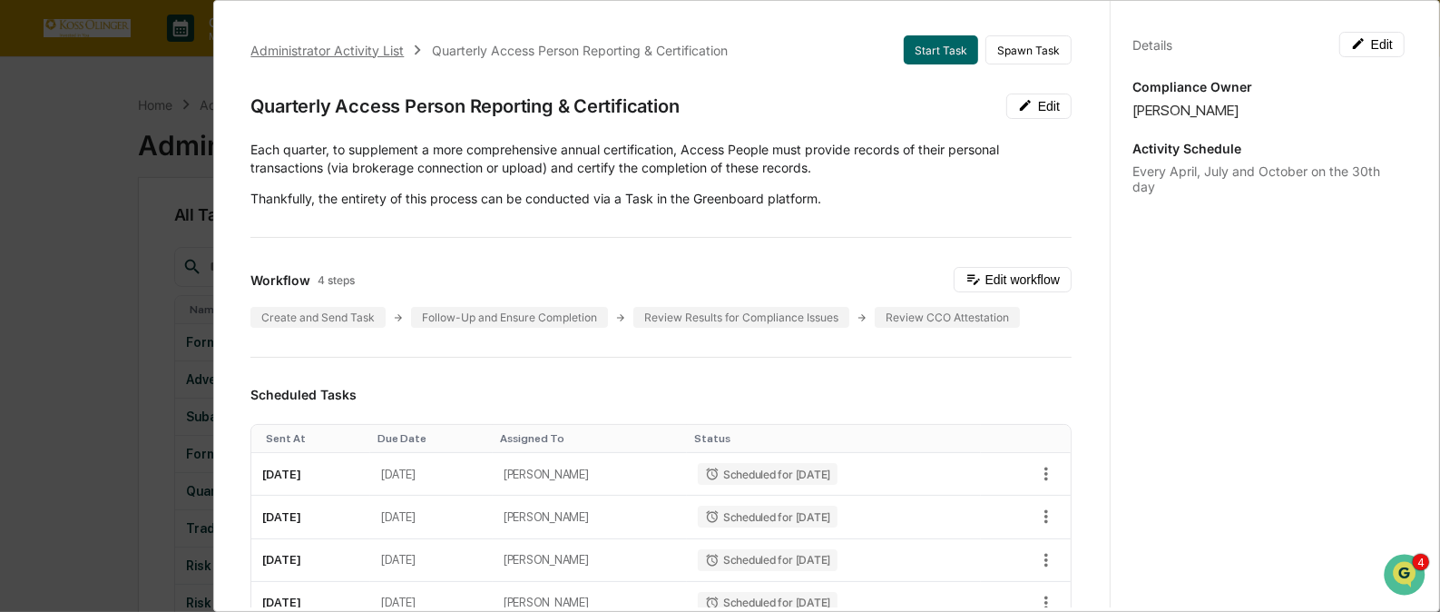
click at [353, 47] on div "Administrator Activity List" at bounding box center [326, 50] width 153 height 15
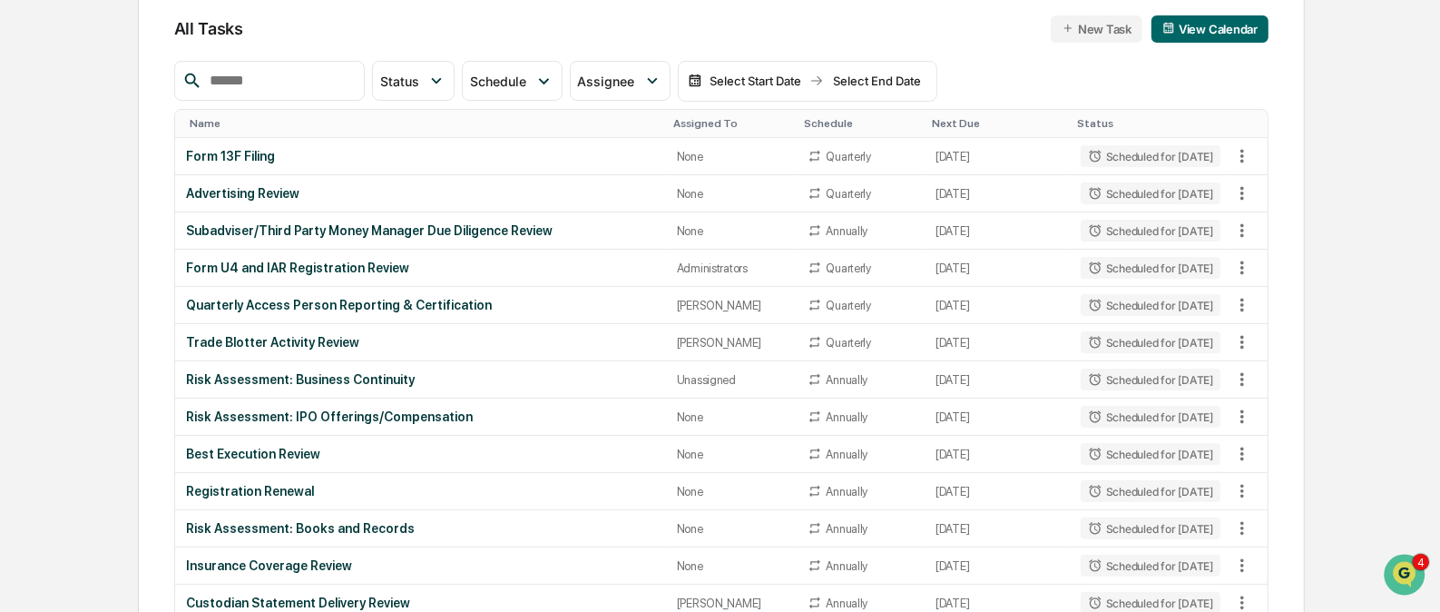
scroll to position [190, 0]
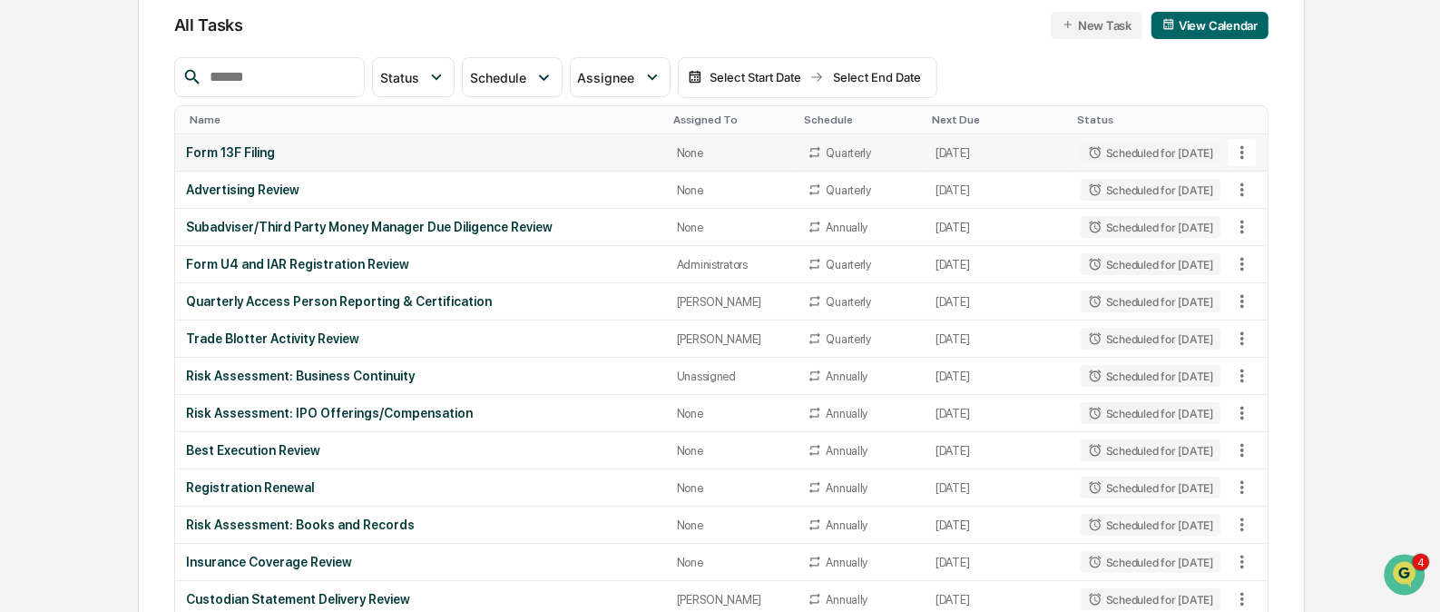
click at [1243, 152] on icon at bounding box center [1243, 153] width 4 height 14
click at [1268, 184] on li "View Task" at bounding box center [1309, 184] width 145 height 34
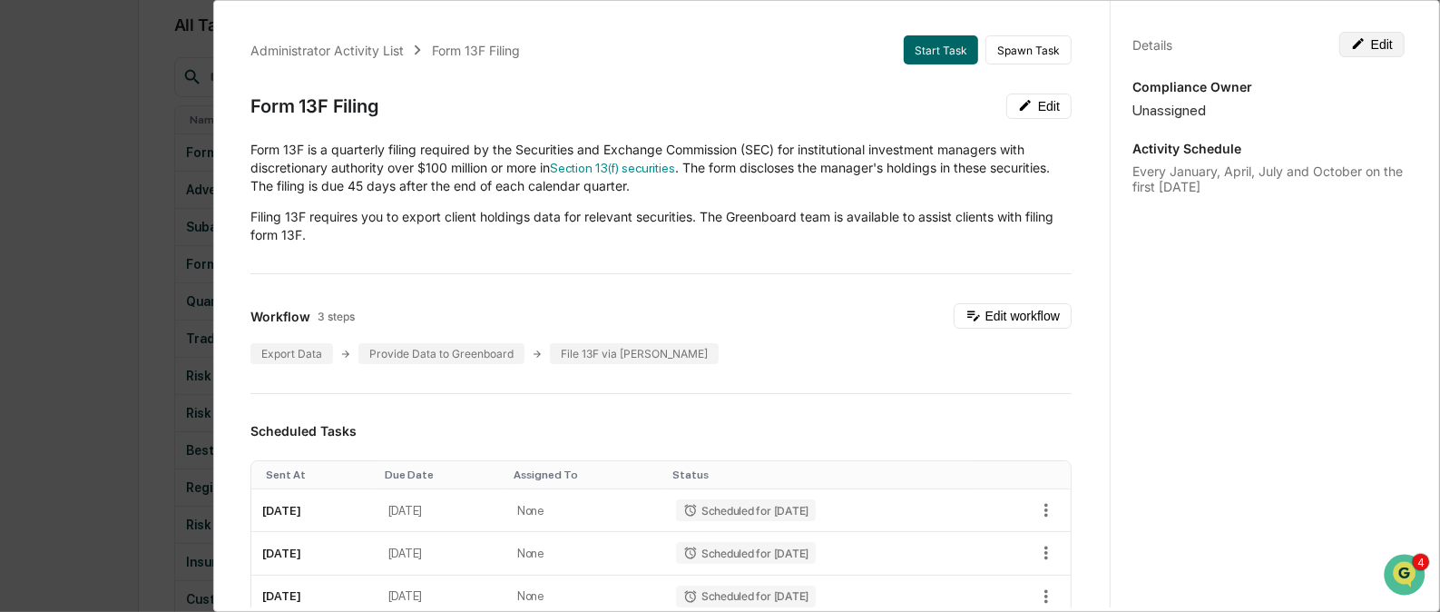
click at [1365, 44] on button "Edit" at bounding box center [1372, 44] width 65 height 25
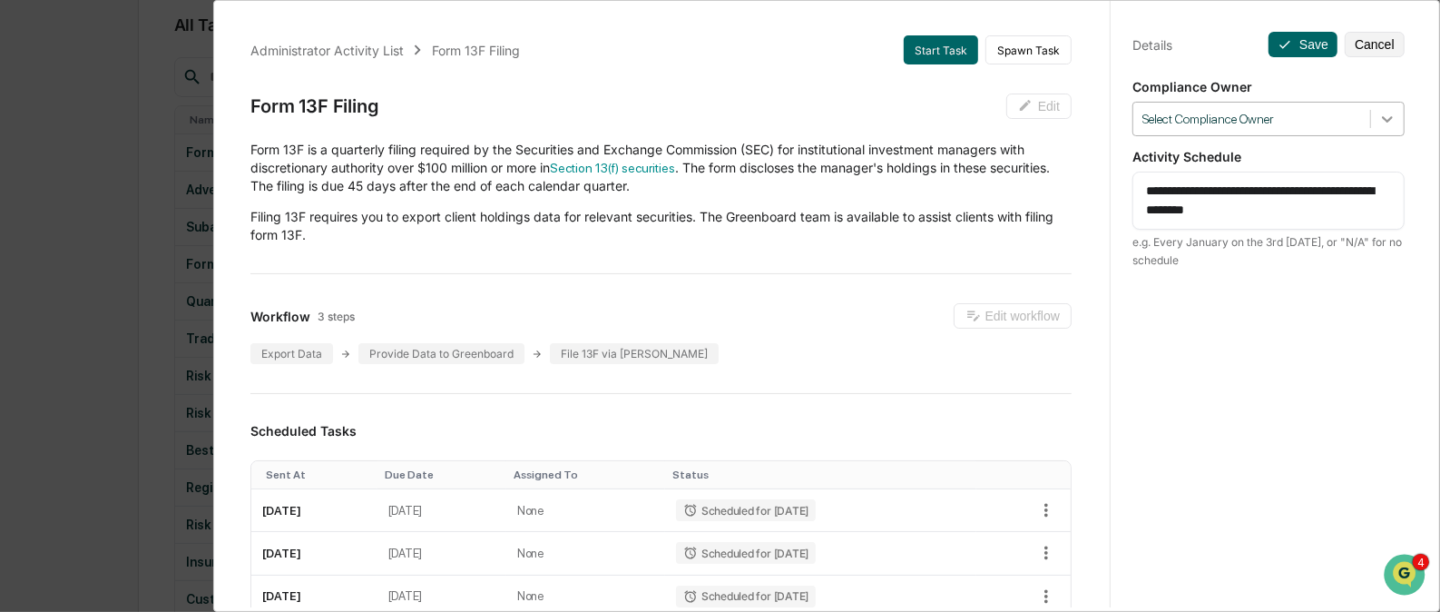
click at [1382, 122] on icon at bounding box center [1387, 119] width 11 height 6
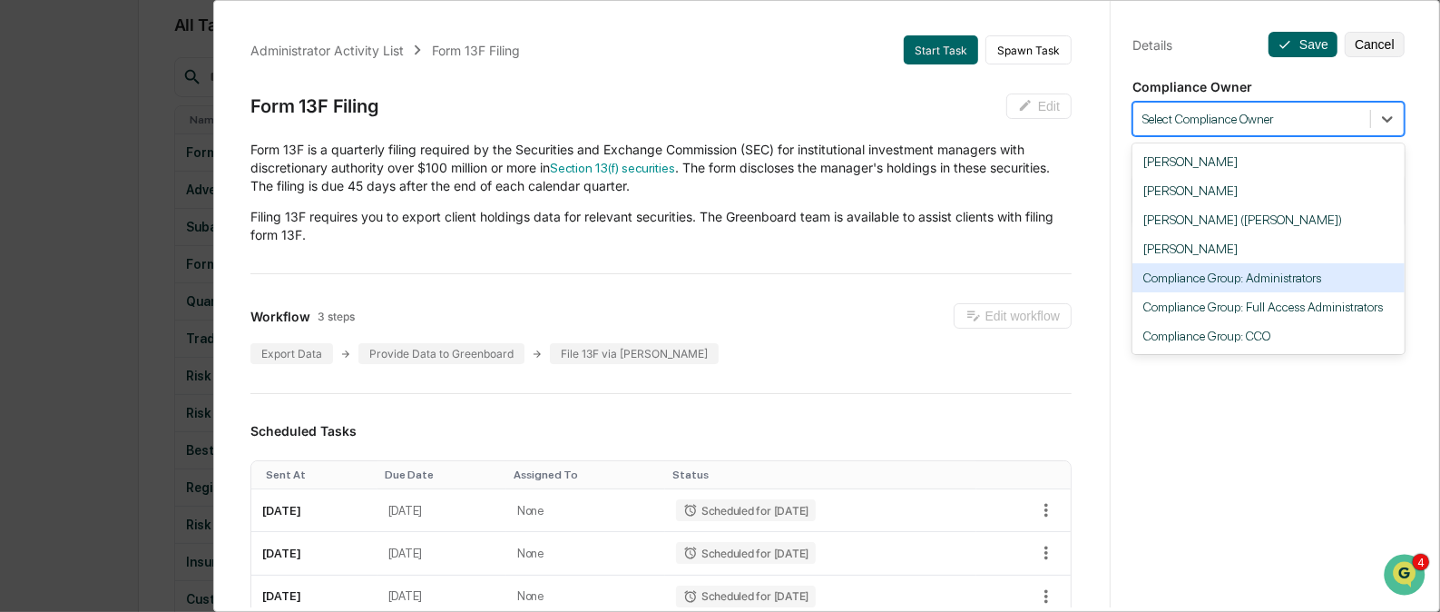
click at [1292, 276] on div "Compliance Group: Administrators" at bounding box center [1269, 277] width 272 height 29
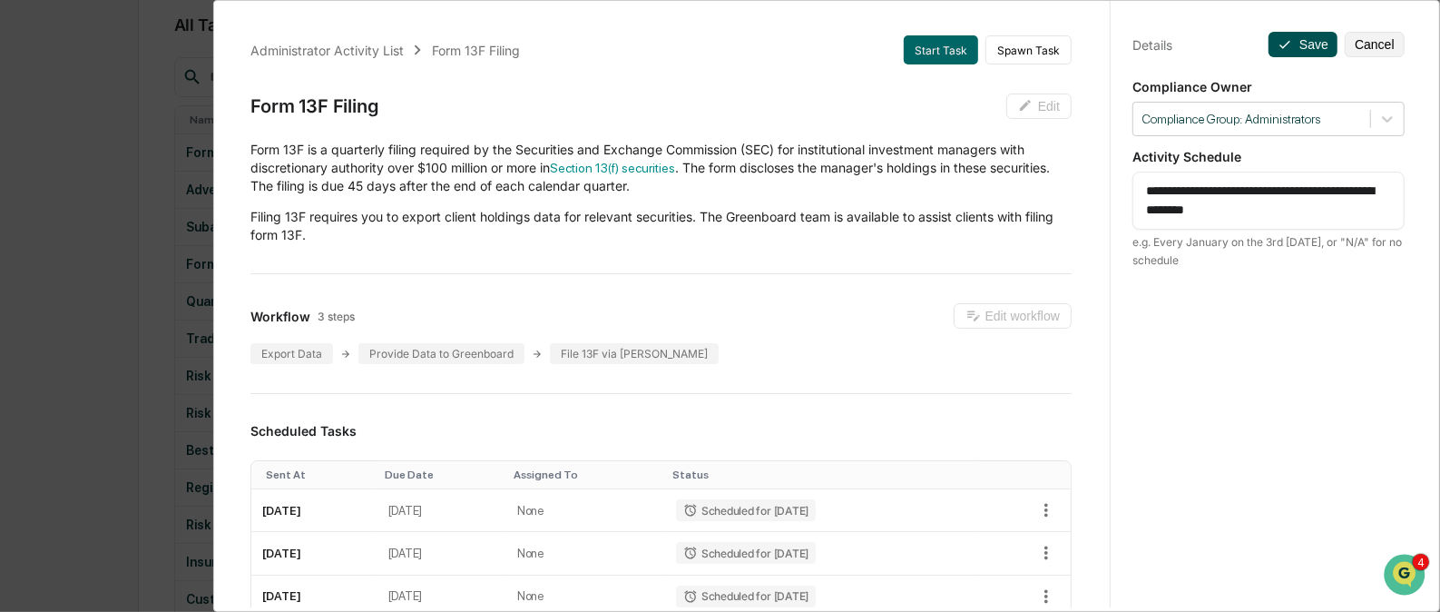
click at [1292, 49] on button "Save" at bounding box center [1303, 44] width 69 height 25
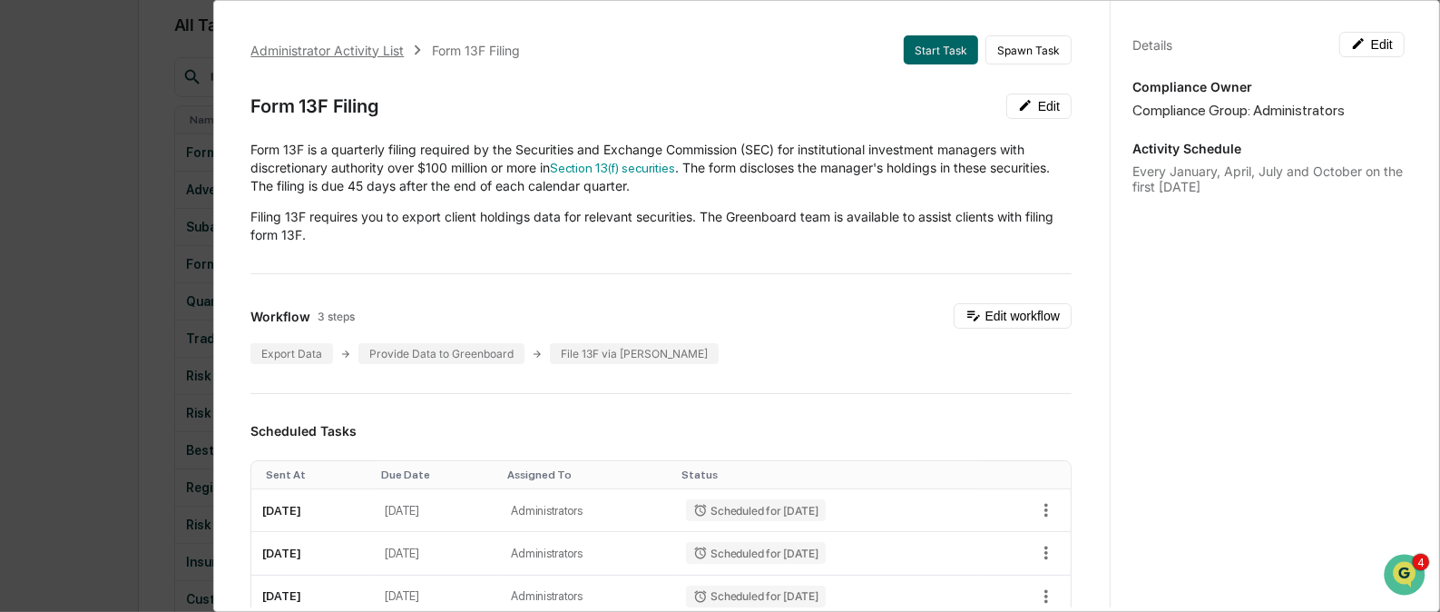
click at [357, 43] on div "Administrator Activity List" at bounding box center [326, 50] width 153 height 15
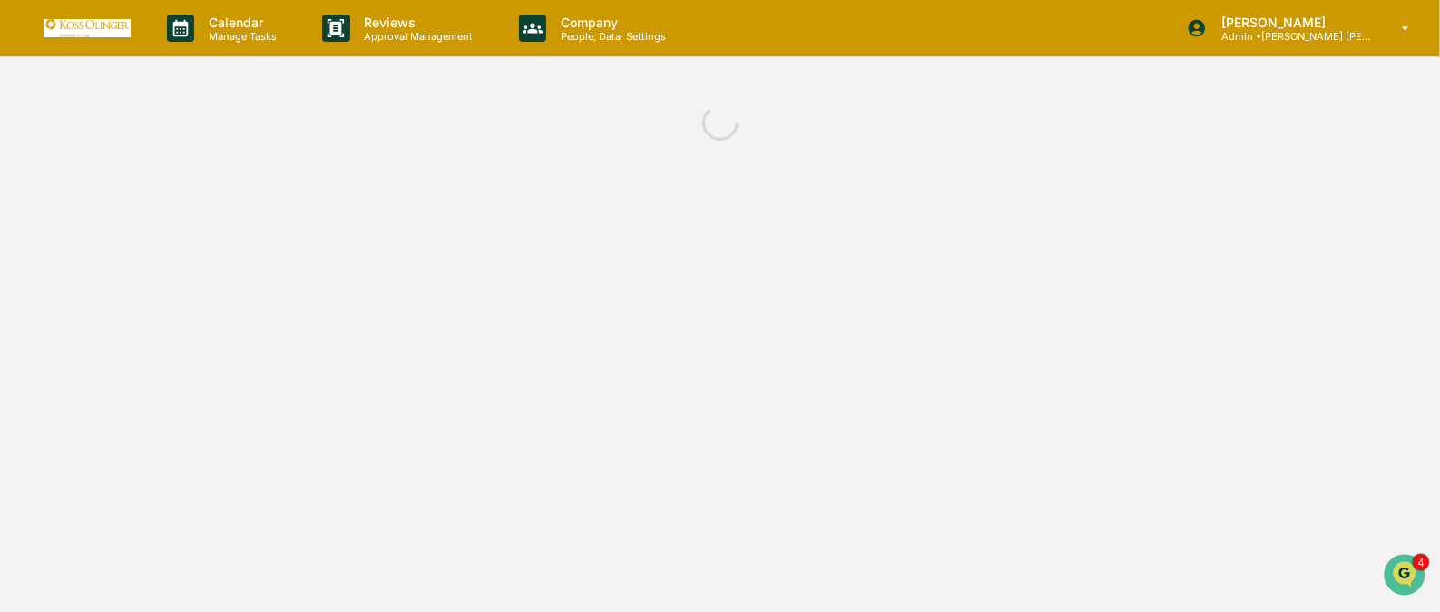
scroll to position [0, 0]
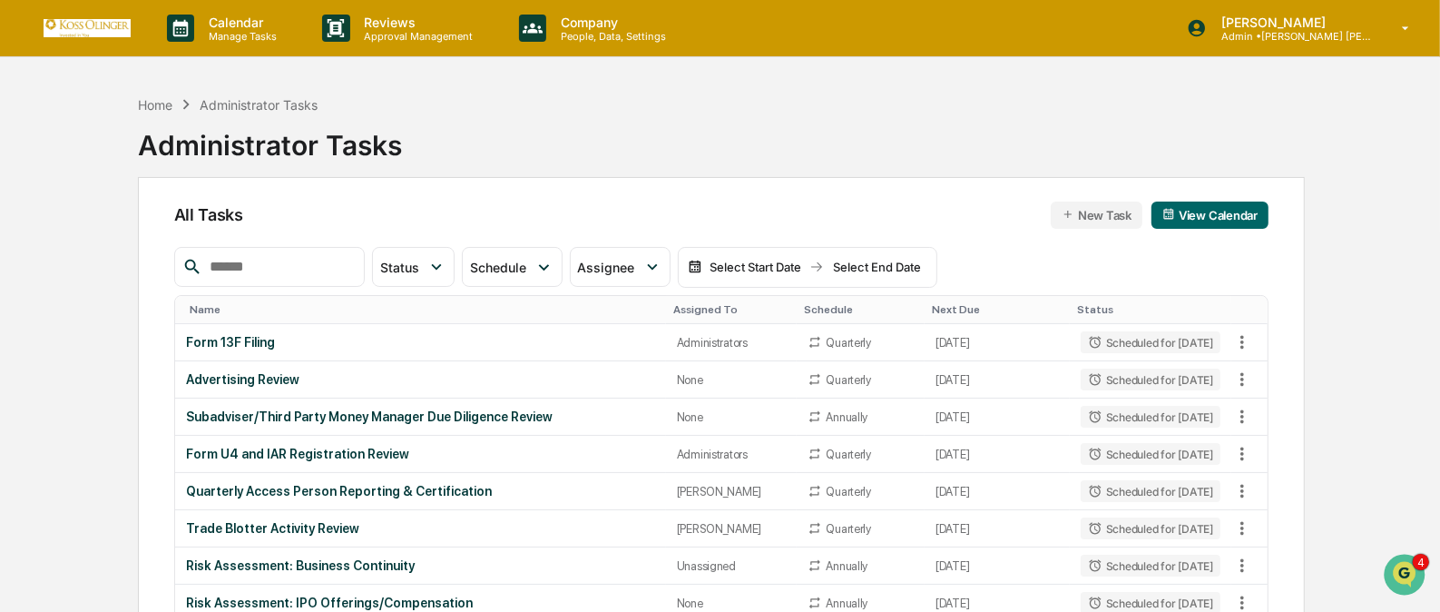
click at [1211, 208] on button "View Calendar" at bounding box center [1210, 214] width 117 height 27
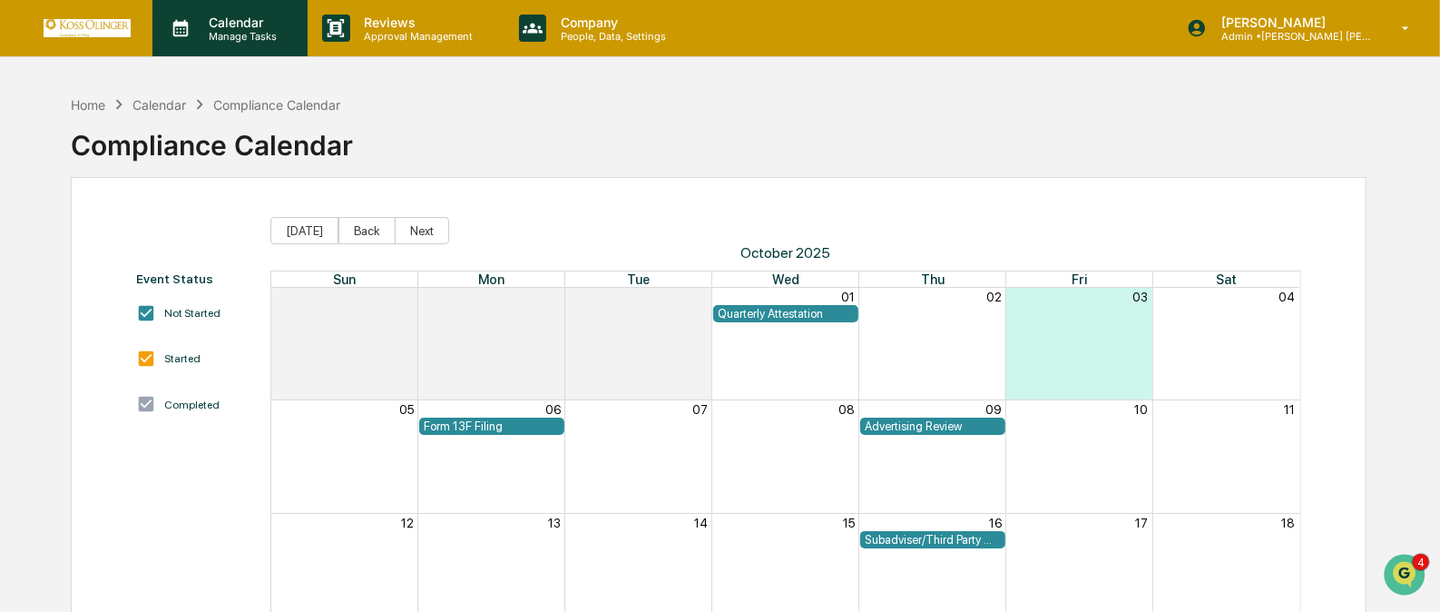
click at [240, 18] on p "Calendar" at bounding box center [240, 22] width 92 height 15
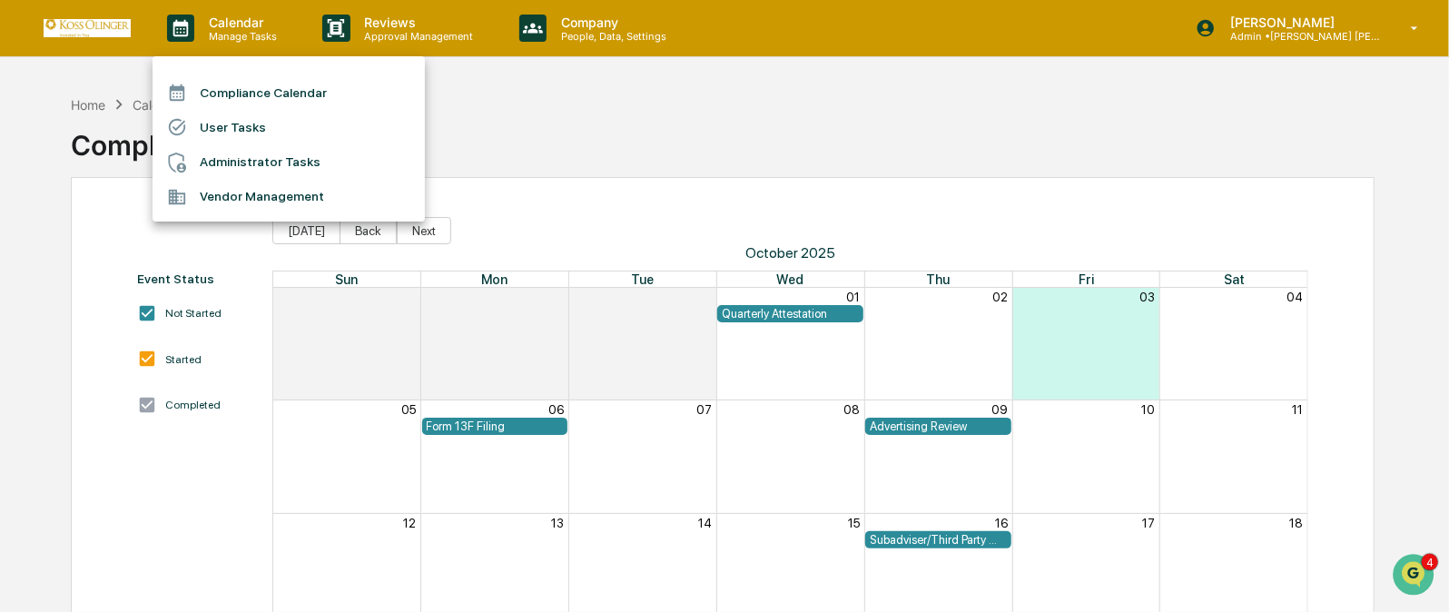
click at [244, 158] on li "Administrator Tasks" at bounding box center [288, 162] width 272 height 34
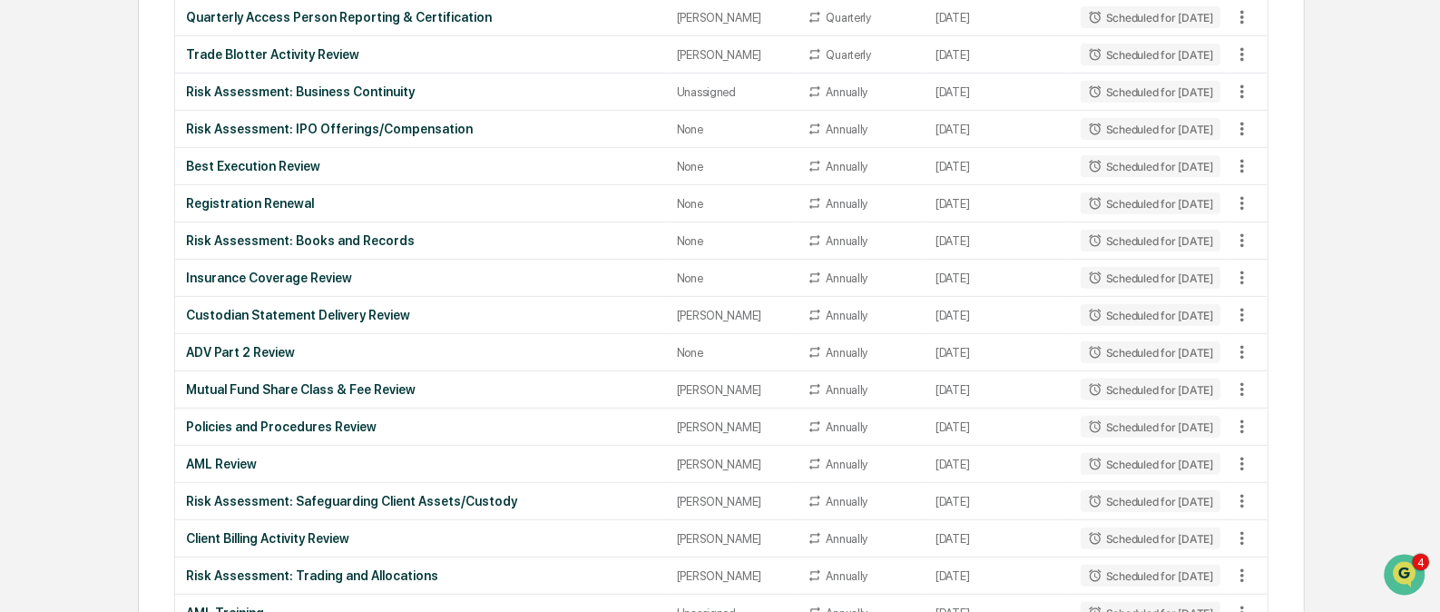
scroll to position [486, 0]
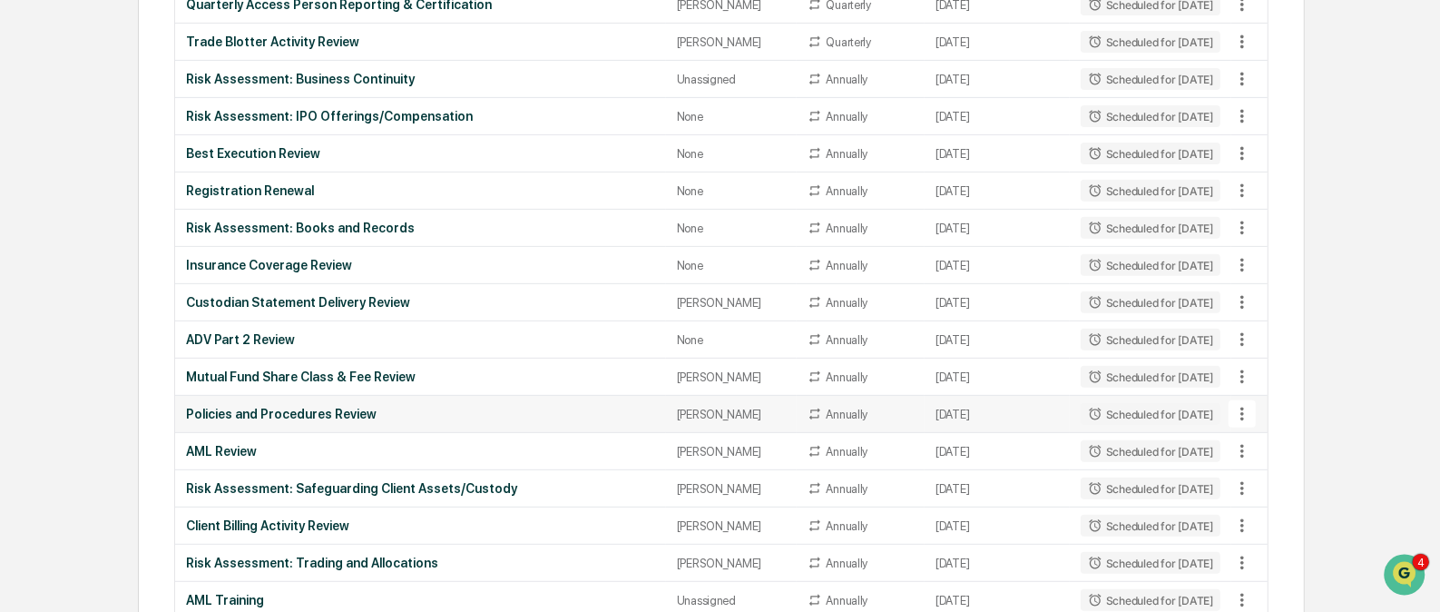
click at [1243, 408] on icon at bounding box center [1243, 415] width 4 height 14
click at [1266, 433] on li "View Task" at bounding box center [1309, 444] width 145 height 34
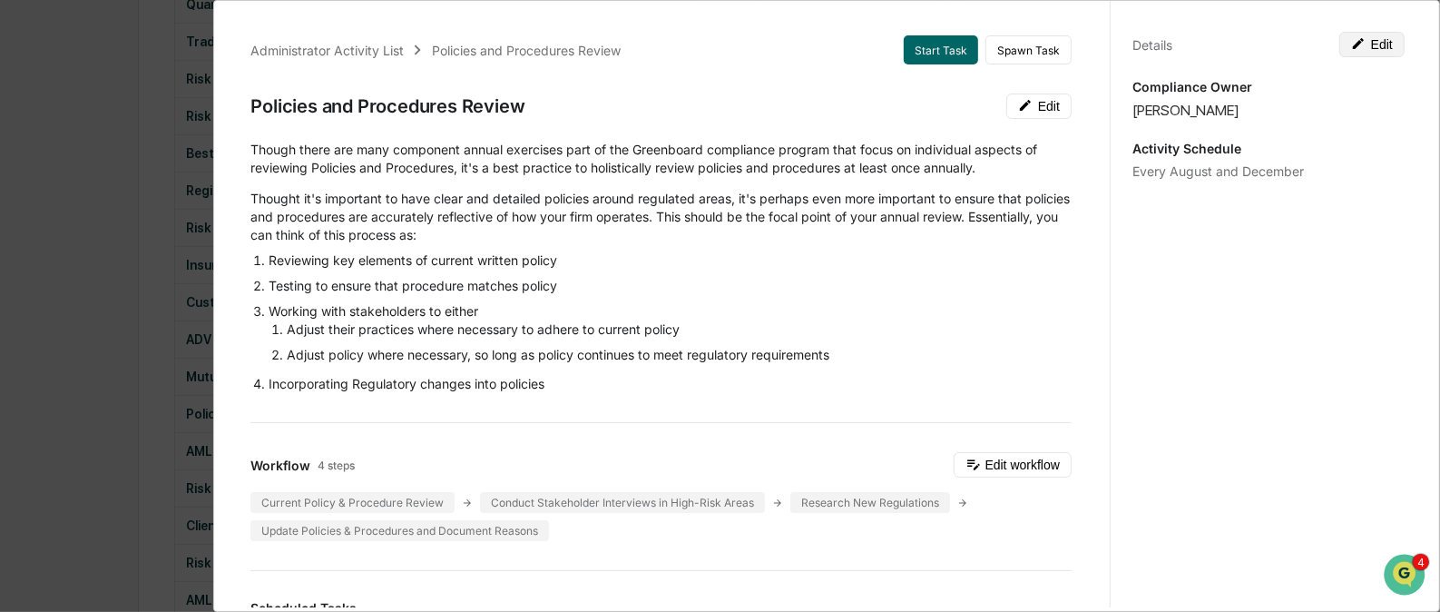
click at [1369, 43] on button "Edit" at bounding box center [1372, 44] width 65 height 25
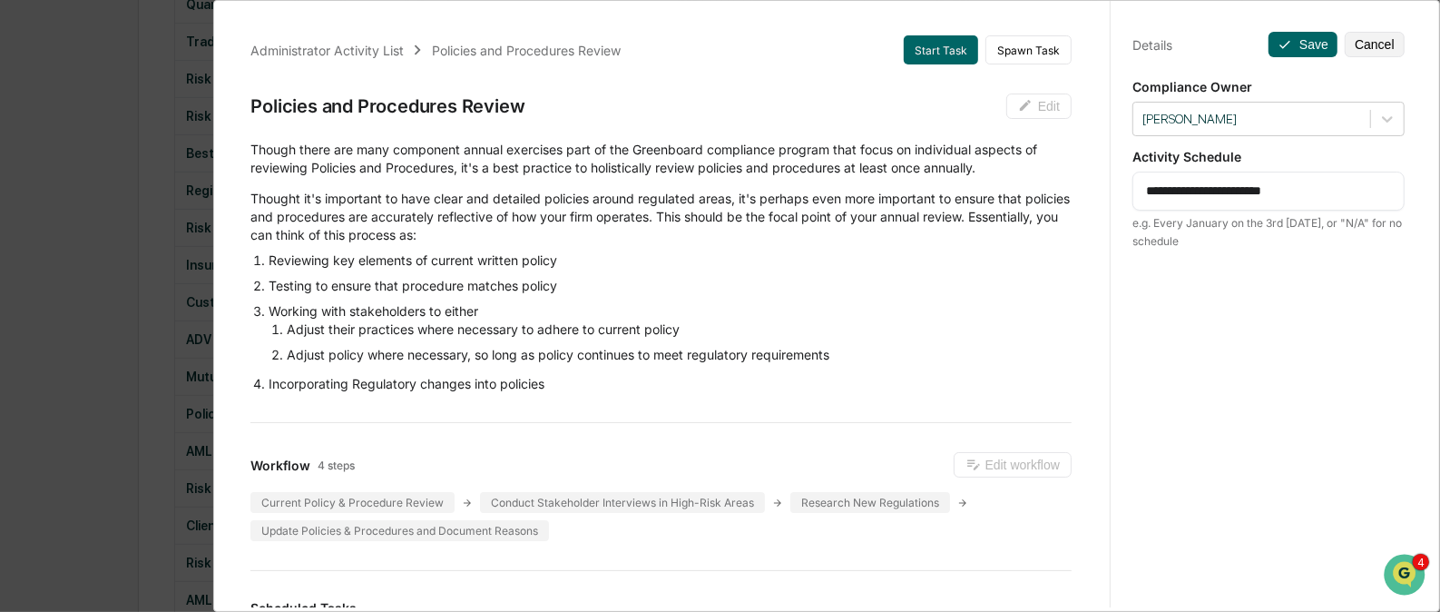
drag, startPoint x: 1249, startPoint y: 189, endPoint x: 1331, endPoint y: 181, distance: 83.0
click at [1331, 181] on div "**********" at bounding box center [1269, 191] width 272 height 39
type textarea "**********"
click at [1293, 35] on button "Save" at bounding box center [1303, 44] width 69 height 25
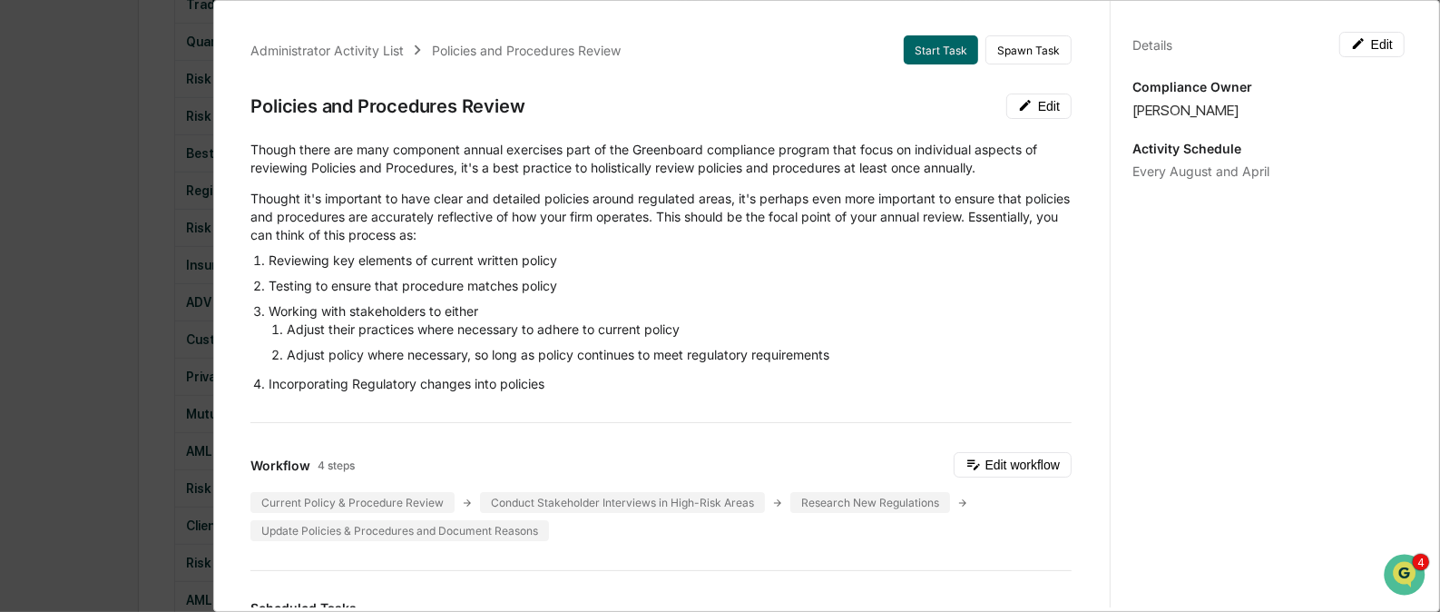
click at [359, 58] on div "Administrator Activity List Policies and Procedures Review" at bounding box center [434, 50] width 369 height 20
click at [369, 46] on div "Administrator Activity List" at bounding box center [326, 50] width 153 height 15
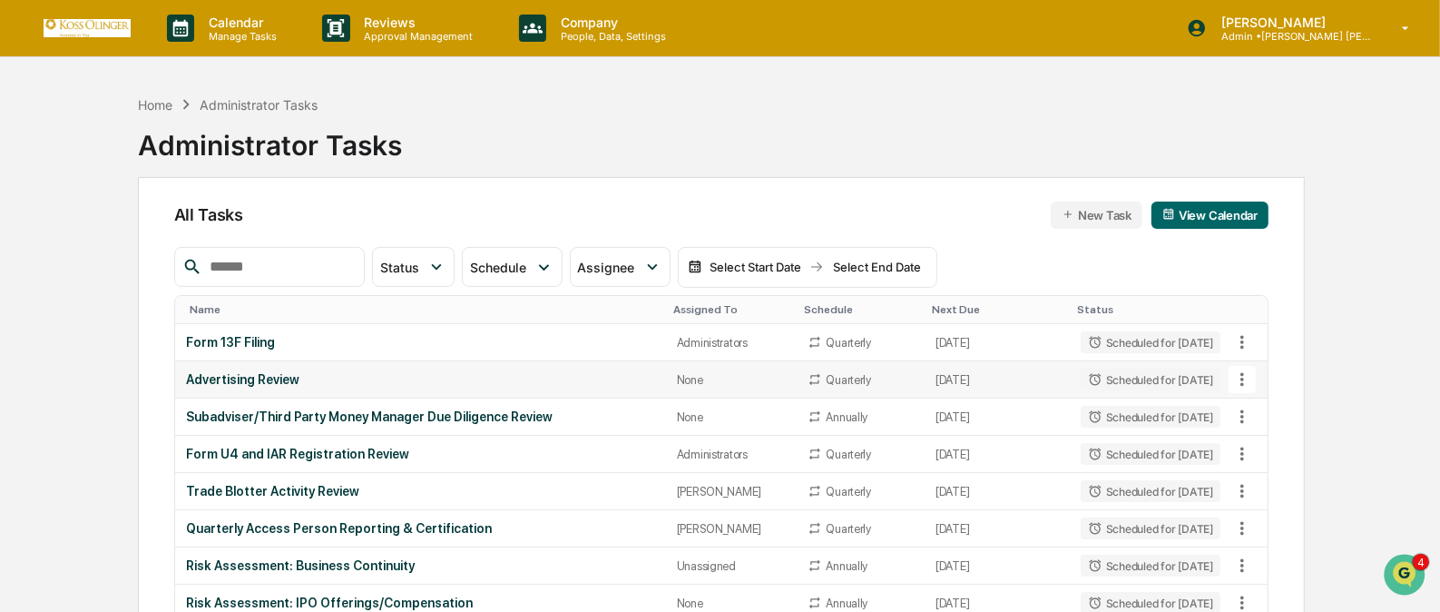
click at [1244, 373] on icon at bounding box center [1243, 379] width 20 height 20
click at [1255, 408] on li "View Task" at bounding box center [1309, 411] width 145 height 34
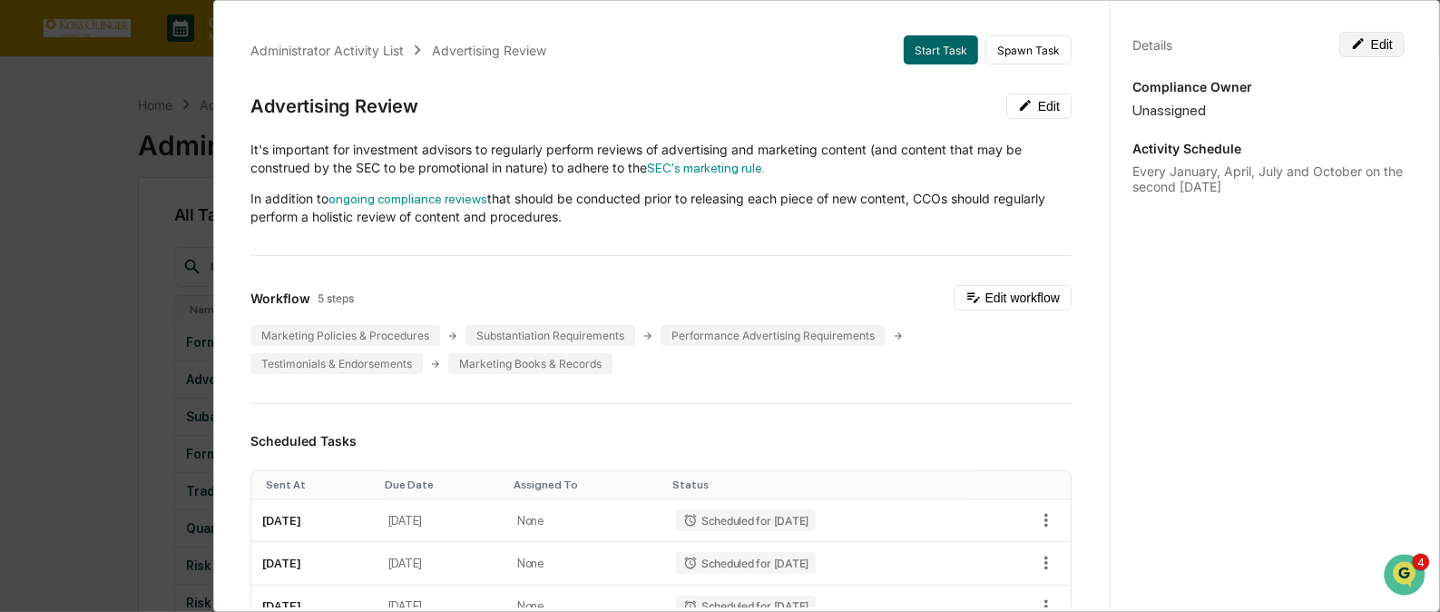
click at [1367, 40] on button "Edit" at bounding box center [1372, 44] width 65 height 25
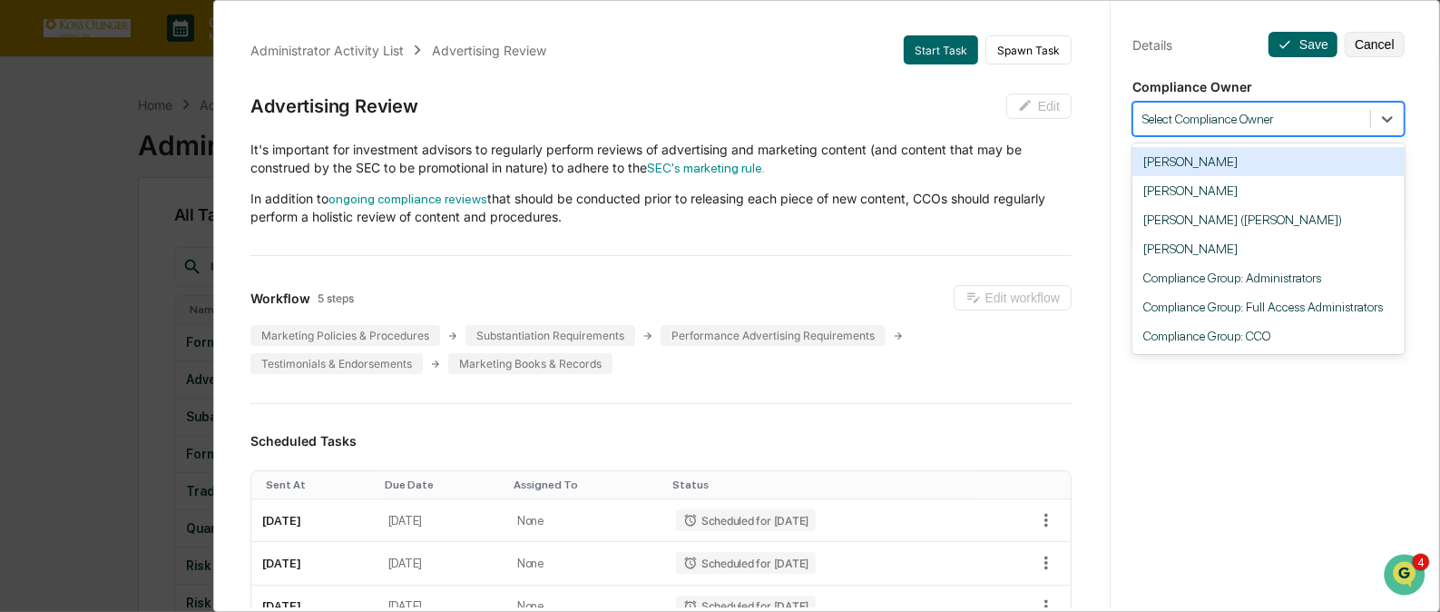
click at [1327, 104] on div "Select Compliance Owner" at bounding box center [1269, 119] width 272 height 34
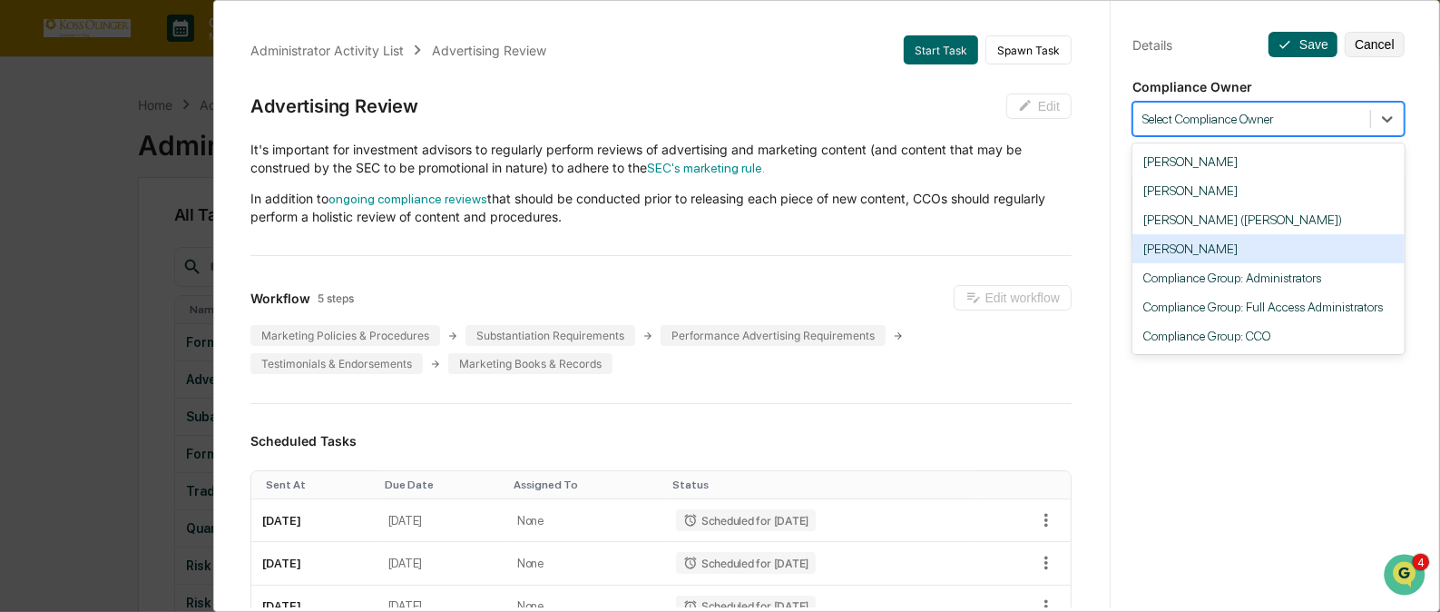
click at [1254, 249] on div "[PERSON_NAME]" at bounding box center [1269, 248] width 272 height 29
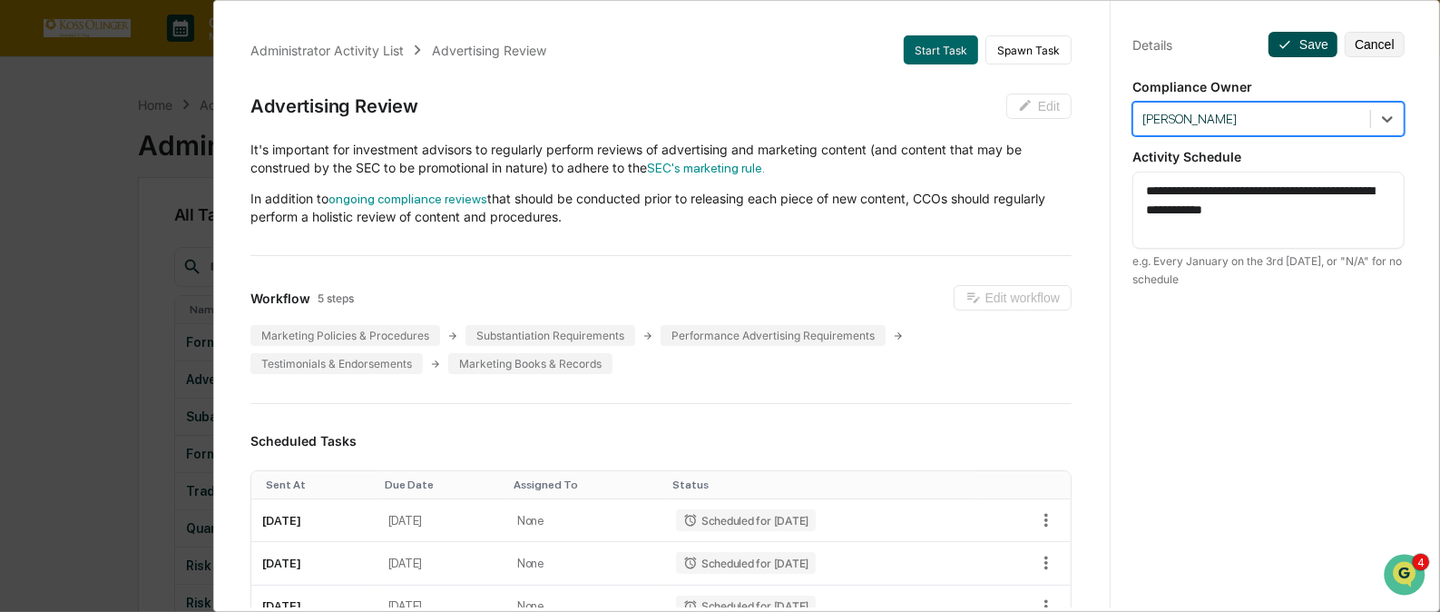
click at [1306, 44] on button "Save" at bounding box center [1303, 44] width 69 height 25
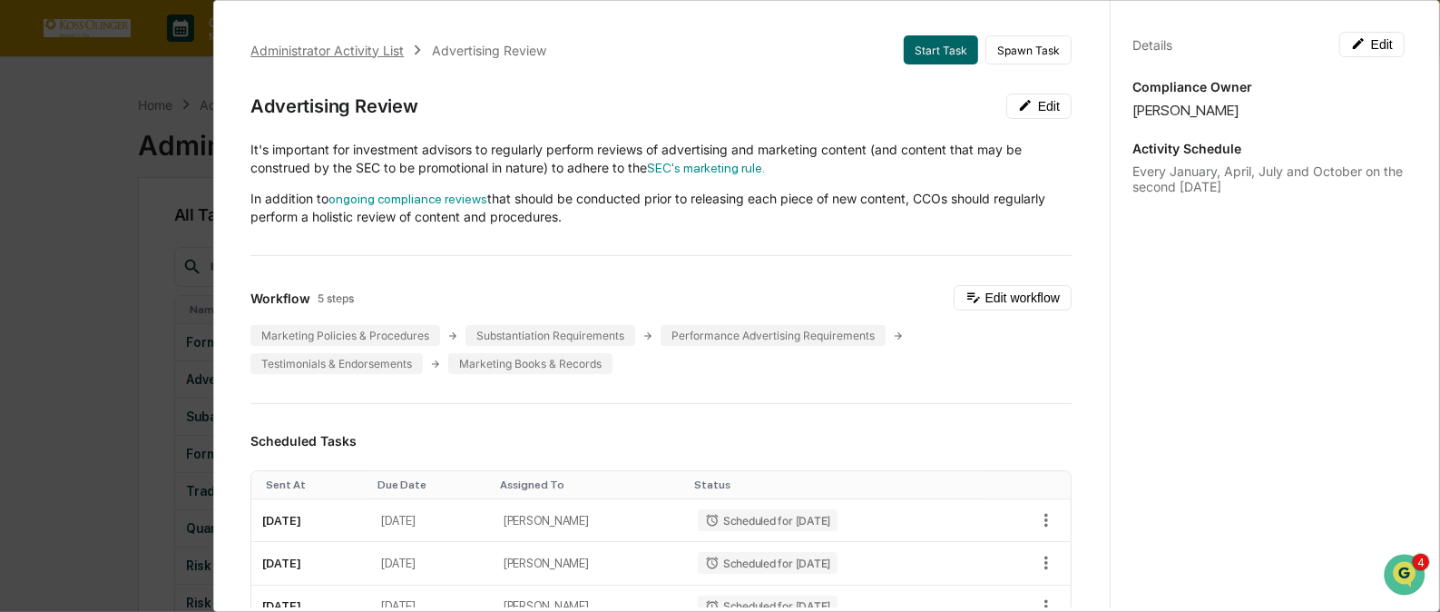
click at [394, 50] on div "Administrator Activity List" at bounding box center [326, 50] width 153 height 15
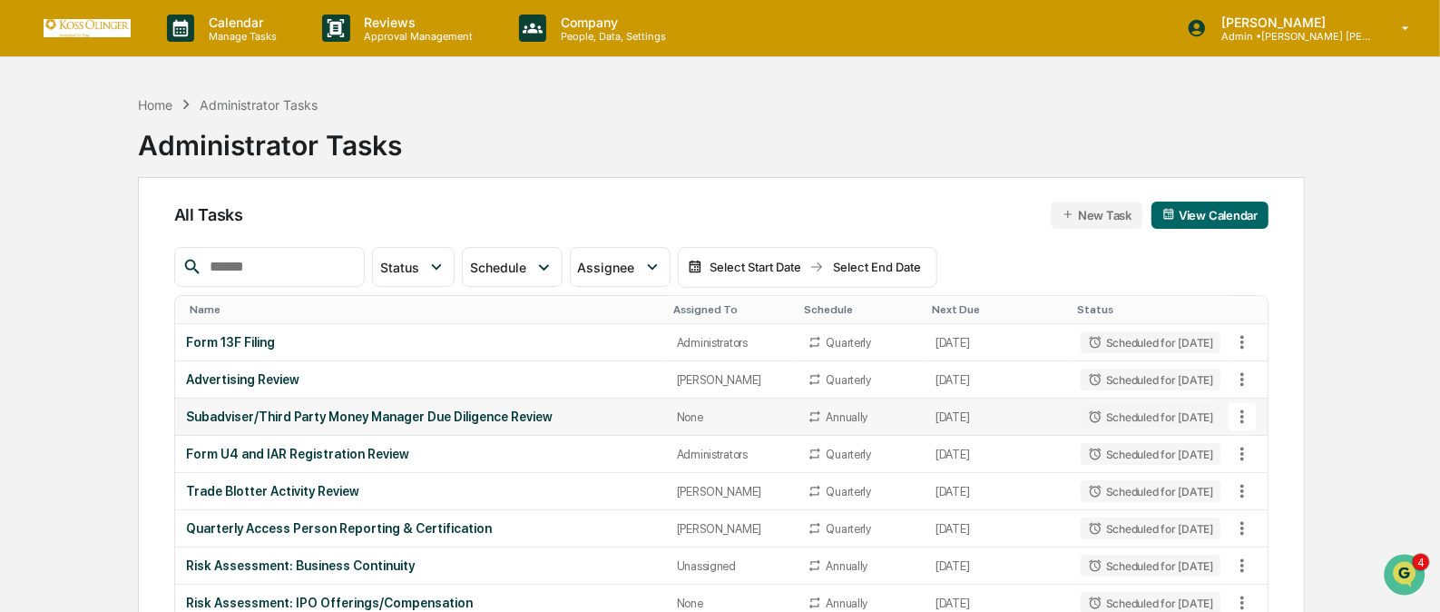
click at [1241, 413] on icon at bounding box center [1243, 417] width 20 height 20
click at [1259, 441] on li "View Task" at bounding box center [1309, 448] width 145 height 34
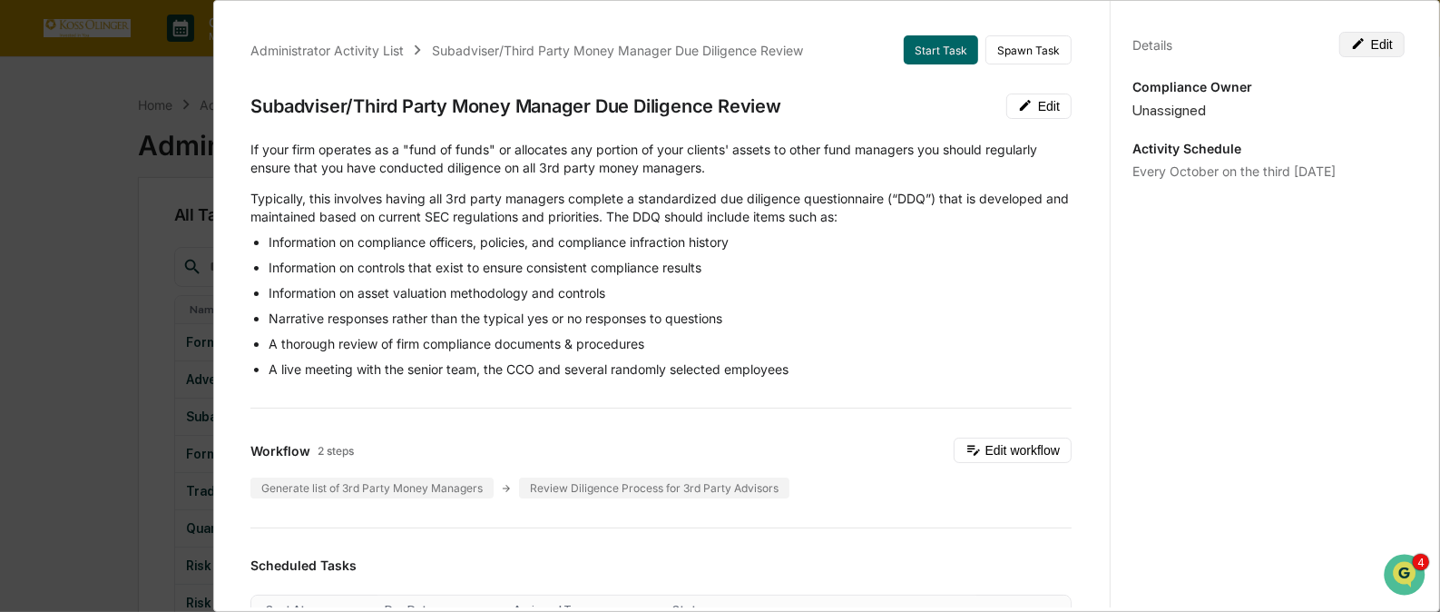
click at [1352, 45] on icon at bounding box center [1358, 43] width 15 height 15
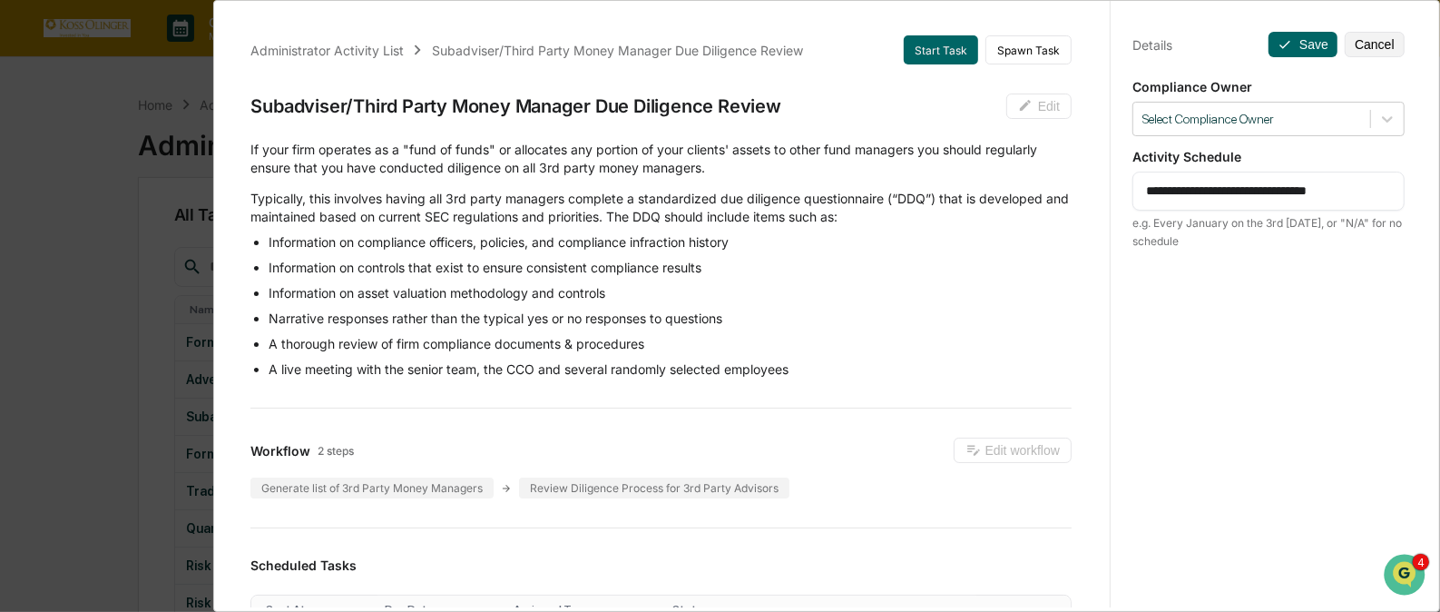
click at [1352, 45] on button "Cancel" at bounding box center [1375, 44] width 60 height 25
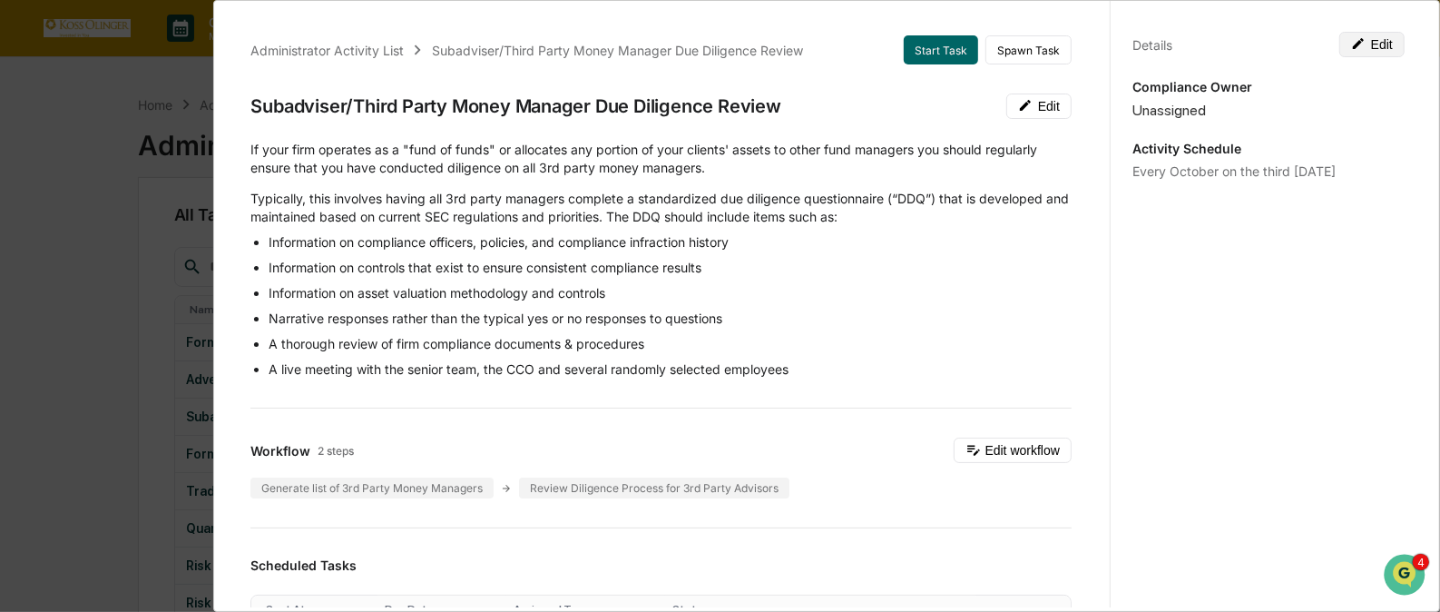
click at [1360, 36] on button "Edit" at bounding box center [1372, 44] width 65 height 25
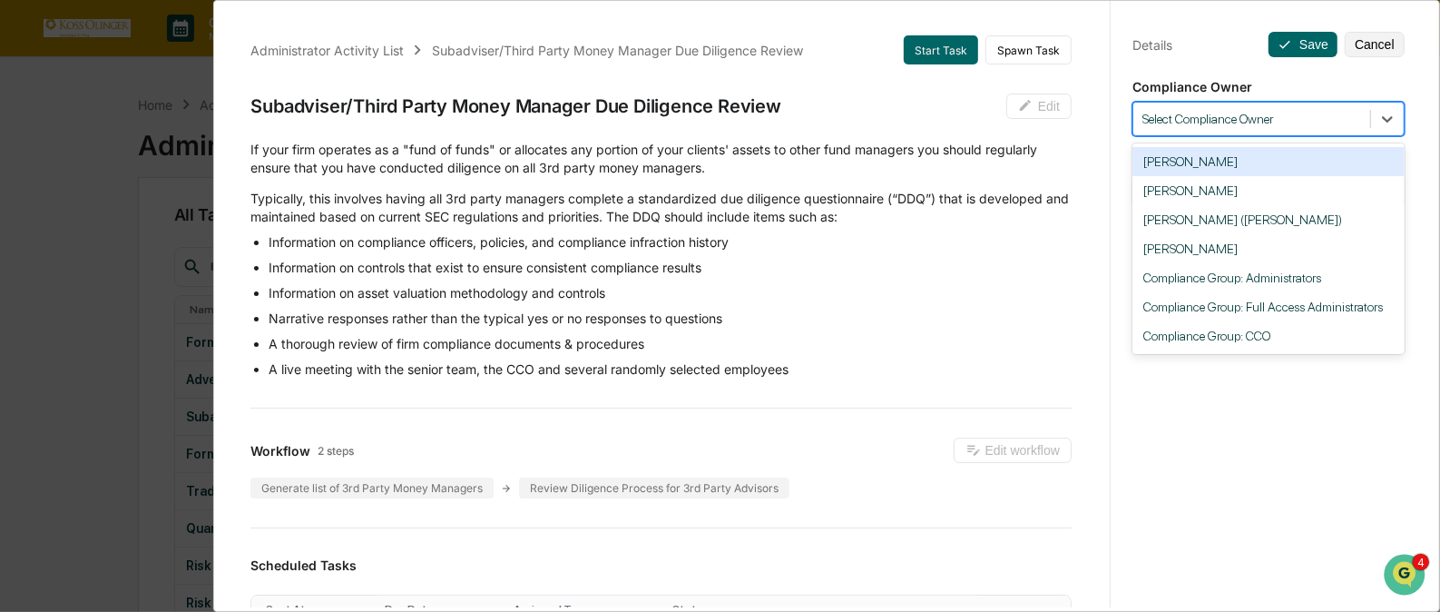
click at [1353, 123] on div "Select Compliance Owner" at bounding box center [1252, 119] width 237 height 25
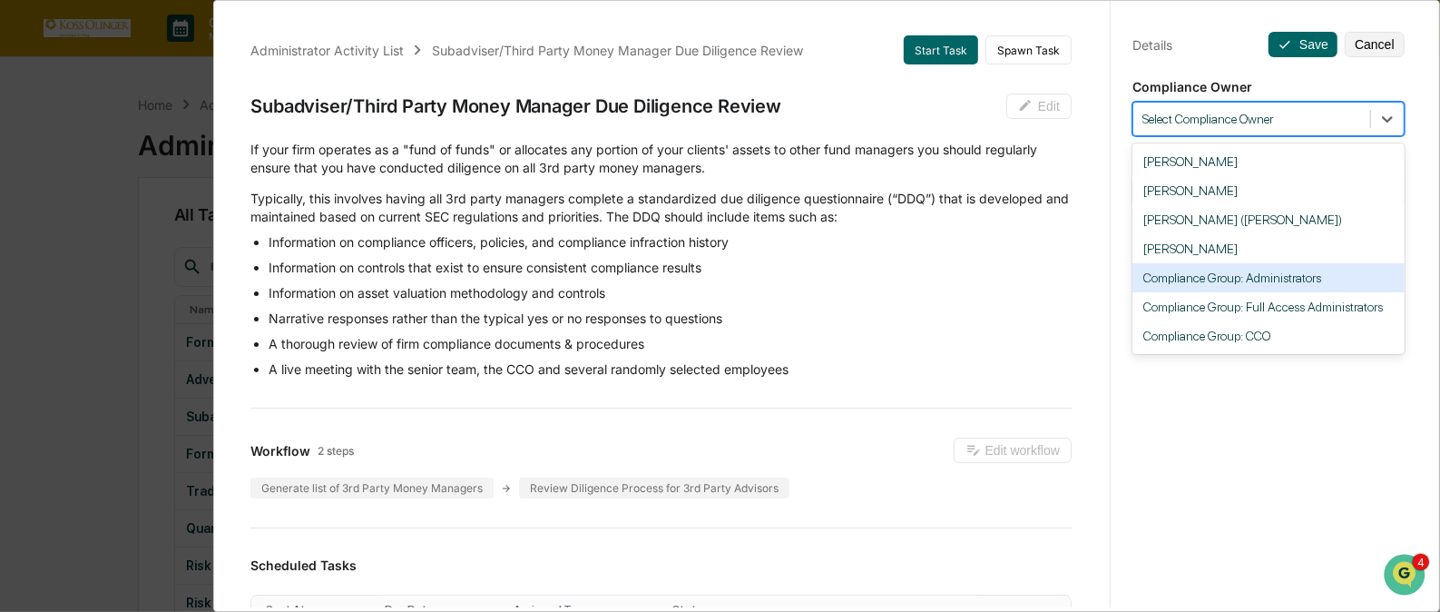
click at [1254, 276] on div "Compliance Group: Administrators" at bounding box center [1269, 277] width 272 height 29
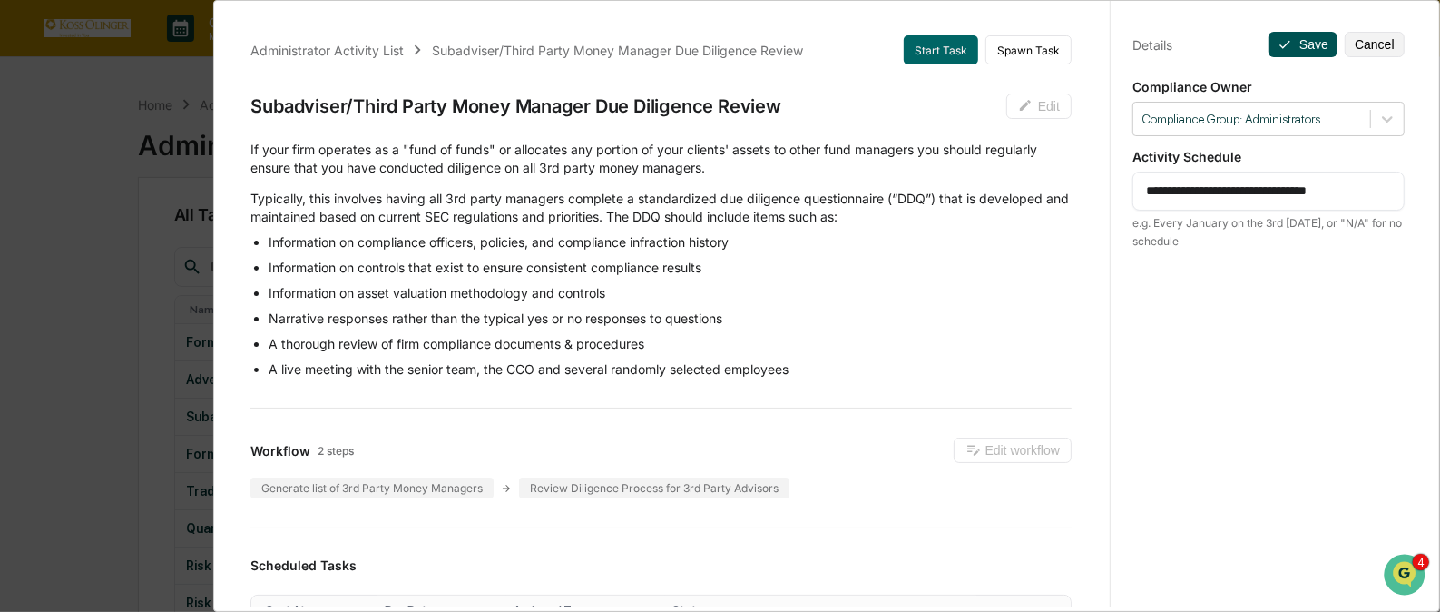
click at [1302, 38] on button "Save" at bounding box center [1303, 44] width 69 height 25
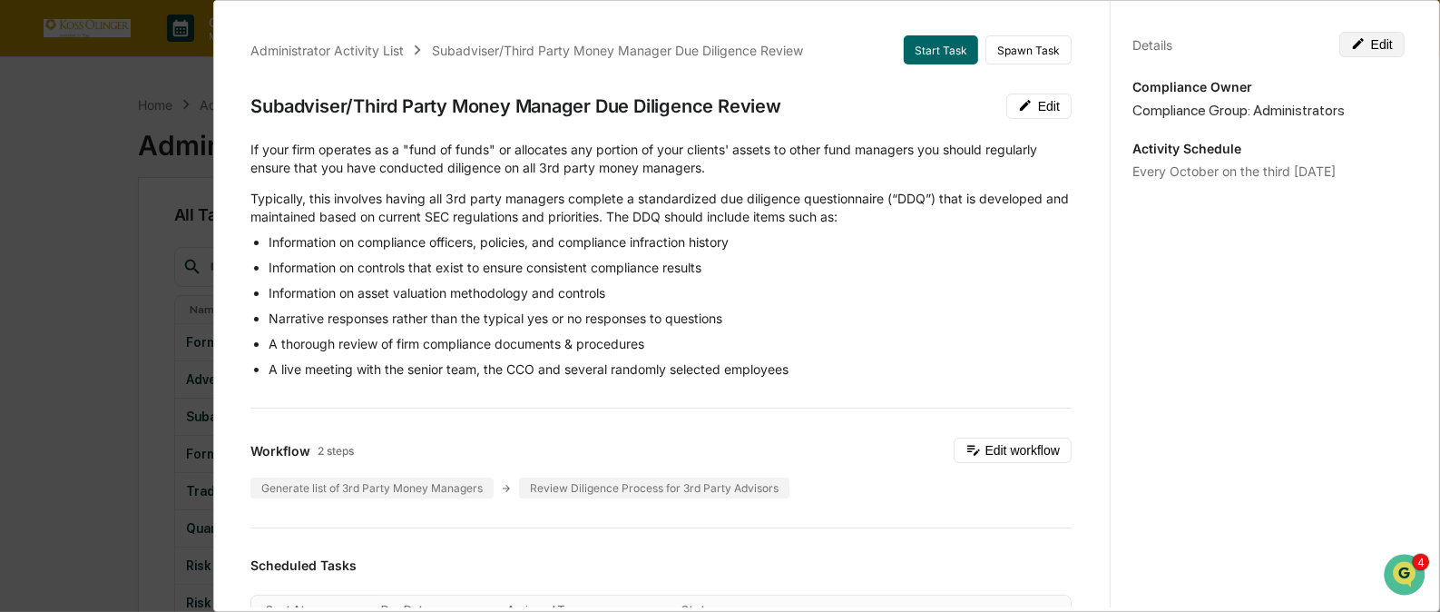
click at [1360, 50] on button "Edit" at bounding box center [1372, 44] width 65 height 25
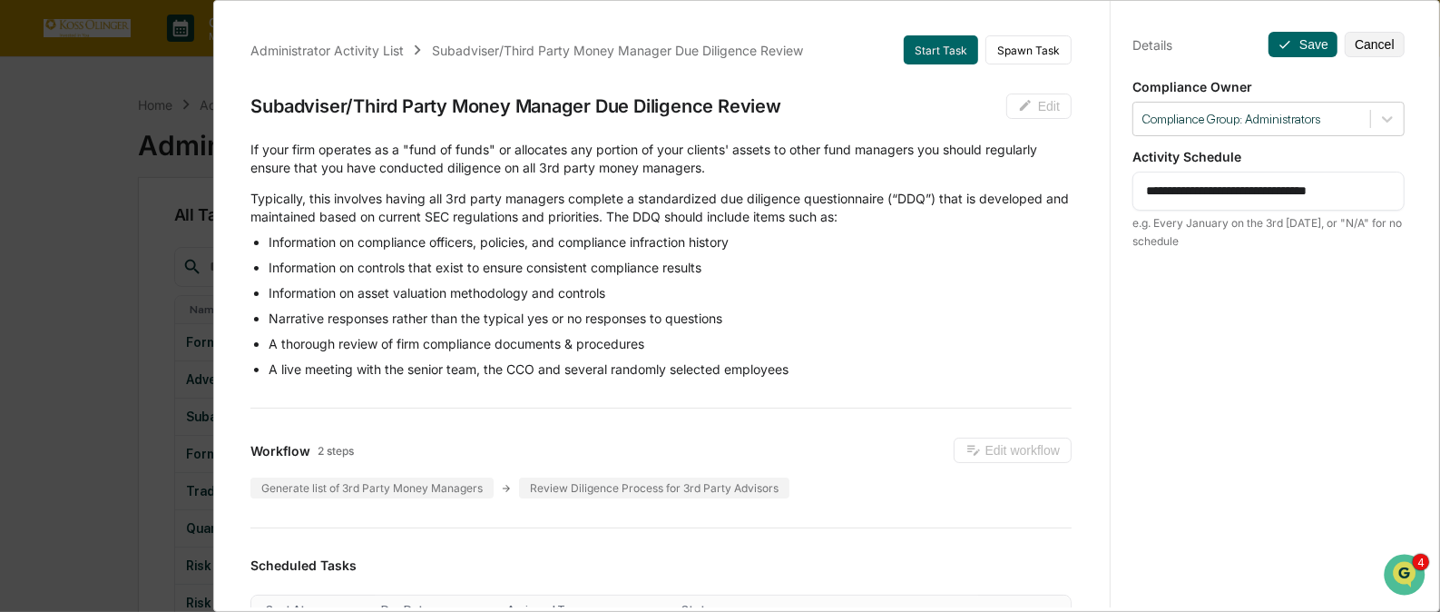
drag, startPoint x: 1364, startPoint y: 184, endPoint x: 1180, endPoint y: 192, distance: 184.4
click at [1180, 192] on textarea "**********" at bounding box center [1268, 191] width 245 height 19
type textarea "**********"
click at [1294, 44] on button "Save" at bounding box center [1303, 44] width 69 height 25
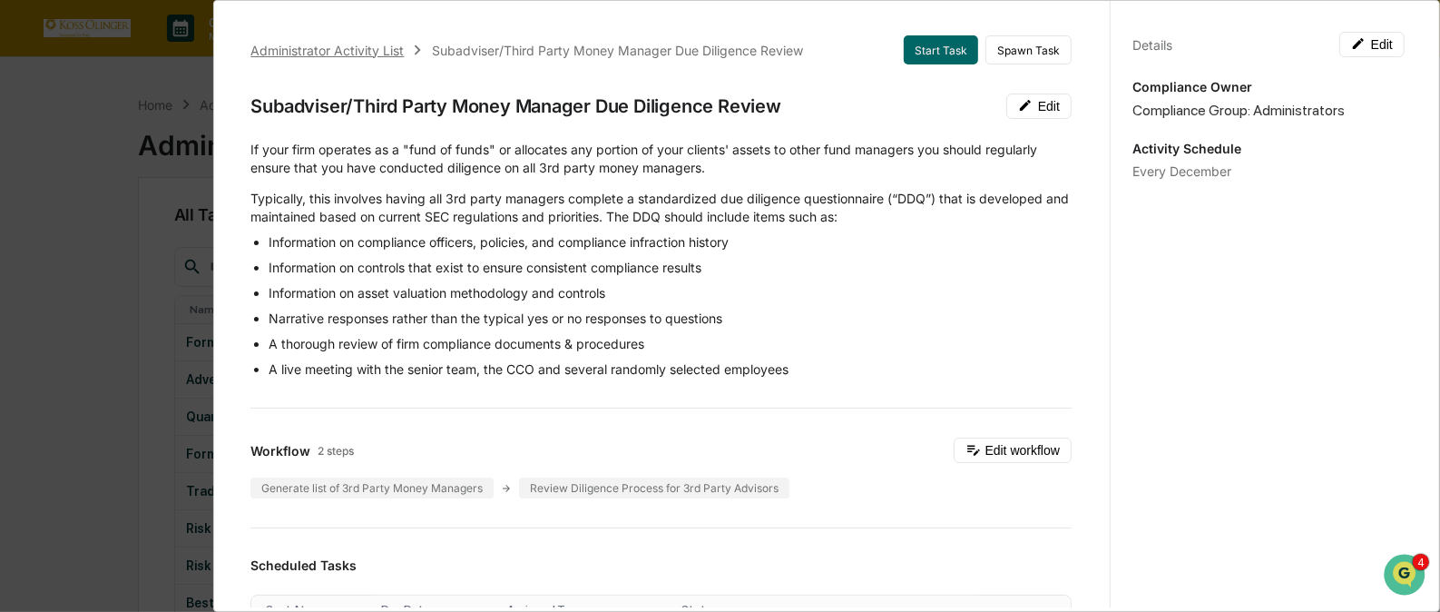
click at [365, 45] on div "Administrator Activity List" at bounding box center [326, 50] width 153 height 15
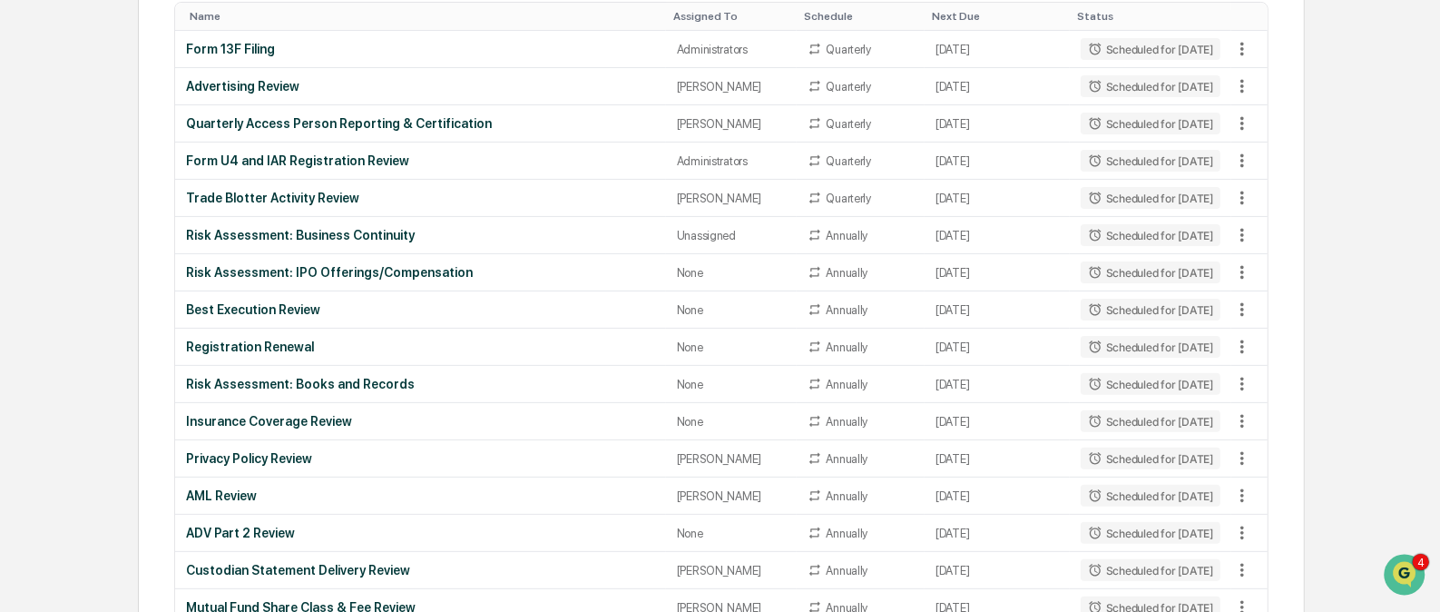
scroll to position [300, 0]
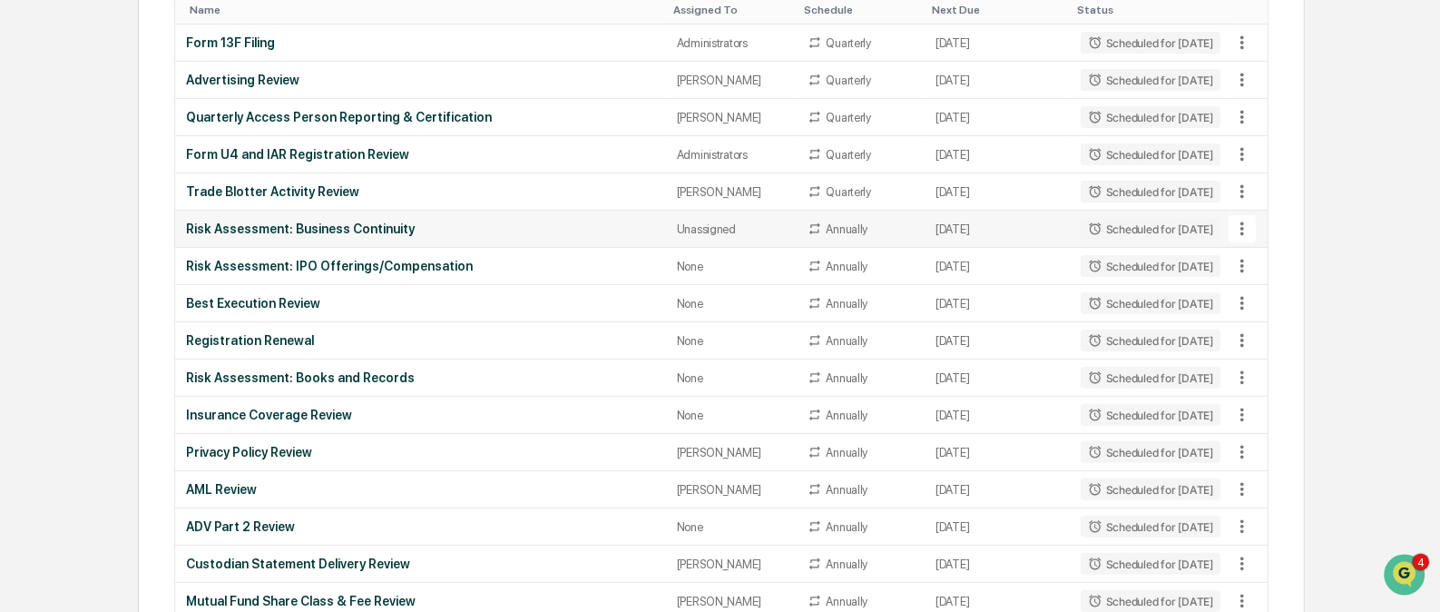
click at [1239, 227] on icon at bounding box center [1243, 229] width 20 height 20
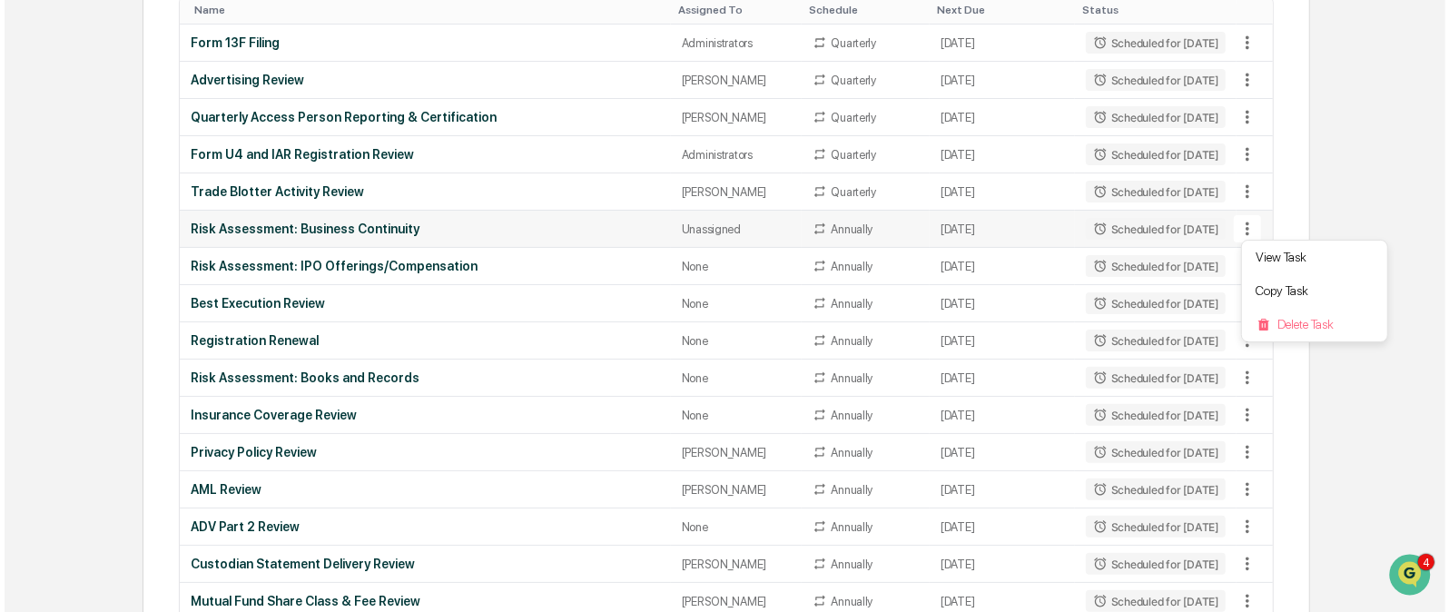
scroll to position [300, 0]
click at [1271, 250] on li "View Task" at bounding box center [1309, 258] width 145 height 34
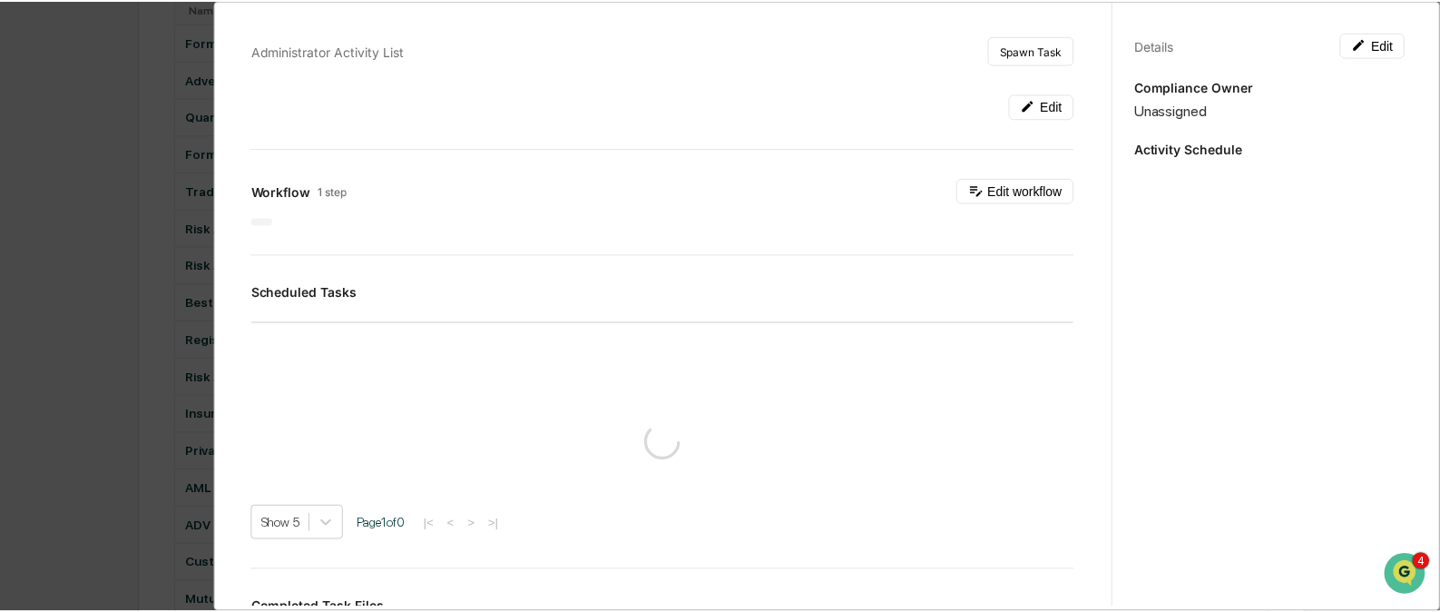
scroll to position [300, 0]
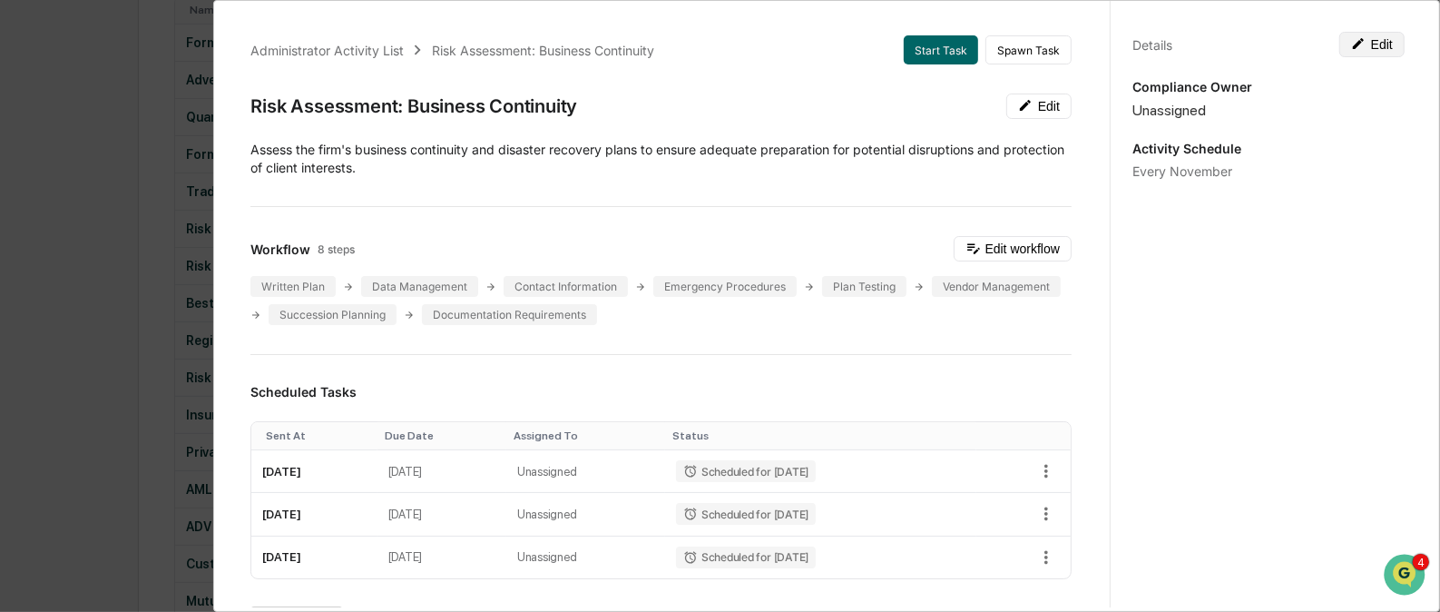
click at [1351, 43] on icon at bounding box center [1358, 43] width 15 height 15
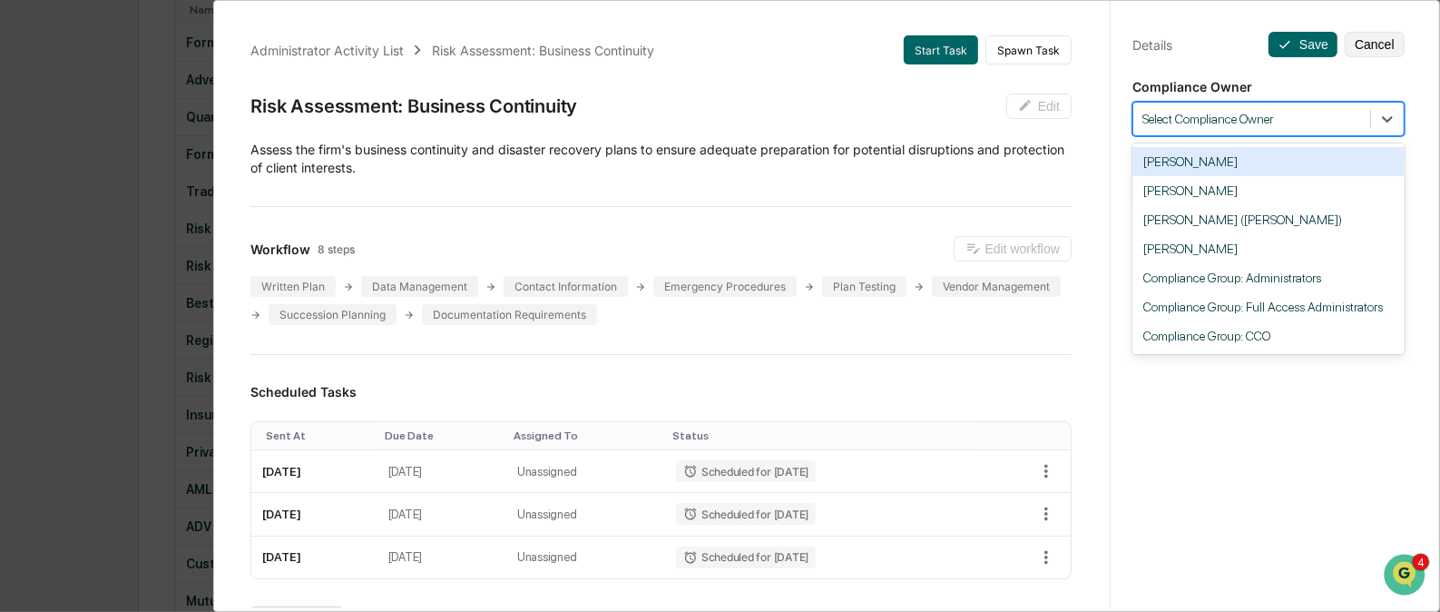
click at [1330, 119] on div at bounding box center [1252, 119] width 219 height 17
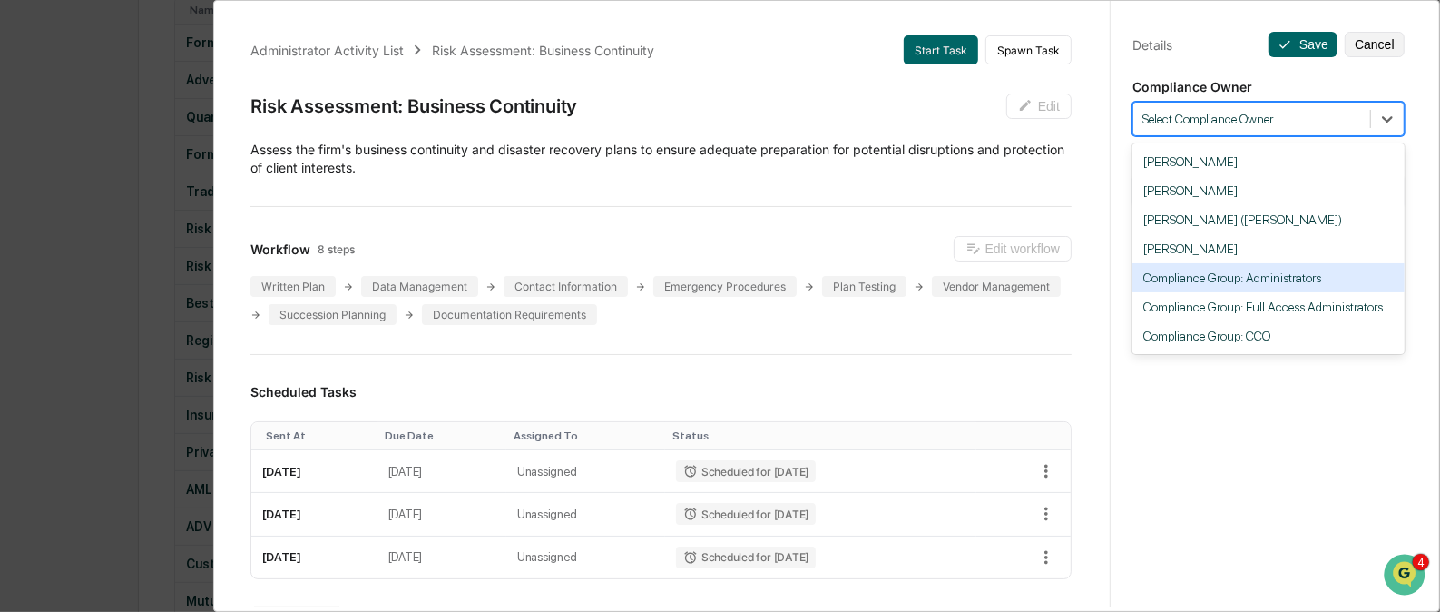
click at [1286, 280] on div "Compliance Group: Administrators" at bounding box center [1269, 277] width 272 height 29
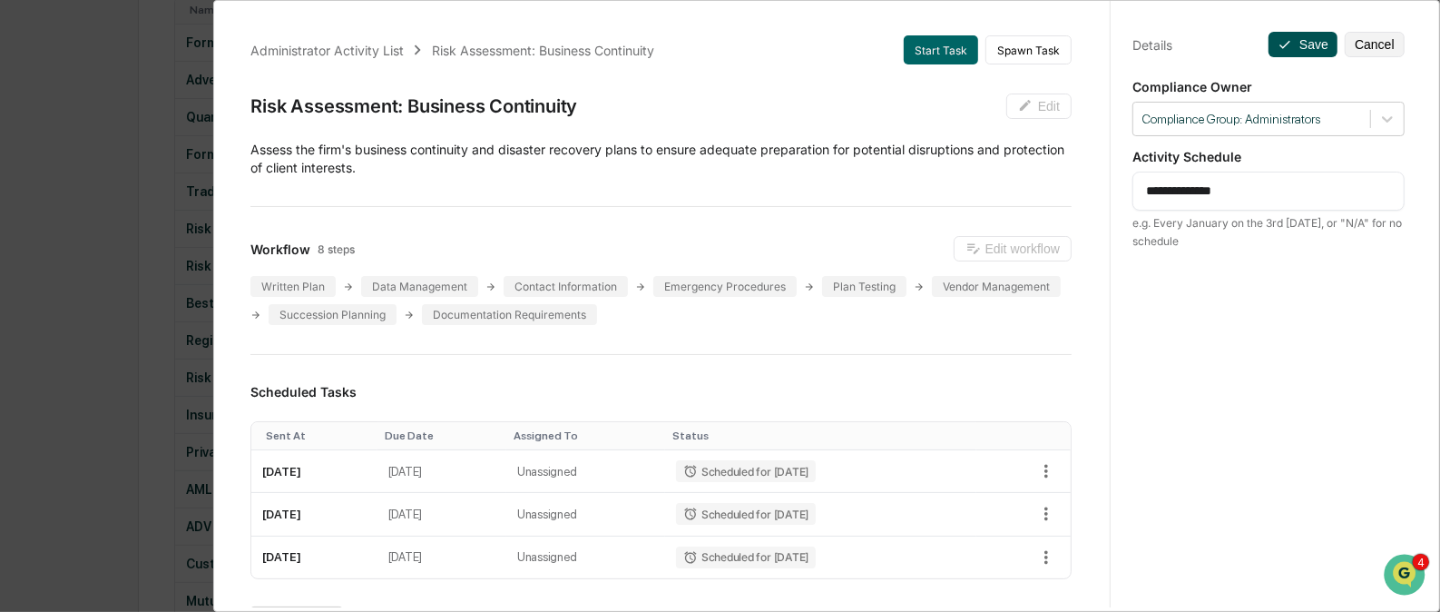
click at [1292, 41] on button "Save" at bounding box center [1303, 44] width 69 height 25
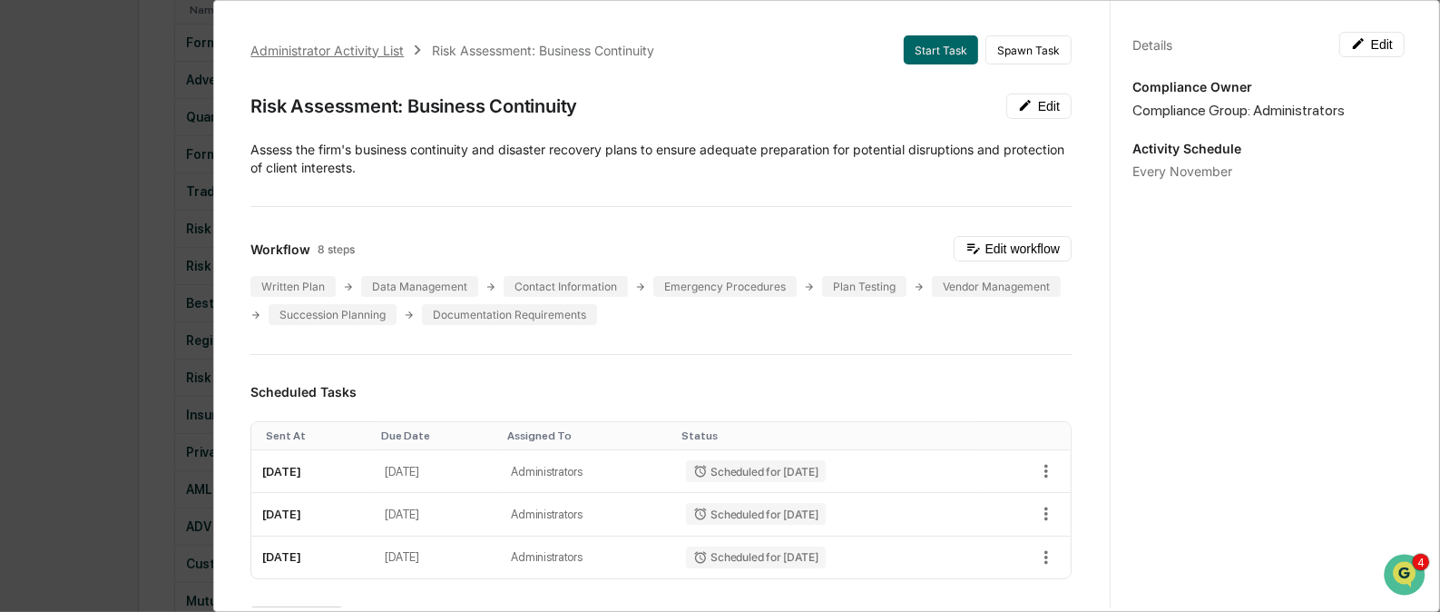
click at [338, 51] on div "Administrator Activity List" at bounding box center [326, 50] width 153 height 15
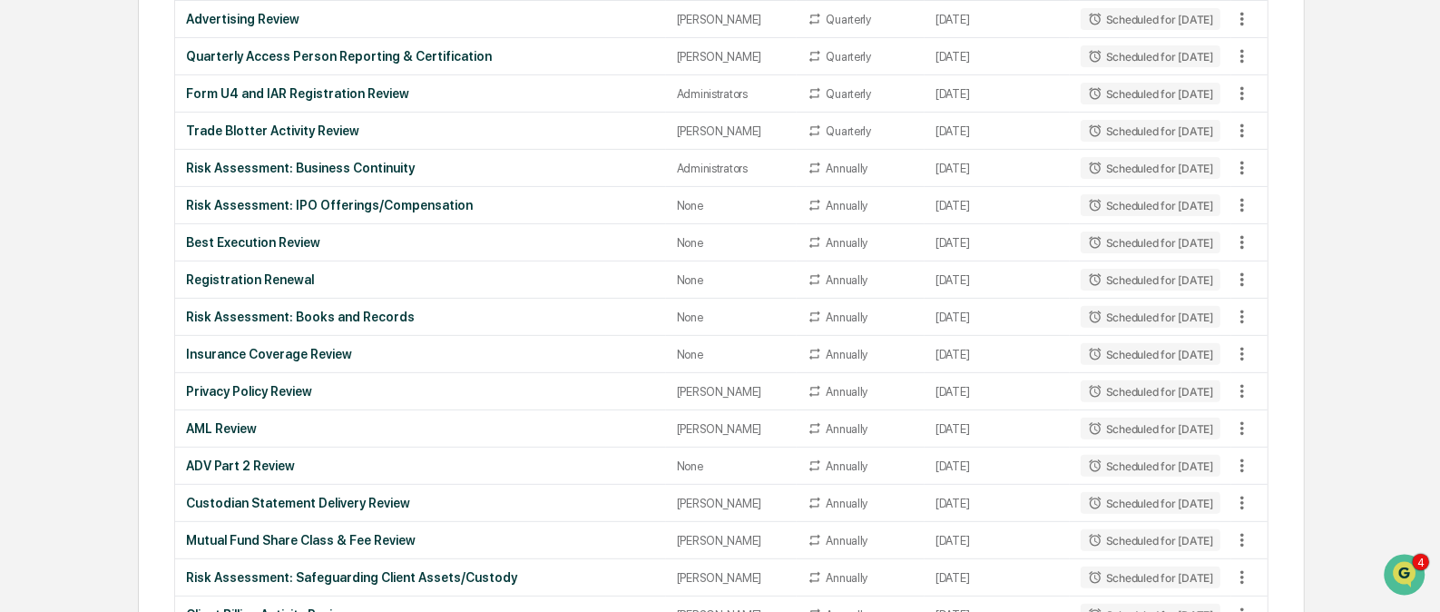
scroll to position [372, 0]
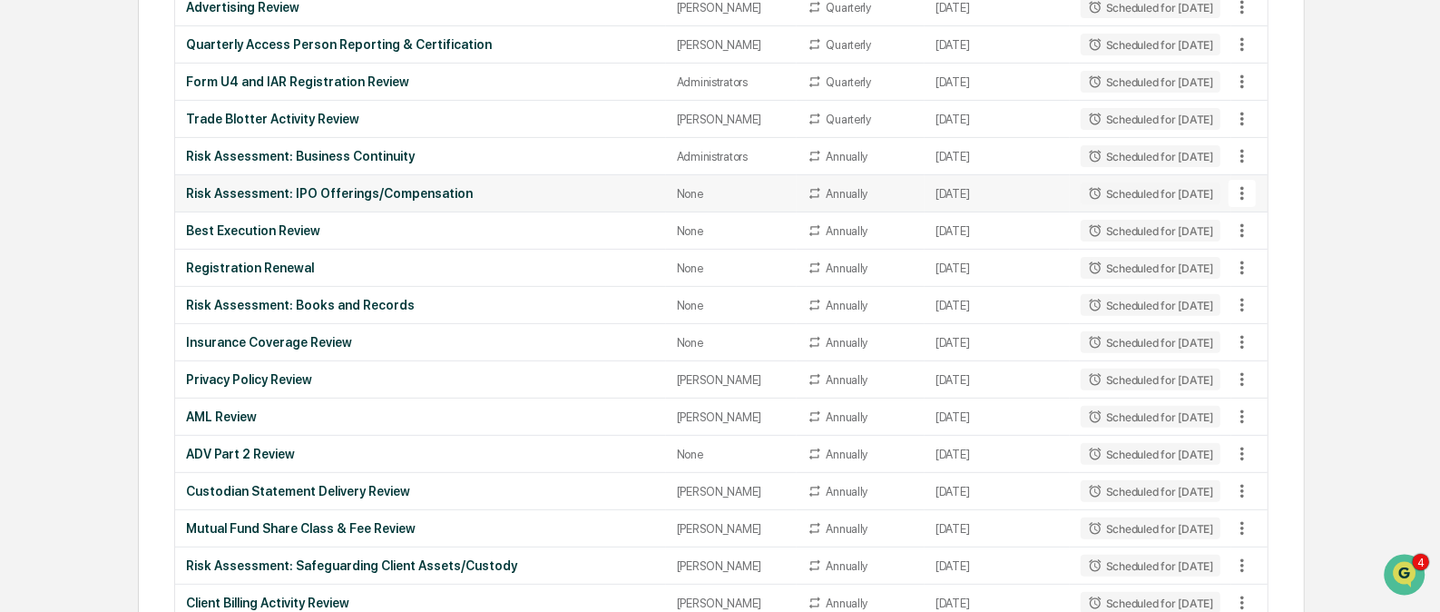
click at [1244, 195] on icon at bounding box center [1243, 193] width 20 height 20
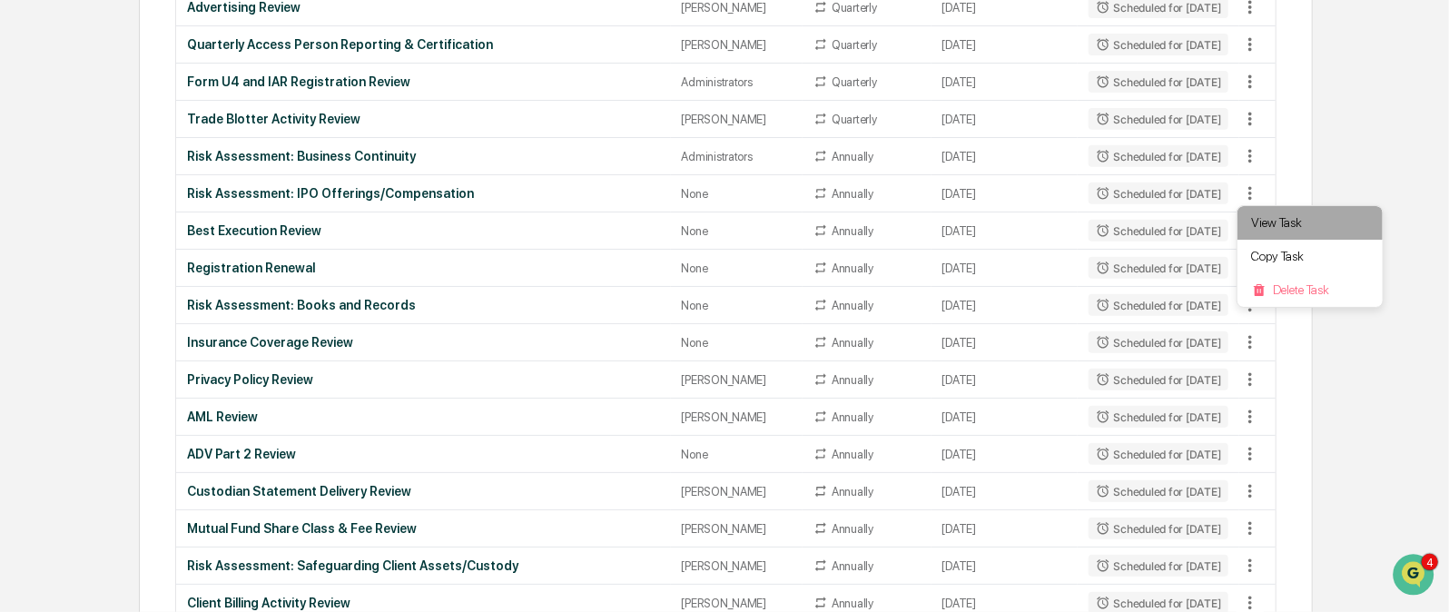
click at [1262, 224] on li "View Task" at bounding box center [1309, 223] width 145 height 34
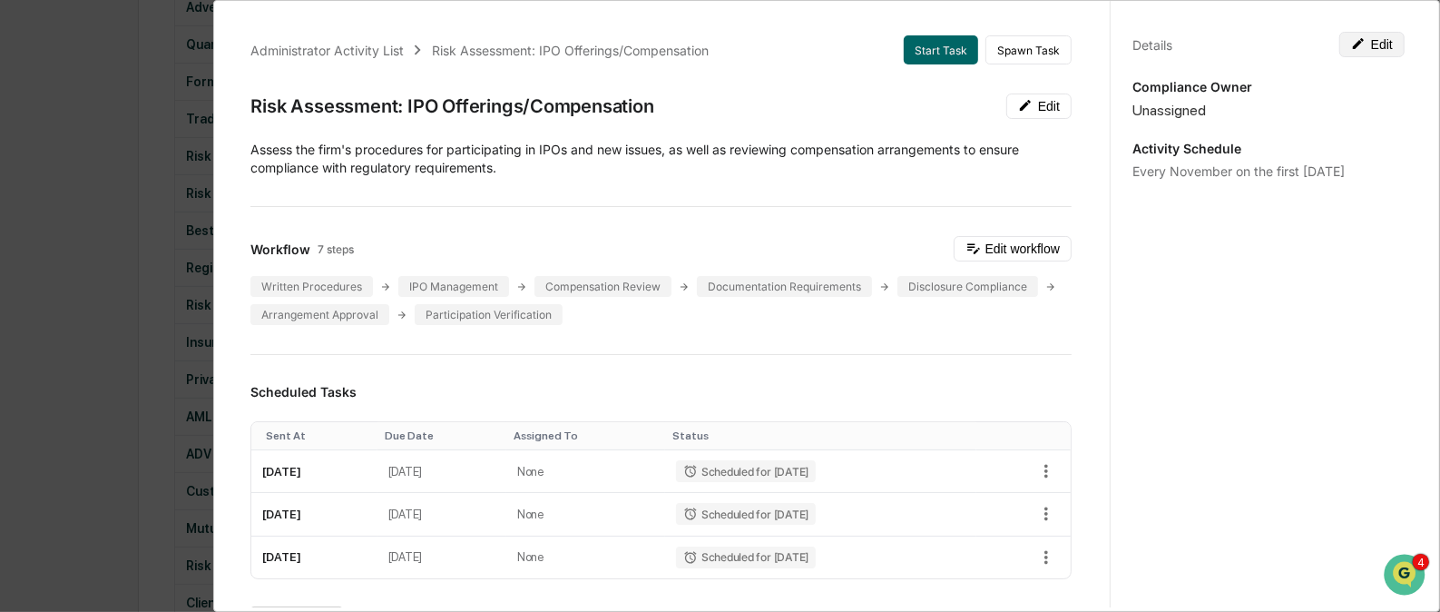
click at [1375, 42] on button "Edit" at bounding box center [1372, 44] width 65 height 25
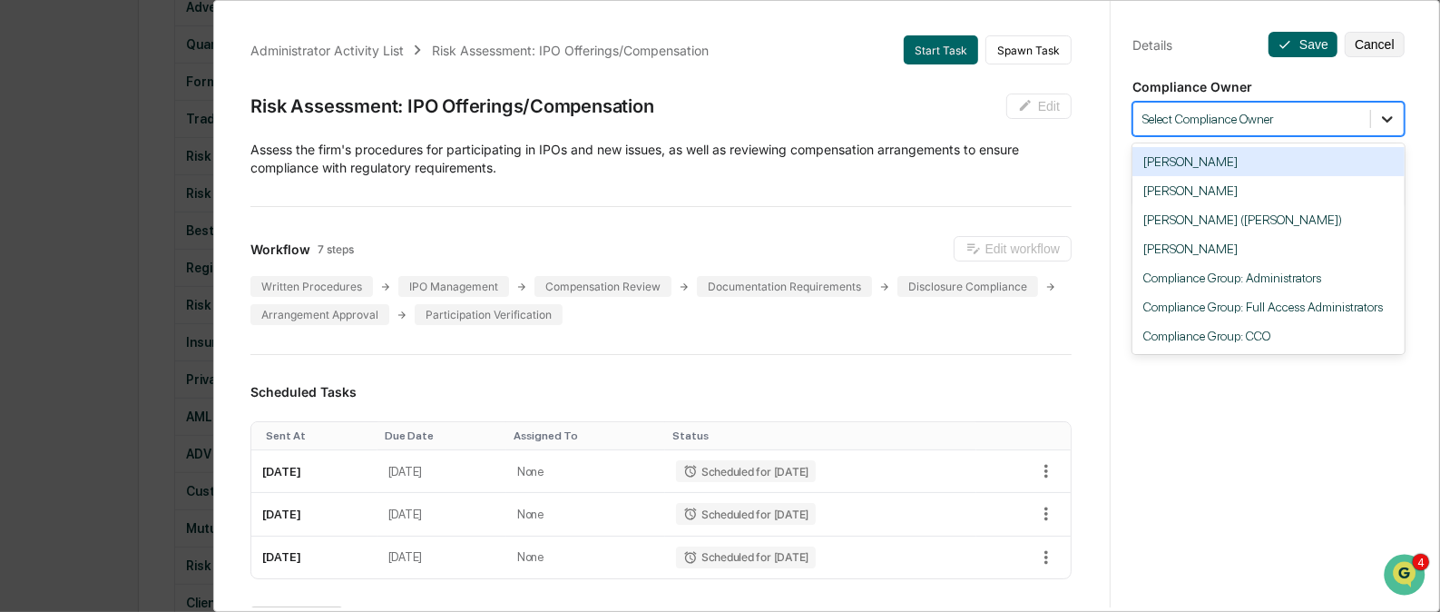
click at [1379, 119] on icon at bounding box center [1388, 119] width 18 height 18
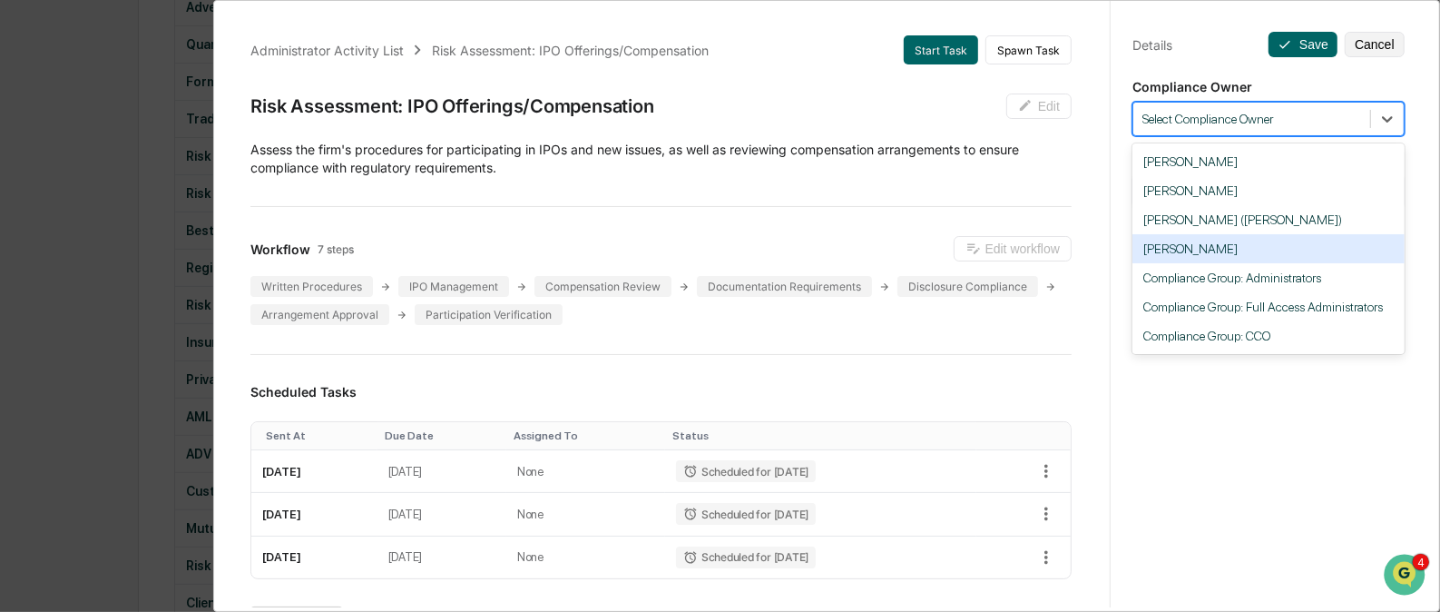
click at [1282, 253] on div "[PERSON_NAME]" at bounding box center [1269, 248] width 272 height 29
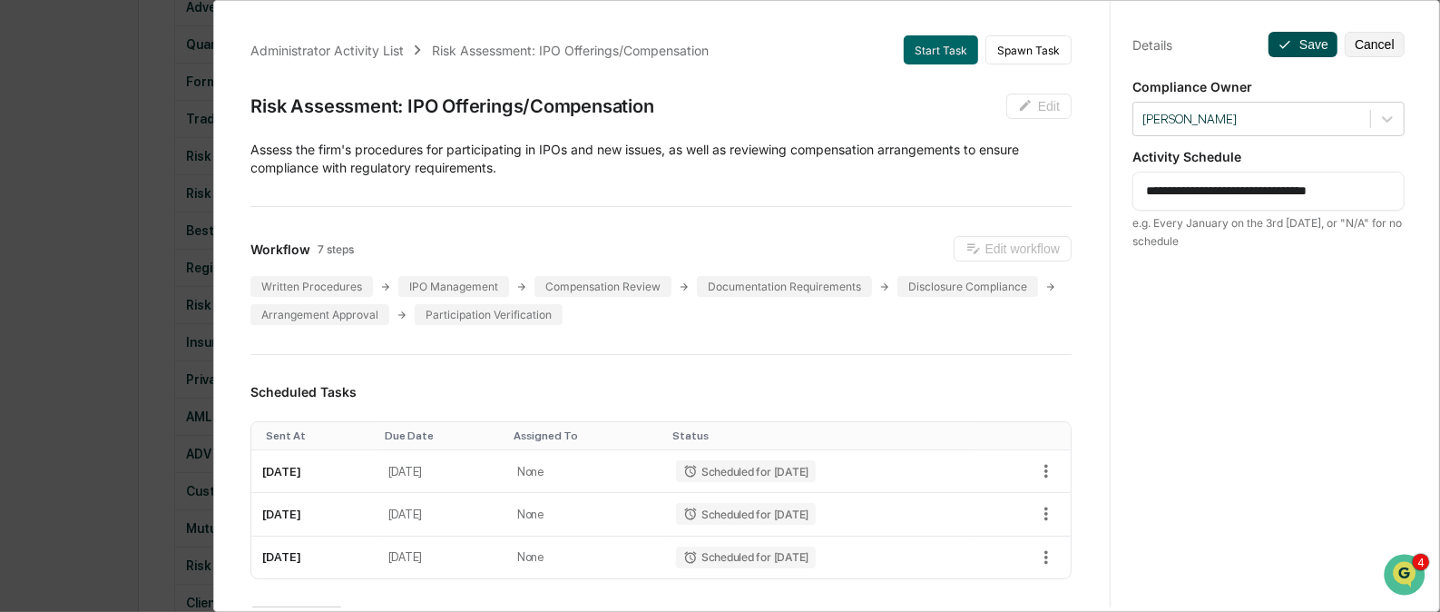
click at [1301, 47] on button "Save" at bounding box center [1303, 44] width 69 height 25
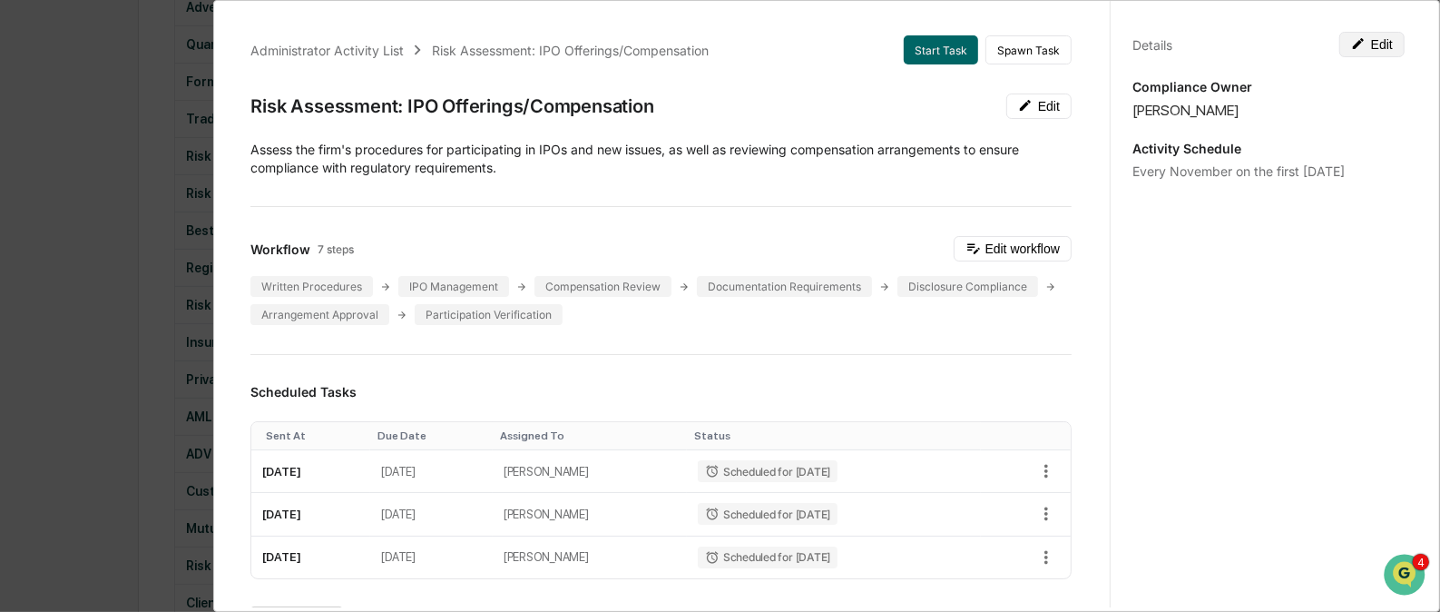
click at [1370, 40] on button "Edit" at bounding box center [1372, 44] width 65 height 25
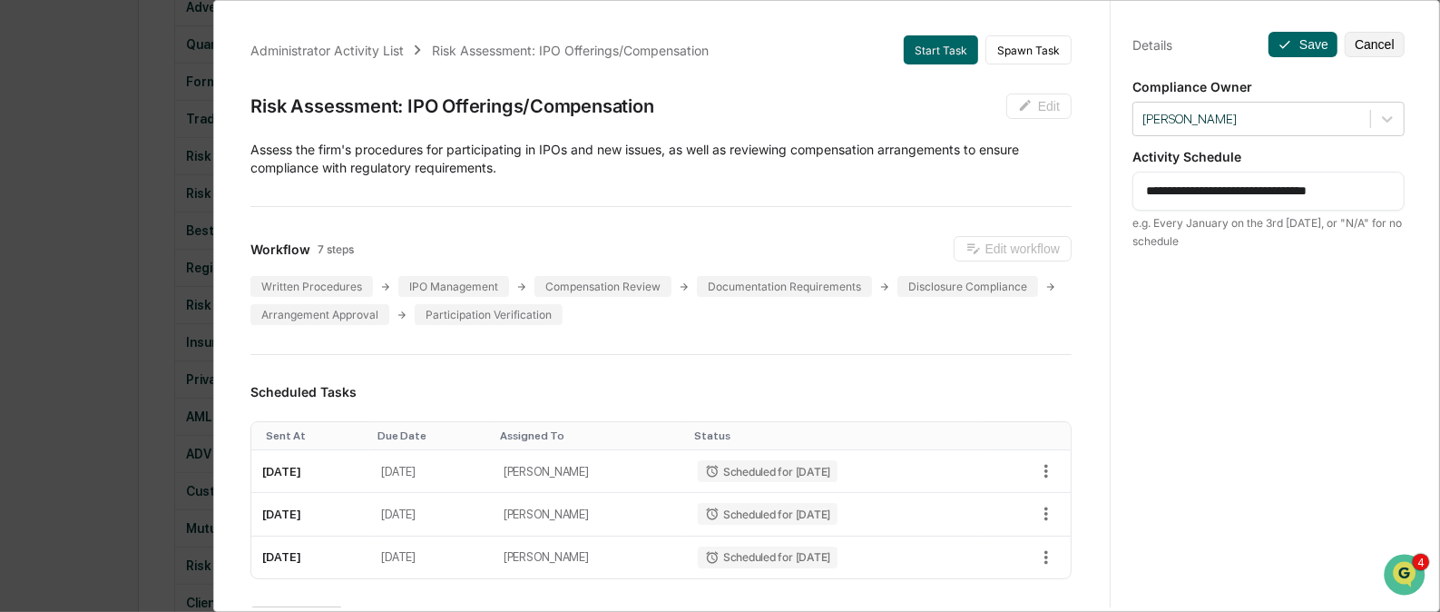
drag, startPoint x: 1175, startPoint y: 191, endPoint x: 1362, endPoint y: 200, distance: 187.2
click at [1362, 200] on textarea "**********" at bounding box center [1268, 191] width 245 height 19
type textarea "**********"
click at [1289, 50] on button "Save" at bounding box center [1303, 44] width 69 height 25
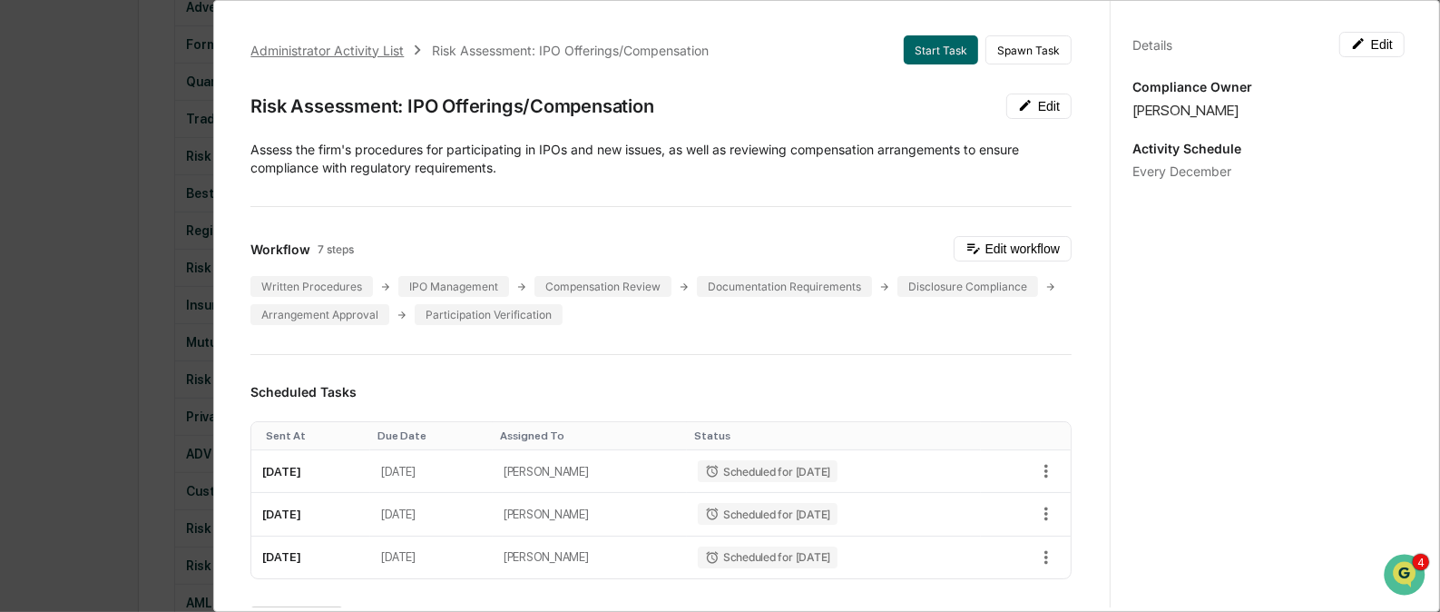
click at [376, 53] on div "Administrator Activity List" at bounding box center [326, 50] width 153 height 15
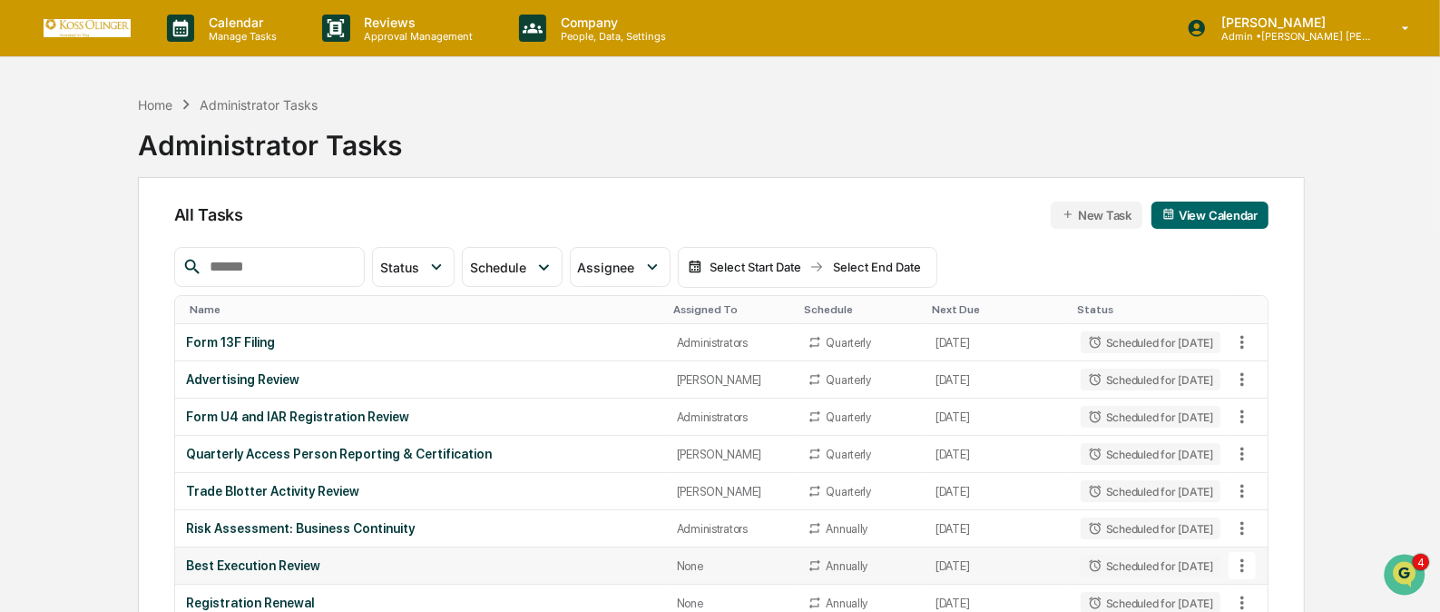
click at [1243, 568] on icon at bounding box center [1243, 566] width 4 height 14
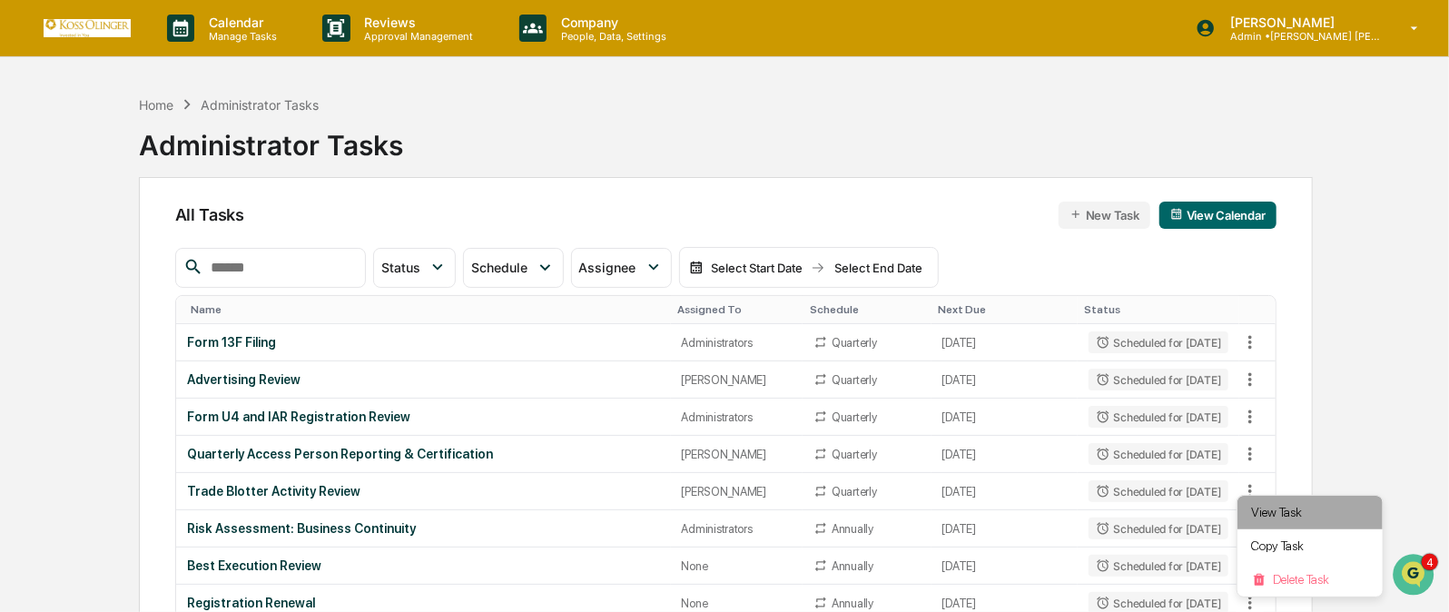
click at [1268, 516] on li "View Task" at bounding box center [1309, 513] width 145 height 34
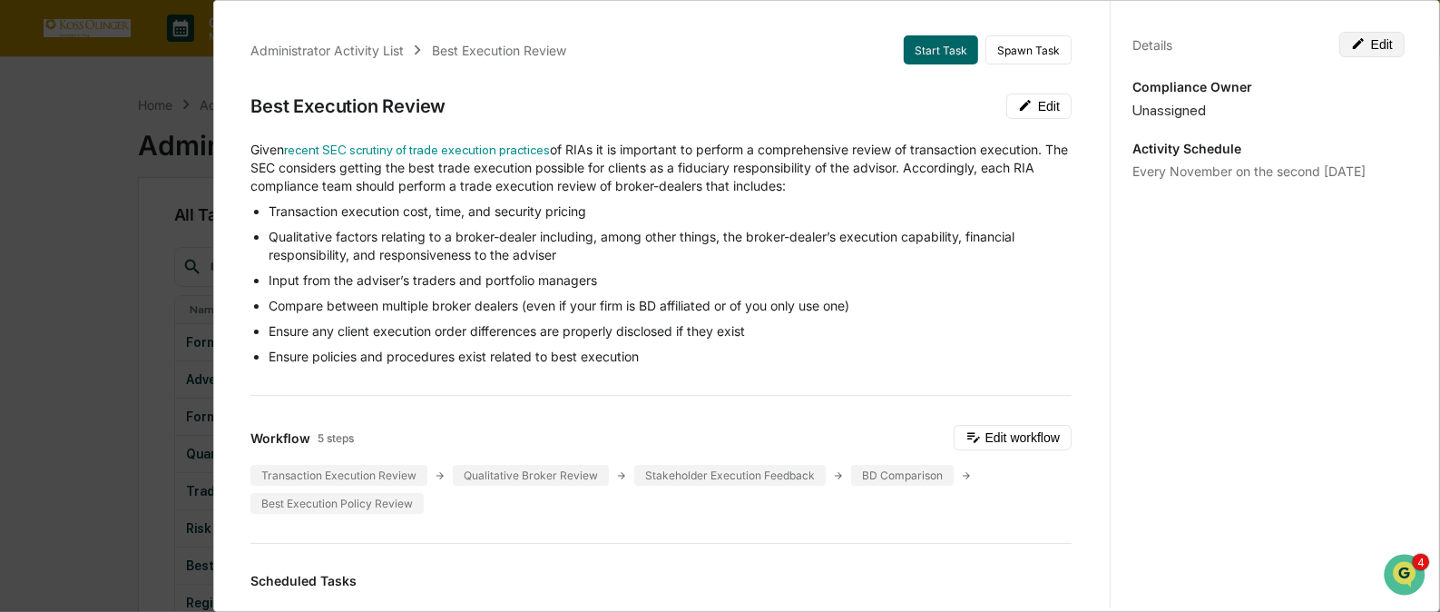
click at [1368, 46] on button "Edit" at bounding box center [1372, 44] width 65 height 25
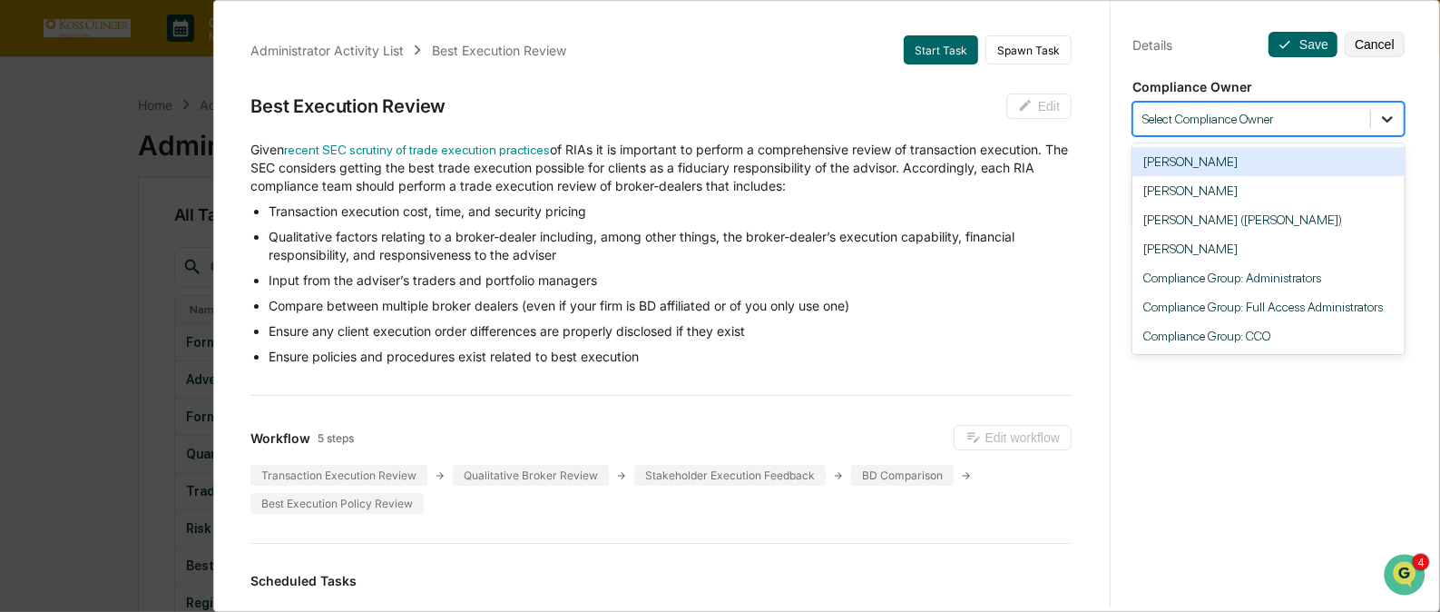
click at [1379, 122] on icon at bounding box center [1388, 119] width 18 height 18
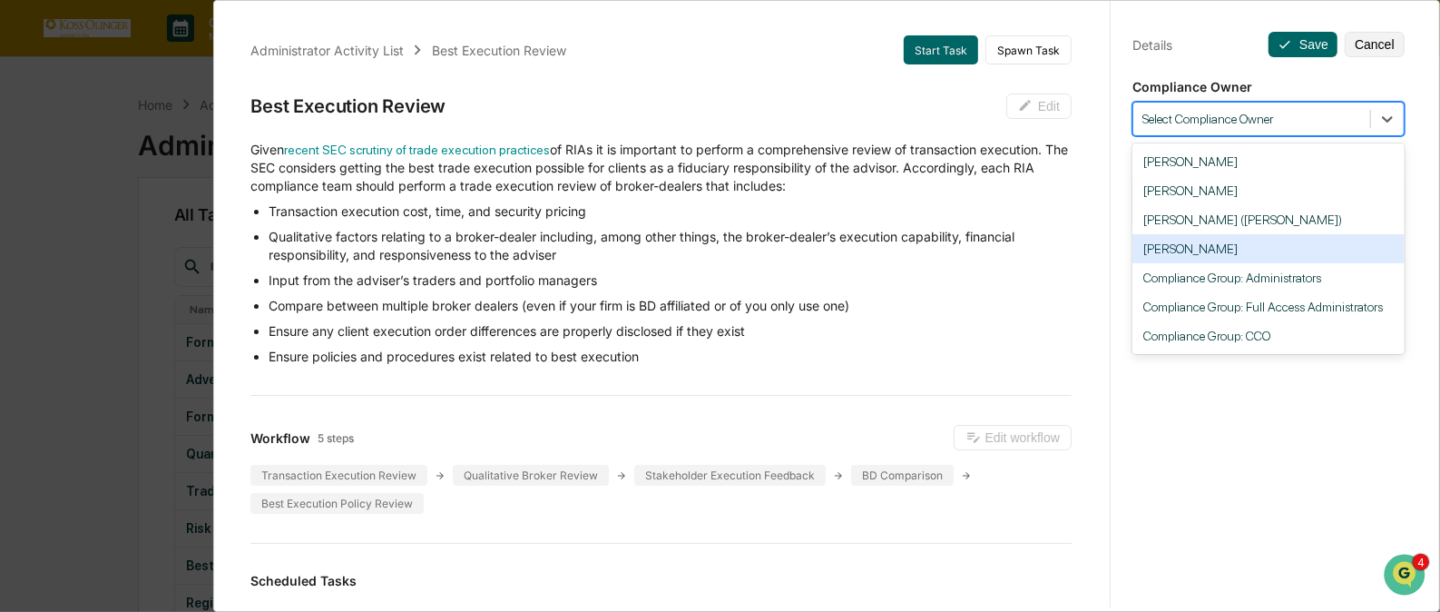
click at [1232, 255] on div "[PERSON_NAME]" at bounding box center [1269, 248] width 272 height 29
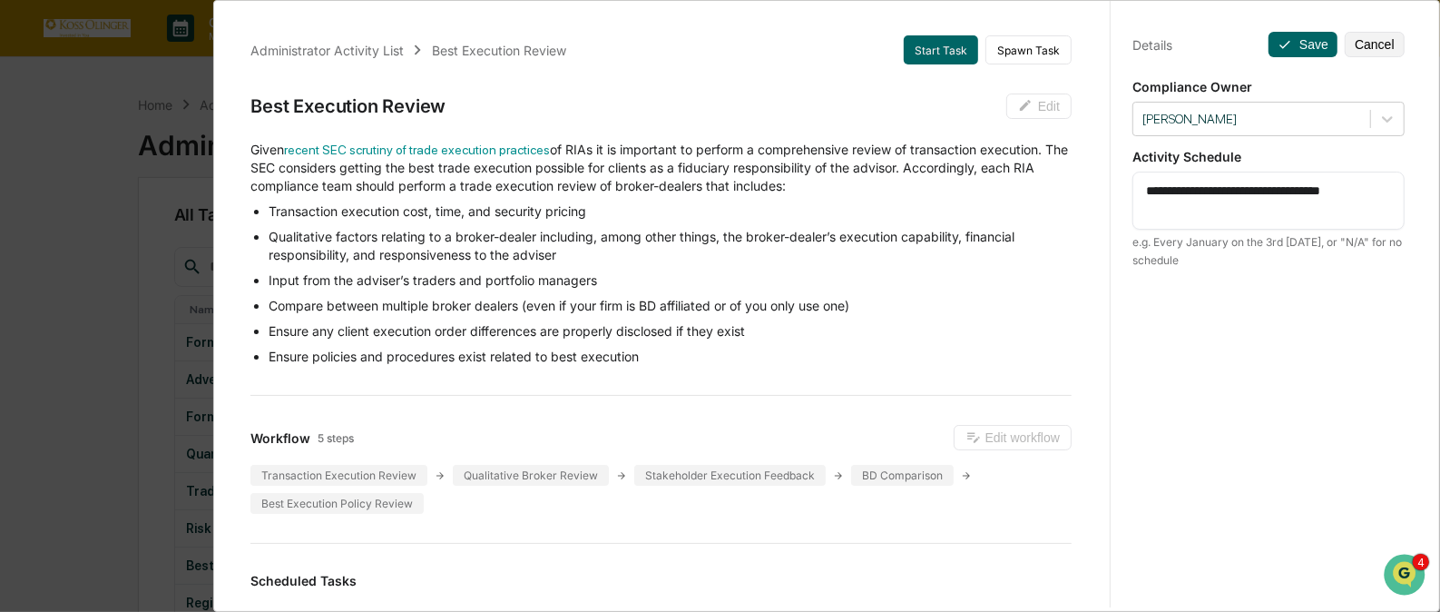
drag, startPoint x: 1219, startPoint y: 215, endPoint x: 1127, endPoint y: 188, distance: 95.6
click at [1133, 188] on div "**********" at bounding box center [1269, 201] width 272 height 58
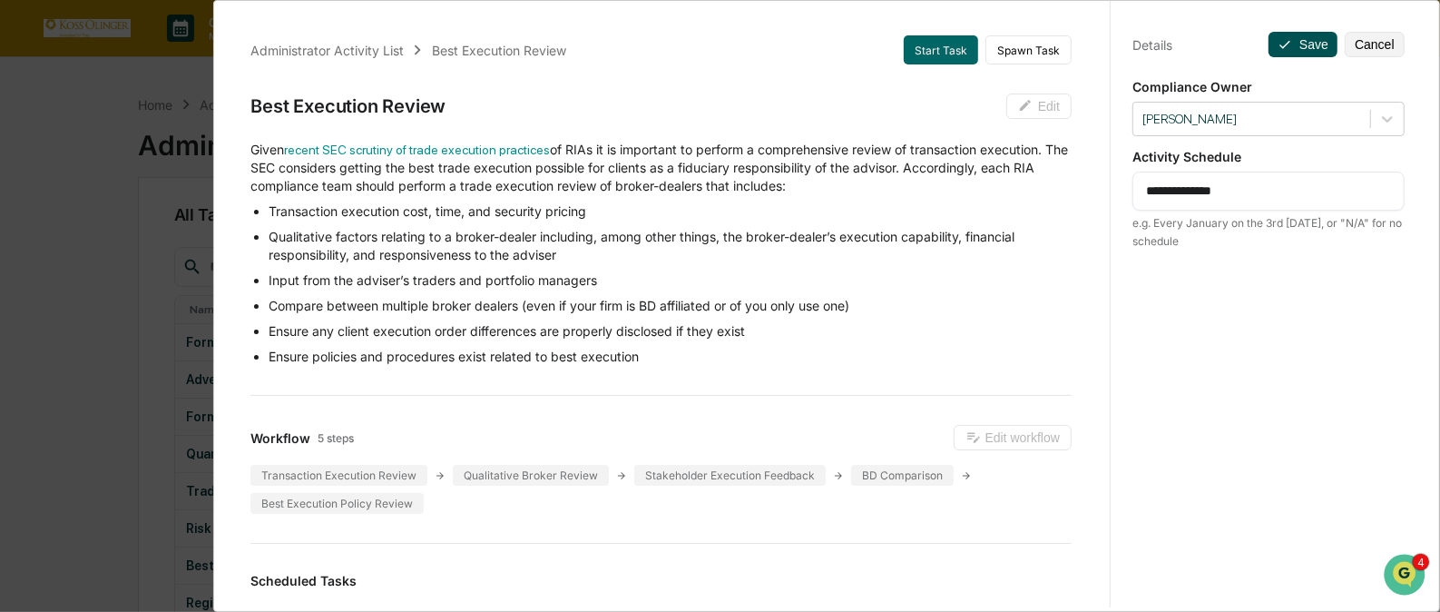
type textarea "**********"
click at [1298, 38] on button "Save" at bounding box center [1303, 44] width 69 height 25
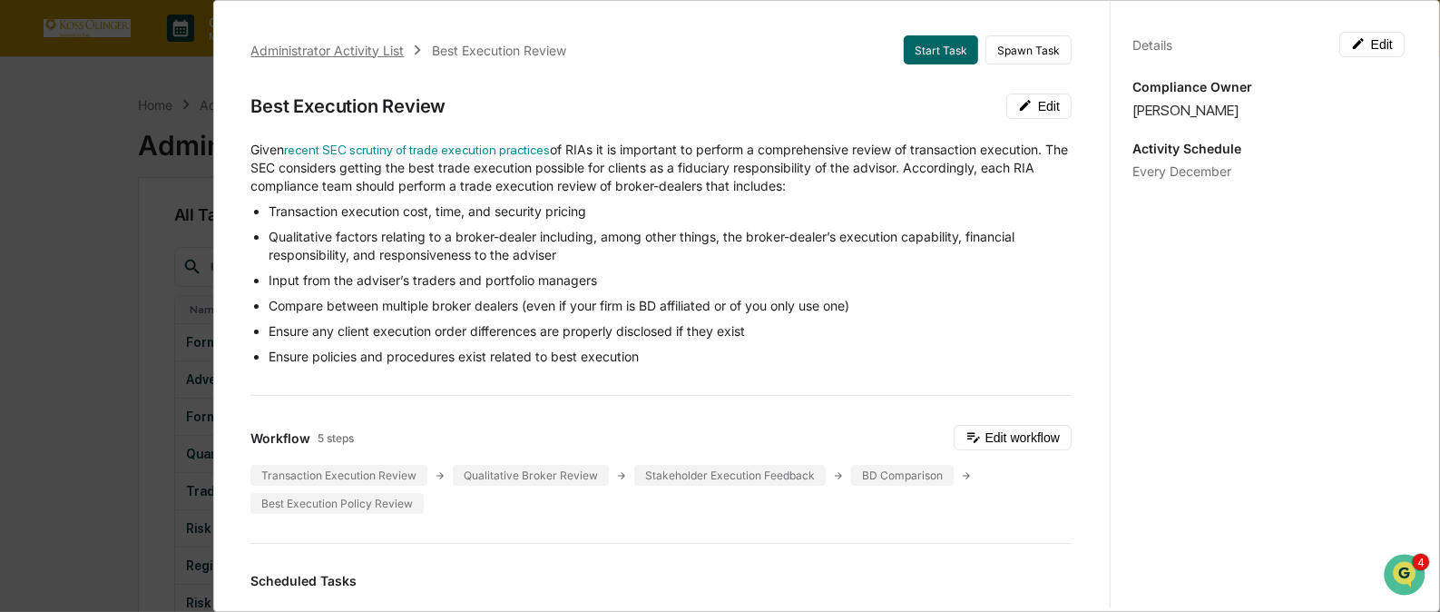
click at [366, 54] on div "Administrator Activity List" at bounding box center [326, 50] width 153 height 15
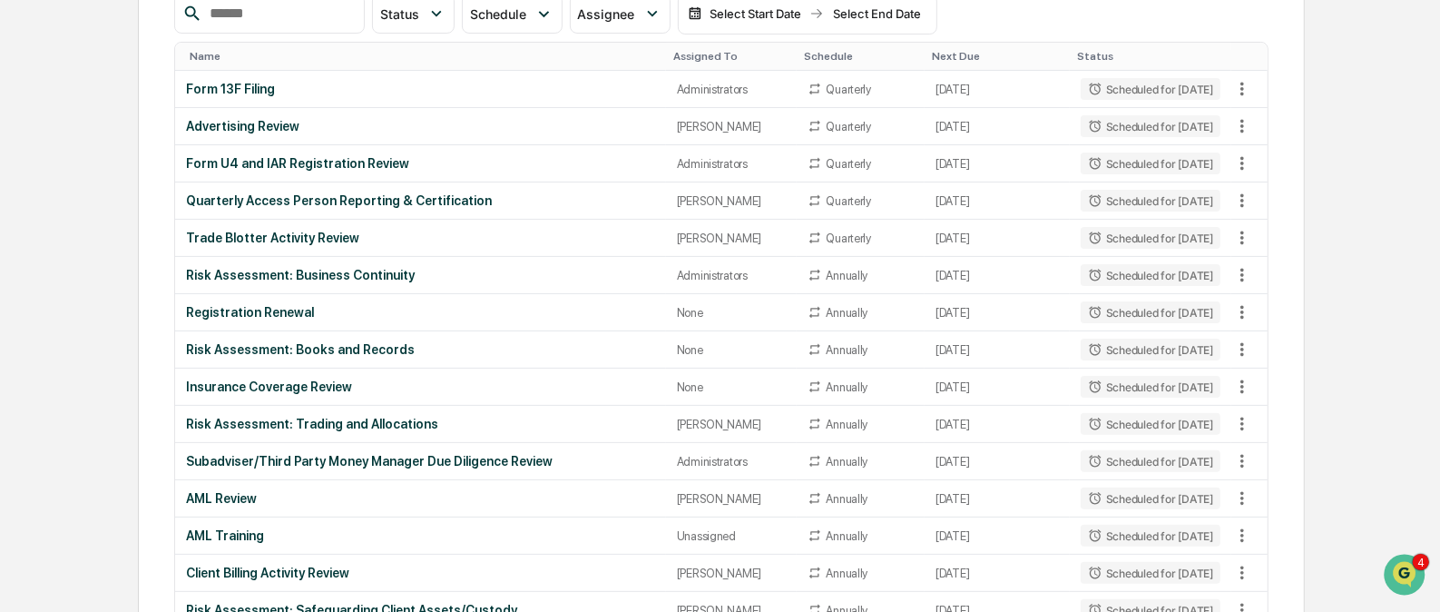
scroll to position [255, 0]
click at [1241, 300] on icon at bounding box center [1243, 310] width 20 height 20
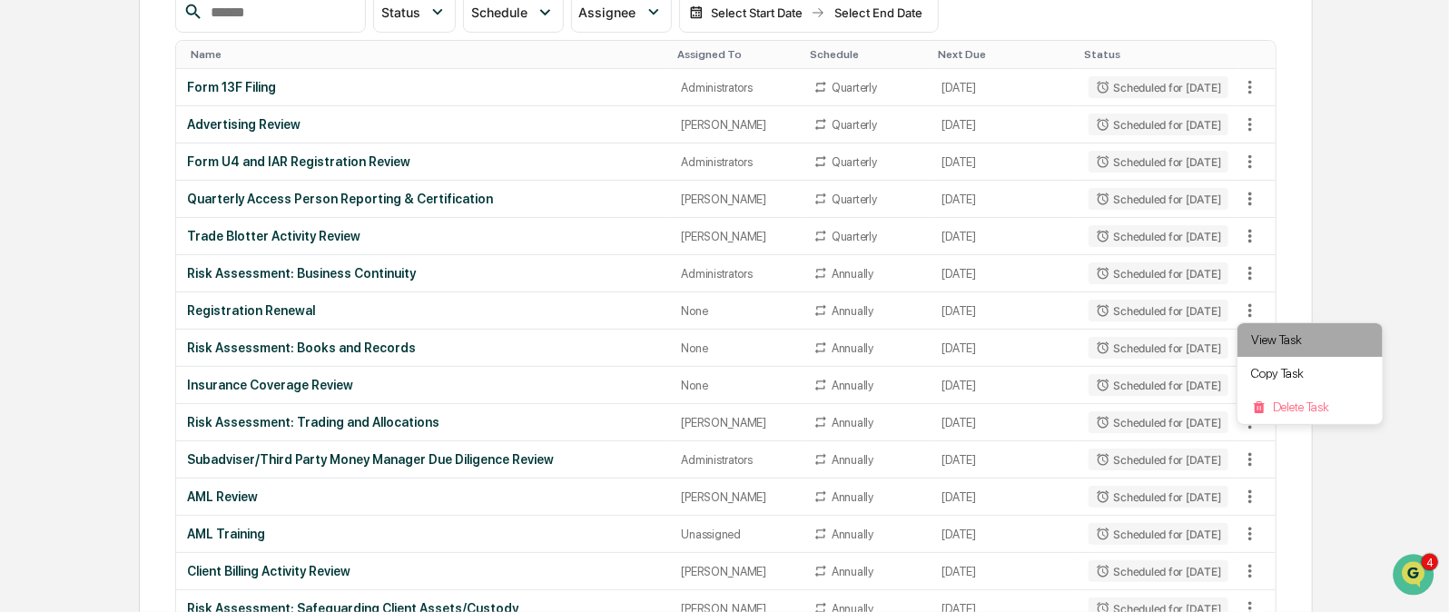
click at [1284, 335] on li "View Task" at bounding box center [1309, 340] width 145 height 34
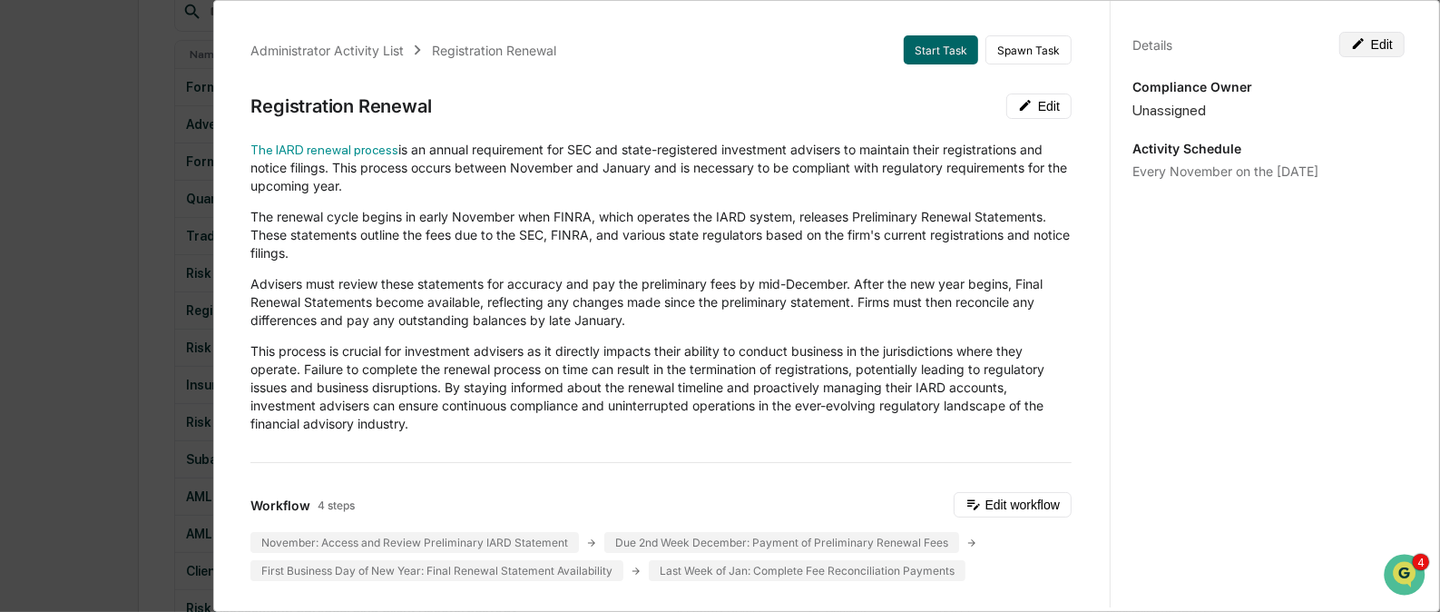
click at [1357, 37] on icon at bounding box center [1358, 43] width 15 height 15
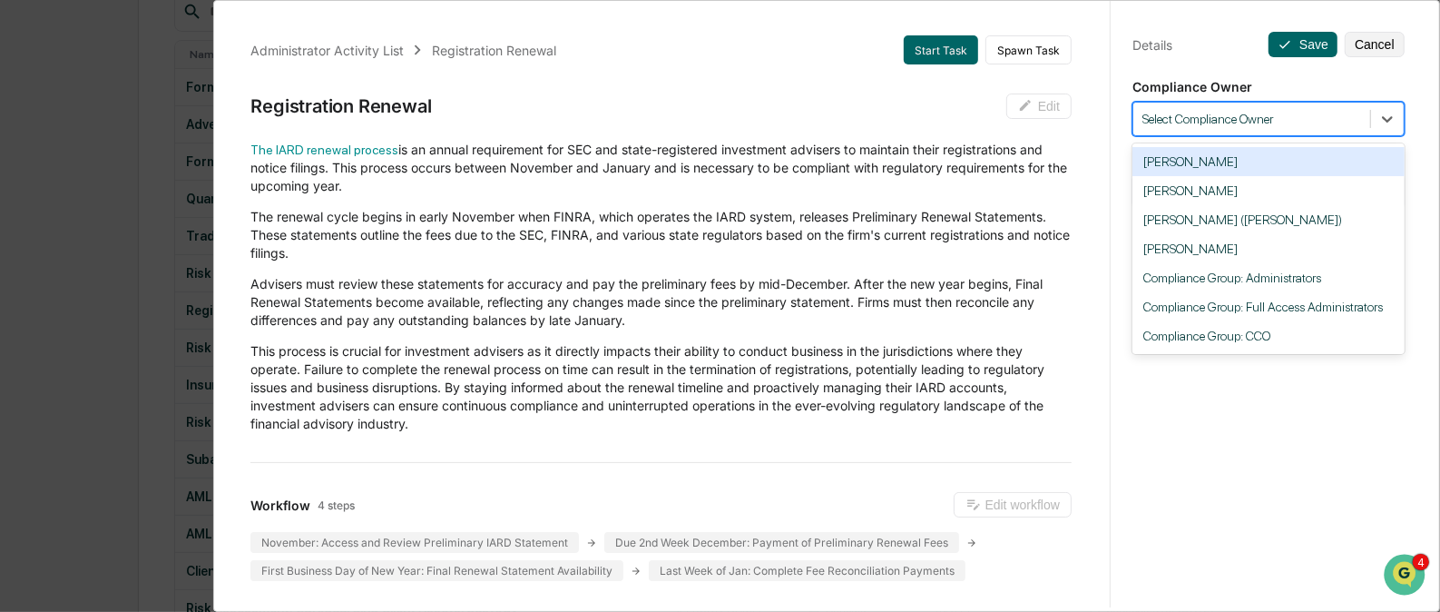
click at [1257, 121] on div at bounding box center [1252, 119] width 219 height 17
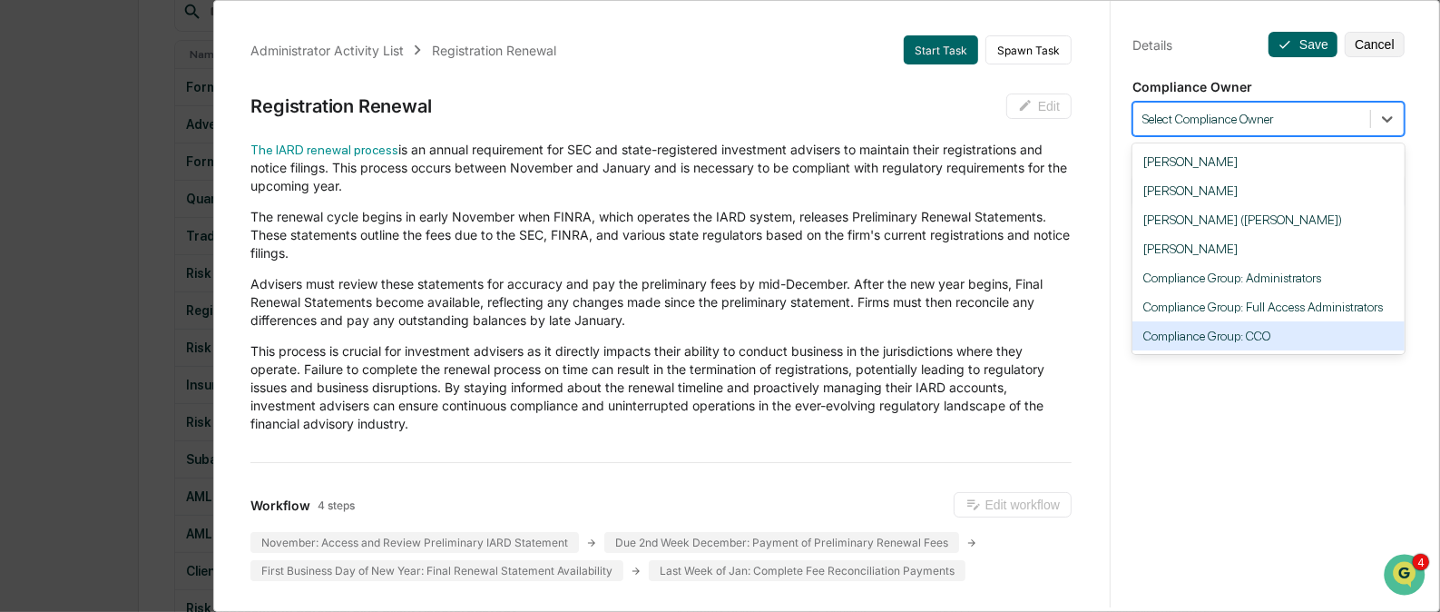
click at [1225, 339] on div "Compliance Group: CCO" at bounding box center [1269, 335] width 272 height 29
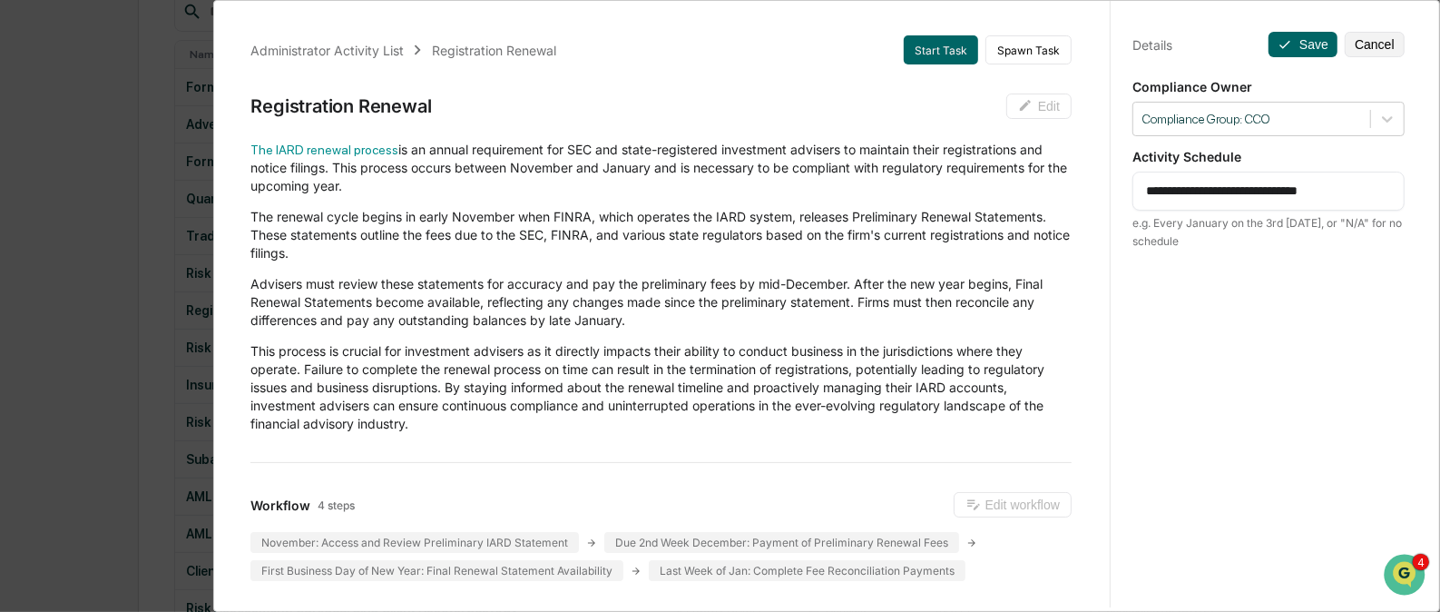
drag, startPoint x: 1140, startPoint y: 192, endPoint x: 1372, endPoint y: 177, distance: 232.9
click at [1372, 177] on div "**********" at bounding box center [1269, 191] width 272 height 39
type textarea "*"
type textarea "**********"
click at [1292, 44] on button "Save" at bounding box center [1303, 44] width 69 height 25
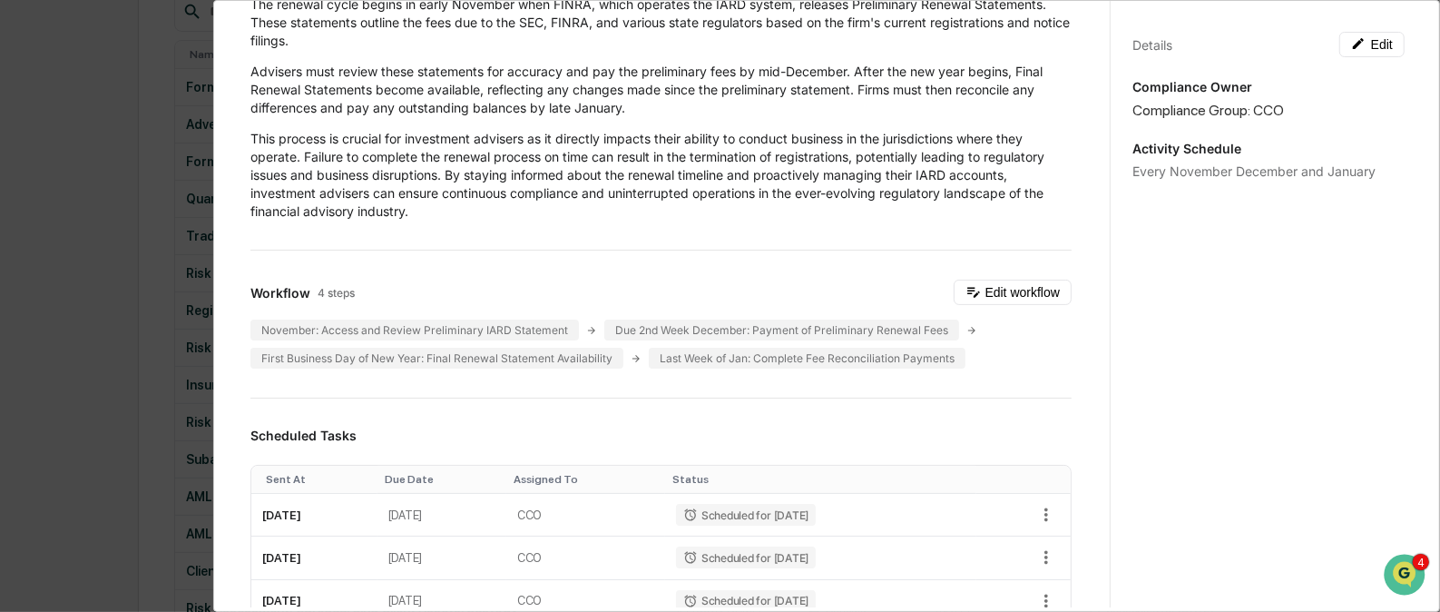
scroll to position [0, 0]
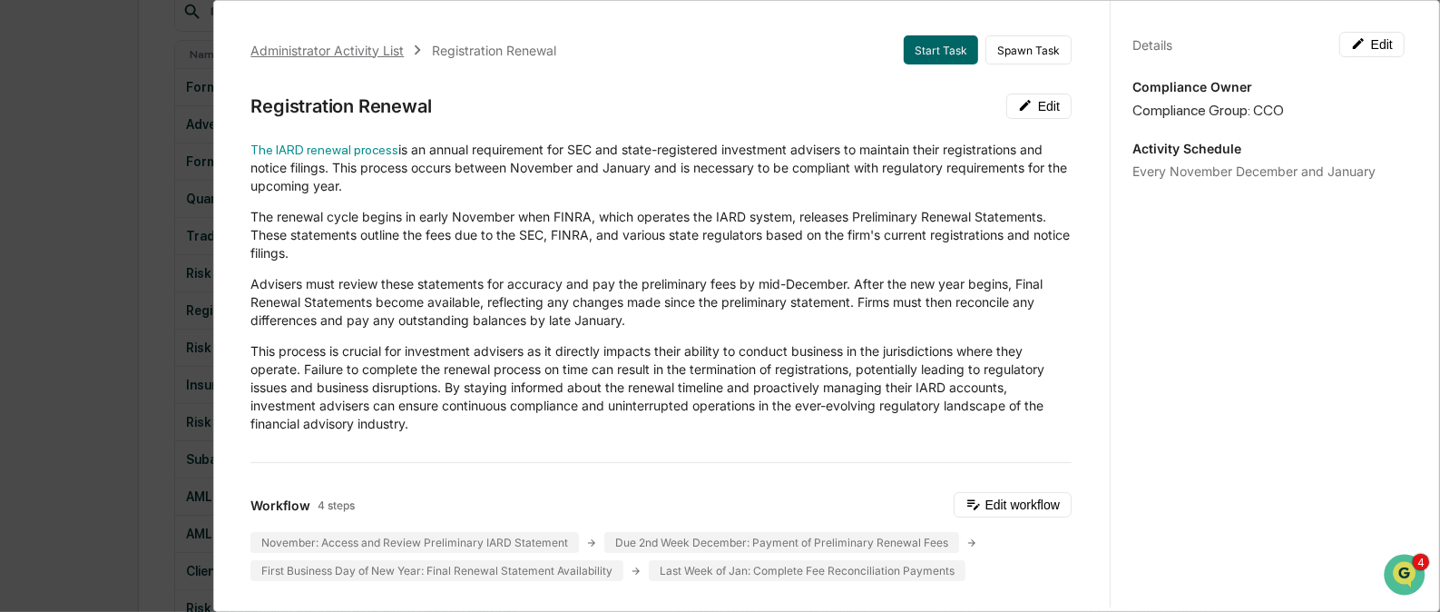
click at [350, 44] on div "Administrator Activity List" at bounding box center [326, 50] width 153 height 15
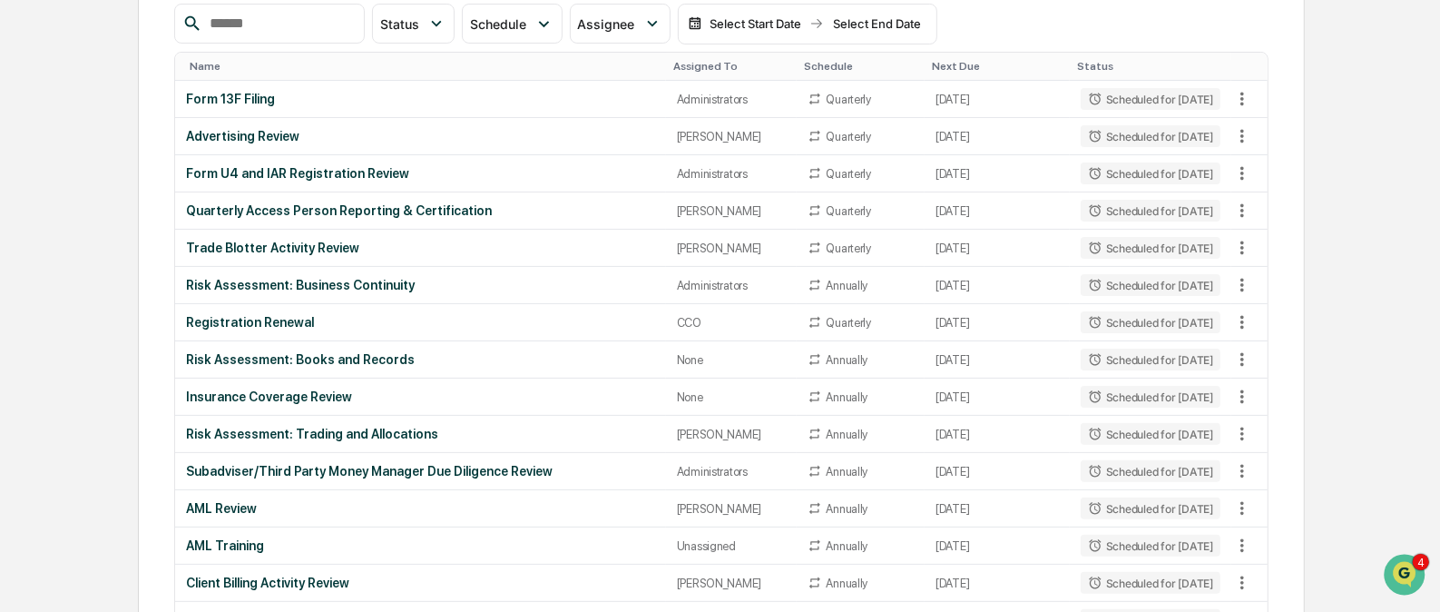
scroll to position [255, 0]
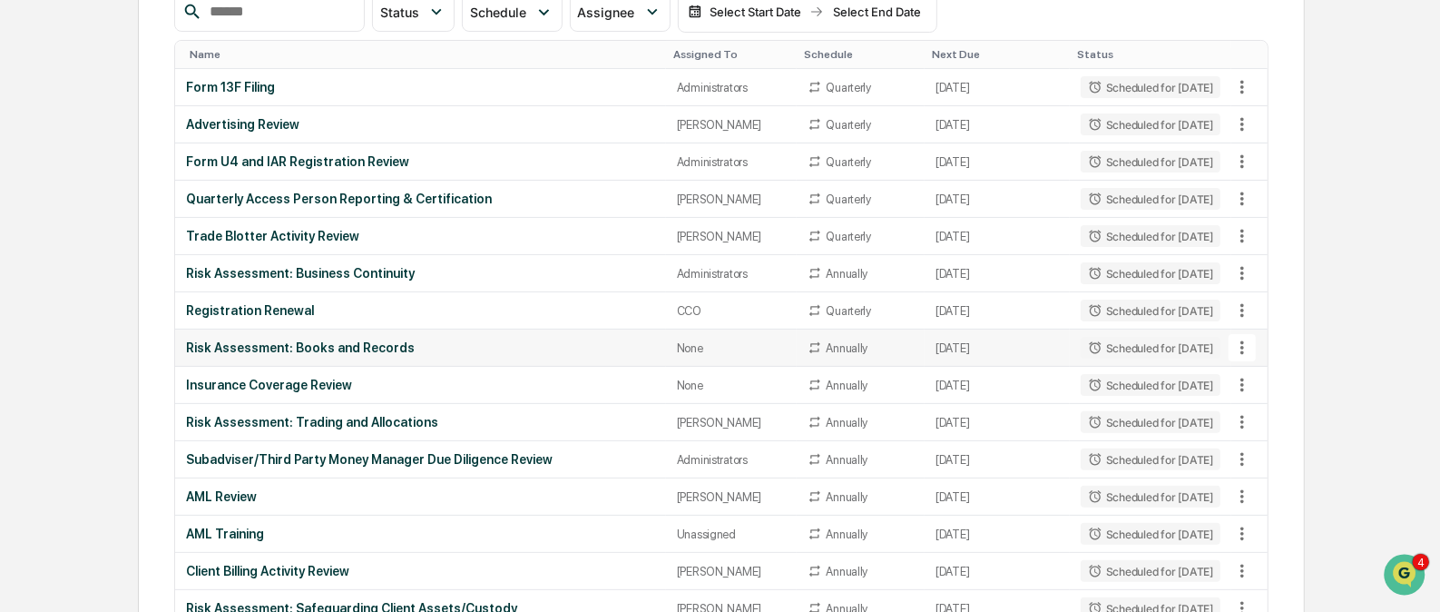
click at [1241, 345] on icon at bounding box center [1243, 348] width 20 height 20
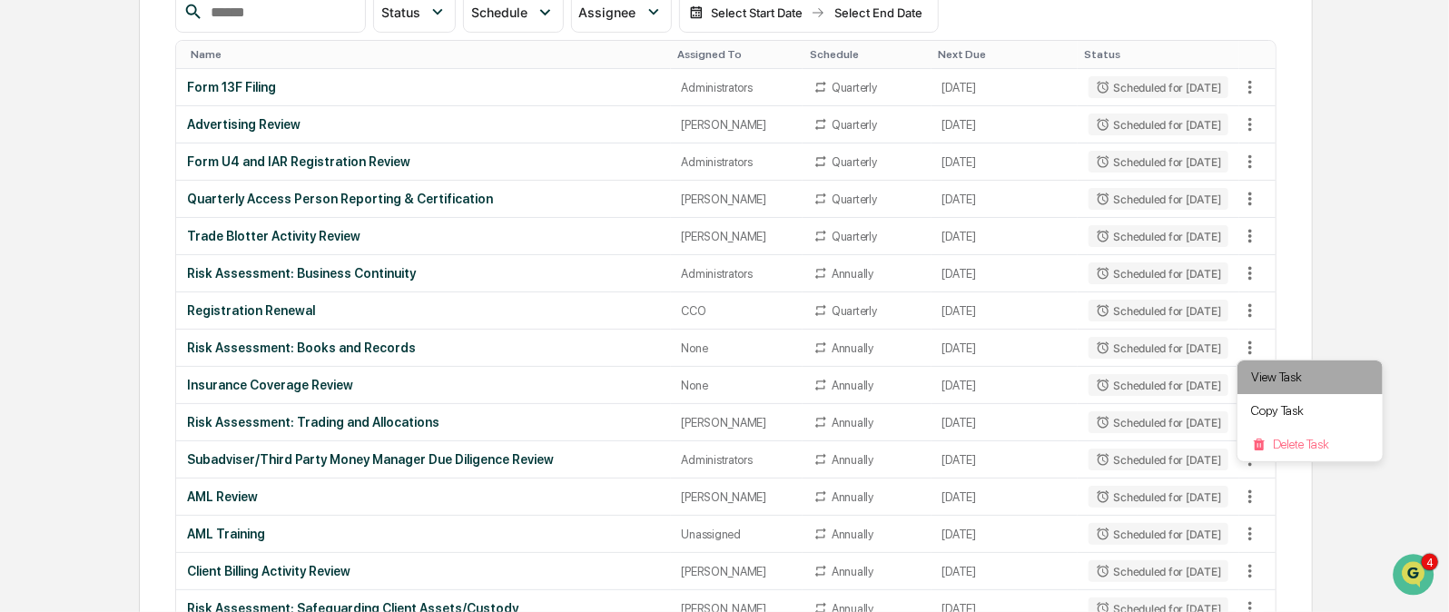
click at [1261, 367] on li "View Task" at bounding box center [1309, 377] width 145 height 34
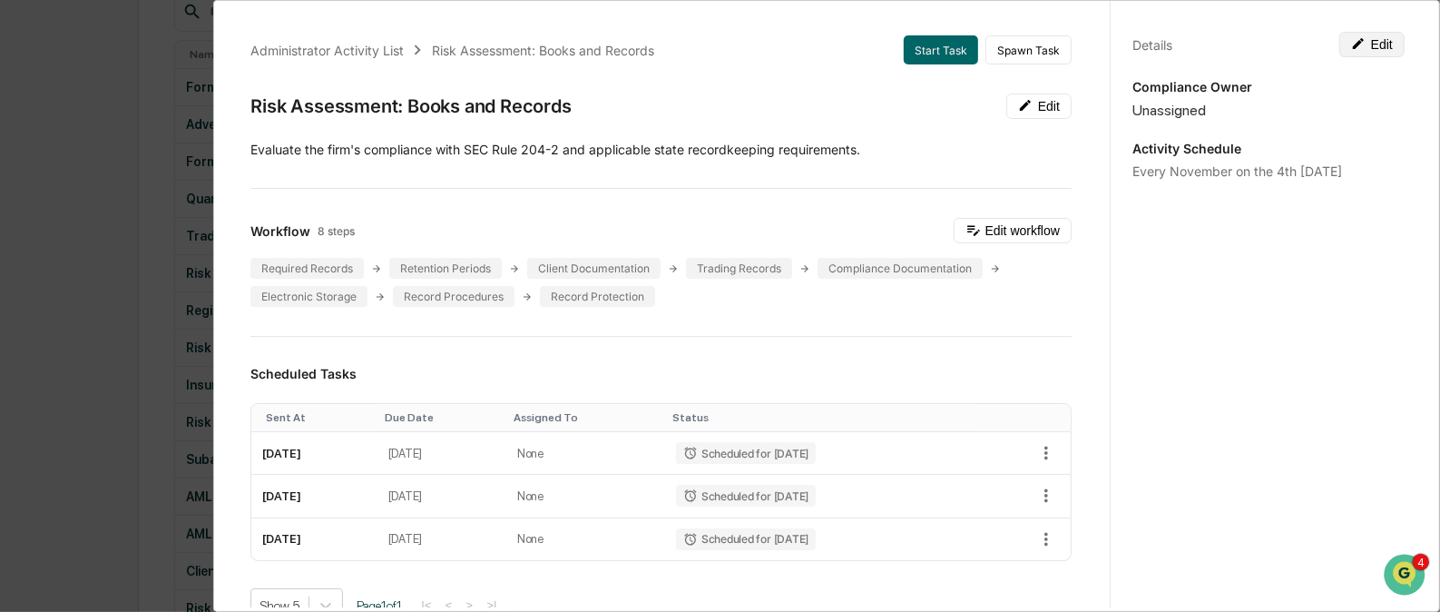
click at [1354, 51] on button "Edit" at bounding box center [1372, 44] width 65 height 25
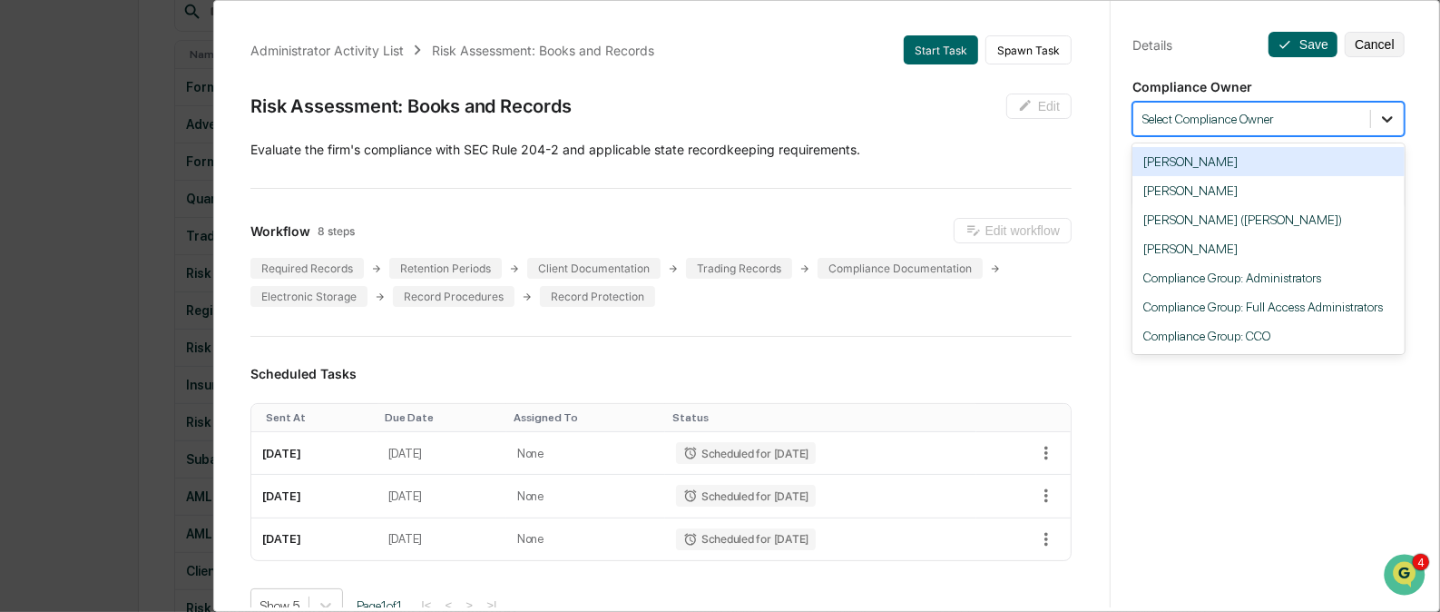
click at [1387, 108] on div at bounding box center [1387, 119] width 33 height 33
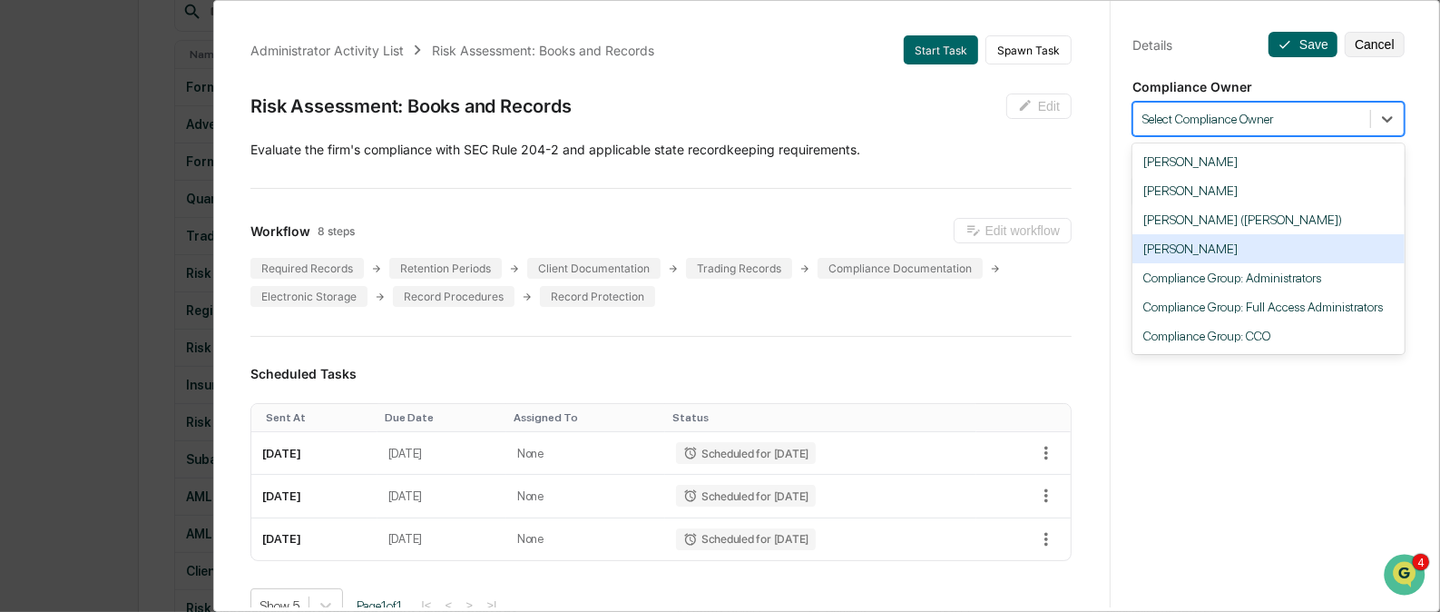
click at [1294, 252] on div "[PERSON_NAME]" at bounding box center [1269, 248] width 272 height 29
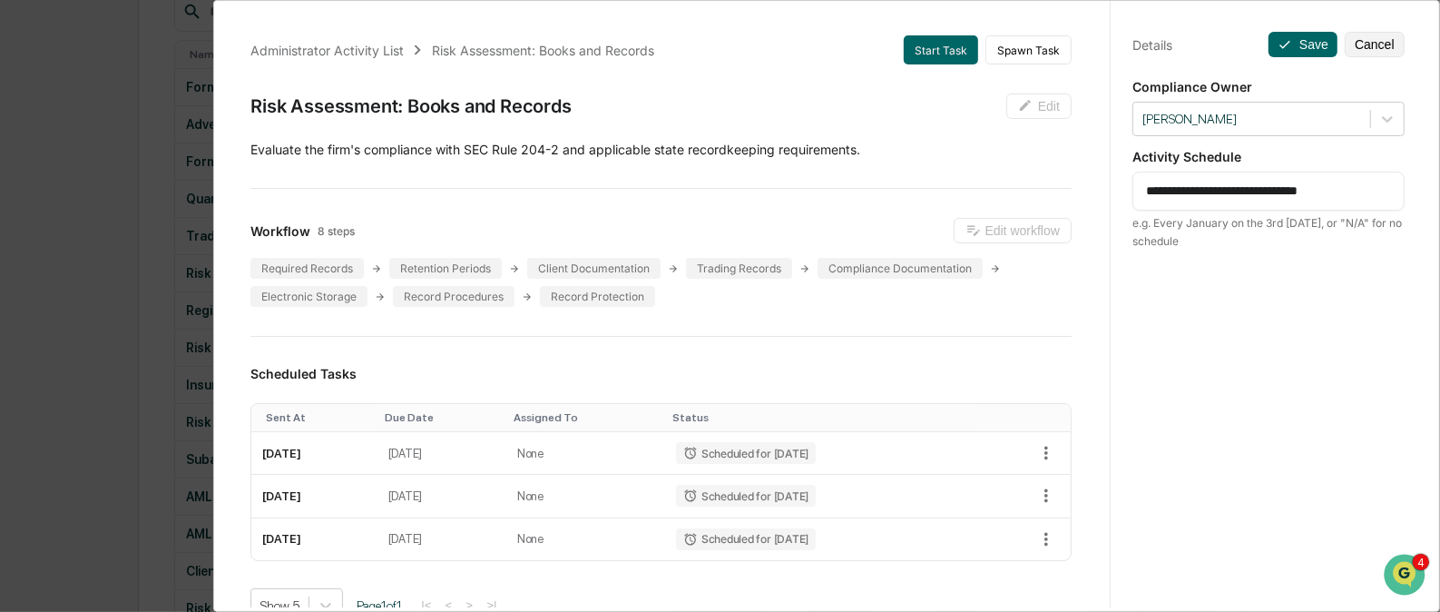
drag, startPoint x: 1379, startPoint y: 190, endPoint x: 1178, endPoint y: 194, distance: 200.6
click at [1178, 194] on textarea "**********" at bounding box center [1268, 191] width 245 height 19
type textarea "**********"
click at [1289, 43] on button "Save" at bounding box center [1303, 44] width 69 height 25
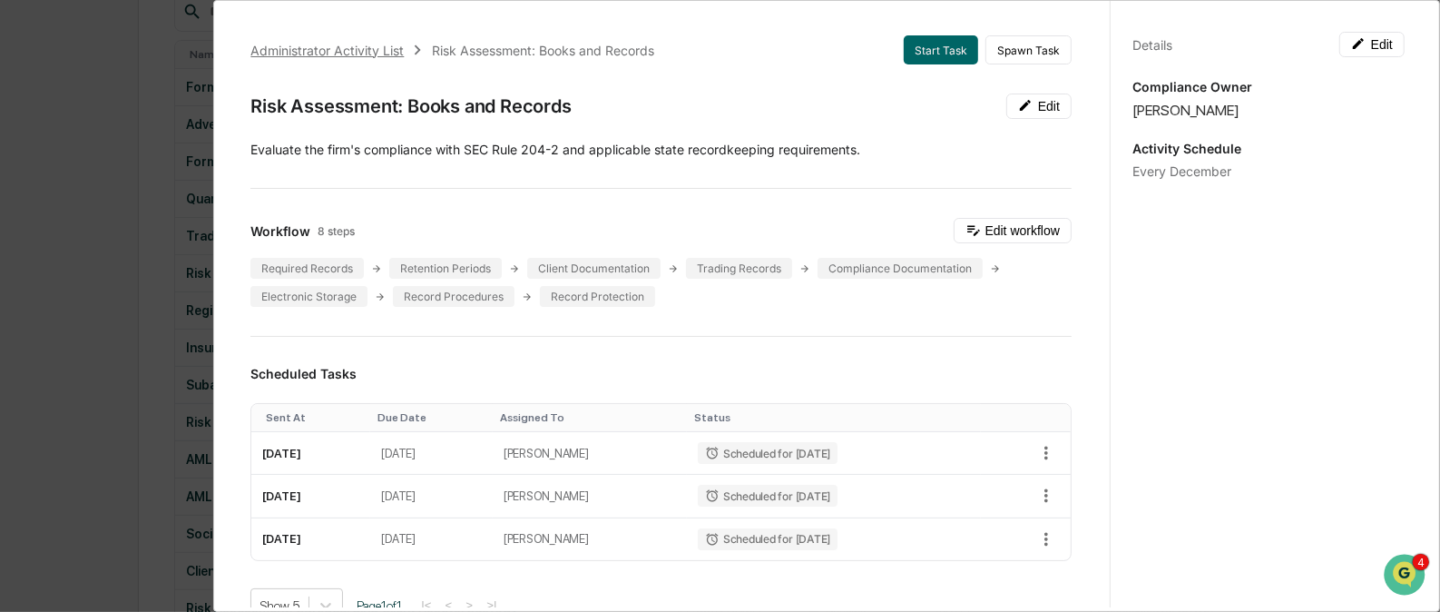
click at [397, 43] on div "Administrator Activity List" at bounding box center [326, 50] width 153 height 15
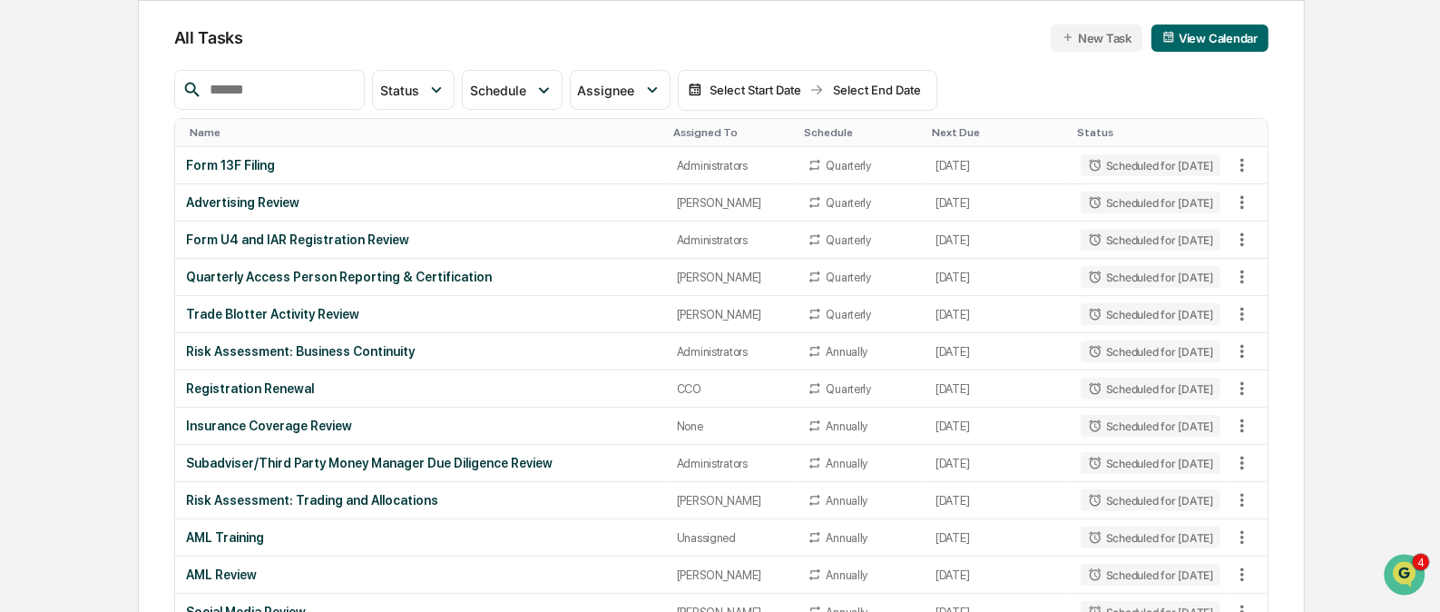
scroll to position [199, 0]
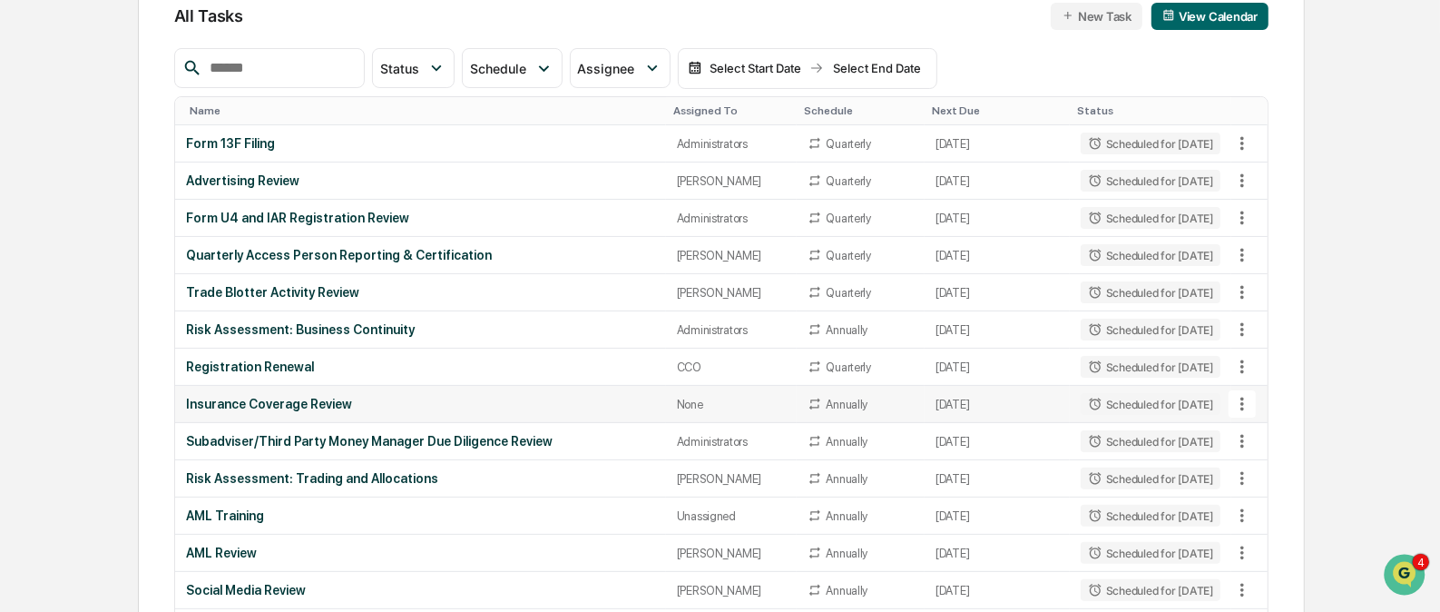
click at [1243, 398] on icon at bounding box center [1243, 405] width 4 height 14
click at [1278, 432] on li "View Task" at bounding box center [1309, 434] width 145 height 34
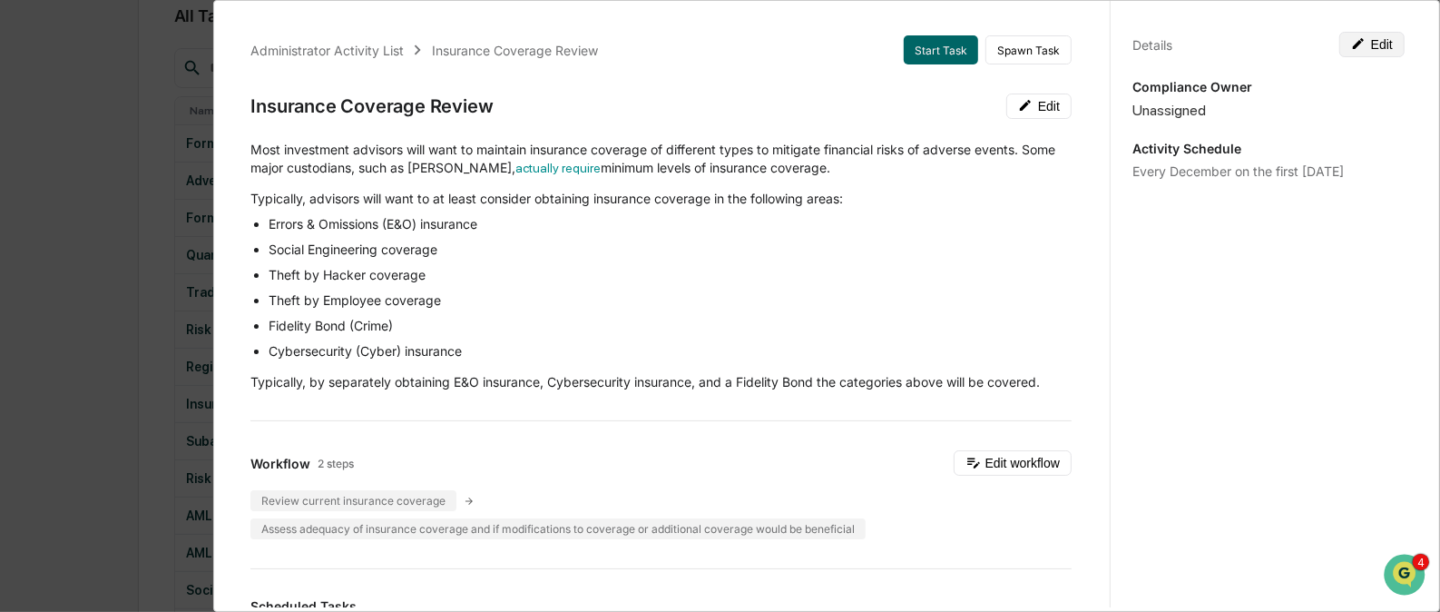
click at [1356, 44] on icon at bounding box center [1358, 43] width 15 height 15
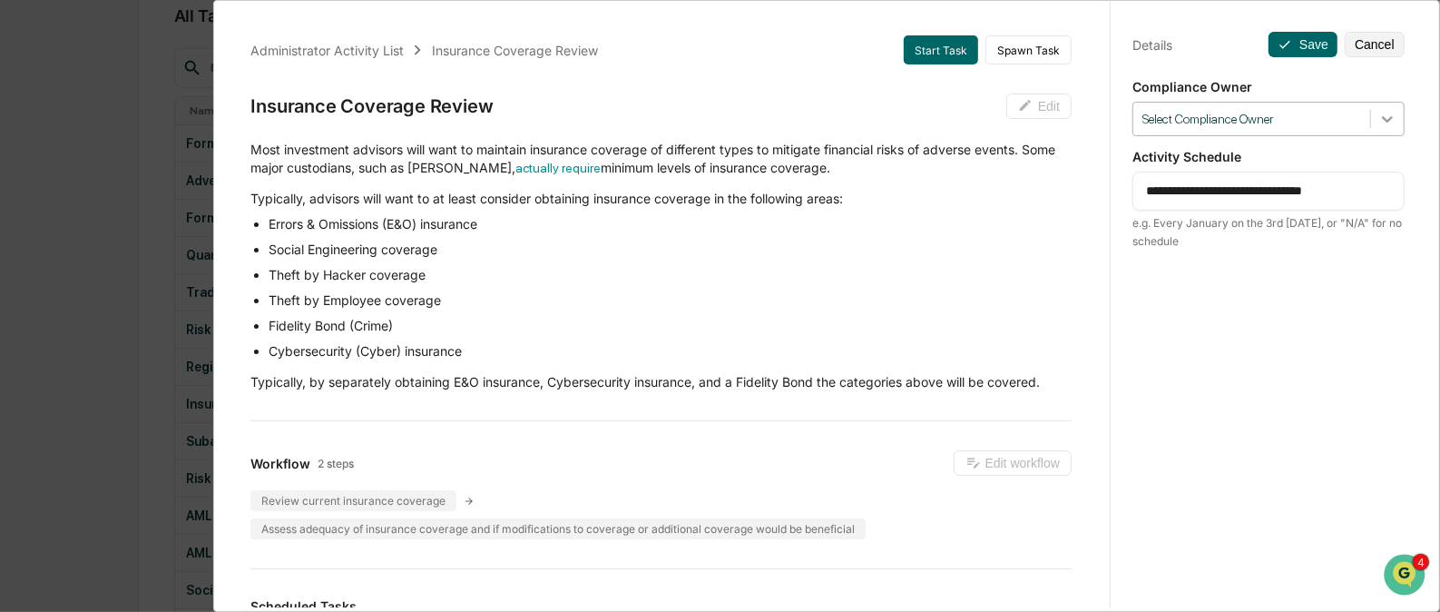
click at [1379, 118] on icon at bounding box center [1388, 119] width 18 height 18
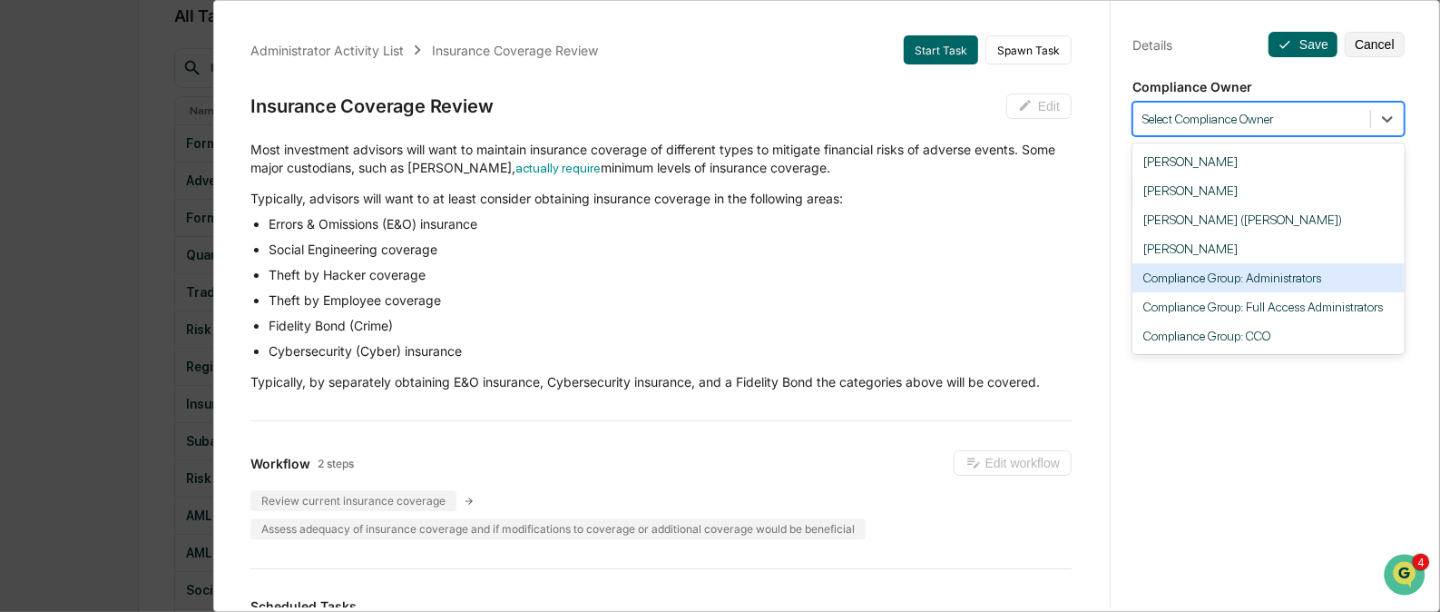
click at [1313, 282] on div "Compliance Group: Administrators" at bounding box center [1269, 277] width 272 height 29
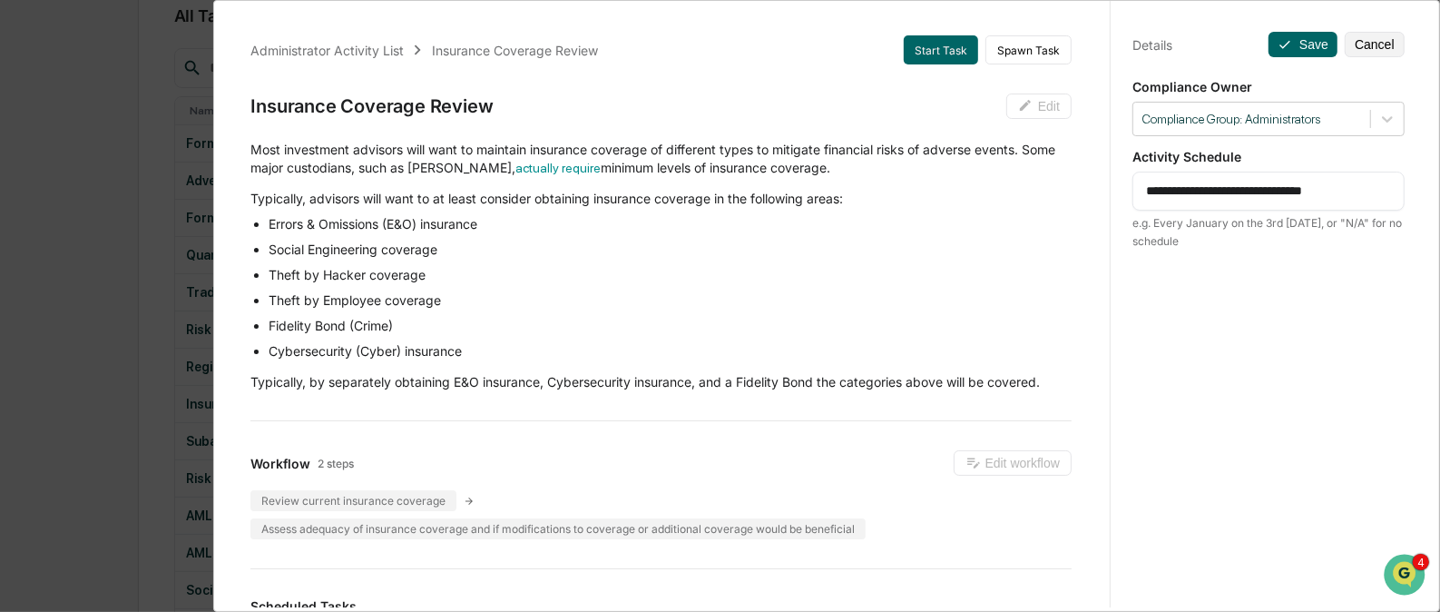
drag, startPoint x: 1372, startPoint y: 191, endPoint x: 1126, endPoint y: 172, distance: 246.6
click at [1133, 172] on div "**********" at bounding box center [1269, 191] width 272 height 39
type textarea "**********"
click at [1290, 47] on button "Save" at bounding box center [1303, 44] width 69 height 25
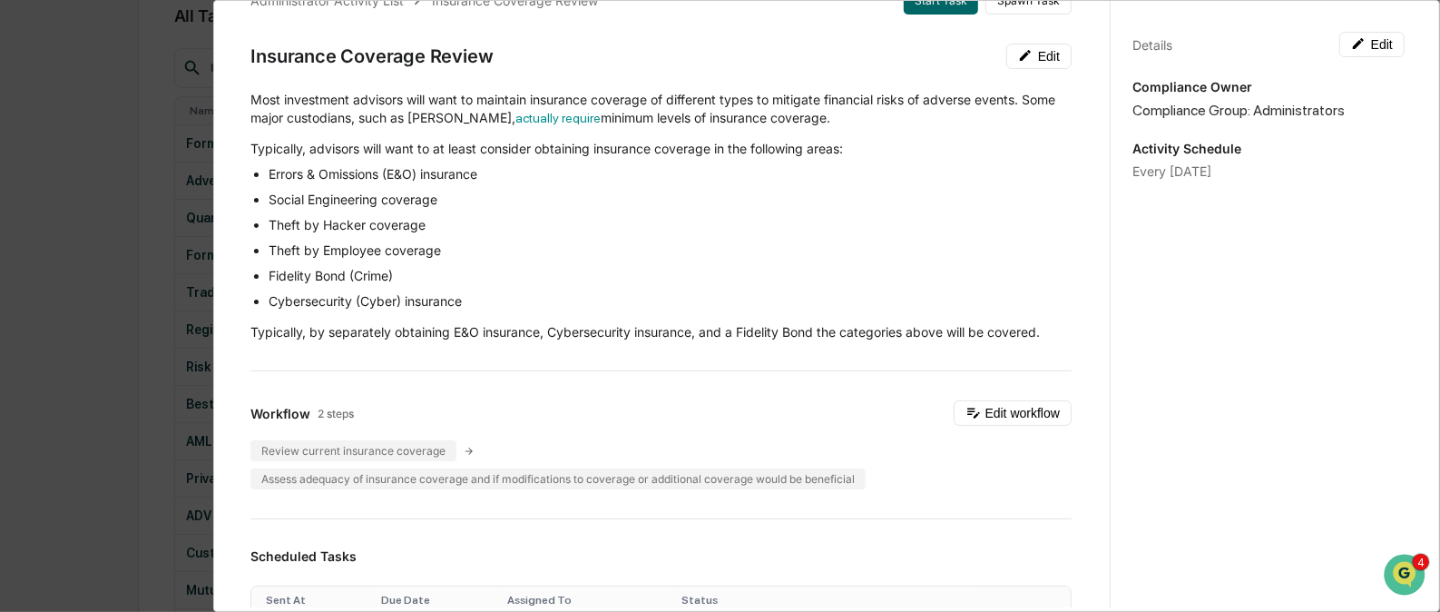
scroll to position [34, 0]
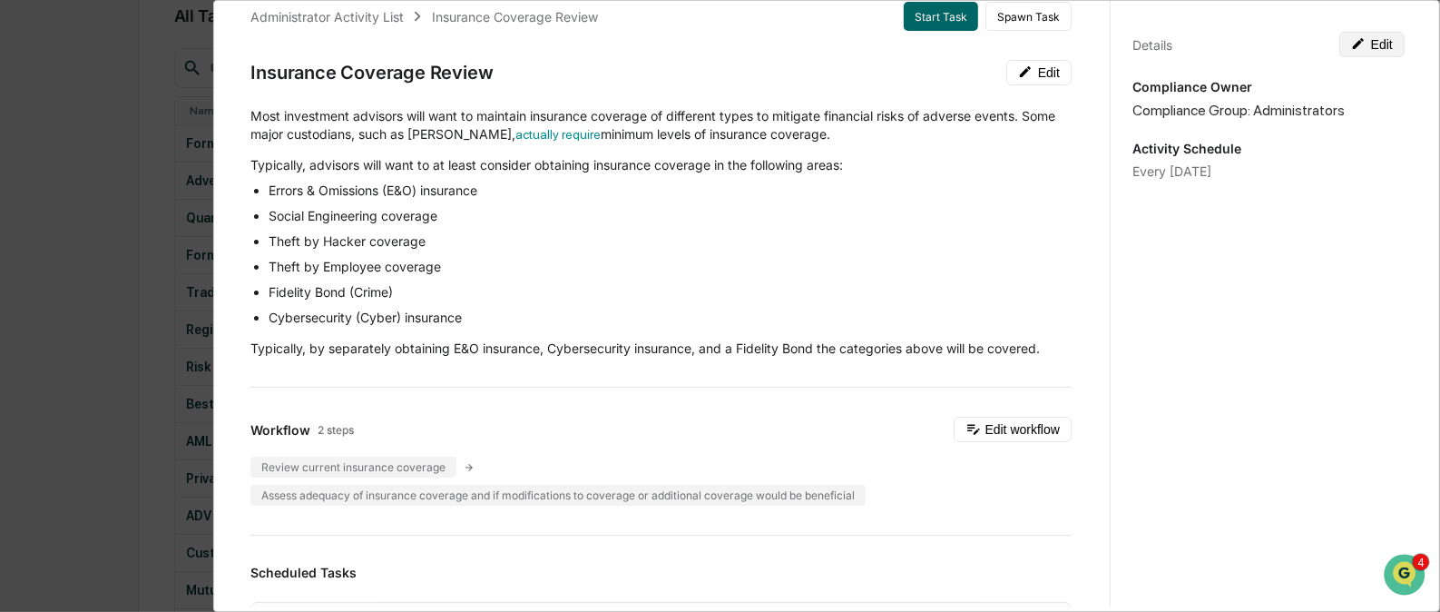
click at [1370, 39] on button "Edit" at bounding box center [1372, 44] width 65 height 25
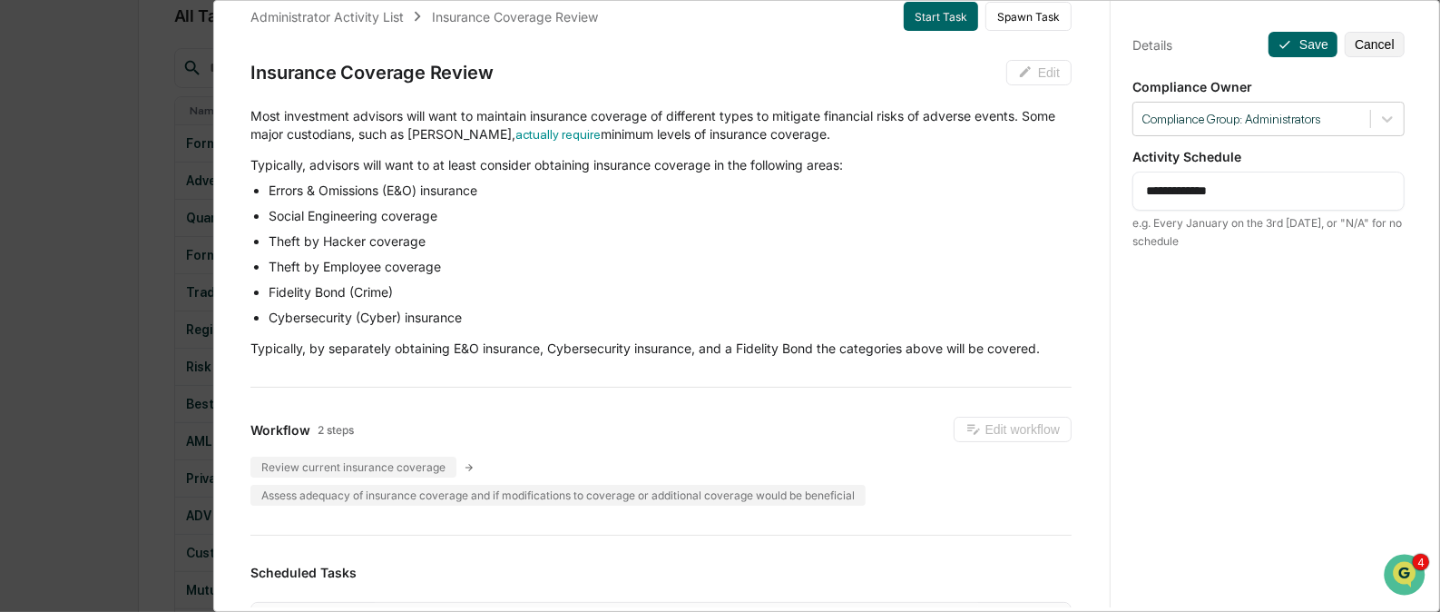
drag, startPoint x: 1177, startPoint y: 189, endPoint x: 1213, endPoint y: 183, distance: 36.7
click at [1213, 183] on textarea "**********" at bounding box center [1268, 191] width 245 height 19
type textarea "**********"
click at [1286, 44] on button "Save" at bounding box center [1303, 44] width 69 height 25
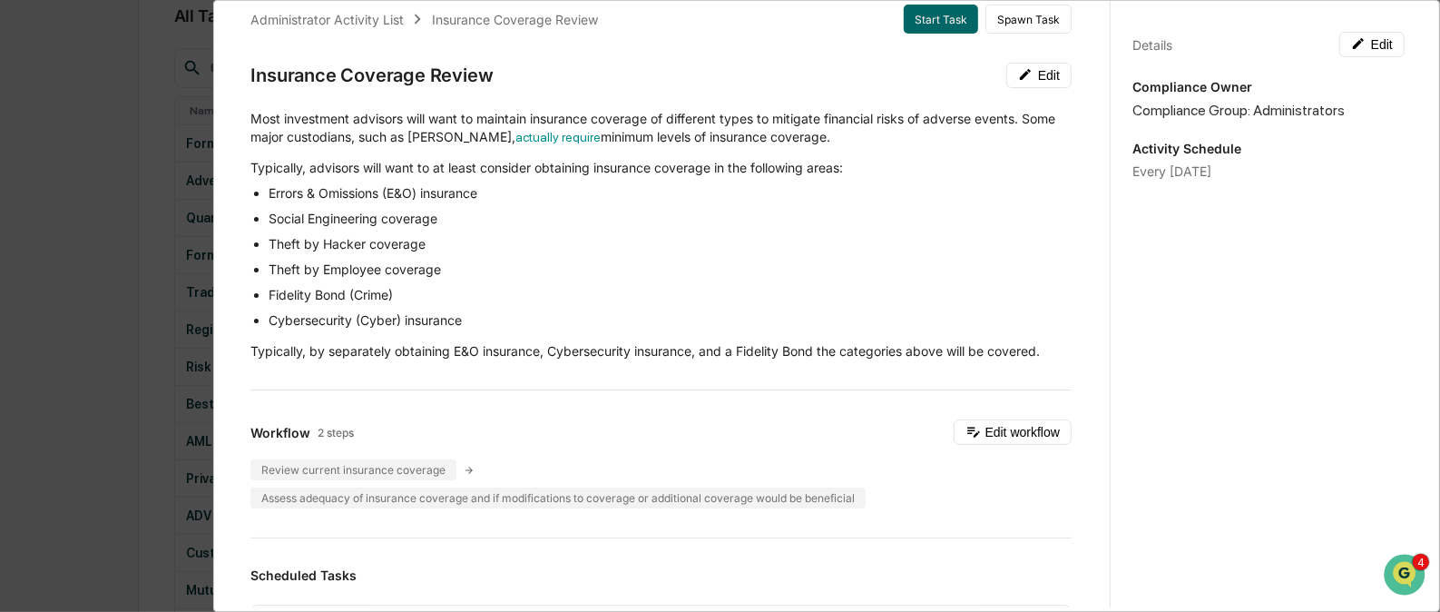
scroll to position [18, 0]
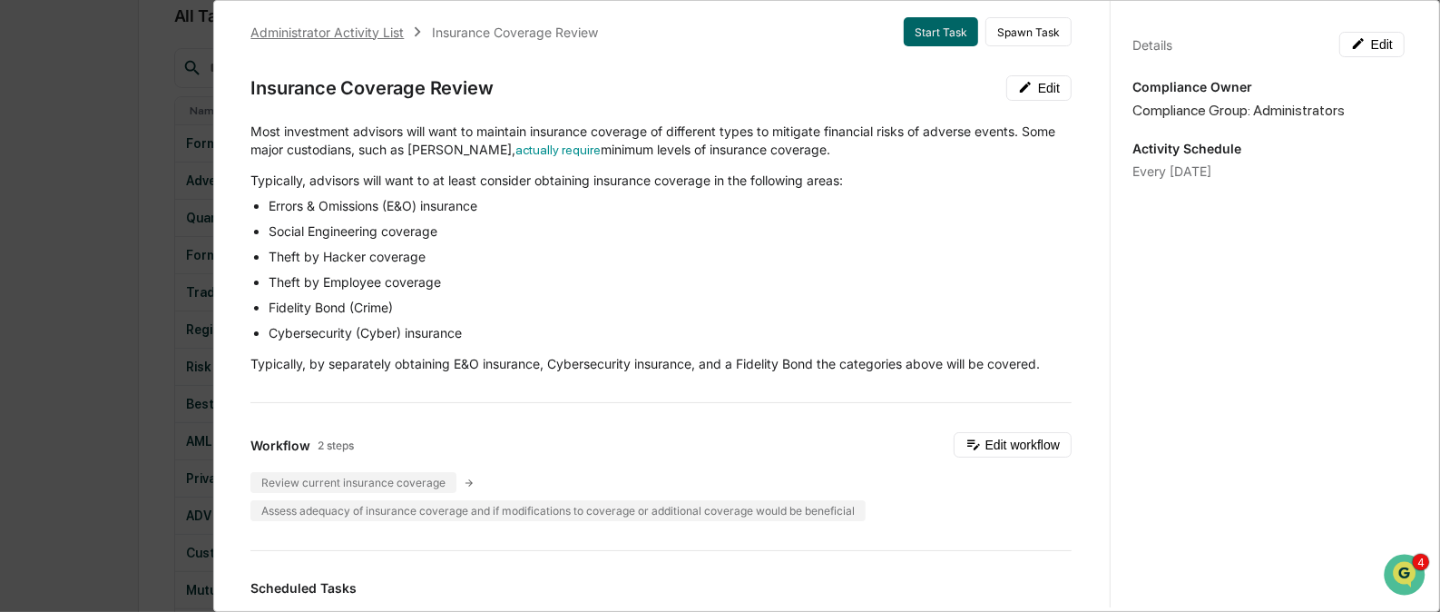
click at [344, 30] on div "Administrator Activity List" at bounding box center [326, 32] width 153 height 15
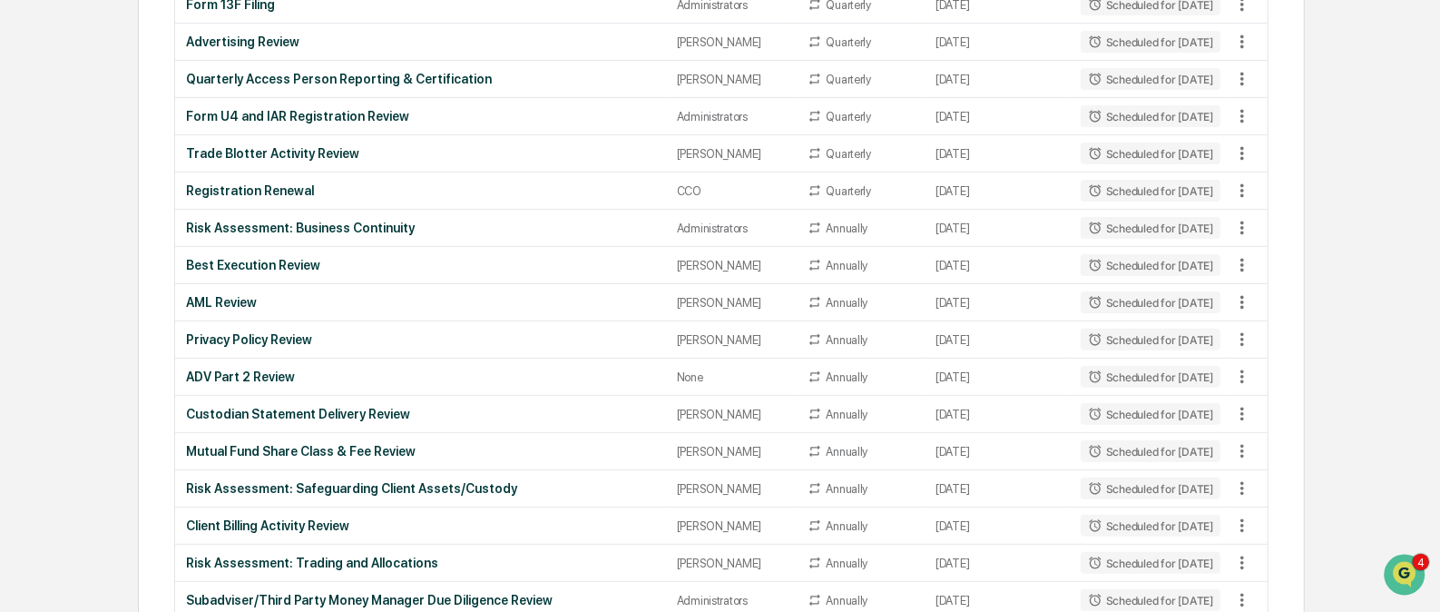
scroll to position [345, 0]
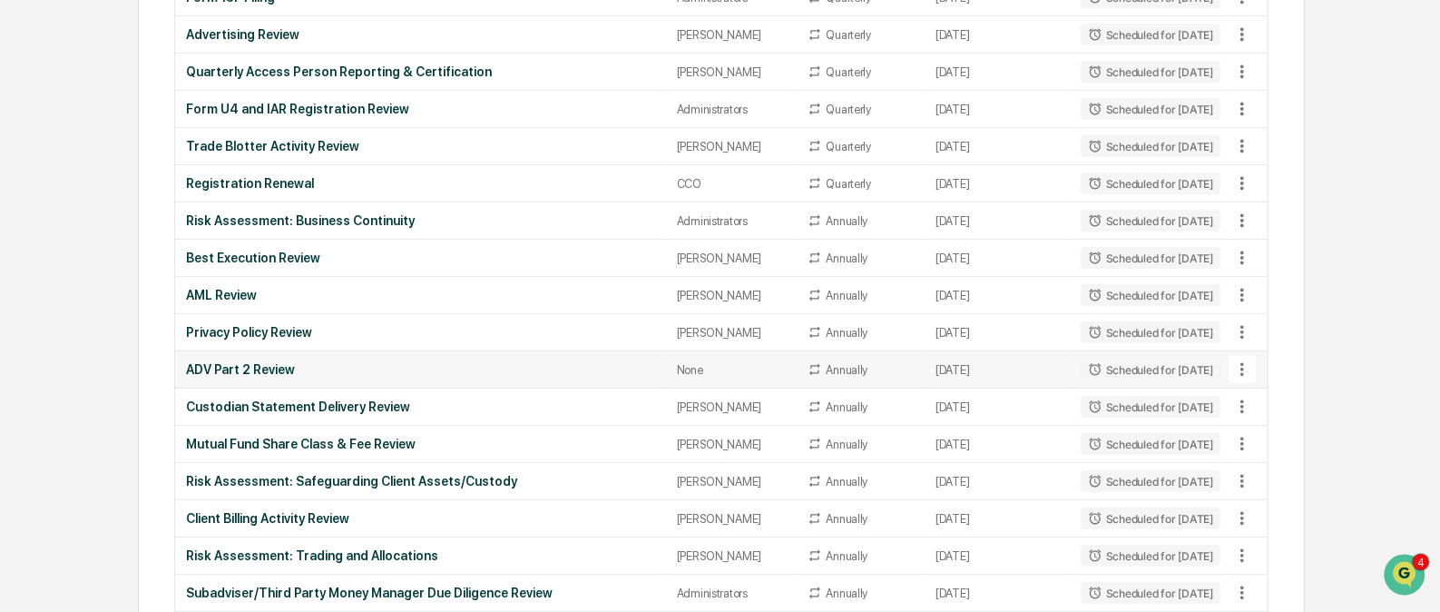
click at [1243, 369] on icon at bounding box center [1243, 369] width 20 height 20
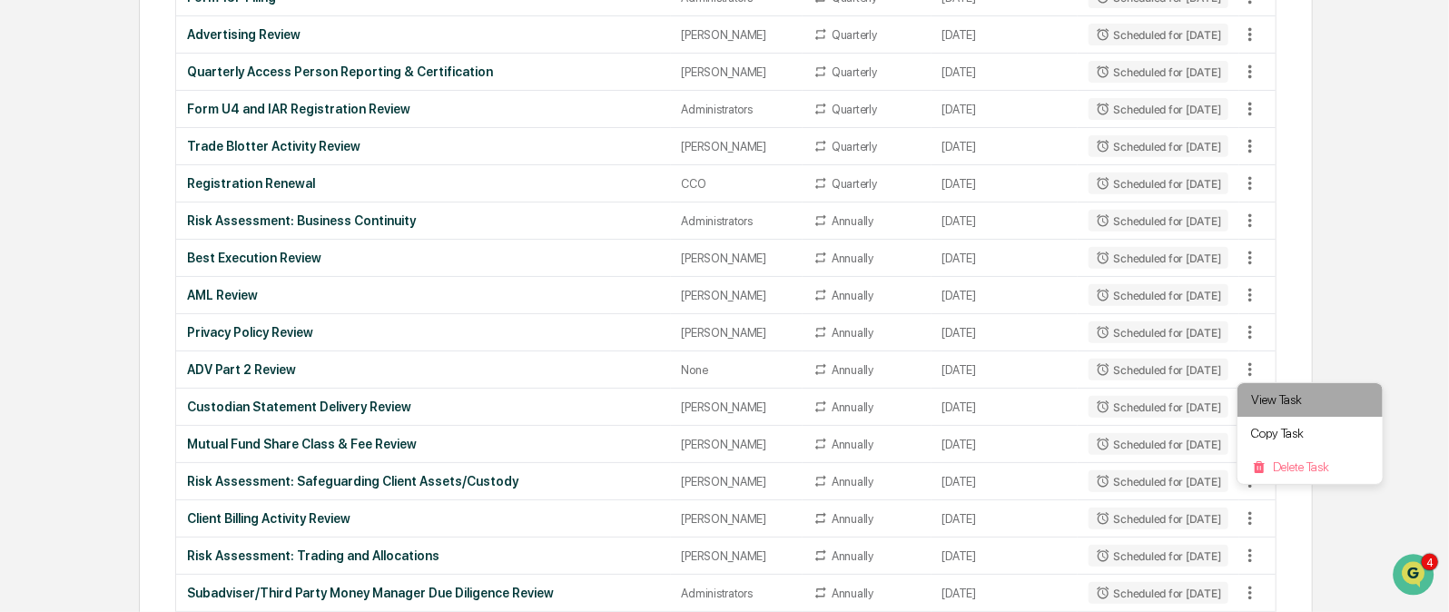
click at [1266, 400] on li "View Task" at bounding box center [1309, 400] width 145 height 34
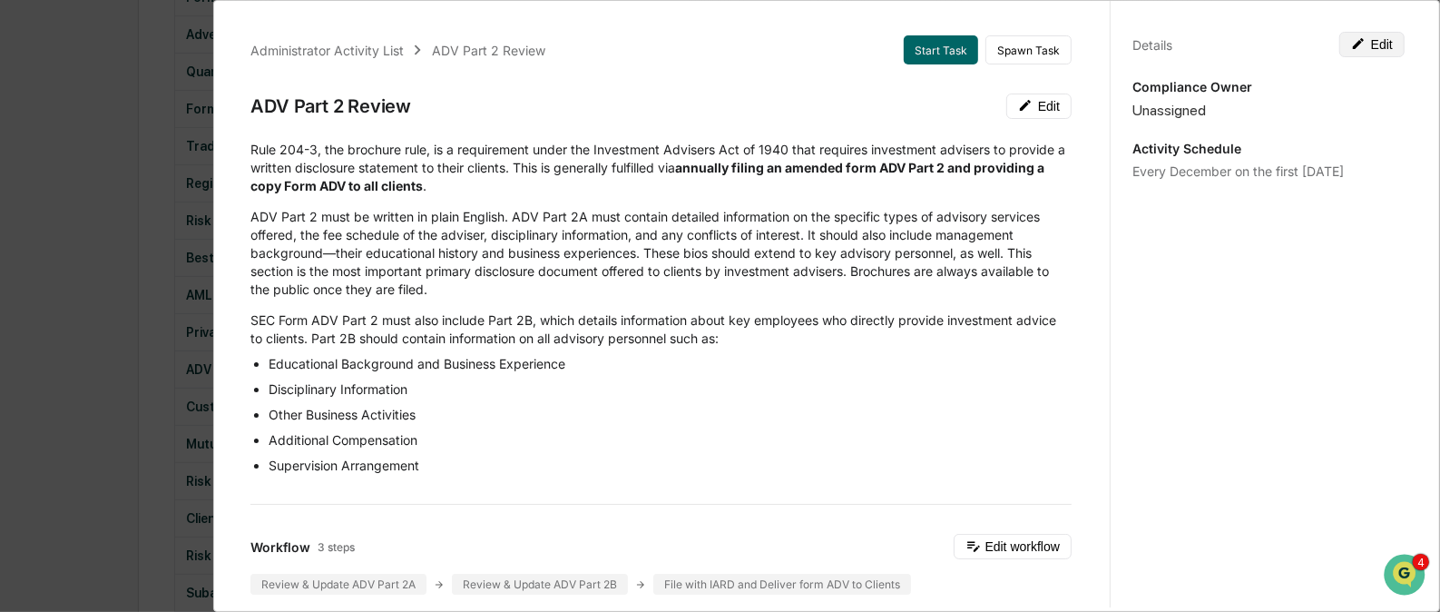
click at [1364, 43] on button "Edit" at bounding box center [1372, 44] width 65 height 25
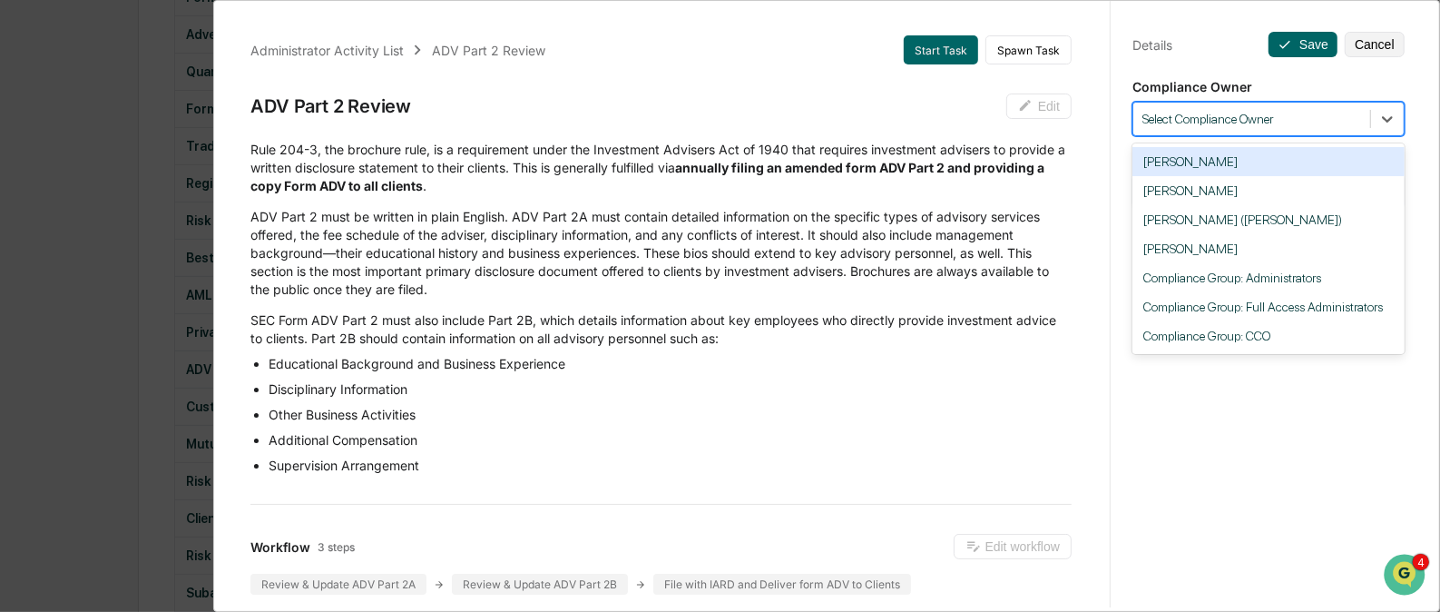
click at [1257, 118] on div at bounding box center [1252, 119] width 219 height 17
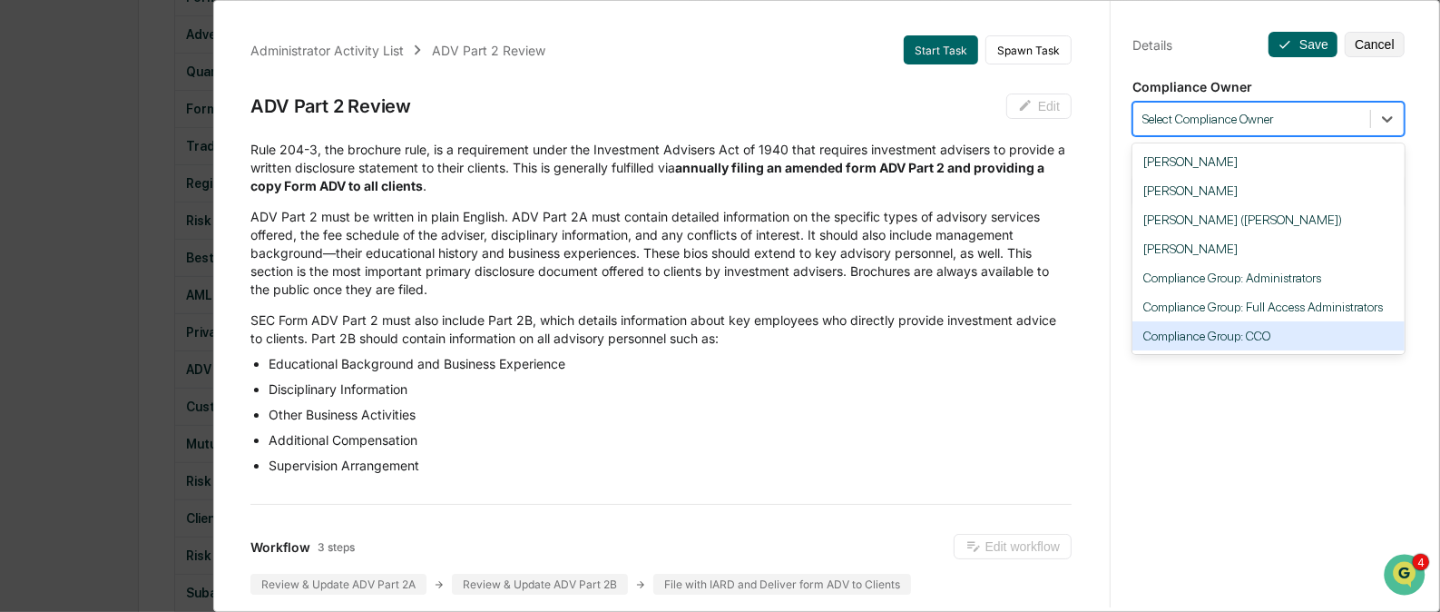
click at [1208, 337] on div "Compliance Group: CCO" at bounding box center [1269, 335] width 272 height 29
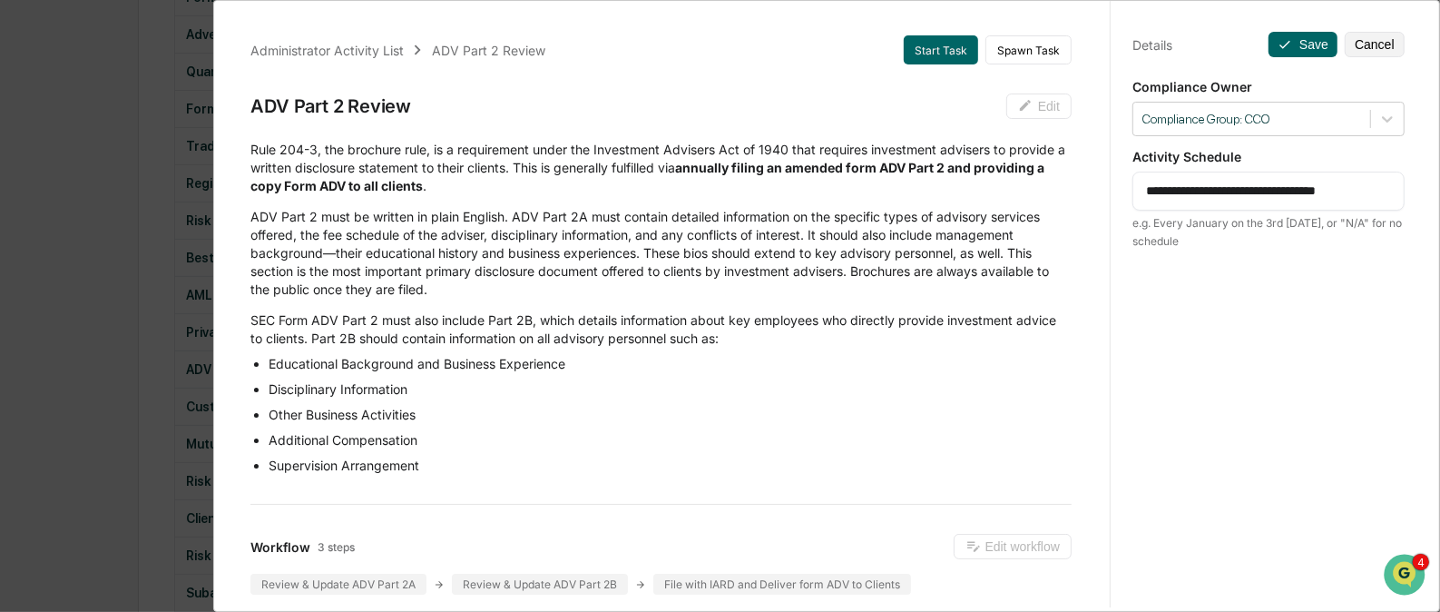
drag, startPoint x: 1176, startPoint y: 192, endPoint x: 1386, endPoint y: 197, distance: 209.7
click at [1386, 197] on div "**********" at bounding box center [1269, 191] width 272 height 39
click at [1295, 44] on button "Save" at bounding box center [1303, 44] width 69 height 25
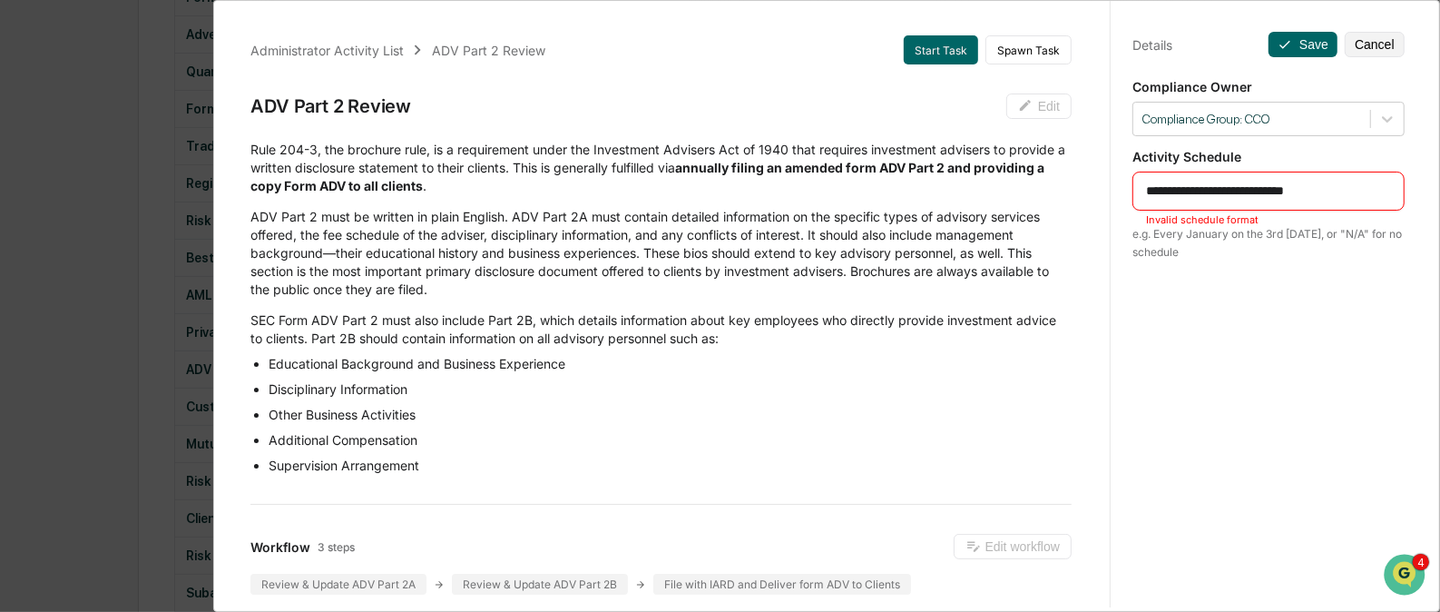
click at [1193, 191] on textarea "**********" at bounding box center [1268, 191] width 245 height 19
drag, startPoint x: 1292, startPoint y: 191, endPoint x: 1210, endPoint y: 187, distance: 82.7
click at [1210, 187] on textarea "**********" at bounding box center [1268, 191] width 245 height 19
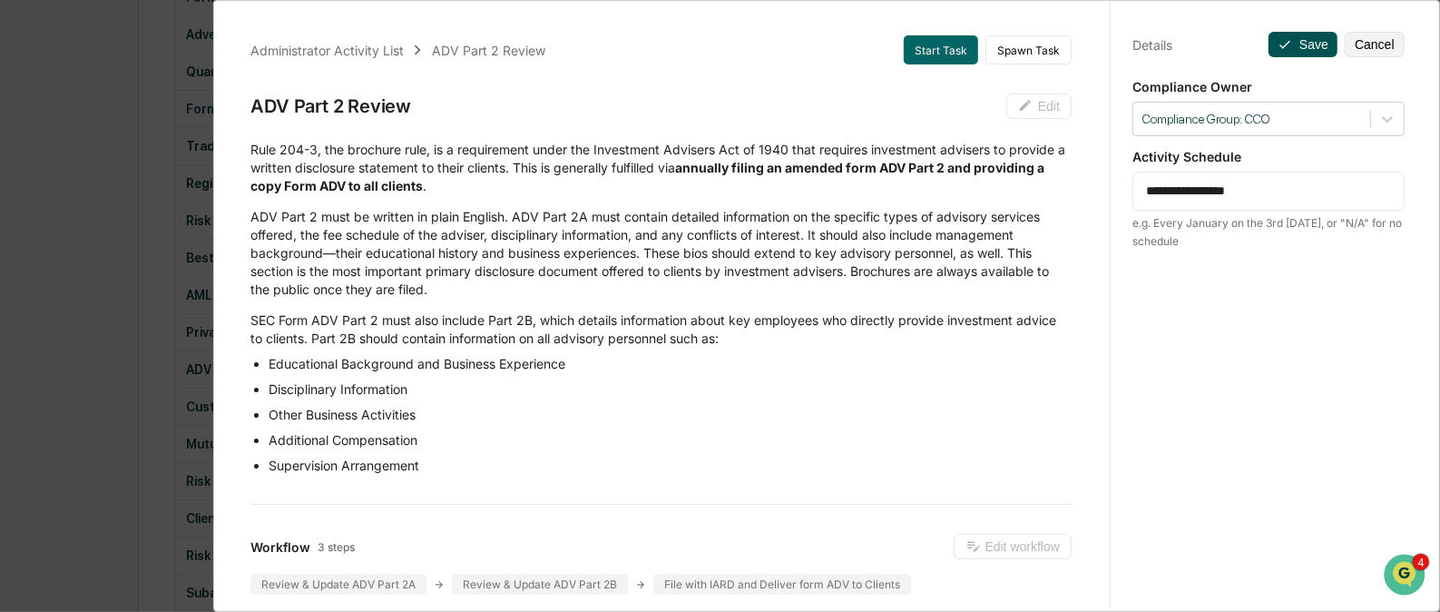
click at [1287, 44] on button "Save" at bounding box center [1303, 44] width 69 height 25
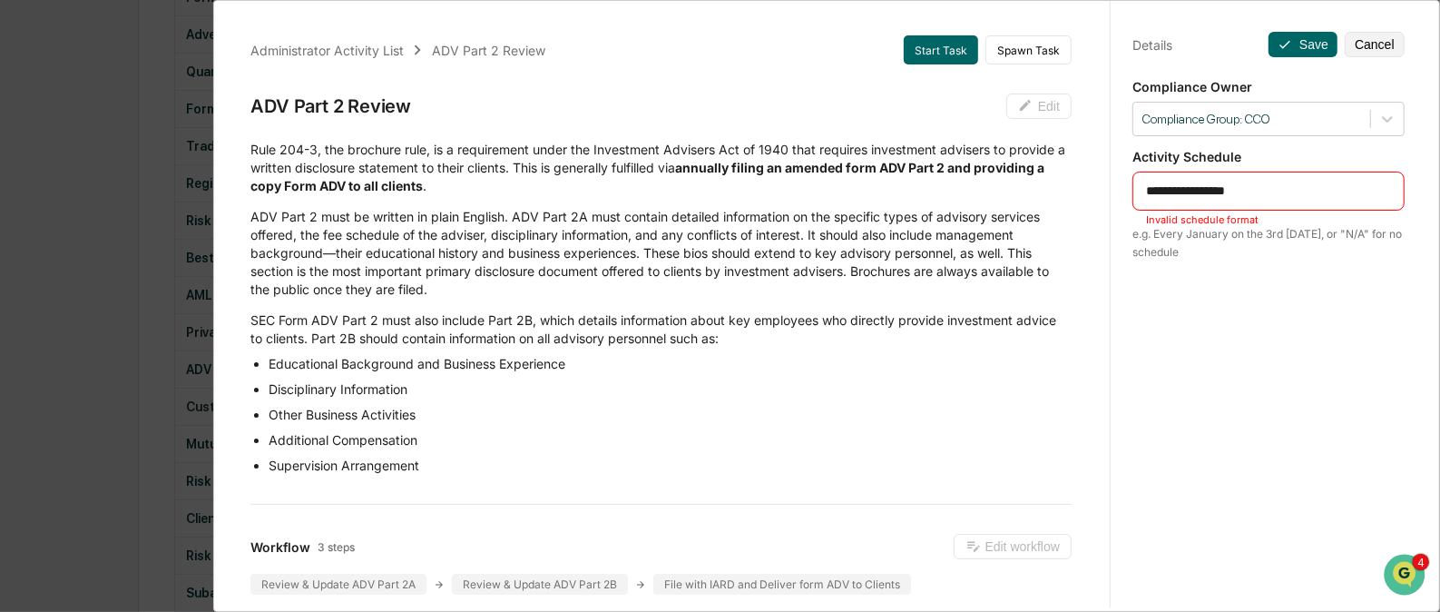
drag, startPoint x: 1193, startPoint y: 189, endPoint x: 1092, endPoint y: 182, distance: 101.9
click at [1092, 182] on div "Administrator Activity List ADV Part 2 Review Start Task Spawn Task ADV Part 2 …" at bounding box center [827, 301] width 1200 height 612
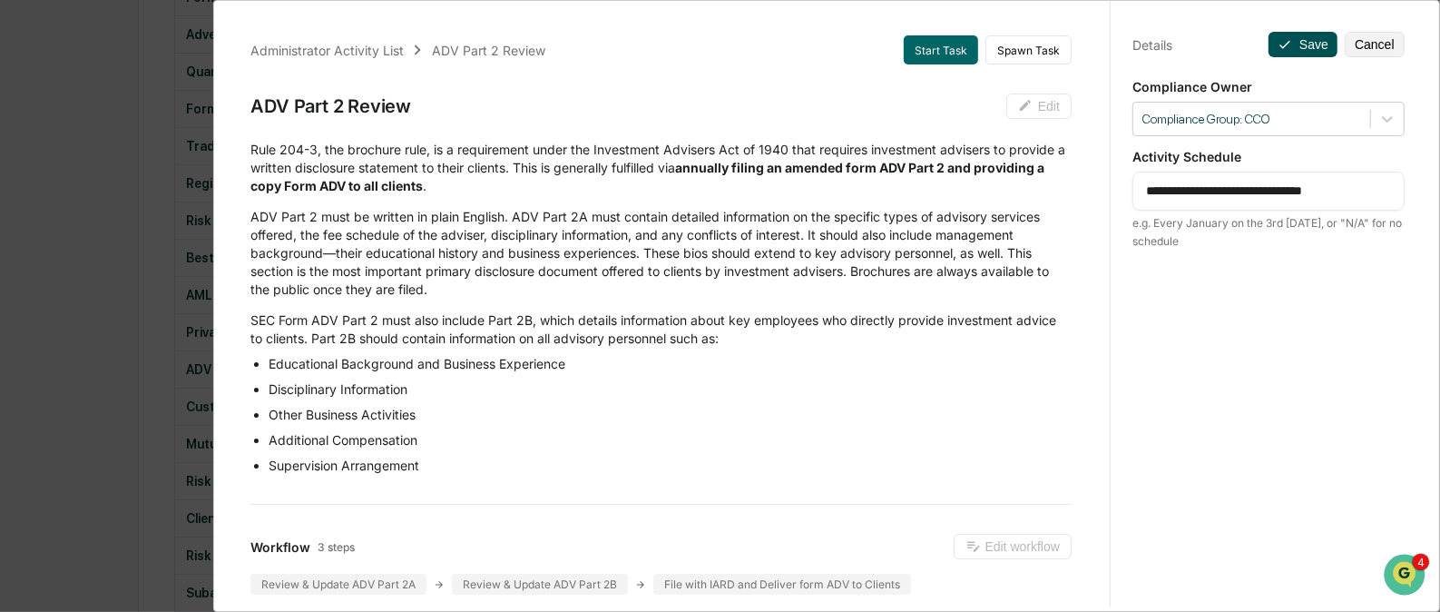
click at [1302, 37] on button "Save" at bounding box center [1303, 44] width 69 height 25
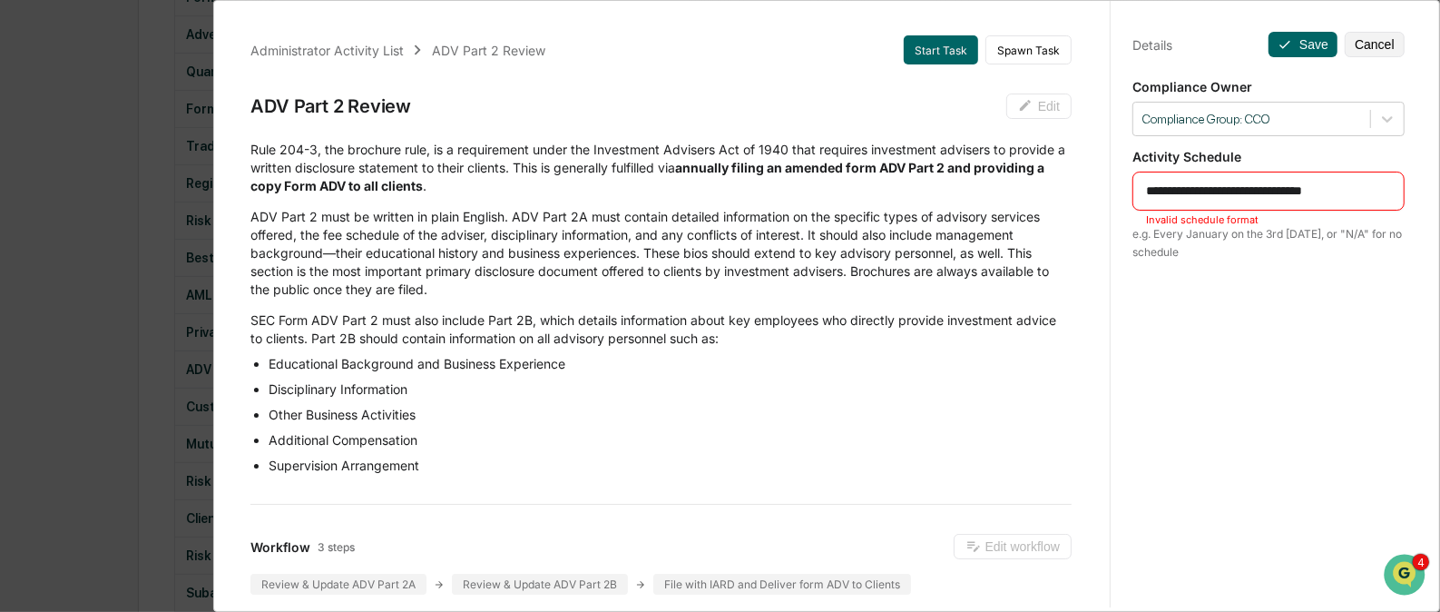
click at [1136, 189] on div "**********" at bounding box center [1269, 191] width 272 height 39
drag, startPoint x: 1141, startPoint y: 189, endPoint x: 1215, endPoint y: 190, distance: 74.4
click at [1215, 190] on textarea "**********" at bounding box center [1268, 191] width 245 height 19
click at [1181, 189] on textarea "**********" at bounding box center [1268, 191] width 245 height 19
drag, startPoint x: 1135, startPoint y: 189, endPoint x: 1207, endPoint y: 192, distance: 72.7
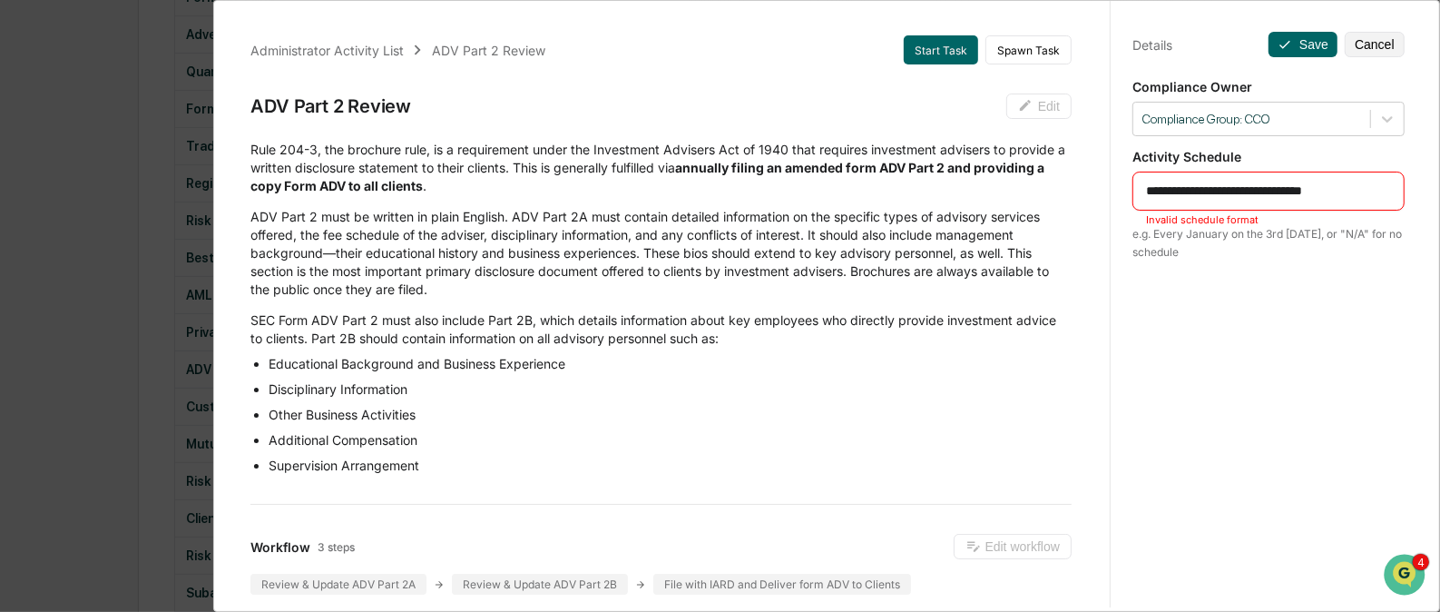
click at [1207, 192] on div "**********" at bounding box center [1269, 191] width 272 height 39
drag, startPoint x: 1213, startPoint y: 191, endPoint x: 1126, endPoint y: 182, distance: 87.5
click at [1133, 182] on div "**********" at bounding box center [1269, 191] width 272 height 39
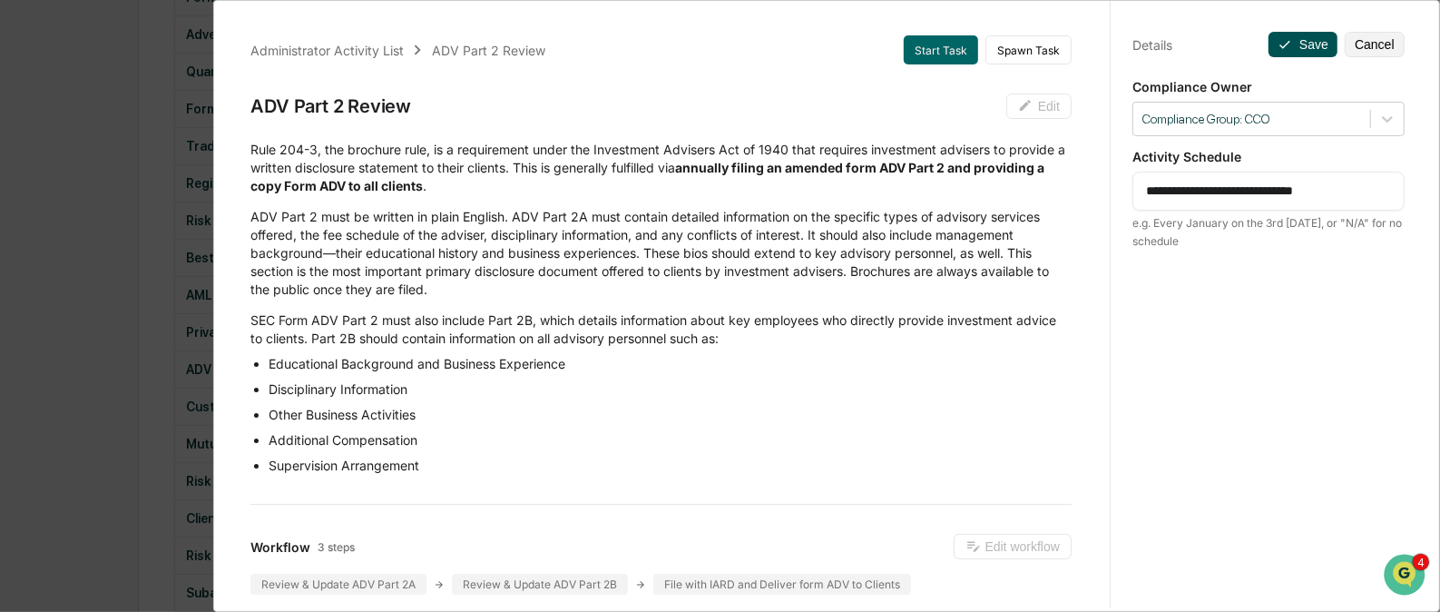
click at [1284, 36] on button "Save" at bounding box center [1303, 44] width 69 height 25
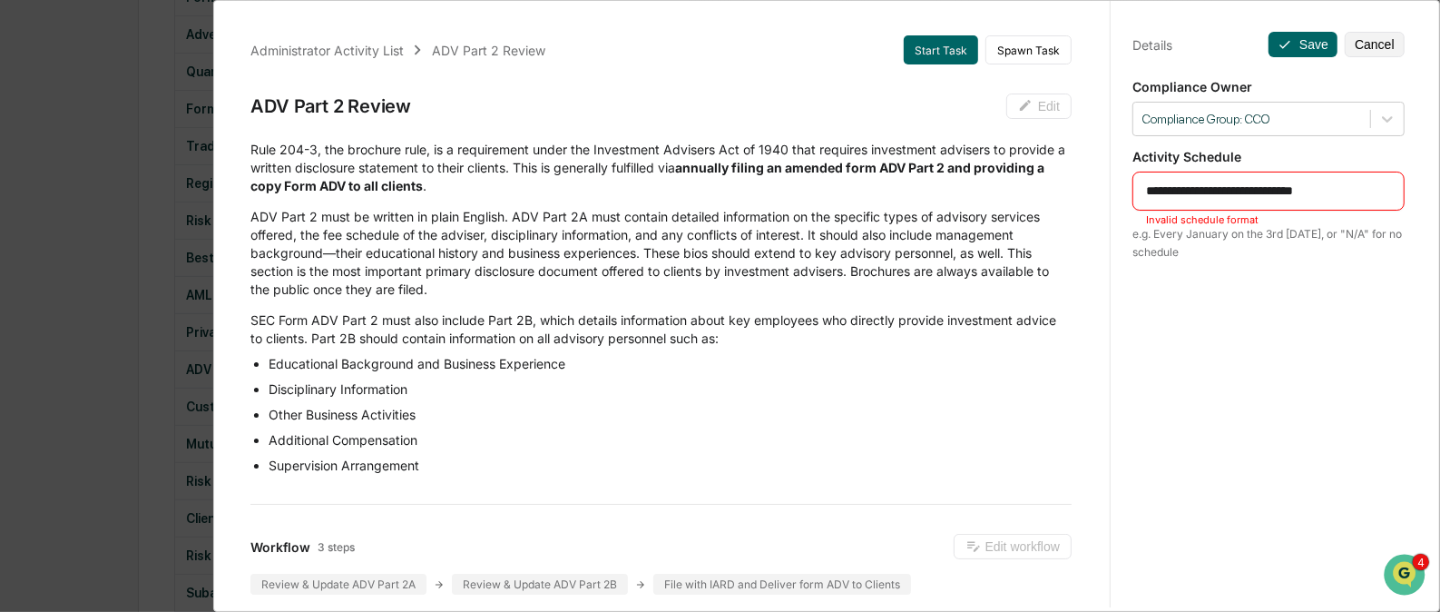
click at [1208, 192] on textarea "**********" at bounding box center [1268, 191] width 245 height 19
click at [1165, 191] on textarea "**********" at bounding box center [1268, 191] width 245 height 19
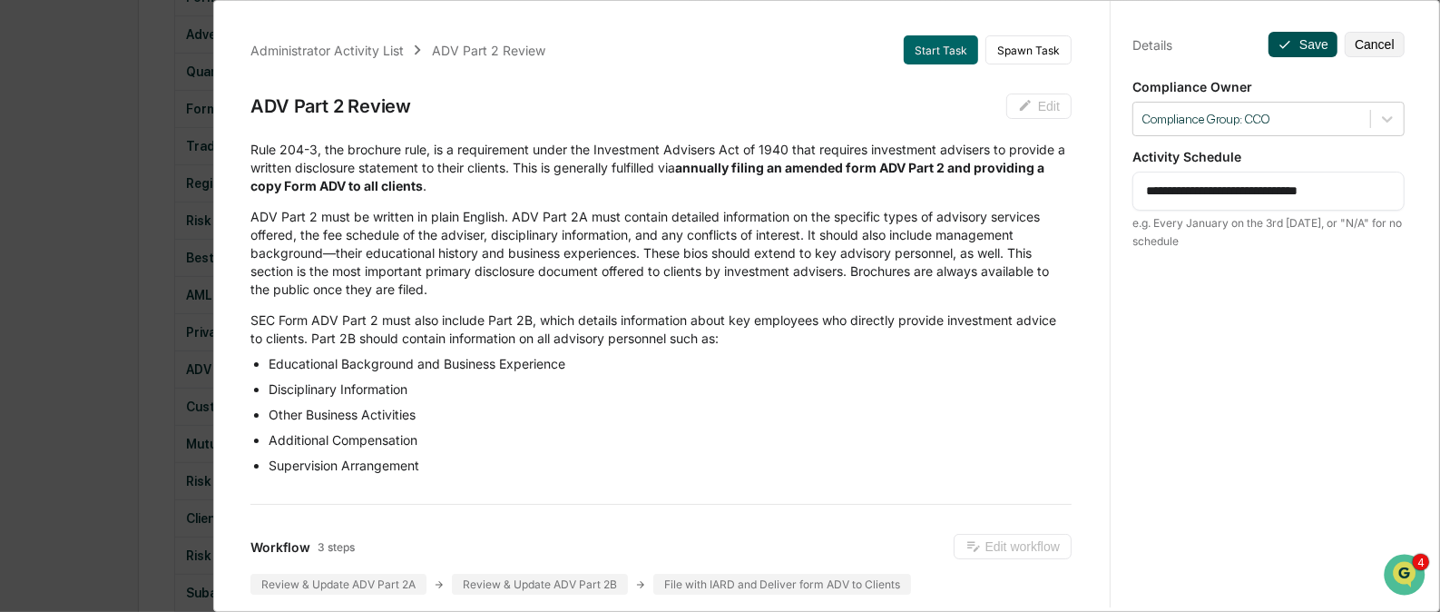
click at [1316, 36] on button "Save" at bounding box center [1303, 44] width 69 height 25
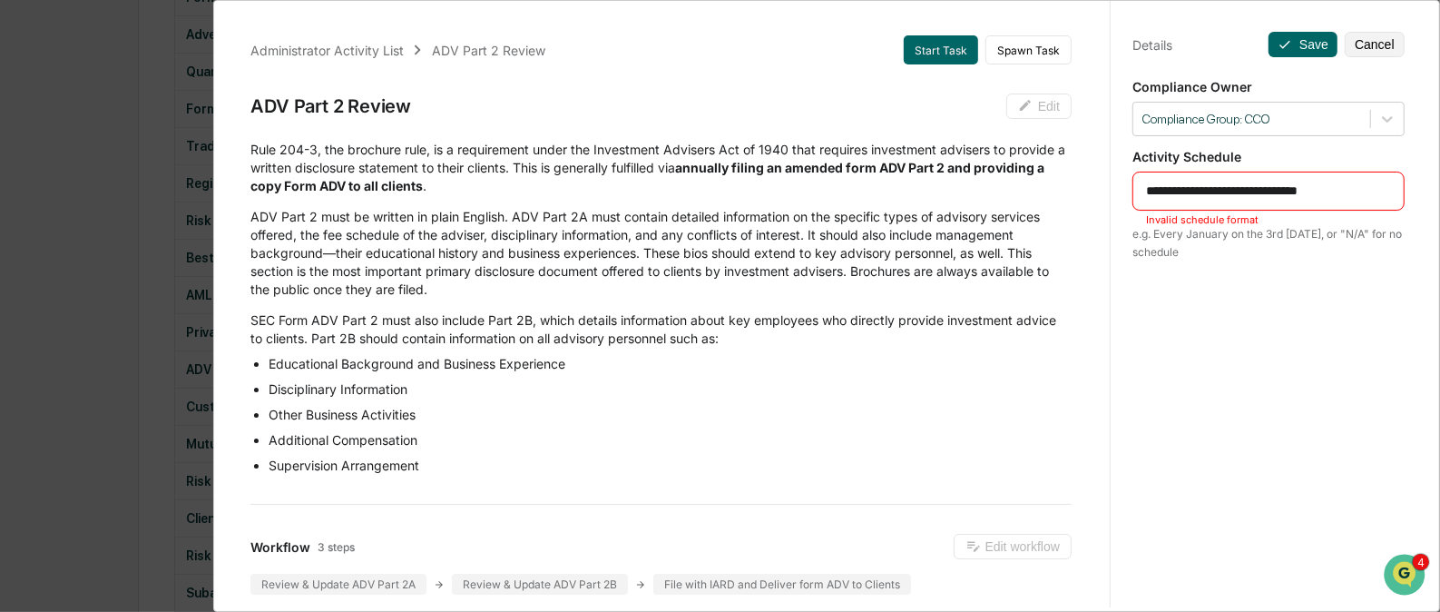
drag, startPoint x: 1232, startPoint y: 189, endPoint x: 1120, endPoint y: 183, distance: 111.8
click at [1120, 183] on div "**********" at bounding box center [1268, 322] width 317 height 655
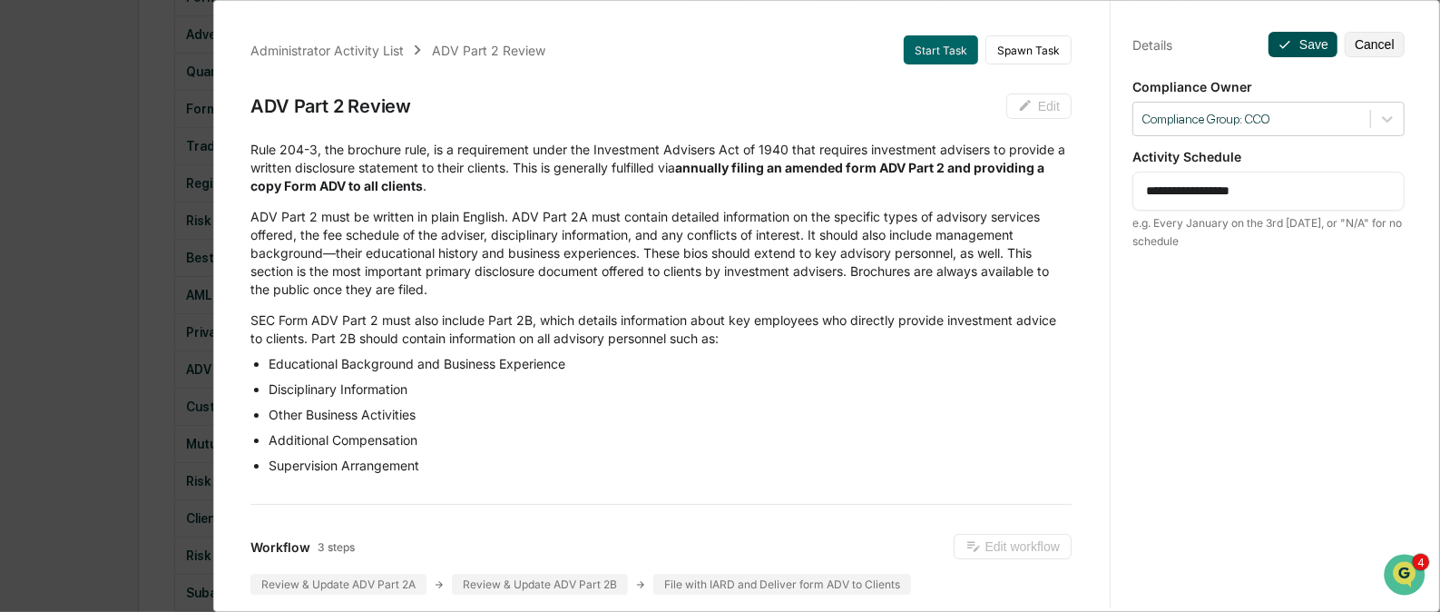
click at [1280, 38] on icon at bounding box center [1285, 44] width 15 height 15
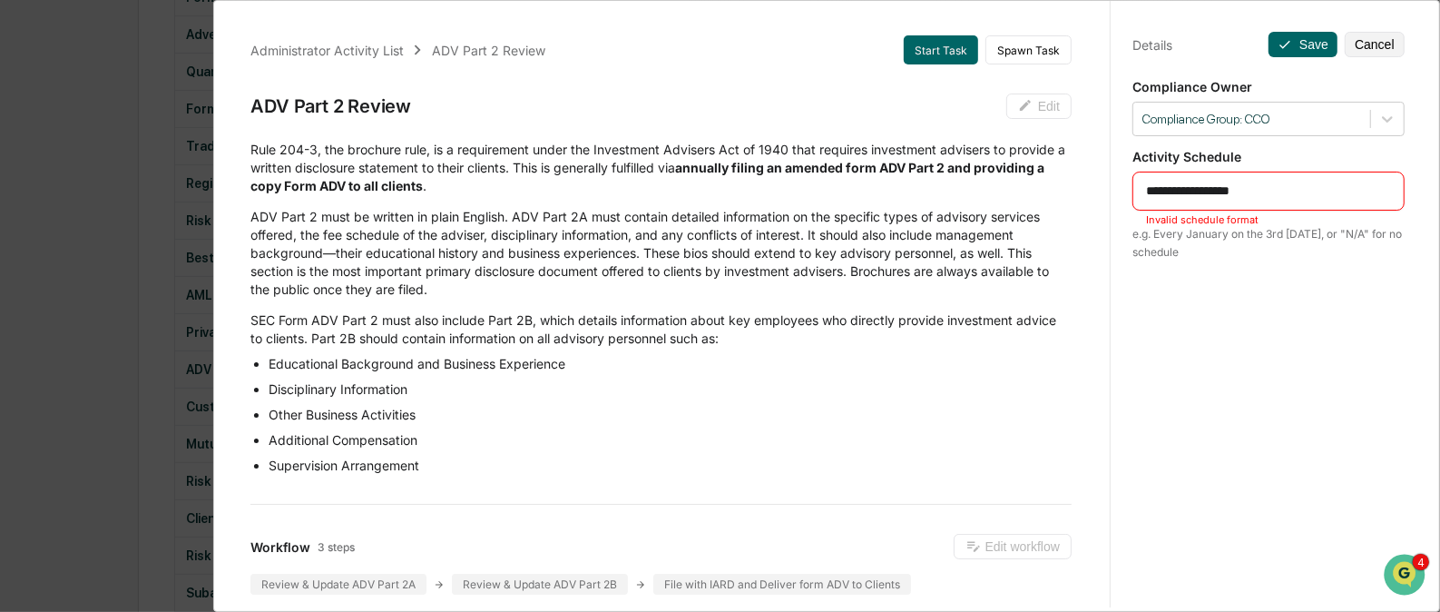
click at [1146, 187] on textarea "**********" at bounding box center [1268, 191] width 245 height 19
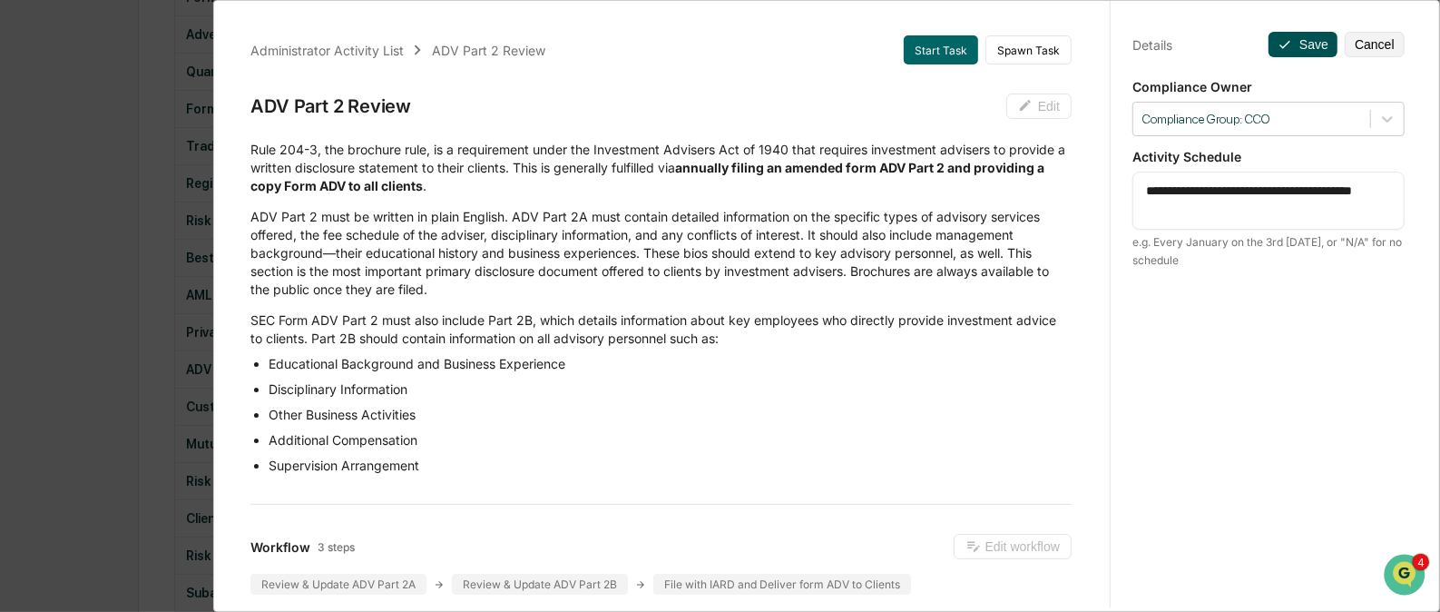
type textarea "**********"
click at [1291, 43] on button "Save" at bounding box center [1303, 44] width 69 height 25
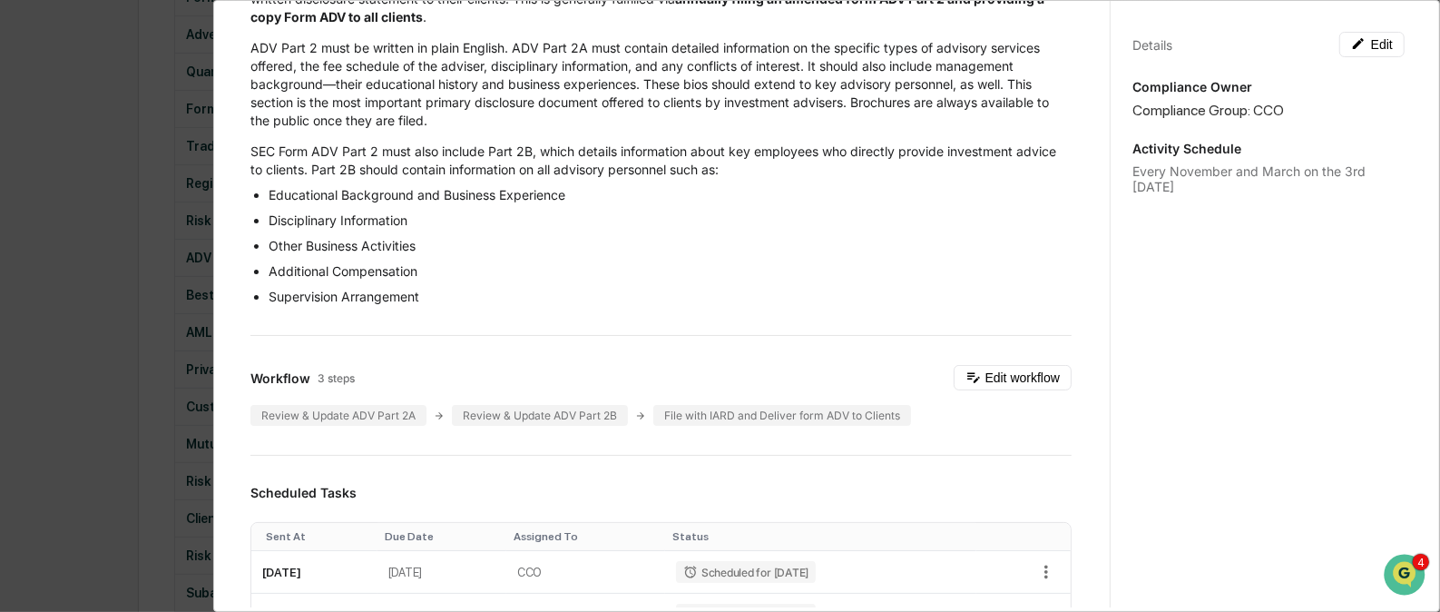
scroll to position [0, 0]
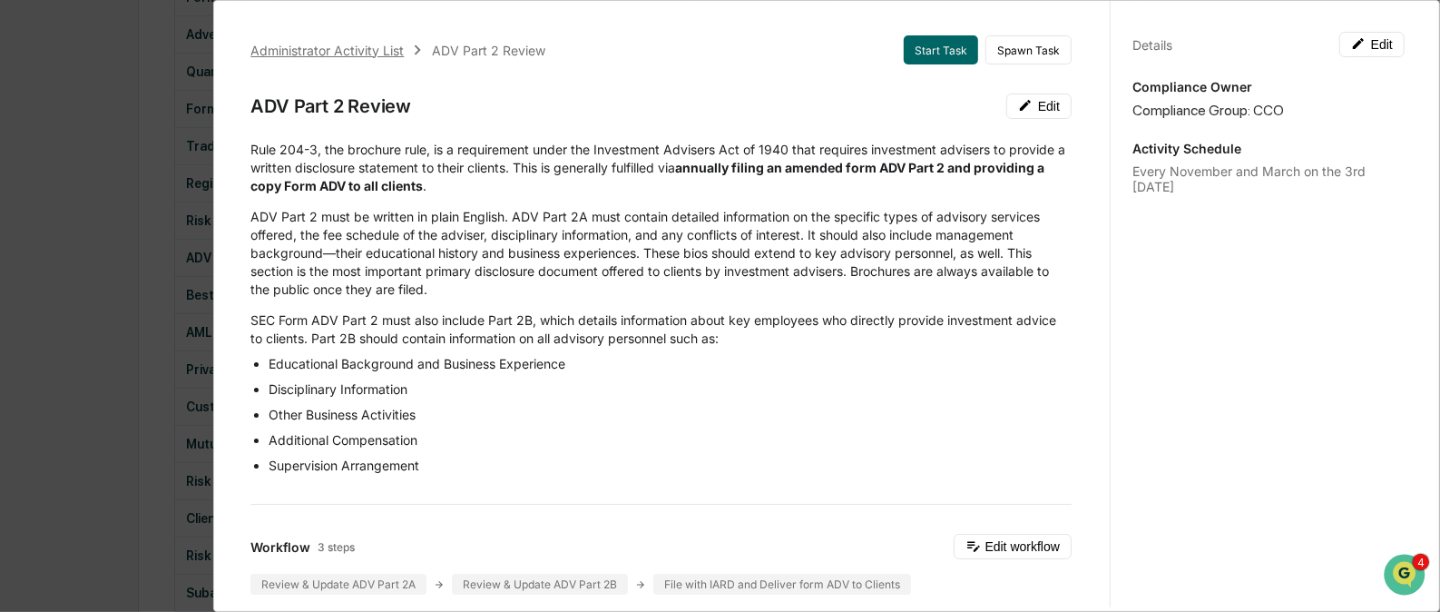
click at [373, 48] on div "Administrator Activity List" at bounding box center [326, 50] width 153 height 15
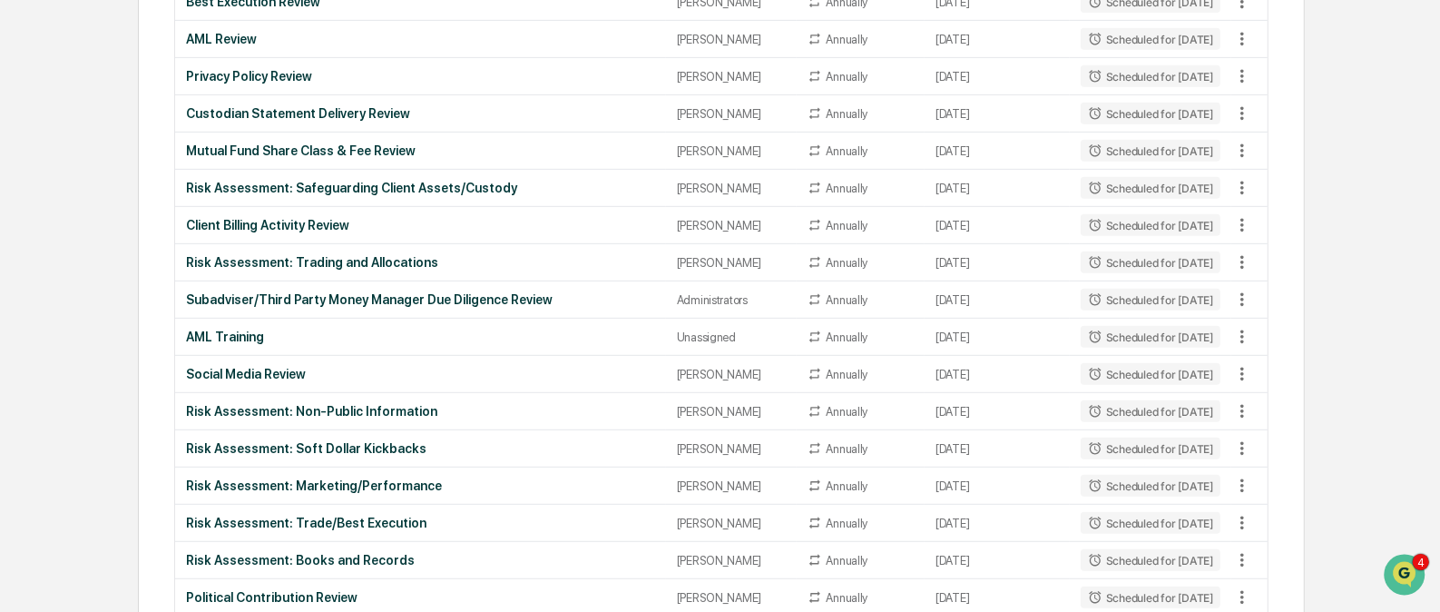
scroll to position [651, 0]
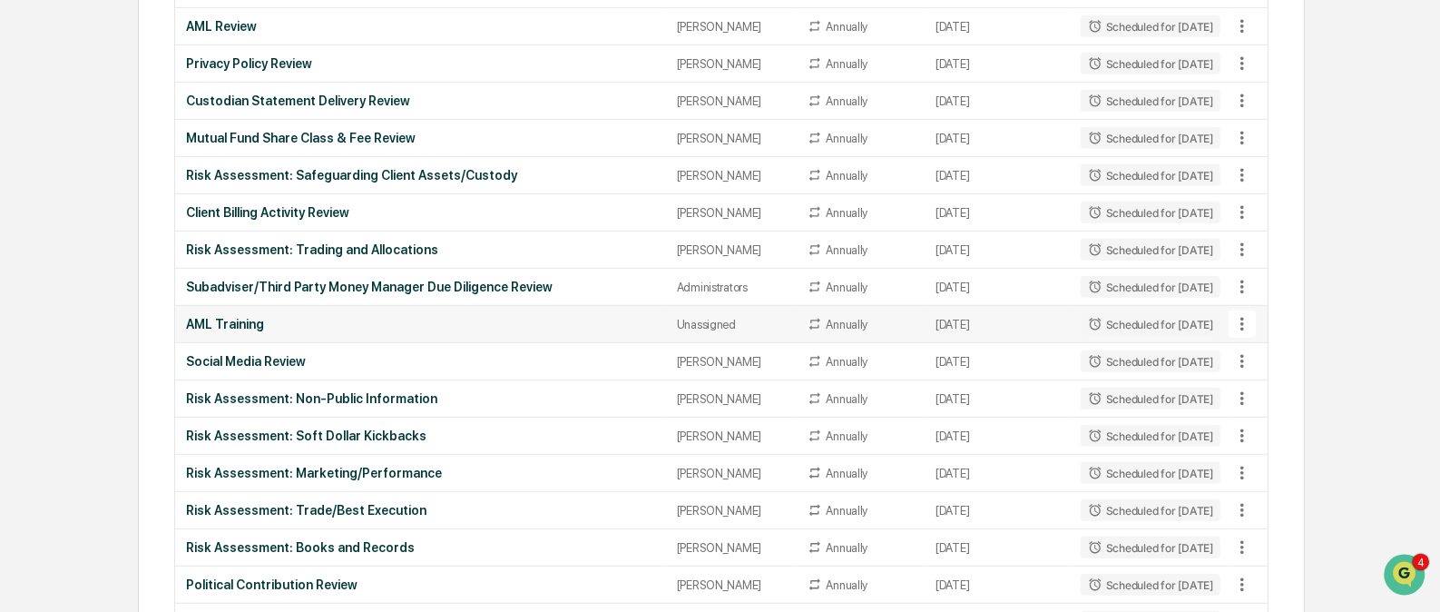
click at [1241, 318] on icon at bounding box center [1243, 324] width 20 height 20
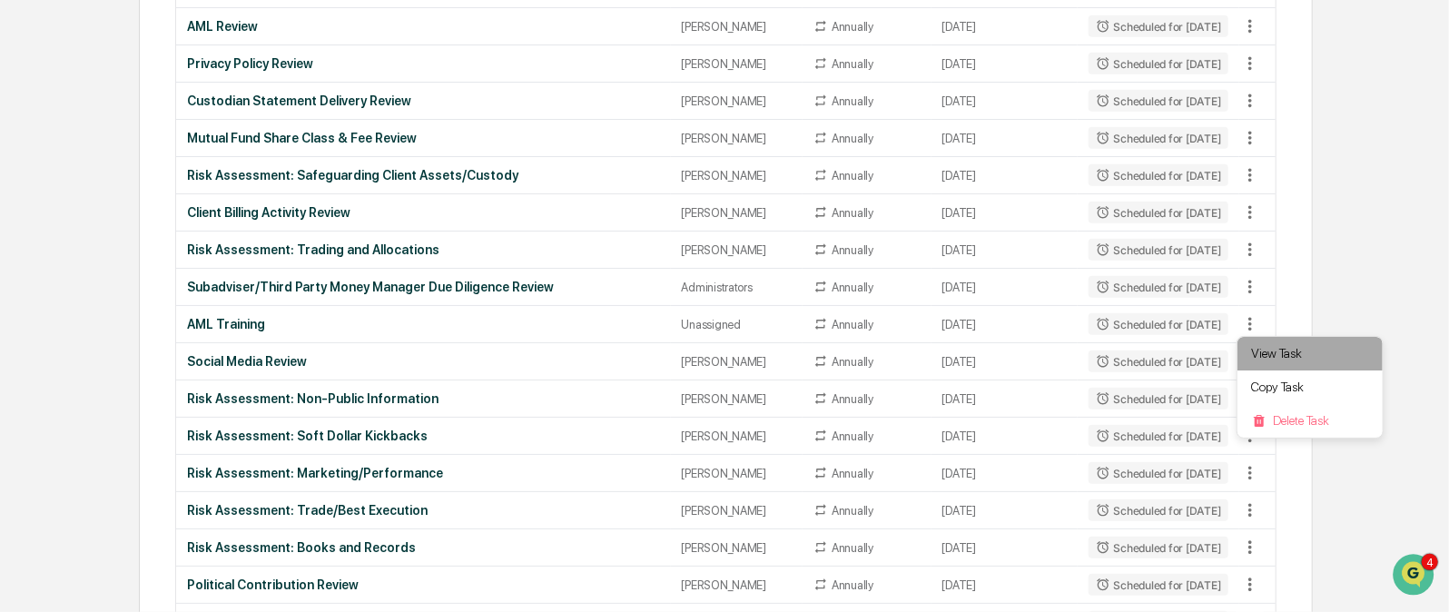
click at [1262, 362] on li "View Task" at bounding box center [1309, 354] width 145 height 34
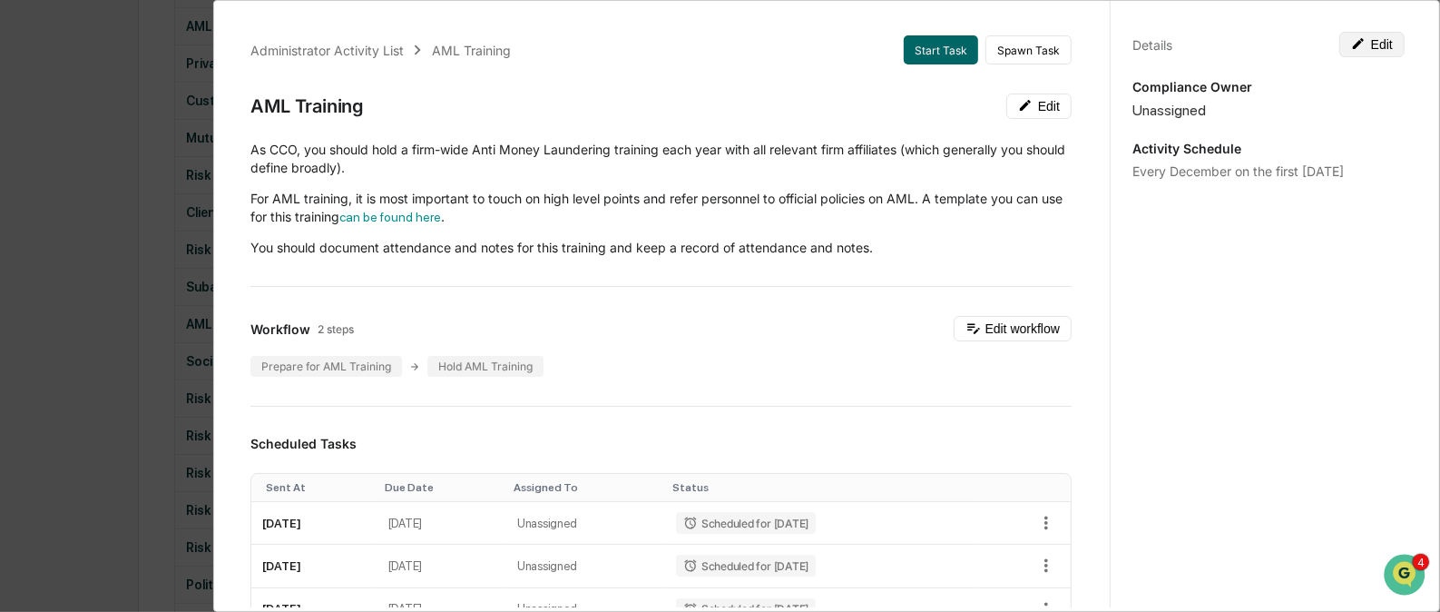
click at [1353, 43] on icon at bounding box center [1358, 43] width 15 height 15
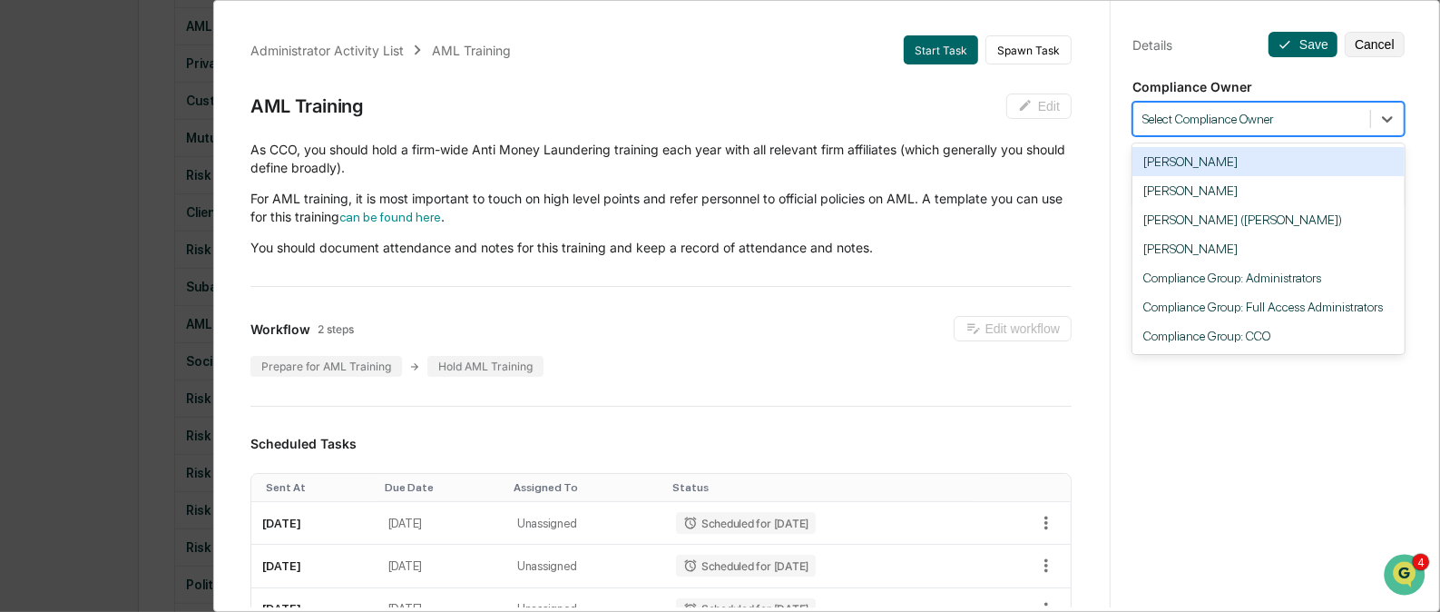
click at [1330, 122] on div at bounding box center [1252, 119] width 219 height 17
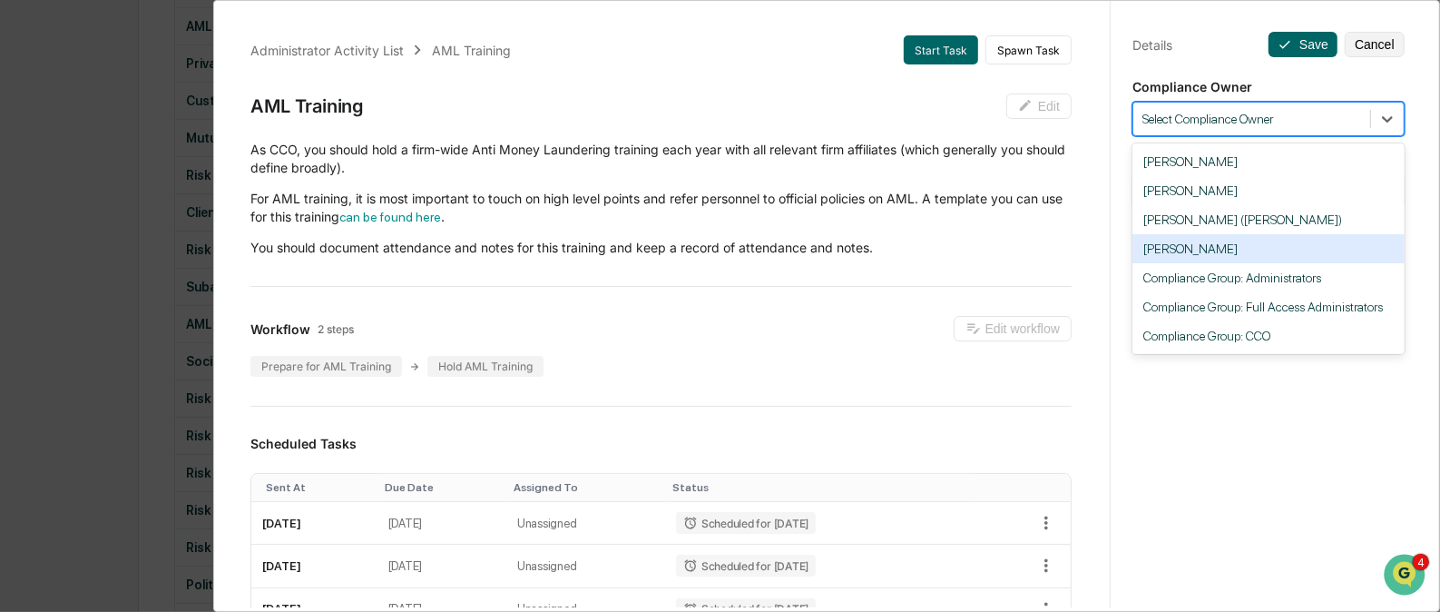
click at [1252, 263] on div "[PERSON_NAME]" at bounding box center [1269, 248] width 272 height 29
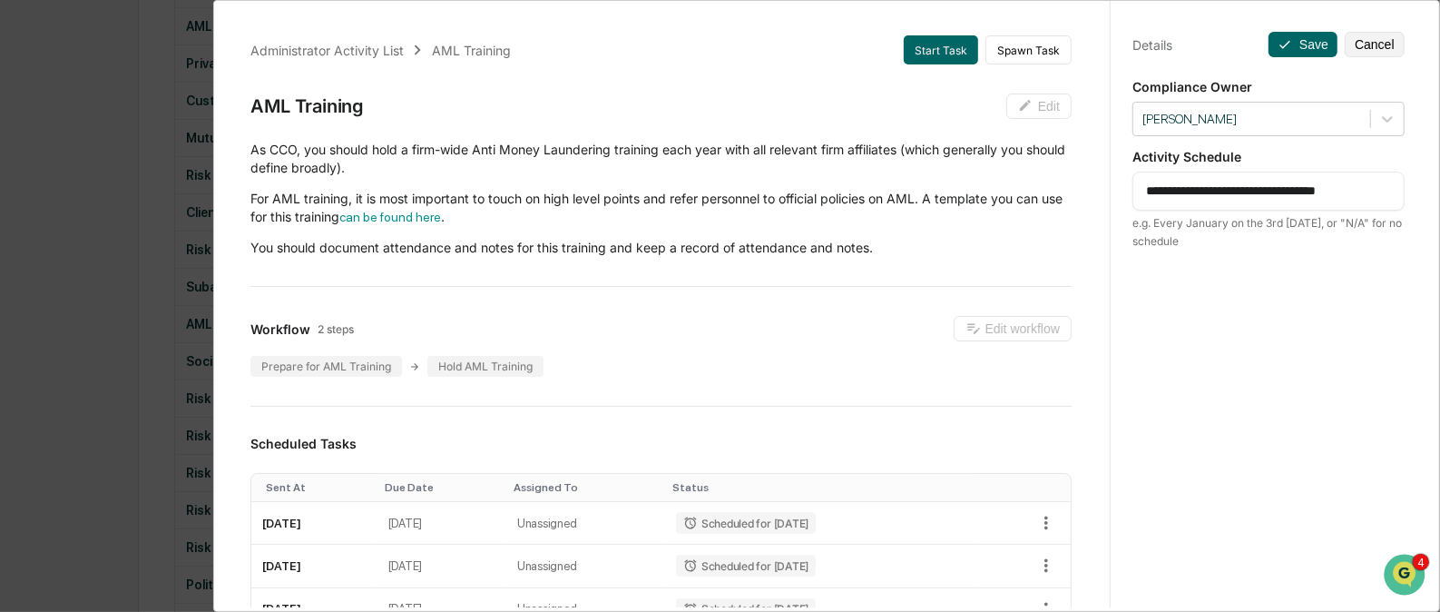
drag, startPoint x: 1137, startPoint y: 190, endPoint x: 1409, endPoint y: 180, distance: 271.6
click at [1409, 180] on div "**********" at bounding box center [1268, 322] width 317 height 655
click at [1289, 44] on button "Save" at bounding box center [1303, 44] width 69 height 25
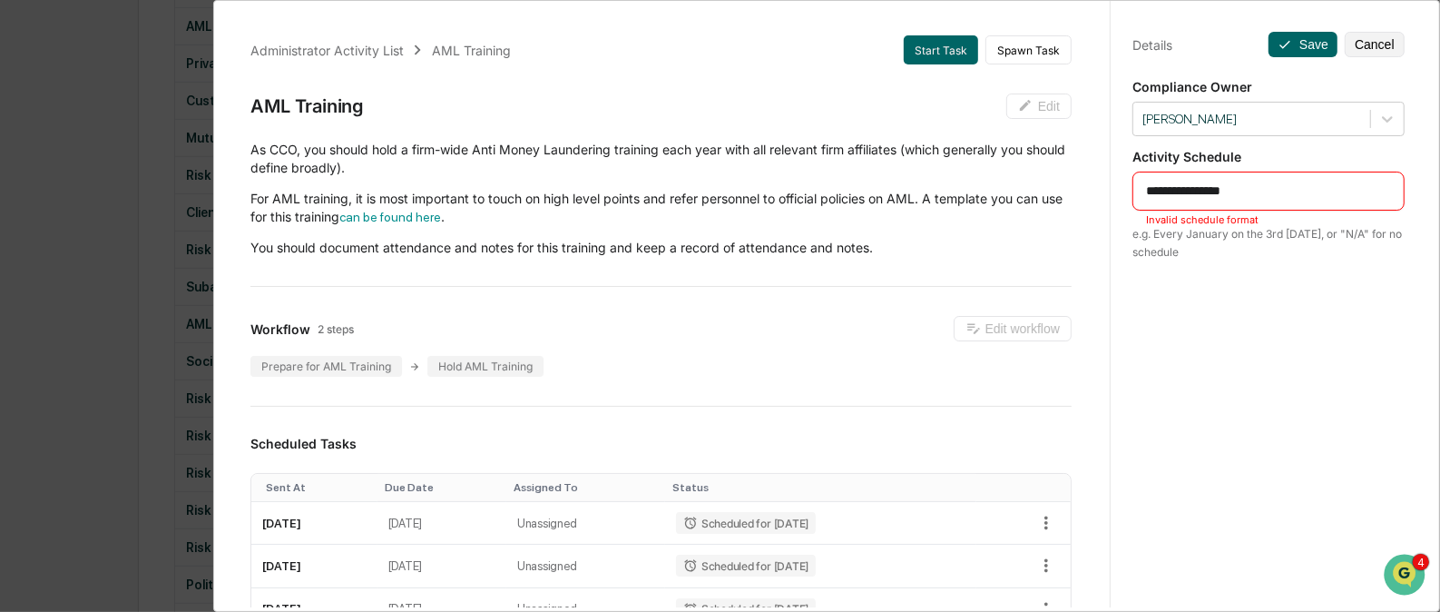
click at [1262, 195] on textarea "**********" at bounding box center [1268, 191] width 245 height 19
drag, startPoint x: 1189, startPoint y: 192, endPoint x: 1071, endPoint y: 196, distance: 118.0
click at [1071, 196] on div "Administrator Activity List AML Training Start Task Spawn Task AML Training Edi…" at bounding box center [827, 301] width 1200 height 612
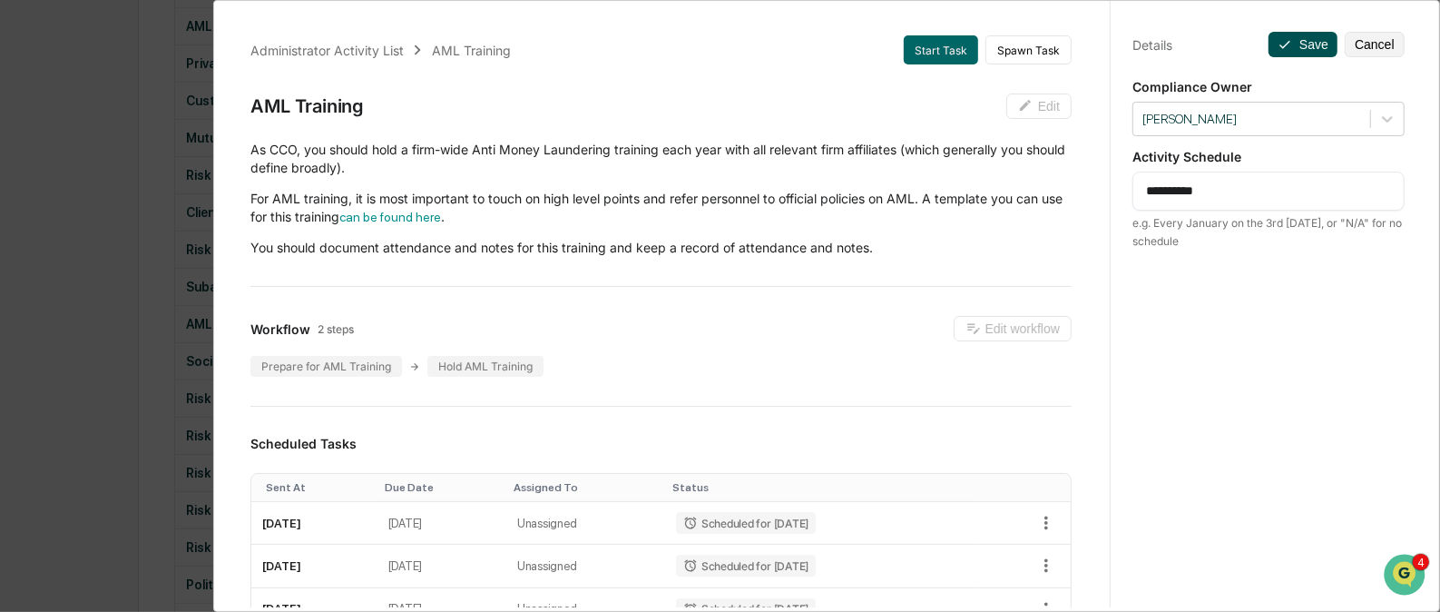
type textarea "**********"
click at [1295, 34] on button "Save" at bounding box center [1303, 44] width 69 height 25
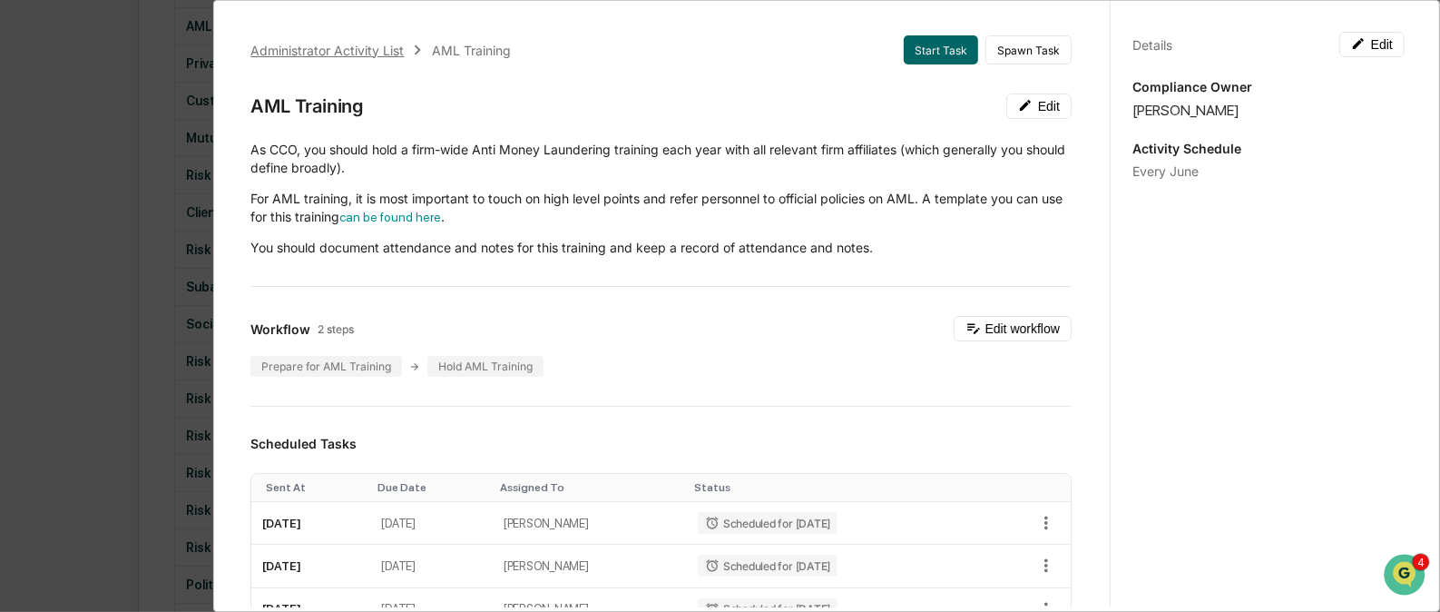
click at [379, 45] on div "Administrator Activity List" at bounding box center [326, 50] width 153 height 15
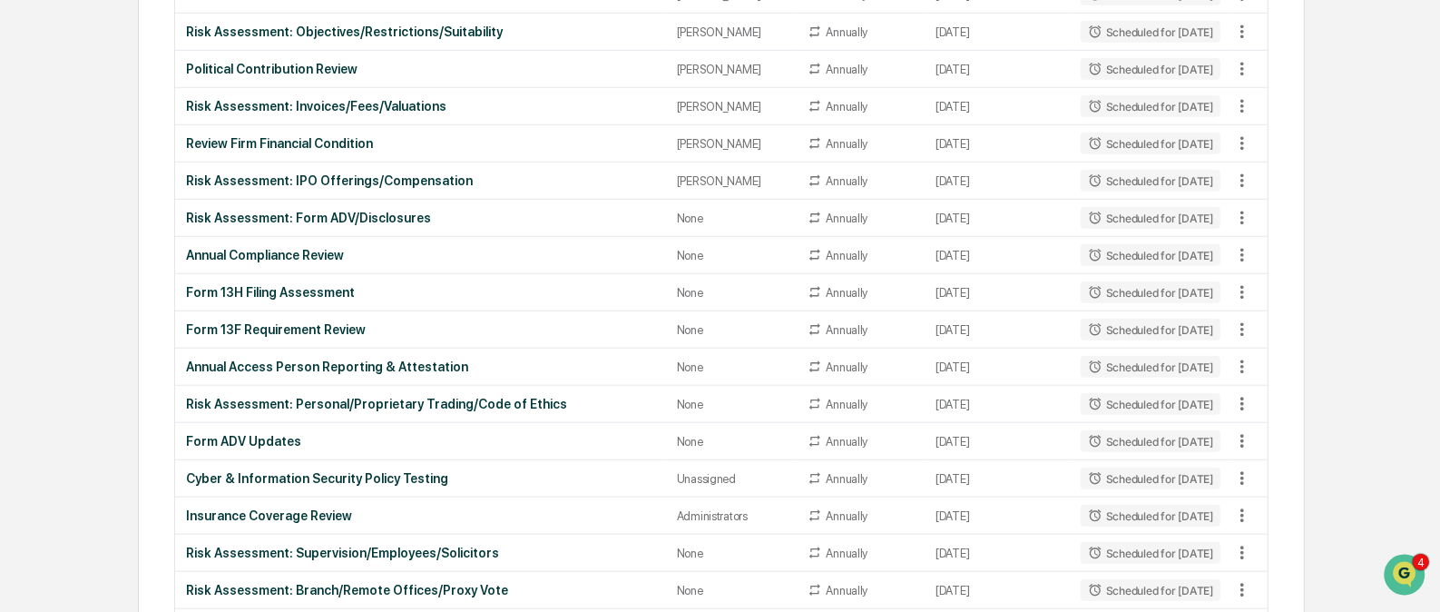
scroll to position [1163, 0]
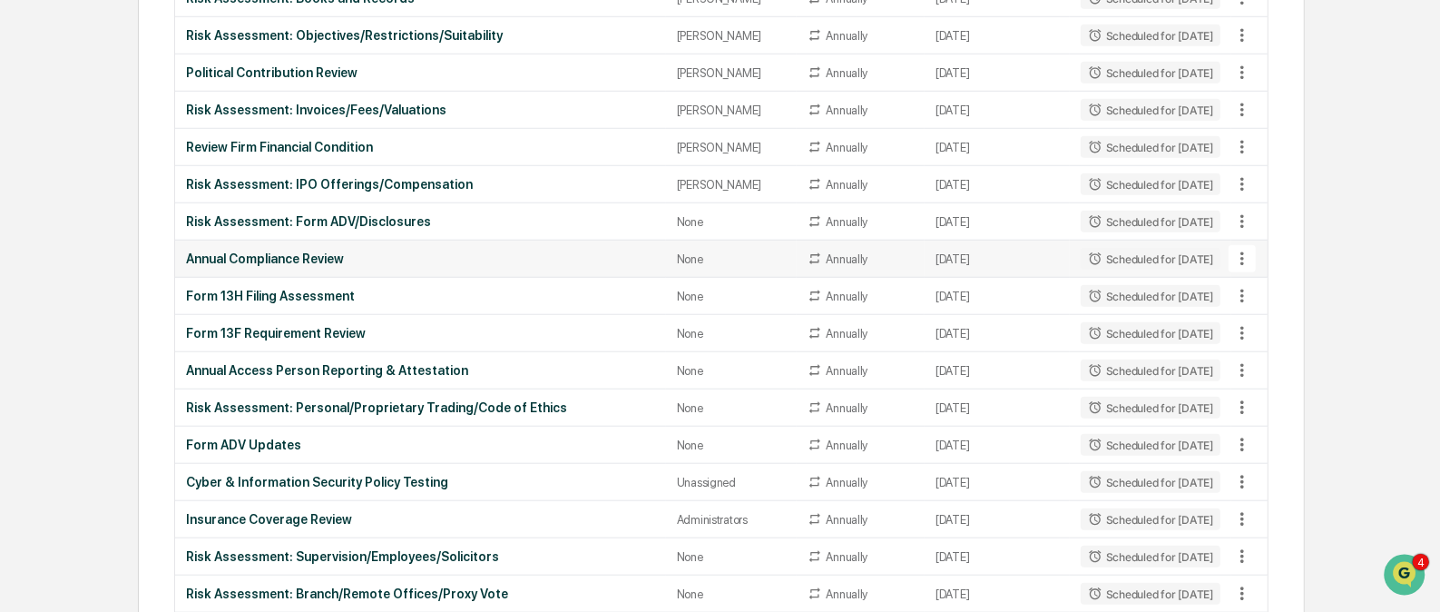
click at [1242, 258] on icon at bounding box center [1243, 259] width 20 height 20
click at [1267, 290] on li "View Task" at bounding box center [1309, 287] width 145 height 34
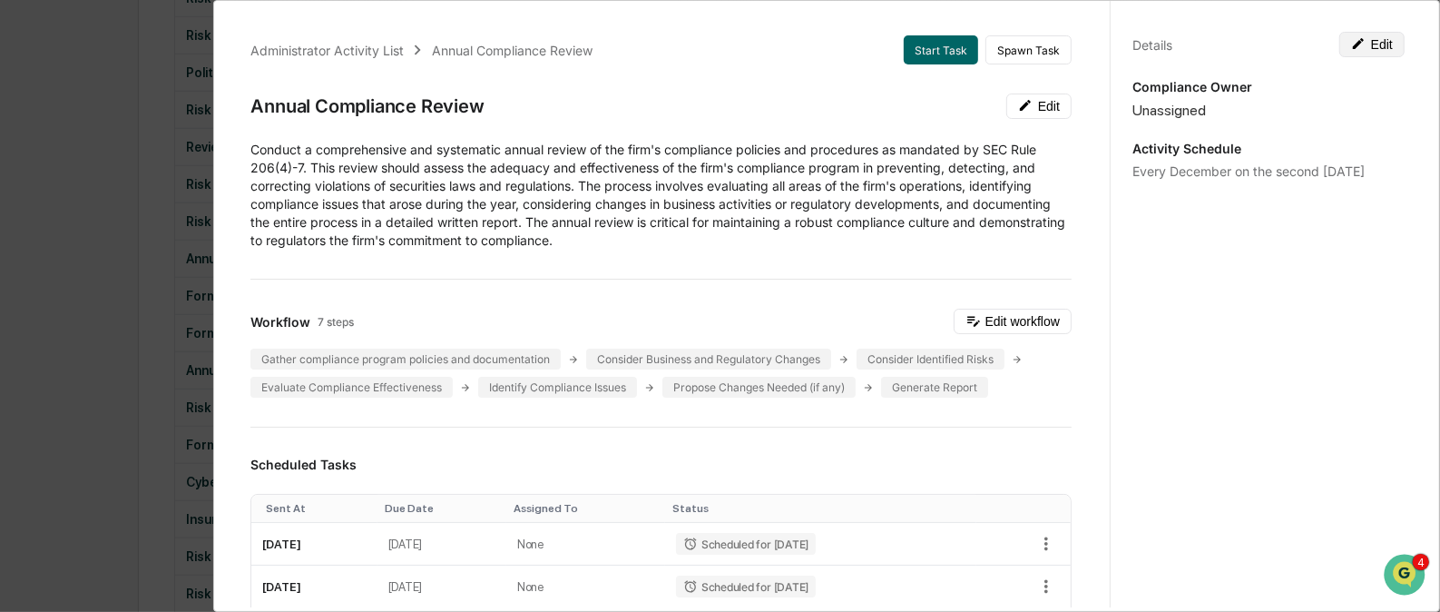
click at [1378, 36] on button "Edit" at bounding box center [1372, 44] width 65 height 25
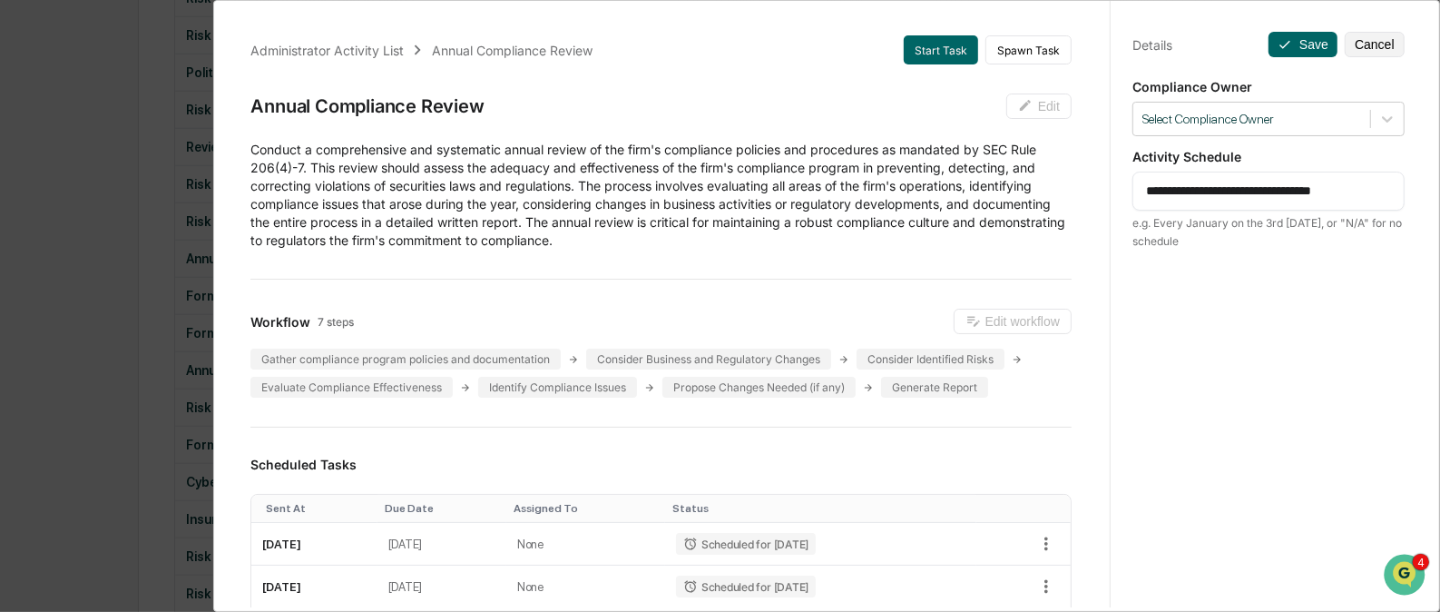
drag, startPoint x: 1243, startPoint y: 191, endPoint x: 1439, endPoint y: 181, distance: 195.4
click at [1439, 181] on div "Administrator Activity List Annual Compliance Review Start Task Spawn Task Annu…" at bounding box center [826, 306] width 1227 height 612
type textarea "**********"
click at [1314, 122] on div at bounding box center [1252, 119] width 219 height 17
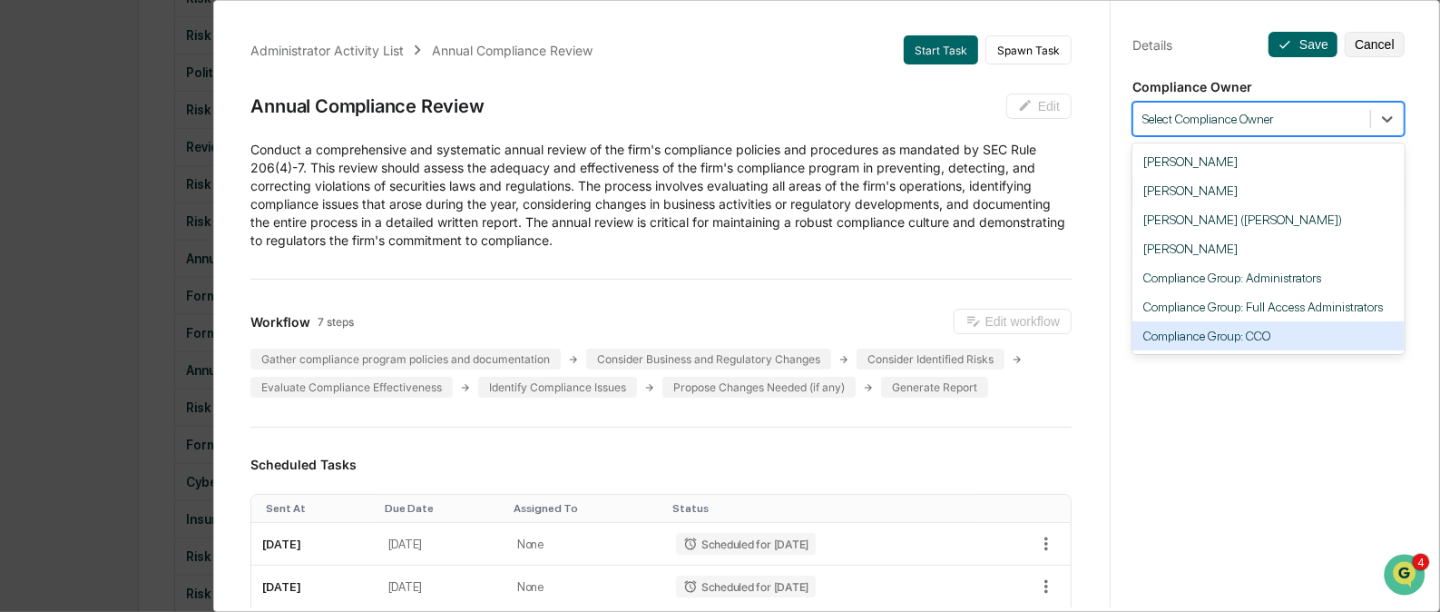
click at [1238, 349] on div "Compliance Group: CCO" at bounding box center [1269, 335] width 272 height 29
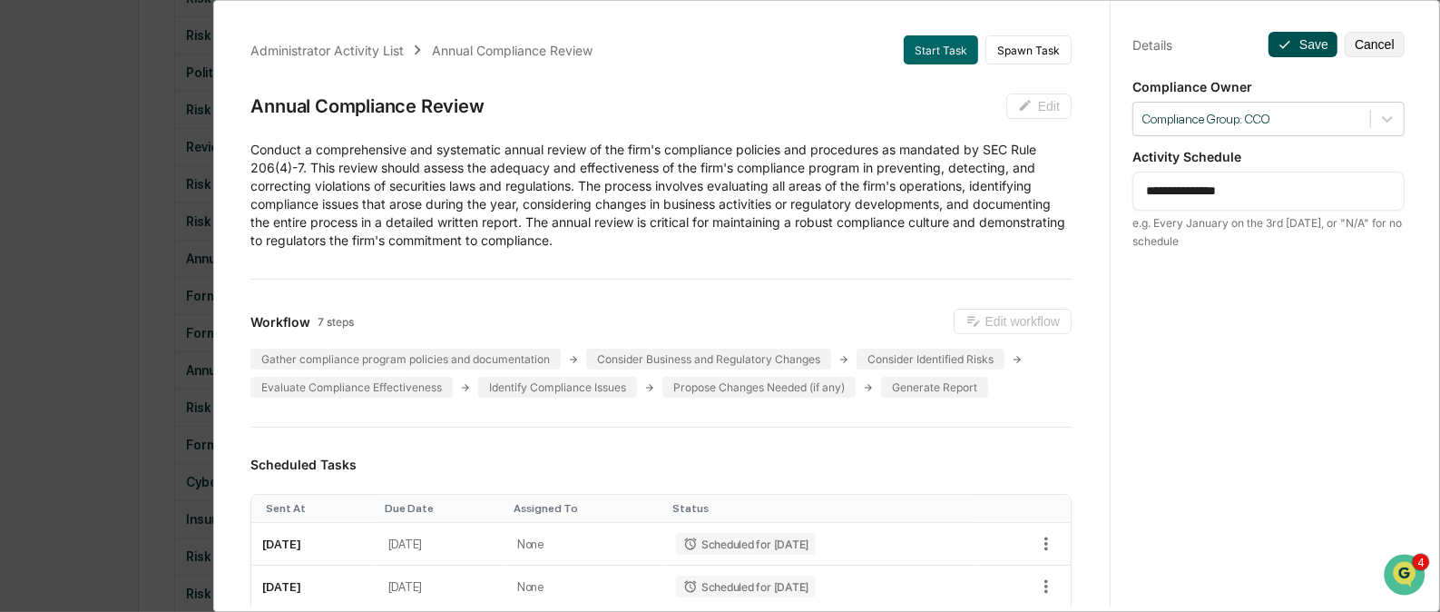
click at [1300, 43] on button "Save" at bounding box center [1303, 44] width 69 height 25
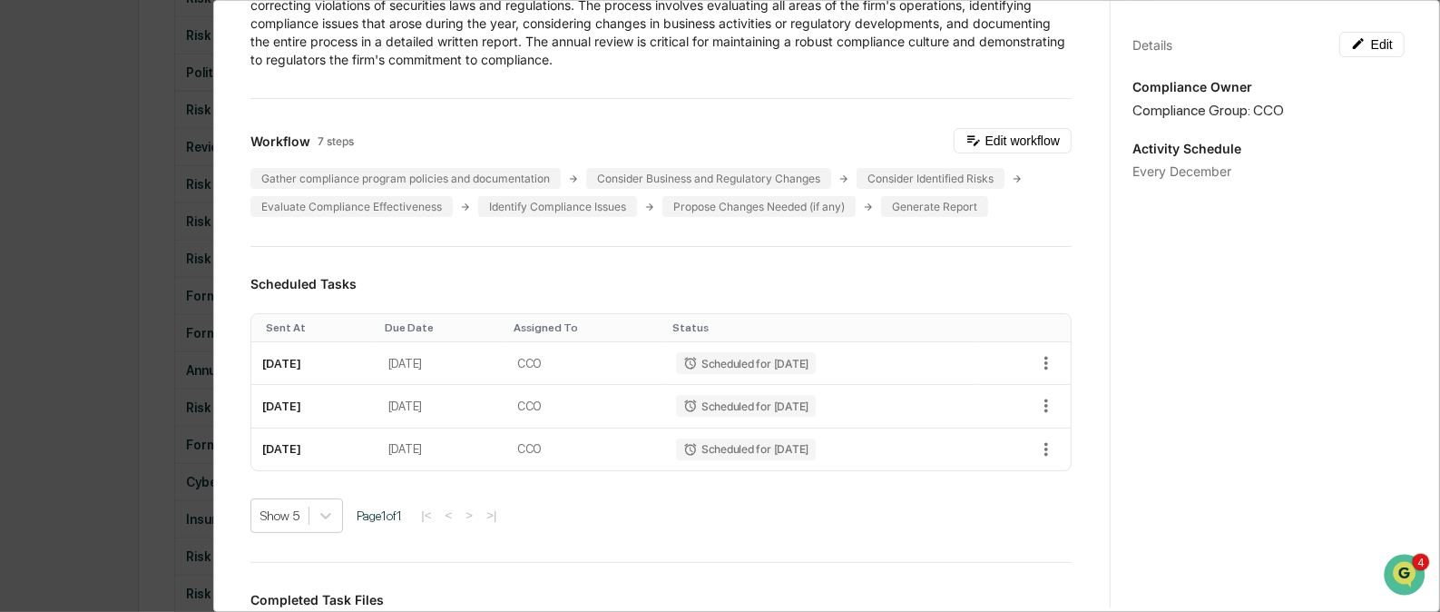
scroll to position [0, 0]
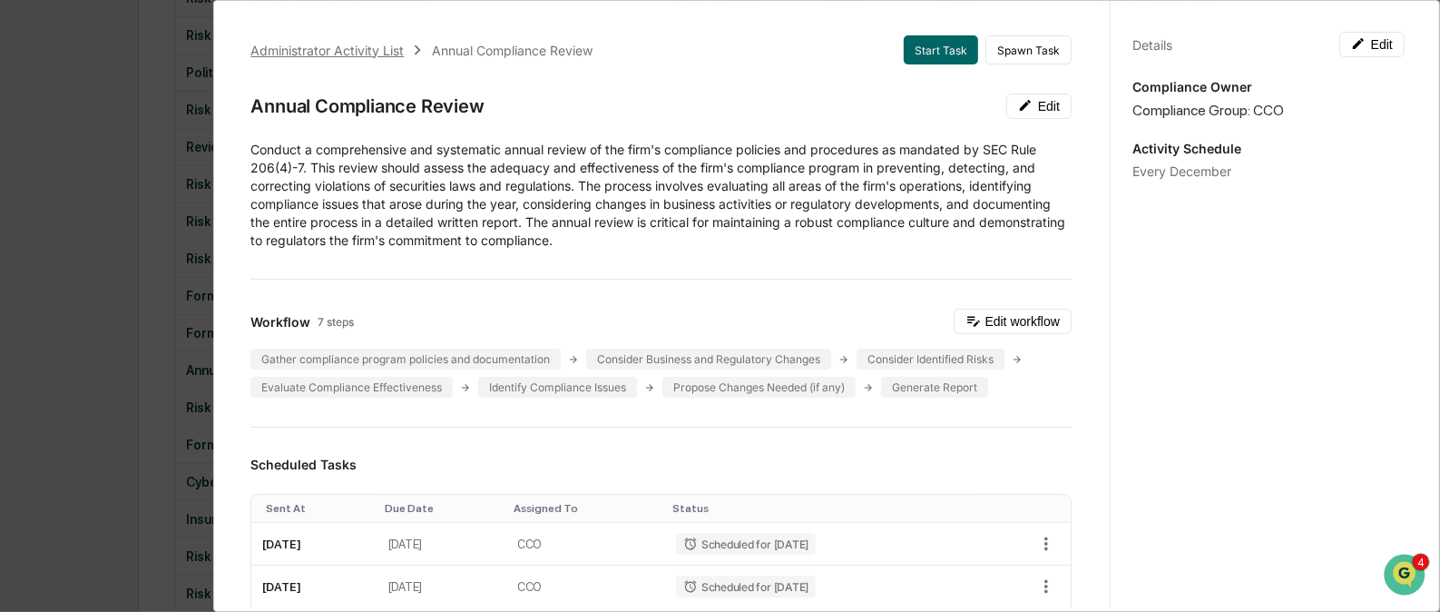
click at [363, 45] on div "Administrator Activity List" at bounding box center [326, 50] width 153 height 15
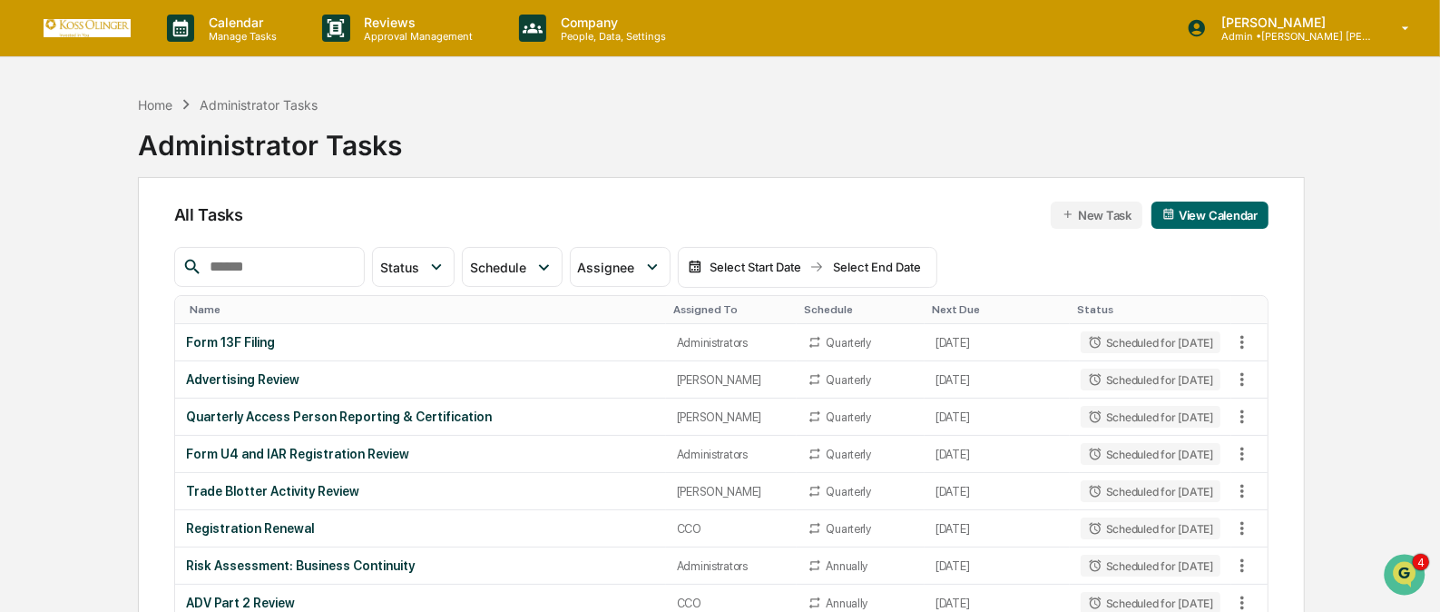
click at [704, 309] on div "Assigned To" at bounding box center [731, 309] width 117 height 13
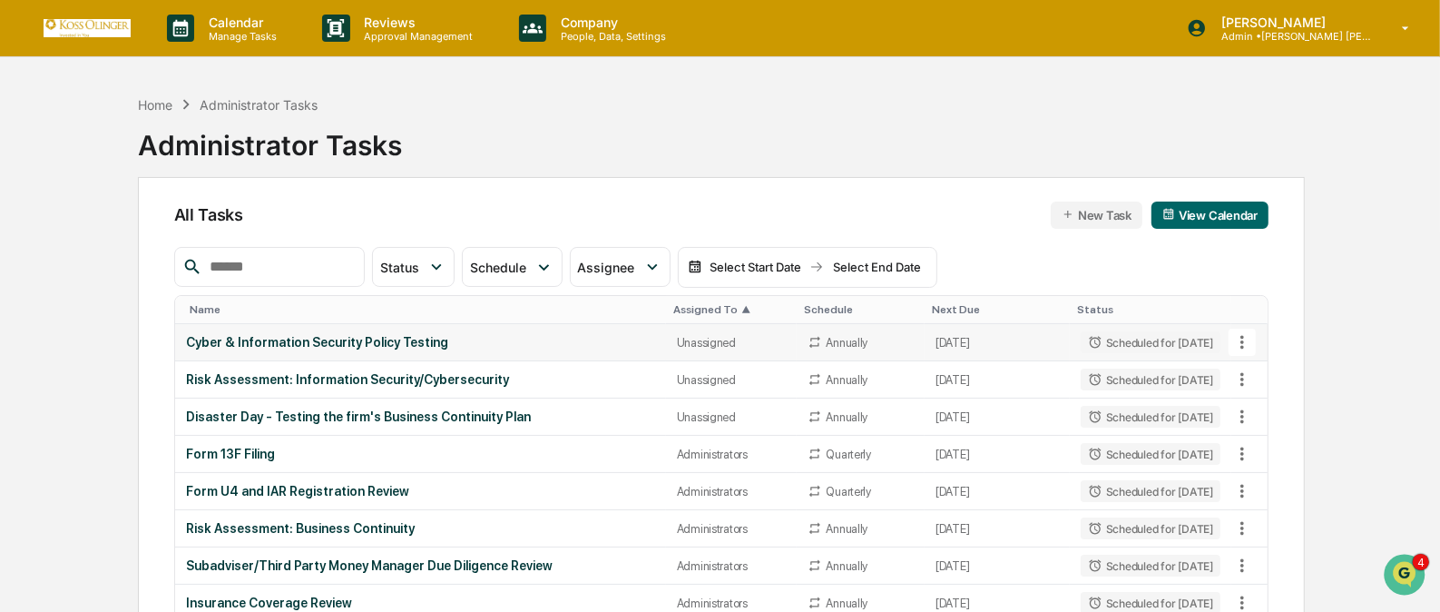
click at [1239, 340] on icon at bounding box center [1243, 342] width 20 height 20
click at [1253, 367] on li "View Task" at bounding box center [1309, 374] width 145 height 34
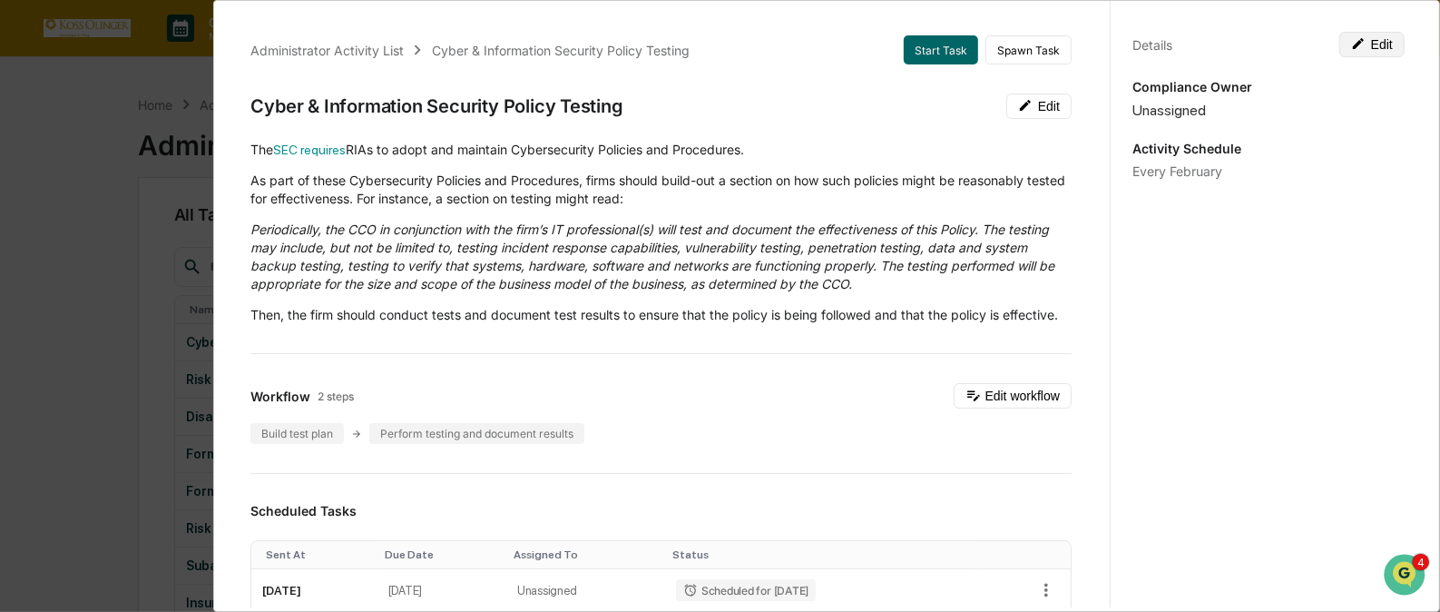
click at [1371, 37] on button "Edit" at bounding box center [1372, 44] width 65 height 25
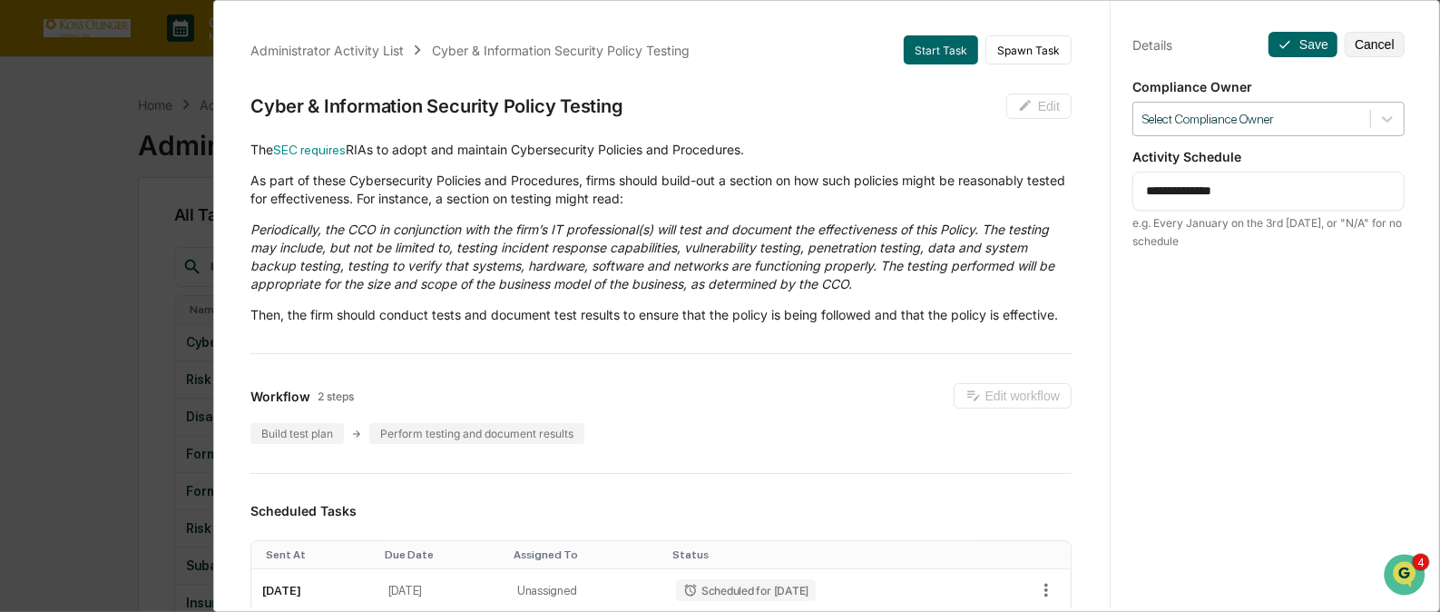
click at [1361, 108] on div "Select Compliance Owner" at bounding box center [1252, 119] width 237 height 25
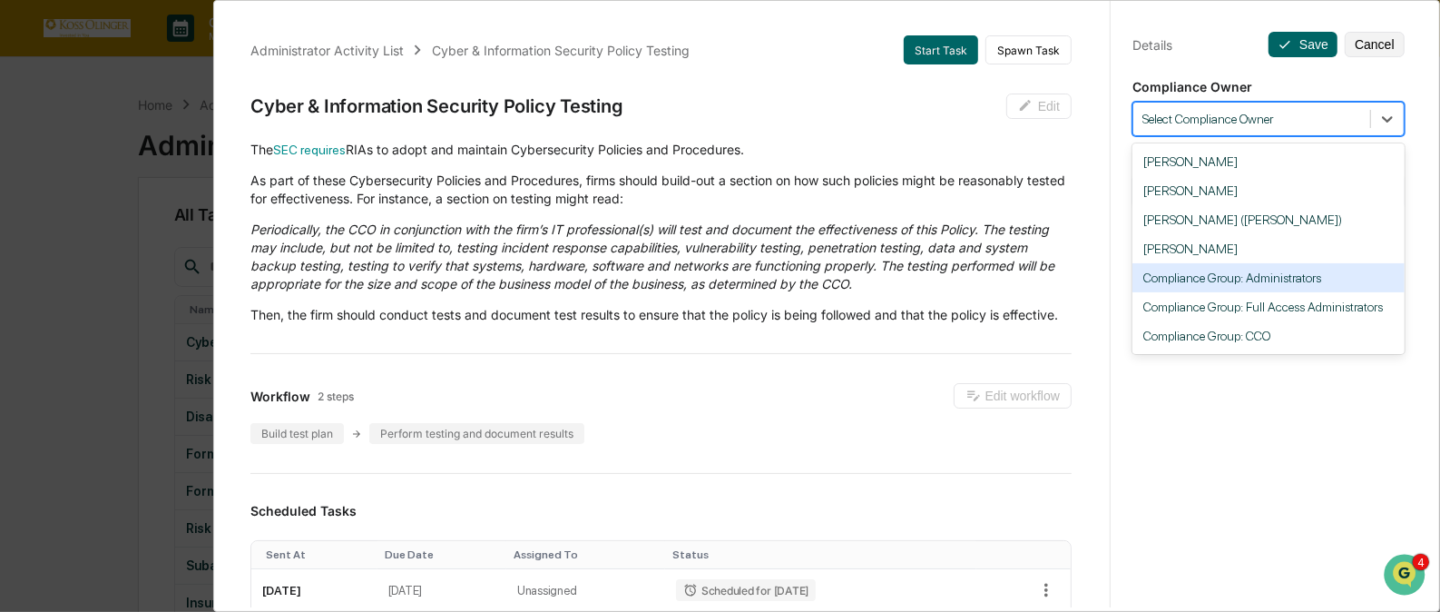
click at [1331, 280] on div "Compliance Group: Administrators" at bounding box center [1269, 277] width 272 height 29
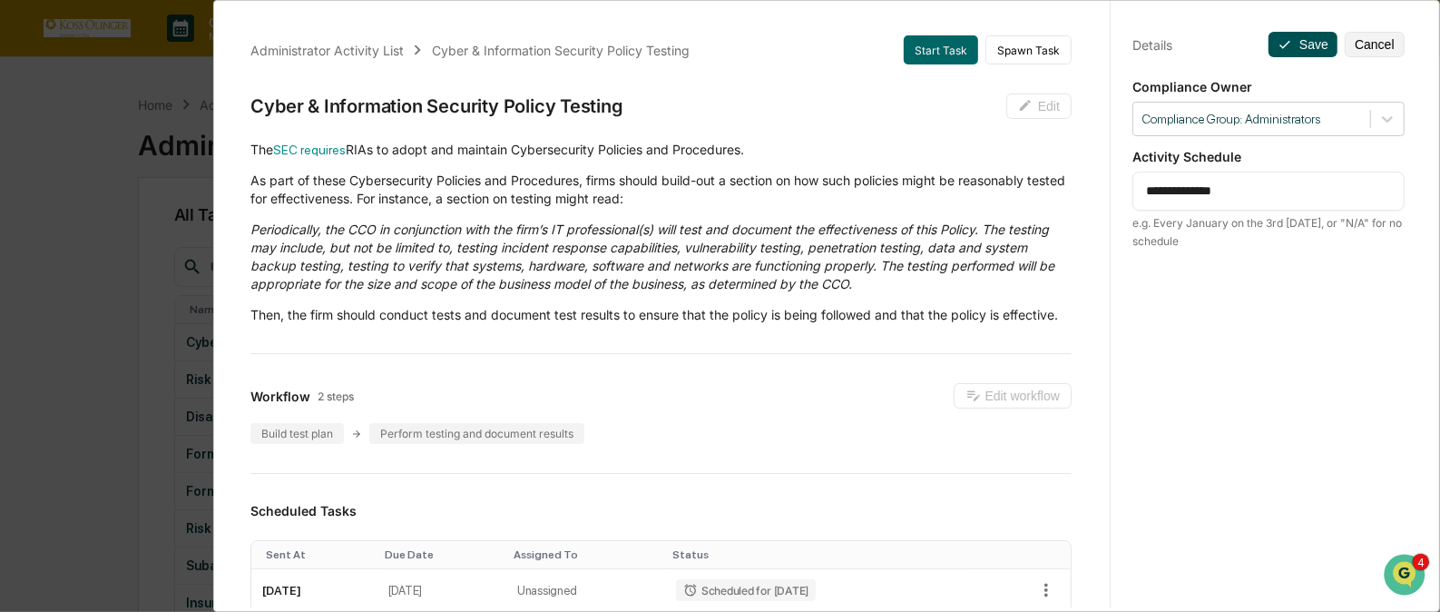
click at [1305, 43] on button "Save" at bounding box center [1303, 44] width 69 height 25
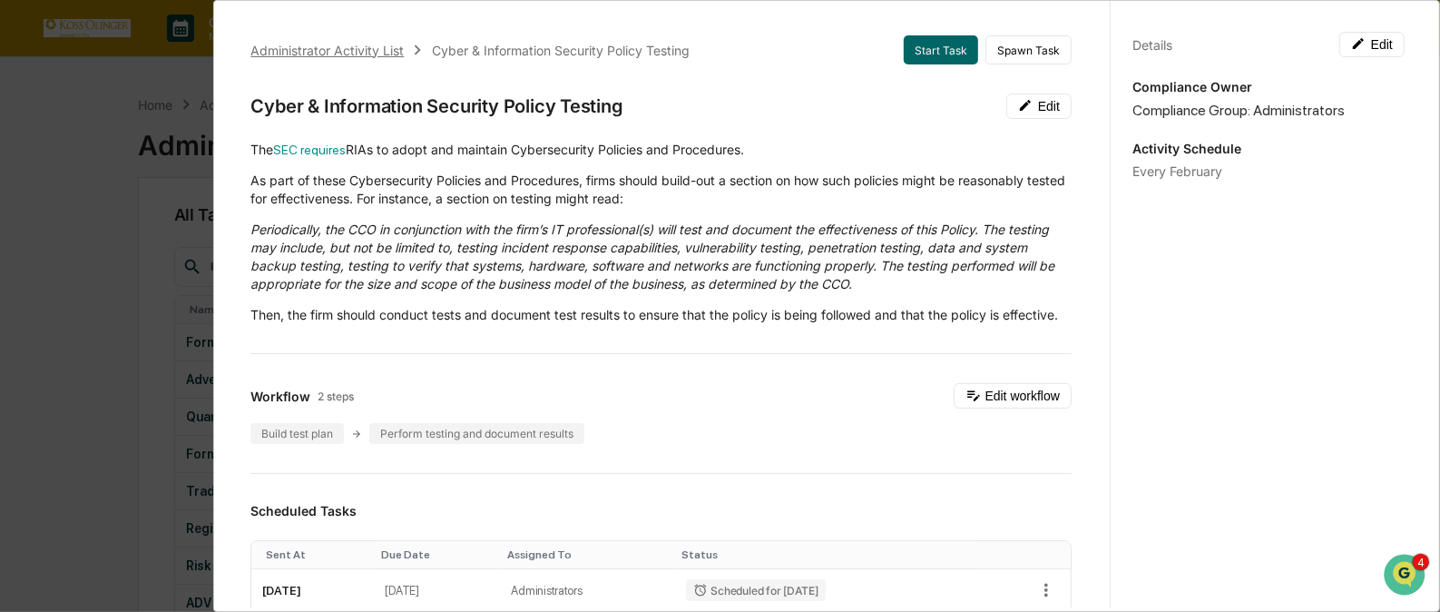
click at [359, 45] on div "Administrator Activity List" at bounding box center [326, 50] width 153 height 15
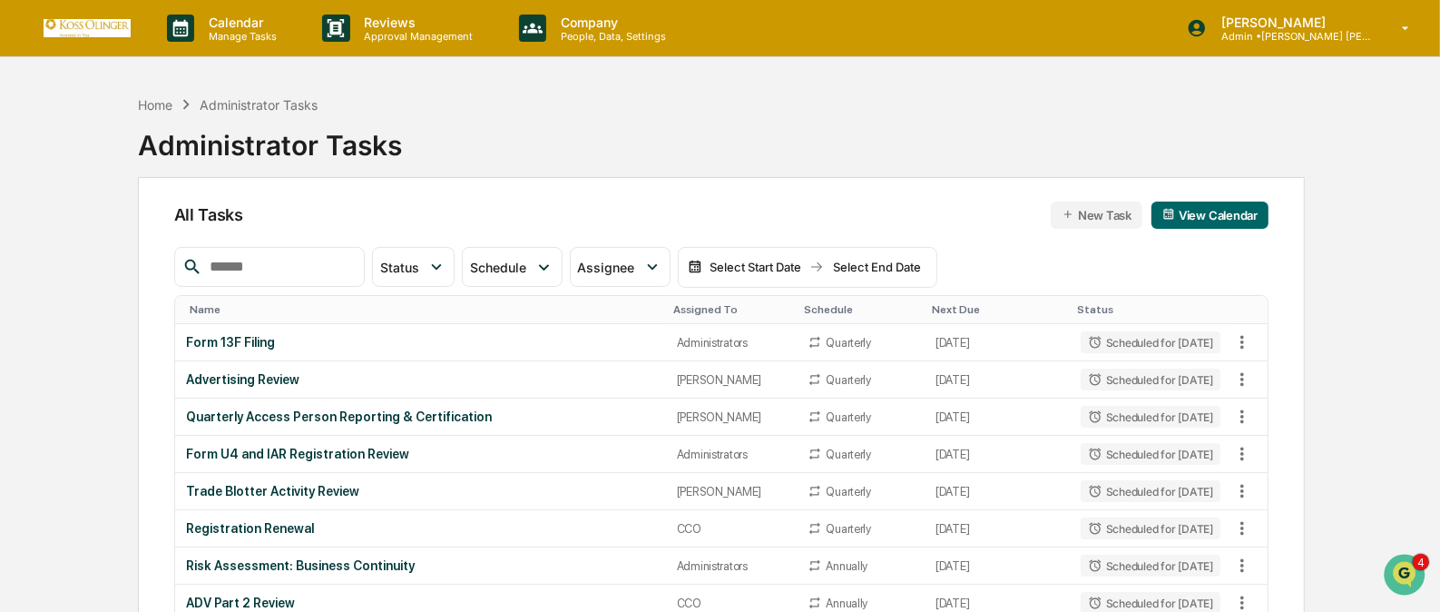
click at [696, 305] on div "Assigned To" at bounding box center [731, 309] width 117 height 13
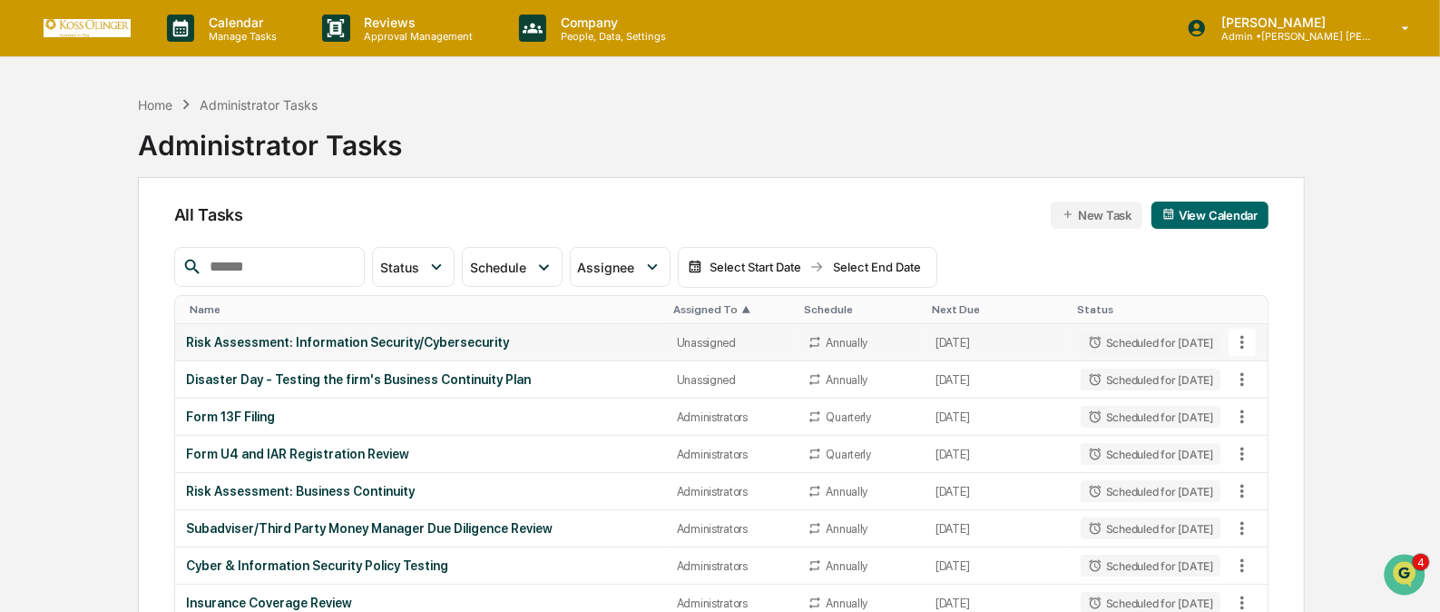
click at [1240, 344] on icon at bounding box center [1243, 342] width 20 height 20
click at [1262, 373] on li "View Task" at bounding box center [1309, 374] width 145 height 34
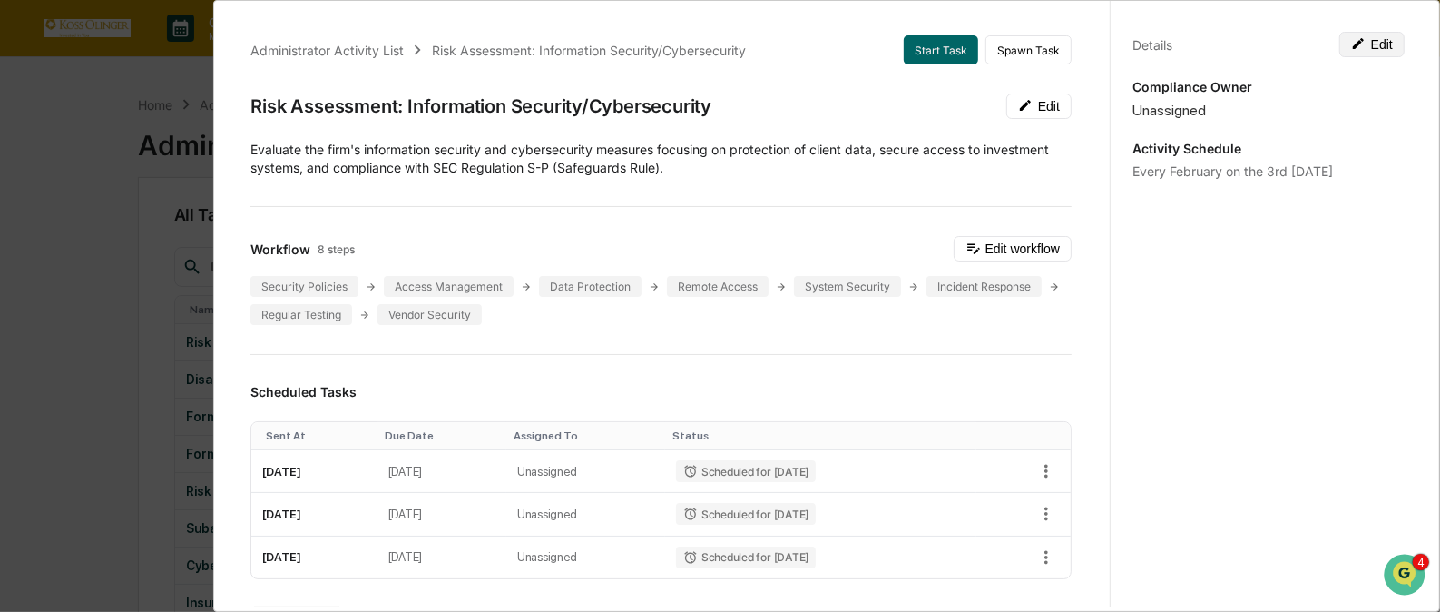
click at [1355, 39] on icon at bounding box center [1358, 43] width 11 height 11
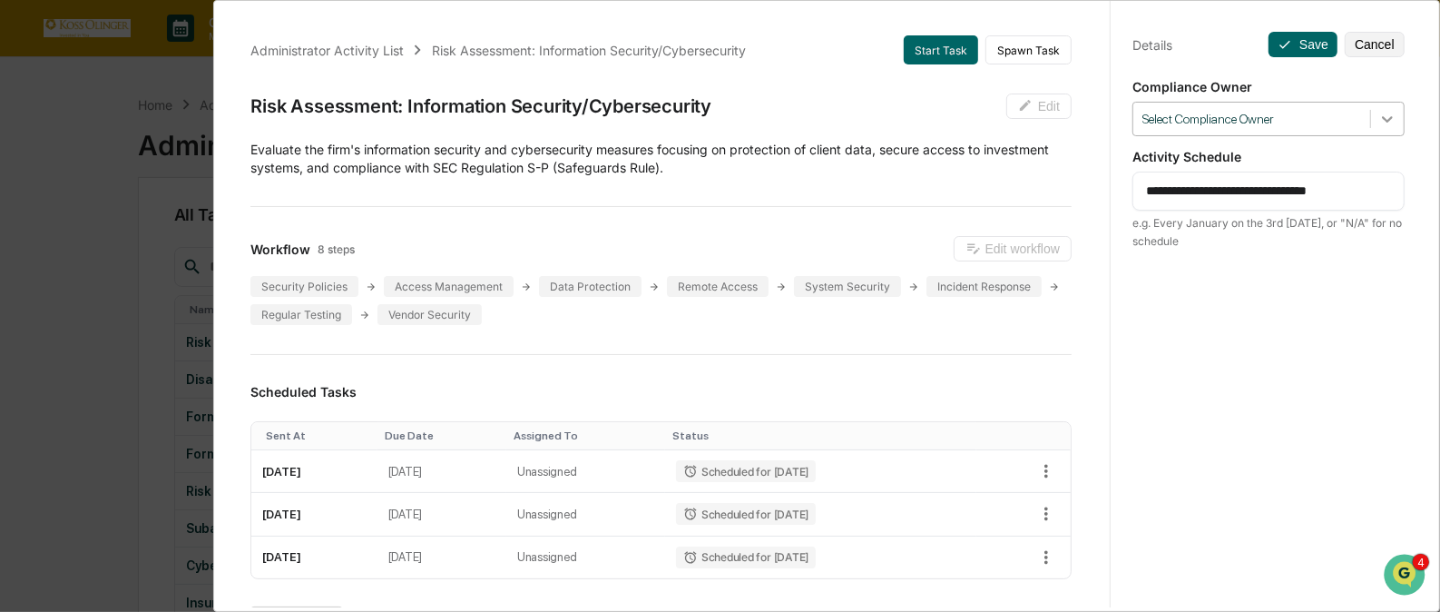
click at [1381, 111] on icon at bounding box center [1388, 119] width 18 height 18
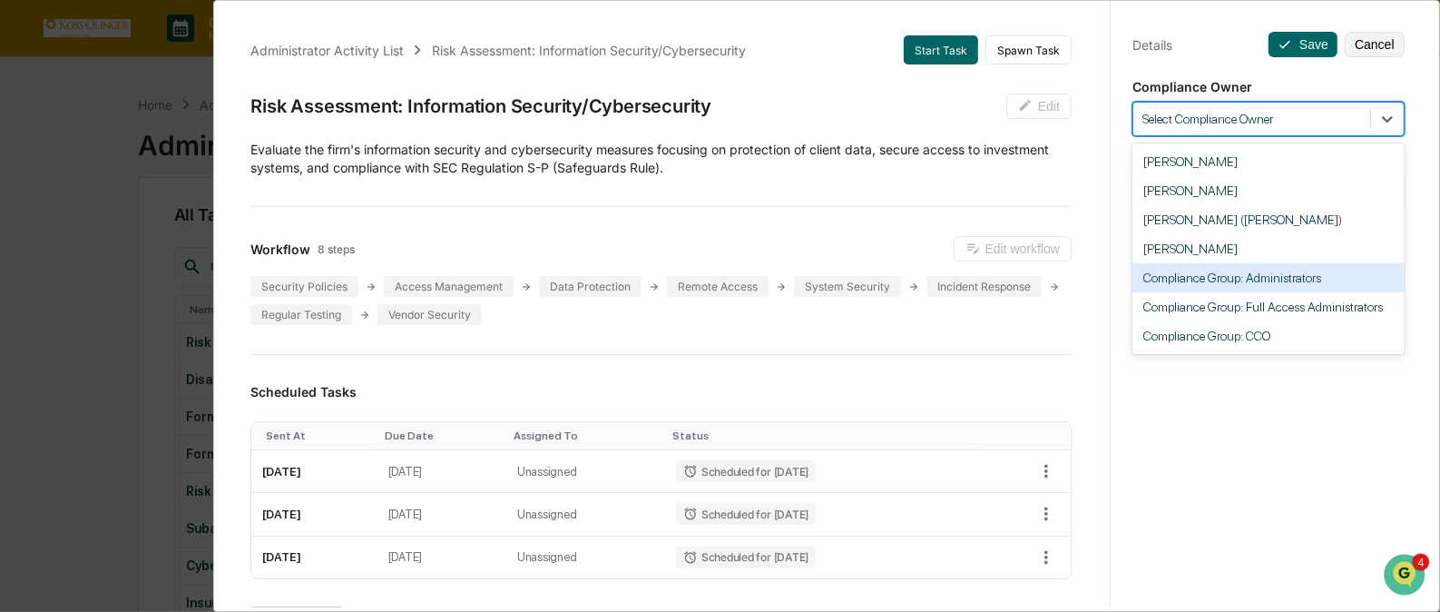
click at [1306, 289] on div "Compliance Group: Administrators" at bounding box center [1269, 277] width 272 height 29
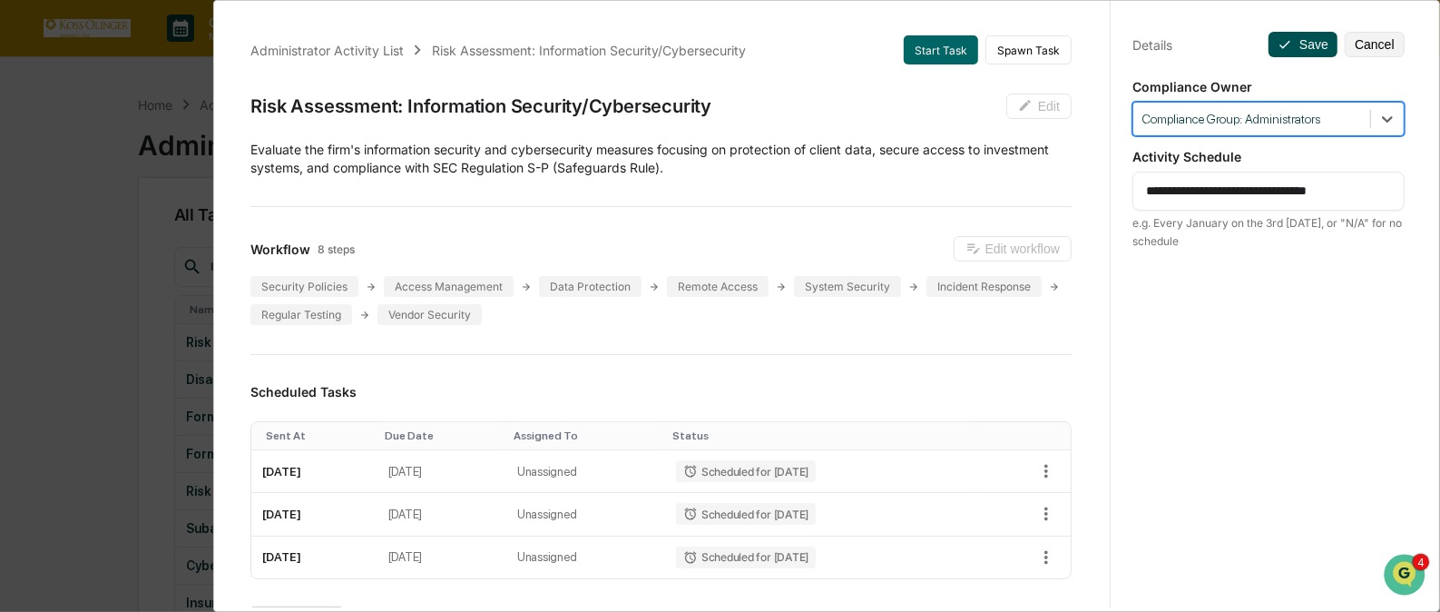
click at [1295, 41] on button "Save" at bounding box center [1303, 44] width 69 height 25
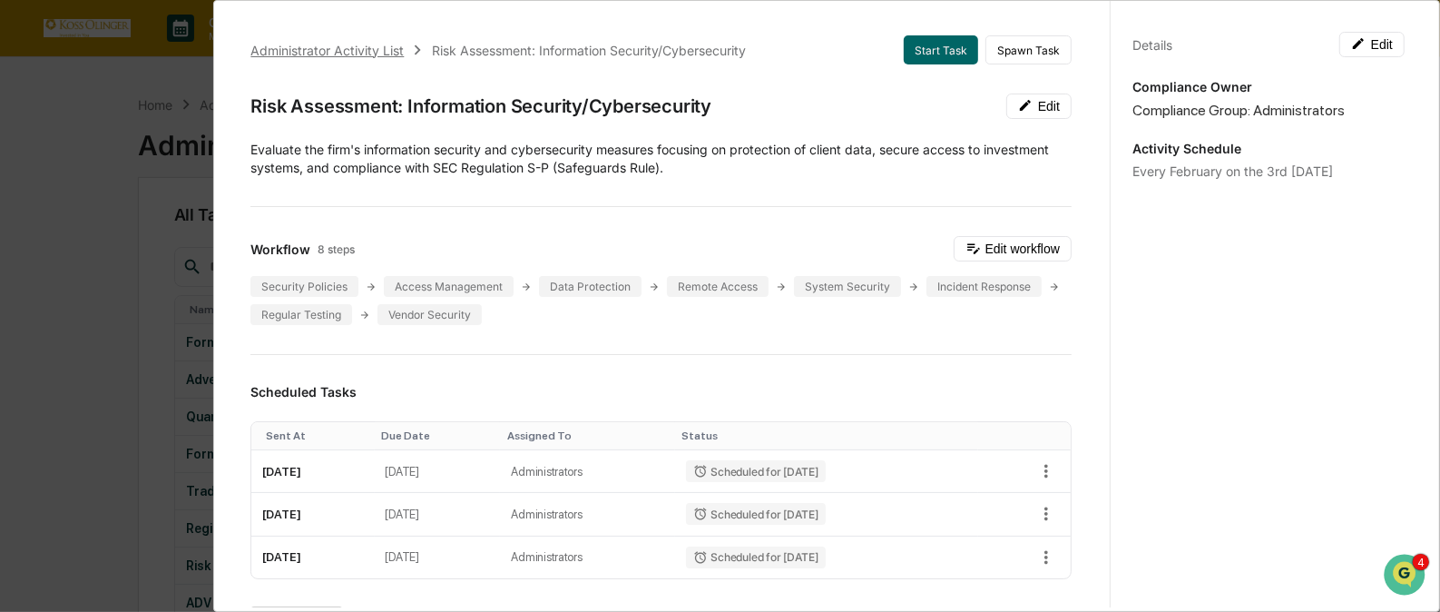
click at [363, 50] on div "Administrator Activity List" at bounding box center [326, 50] width 153 height 15
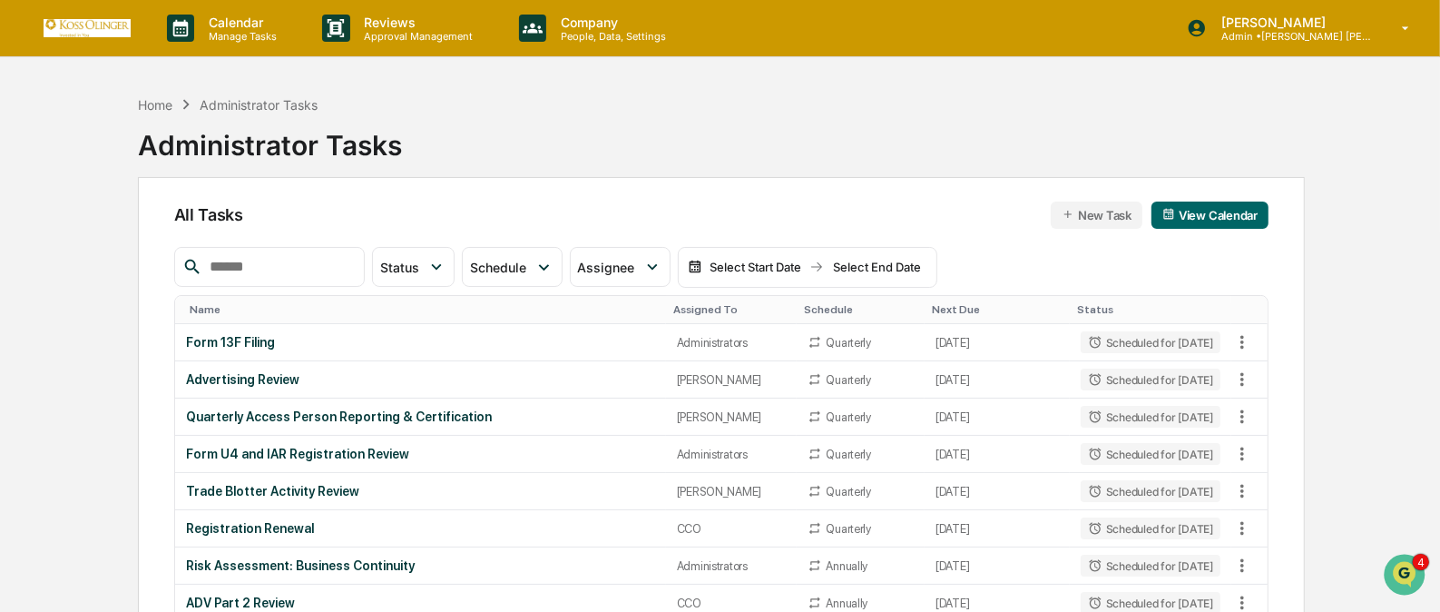
click at [673, 306] on div "Assigned To" at bounding box center [731, 309] width 117 height 13
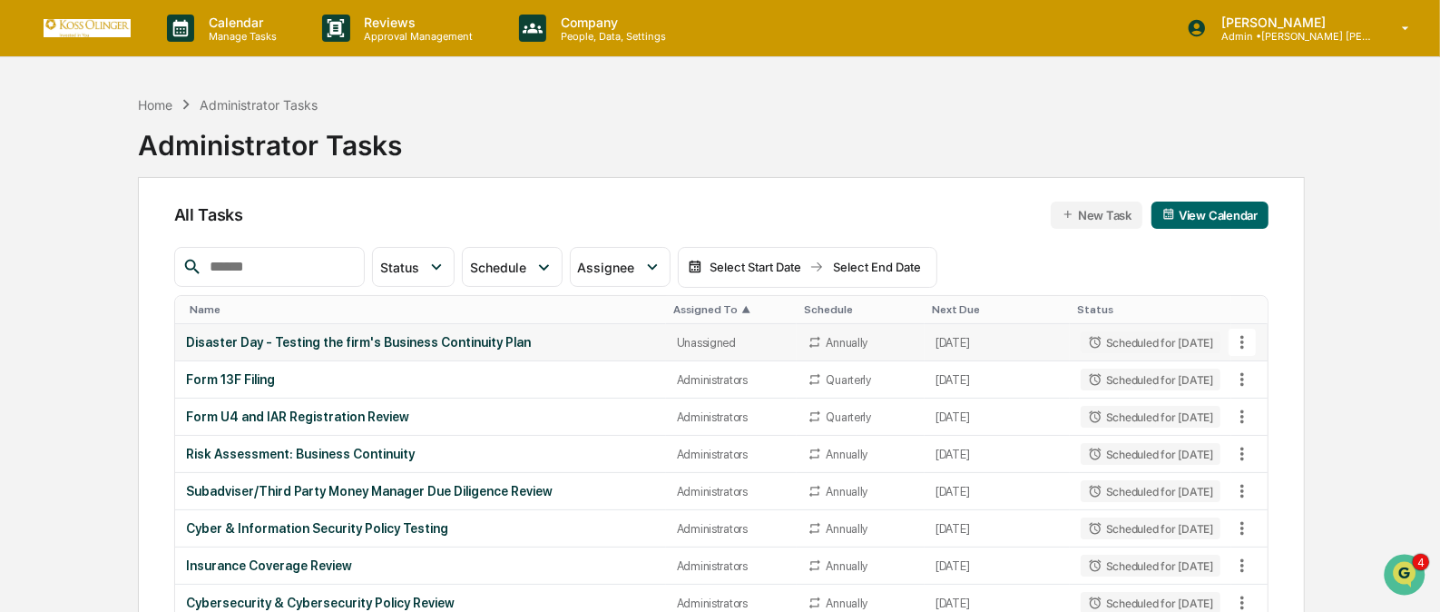
click at [1239, 339] on icon at bounding box center [1243, 342] width 20 height 20
click at [1262, 376] on li "View Task" at bounding box center [1309, 374] width 145 height 34
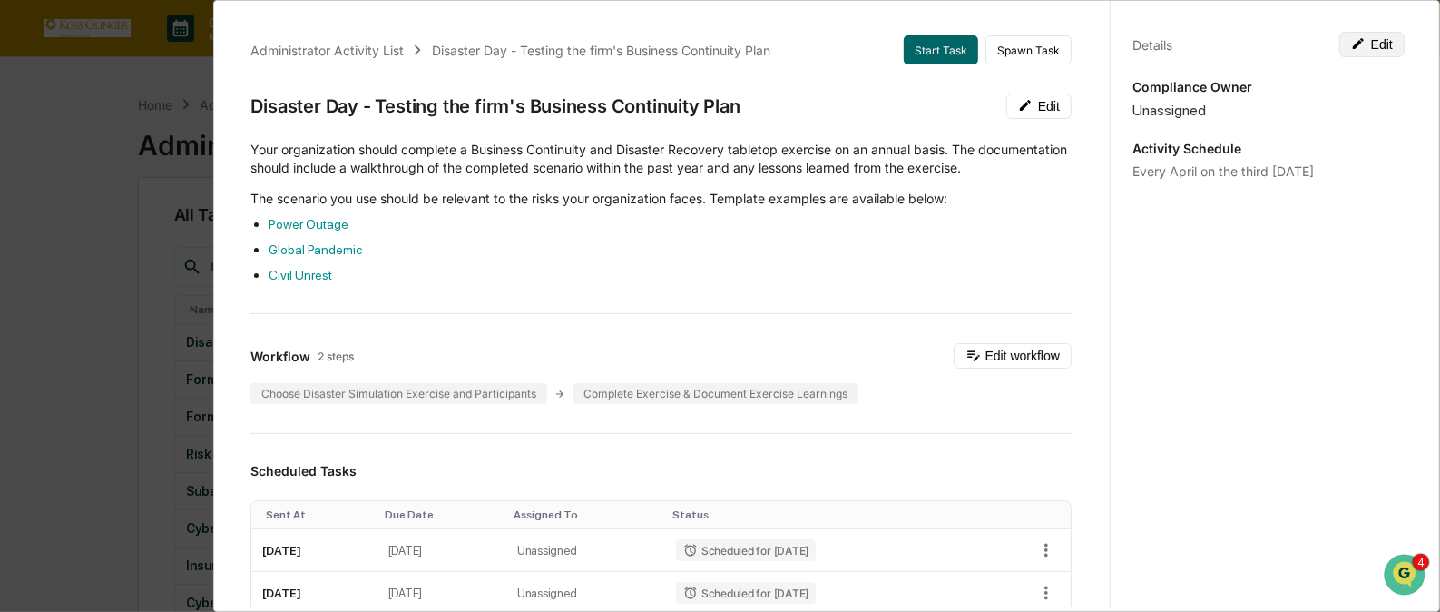
click at [1374, 36] on button "Edit" at bounding box center [1372, 44] width 65 height 25
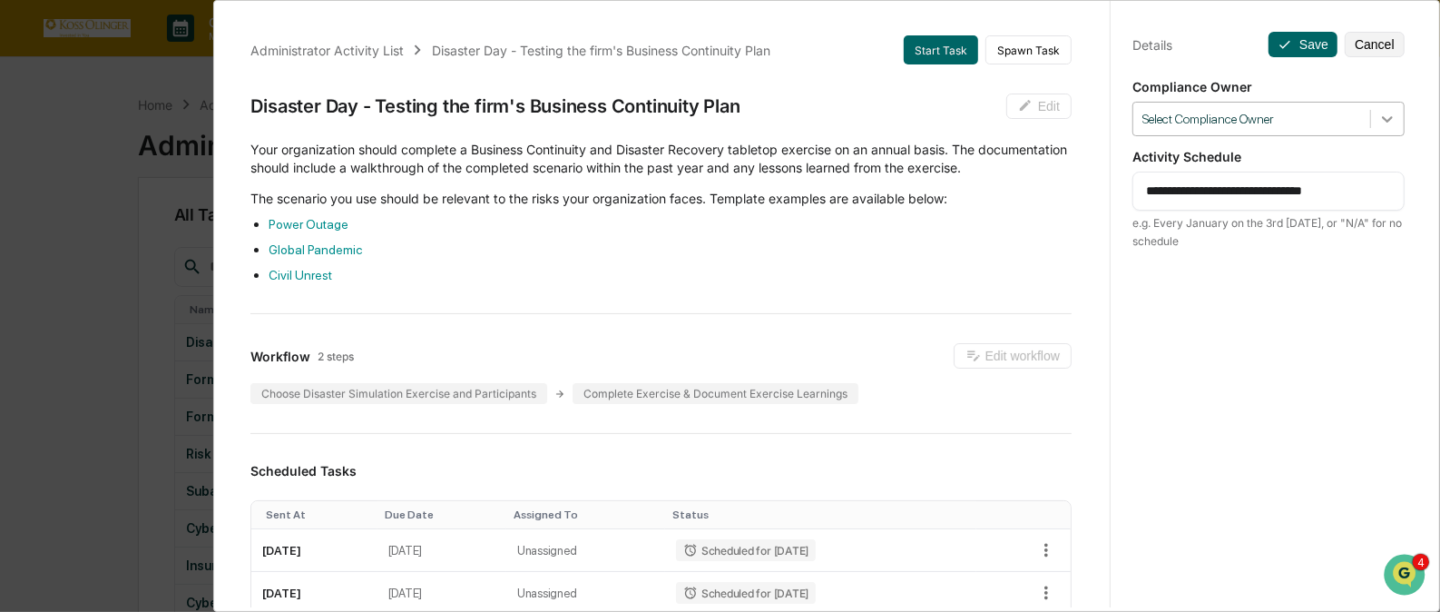
click at [1382, 120] on icon at bounding box center [1387, 119] width 11 height 6
drag, startPoint x: 1343, startPoint y: 437, endPoint x: 1401, endPoint y: 309, distance: 140.5
click at [1401, 309] on div "**********" at bounding box center [1268, 322] width 317 height 655
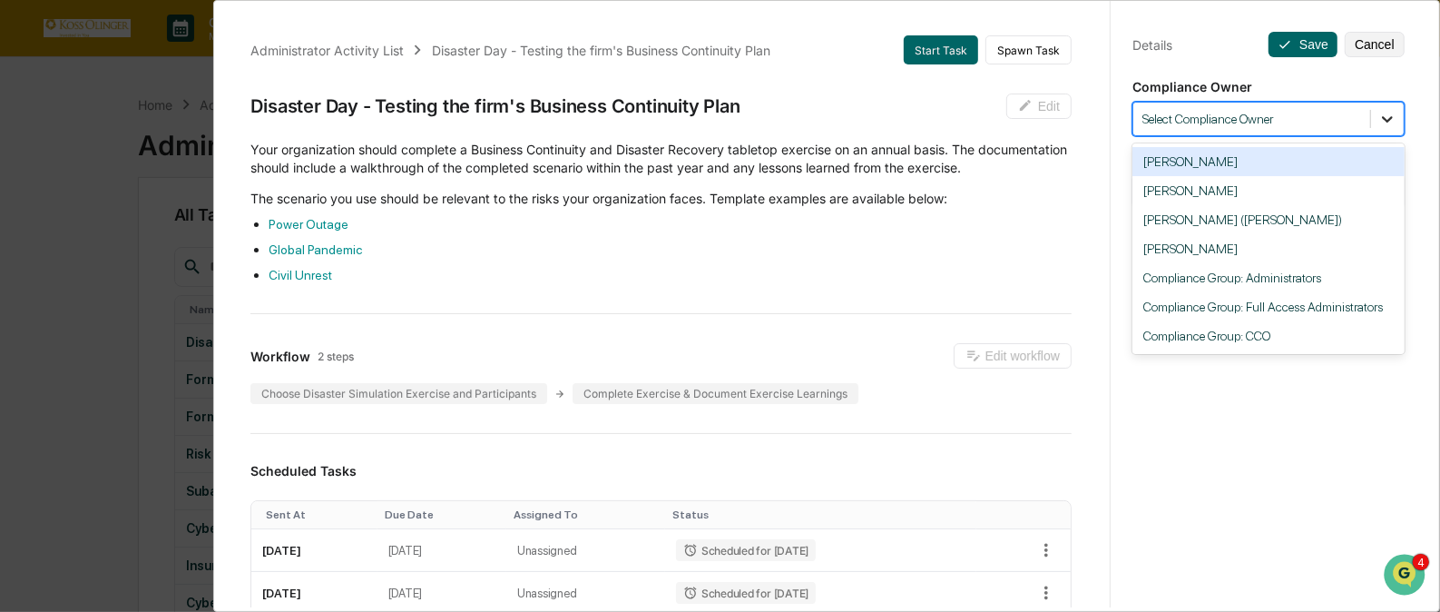
click at [1383, 117] on icon at bounding box center [1387, 119] width 11 height 6
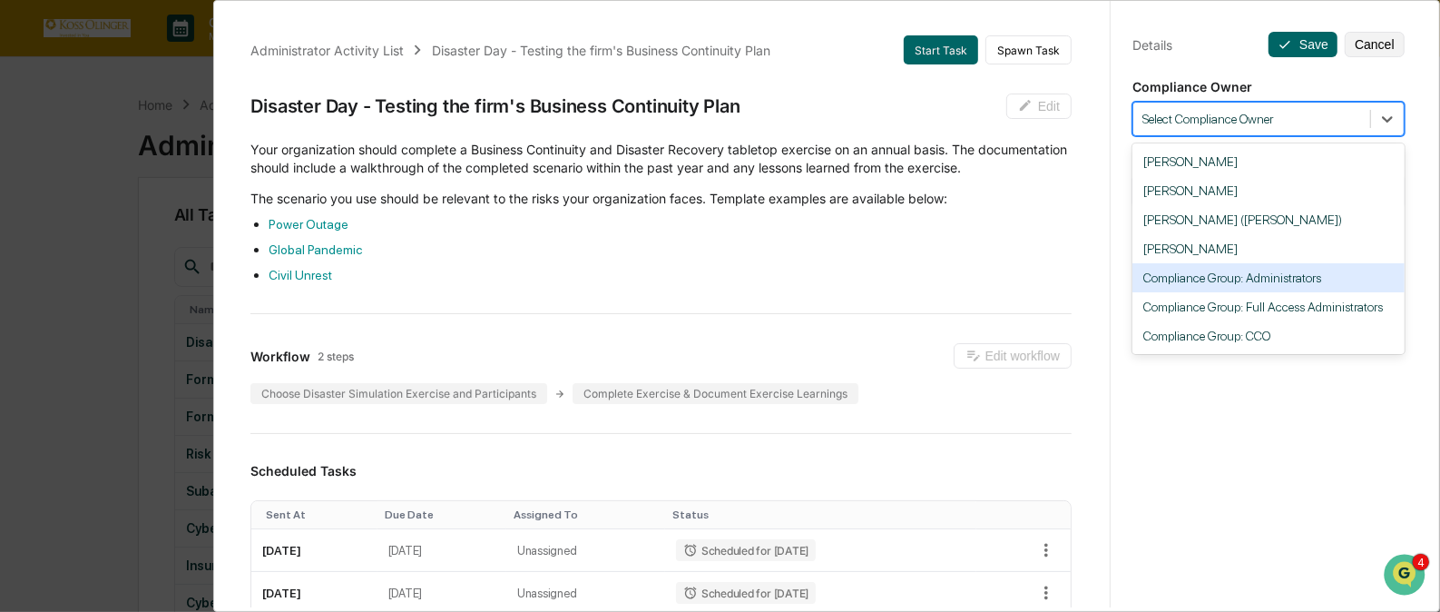
click at [1306, 289] on div "Compliance Group: Administrators" at bounding box center [1269, 277] width 272 height 29
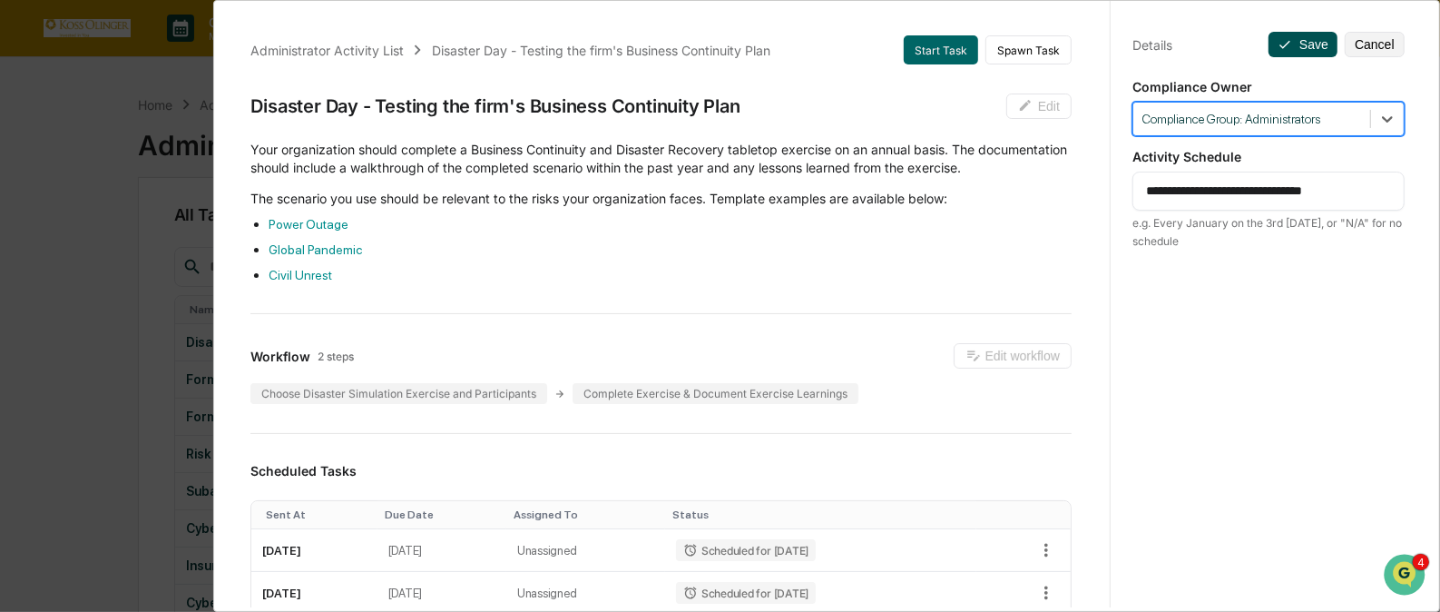
click at [1302, 42] on button "Save" at bounding box center [1303, 44] width 69 height 25
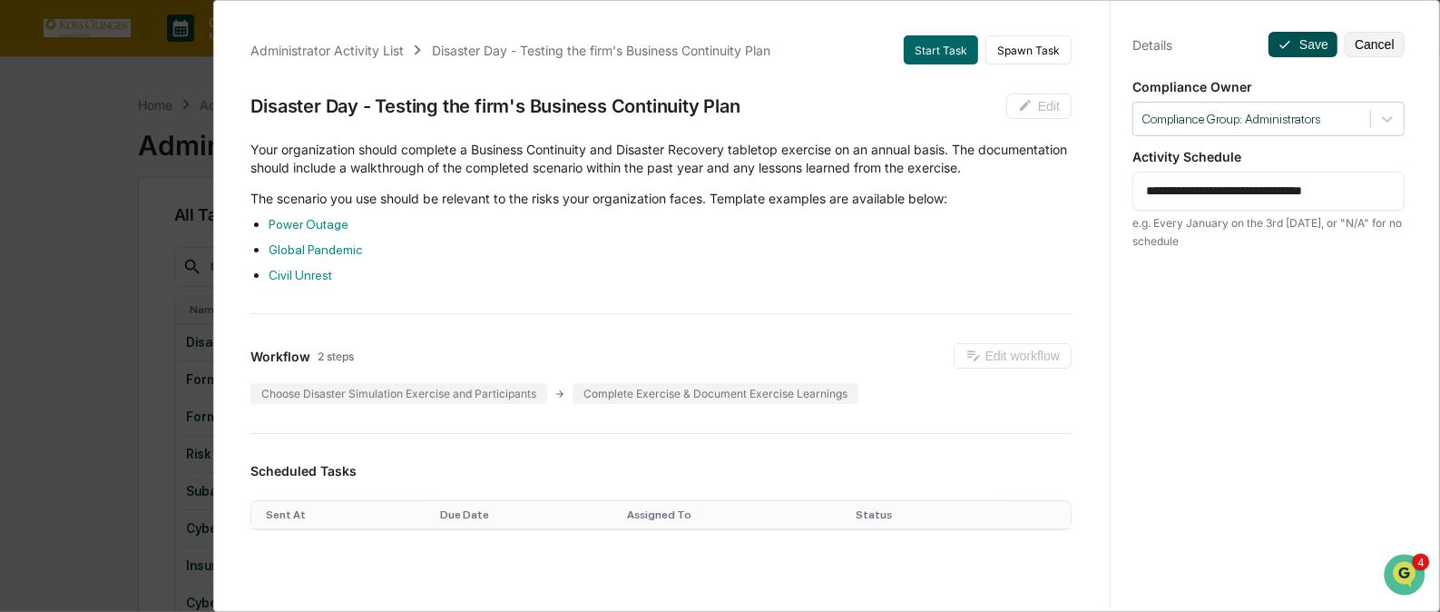
click at [1302, 42] on button "Save" at bounding box center [1303, 44] width 69 height 25
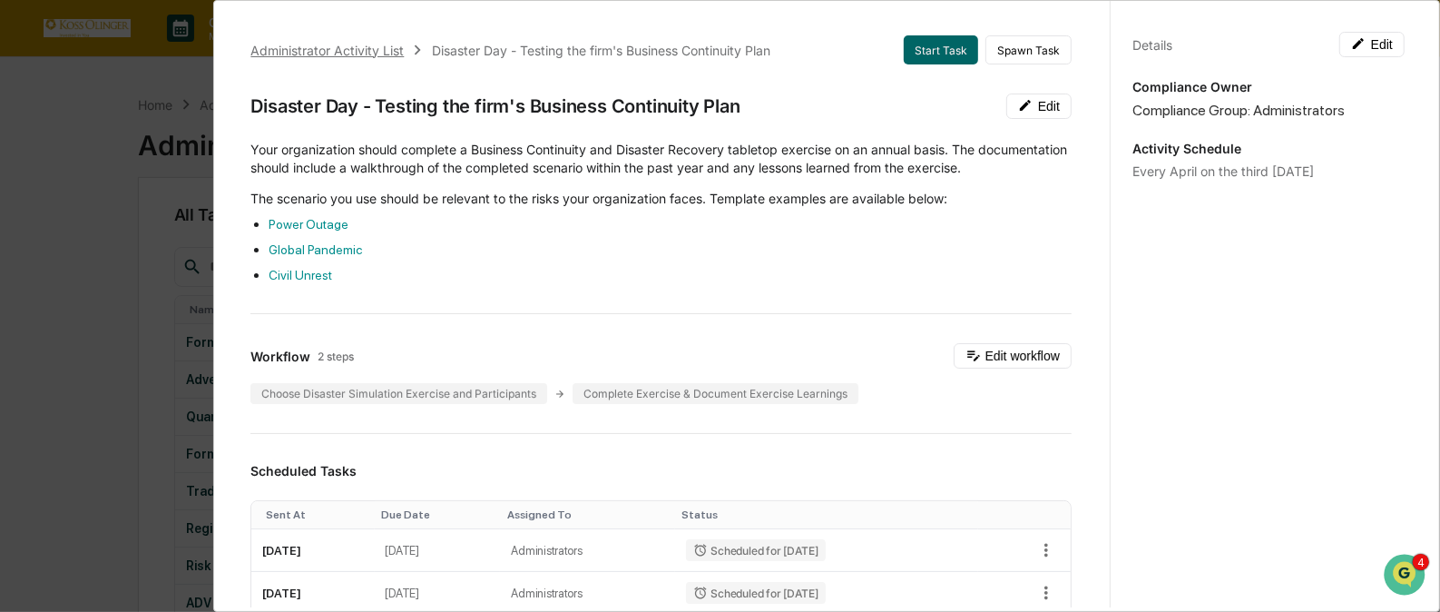
click at [326, 45] on div "Administrator Activity List" at bounding box center [326, 50] width 153 height 15
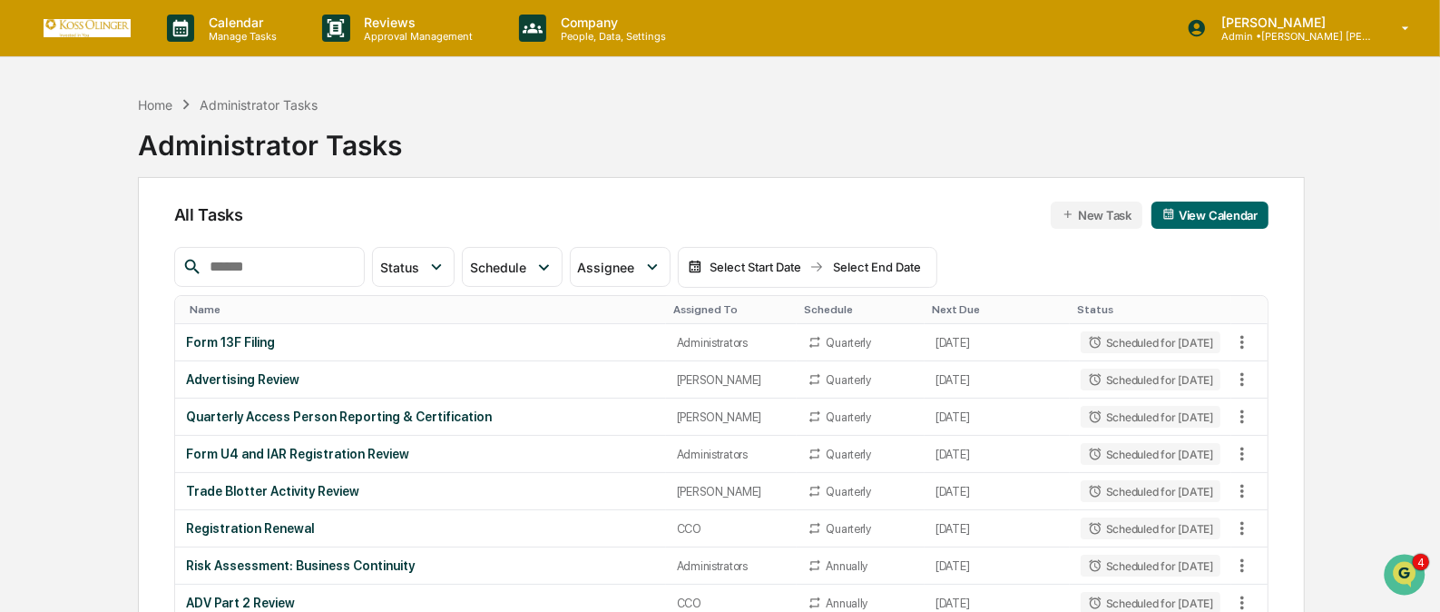
click at [702, 310] on div "Assigned To" at bounding box center [731, 309] width 117 height 13
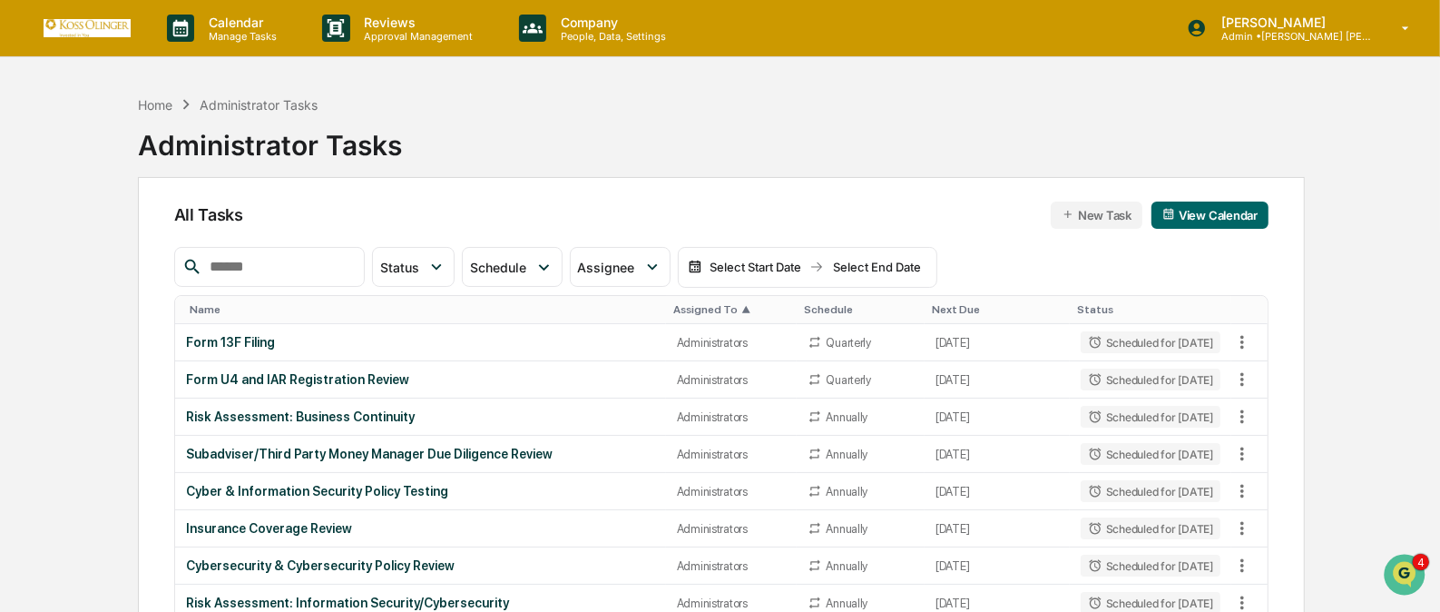
click at [702, 310] on div "Assigned To ▲" at bounding box center [731, 309] width 117 height 13
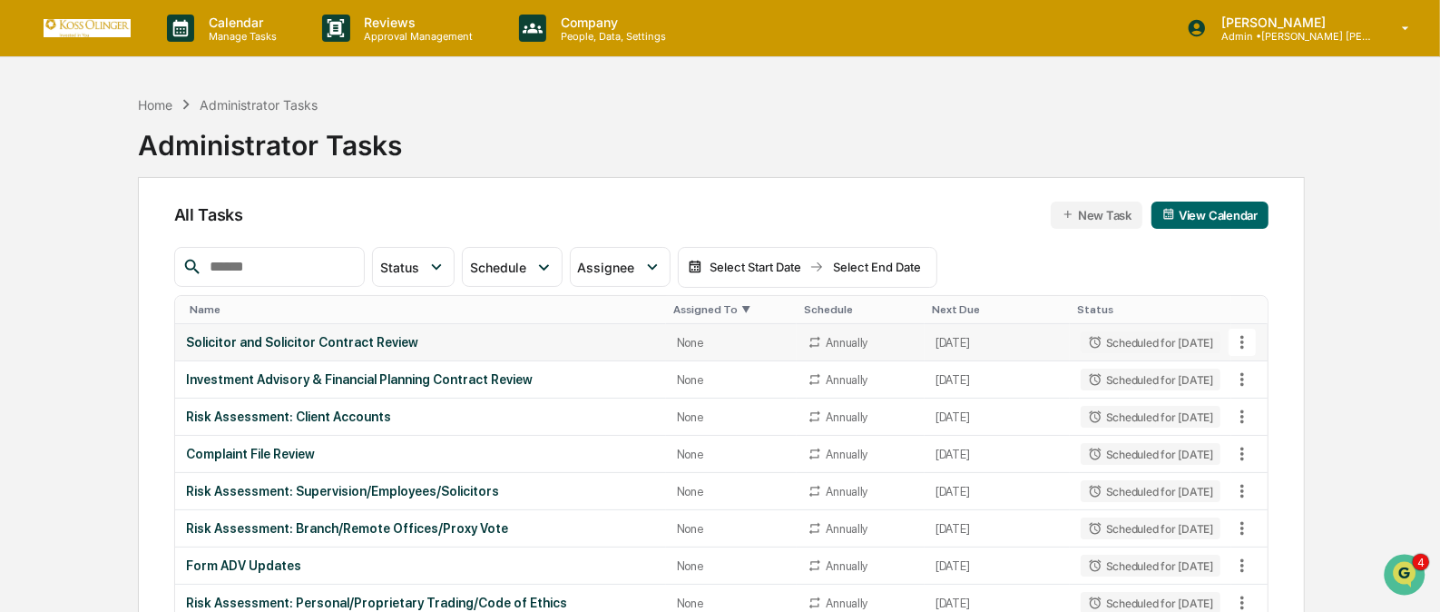
click at [1245, 339] on icon at bounding box center [1243, 342] width 20 height 20
click at [1265, 369] on li "View Task" at bounding box center [1309, 374] width 145 height 34
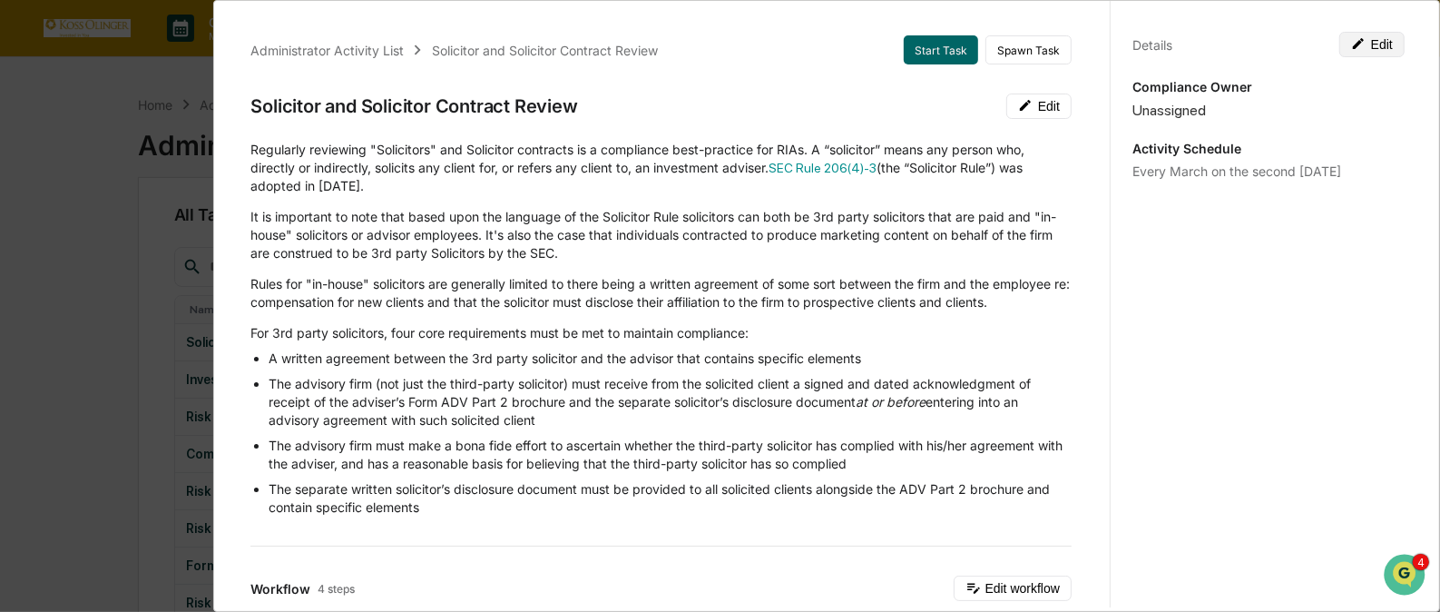
click at [1368, 38] on button "Edit" at bounding box center [1372, 44] width 65 height 25
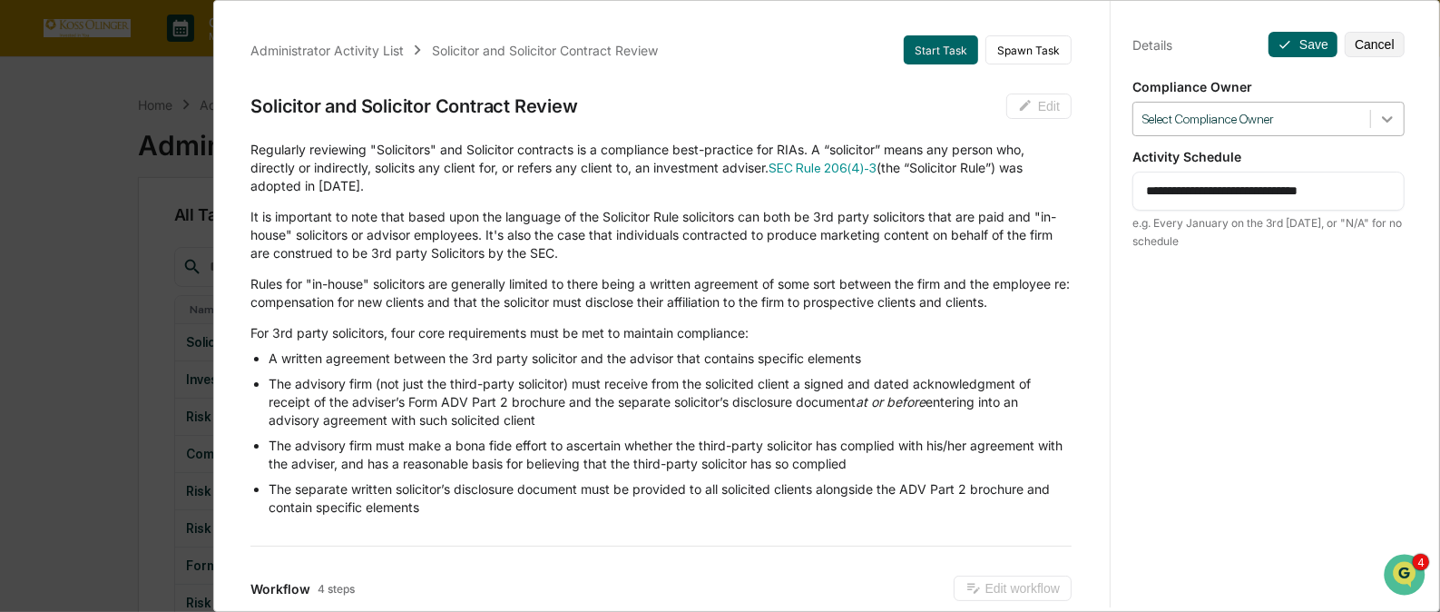
click at [1379, 113] on icon at bounding box center [1388, 119] width 18 height 18
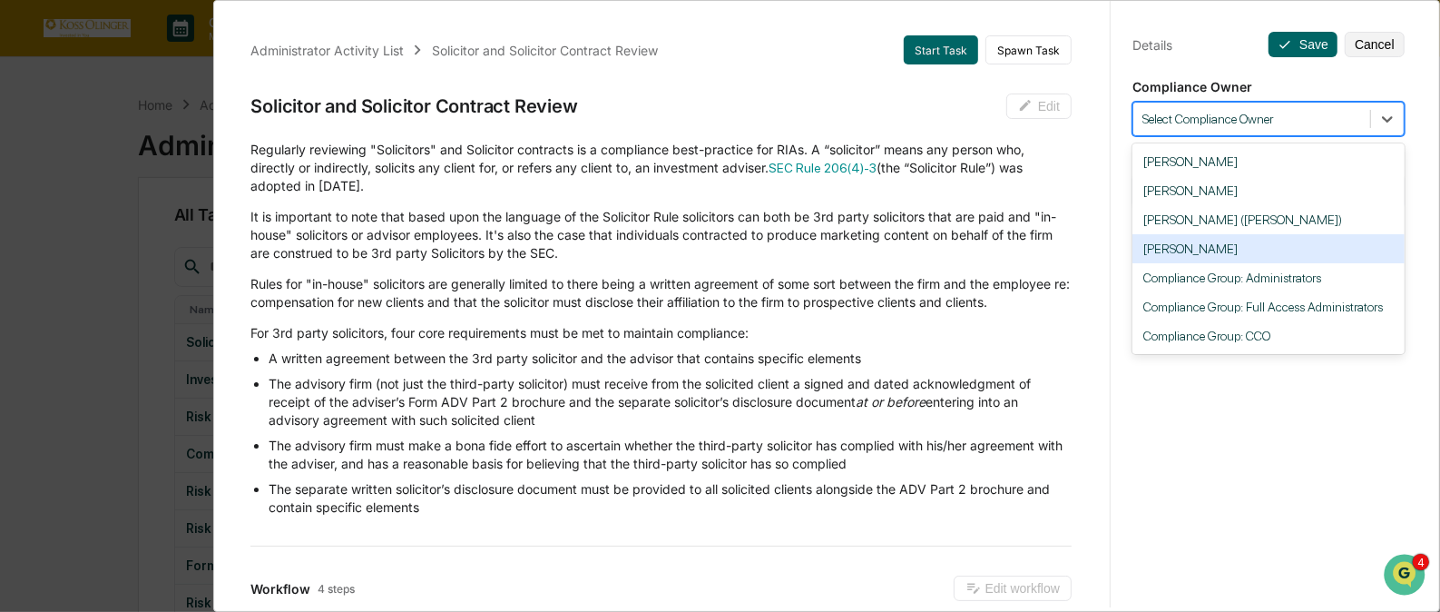
click at [1317, 247] on div "[PERSON_NAME]" at bounding box center [1269, 248] width 272 height 29
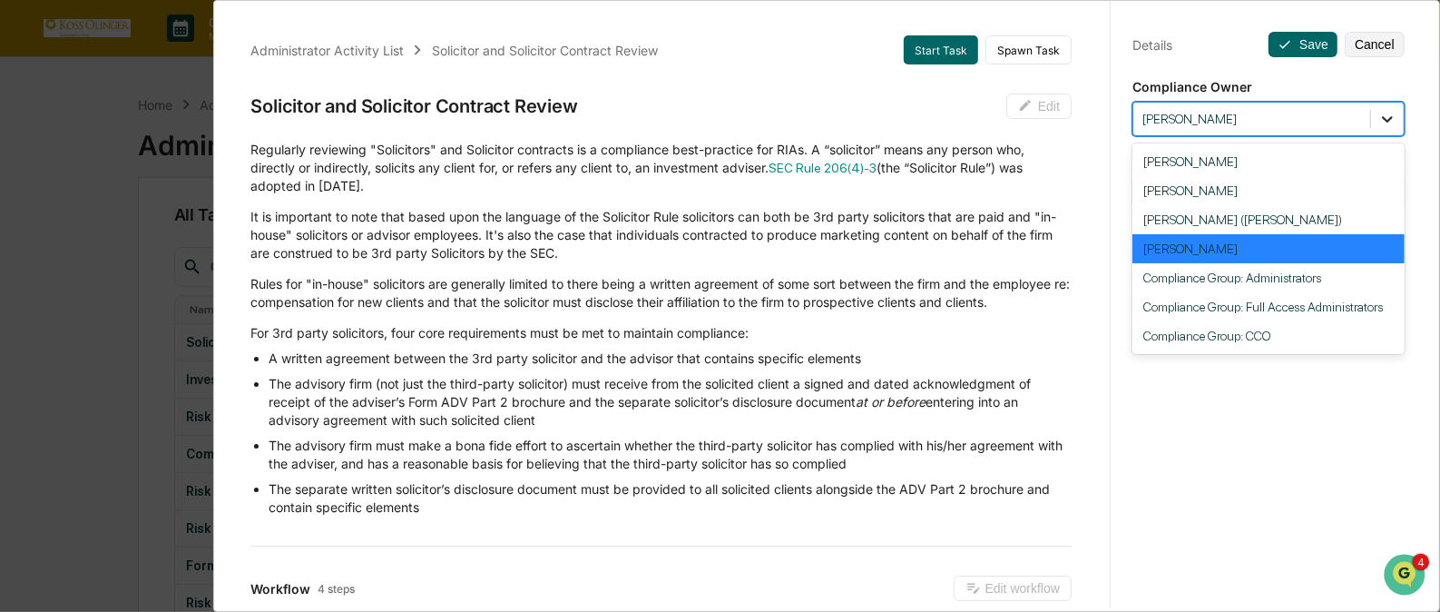
click at [1385, 119] on icon at bounding box center [1388, 119] width 18 height 18
click at [1305, 241] on div "[PERSON_NAME]" at bounding box center [1269, 248] width 272 height 29
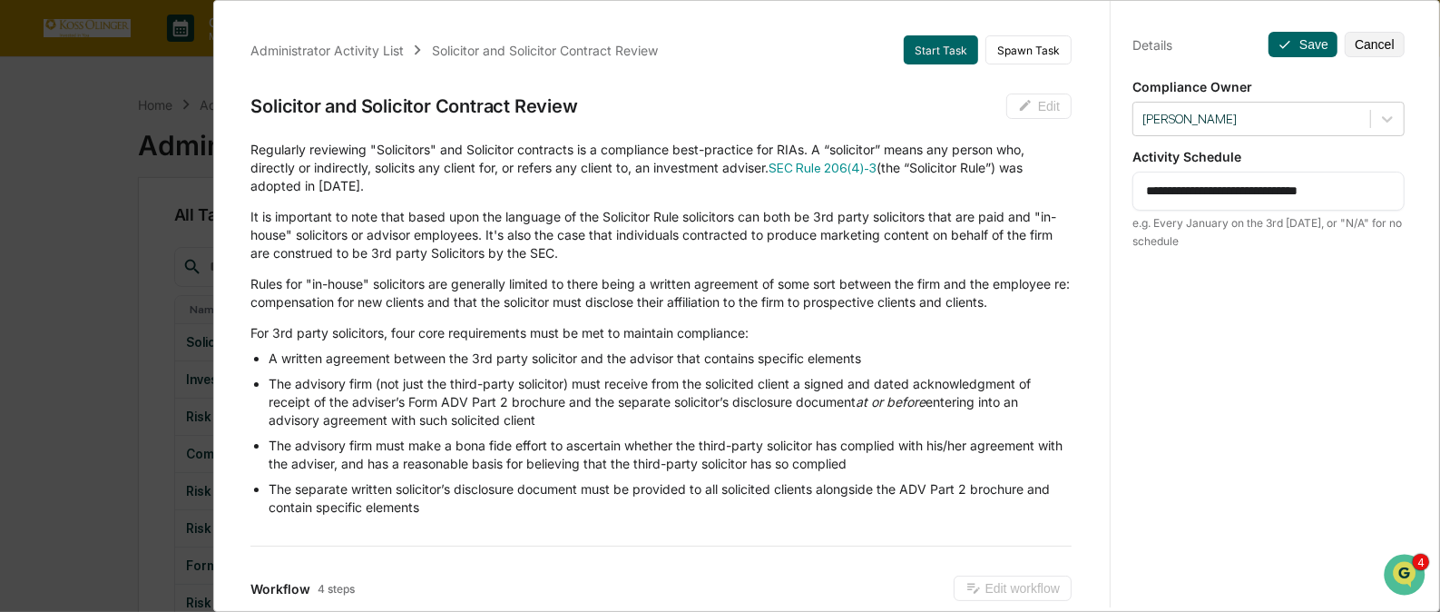
drag, startPoint x: 1371, startPoint y: 187, endPoint x: 1180, endPoint y: 189, distance: 191.5
click at [1180, 189] on textarea "**********" at bounding box center [1268, 191] width 245 height 19
type textarea "**********"
click at [1292, 51] on button "Save" at bounding box center [1303, 44] width 69 height 25
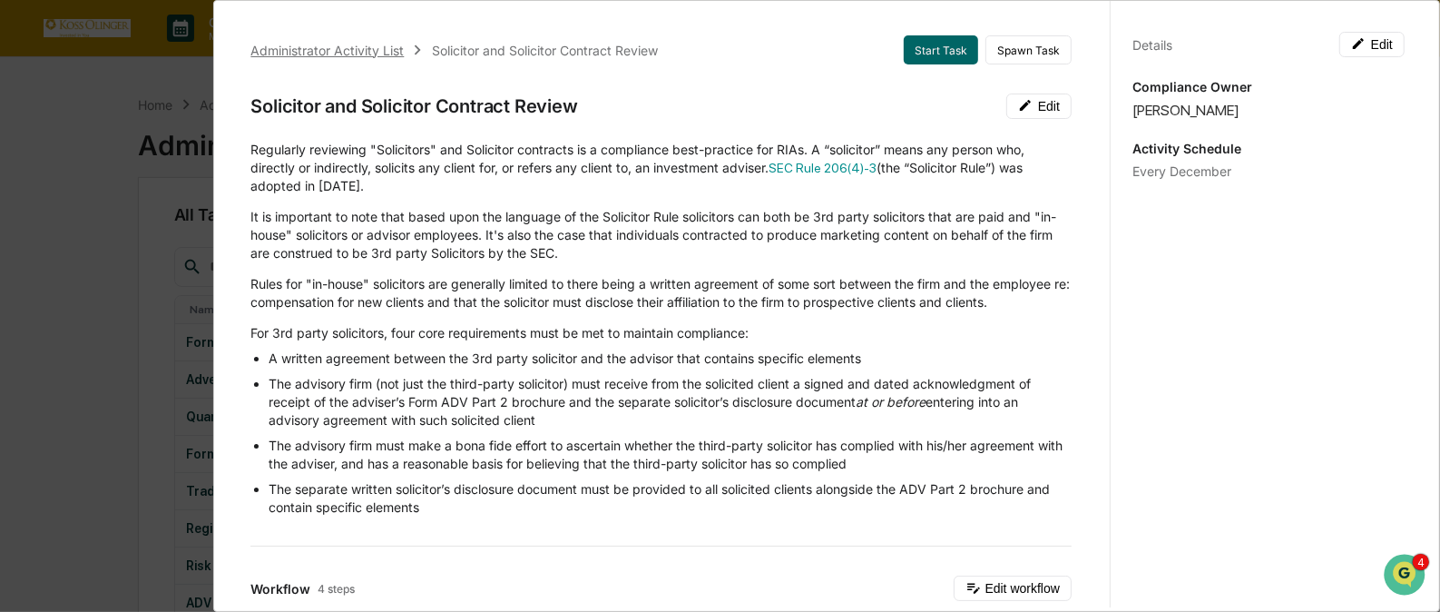
click at [377, 49] on div "Administrator Activity List" at bounding box center [326, 50] width 153 height 15
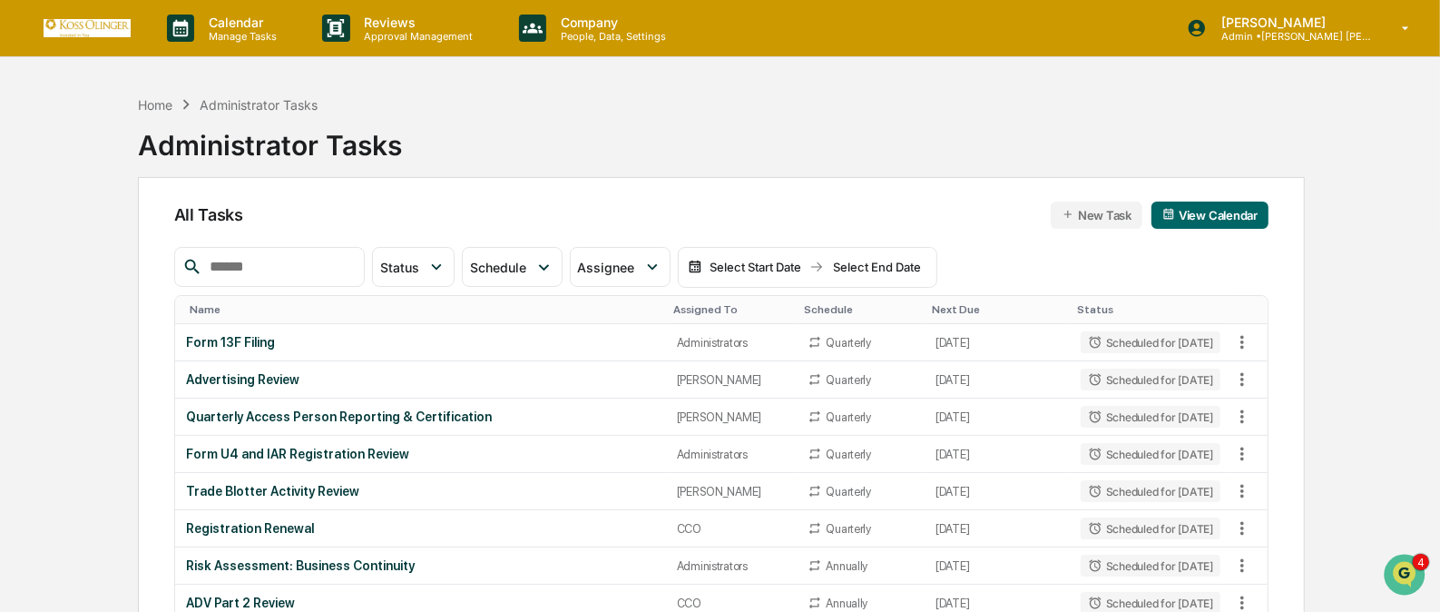
click at [701, 308] on div "Assigned To" at bounding box center [731, 309] width 117 height 13
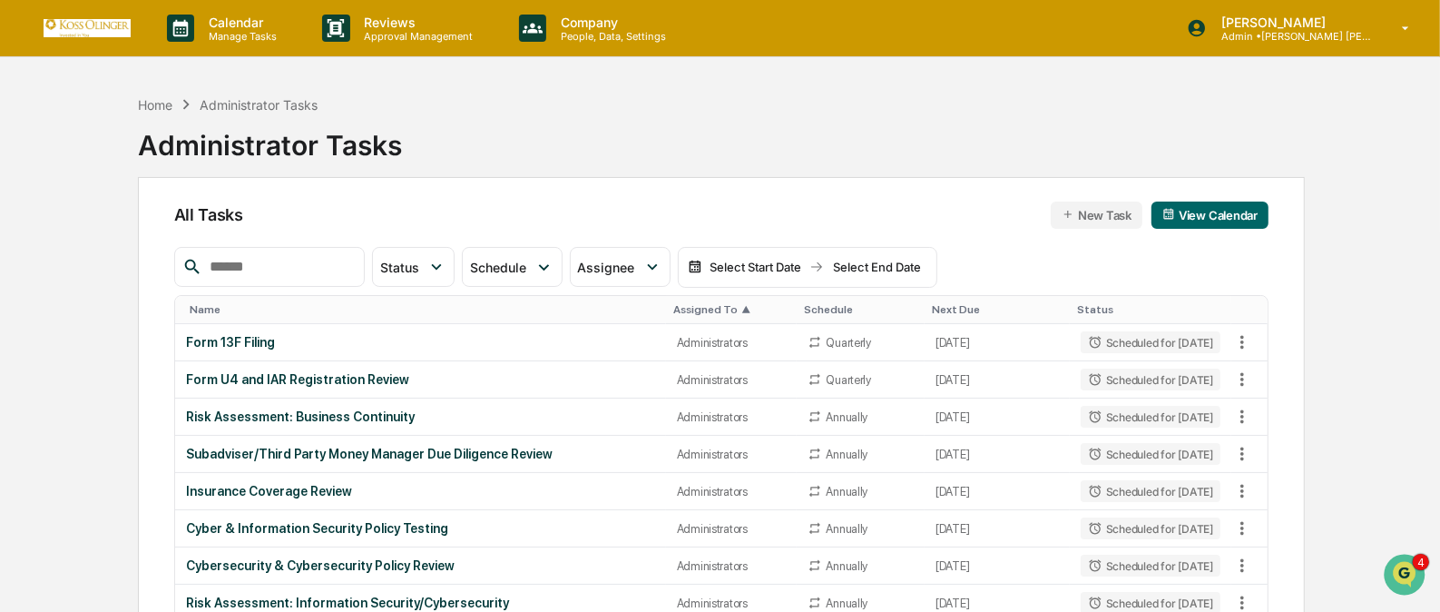
click at [701, 308] on div "Assigned To ▲" at bounding box center [731, 309] width 117 height 13
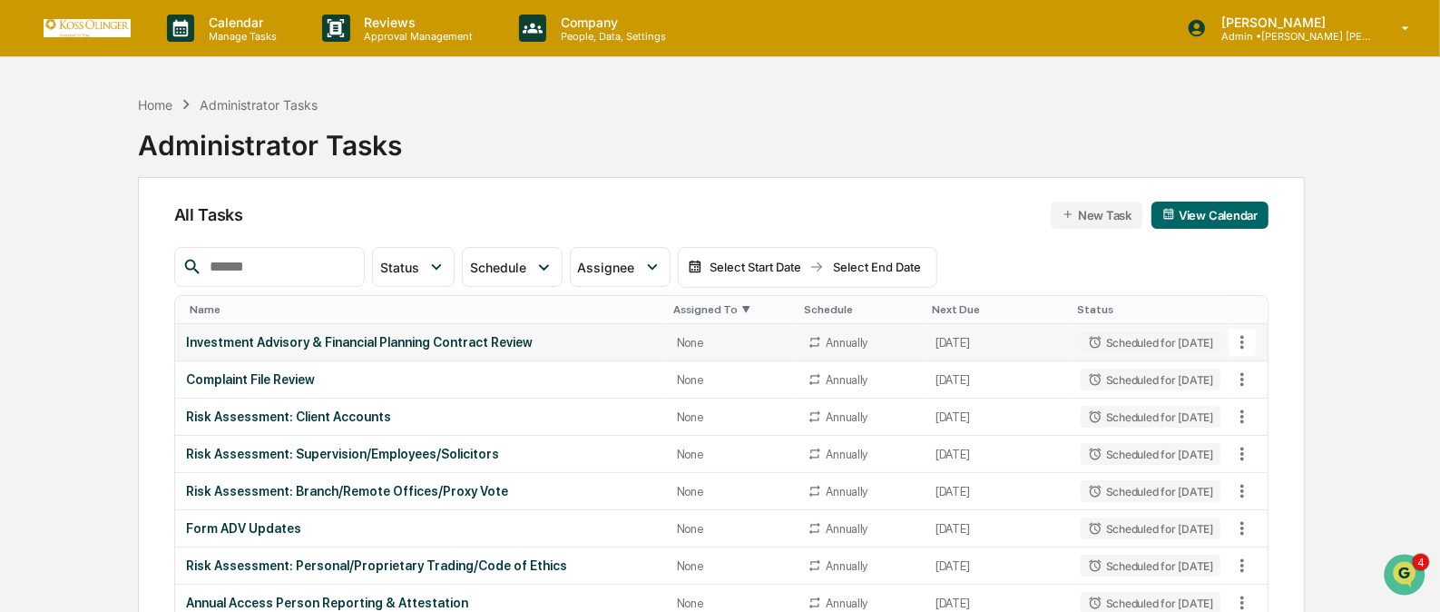
click at [1239, 338] on icon at bounding box center [1243, 342] width 20 height 20
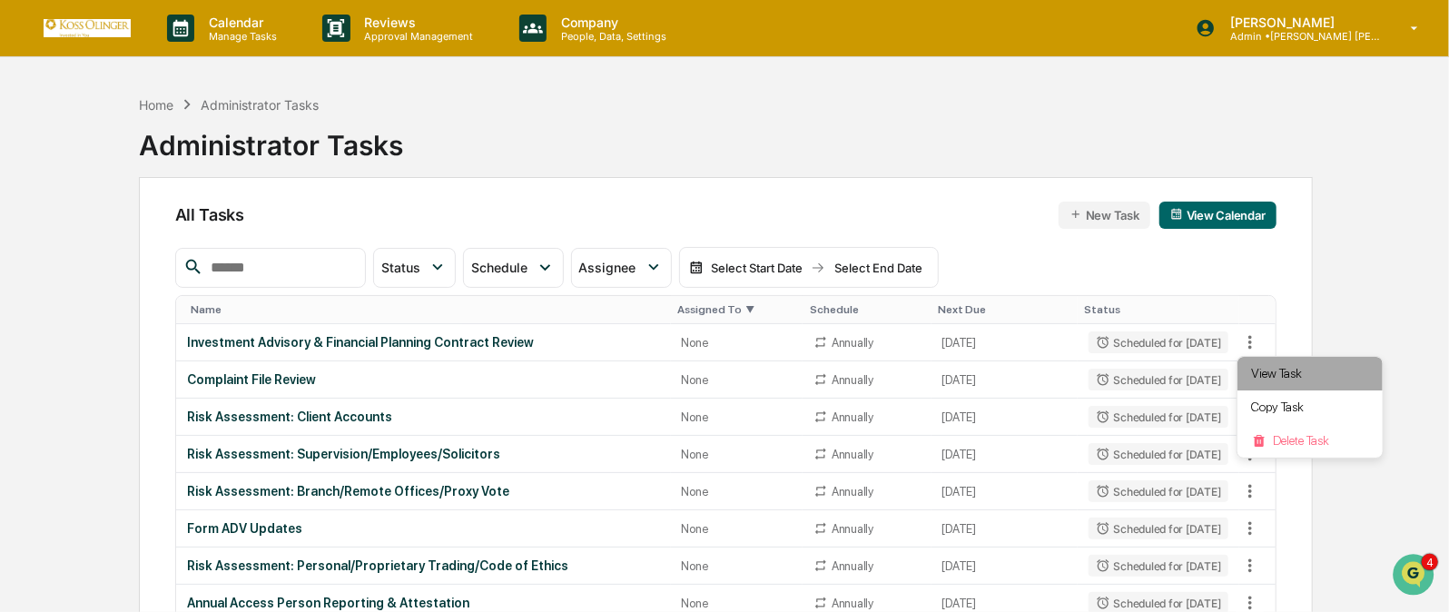
click at [1252, 370] on li "View Task" at bounding box center [1309, 374] width 145 height 34
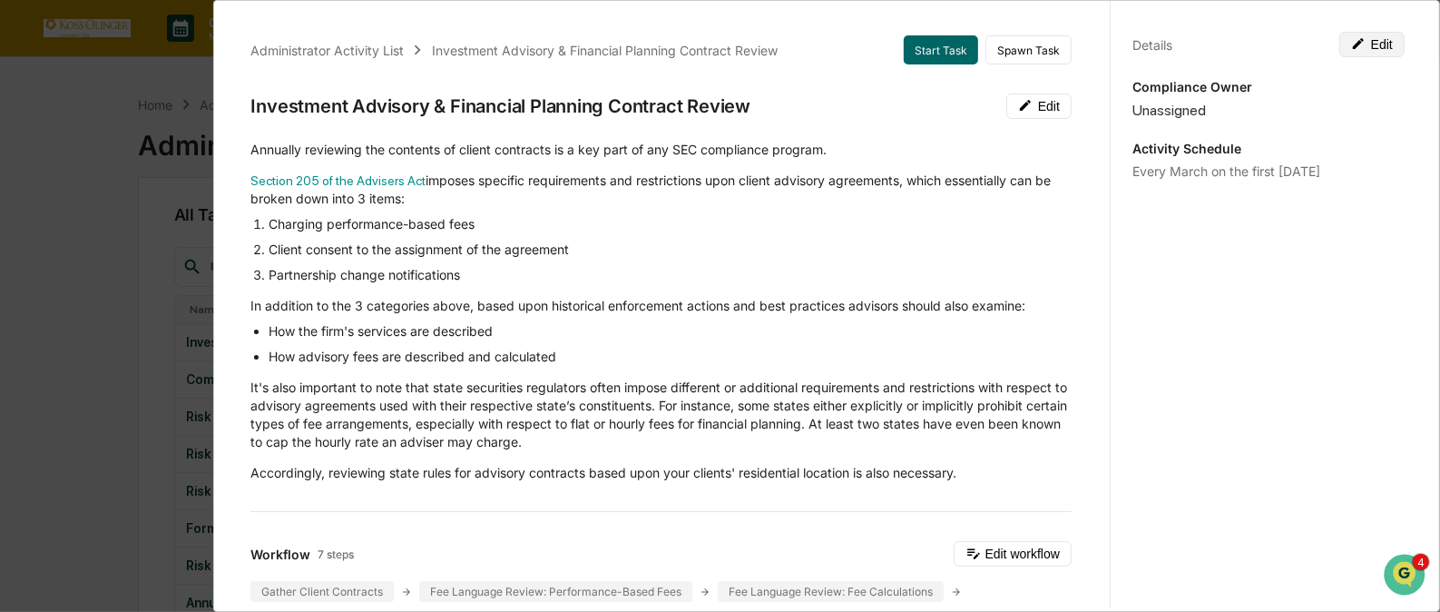
click at [1375, 41] on button "Edit" at bounding box center [1372, 44] width 65 height 25
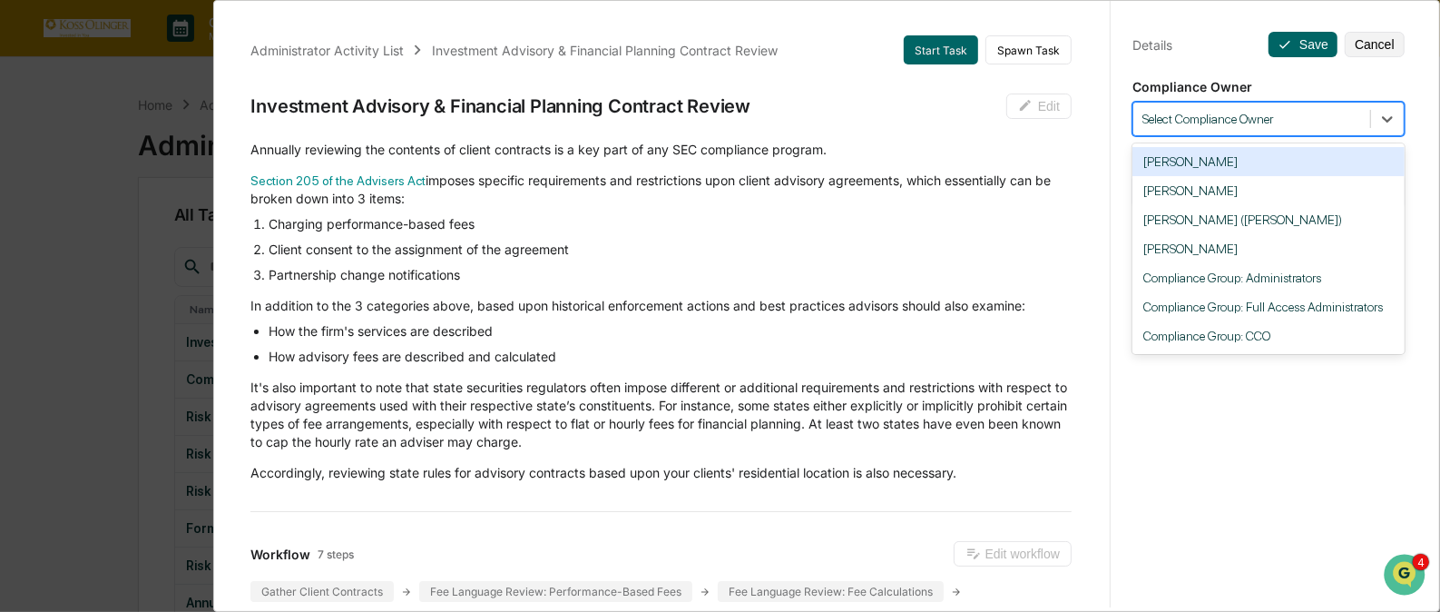
click at [1361, 116] on div "Select Compliance Owner" at bounding box center [1252, 119] width 237 height 25
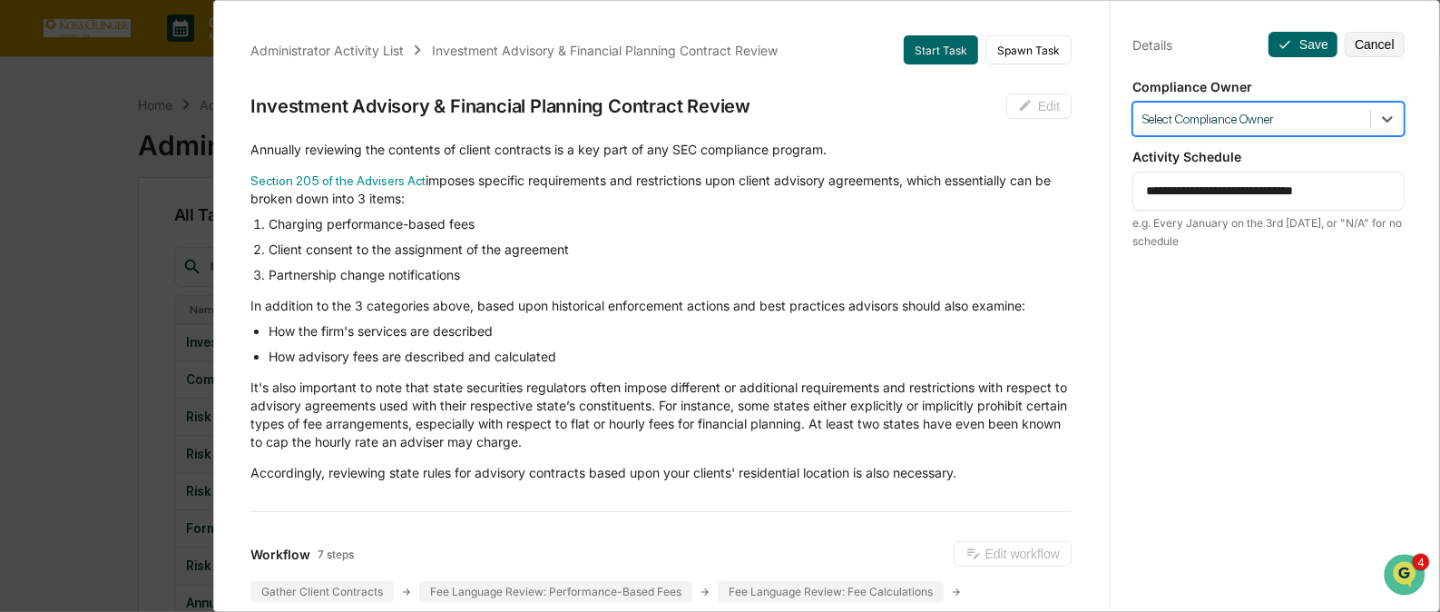
click at [1358, 115] on div "Select Compliance Owner" at bounding box center [1252, 119] width 237 height 25
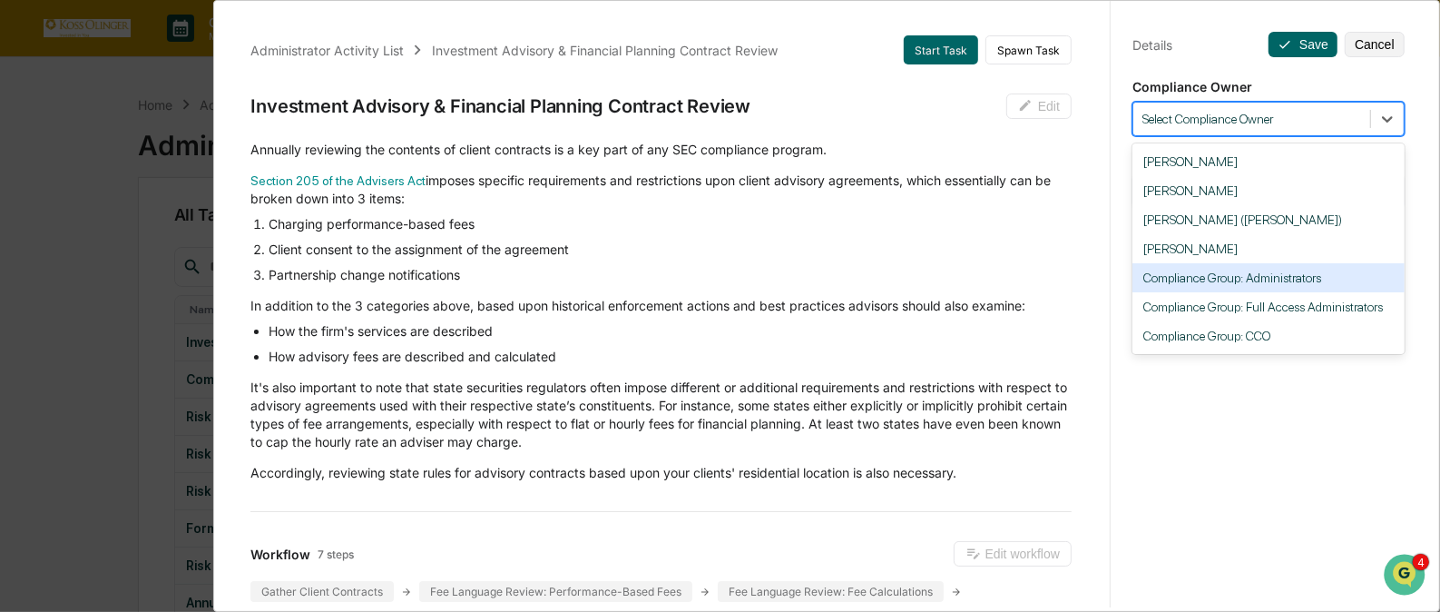
click at [1302, 268] on div "Compliance Group: Administrators" at bounding box center [1269, 277] width 272 height 29
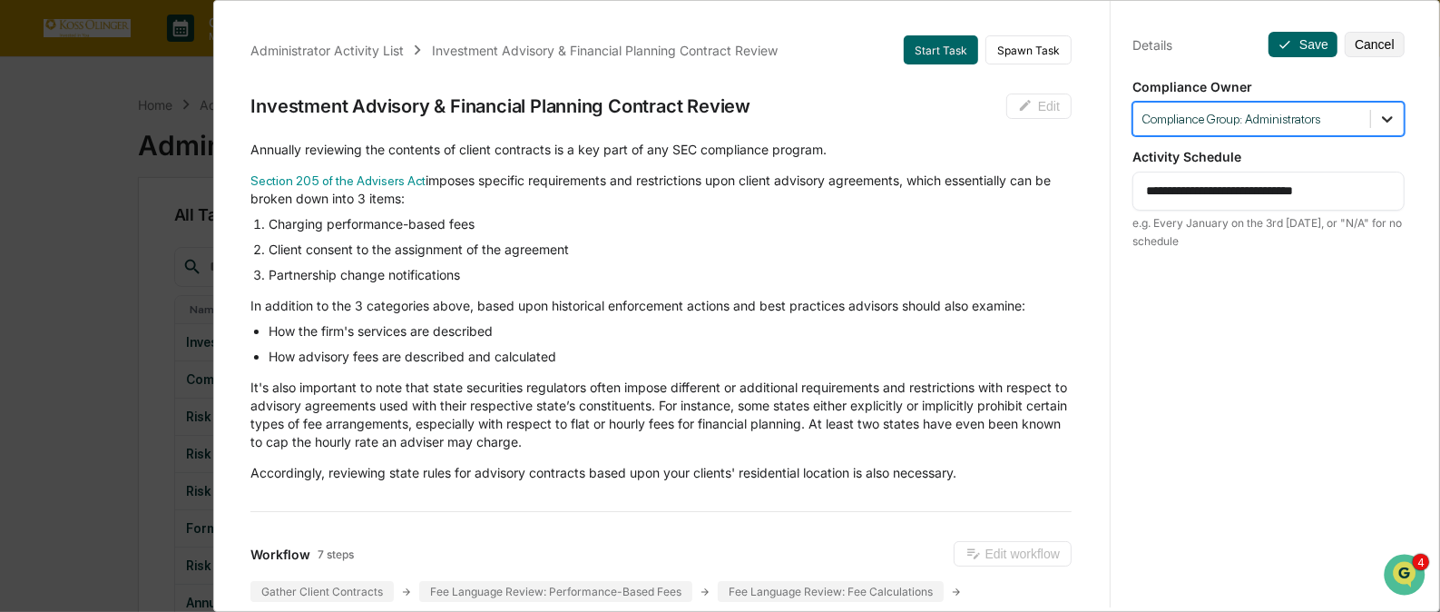
click at [1383, 110] on icon at bounding box center [1388, 119] width 18 height 18
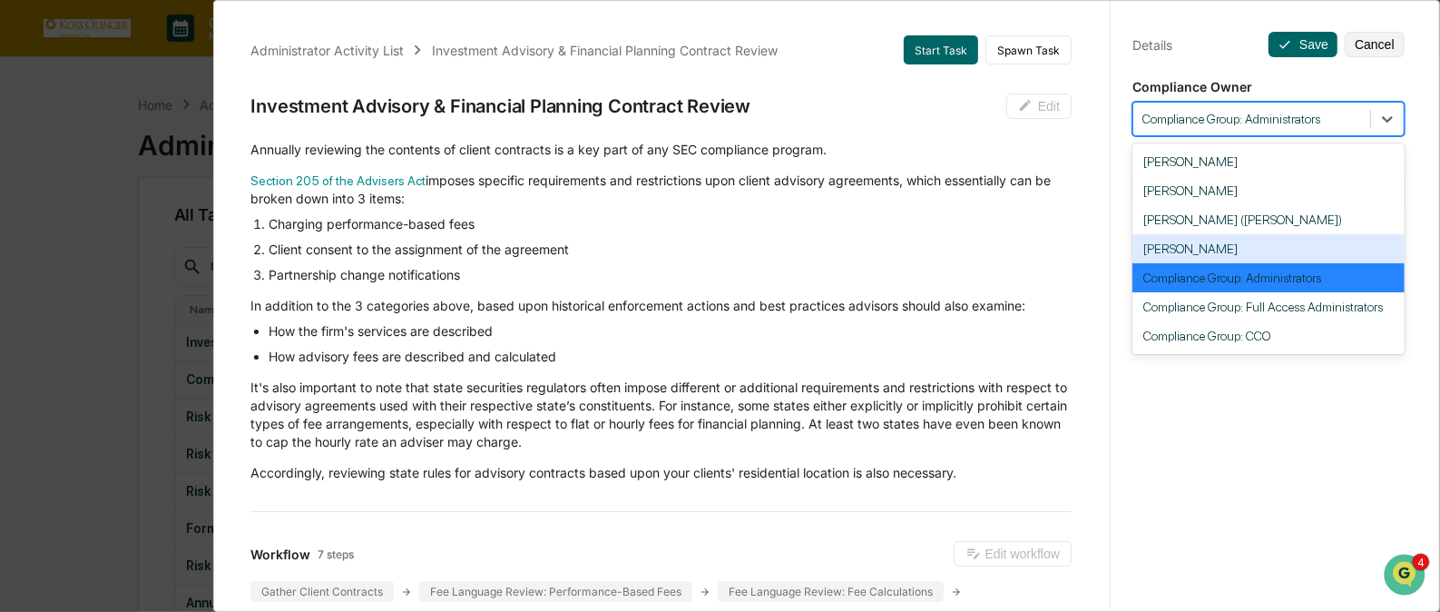
click at [1312, 245] on div "[PERSON_NAME]" at bounding box center [1269, 248] width 272 height 29
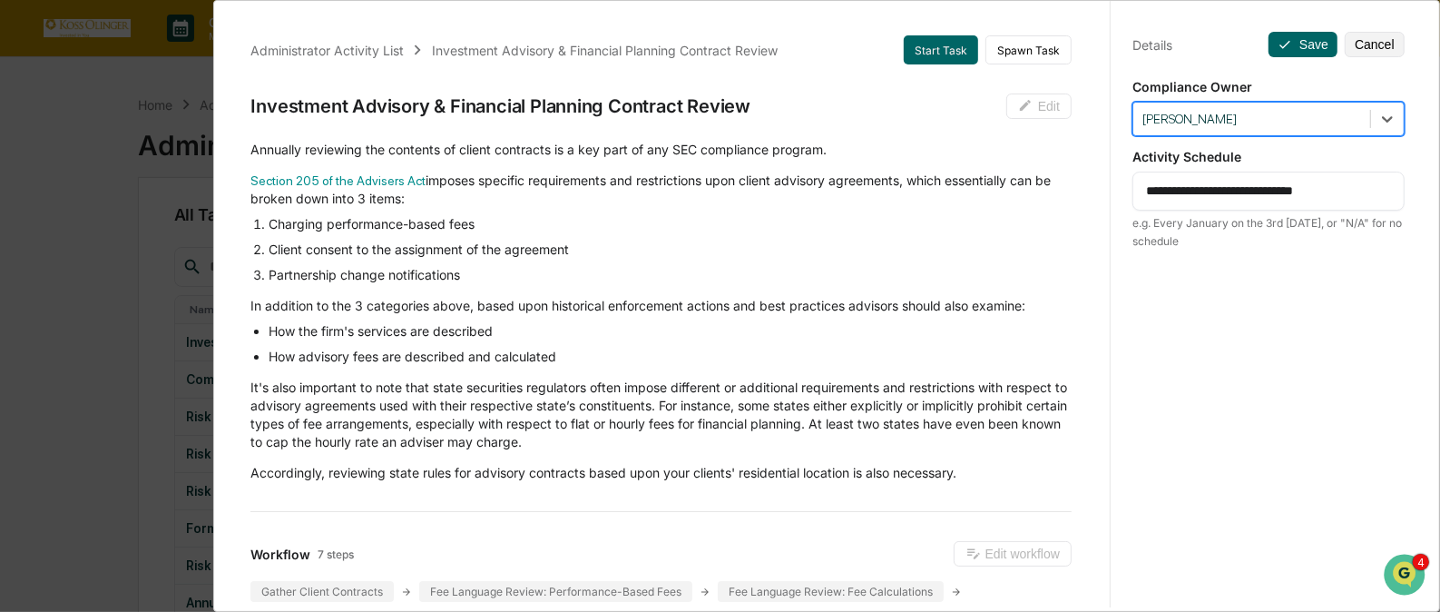
click at [1351, 194] on textarea "**********" at bounding box center [1268, 191] width 245 height 19
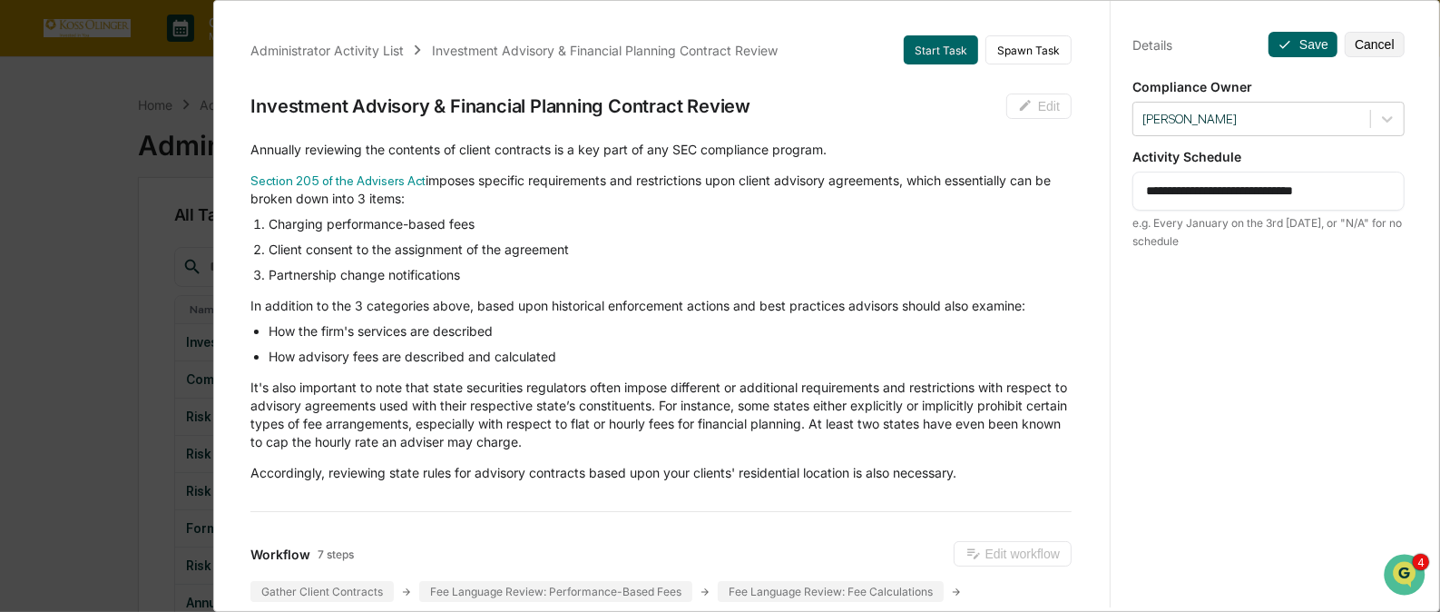
drag, startPoint x: 1351, startPoint y: 194, endPoint x: 1186, endPoint y: 208, distance: 165.7
click at [1186, 208] on div "**********" at bounding box center [1269, 191] width 272 height 39
click at [1184, 214] on div "e.g. Every January on the 3rd [DATE], or "N/A" for no schedule" at bounding box center [1269, 232] width 272 height 36
drag, startPoint x: 1180, startPoint y: 191, endPoint x: 1347, endPoint y: 175, distance: 167.7
click at [1347, 175] on div "**********" at bounding box center [1269, 191] width 272 height 39
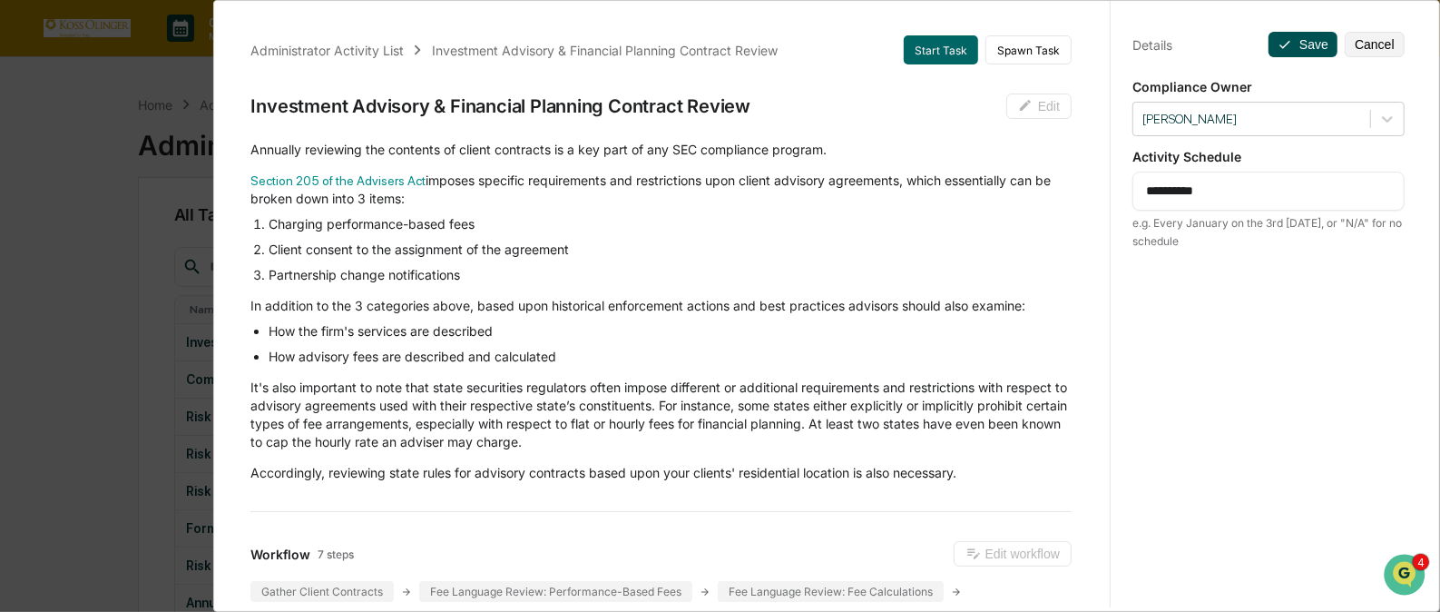
type textarea "**********"
click at [1288, 40] on button "Save" at bounding box center [1303, 44] width 69 height 25
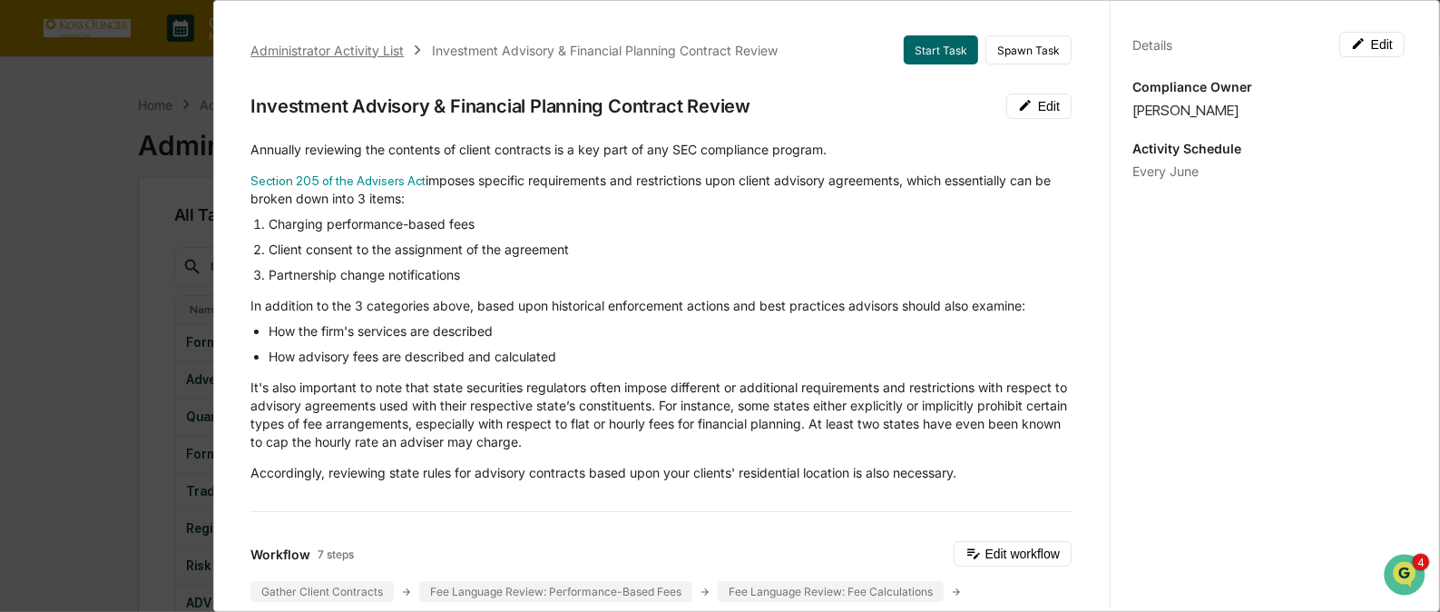
click at [391, 49] on div "Administrator Activity List" at bounding box center [326, 50] width 153 height 15
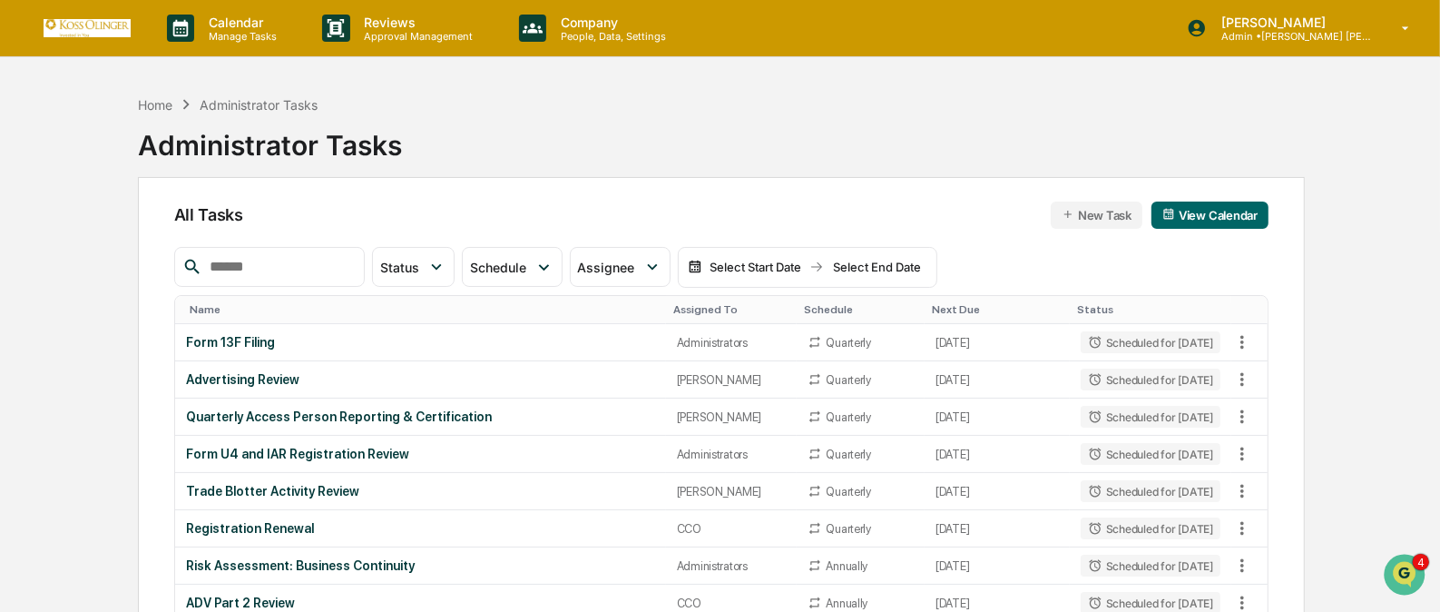
click at [676, 317] on th "Assigned To" at bounding box center [732, 310] width 132 height 28
click at [688, 304] on div "Assigned To" at bounding box center [731, 309] width 117 height 13
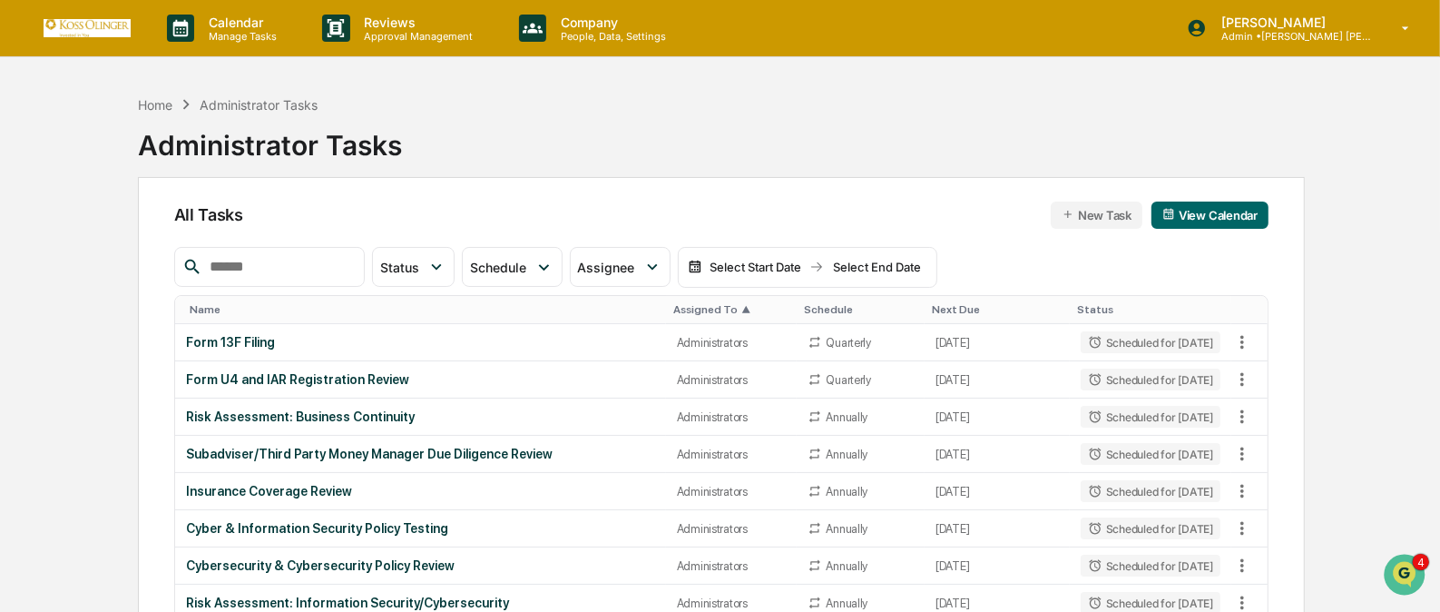
click at [688, 304] on div "Assigned To ▲" at bounding box center [731, 309] width 117 height 13
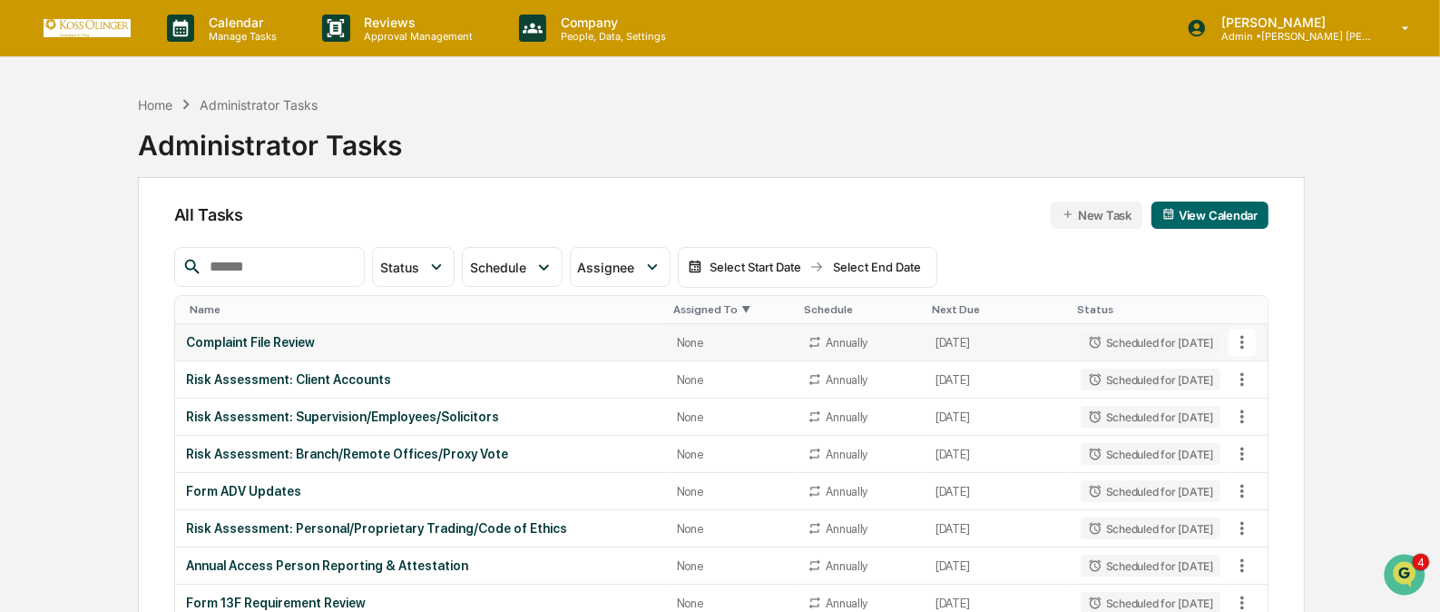
click at [1235, 337] on icon at bounding box center [1243, 342] width 20 height 20
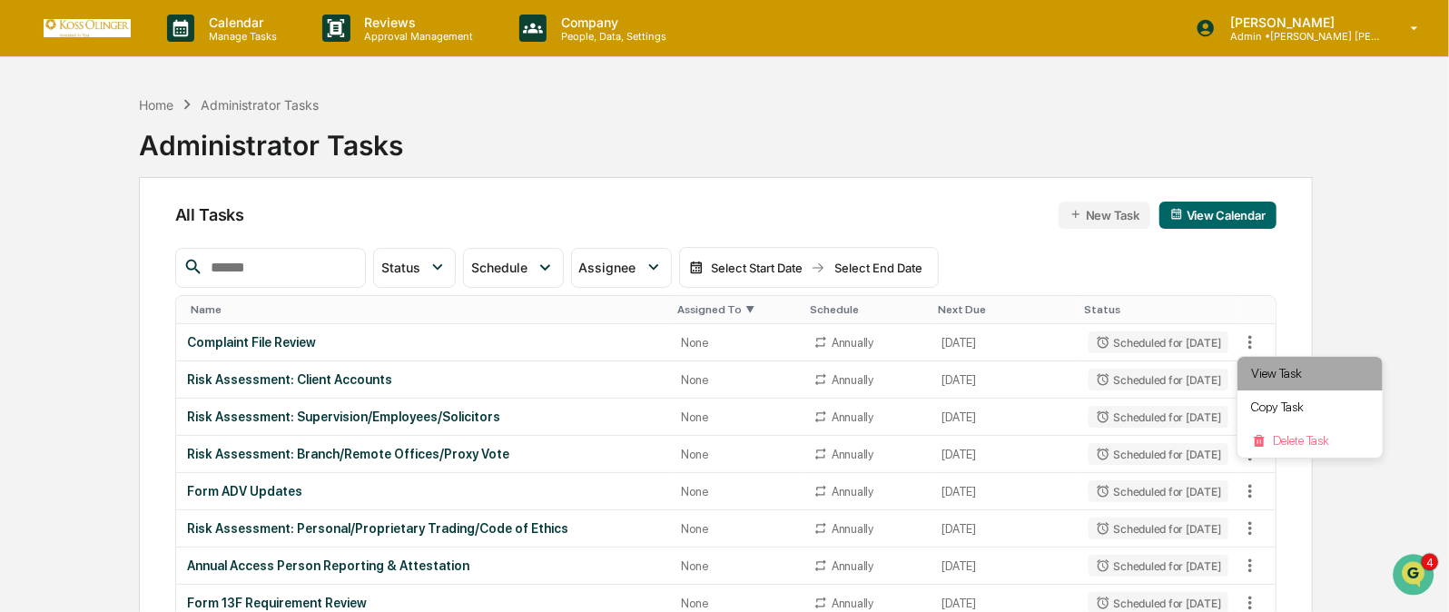
click at [1263, 379] on li "View Task" at bounding box center [1309, 374] width 145 height 34
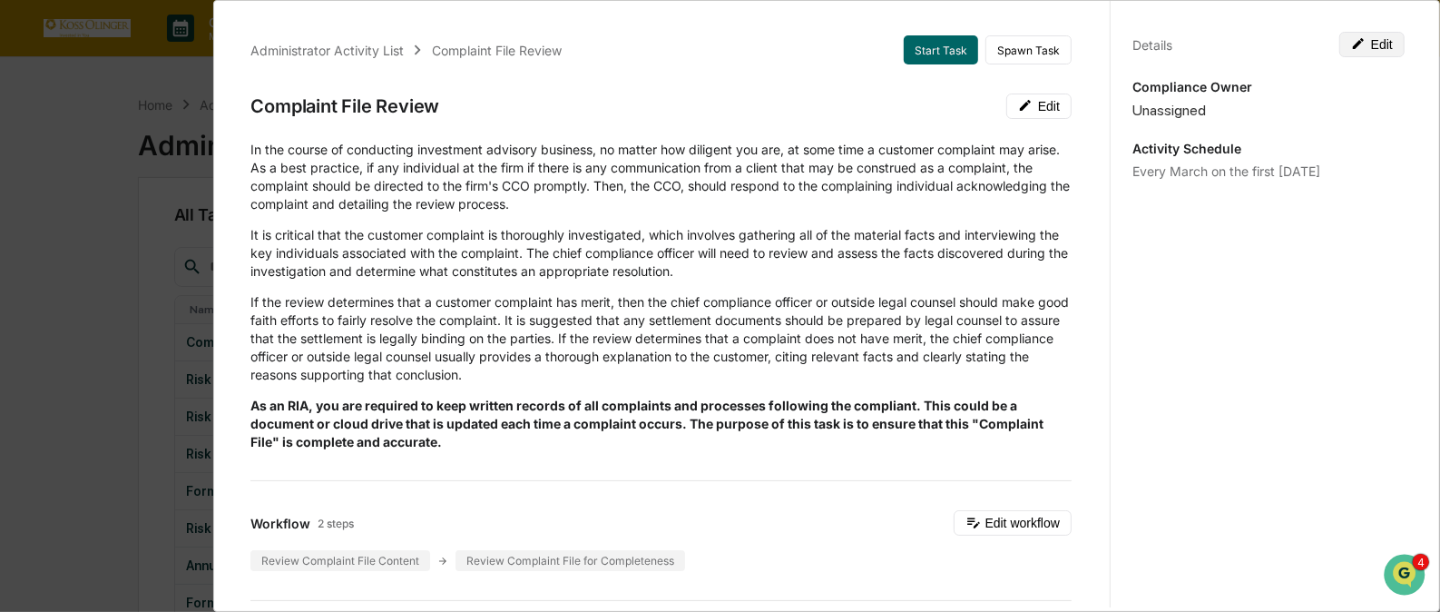
click at [1344, 52] on button "Edit" at bounding box center [1372, 44] width 65 height 25
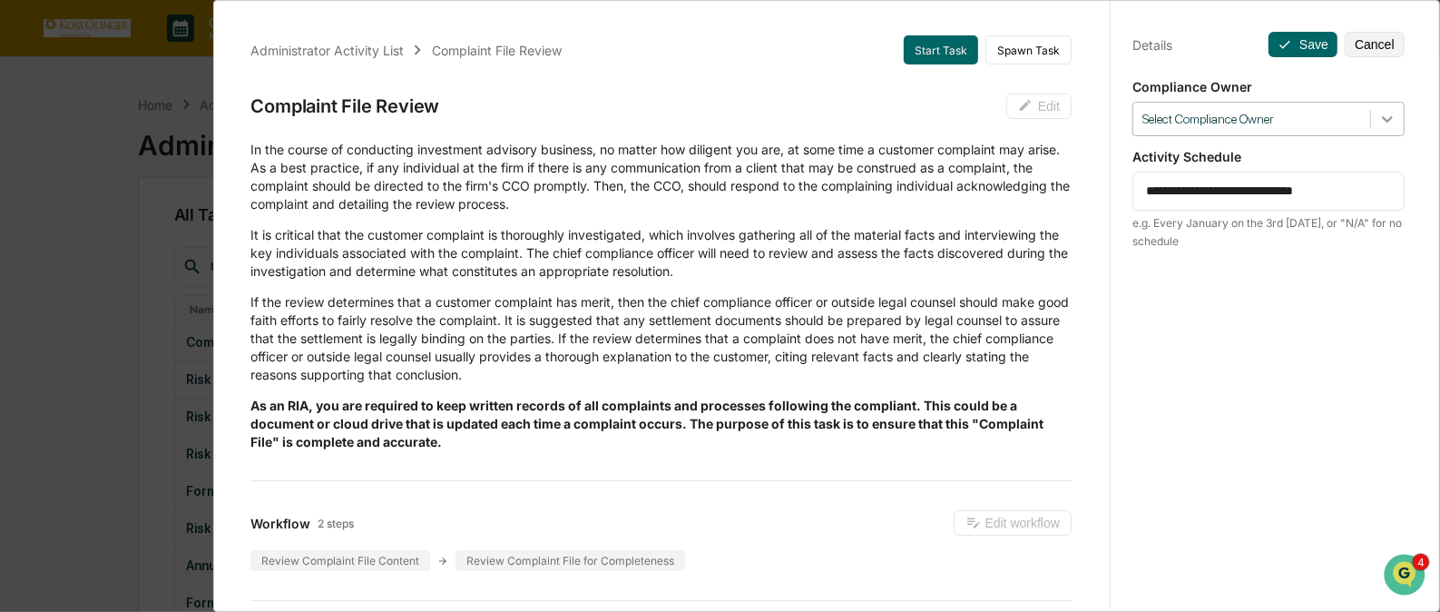
click at [1382, 117] on icon at bounding box center [1387, 119] width 11 height 6
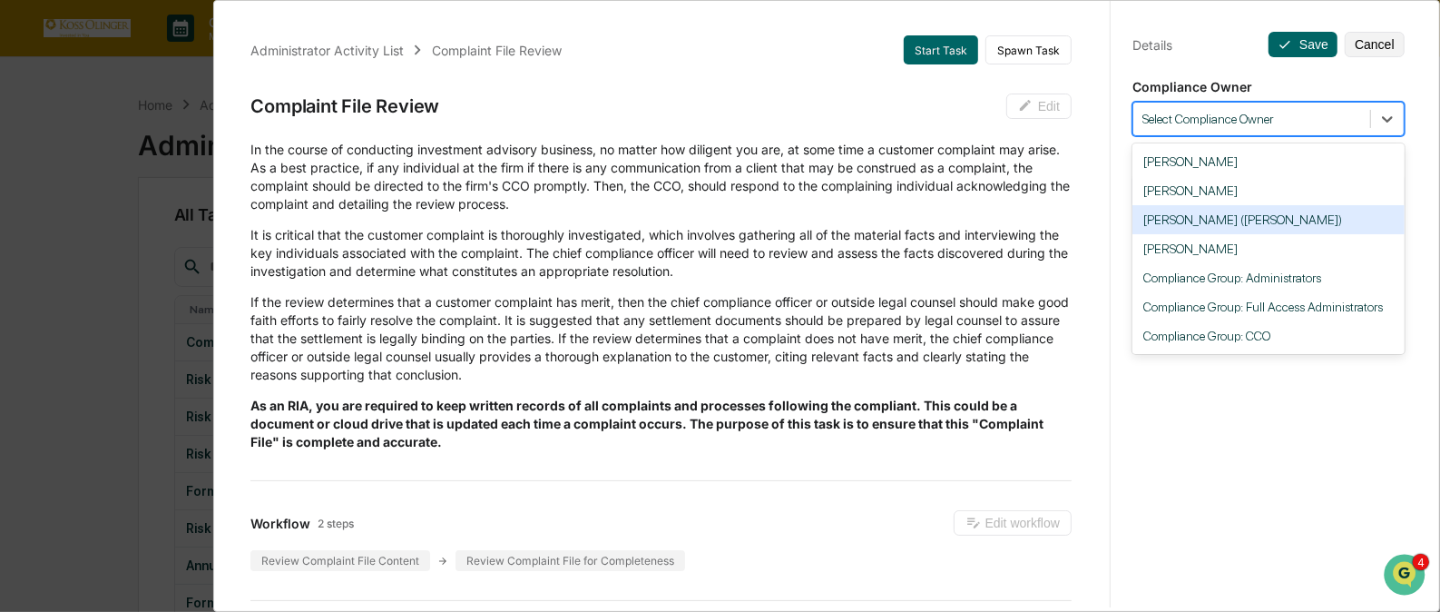
click at [1307, 212] on div "[PERSON_NAME] ([PERSON_NAME])" at bounding box center [1269, 219] width 272 height 29
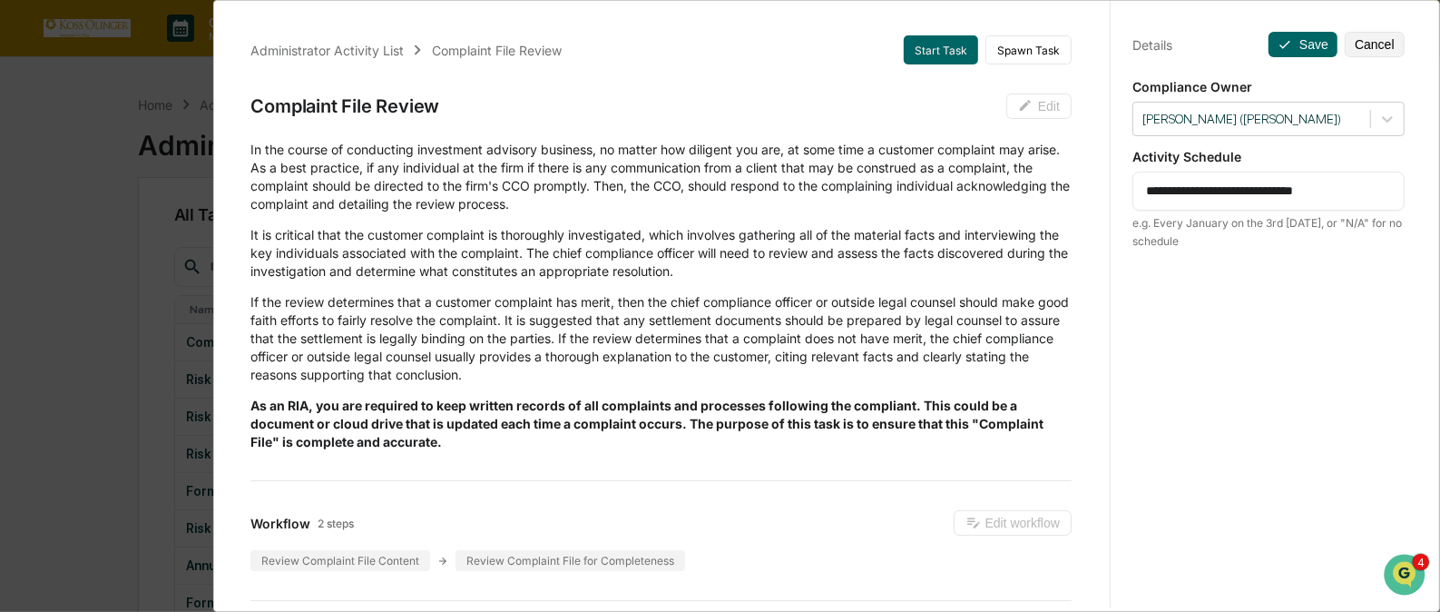
click at [1335, 193] on textarea "**********" at bounding box center [1268, 191] width 245 height 19
click at [1327, 193] on textarea "**********" at bounding box center [1268, 191] width 245 height 19
drag, startPoint x: 1345, startPoint y: 193, endPoint x: 1109, endPoint y: 170, distance: 237.2
click at [1110, 170] on div "**********" at bounding box center [1268, 322] width 317 height 655
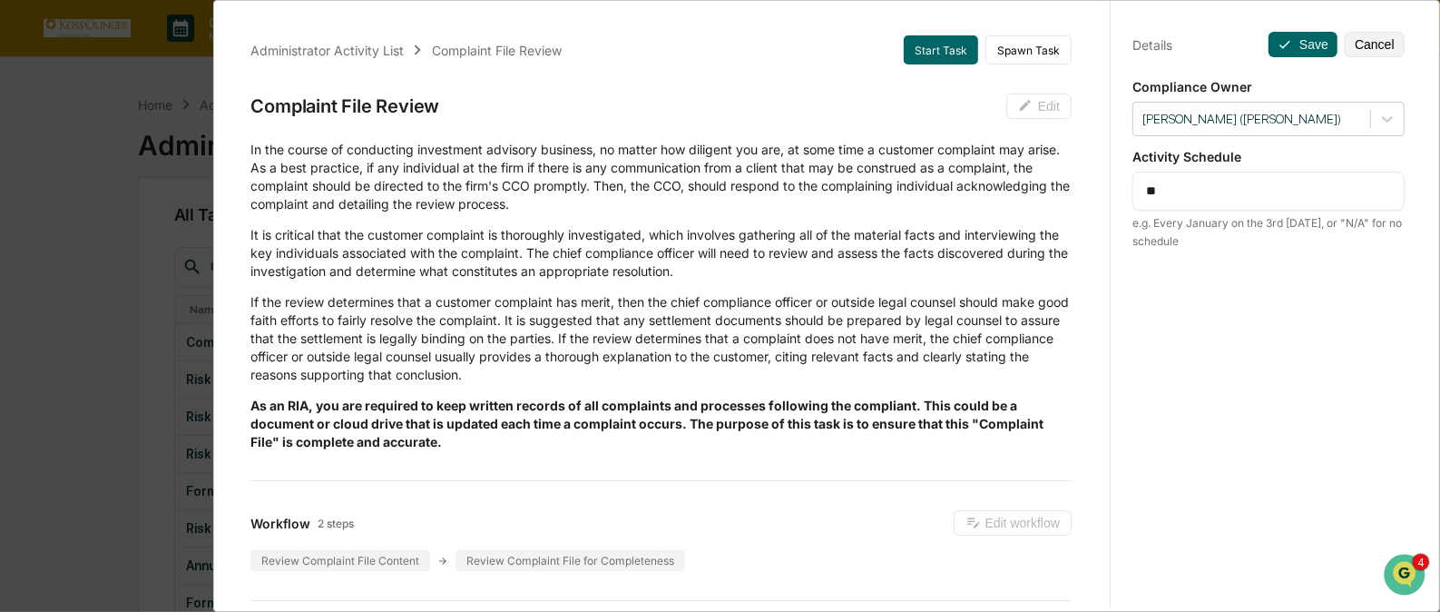
type textarea "*"
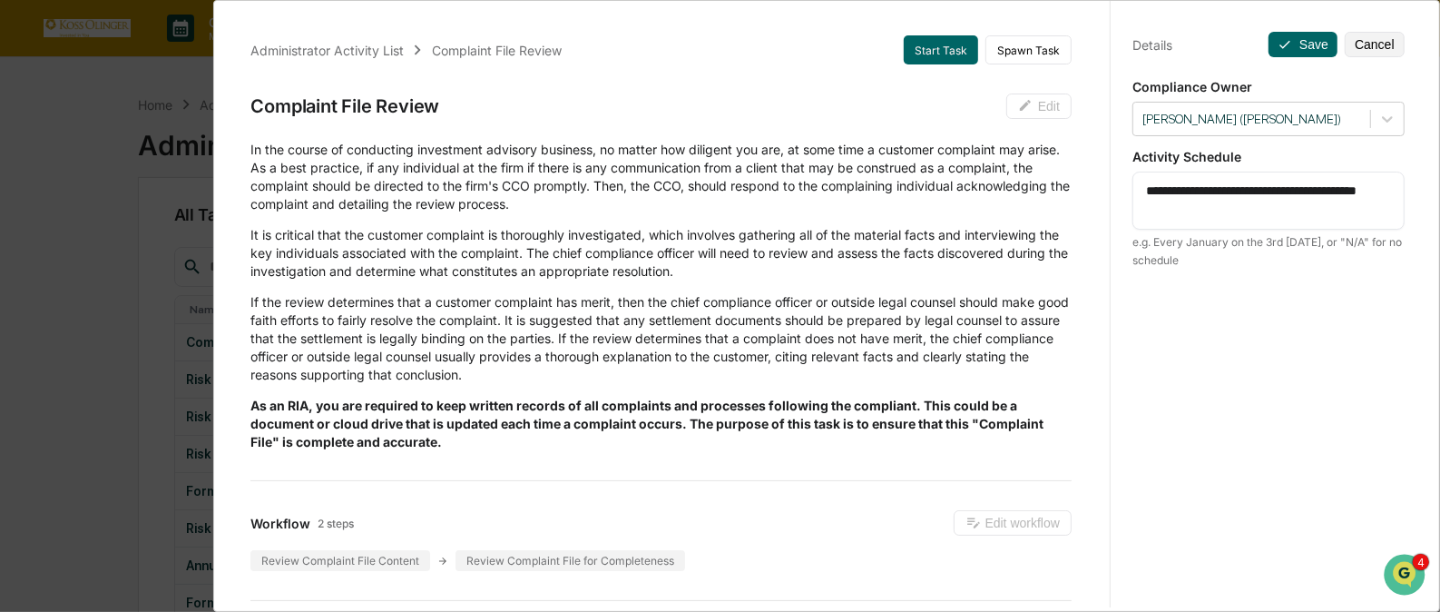
drag, startPoint x: 1225, startPoint y: 208, endPoint x: 1098, endPoint y: 206, distance: 127.1
click at [1098, 206] on div "Administrator Activity List Complaint File Review Start Task Spawn Task Complai…" at bounding box center [827, 301] width 1200 height 612
click at [1133, 192] on div "**********" at bounding box center [1269, 201] width 272 height 58
click at [1134, 191] on div "**********" at bounding box center [1269, 201] width 272 height 58
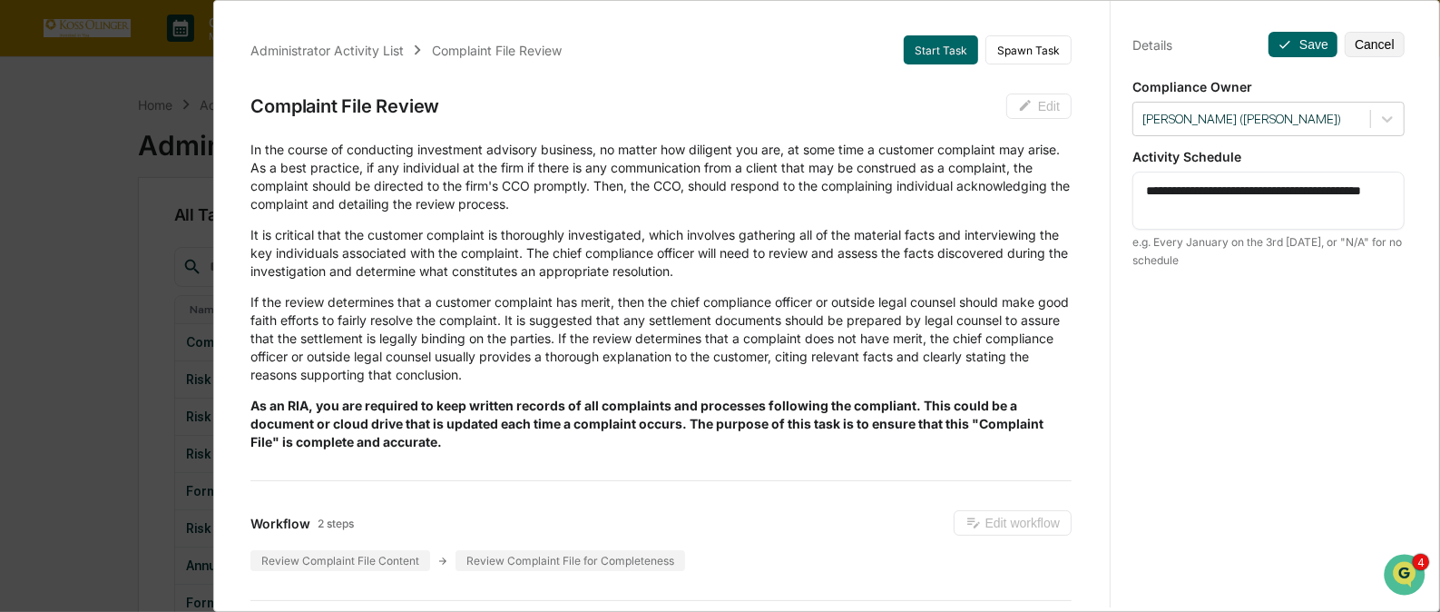
click at [1146, 190] on textarea "**********" at bounding box center [1268, 201] width 245 height 38
type textarea "**********"
click at [1291, 41] on button "Save" at bounding box center [1303, 44] width 69 height 25
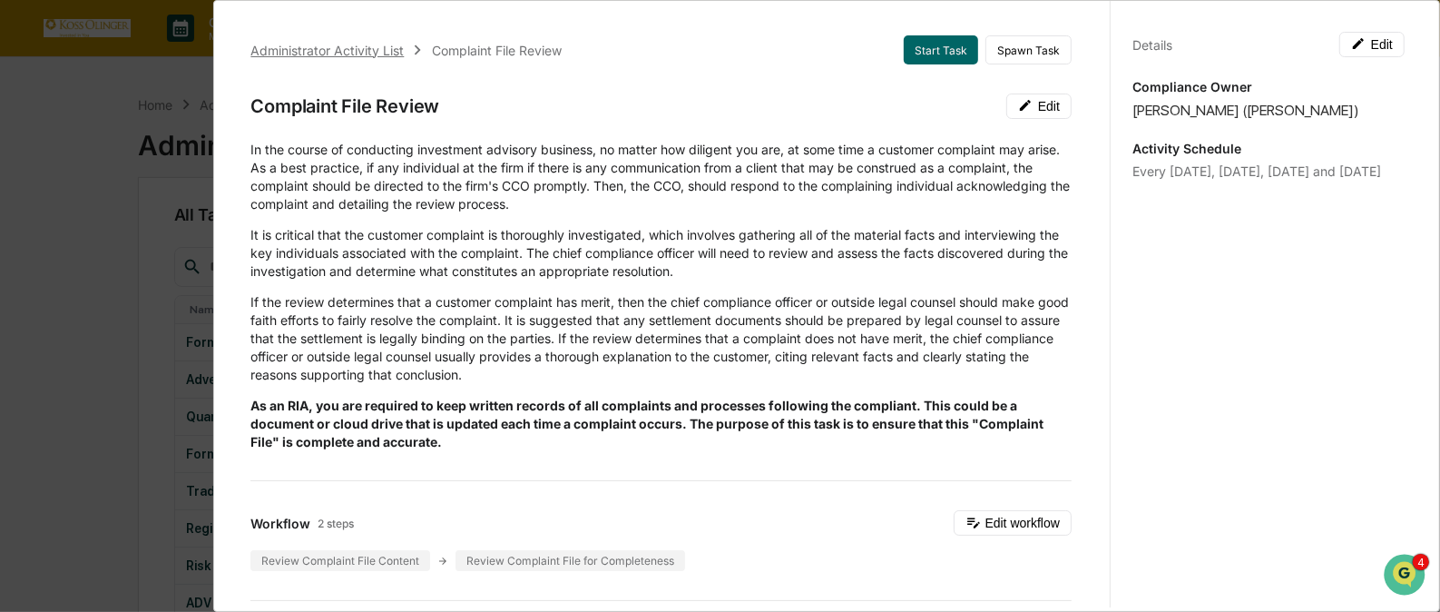
click at [352, 44] on div "Administrator Activity List" at bounding box center [326, 50] width 153 height 15
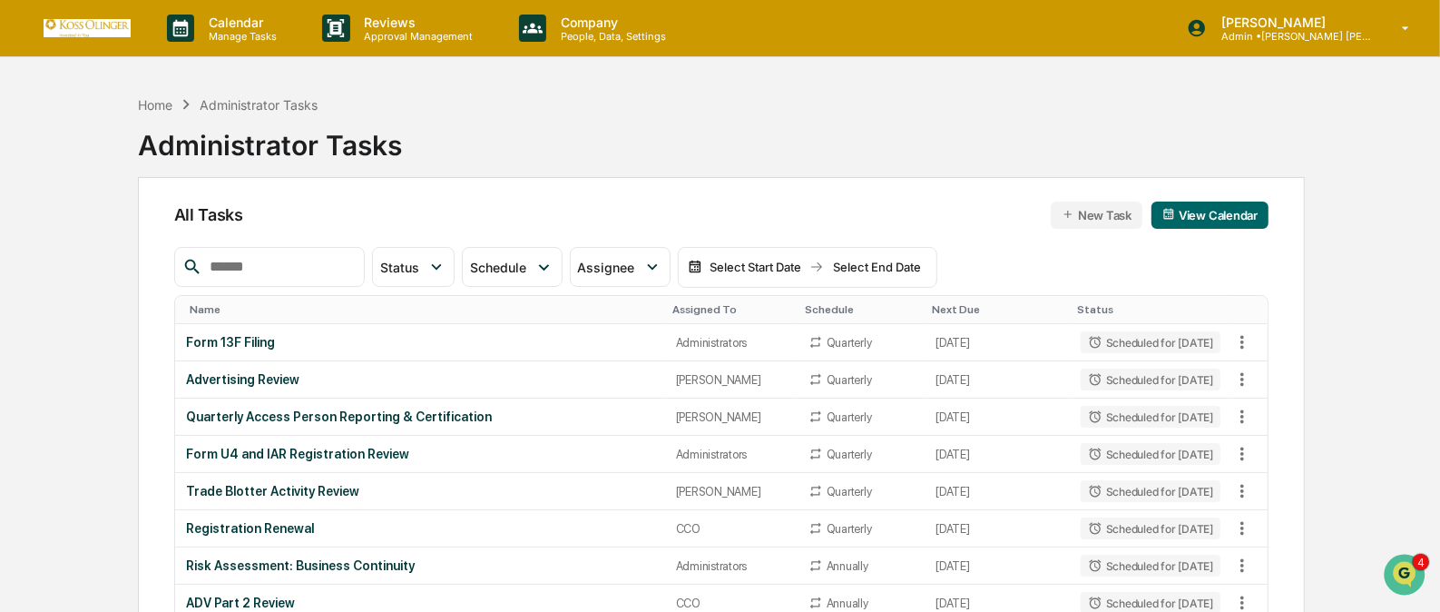
click at [673, 303] on div "Assigned To" at bounding box center [732, 309] width 118 height 13
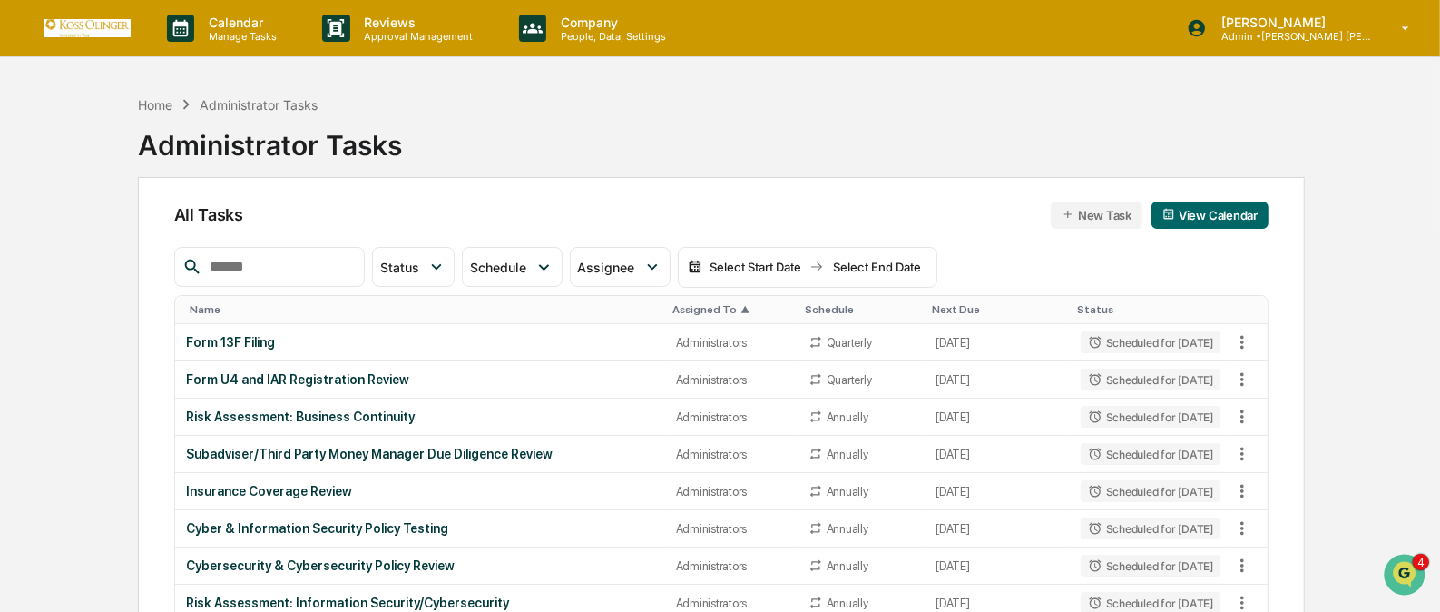
click at [673, 303] on div "Assigned To ▲" at bounding box center [732, 309] width 118 height 13
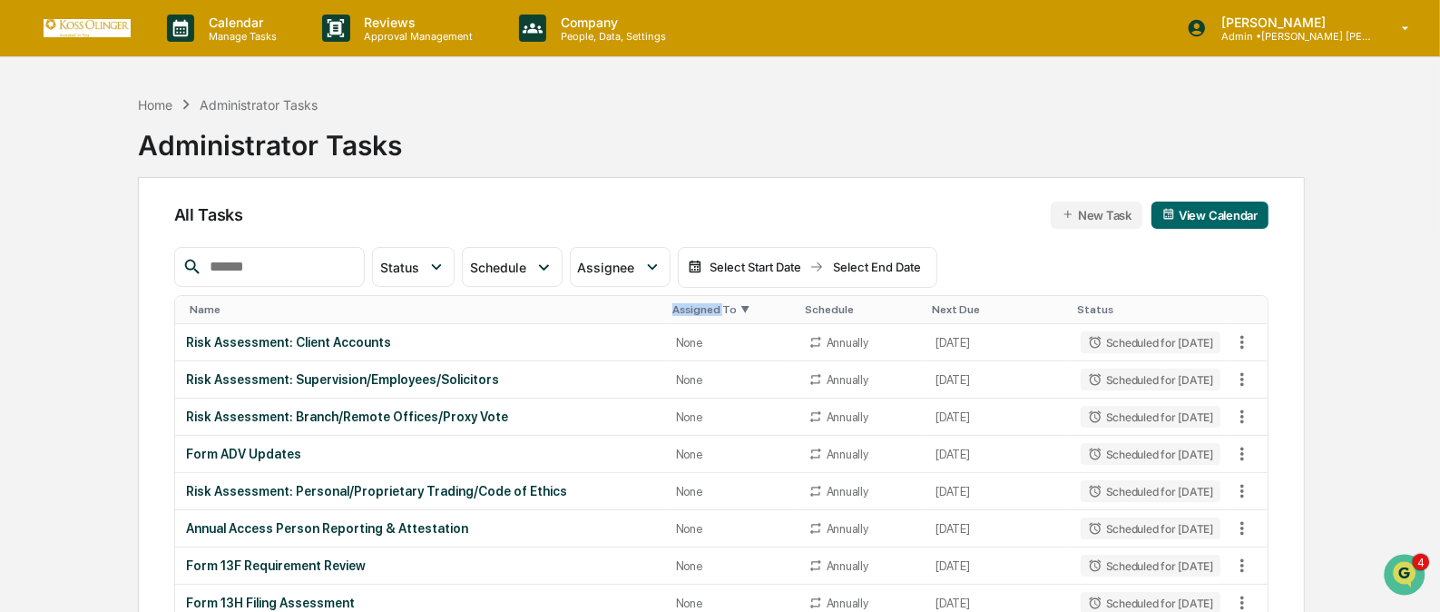
click at [673, 303] on div "Assigned To ▼" at bounding box center [732, 309] width 118 height 13
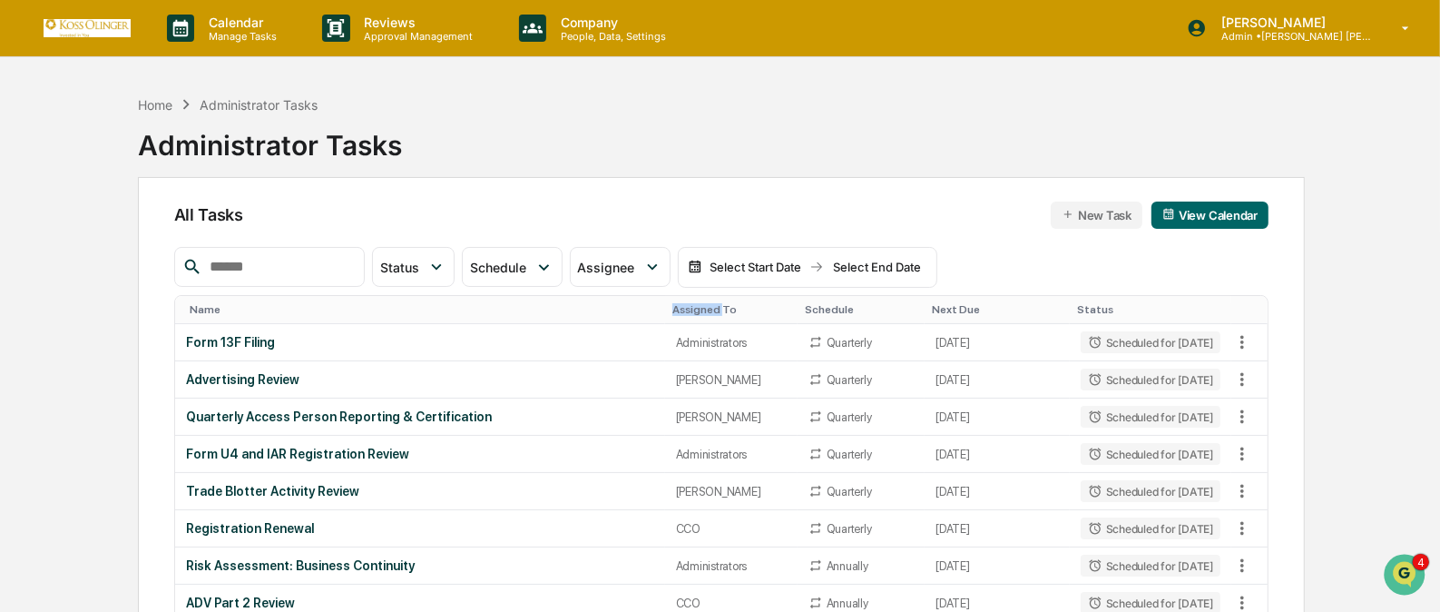
click at [673, 303] on div "Assigned To" at bounding box center [732, 309] width 118 height 13
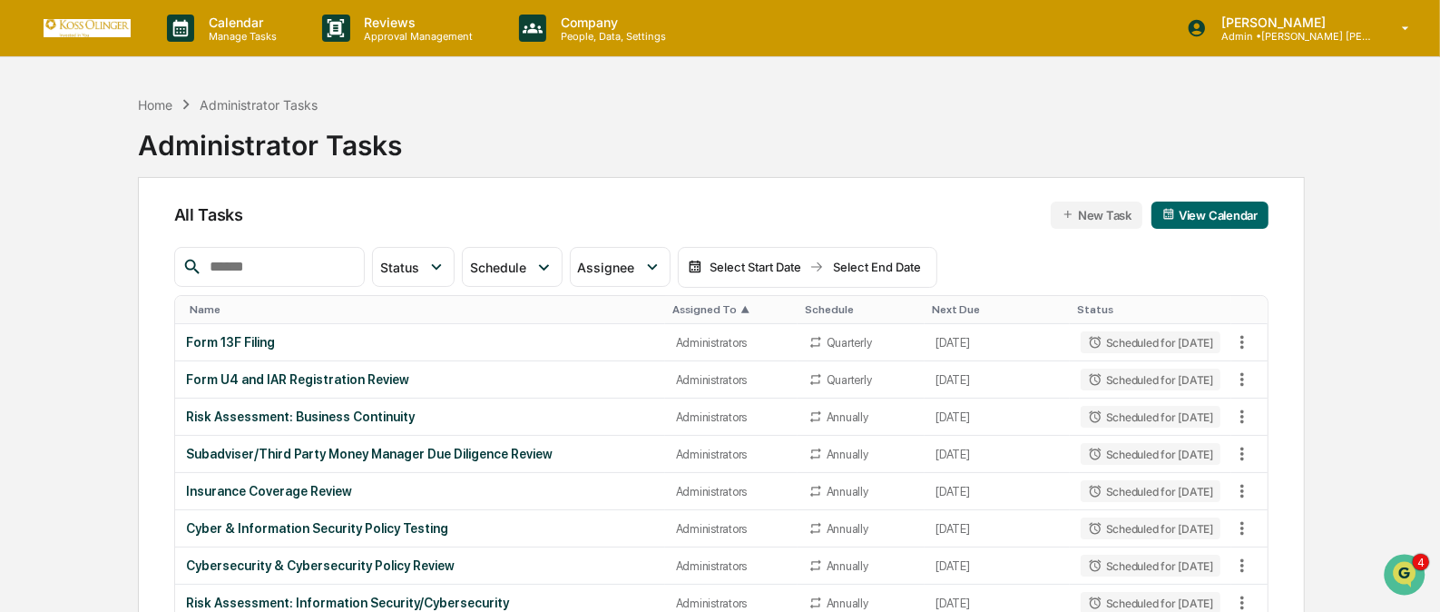
click at [673, 303] on div "Assigned To ▲" at bounding box center [732, 309] width 118 height 13
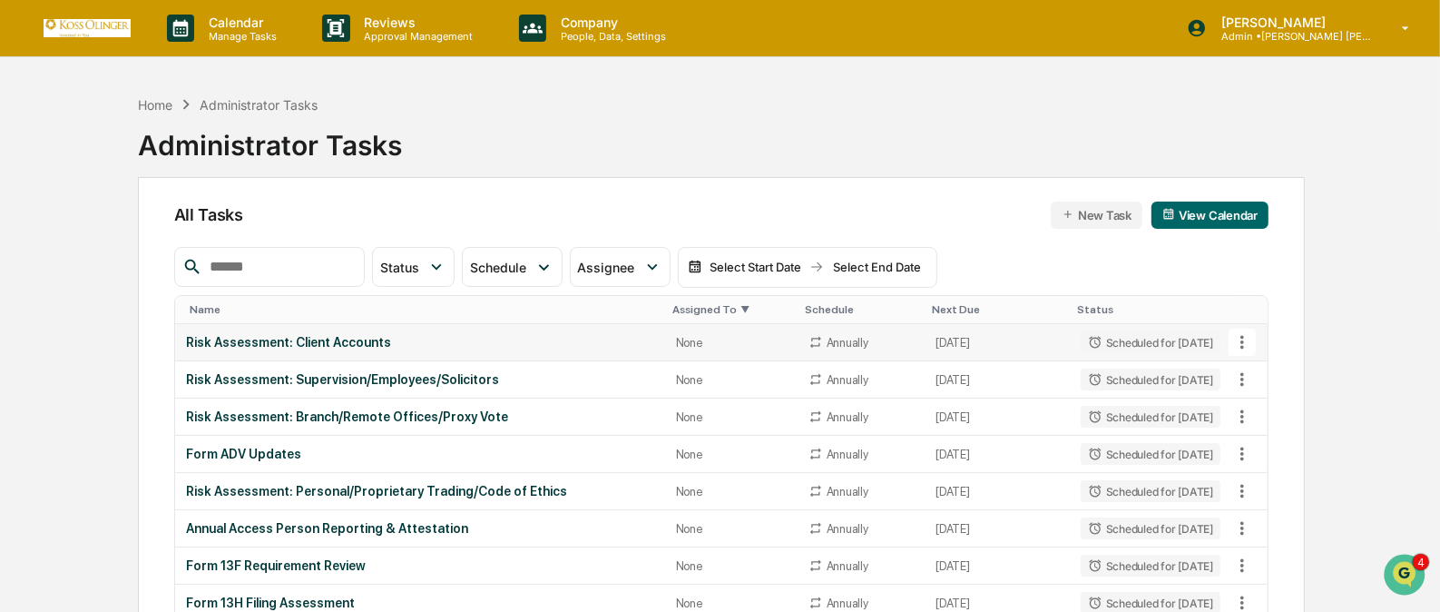
click at [1240, 339] on icon at bounding box center [1243, 342] width 20 height 20
click at [1267, 375] on li "View Task" at bounding box center [1309, 374] width 145 height 34
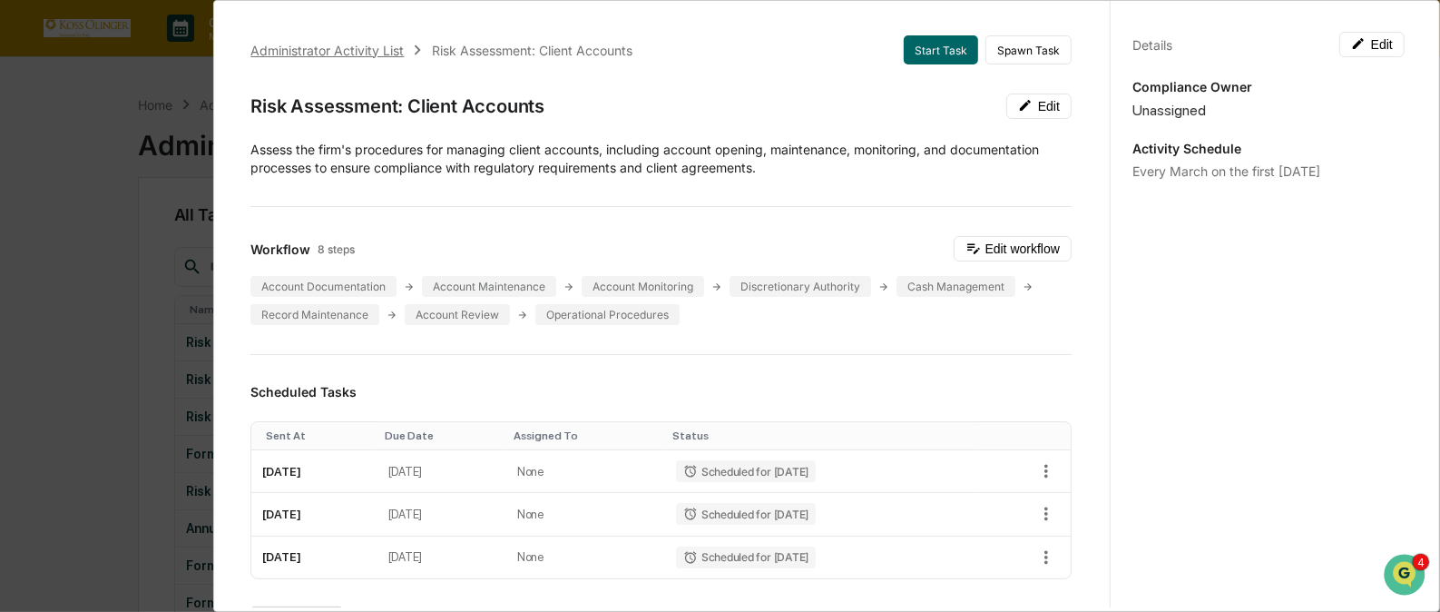
click at [381, 43] on div "Administrator Activity List" at bounding box center [326, 50] width 153 height 15
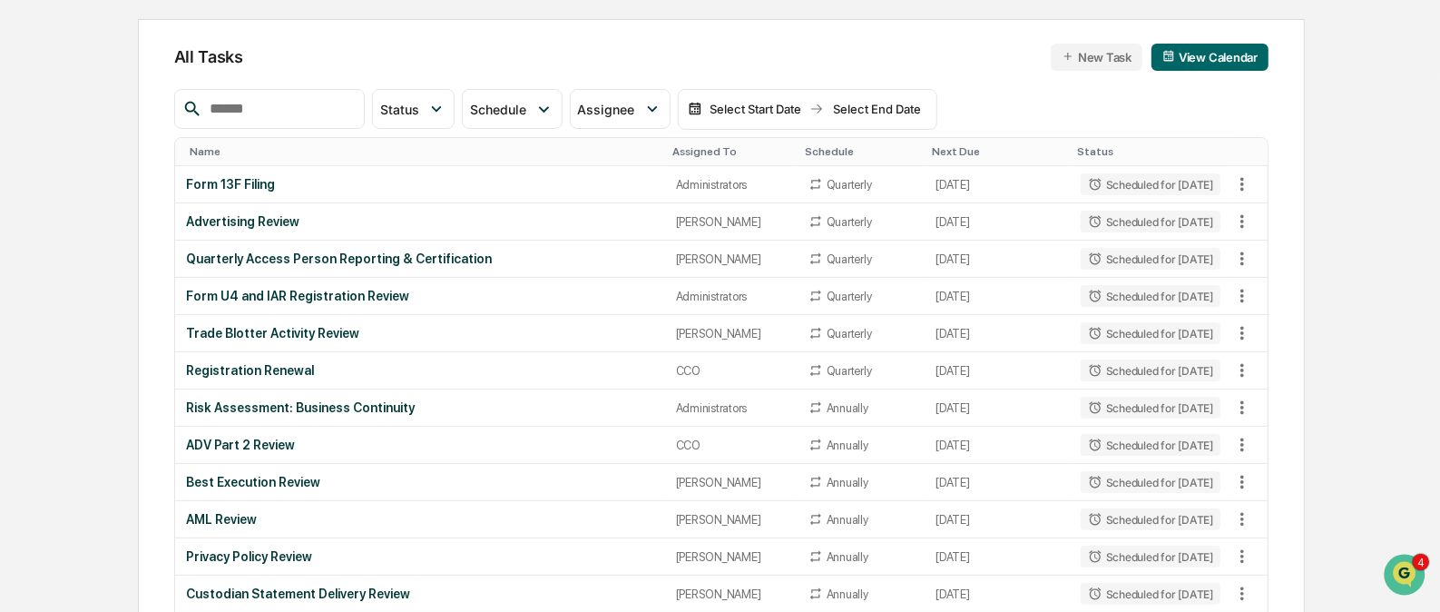
scroll to position [163, 0]
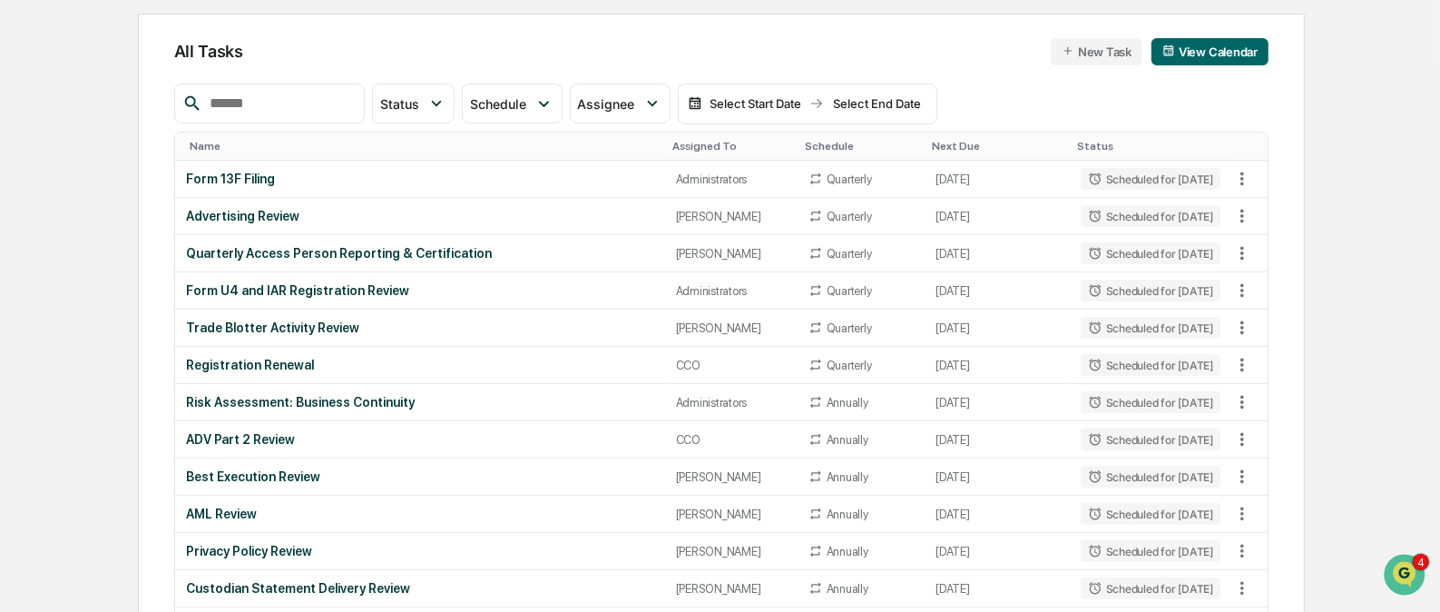
click at [703, 142] on div "Assigned To" at bounding box center [732, 146] width 118 height 13
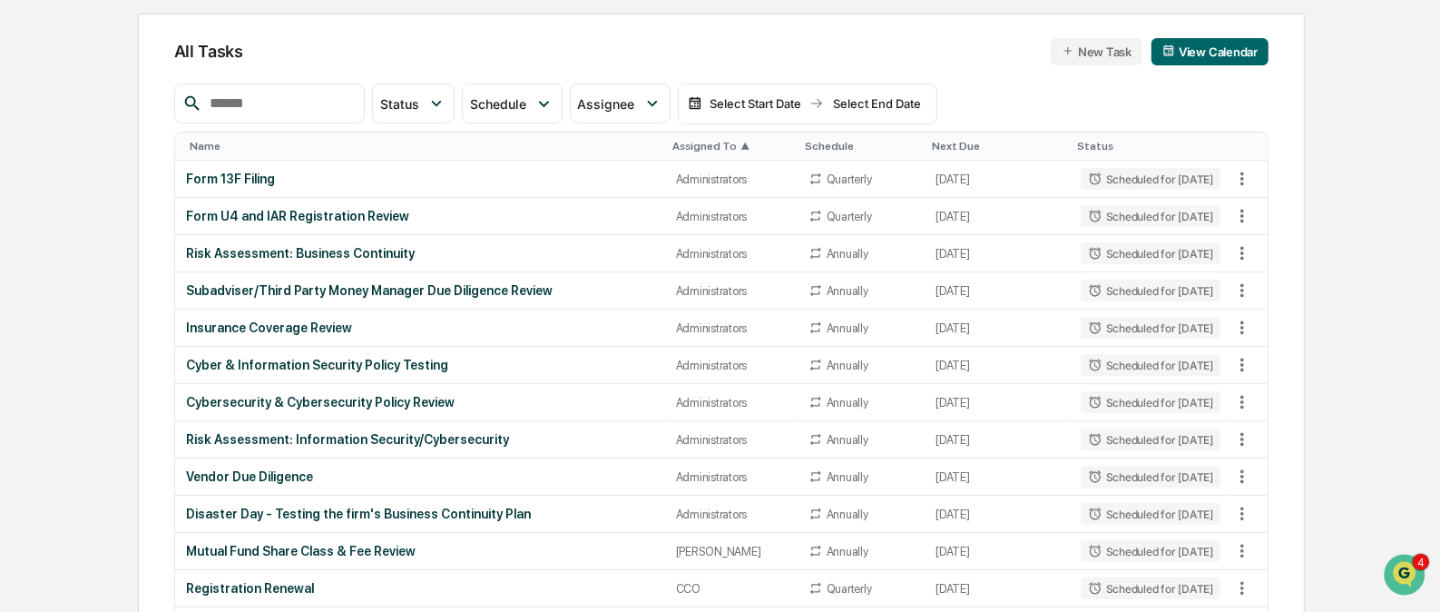
click at [703, 142] on div "Assigned To ▲" at bounding box center [732, 146] width 118 height 13
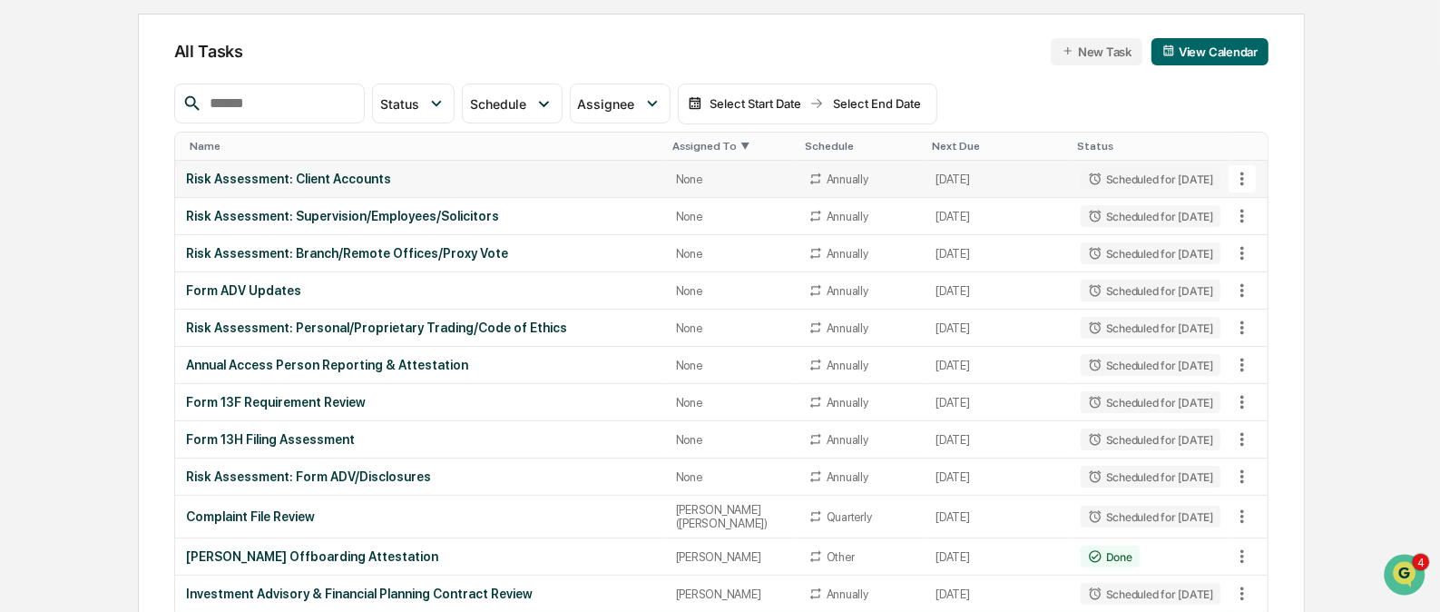
click at [1241, 173] on icon at bounding box center [1243, 179] width 20 height 20
click at [1258, 202] on li "View Task" at bounding box center [1309, 209] width 145 height 34
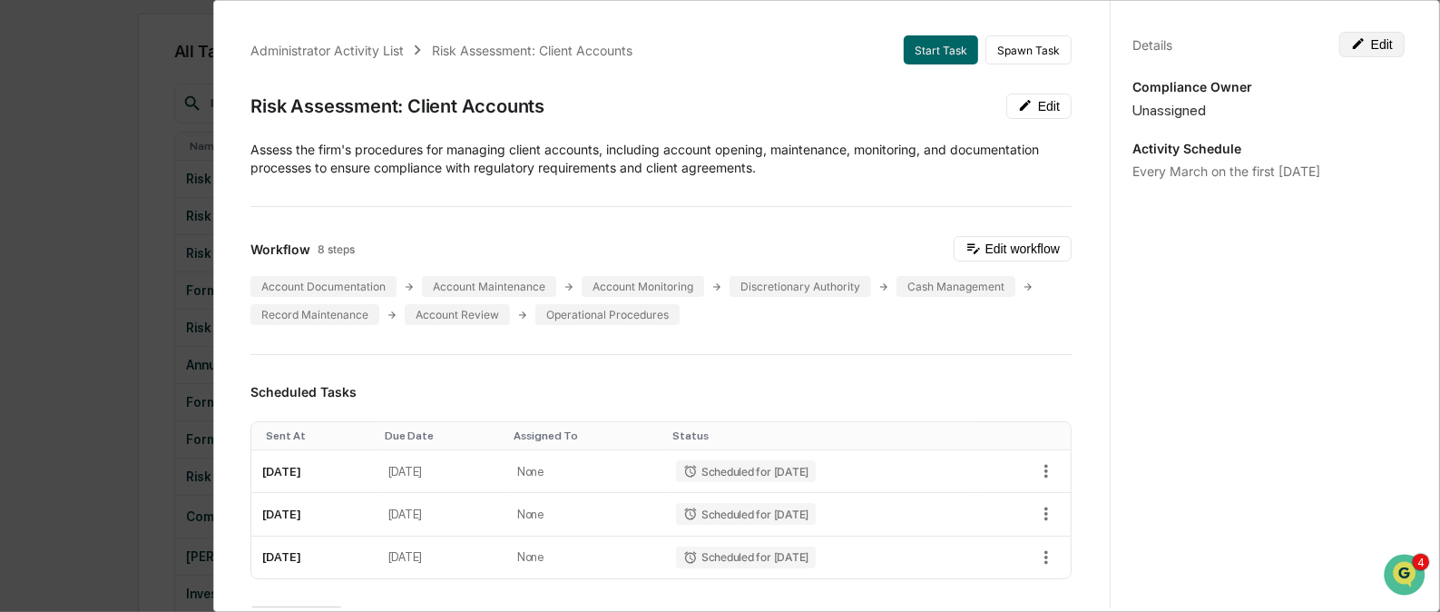
click at [1370, 44] on button "Edit" at bounding box center [1372, 44] width 65 height 25
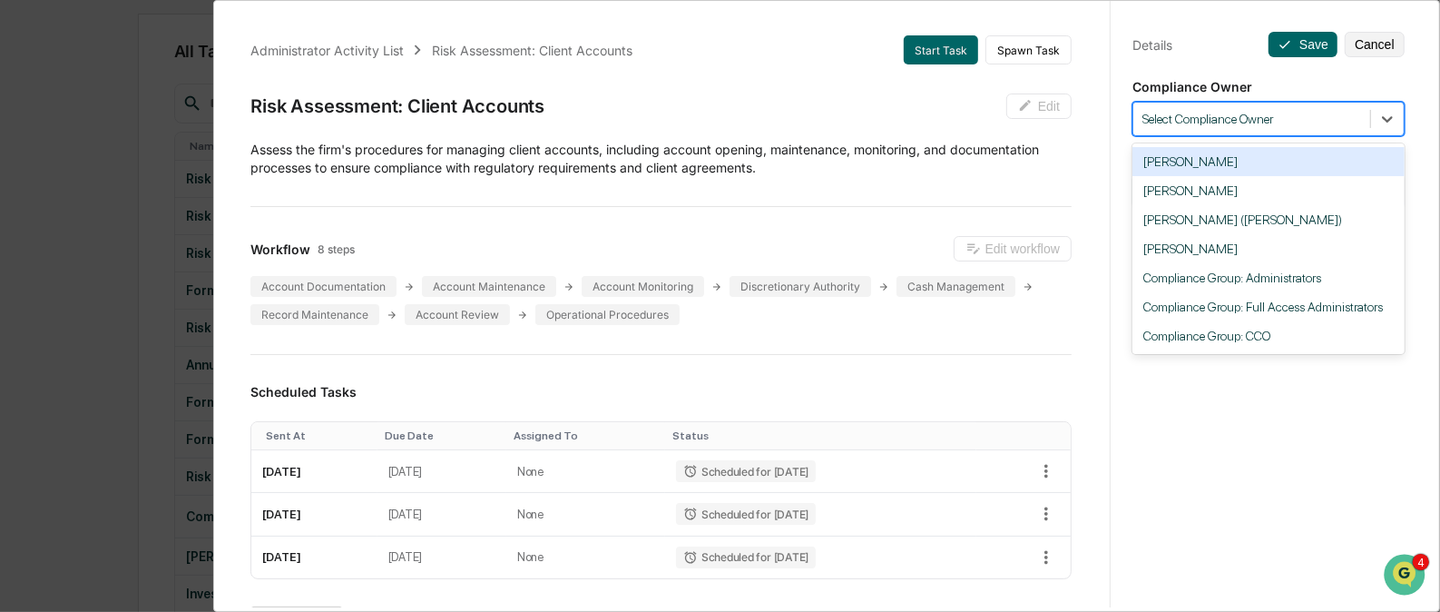
click at [1301, 119] on div at bounding box center [1252, 119] width 219 height 17
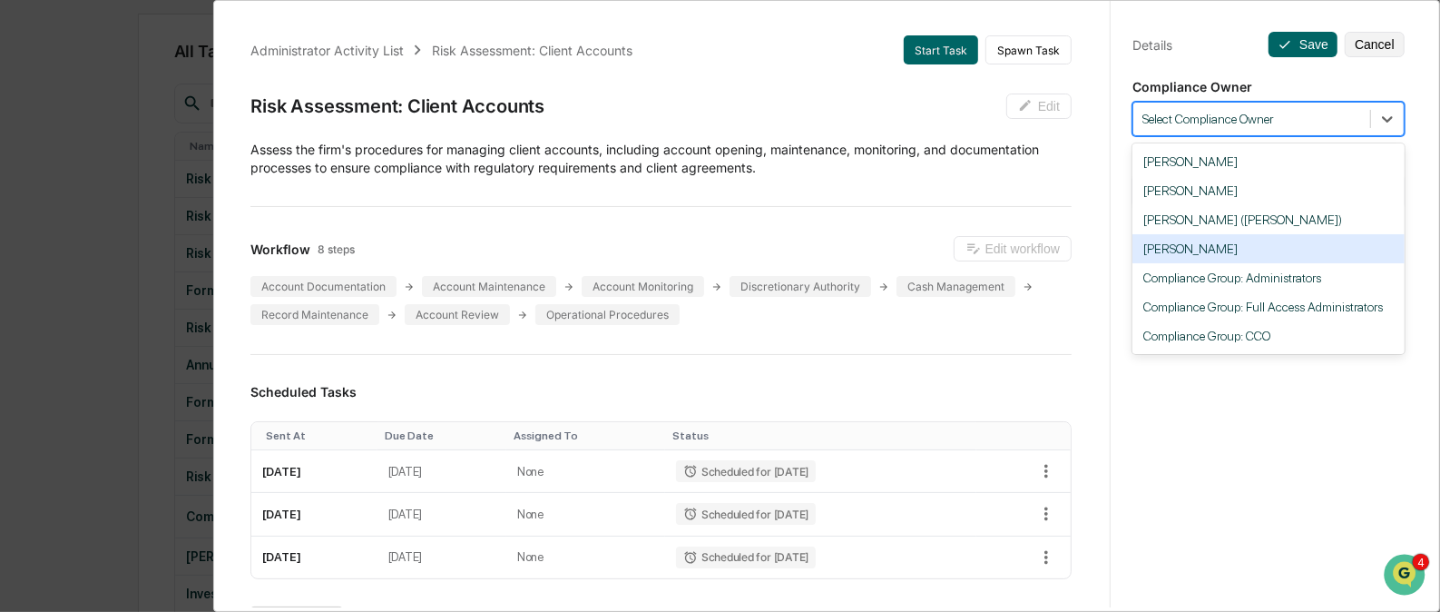
click at [1274, 253] on div "[PERSON_NAME]" at bounding box center [1269, 248] width 272 height 29
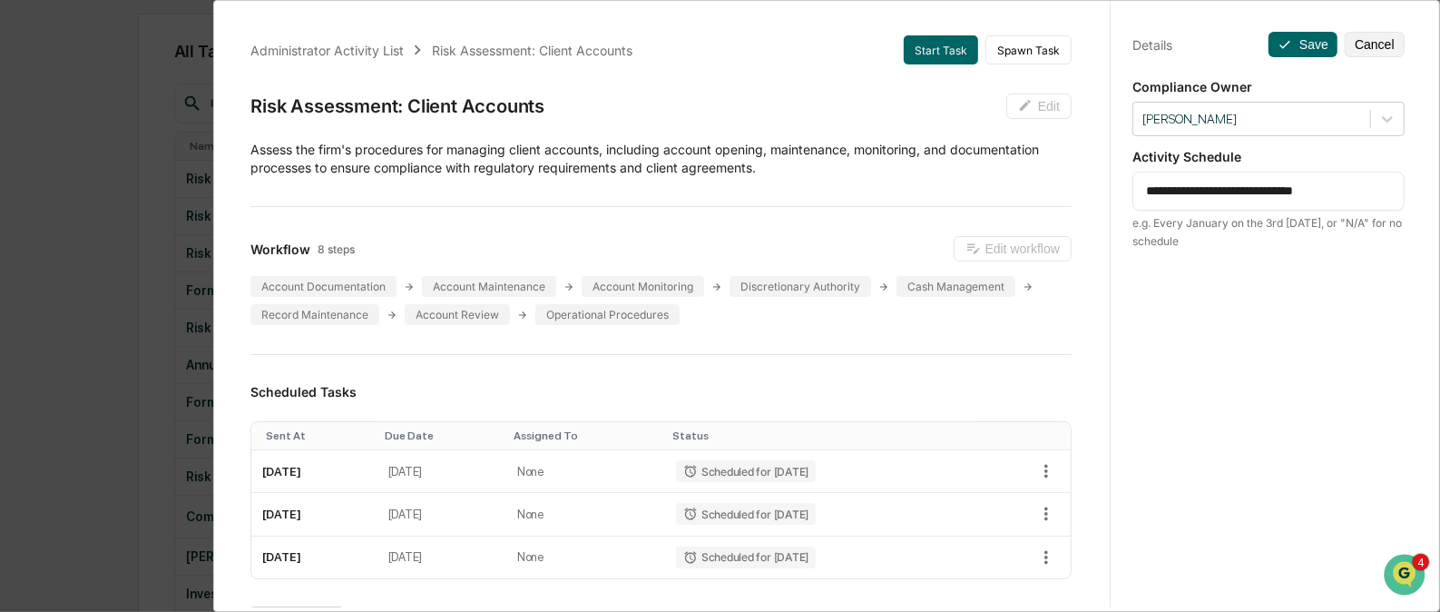
drag, startPoint x: 1353, startPoint y: 182, endPoint x: 1177, endPoint y: 191, distance: 176.3
click at [1177, 191] on textarea "**********" at bounding box center [1268, 191] width 245 height 19
type textarea "**********"
click at [1304, 41] on button "Save" at bounding box center [1303, 44] width 69 height 25
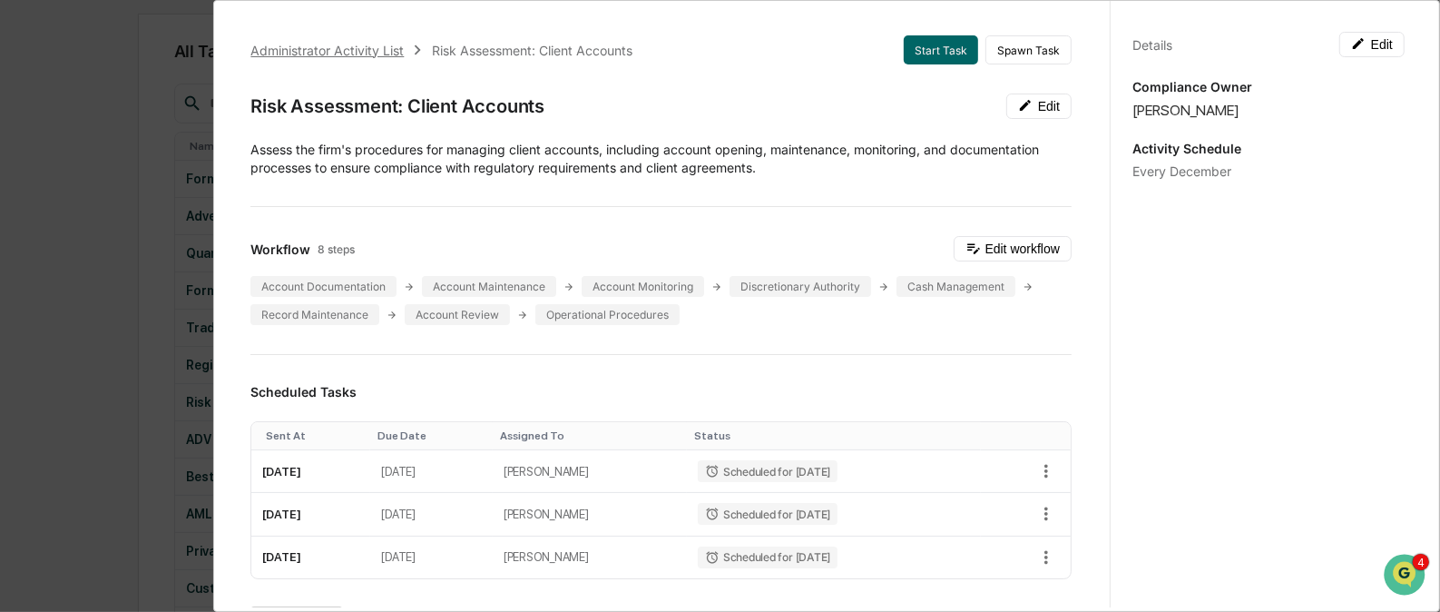
click at [379, 49] on div "Administrator Activity List" at bounding box center [326, 50] width 153 height 15
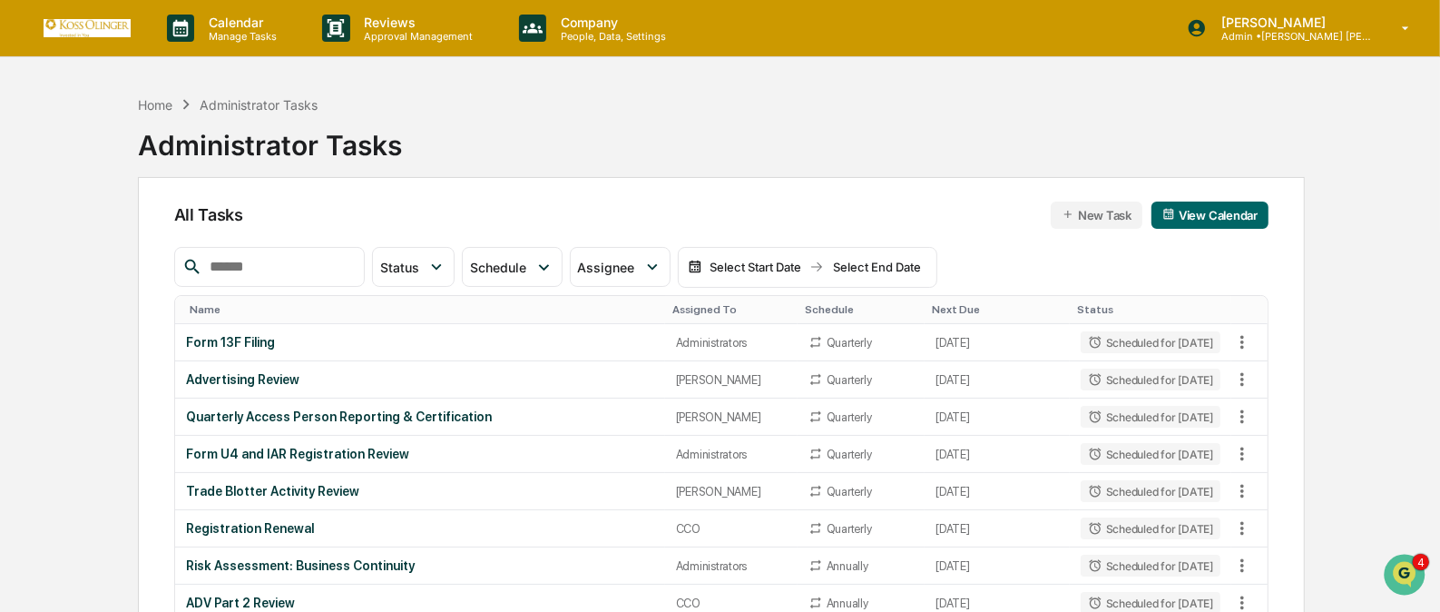
click at [692, 313] on div "Assigned To" at bounding box center [732, 309] width 118 height 13
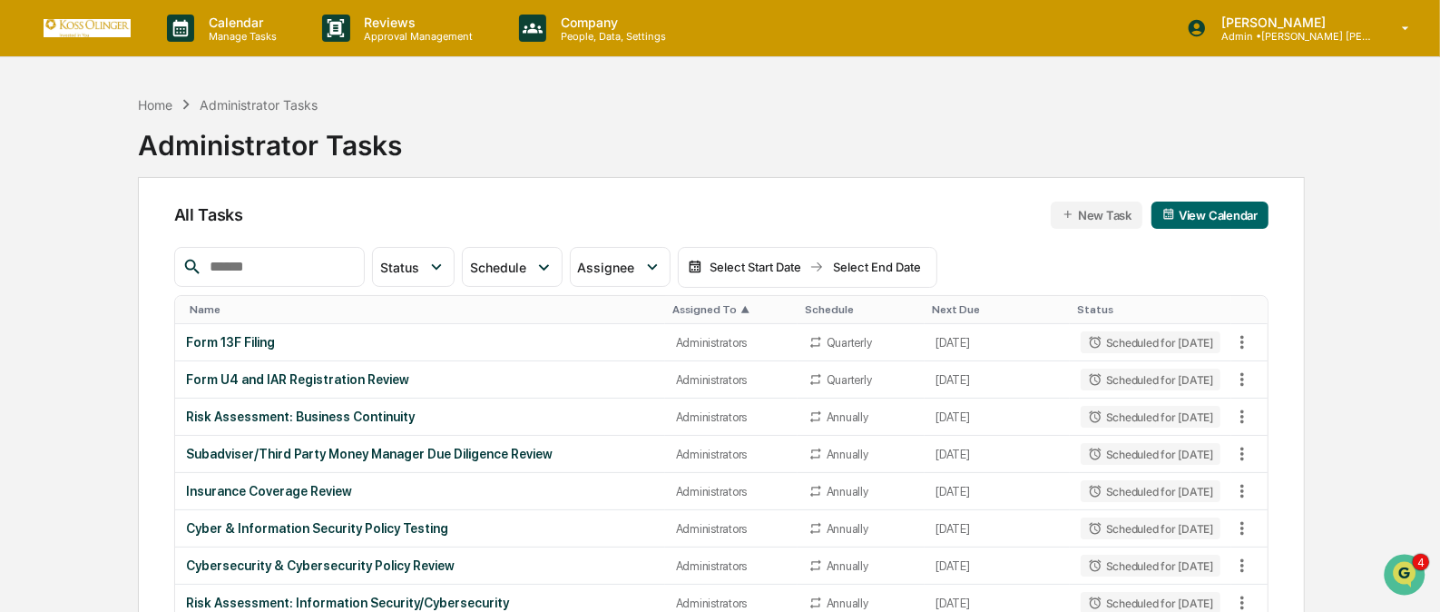
click at [692, 313] on div "Assigned To ▲" at bounding box center [732, 309] width 118 height 13
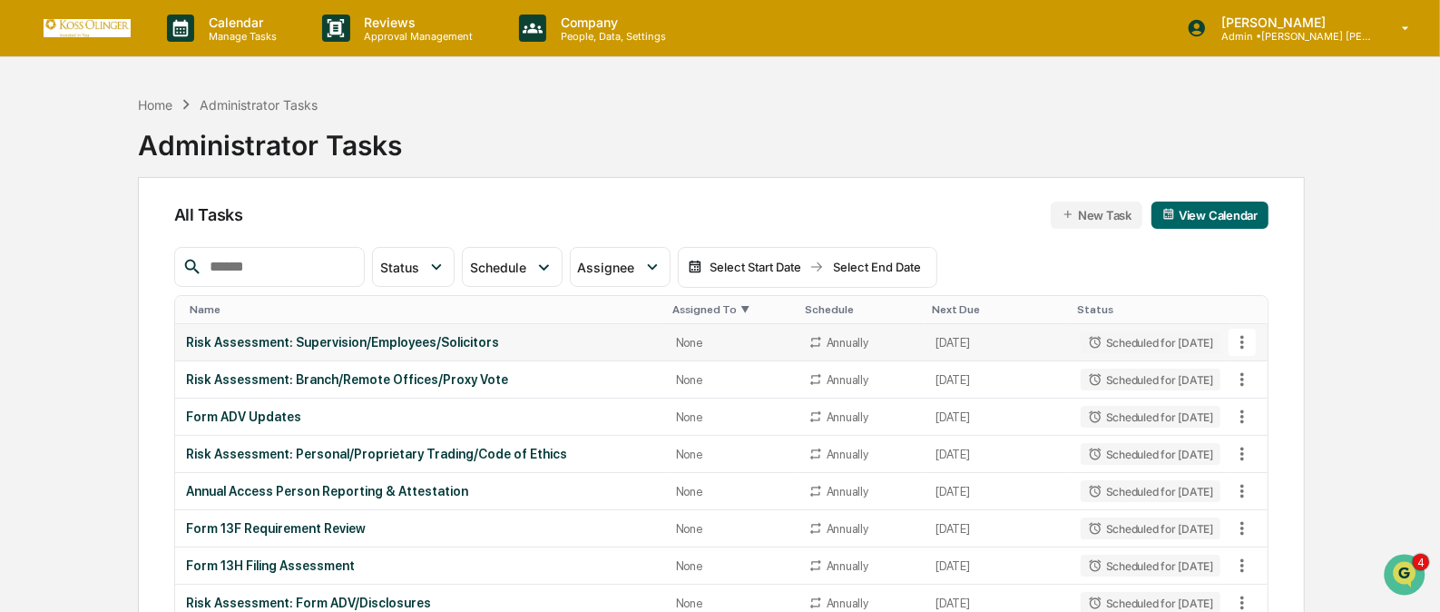
click at [1242, 342] on icon at bounding box center [1243, 343] width 4 height 14
click at [1263, 367] on li "View Task" at bounding box center [1309, 374] width 145 height 34
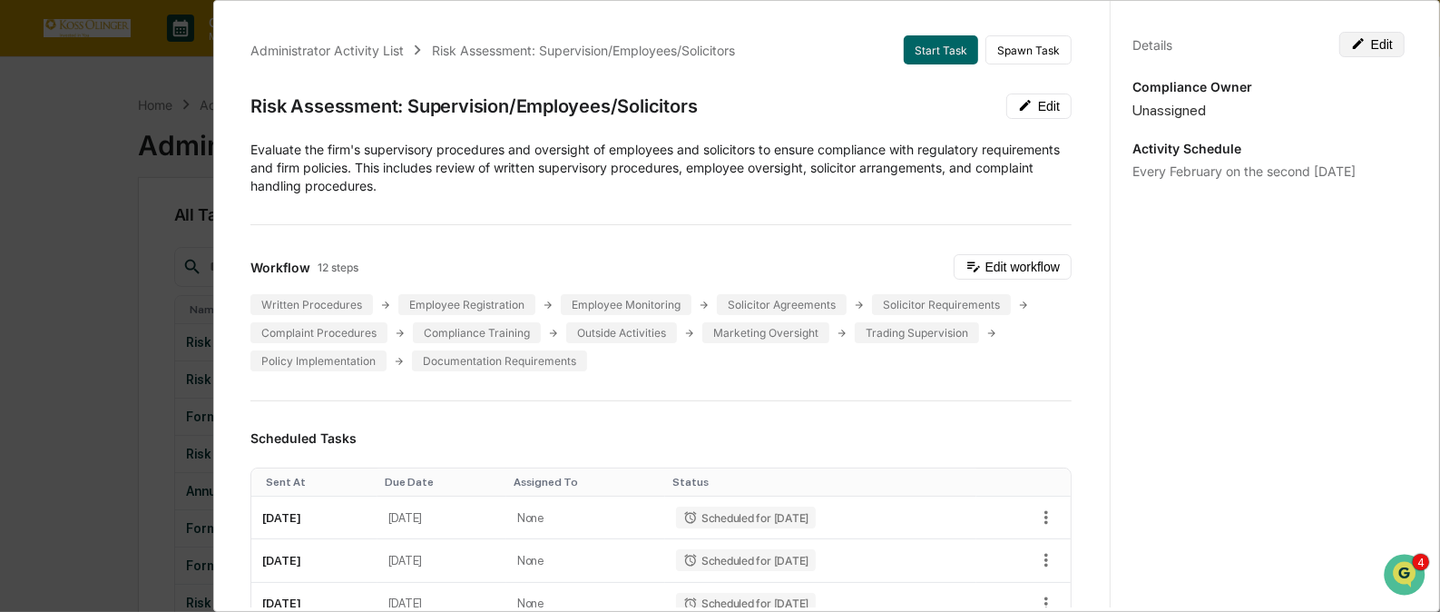
click at [1368, 32] on button "Edit" at bounding box center [1372, 44] width 65 height 25
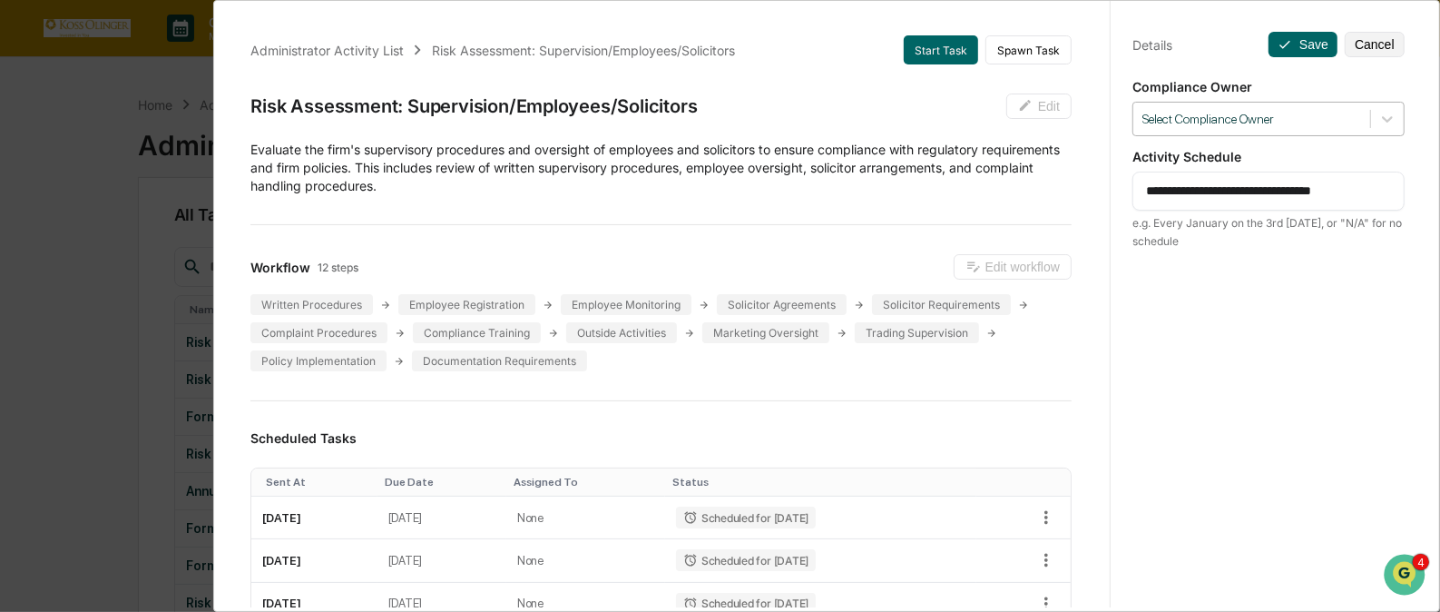
click at [1307, 119] on div at bounding box center [1252, 119] width 219 height 17
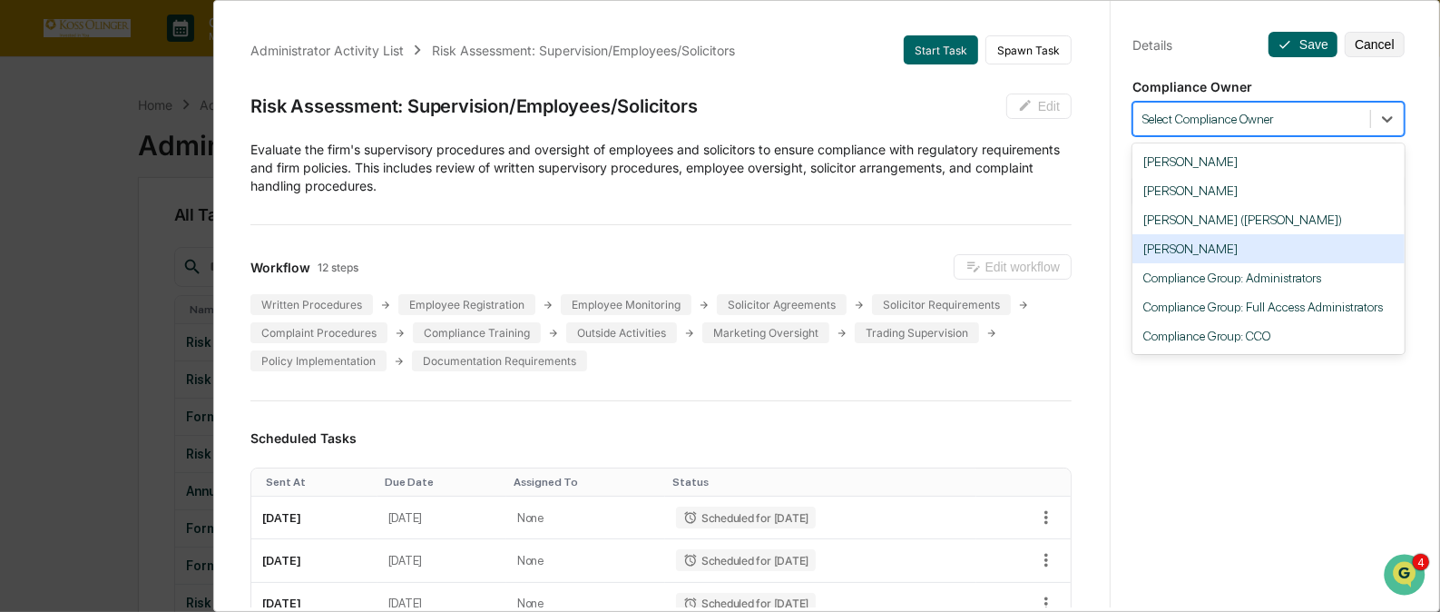
click at [1262, 254] on div "[PERSON_NAME]" at bounding box center [1269, 248] width 272 height 29
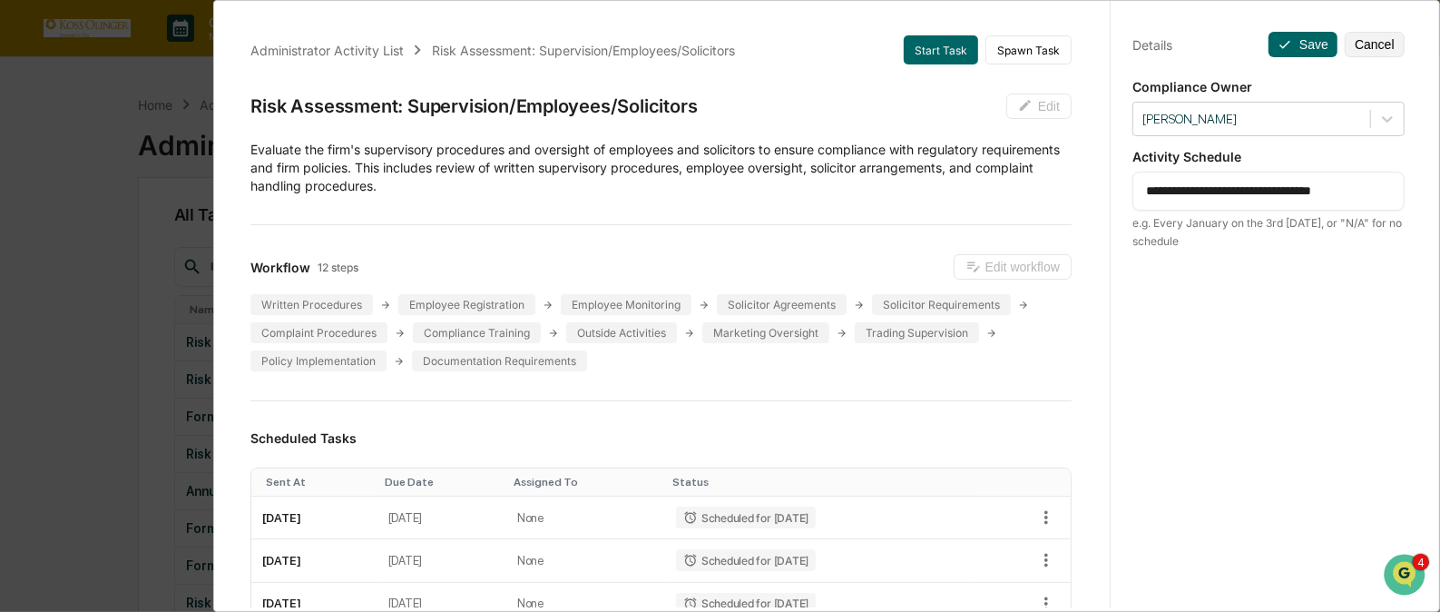
drag, startPoint x: 1178, startPoint y: 192, endPoint x: 1391, endPoint y: 200, distance: 213.4
click at [1391, 200] on div "**********" at bounding box center [1269, 191] width 272 height 39
type textarea "**********"
click at [1296, 45] on button "Save" at bounding box center [1303, 44] width 69 height 25
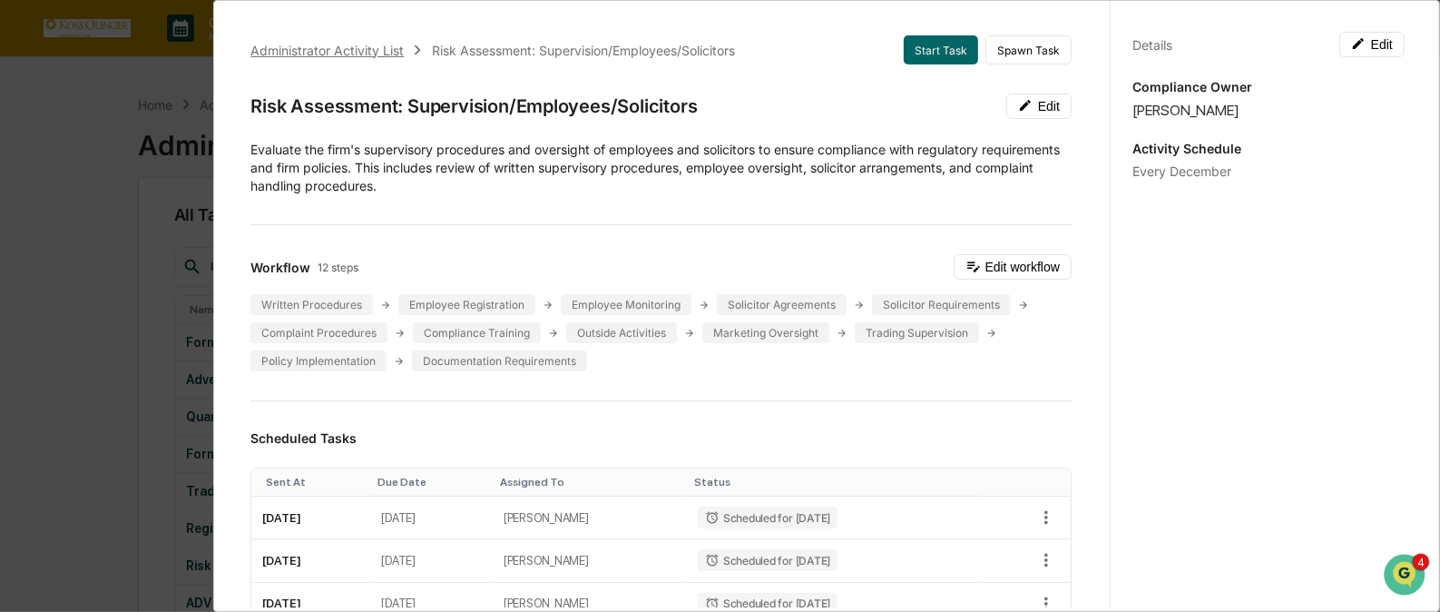
click at [354, 44] on div "Administrator Activity List" at bounding box center [326, 50] width 153 height 15
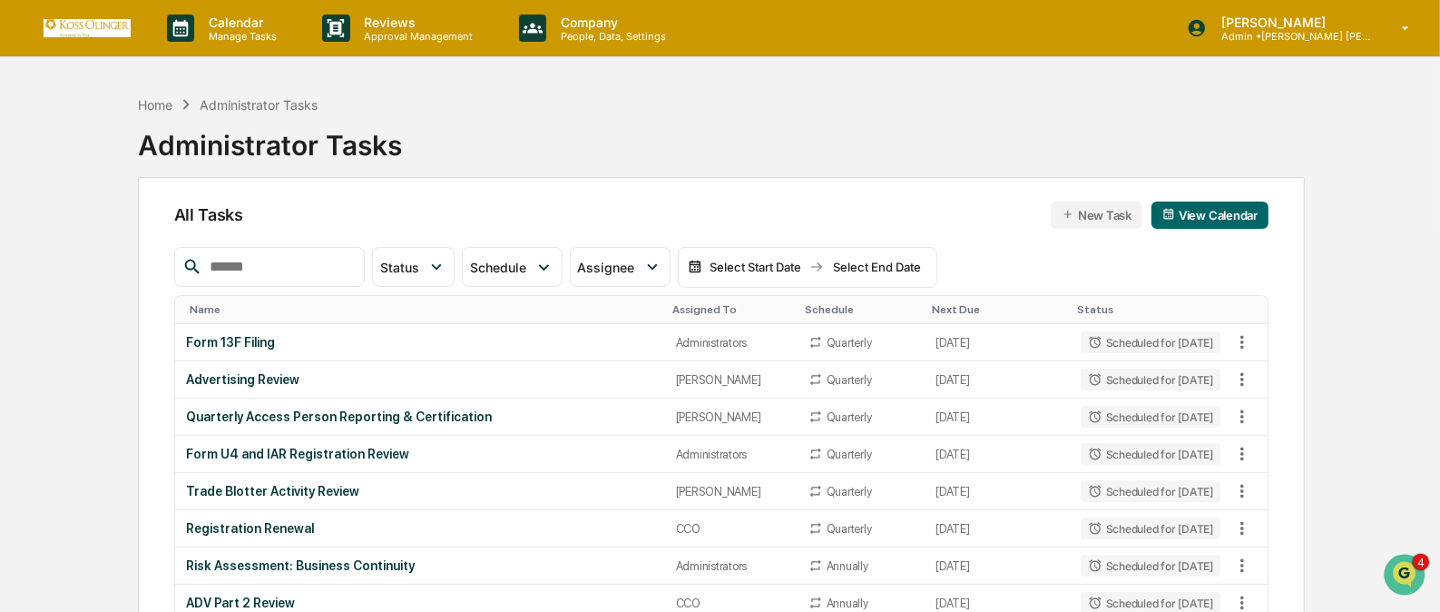
click at [682, 303] on div "Assigned To" at bounding box center [732, 309] width 118 height 13
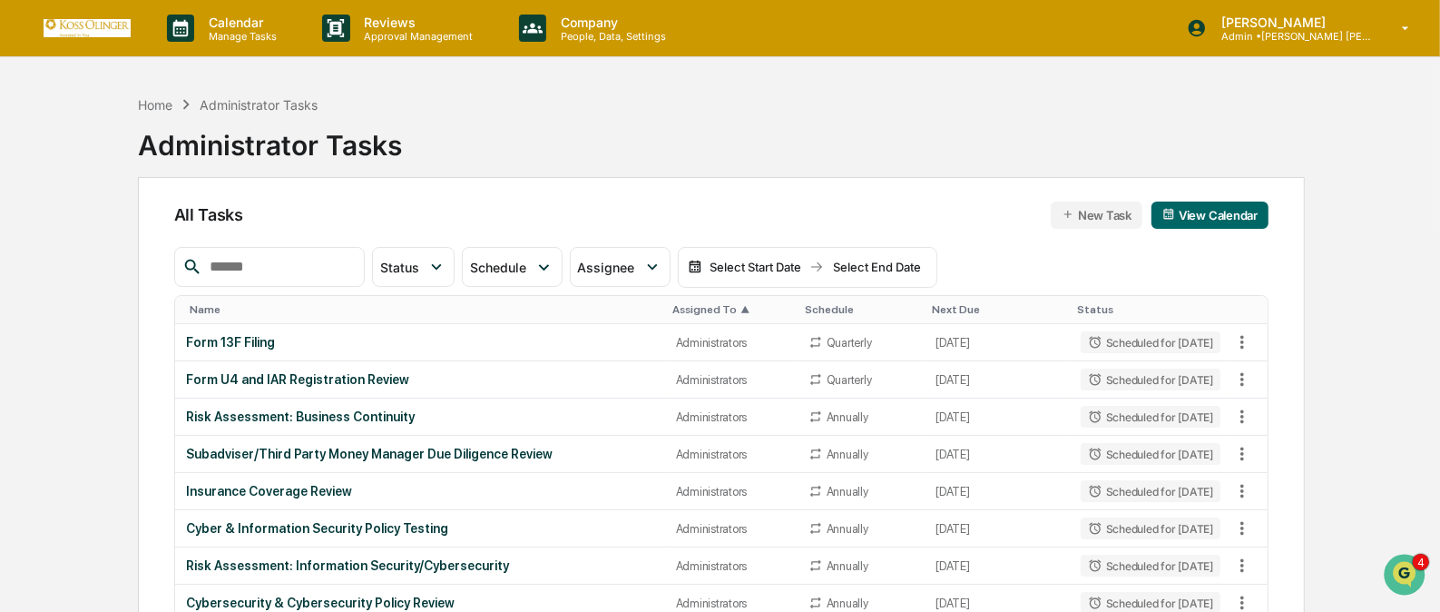
click at [682, 303] on div "Assigned To ▲" at bounding box center [732, 309] width 118 height 13
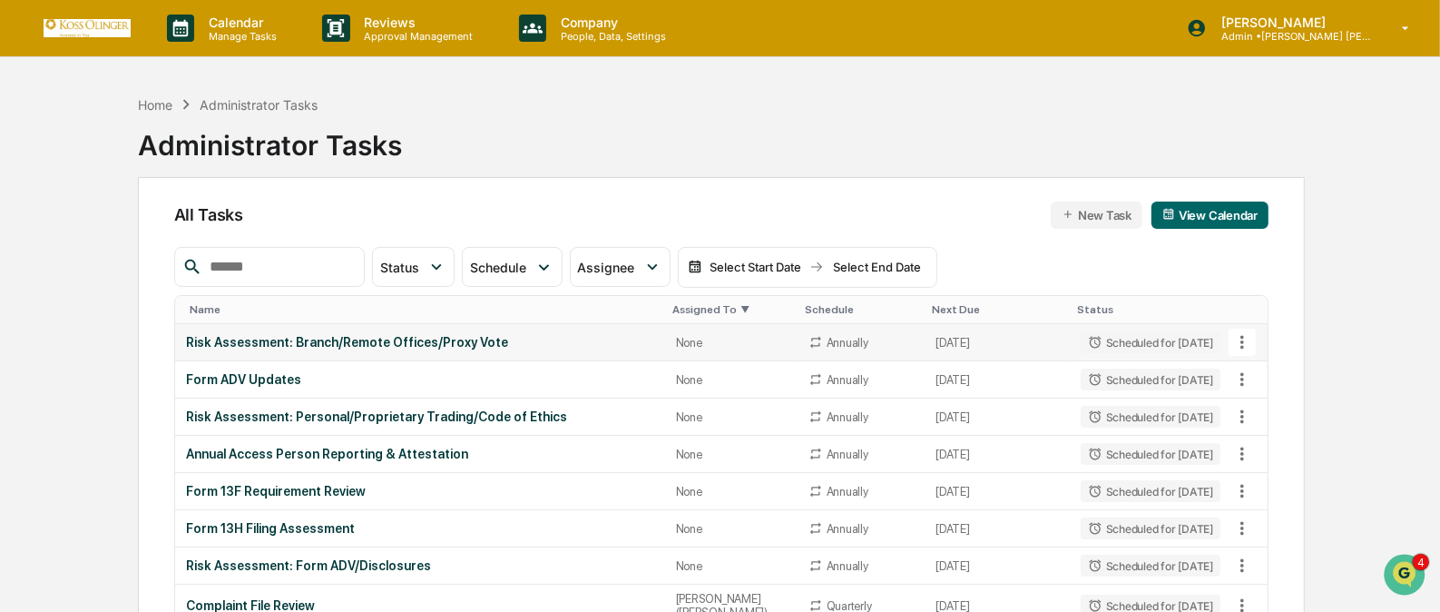
click at [1243, 334] on icon at bounding box center [1243, 342] width 20 height 20
click at [1286, 377] on li "View Task" at bounding box center [1309, 374] width 145 height 34
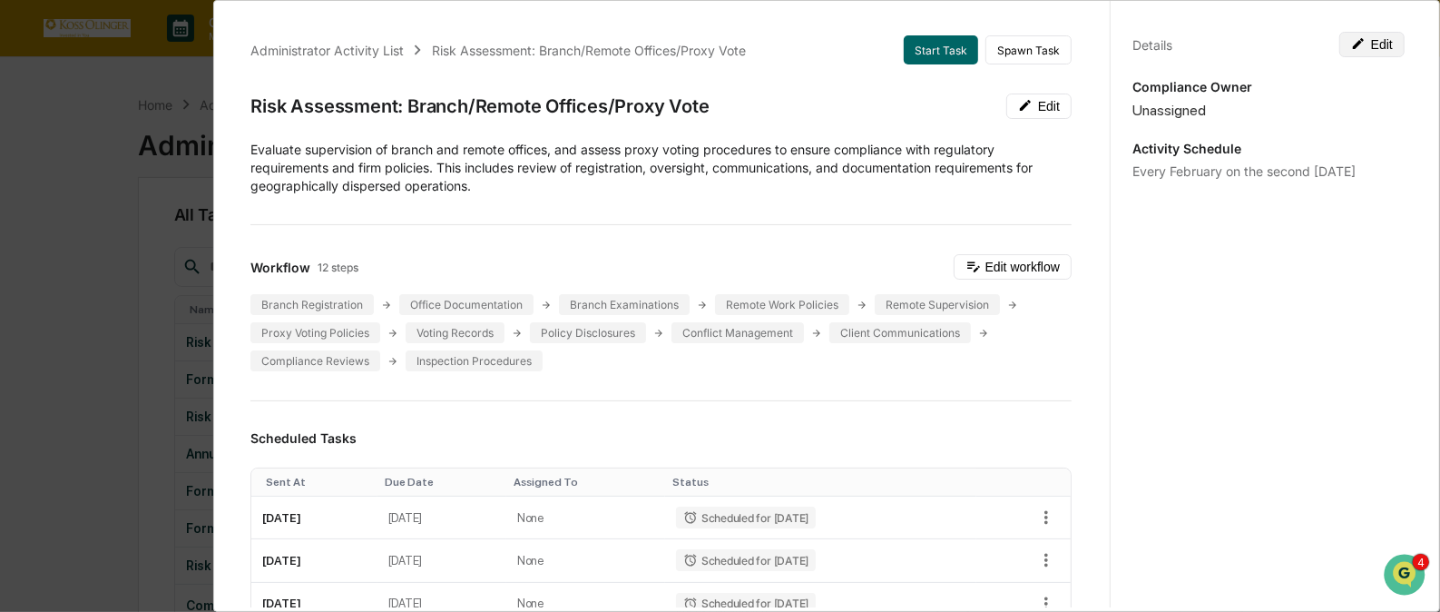
click at [1372, 36] on button "Edit" at bounding box center [1372, 44] width 65 height 25
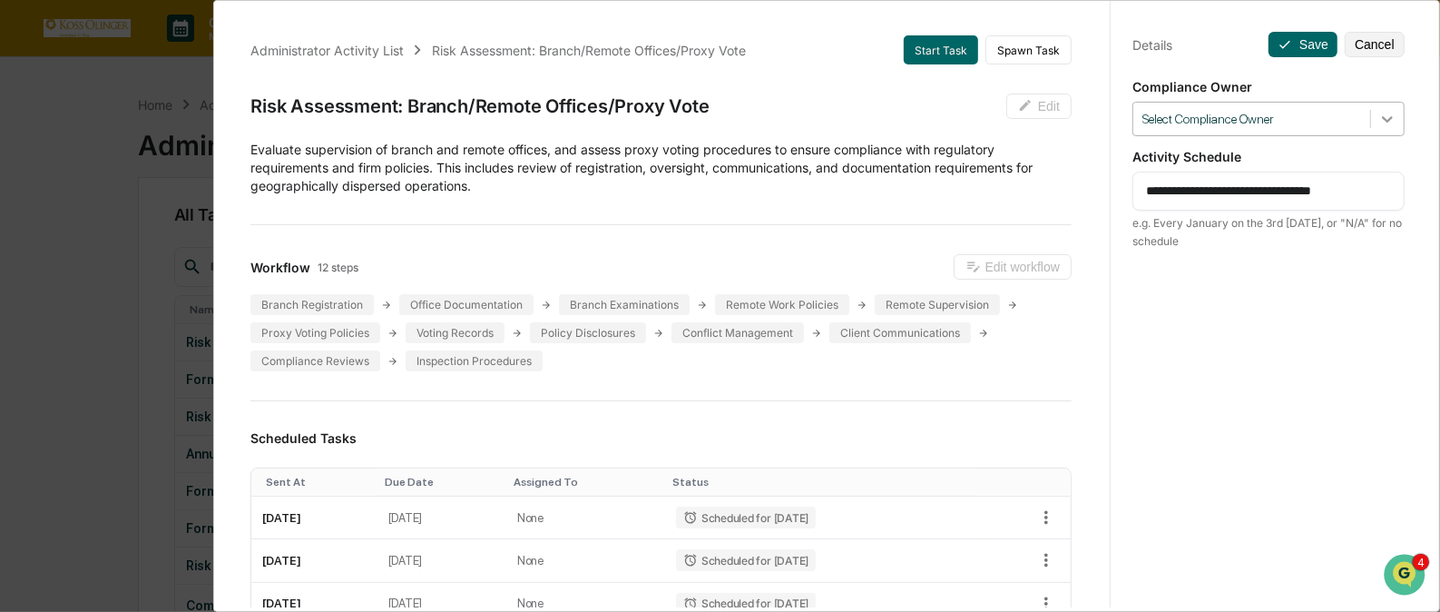
click at [1371, 117] on div at bounding box center [1387, 119] width 33 height 33
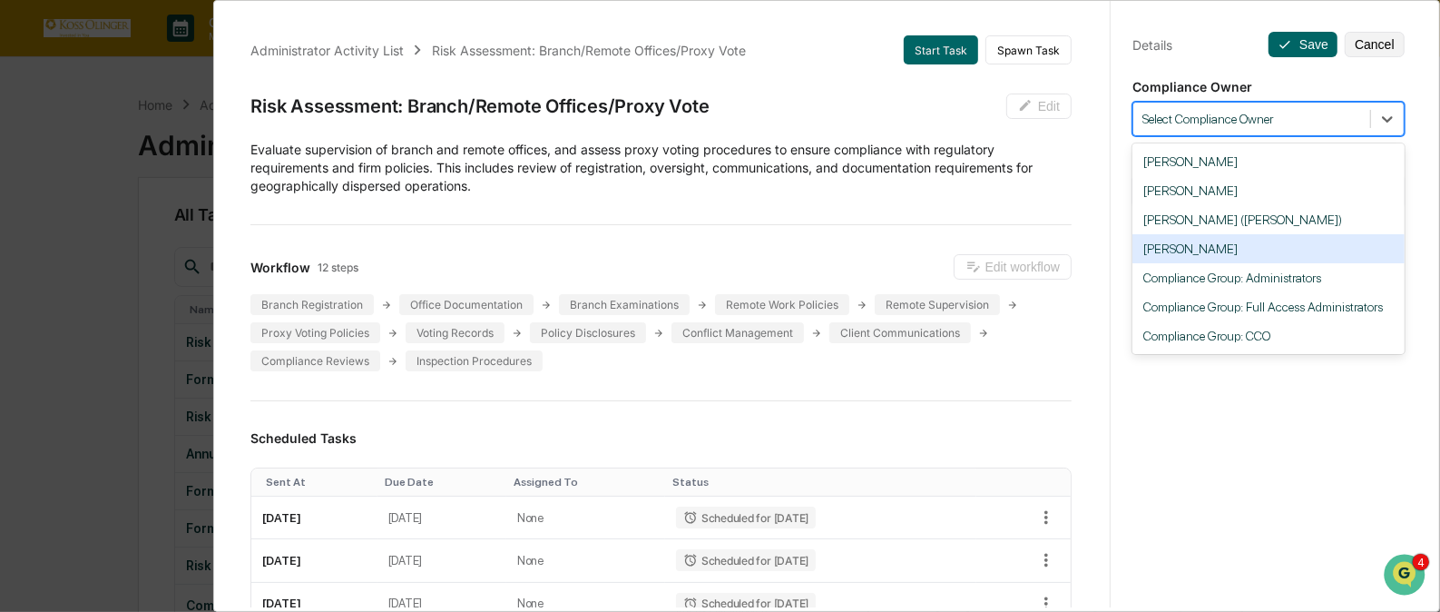
click at [1281, 244] on div "[PERSON_NAME]" at bounding box center [1269, 248] width 272 height 29
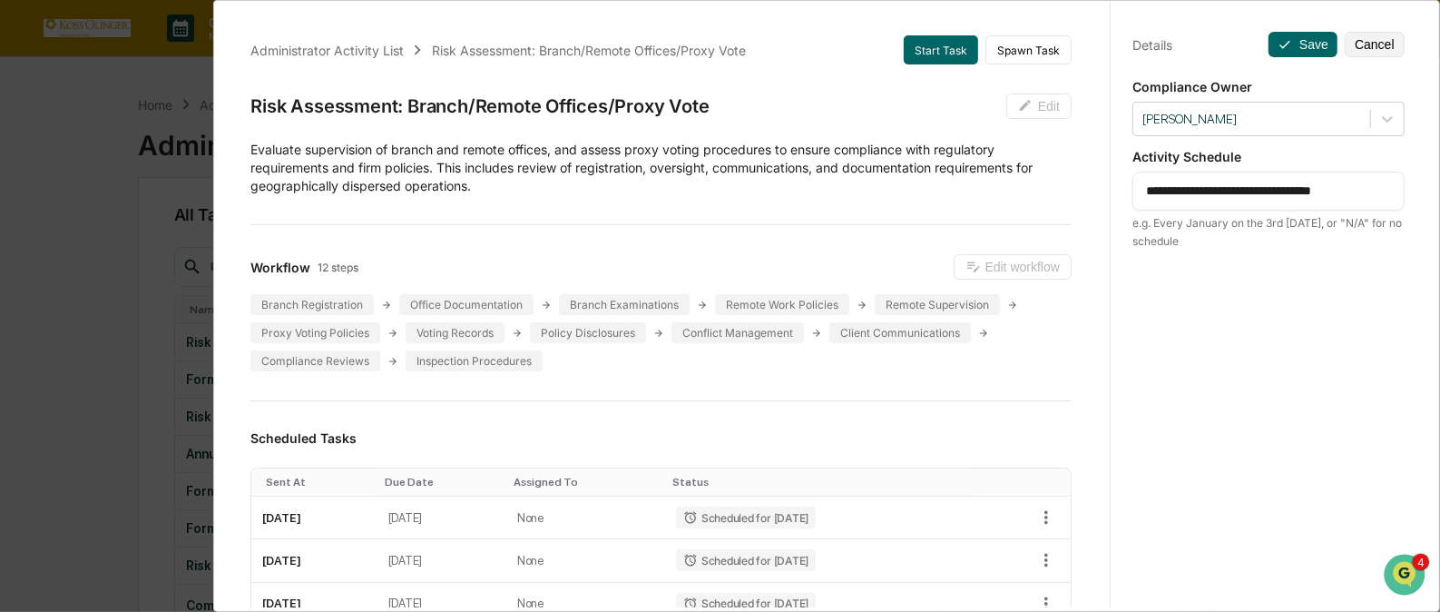
click at [1280, 195] on textarea "**********" at bounding box center [1268, 191] width 245 height 19
drag, startPoint x: 1380, startPoint y: 192, endPoint x: 1177, endPoint y: 208, distance: 203.0
click at [1177, 208] on div "**********" at bounding box center [1269, 191] width 272 height 39
type textarea "**********"
click at [1302, 34] on button "Save" at bounding box center [1303, 44] width 69 height 25
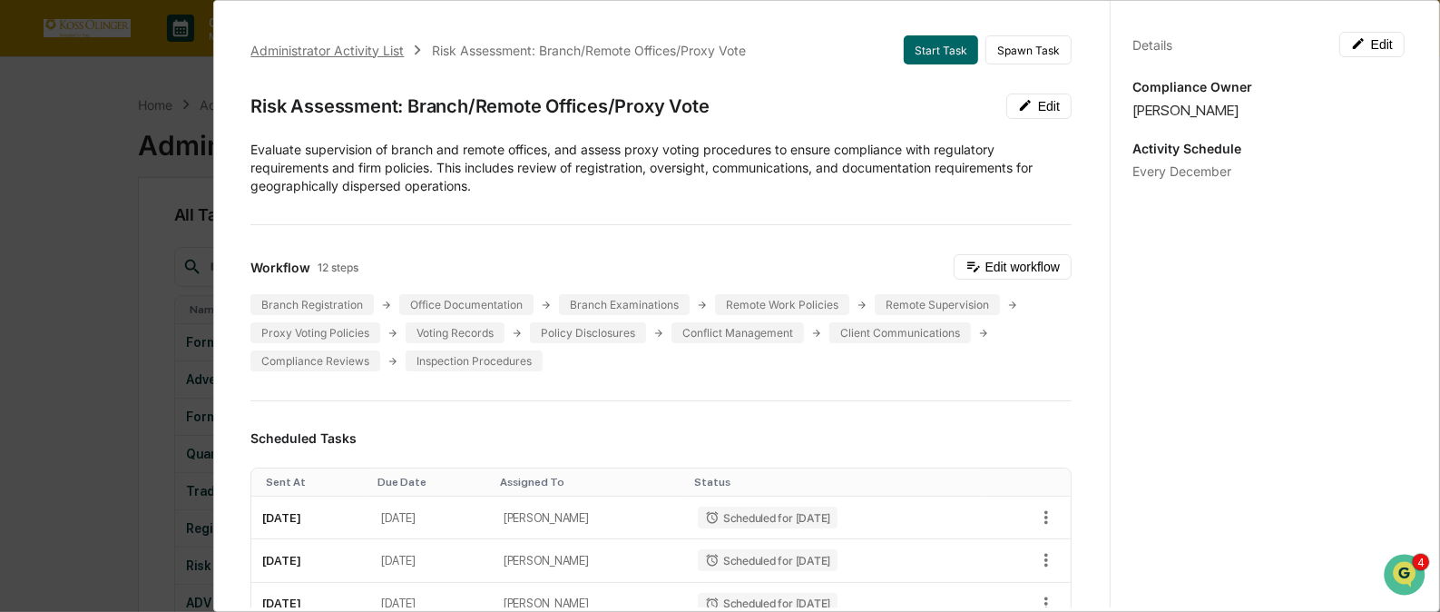
click at [363, 48] on div "Administrator Activity List" at bounding box center [326, 50] width 153 height 15
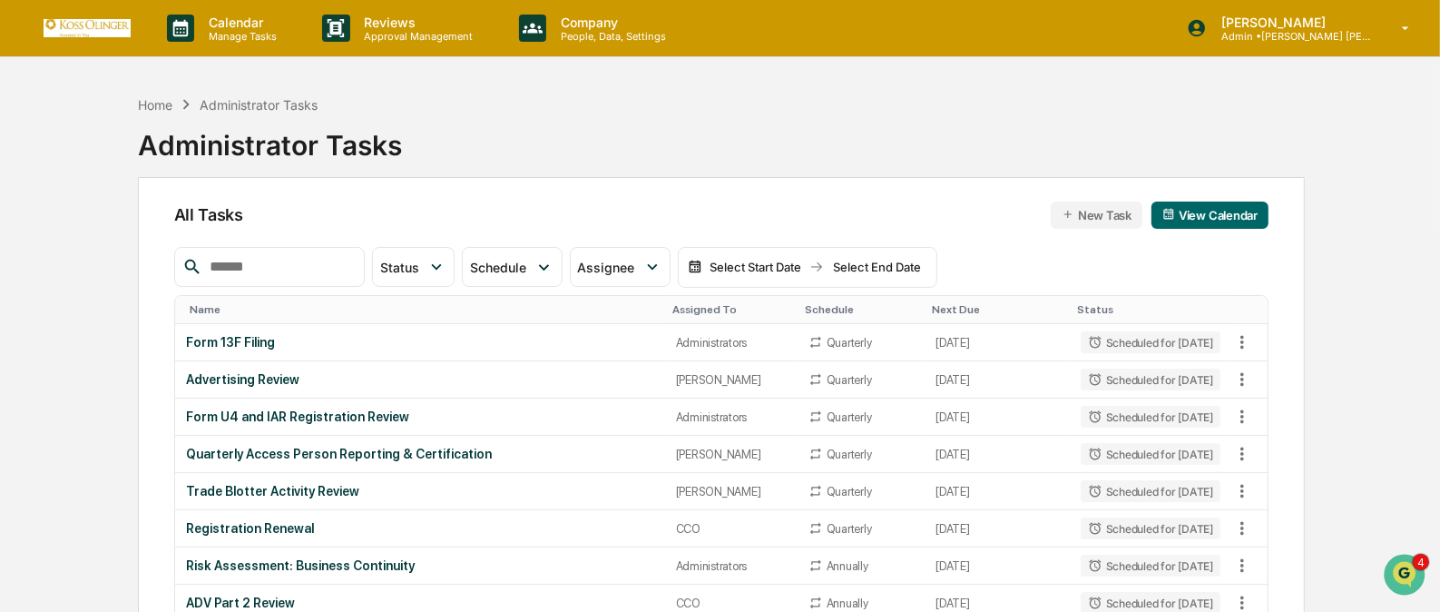
click at [687, 305] on div "Assigned To" at bounding box center [732, 309] width 118 height 13
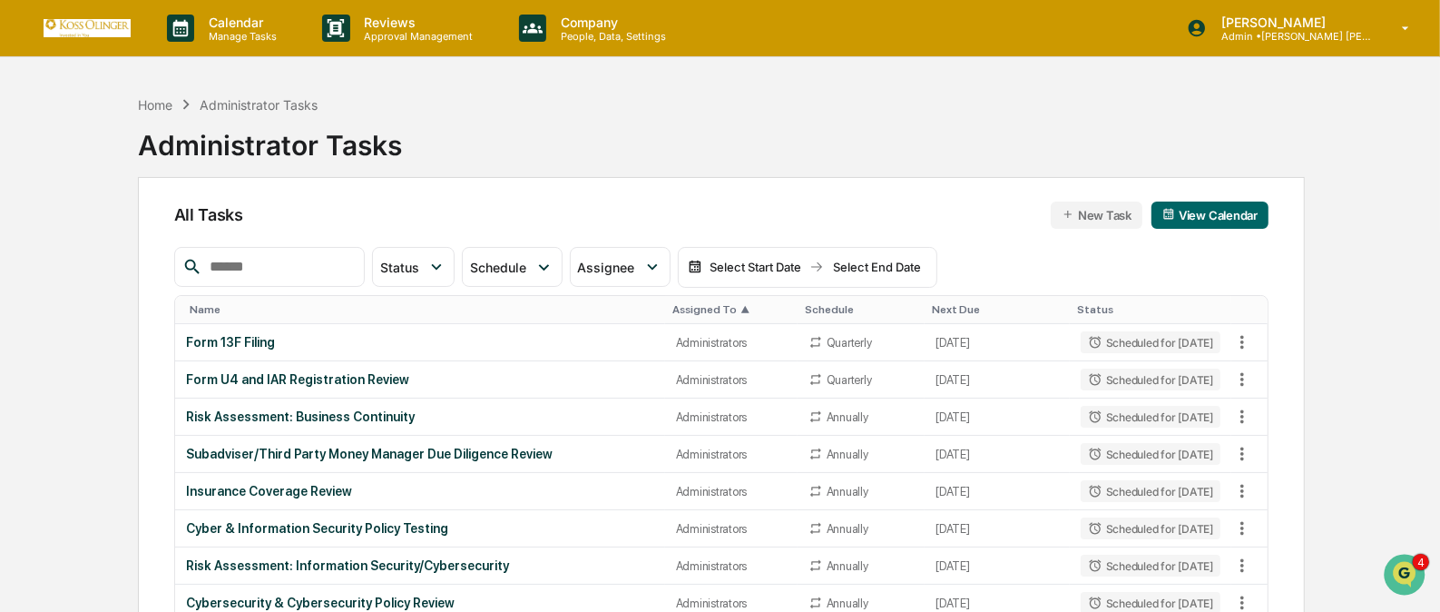
click at [687, 305] on div "Assigned To ▲" at bounding box center [732, 309] width 118 height 13
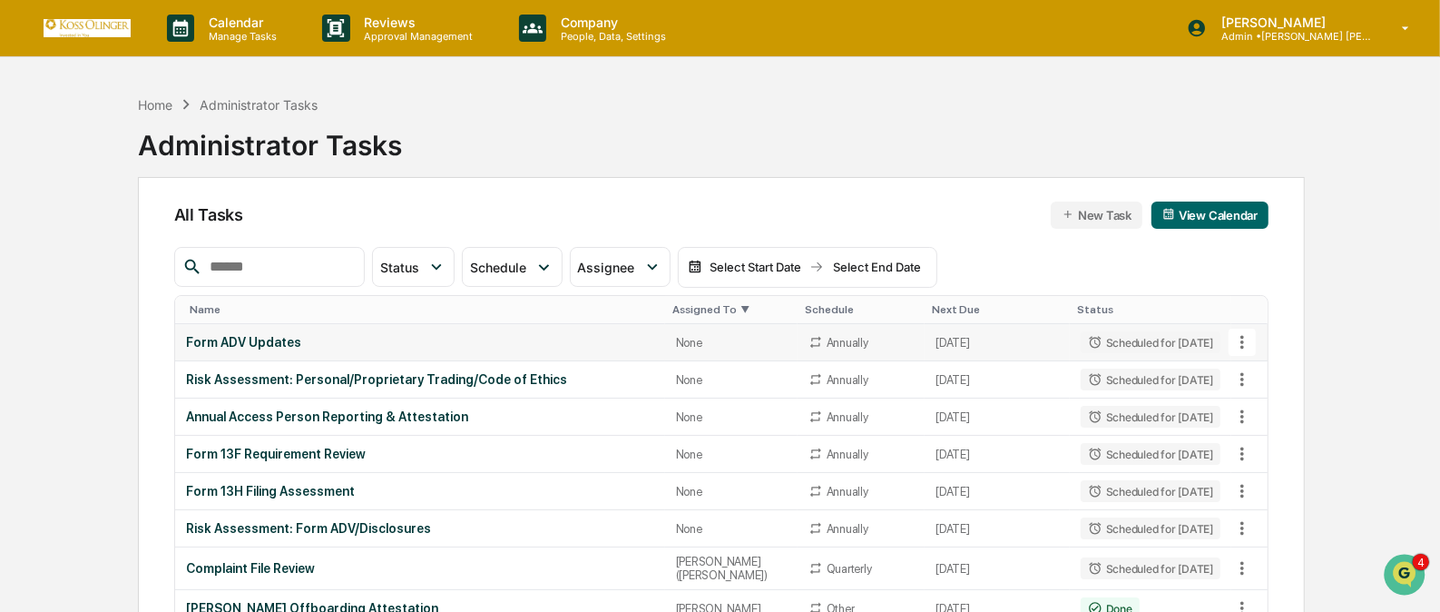
click at [1247, 334] on icon at bounding box center [1243, 342] width 20 height 20
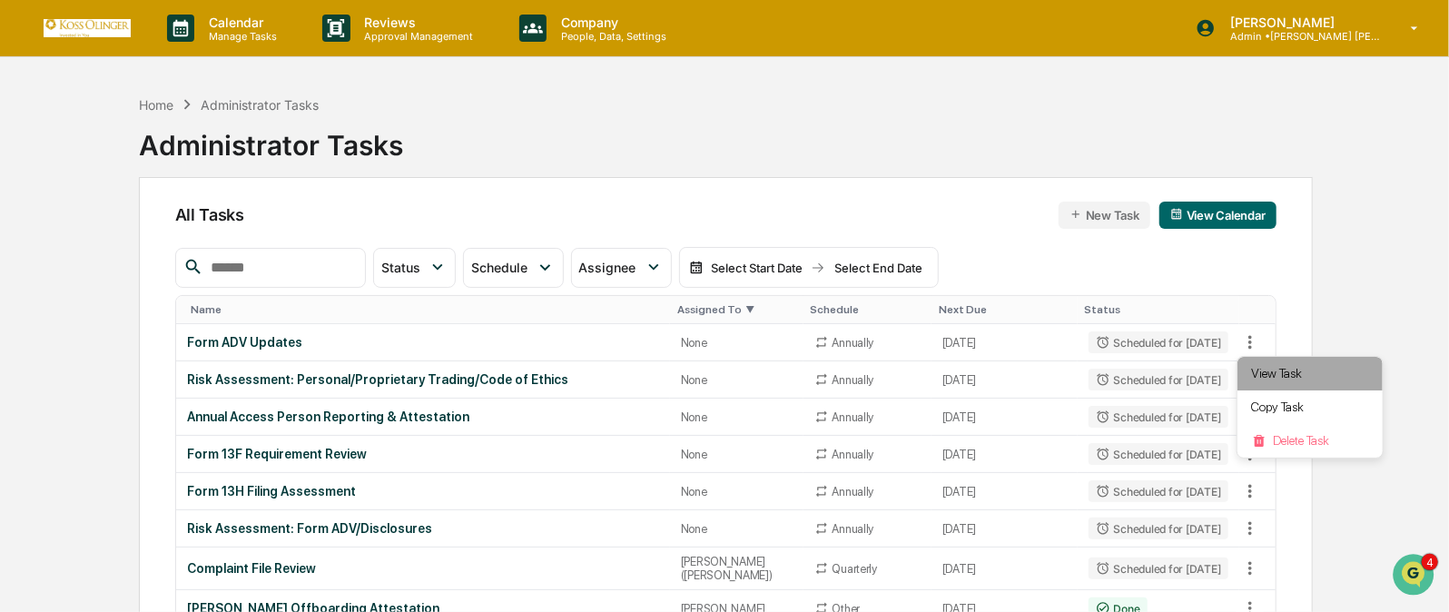
click at [1268, 376] on li "View Task" at bounding box center [1309, 374] width 145 height 34
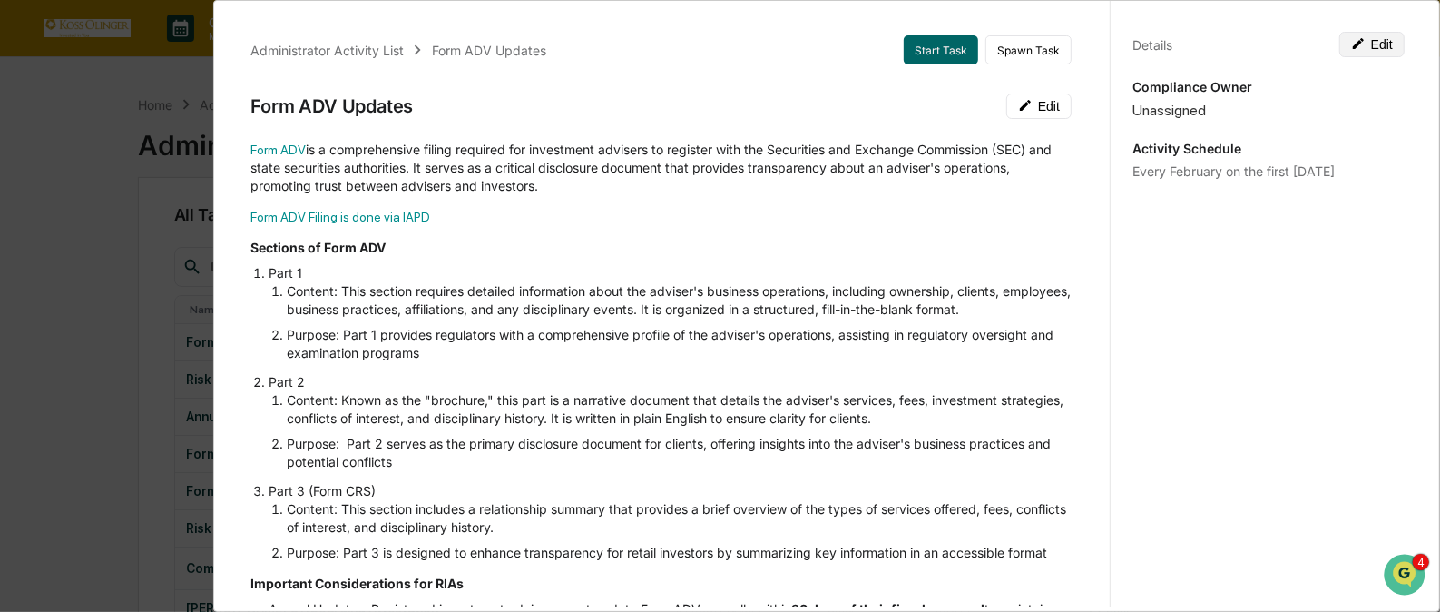
click at [1370, 46] on button "Edit" at bounding box center [1372, 44] width 65 height 25
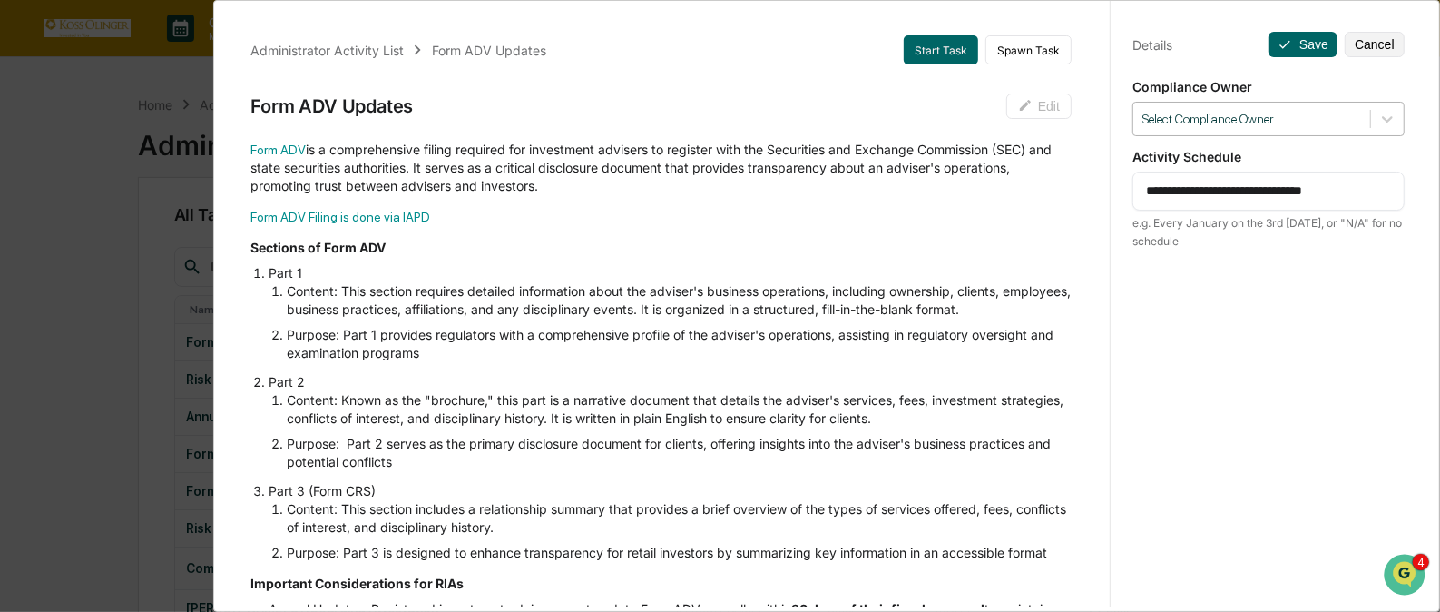
click at [1304, 120] on div at bounding box center [1252, 119] width 219 height 17
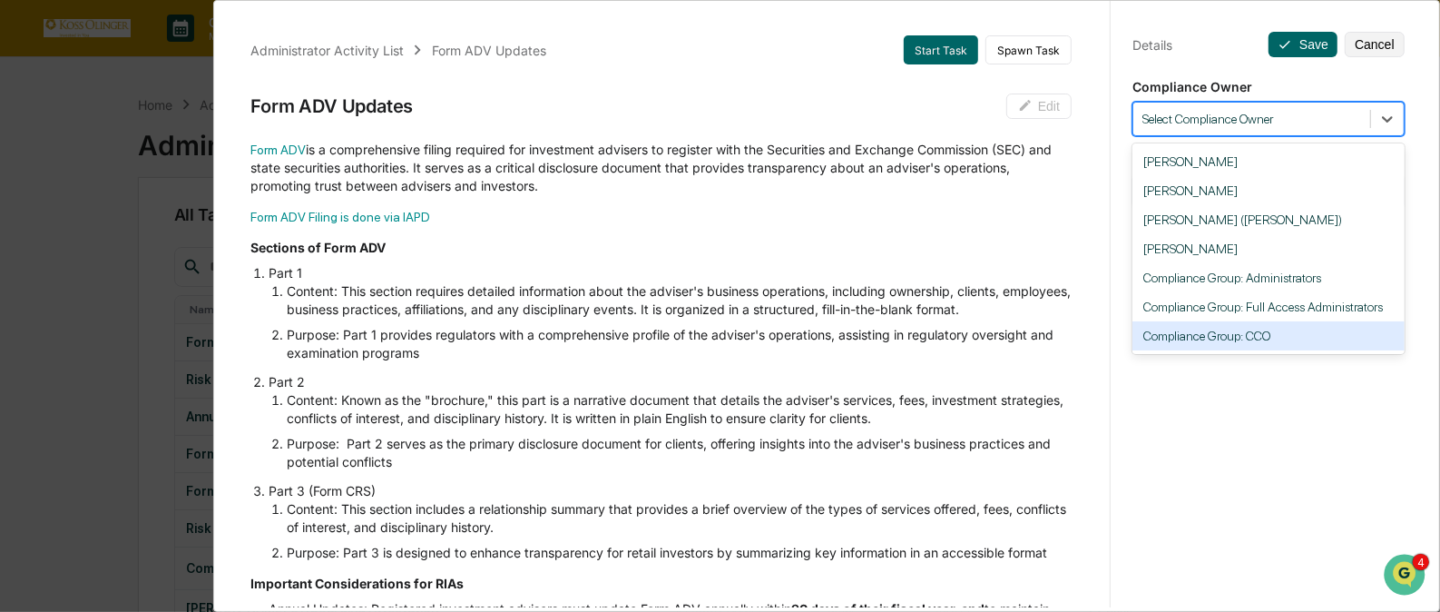
click at [1260, 346] on div "Compliance Group: CCO" at bounding box center [1269, 335] width 272 height 29
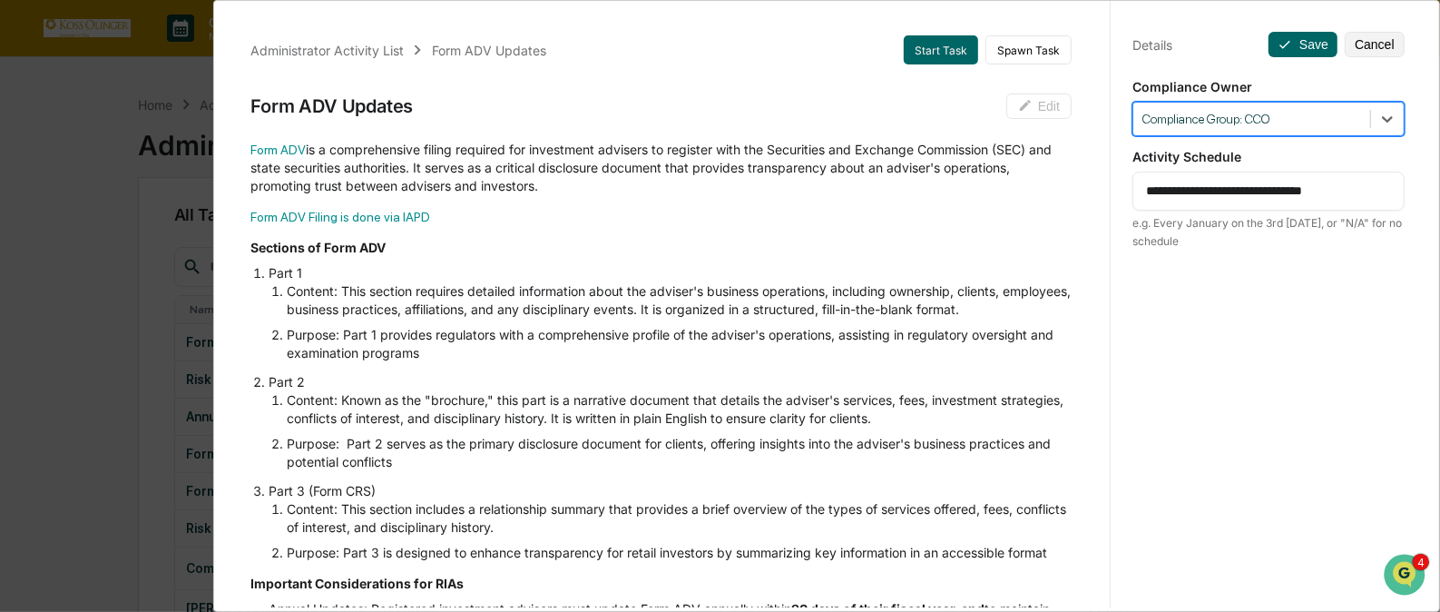
click at [1177, 192] on textarea "**********" at bounding box center [1268, 191] width 245 height 19
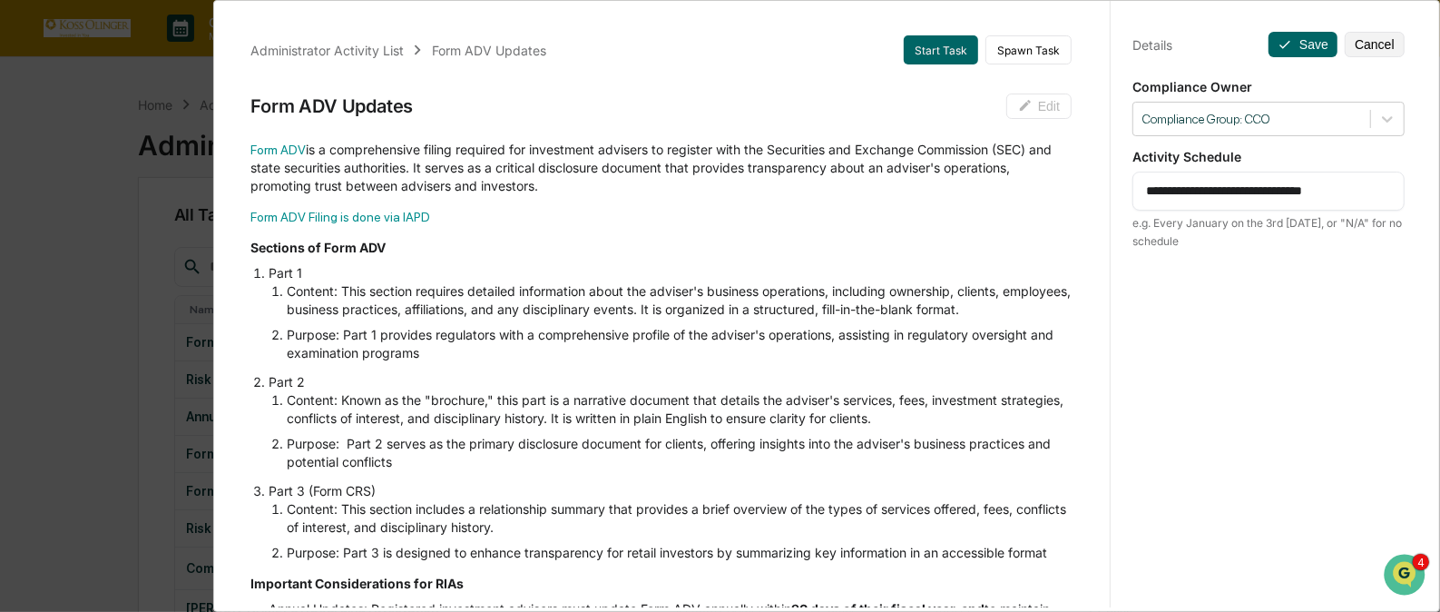
click at [1177, 192] on textarea "**********" at bounding box center [1268, 191] width 245 height 19
type textarea "**********"
click at [1295, 38] on button "Save" at bounding box center [1303, 44] width 69 height 25
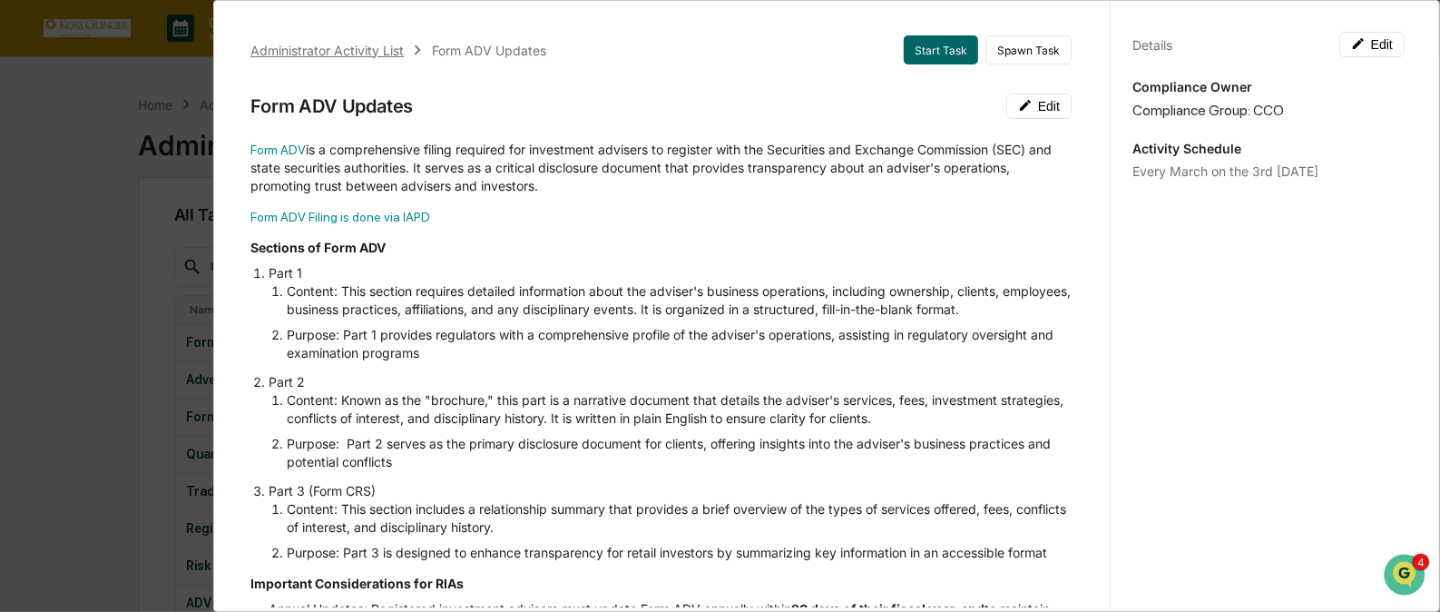
click at [327, 53] on div "Administrator Activity List" at bounding box center [326, 50] width 153 height 15
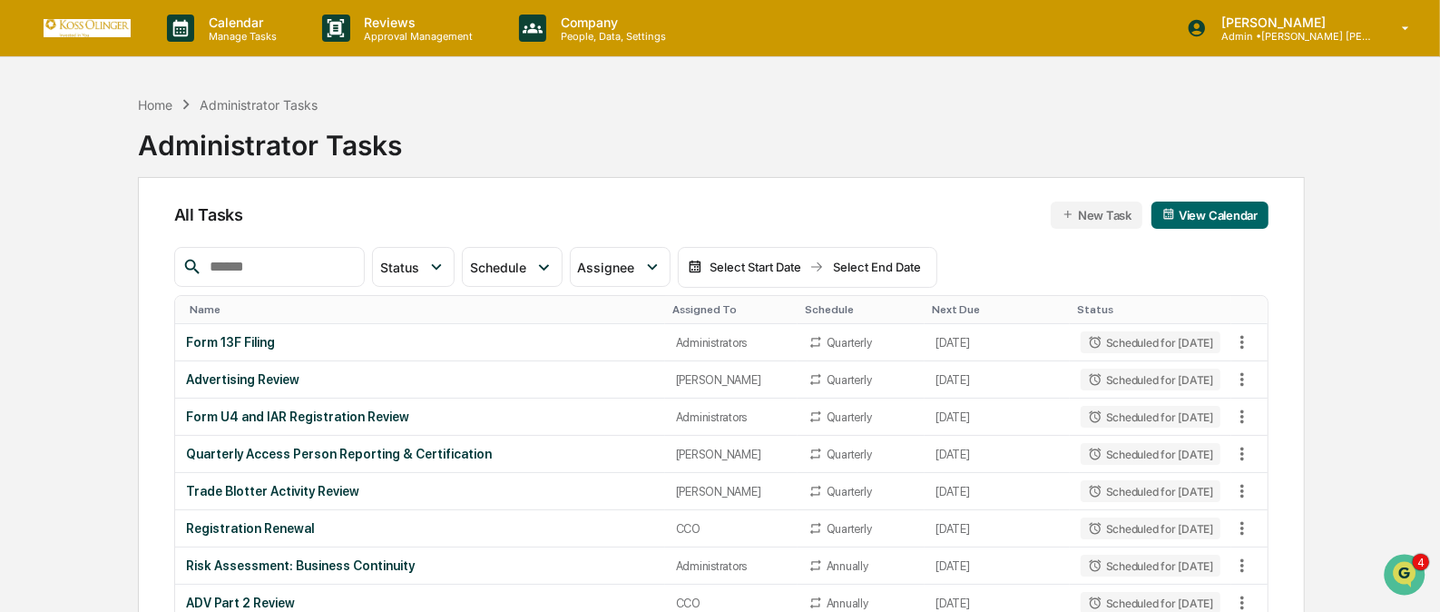
click at [693, 305] on div "Assigned To" at bounding box center [732, 309] width 118 height 13
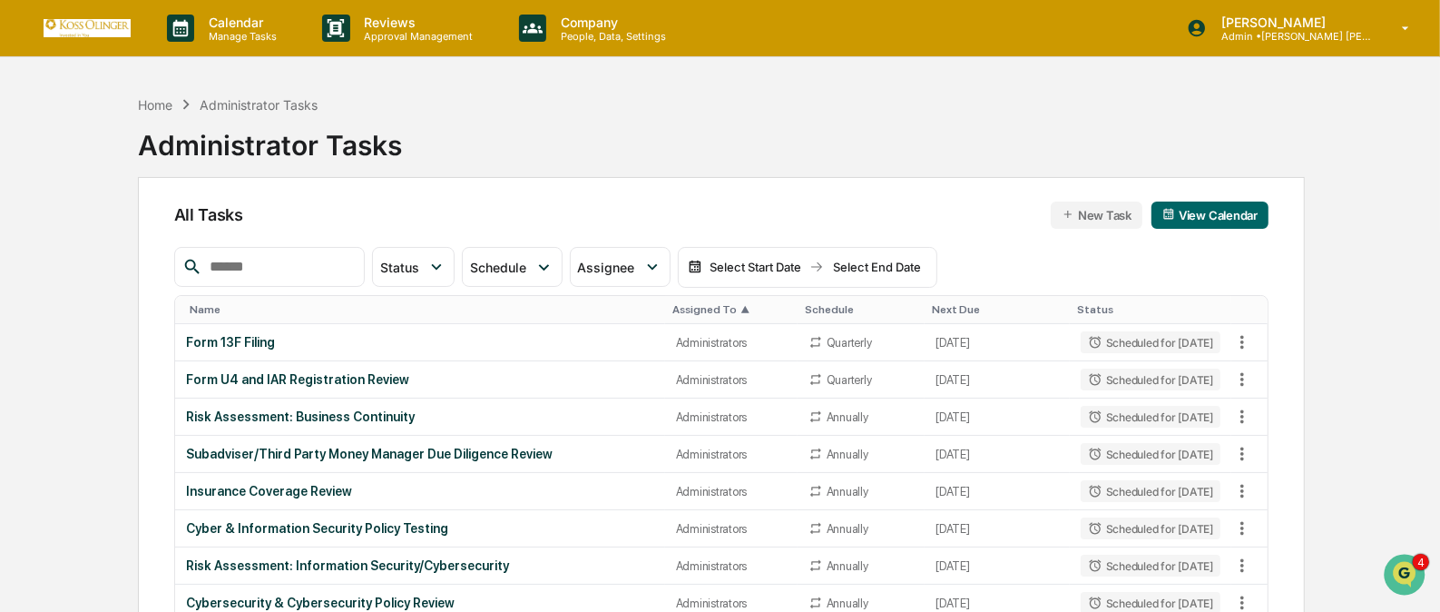
click at [693, 305] on div "Assigned To ▲" at bounding box center [732, 309] width 118 height 13
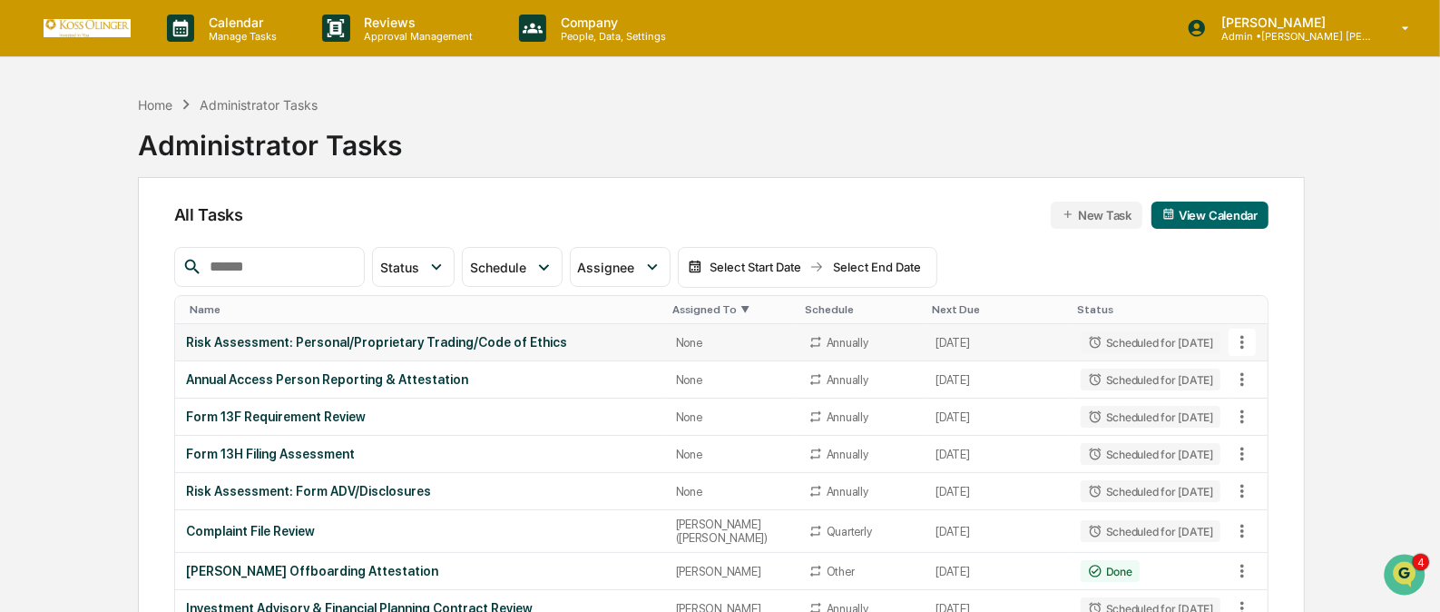
click at [1244, 341] on icon at bounding box center [1243, 342] width 20 height 20
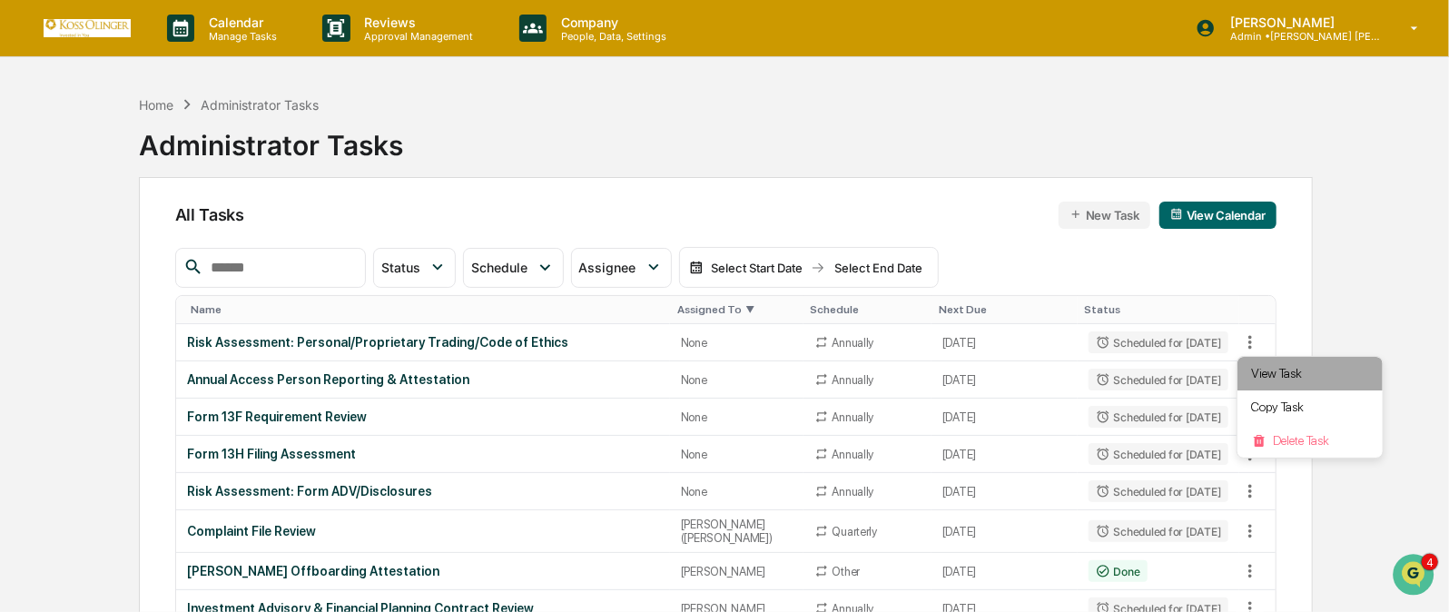
click at [1267, 380] on li "View Task" at bounding box center [1309, 374] width 145 height 34
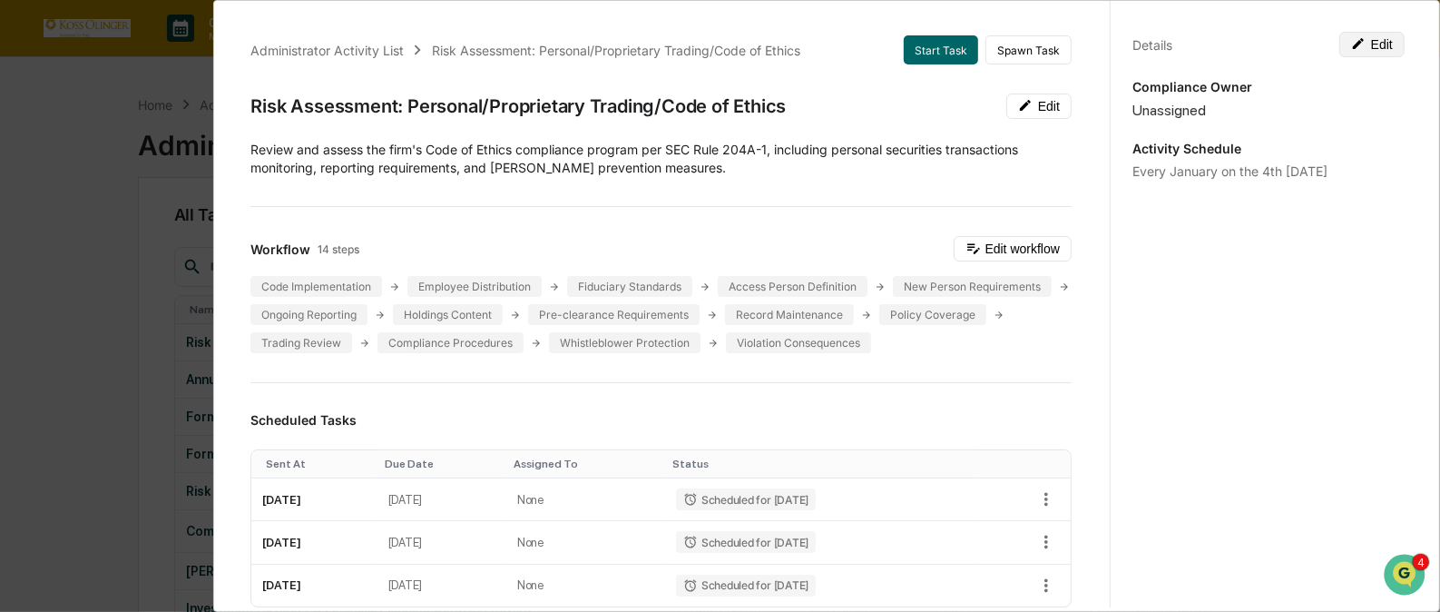
click at [1369, 37] on button "Edit" at bounding box center [1372, 44] width 65 height 25
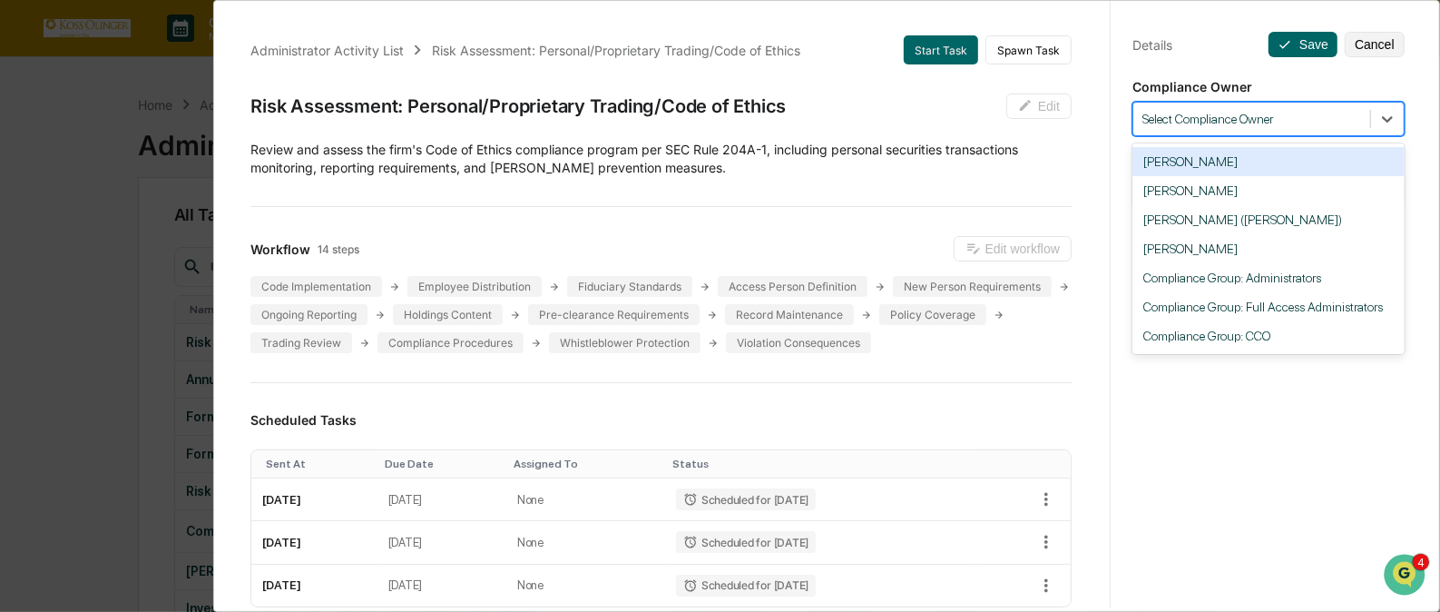
click at [1311, 113] on div at bounding box center [1252, 119] width 219 height 17
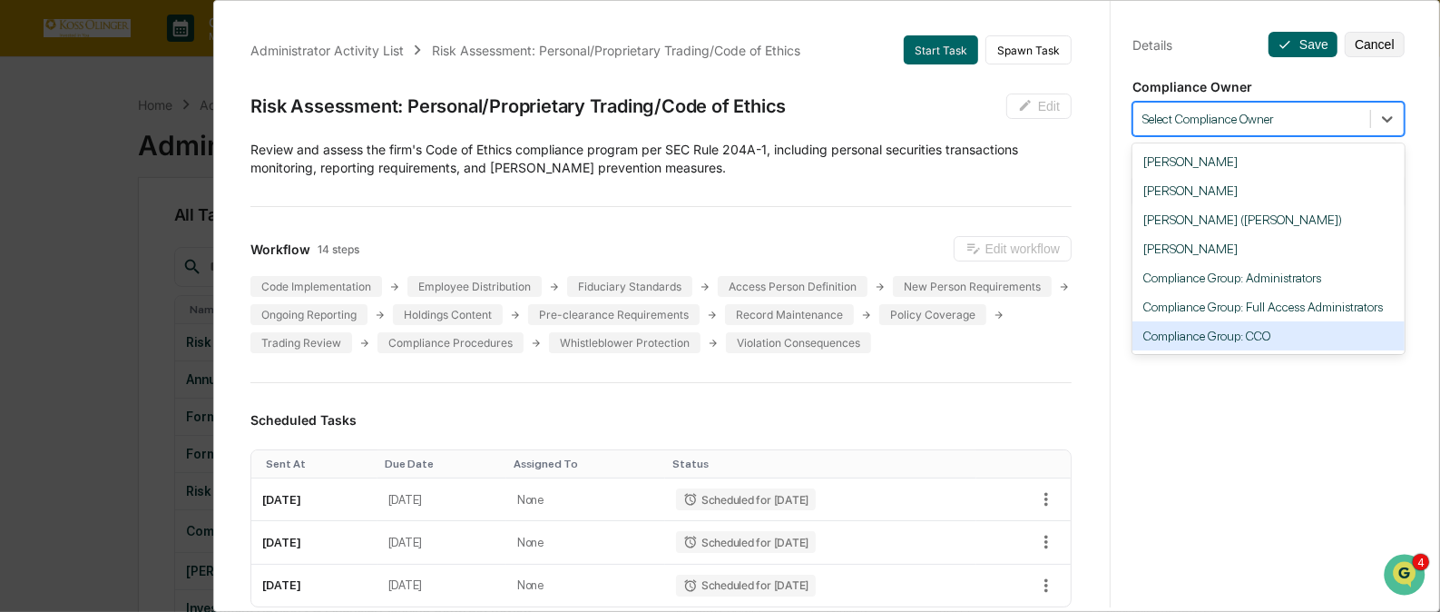
click at [1272, 350] on div "Compliance Group: CCO" at bounding box center [1269, 335] width 272 height 29
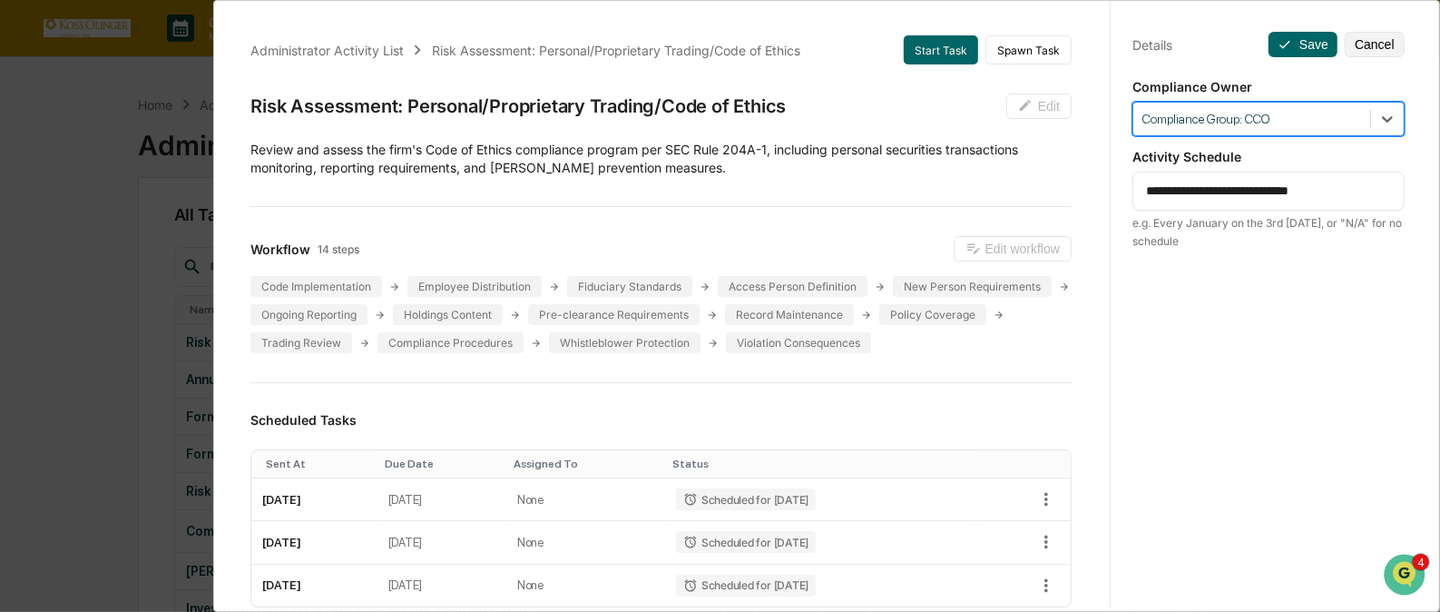
click at [1299, 195] on textarea "**********" at bounding box center [1268, 191] width 245 height 19
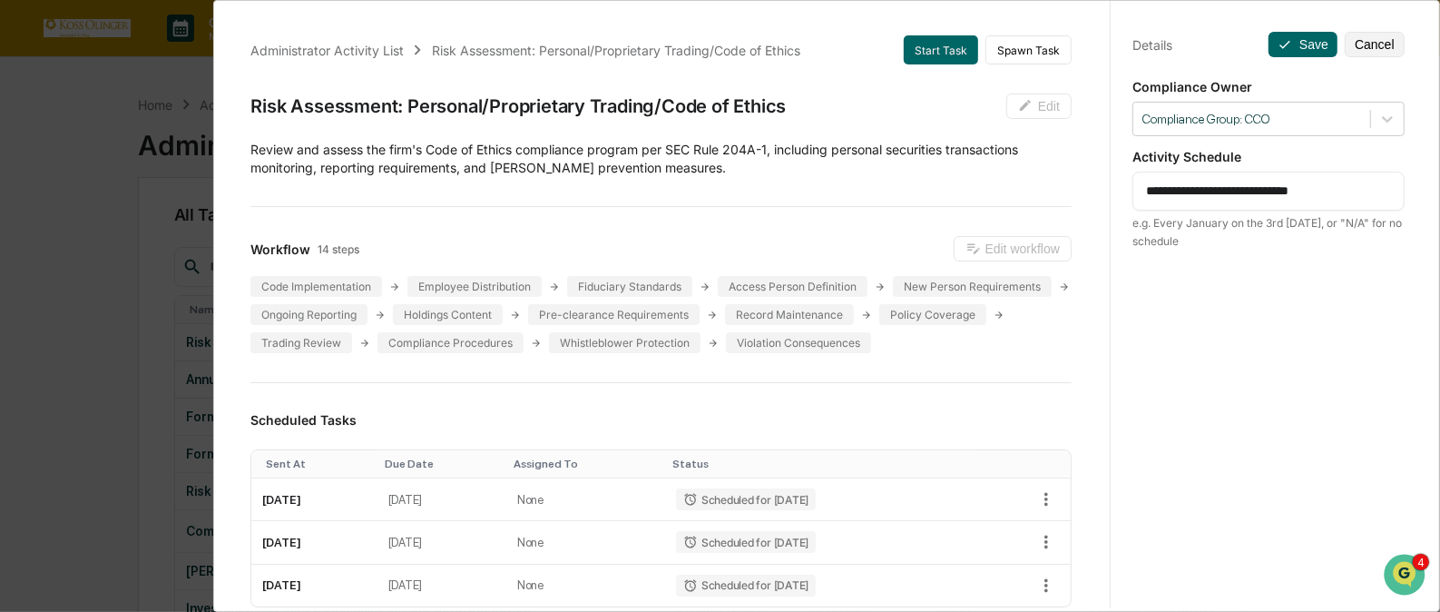
drag, startPoint x: 1365, startPoint y: 186, endPoint x: 1177, endPoint y: 194, distance: 188.1
click at [1177, 194] on textarea "**********" at bounding box center [1268, 191] width 245 height 19
type textarea "**********"
click at [1302, 35] on button "Save" at bounding box center [1303, 44] width 69 height 25
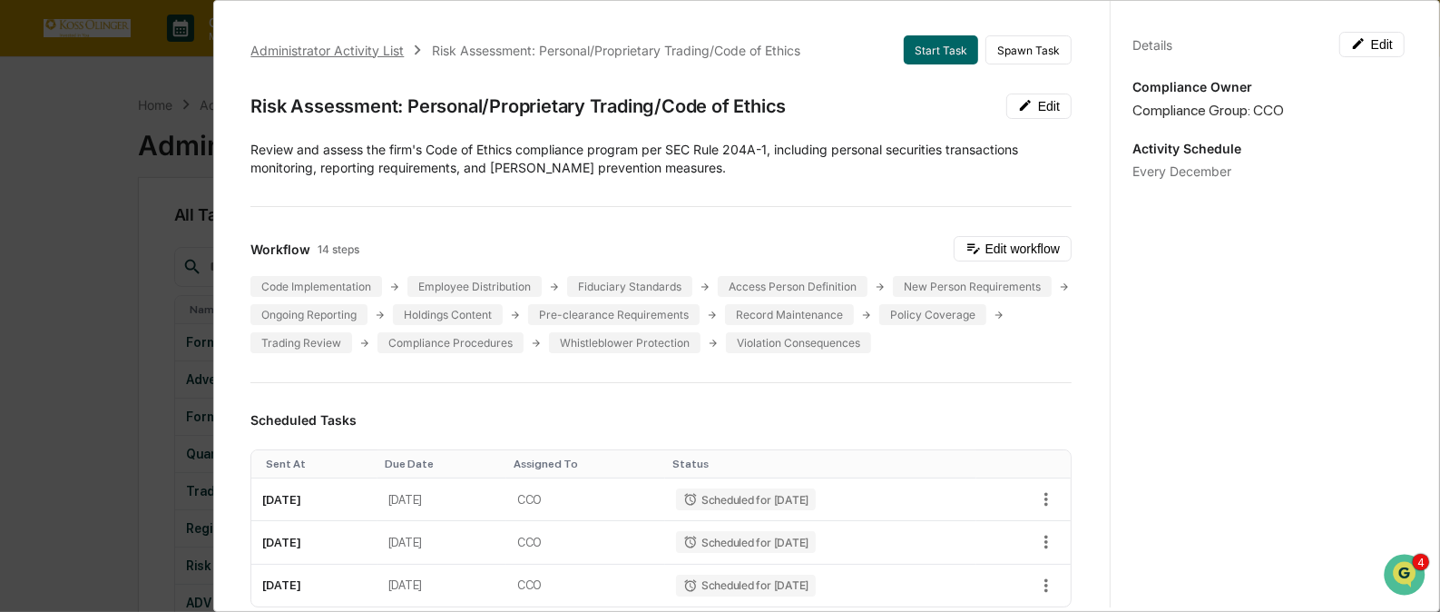
click at [381, 54] on div "Administrator Activity List" at bounding box center [326, 50] width 153 height 15
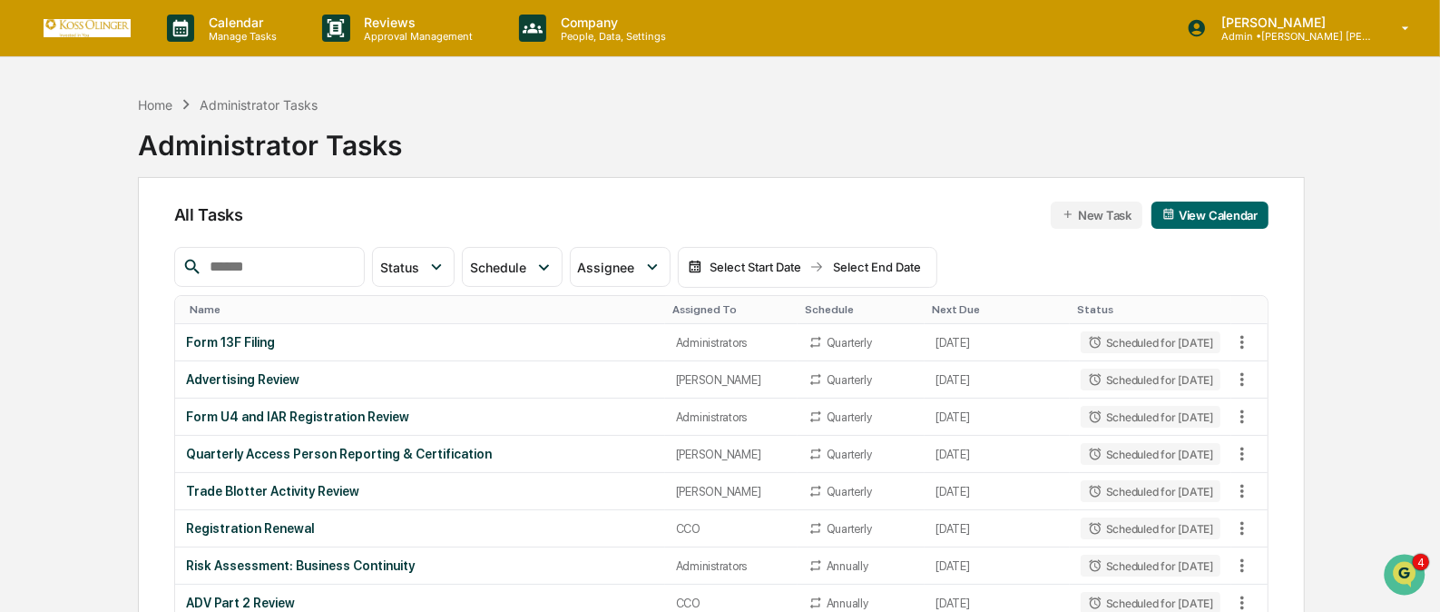
click at [694, 304] on div "Assigned To" at bounding box center [732, 309] width 118 height 13
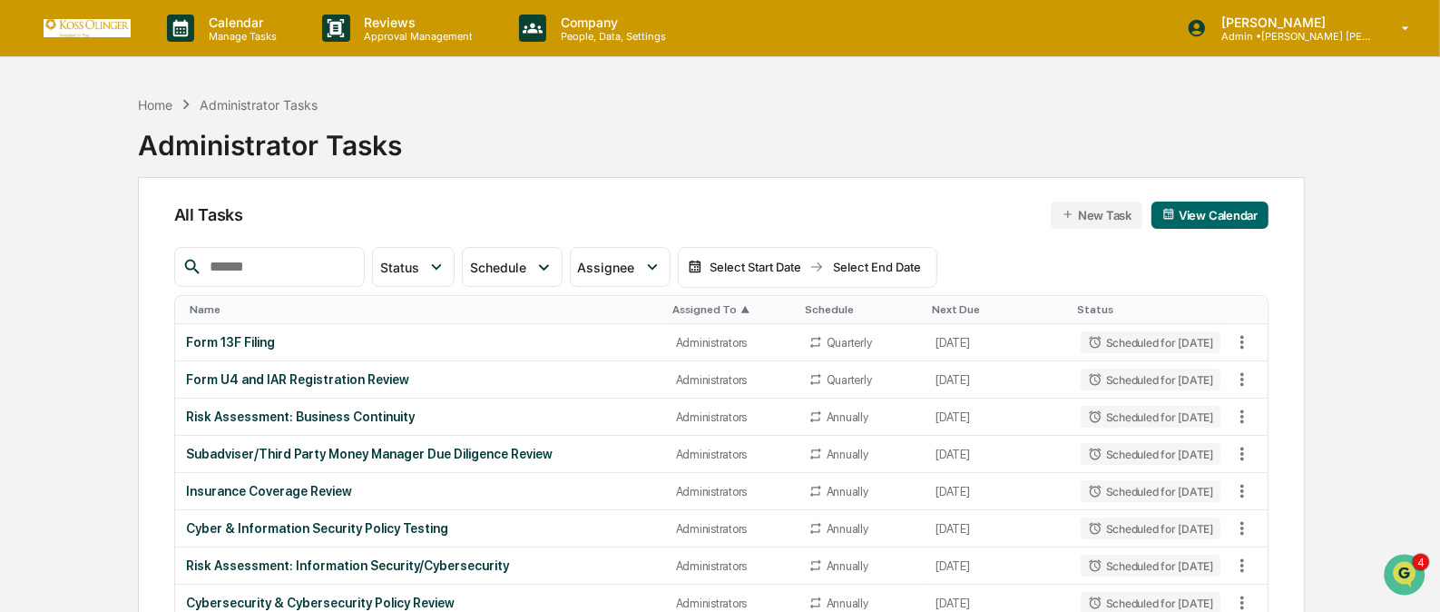
click at [694, 304] on div "Assigned To ▲" at bounding box center [732, 309] width 118 height 13
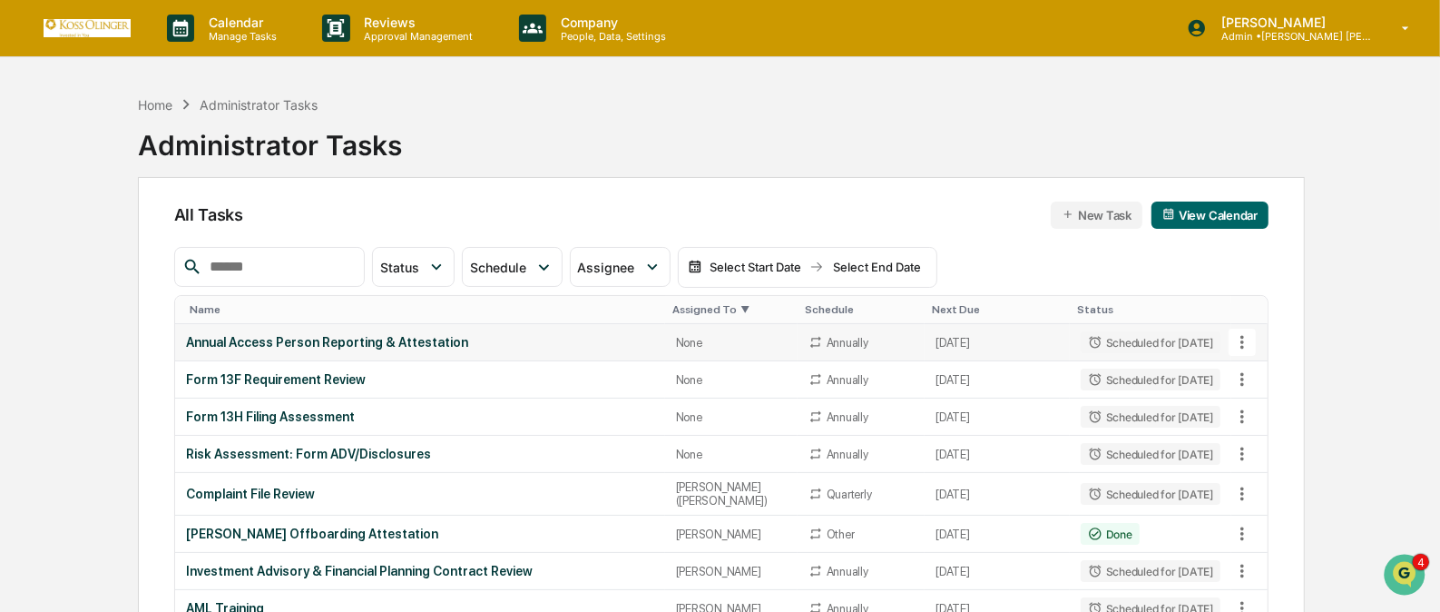
click at [1244, 339] on icon at bounding box center [1243, 342] width 20 height 20
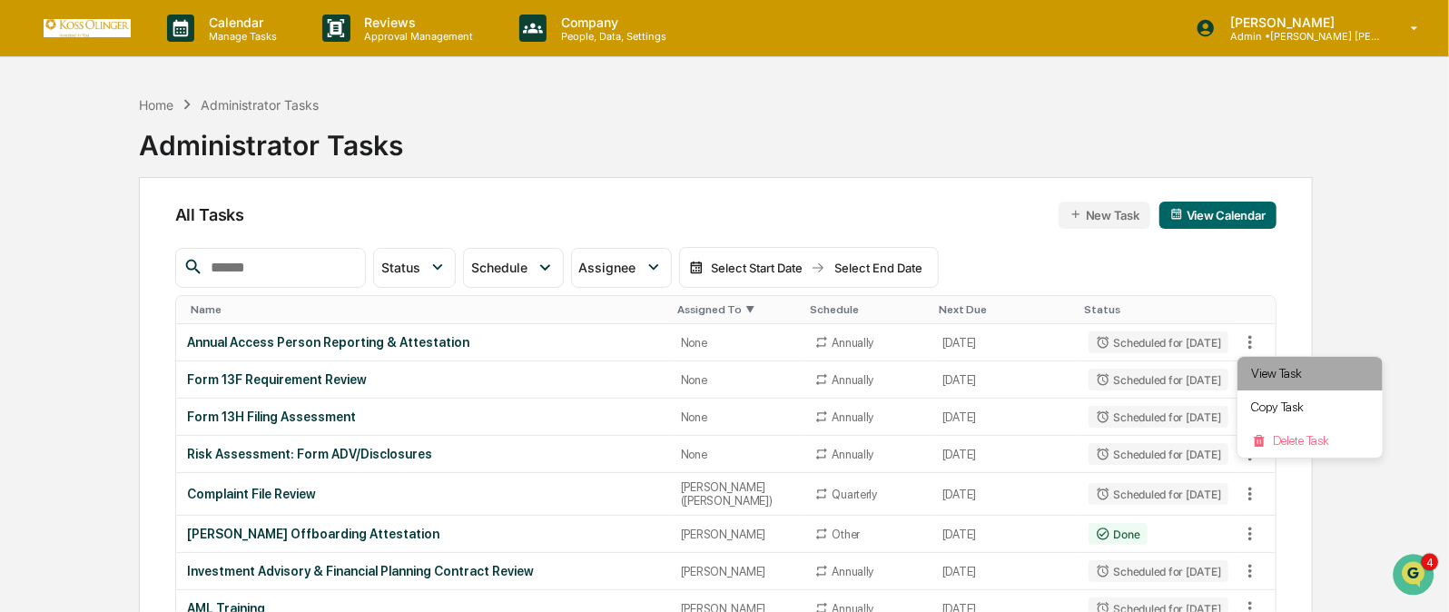
click at [1259, 375] on li "View Task" at bounding box center [1309, 374] width 145 height 34
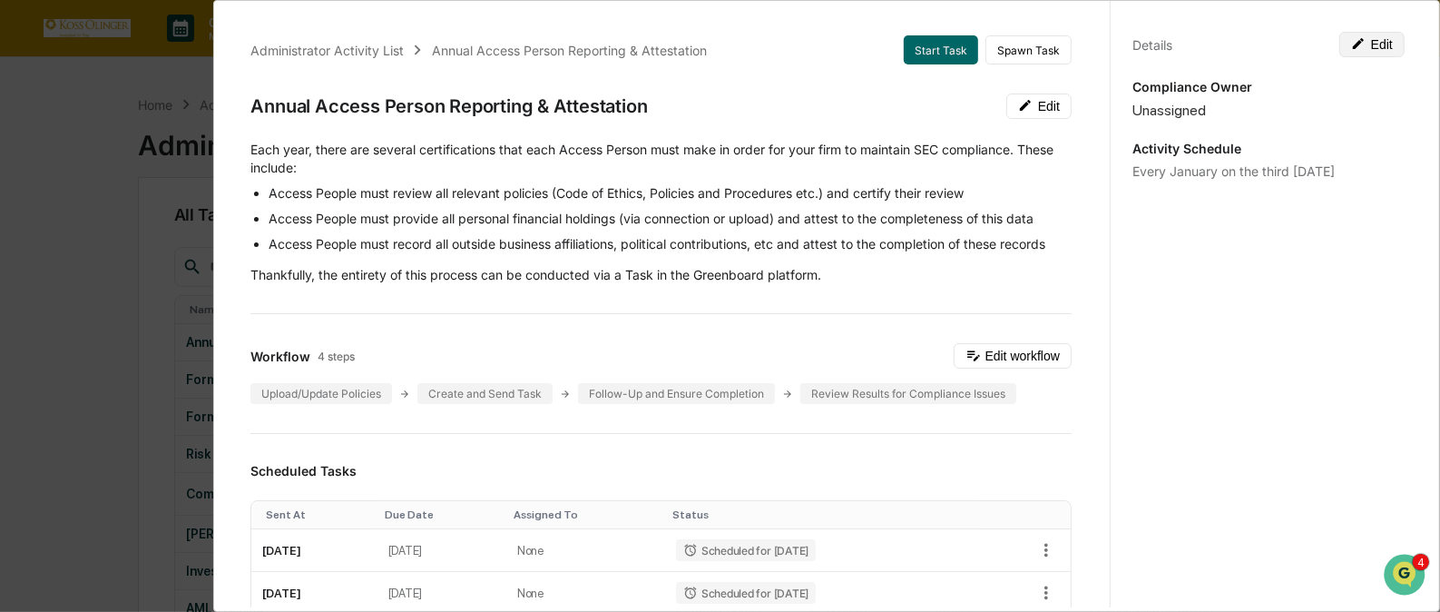
click at [1372, 38] on button "Edit" at bounding box center [1372, 44] width 65 height 25
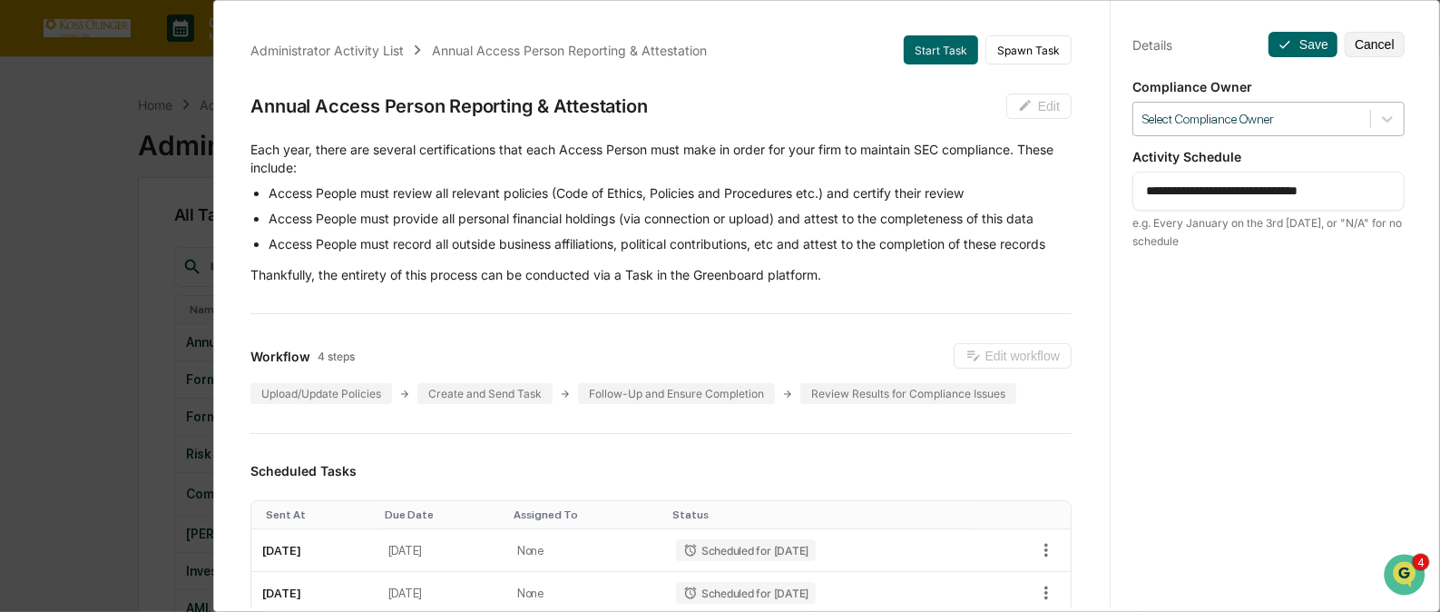
click at [1338, 113] on div at bounding box center [1252, 119] width 219 height 17
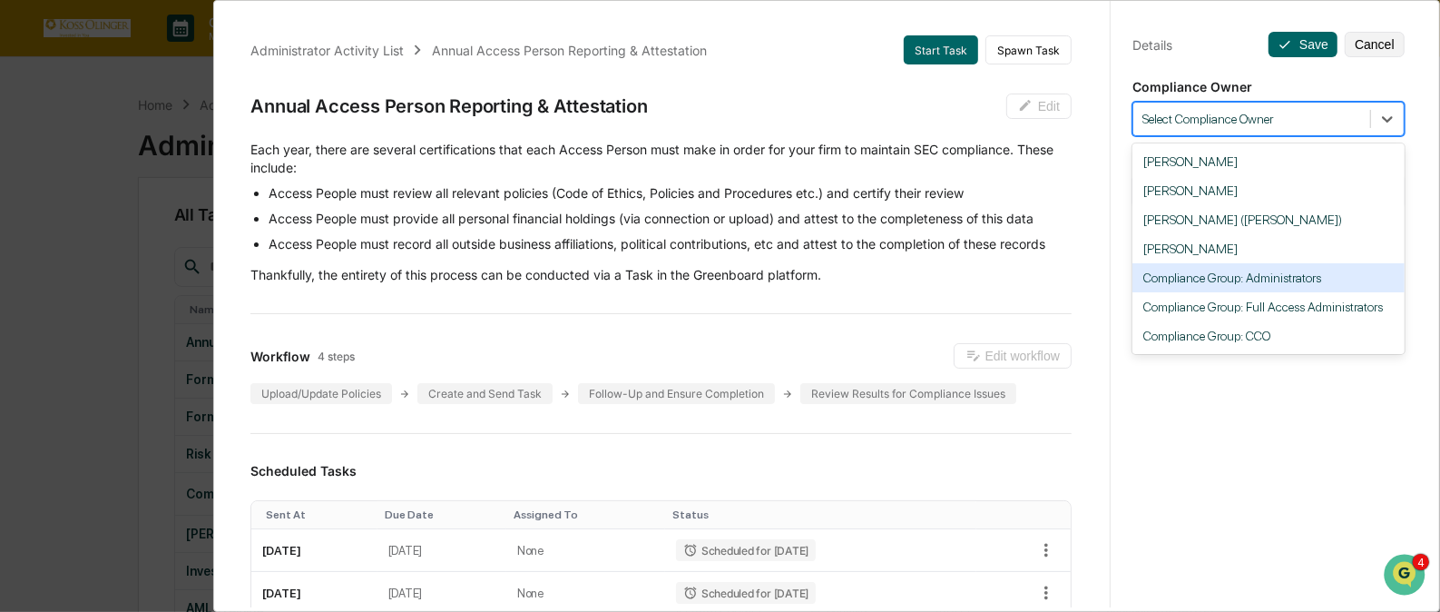
drag, startPoint x: 1297, startPoint y: 344, endPoint x: 1289, endPoint y: 281, distance: 63.2
click at [1289, 281] on div "[PERSON_NAME] [PERSON_NAME] [PERSON_NAME] ([PERSON_NAME]) [PERSON_NAME] Complia…" at bounding box center [1269, 248] width 272 height 211
click at [1289, 281] on div "Compliance Group: Administrators" at bounding box center [1269, 277] width 272 height 29
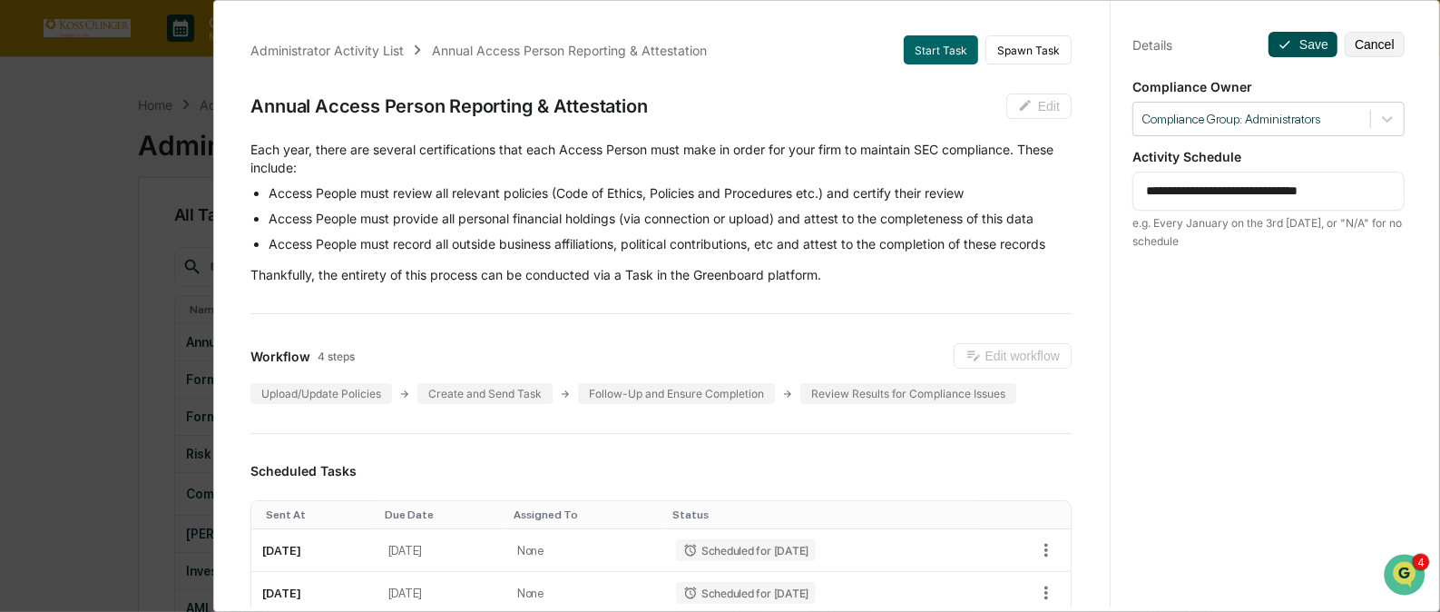
click at [1289, 44] on button "Save" at bounding box center [1303, 44] width 69 height 25
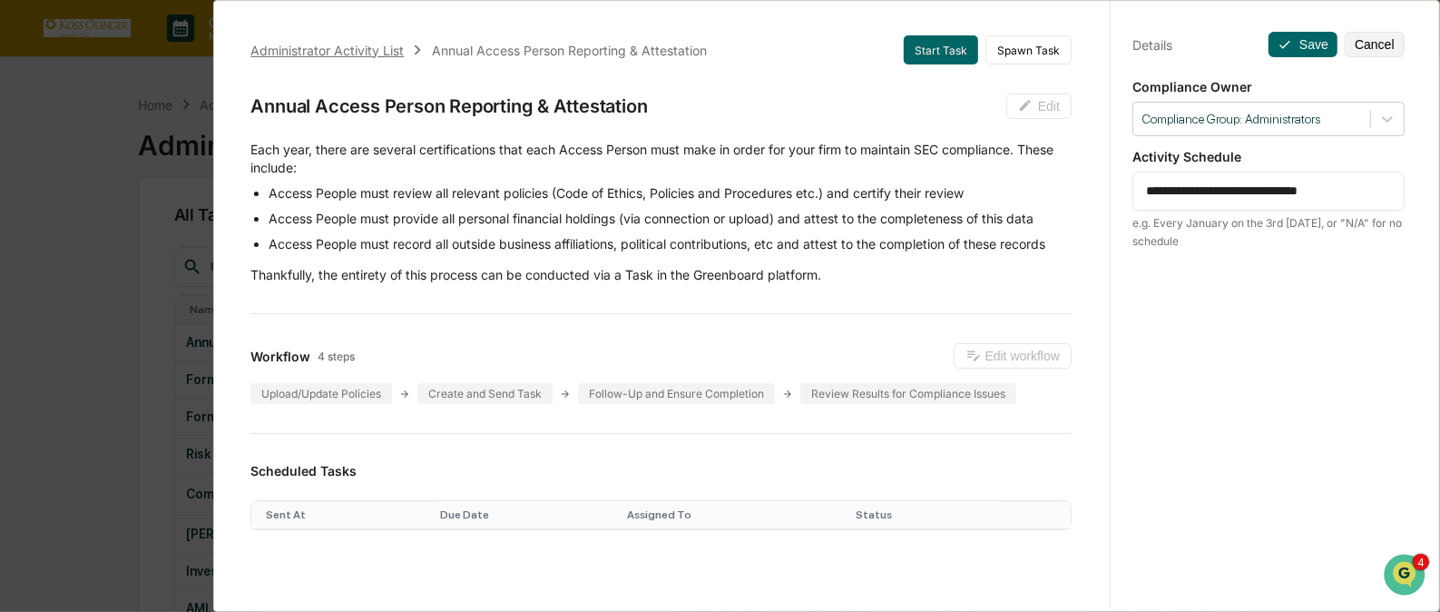
click at [354, 47] on div "Administrator Activity List" at bounding box center [326, 50] width 153 height 15
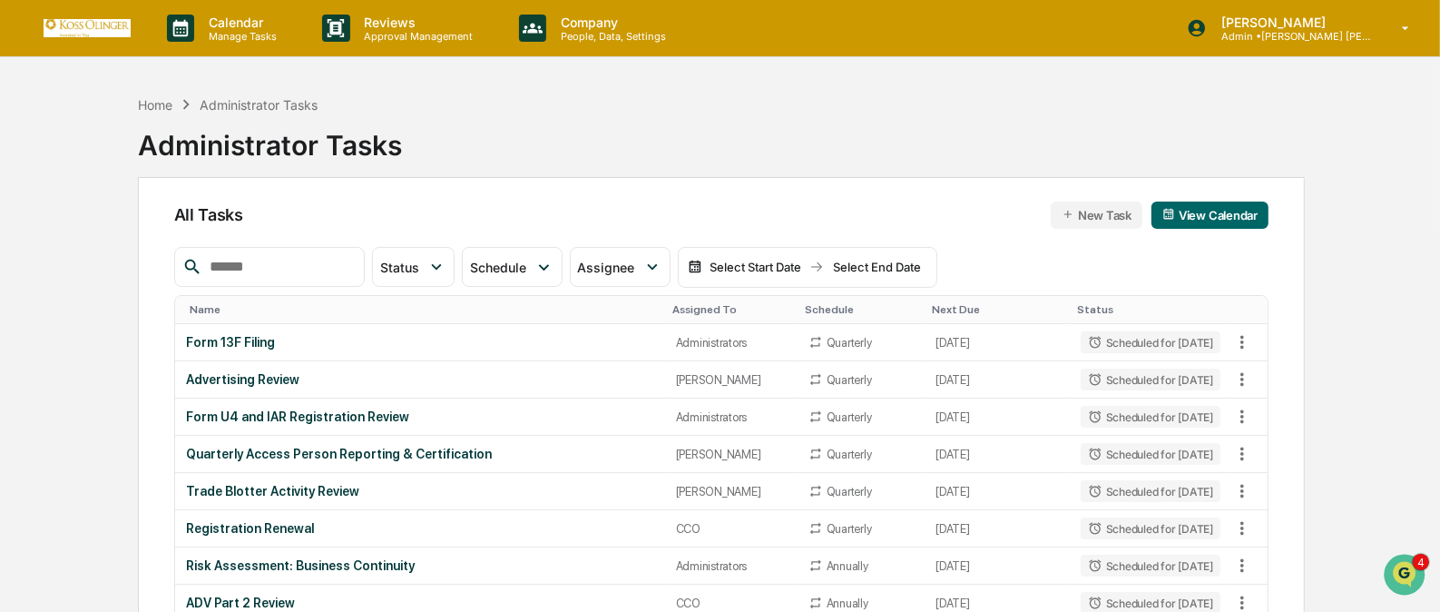
click at [673, 307] on div "Assigned To" at bounding box center [732, 309] width 118 height 13
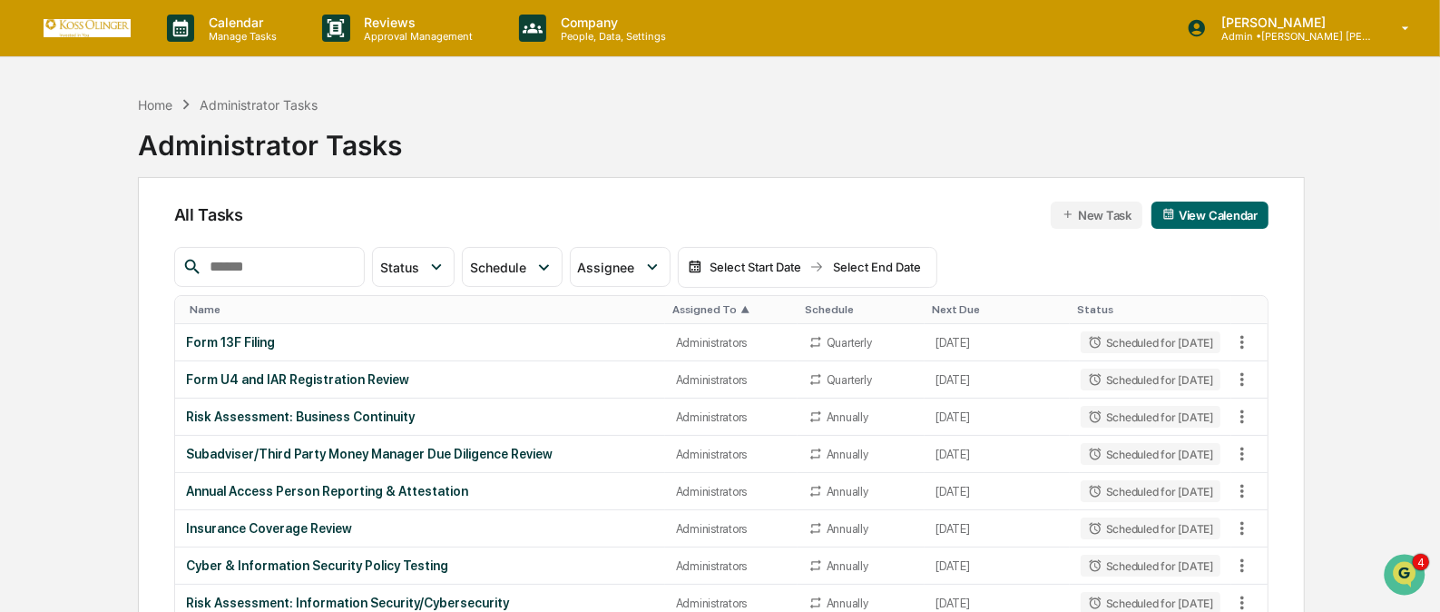
click at [673, 307] on div "Assigned To ▲" at bounding box center [732, 309] width 118 height 13
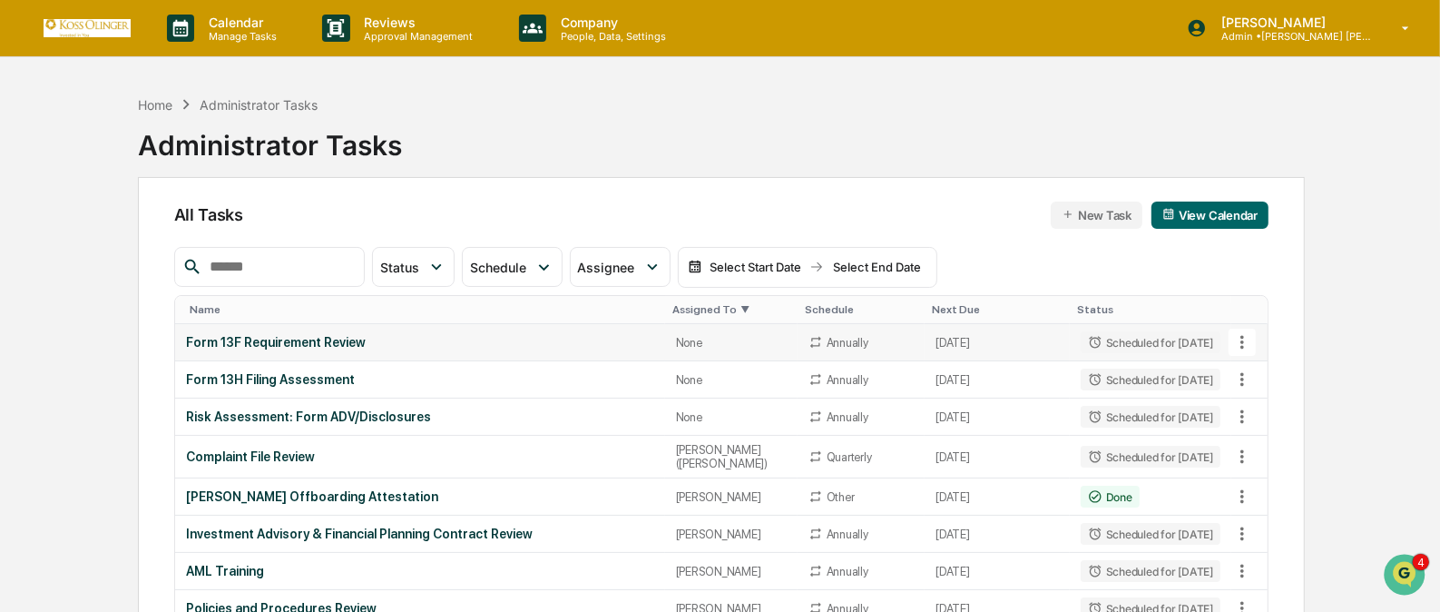
click at [884, 358] on td "Annually" at bounding box center [861, 342] width 127 height 37
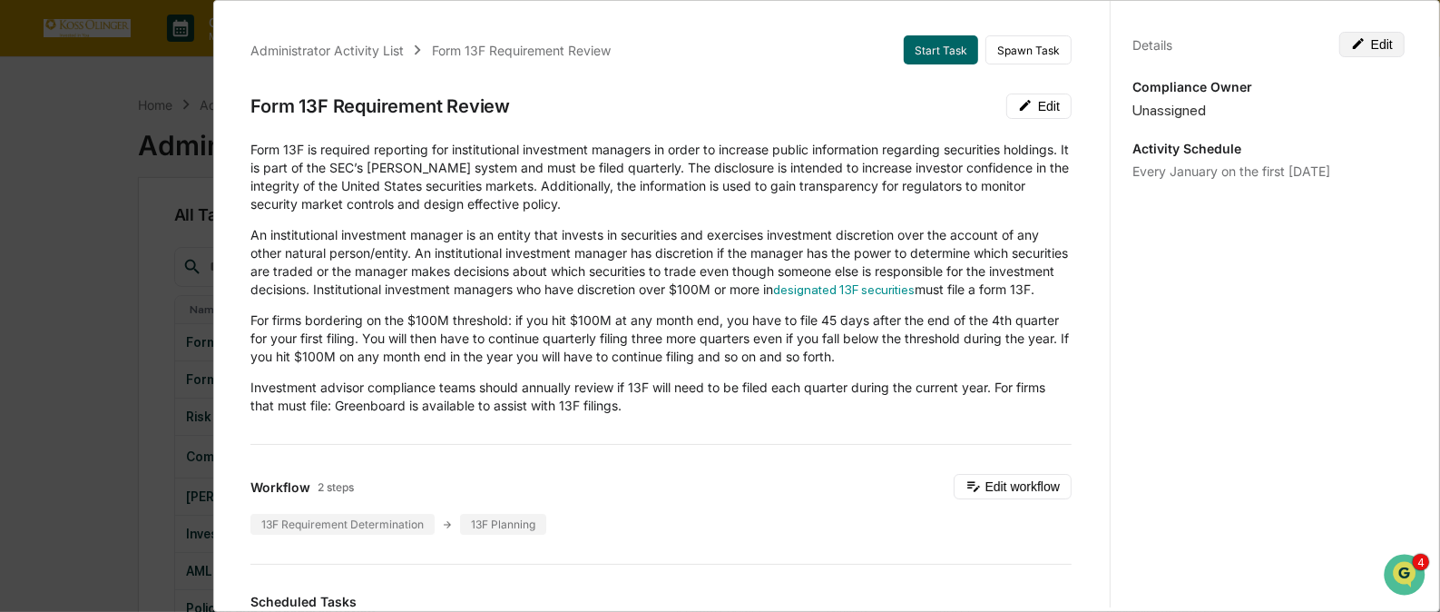
click at [1372, 45] on button "Edit" at bounding box center [1372, 44] width 65 height 25
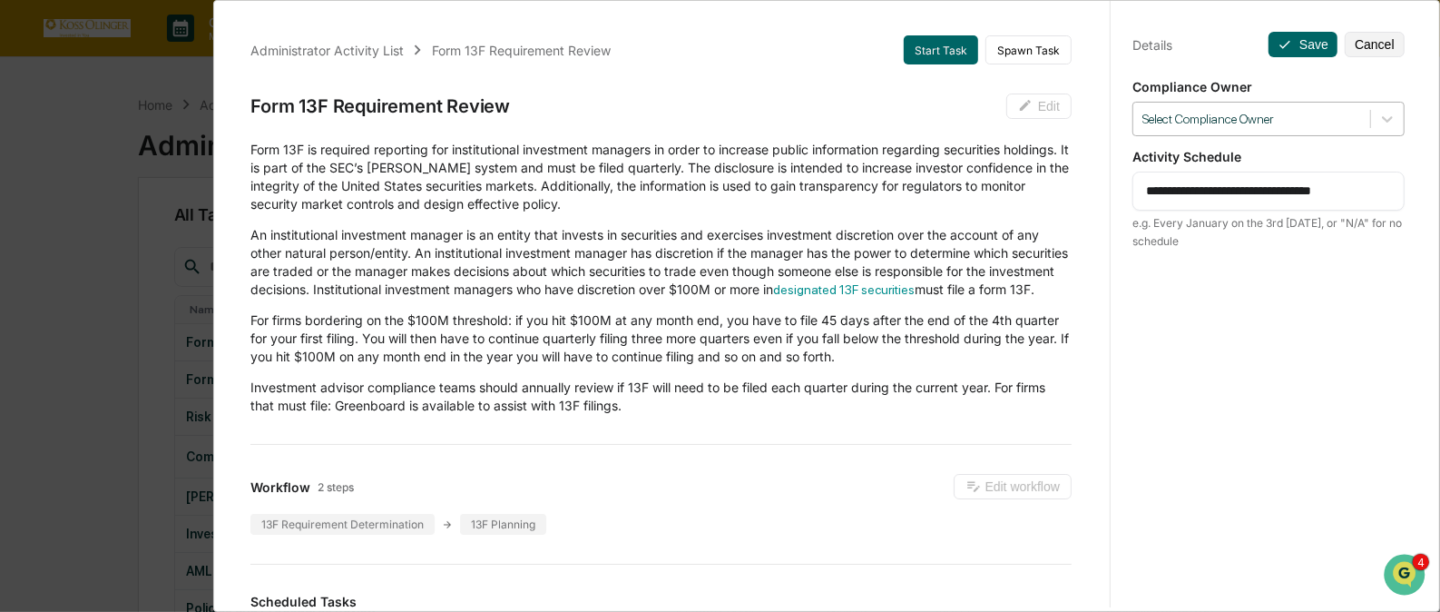
click at [1332, 122] on div at bounding box center [1252, 119] width 219 height 17
click at [1387, 107] on div at bounding box center [1387, 119] width 33 height 33
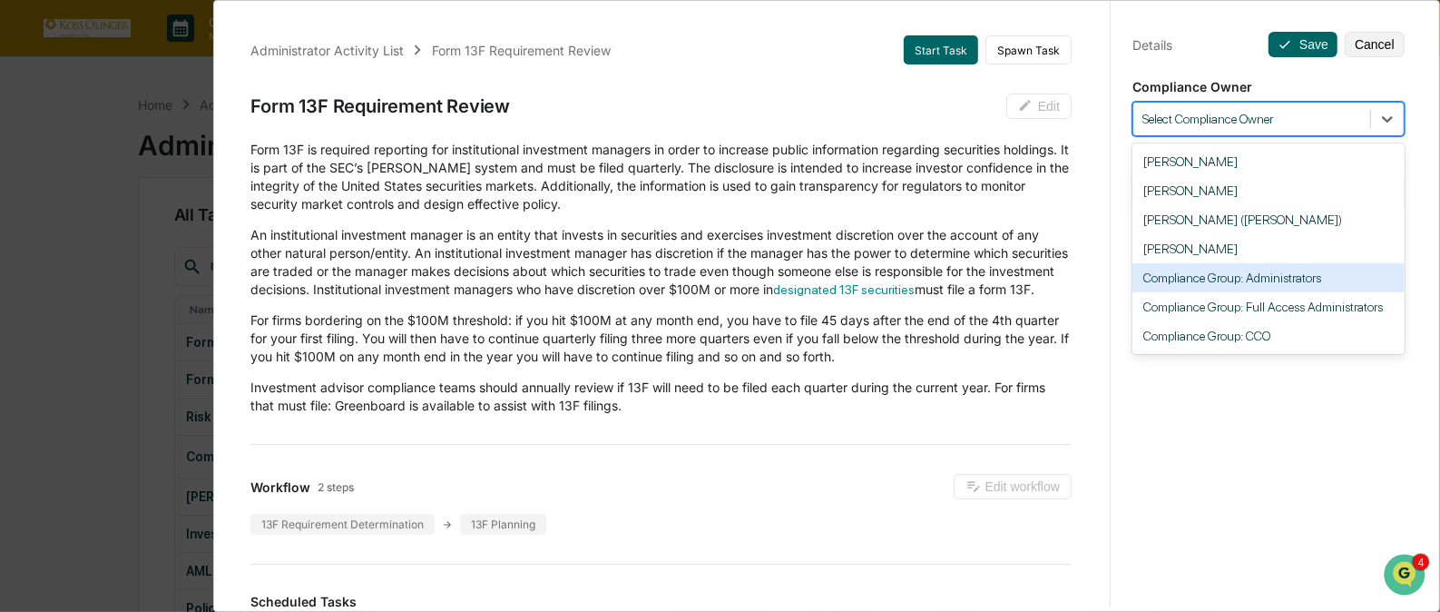
click at [1260, 272] on div "Compliance Group: Administrators" at bounding box center [1269, 277] width 272 height 29
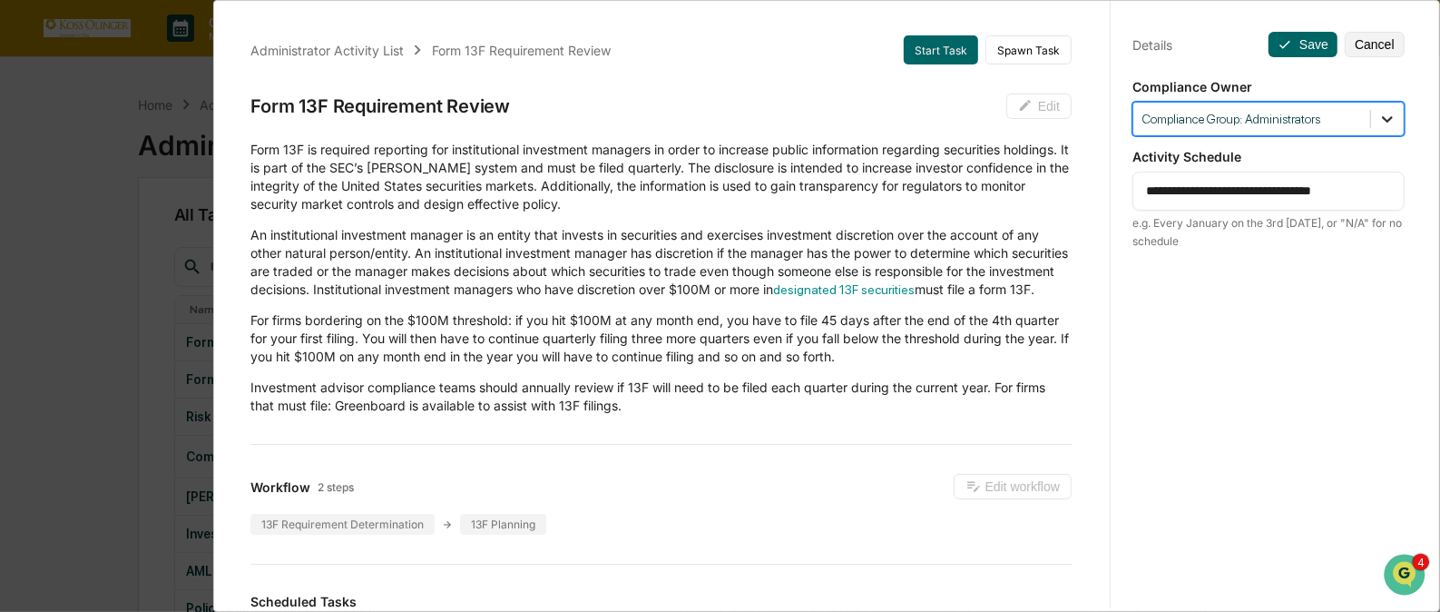
click at [1383, 119] on icon at bounding box center [1388, 119] width 18 height 18
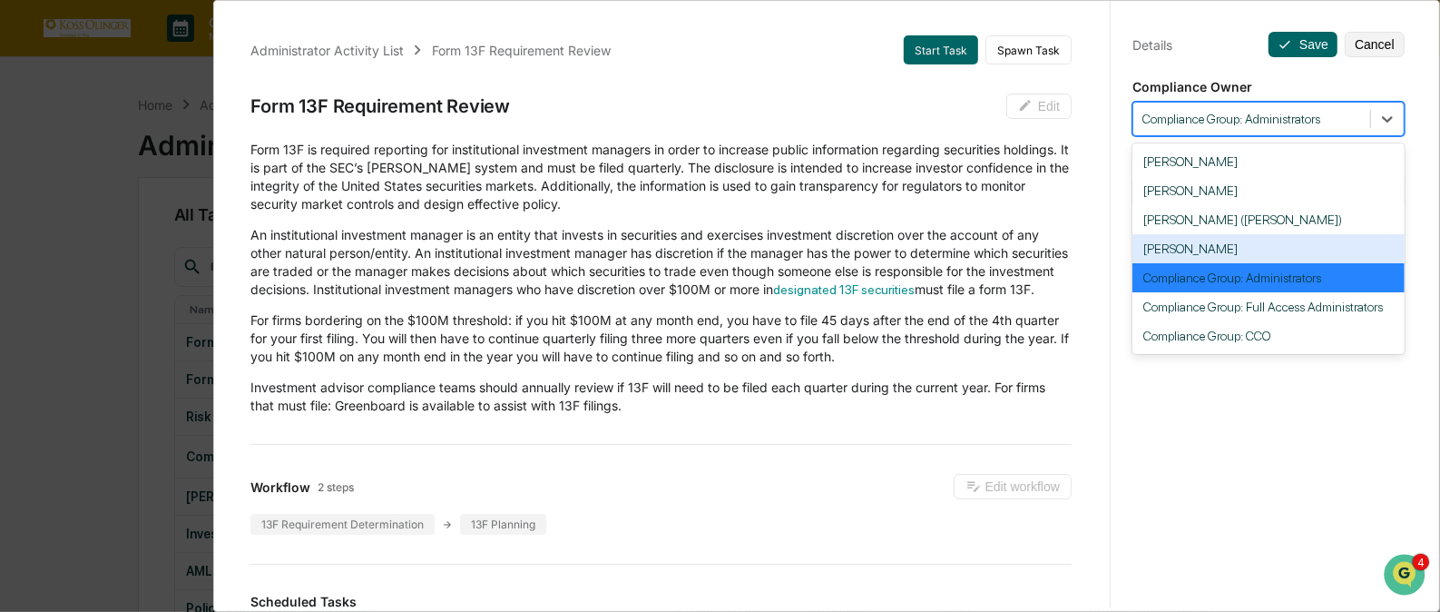
click at [1240, 253] on div "[PERSON_NAME]" at bounding box center [1269, 248] width 272 height 29
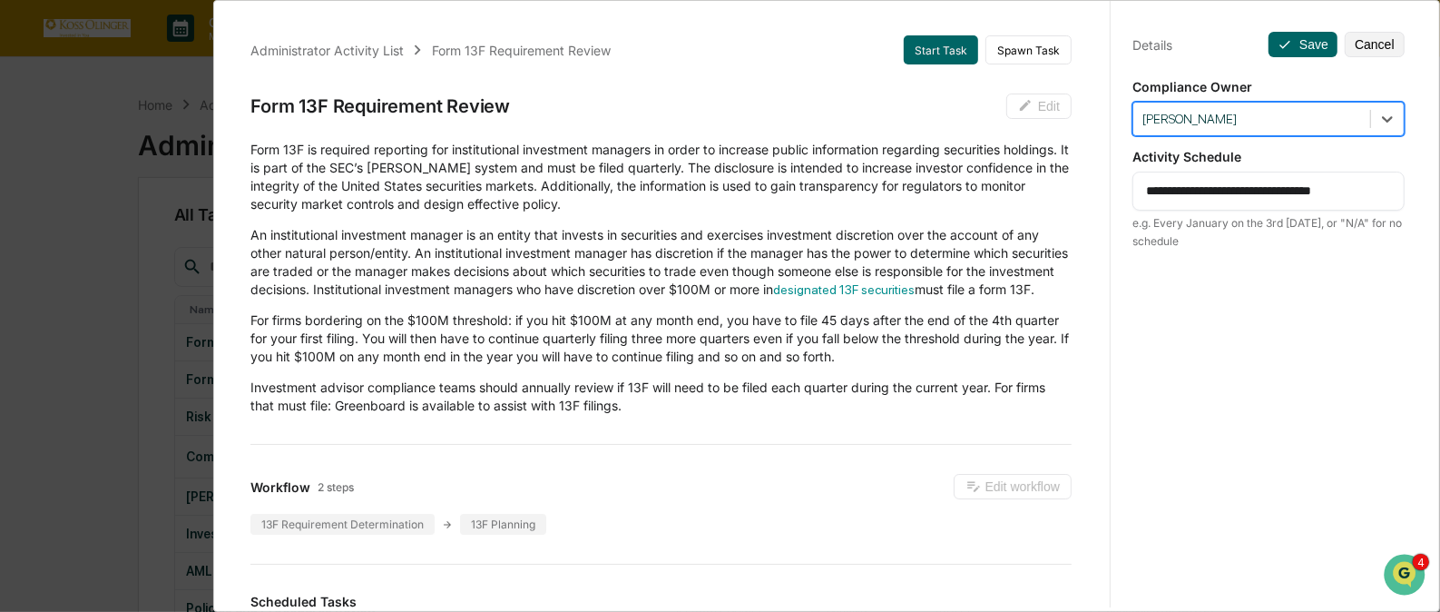
click at [1262, 176] on div "**********" at bounding box center [1269, 191] width 272 height 39
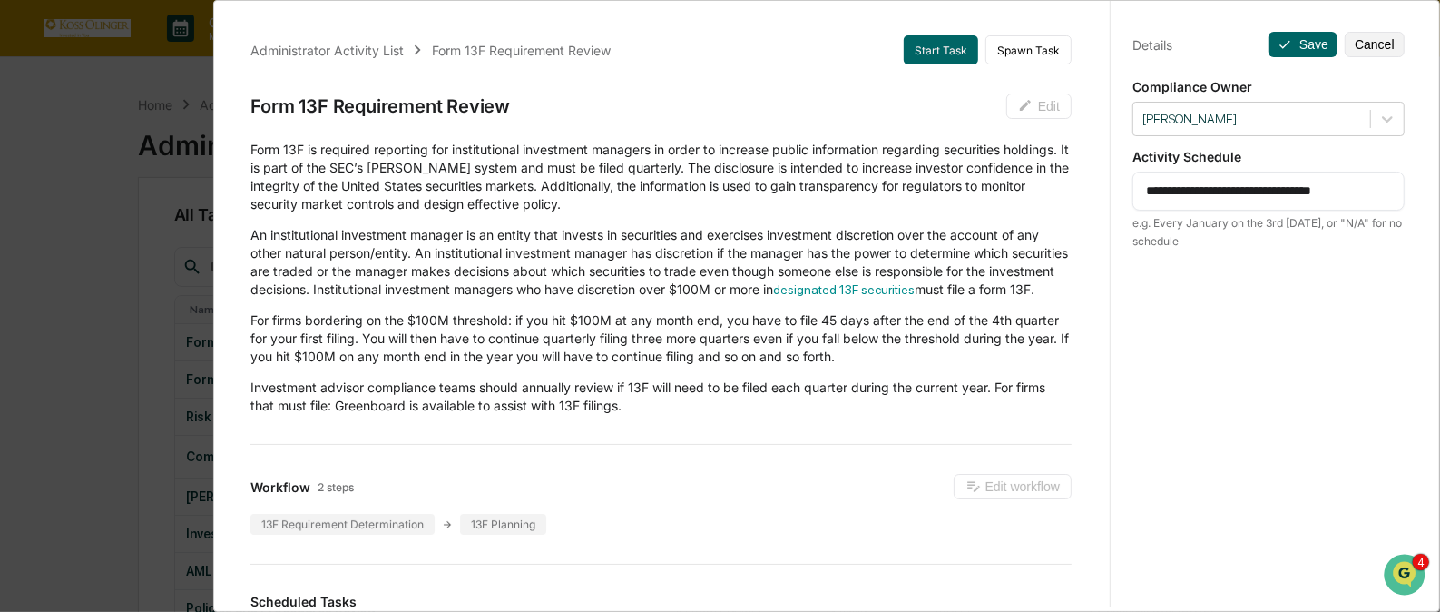
drag, startPoint x: 1389, startPoint y: 182, endPoint x: 1156, endPoint y: 197, distance: 232.9
click at [1156, 197] on div "**********" at bounding box center [1269, 191] width 272 height 39
drag, startPoint x: 1174, startPoint y: 191, endPoint x: 1414, endPoint y: 163, distance: 242.1
click at [1414, 163] on div "**********" at bounding box center [1268, 322] width 317 height 655
type textarea "**********"
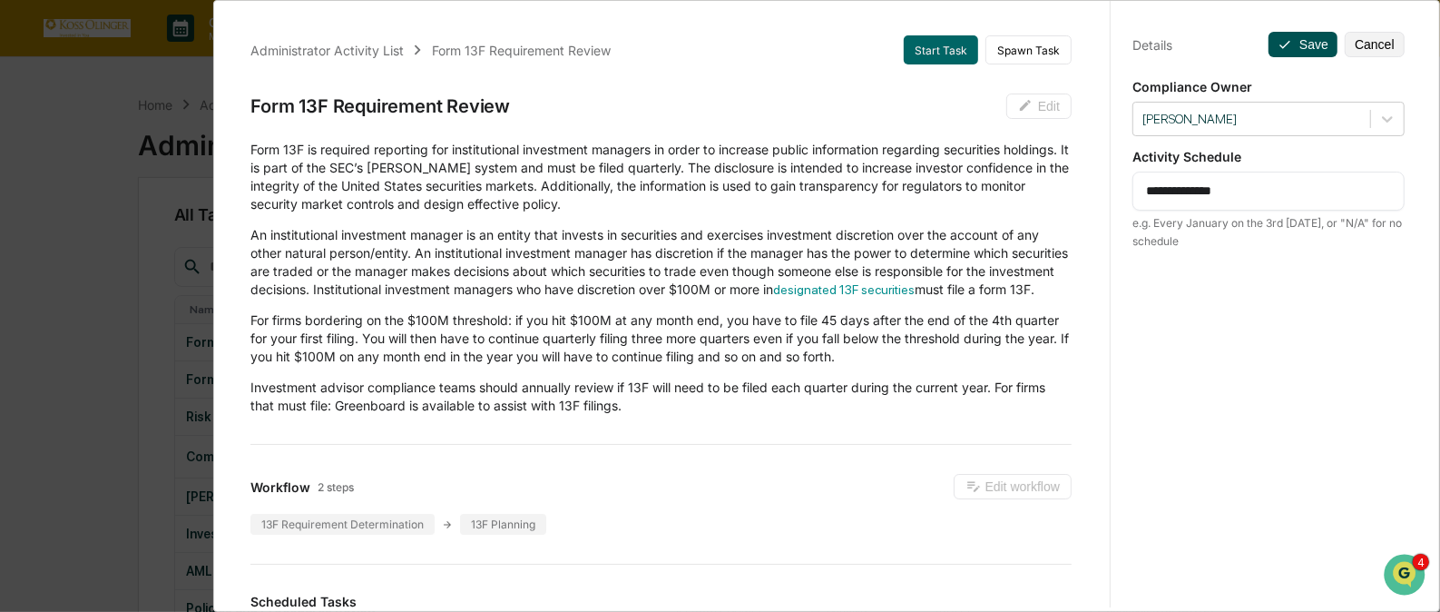
click at [1295, 53] on button "Save" at bounding box center [1303, 44] width 69 height 25
click at [1289, 42] on button "Save" at bounding box center [1303, 44] width 69 height 25
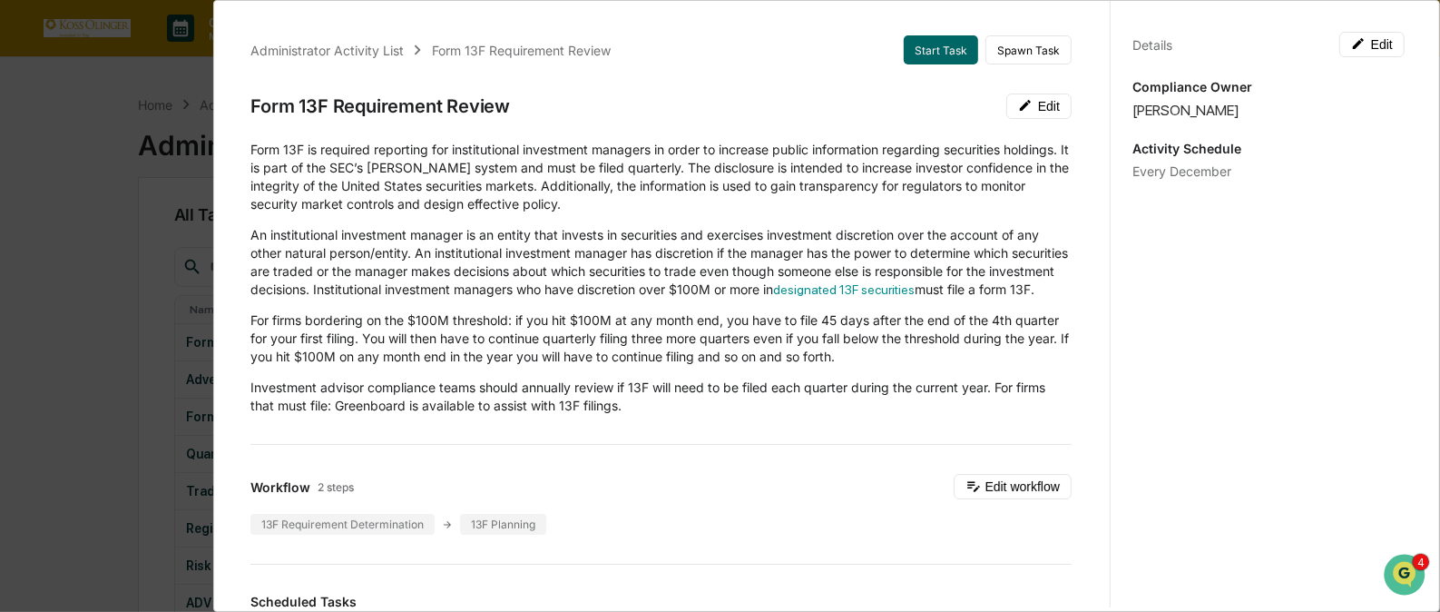
click at [357, 38] on div "Administrator Activity List Form 13F Requirement Review Start Task Spawn Task" at bounding box center [660, 49] width 821 height 29
click at [353, 49] on div "Administrator Activity List" at bounding box center [326, 50] width 153 height 15
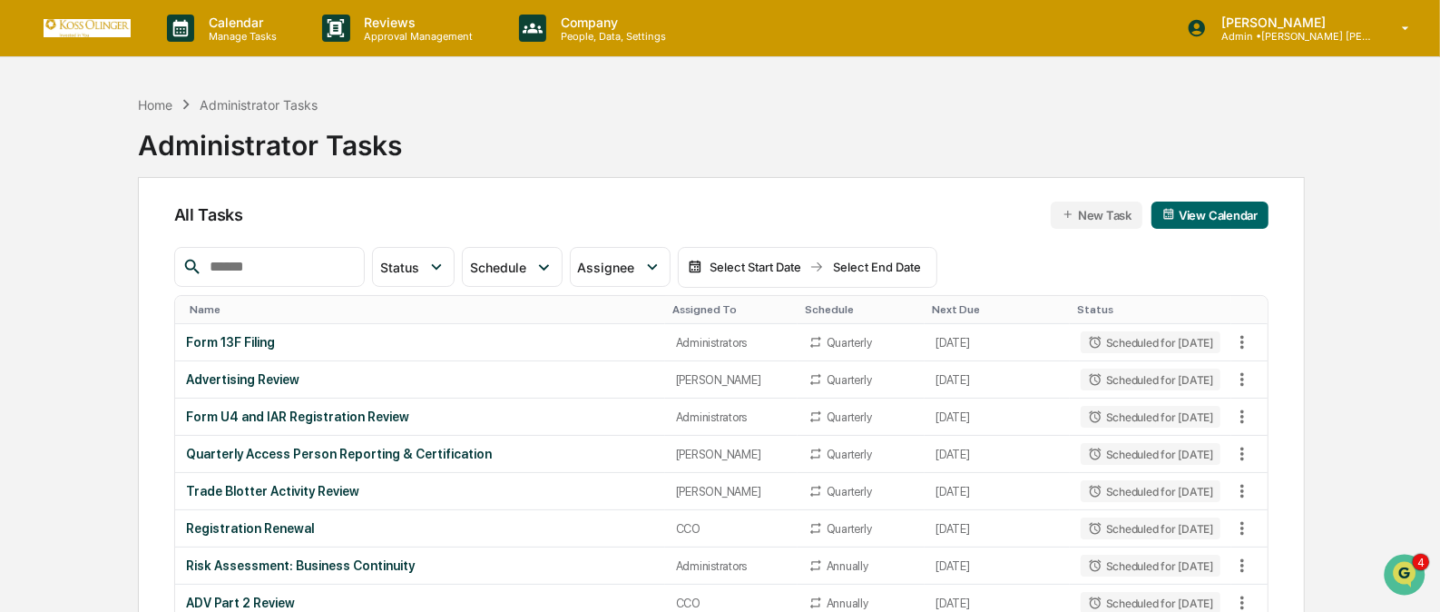
click at [692, 303] on div "Assigned To" at bounding box center [732, 309] width 118 height 13
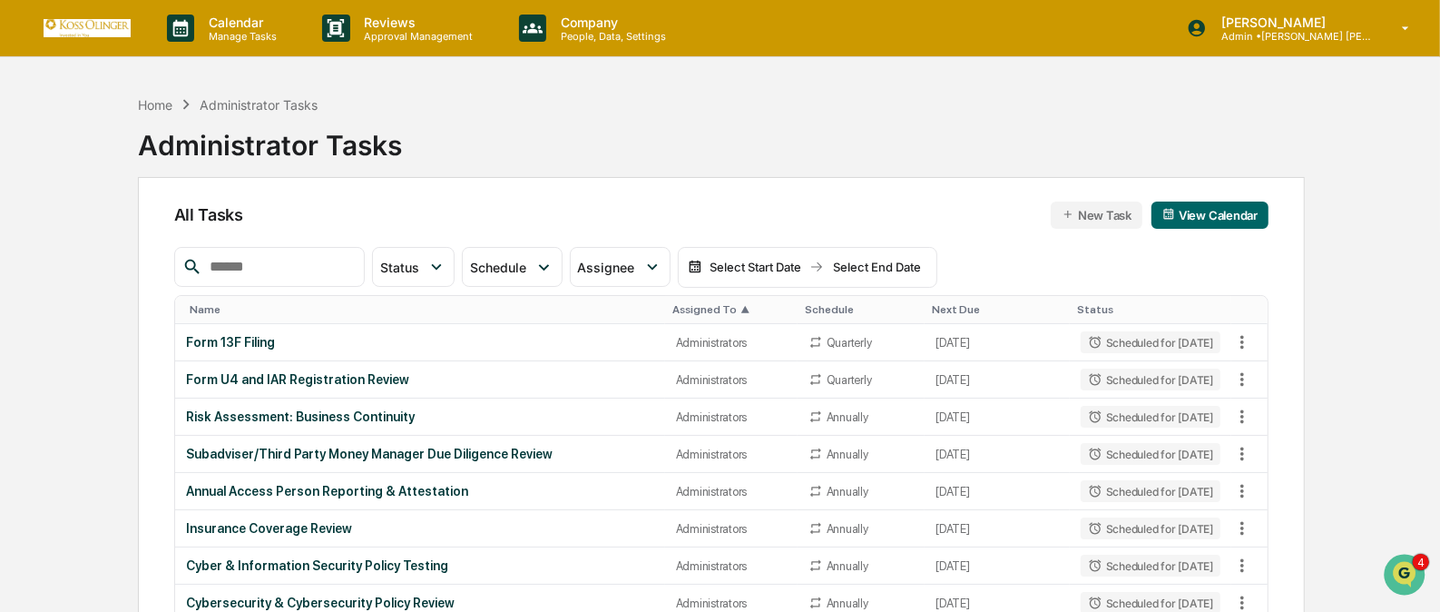
click at [692, 303] on div "Assigned To ▲" at bounding box center [732, 309] width 118 height 13
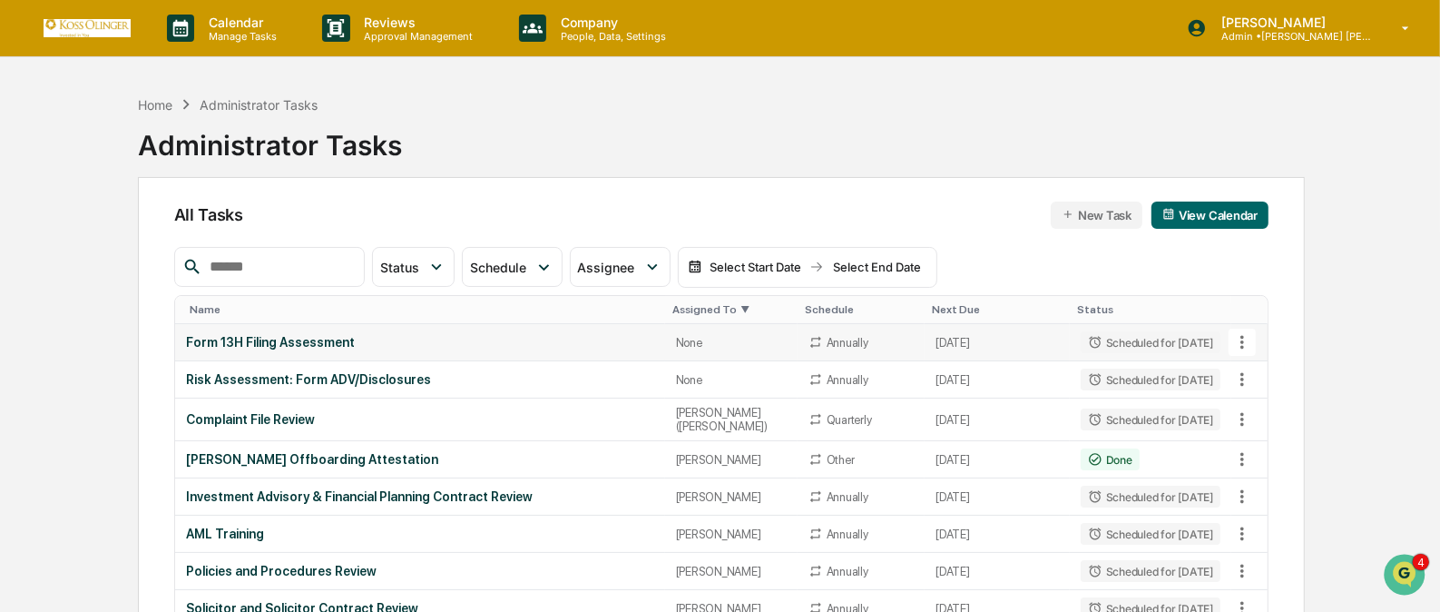
click at [1244, 336] on icon at bounding box center [1243, 342] width 20 height 20
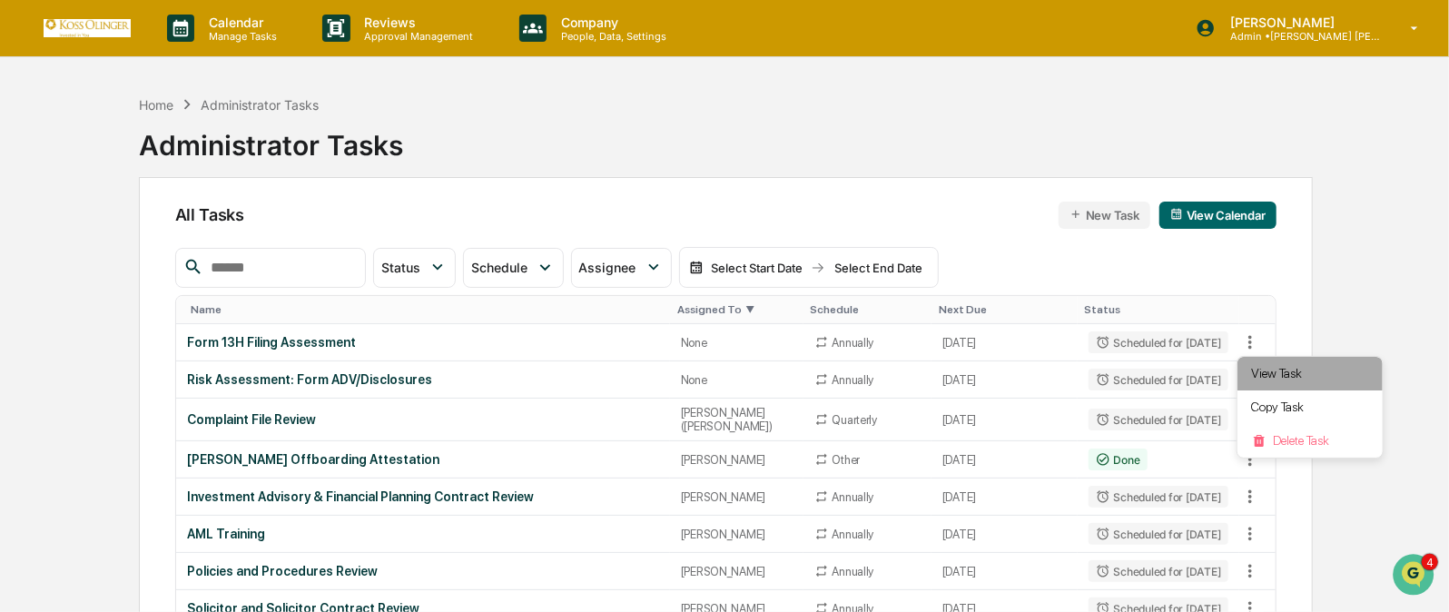
click at [1258, 361] on li "View Task" at bounding box center [1309, 374] width 145 height 34
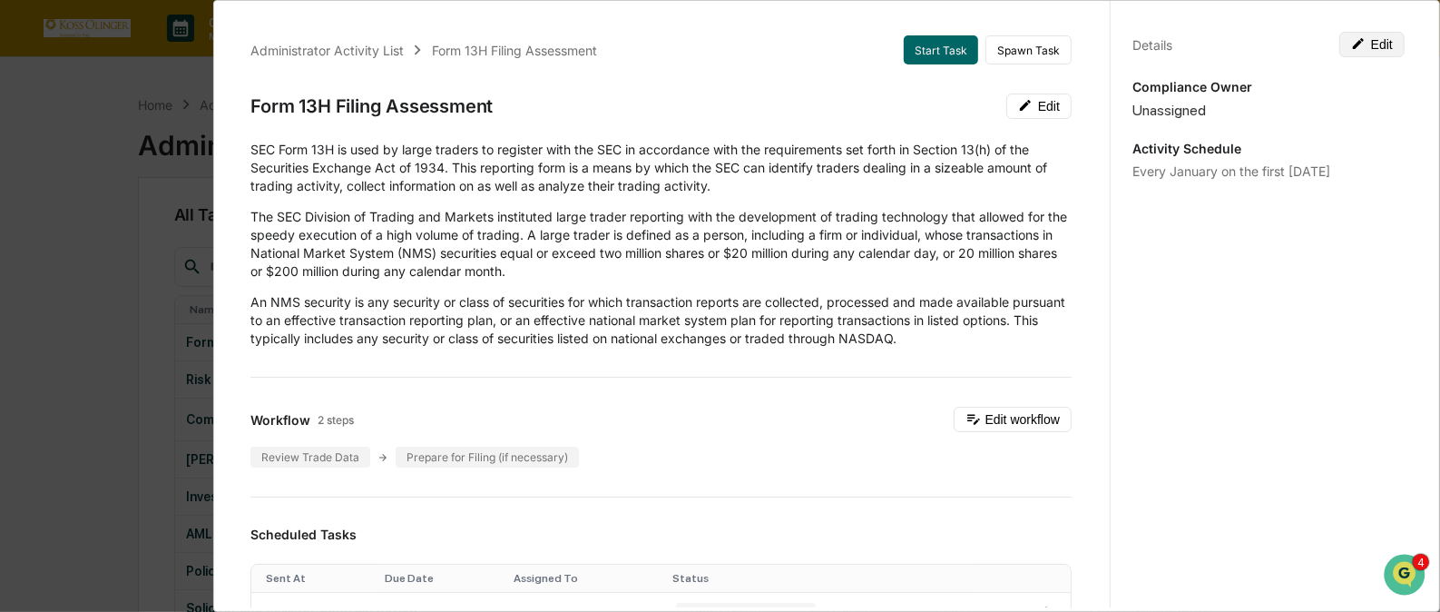
click at [1358, 44] on button "Edit" at bounding box center [1372, 44] width 65 height 25
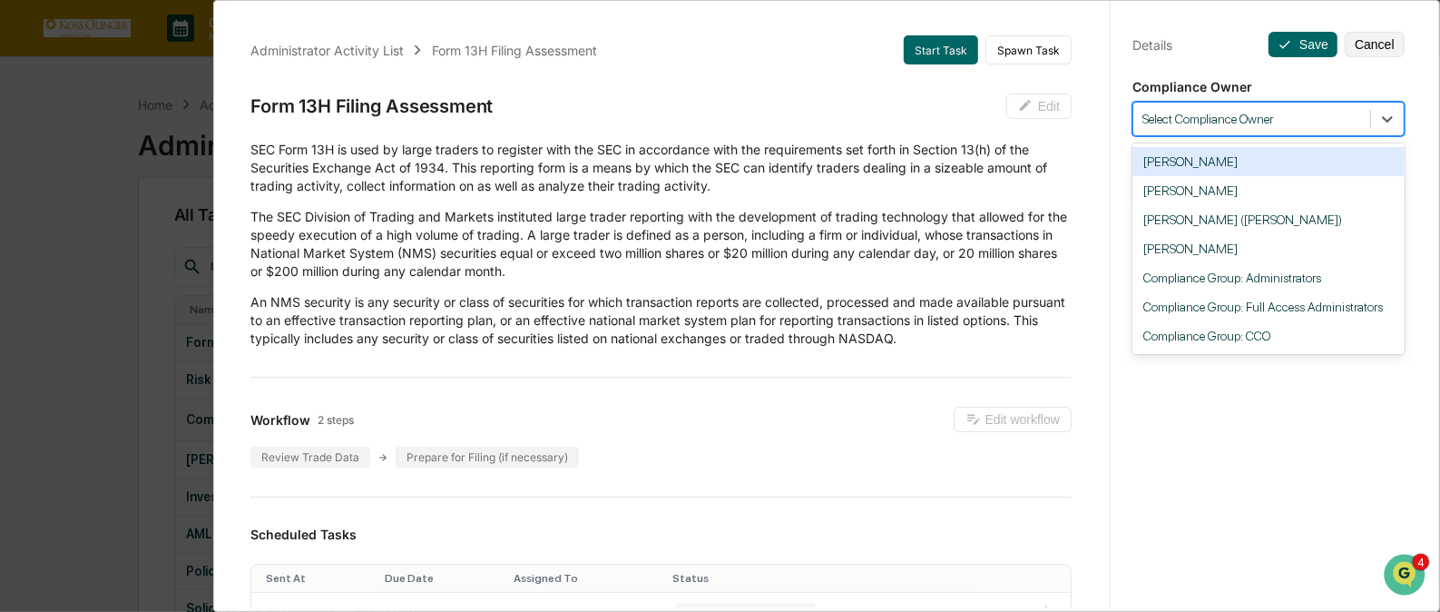
click at [1250, 119] on div at bounding box center [1252, 119] width 219 height 17
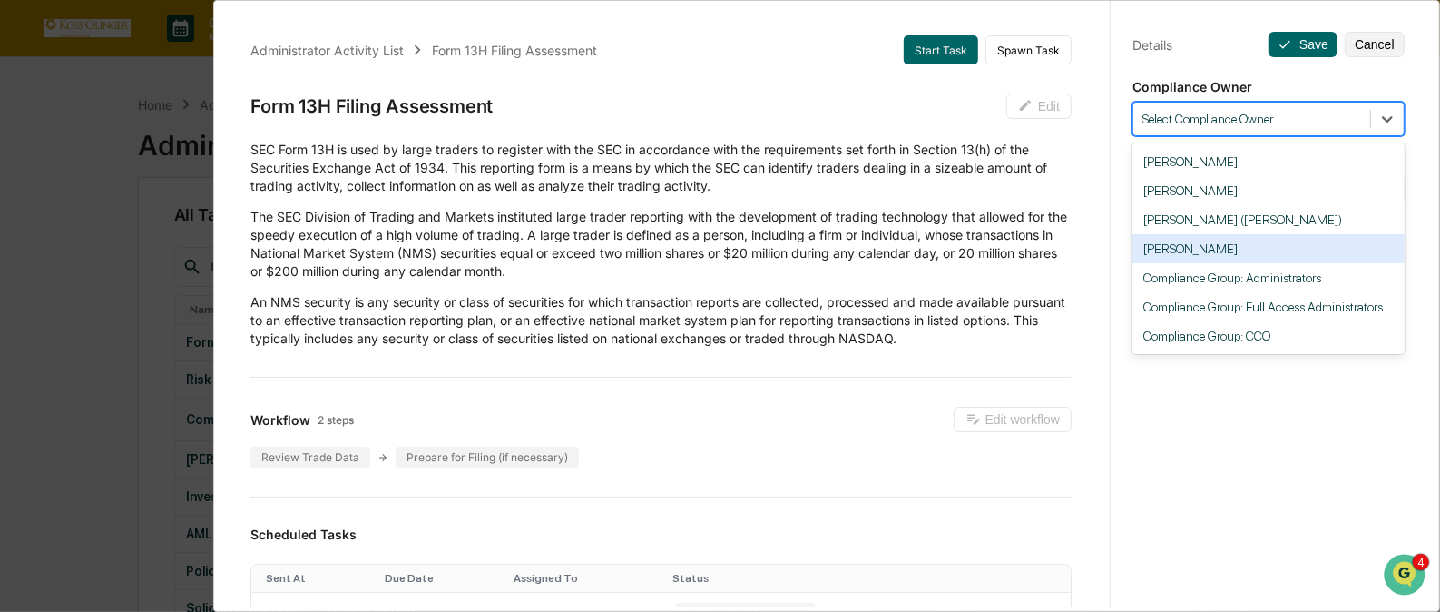
click at [1212, 261] on div "[PERSON_NAME]" at bounding box center [1269, 248] width 272 height 29
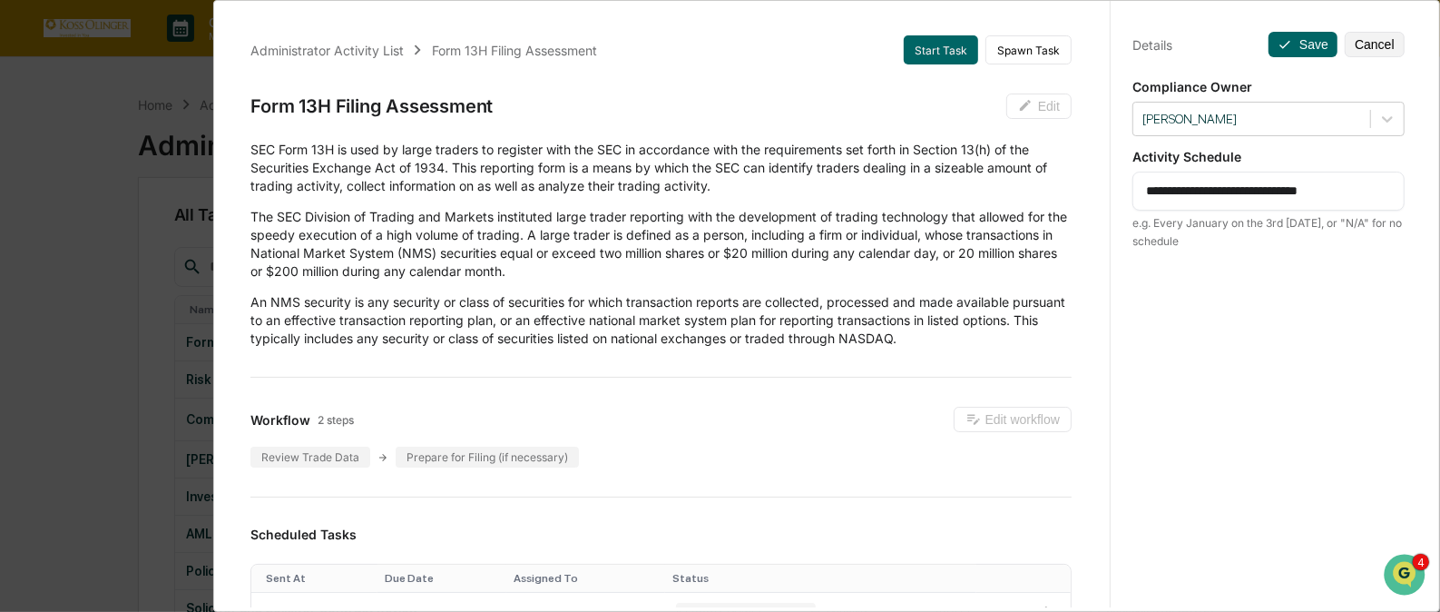
click at [1233, 181] on div "**********" at bounding box center [1269, 191] width 272 height 39
drag, startPoint x: 1322, startPoint y: 188, endPoint x: 1176, endPoint y: 192, distance: 146.2
click at [1176, 192] on textarea "**********" at bounding box center [1268, 191] width 245 height 19
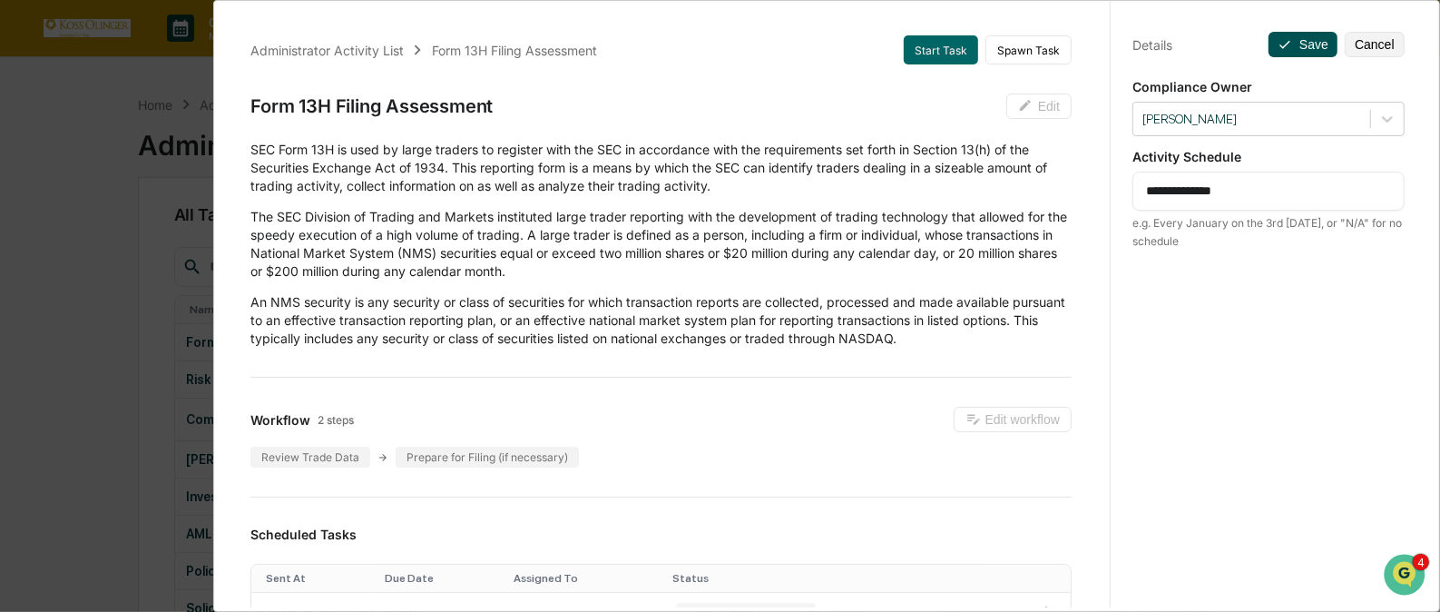
type textarea "**********"
click at [1295, 35] on button "Save" at bounding box center [1303, 44] width 69 height 25
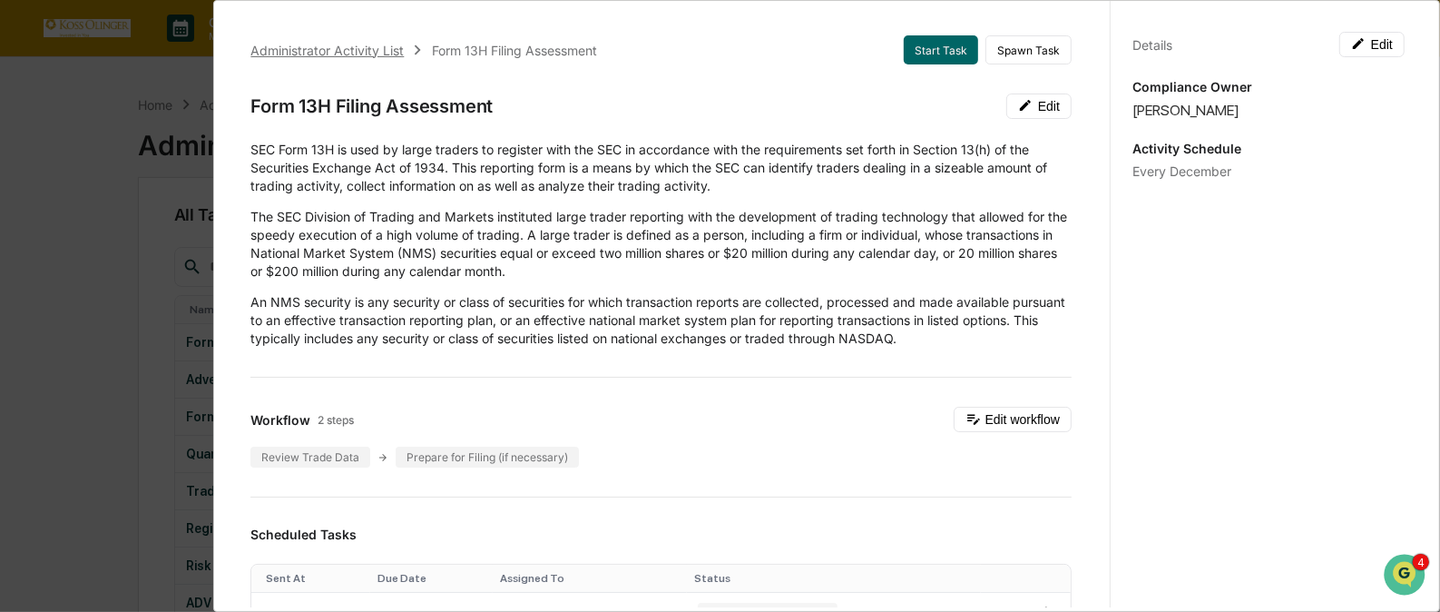
click at [382, 45] on div "Administrator Activity List" at bounding box center [326, 50] width 153 height 15
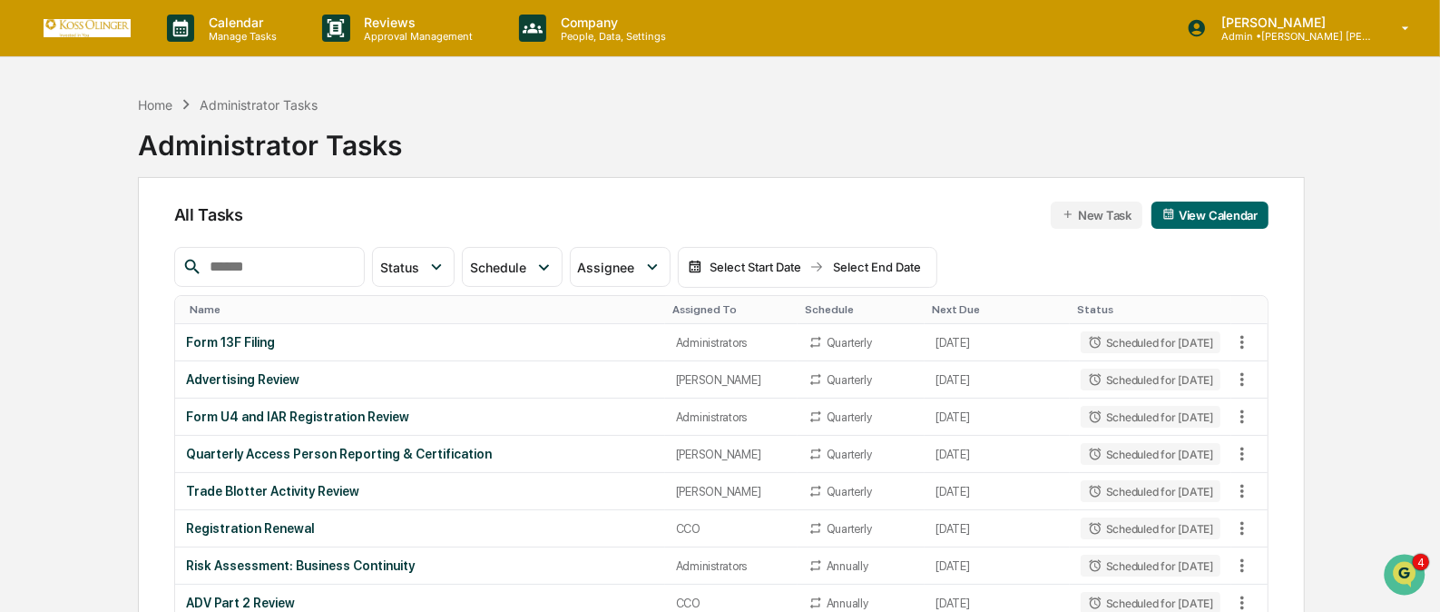
click at [703, 309] on div "Assigned To" at bounding box center [732, 309] width 118 height 13
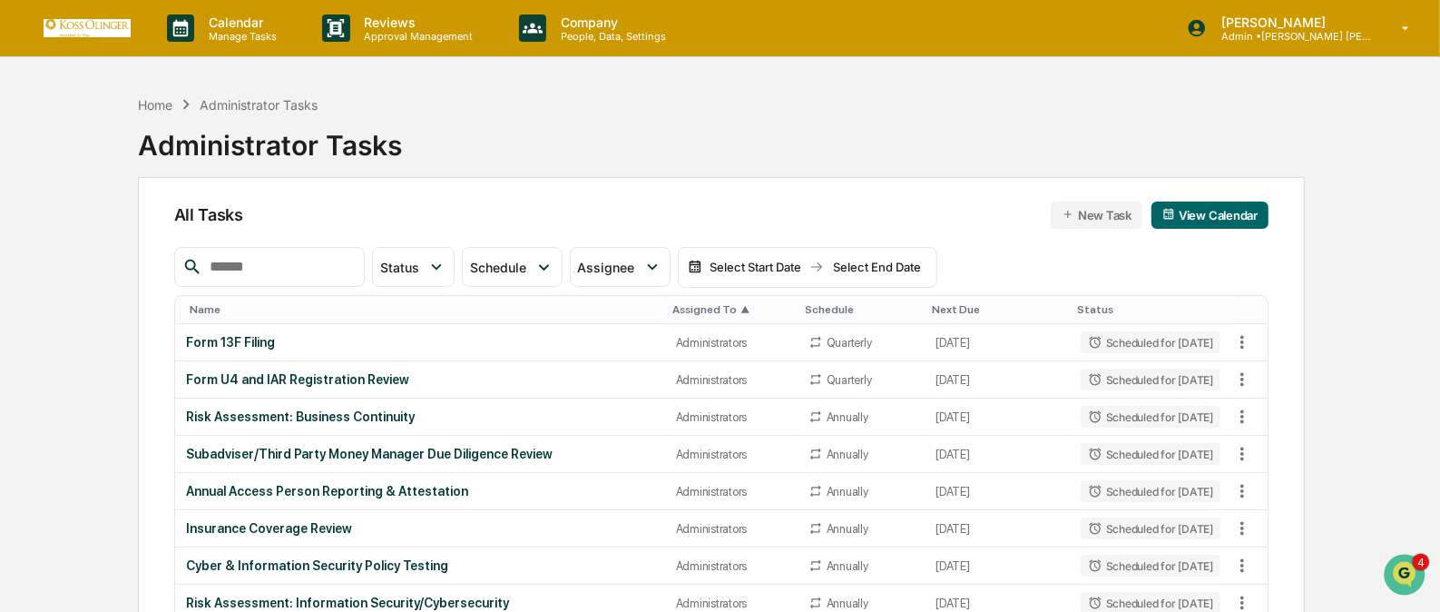
click at [703, 309] on div "Assigned To ▲" at bounding box center [732, 309] width 118 height 13
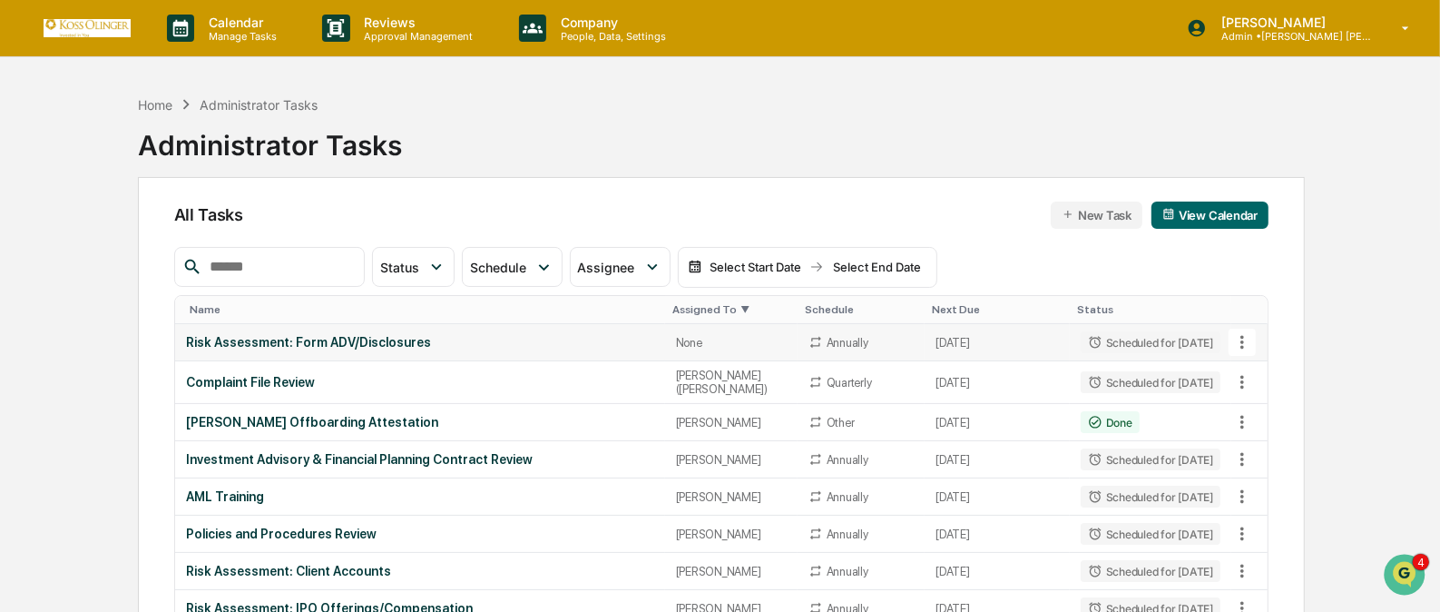
click at [1244, 340] on icon at bounding box center [1243, 342] width 20 height 20
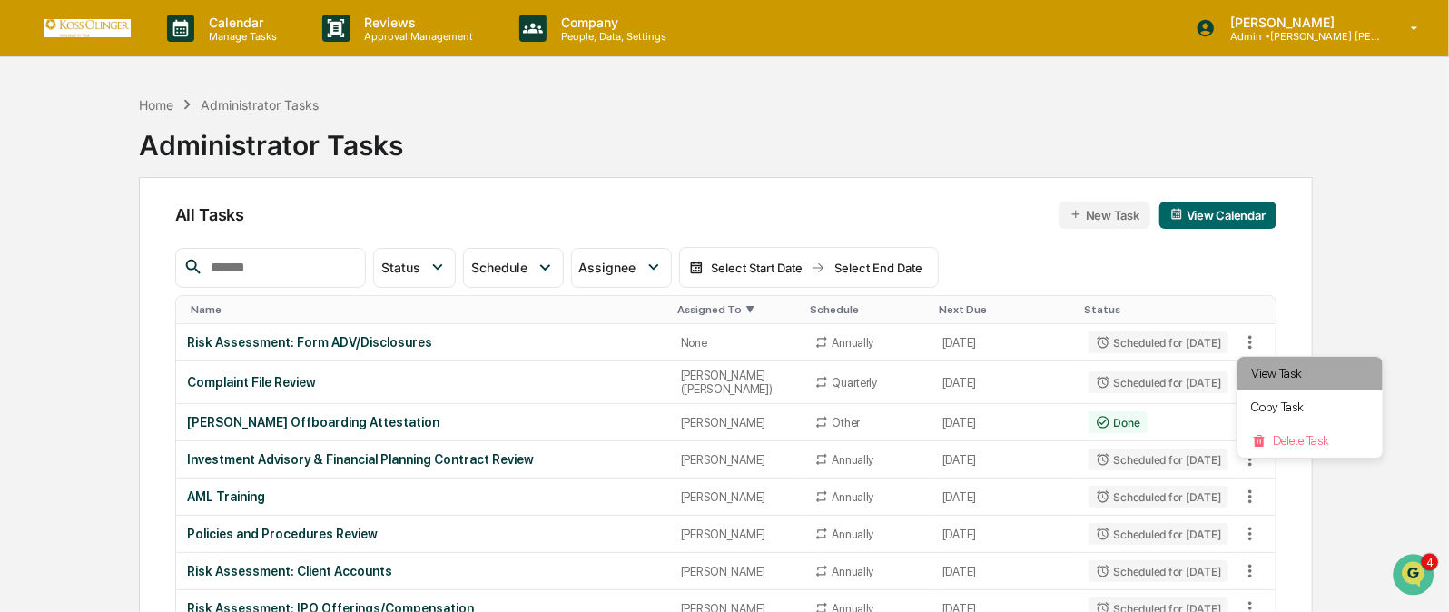
click at [1256, 378] on li "View Task" at bounding box center [1309, 374] width 145 height 34
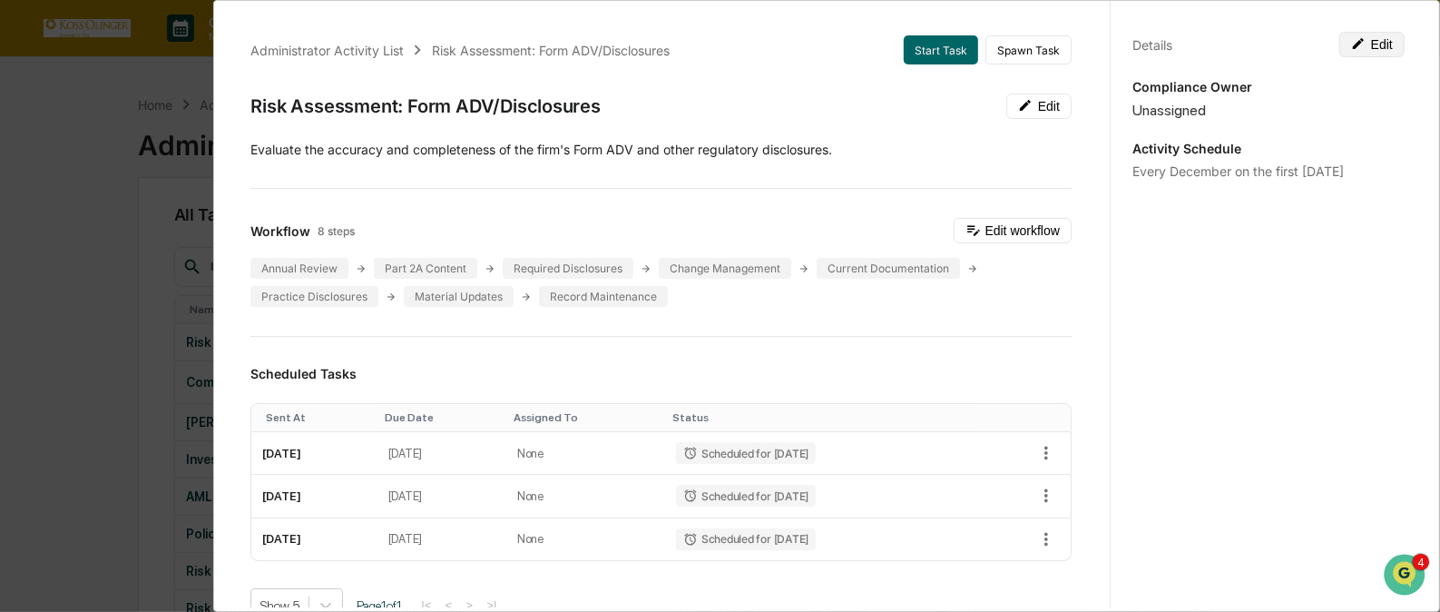
click at [1369, 36] on button "Edit" at bounding box center [1372, 44] width 65 height 25
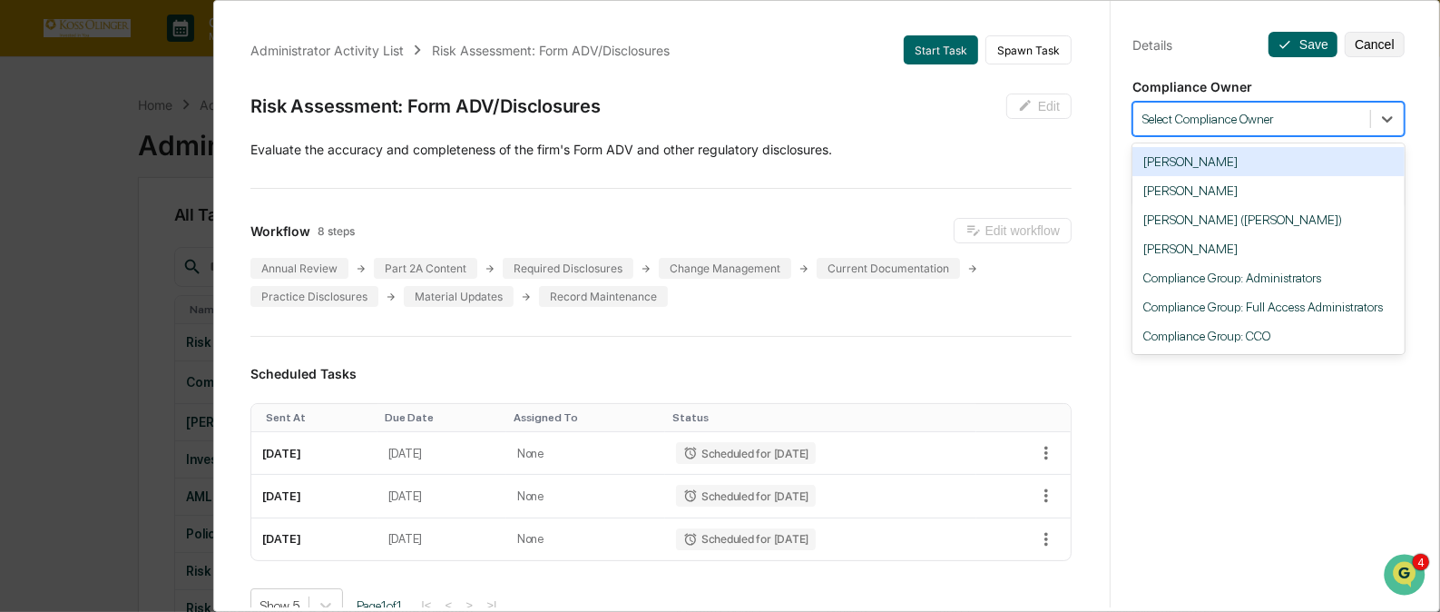
click at [1289, 123] on div at bounding box center [1252, 119] width 219 height 17
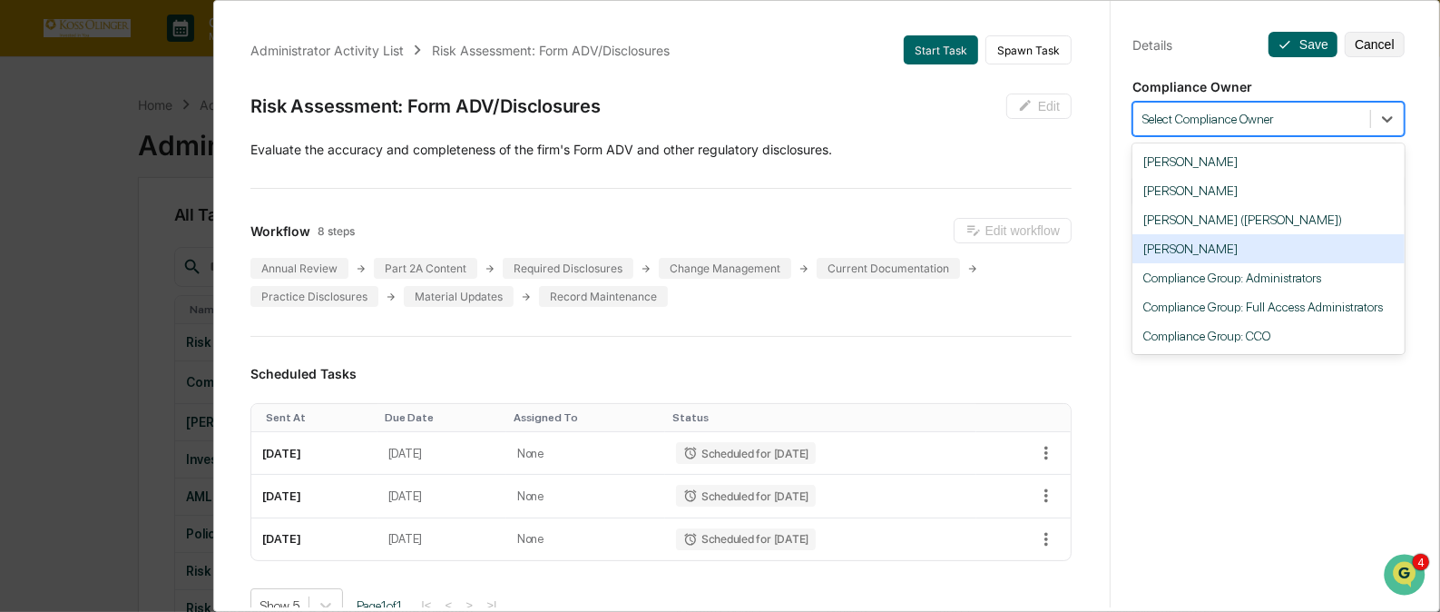
click at [1265, 254] on div "[PERSON_NAME]" at bounding box center [1269, 248] width 272 height 29
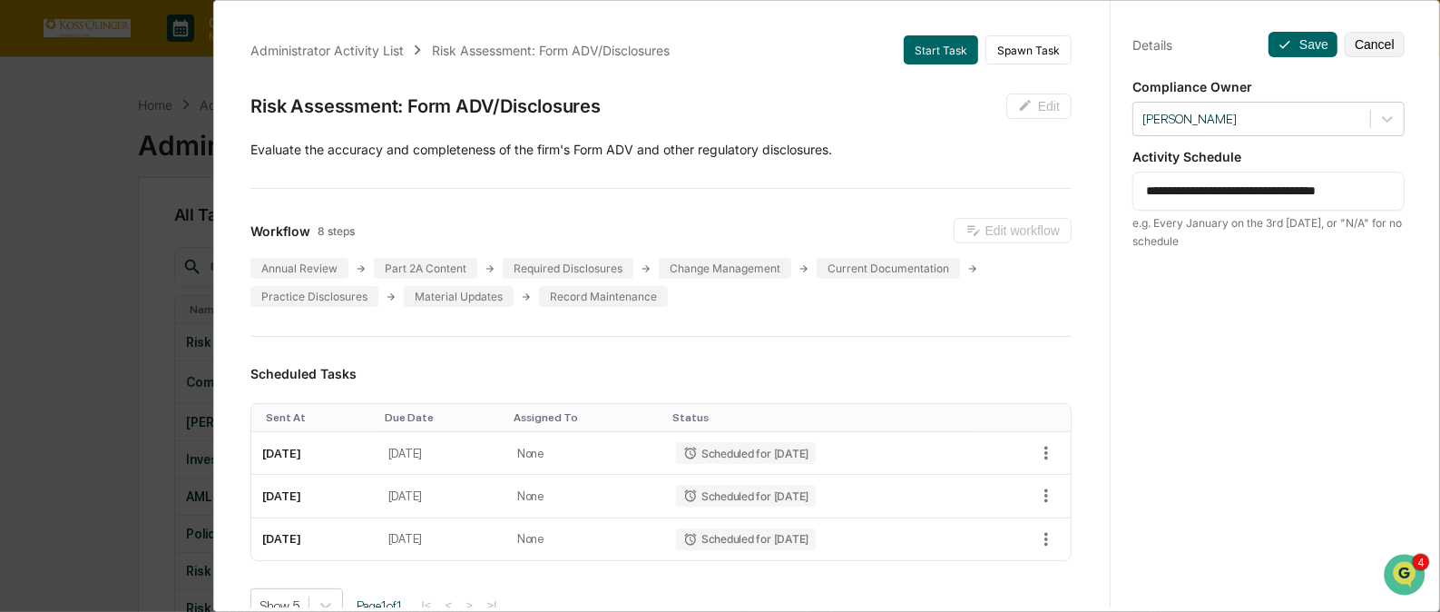
drag, startPoint x: 1243, startPoint y: 191, endPoint x: 1434, endPoint y: 162, distance: 192.7
click at [1434, 162] on div "**********" at bounding box center [826, 306] width 1227 height 612
type textarea "**********"
click at [1285, 44] on button "Save" at bounding box center [1303, 44] width 69 height 25
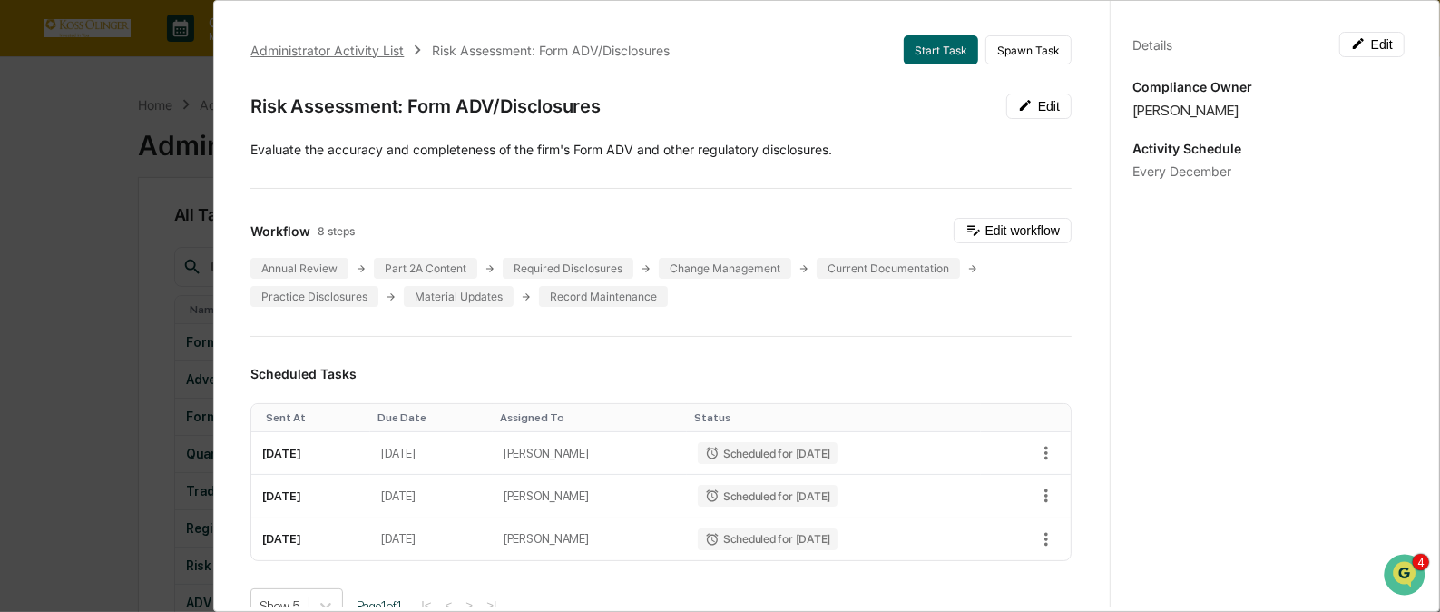
click at [368, 51] on div "Administrator Activity List" at bounding box center [326, 50] width 153 height 15
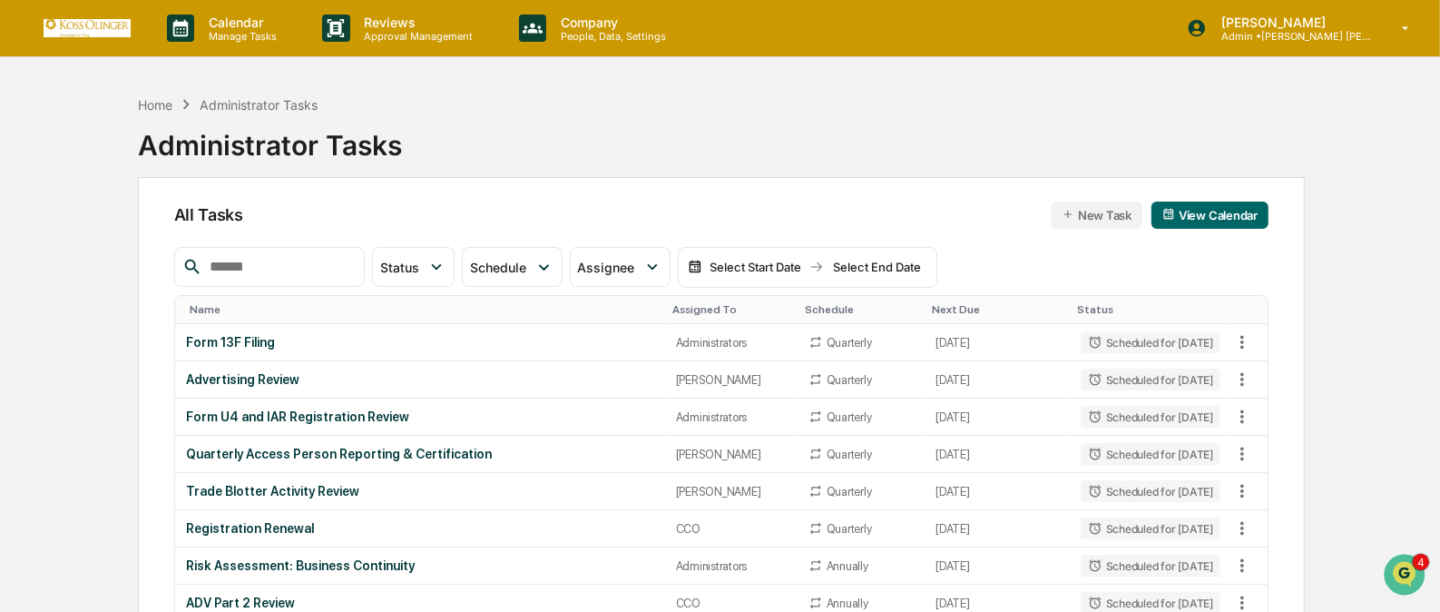
click at [699, 308] on div "Assigned To" at bounding box center [732, 309] width 118 height 13
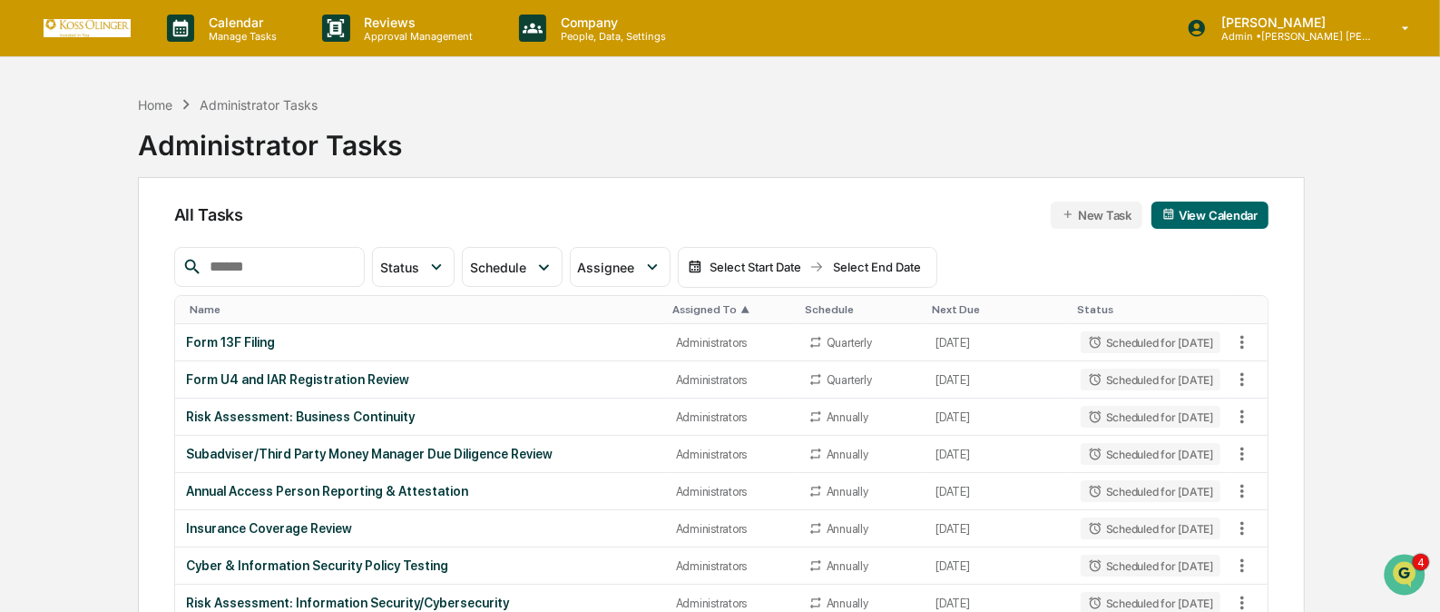
click at [699, 308] on div "Assigned To ▲" at bounding box center [732, 309] width 118 height 13
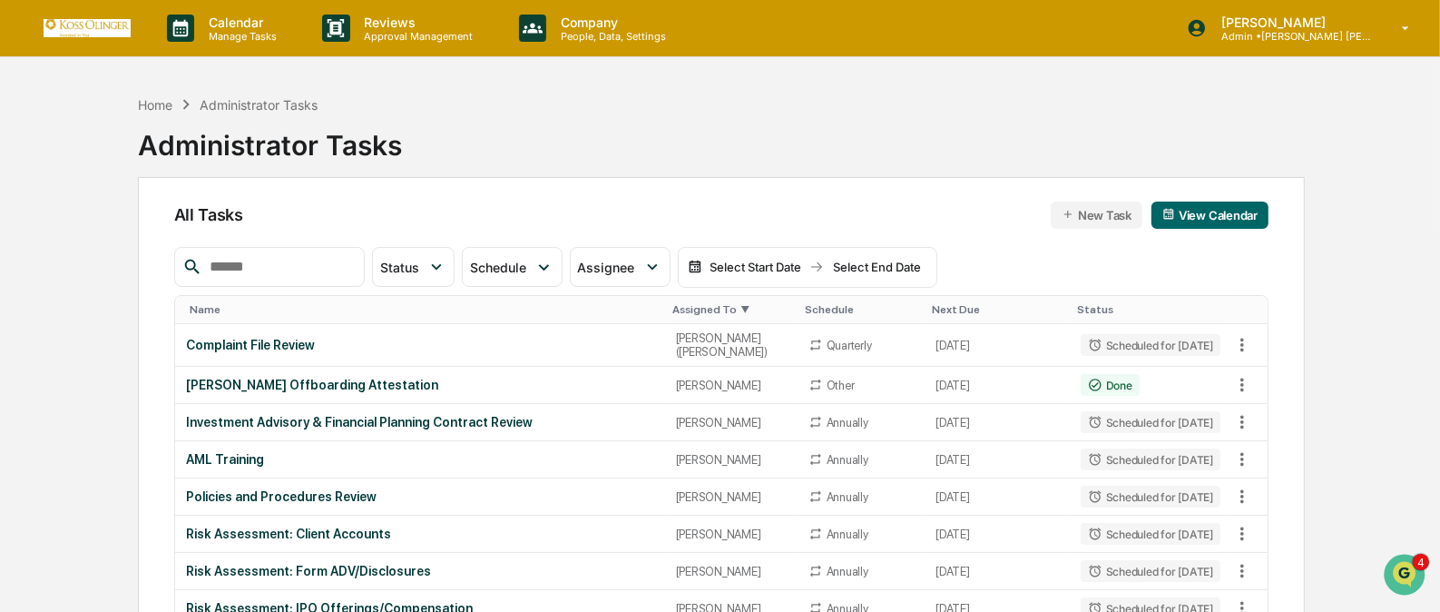
click at [693, 307] on div "Assigned To ▼" at bounding box center [732, 309] width 118 height 13
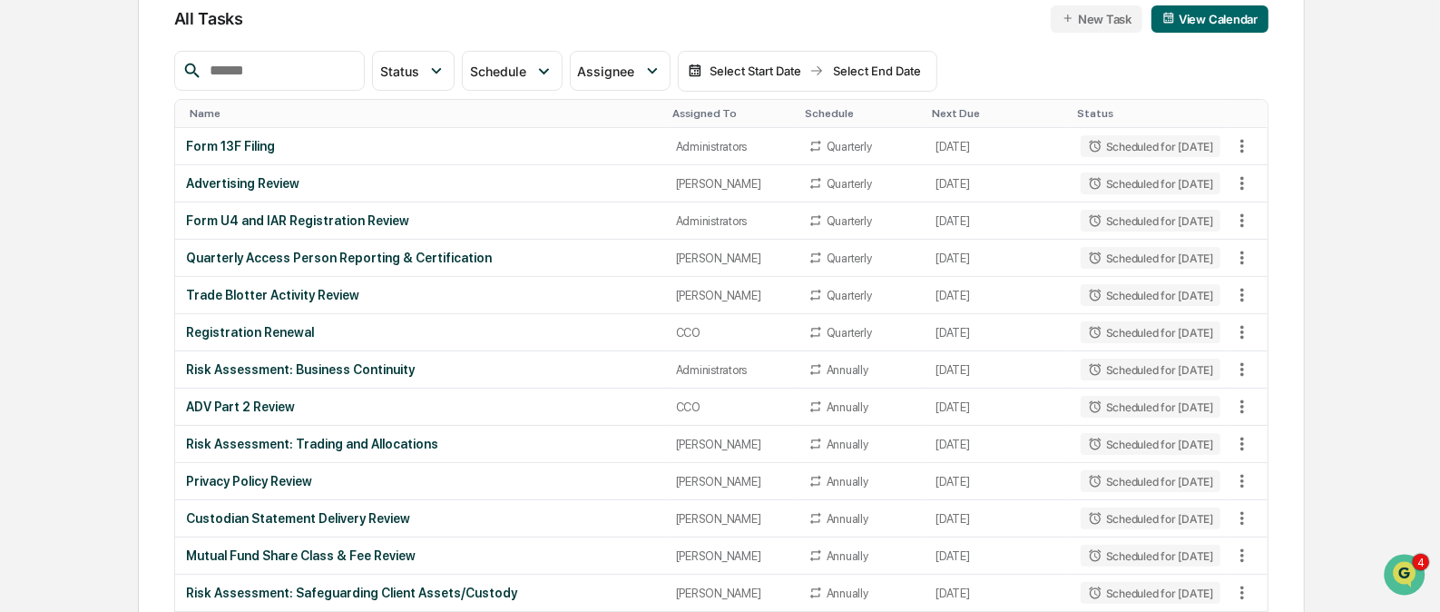
scroll to position [190, 0]
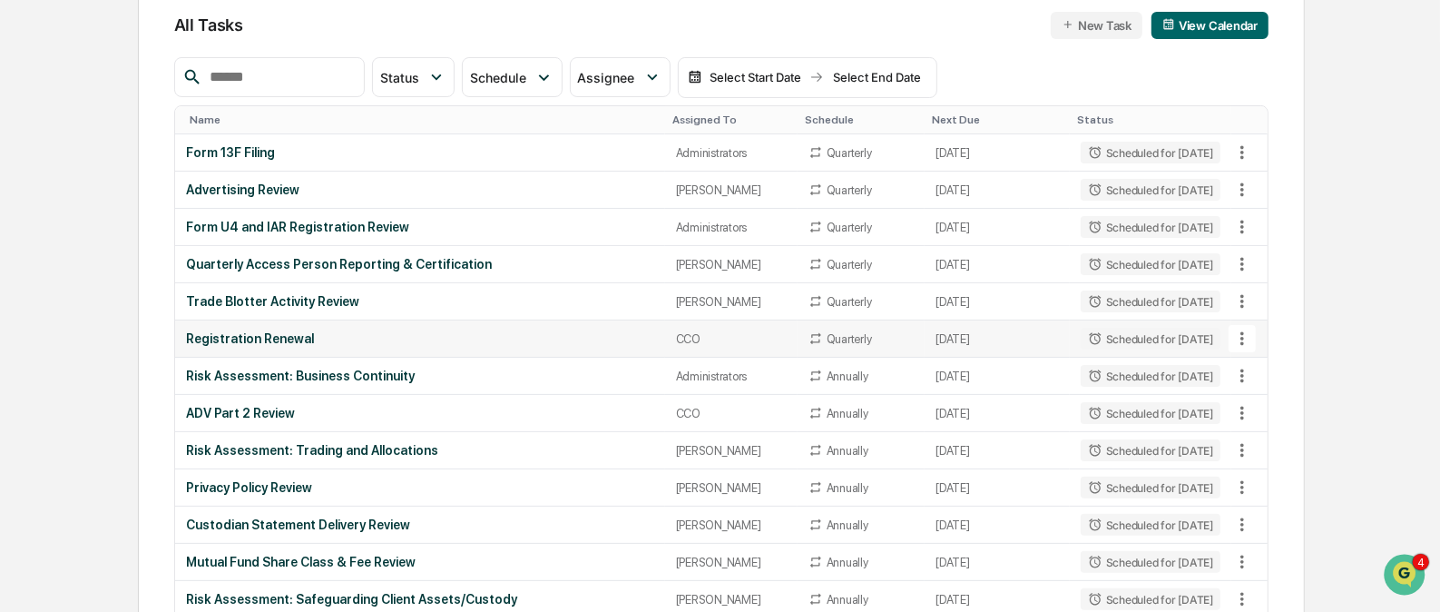
click at [1242, 332] on icon at bounding box center [1243, 339] width 4 height 14
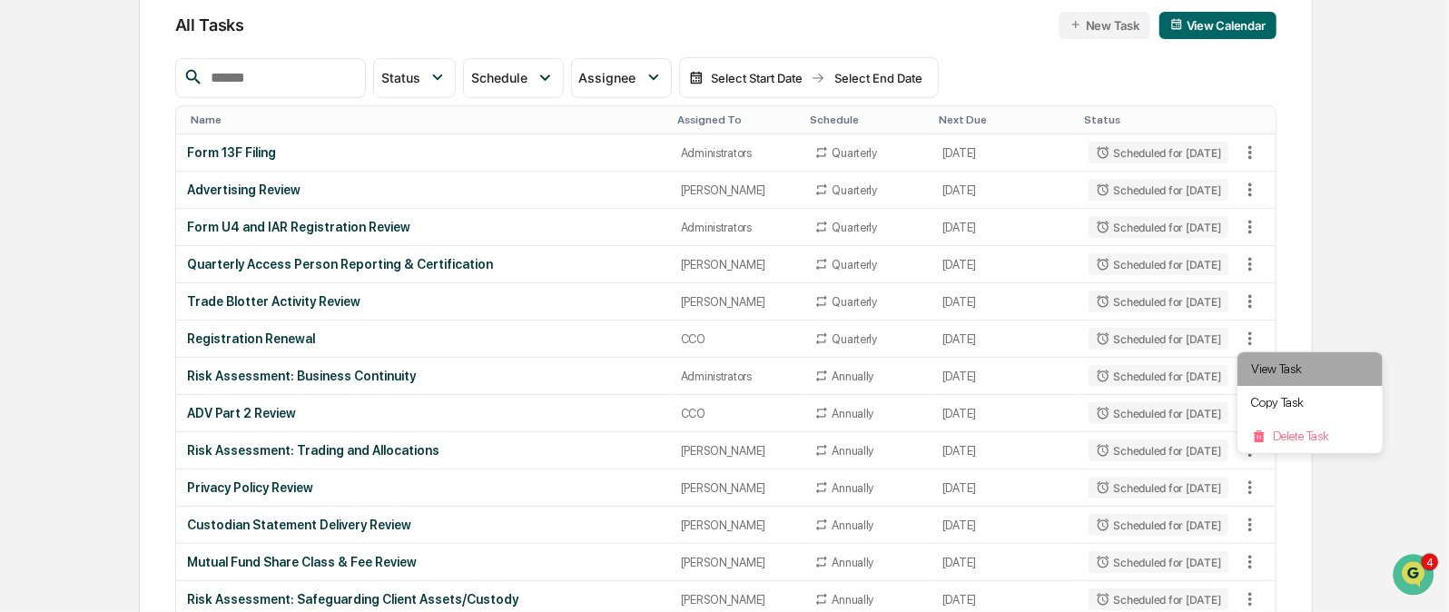
click at [1253, 364] on li "View Task" at bounding box center [1309, 369] width 145 height 34
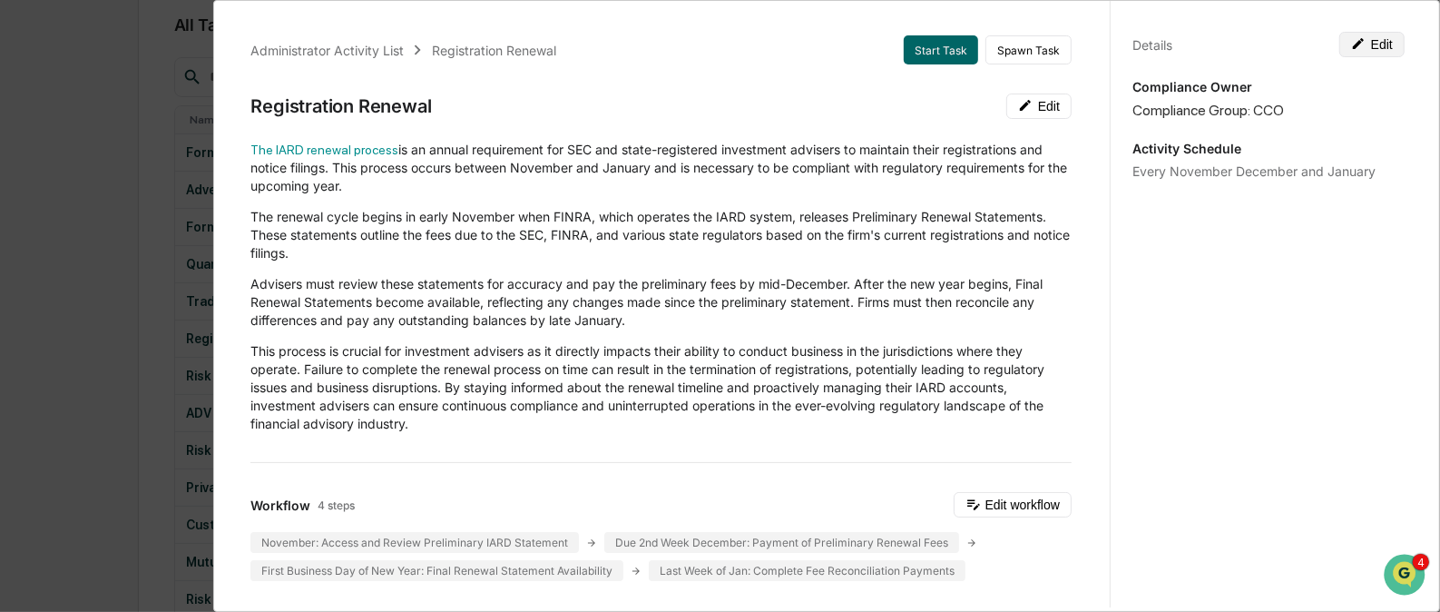
click at [1366, 38] on button "Edit" at bounding box center [1372, 44] width 65 height 25
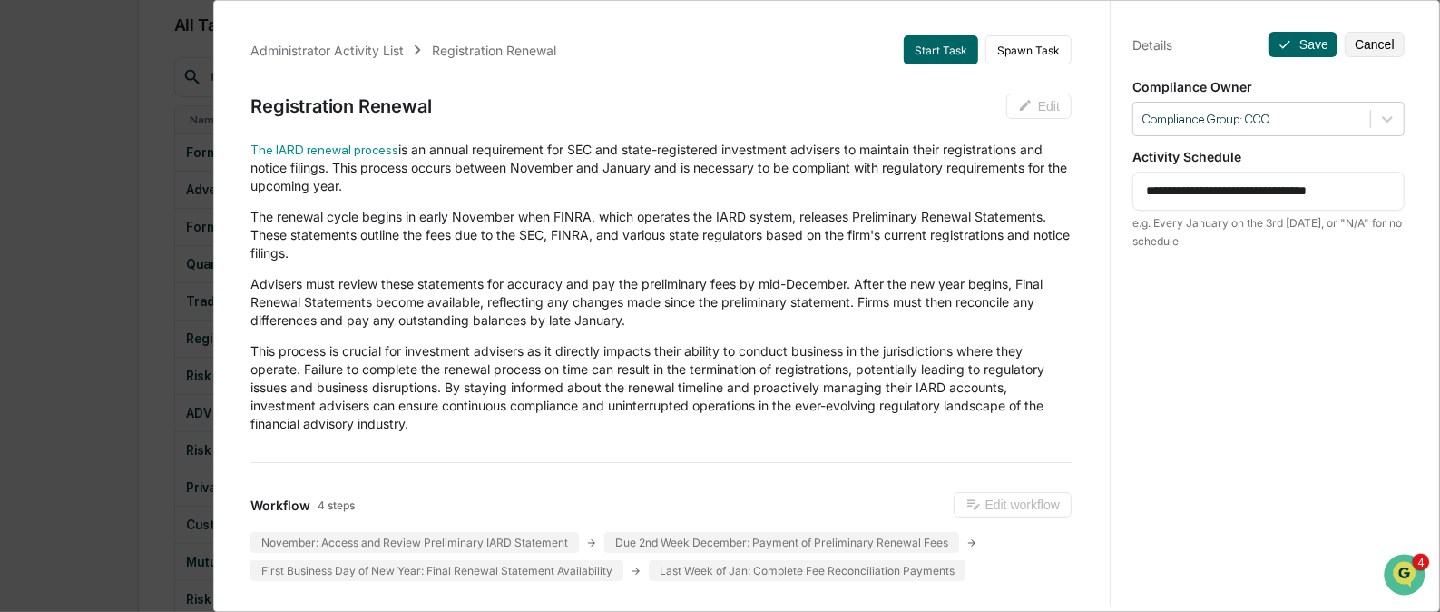
click at [1177, 192] on textarea "**********" at bounding box center [1268, 191] width 245 height 19
type textarea "**********"
click at [1302, 38] on button "Save" at bounding box center [1303, 44] width 69 height 25
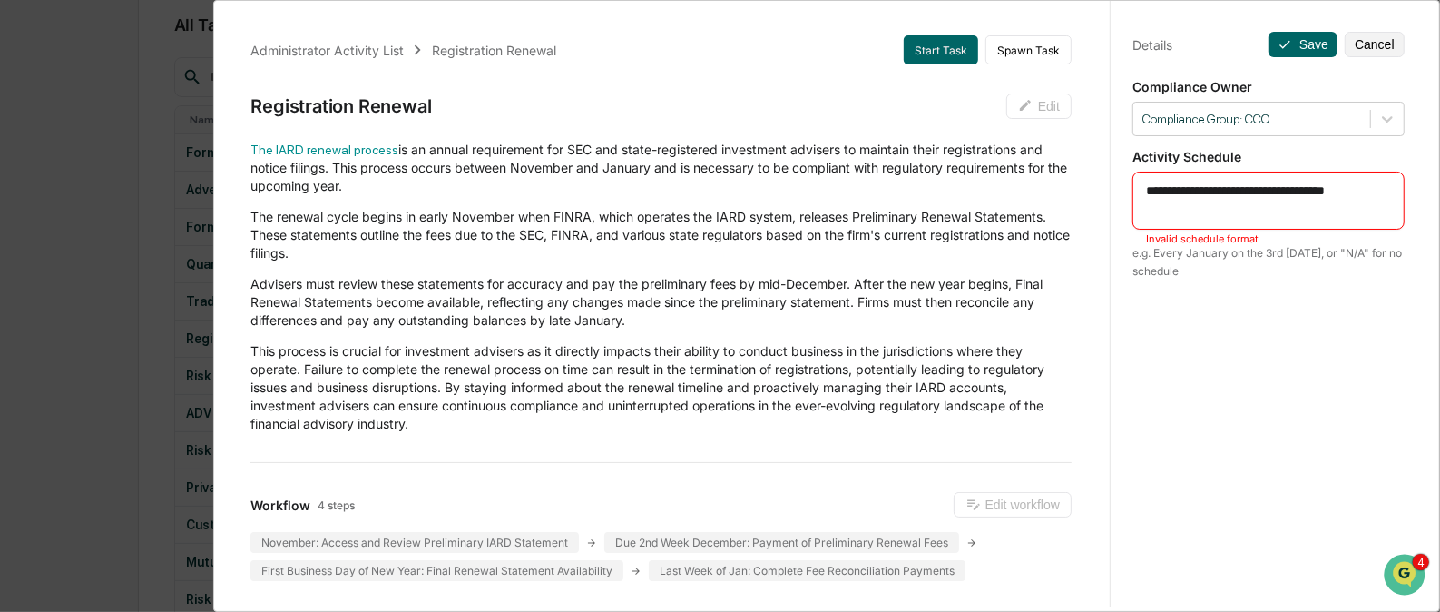
click at [1195, 208] on textarea "**********" at bounding box center [1268, 201] width 245 height 38
click at [1183, 193] on textarea "**********" at bounding box center [1268, 201] width 245 height 38
click at [1189, 168] on div "**********" at bounding box center [1269, 215] width 272 height 132
click at [1378, 35] on button "Cancel" at bounding box center [1375, 44] width 60 height 25
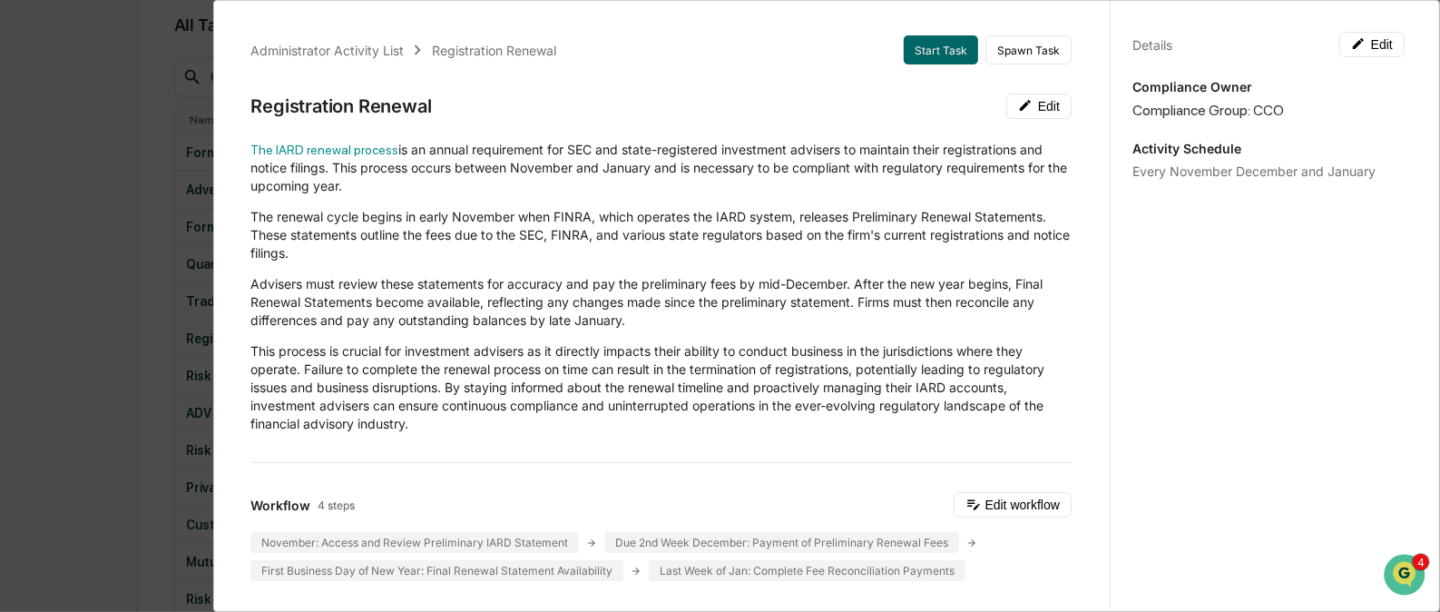
click at [154, 379] on div "Administrator Activity List Registration Renewal Start Task Spawn Task Registra…" at bounding box center [720, 306] width 1440 height 612
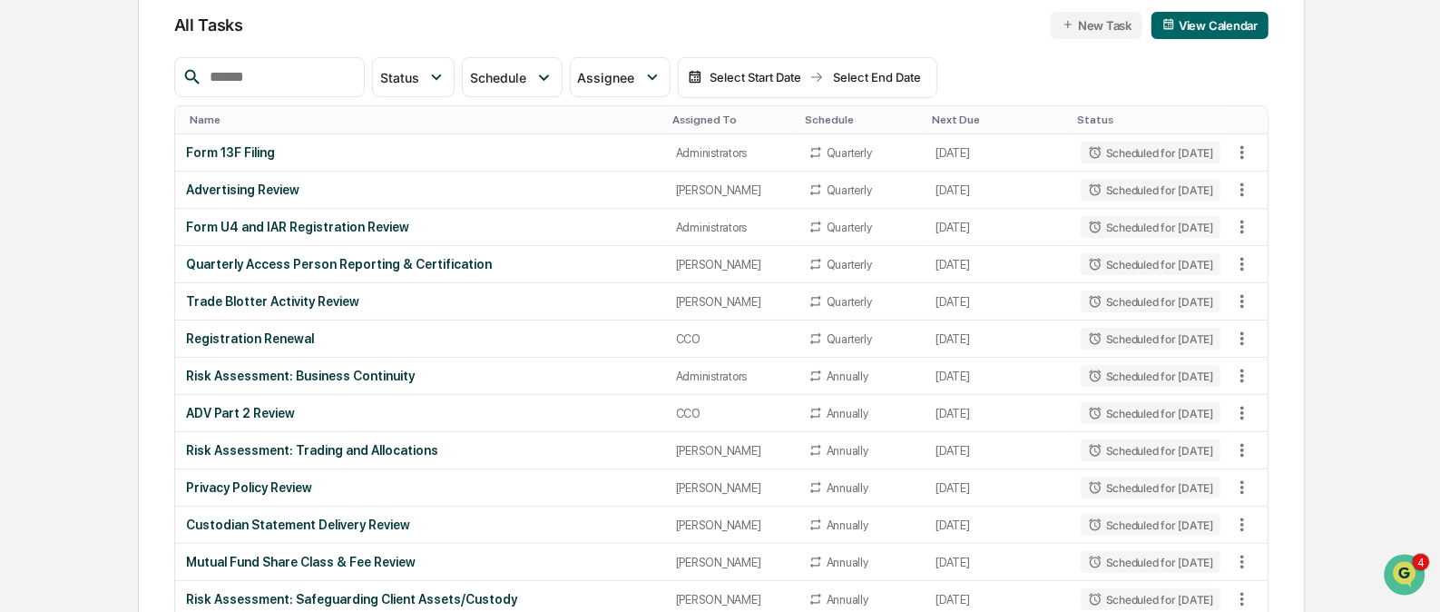
click at [673, 114] on div "Assigned To" at bounding box center [732, 119] width 118 height 13
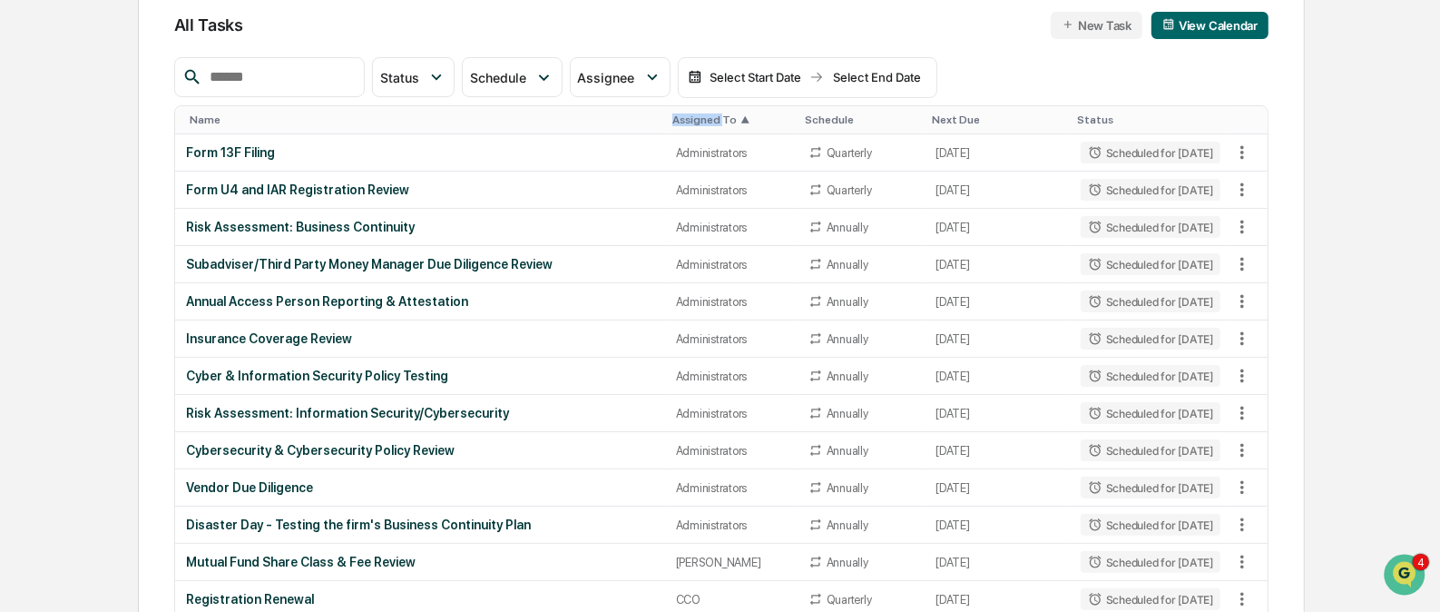
click at [673, 114] on div "Assigned To ▲" at bounding box center [732, 119] width 118 height 13
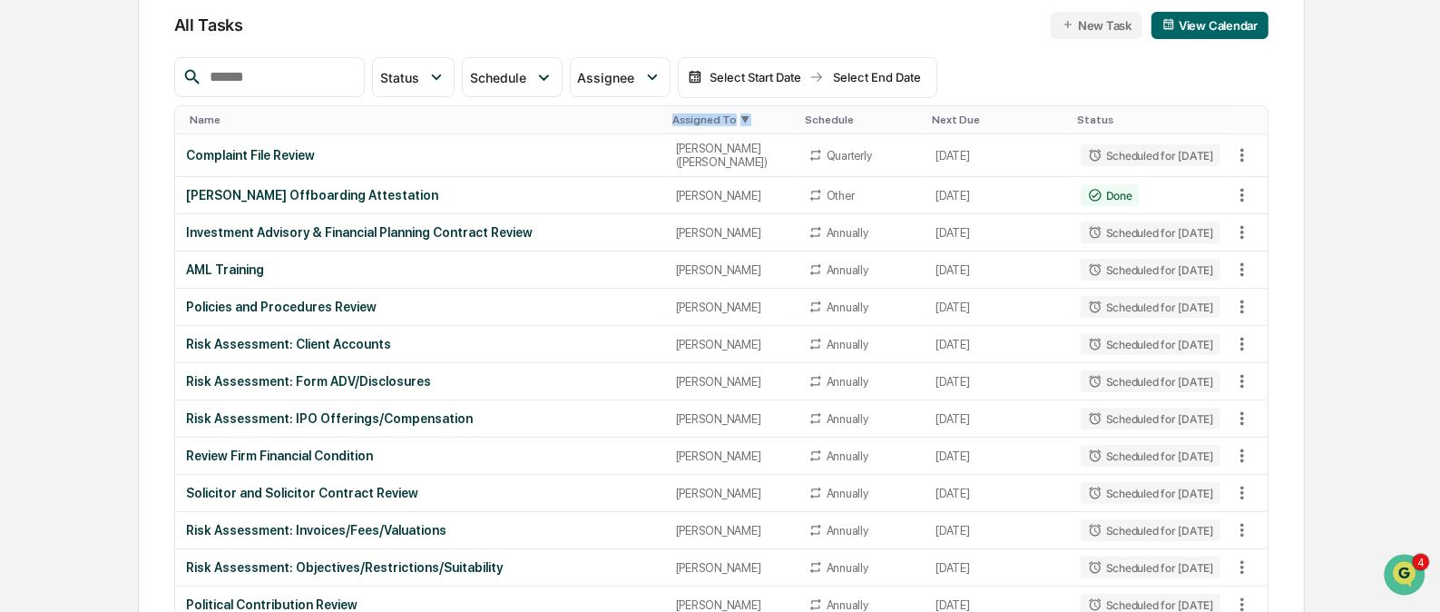
click at [673, 114] on div "Assigned To ▼" at bounding box center [732, 119] width 118 height 13
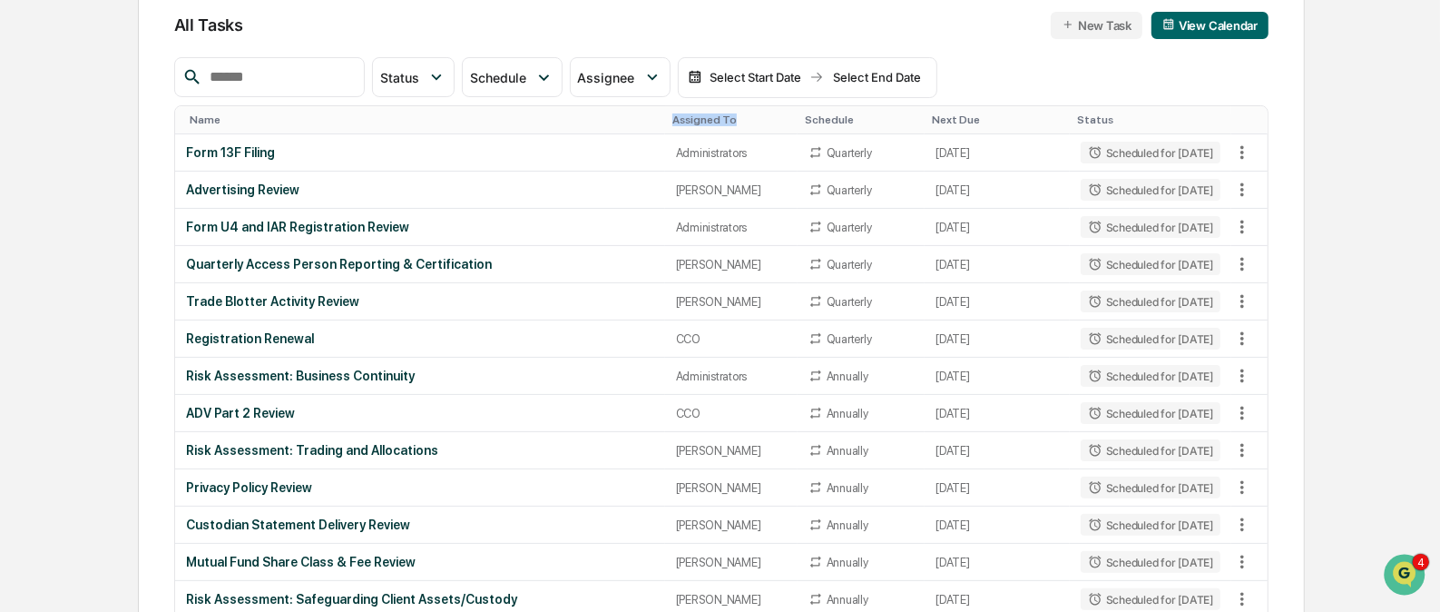
click at [673, 115] on div "Assigned To" at bounding box center [732, 119] width 118 height 13
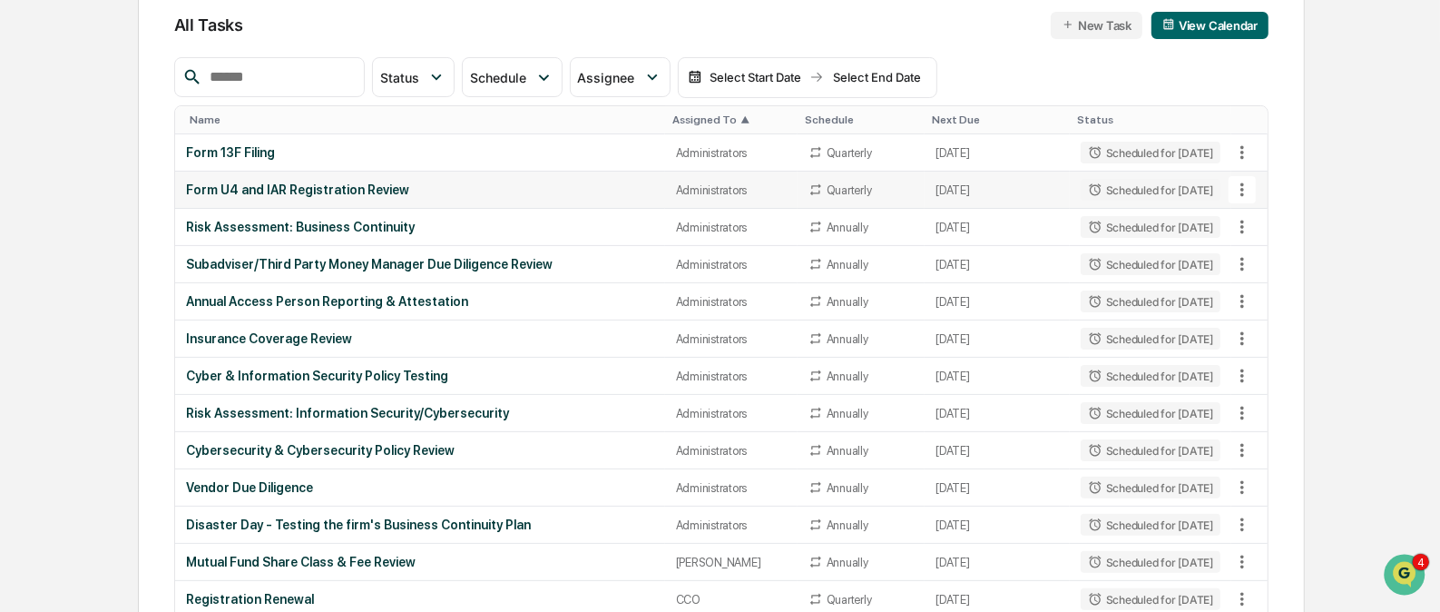
click at [687, 198] on td "Administrators" at bounding box center [731, 190] width 133 height 37
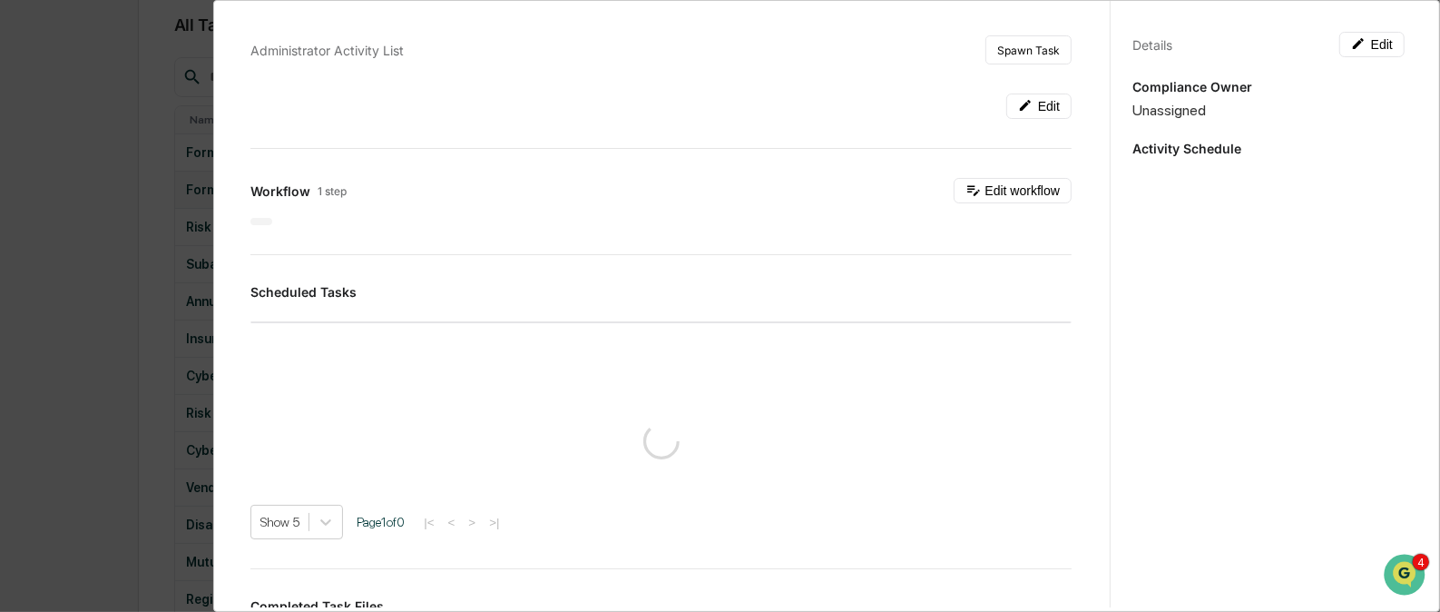
click at [687, 198] on div "Administrator Activity List Spawn Task Edit Workflow 1 step Edit workflow Sched…" at bounding box center [720, 306] width 1440 height 612
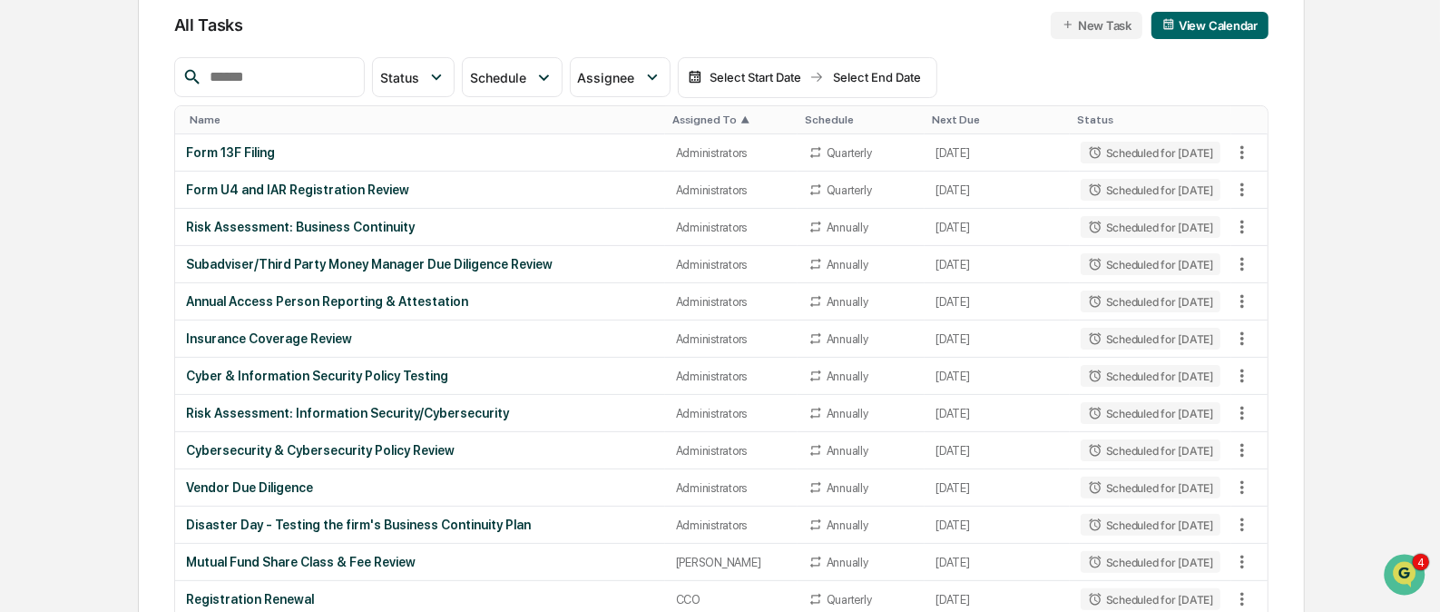
scroll to position [0, 0]
